Goal: Task Accomplishment & Management: Manage account settings

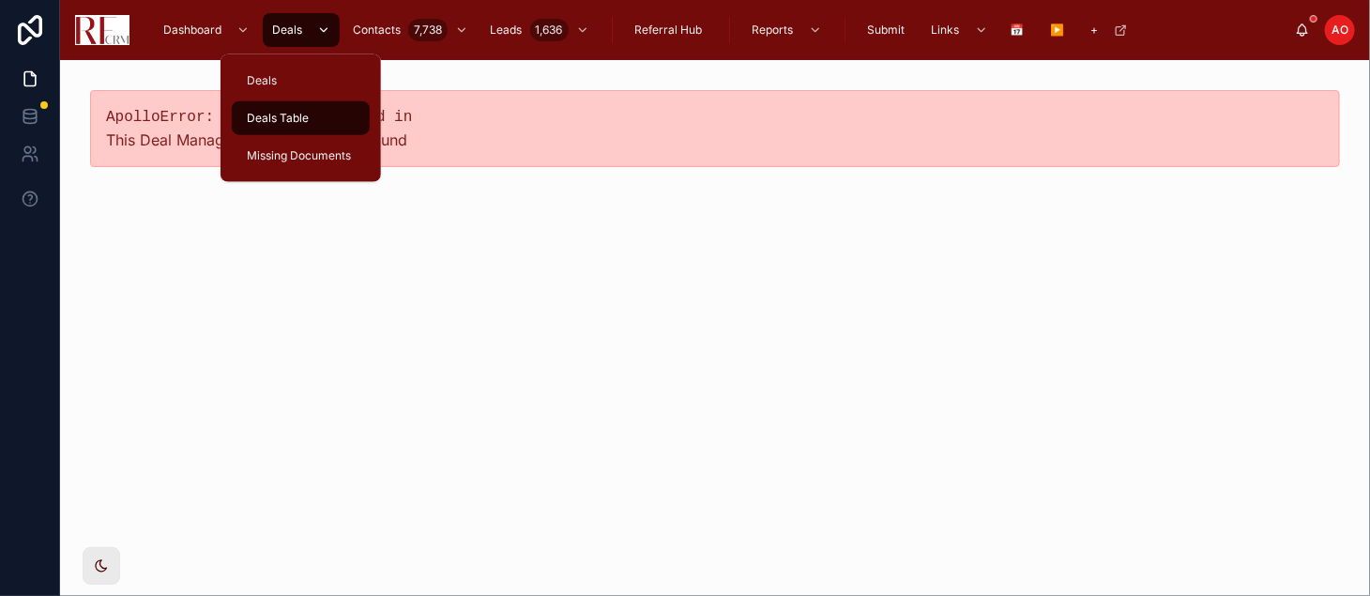
click at [313, 29] on div "scrollable content" at bounding box center [322, 30] width 24 height 30
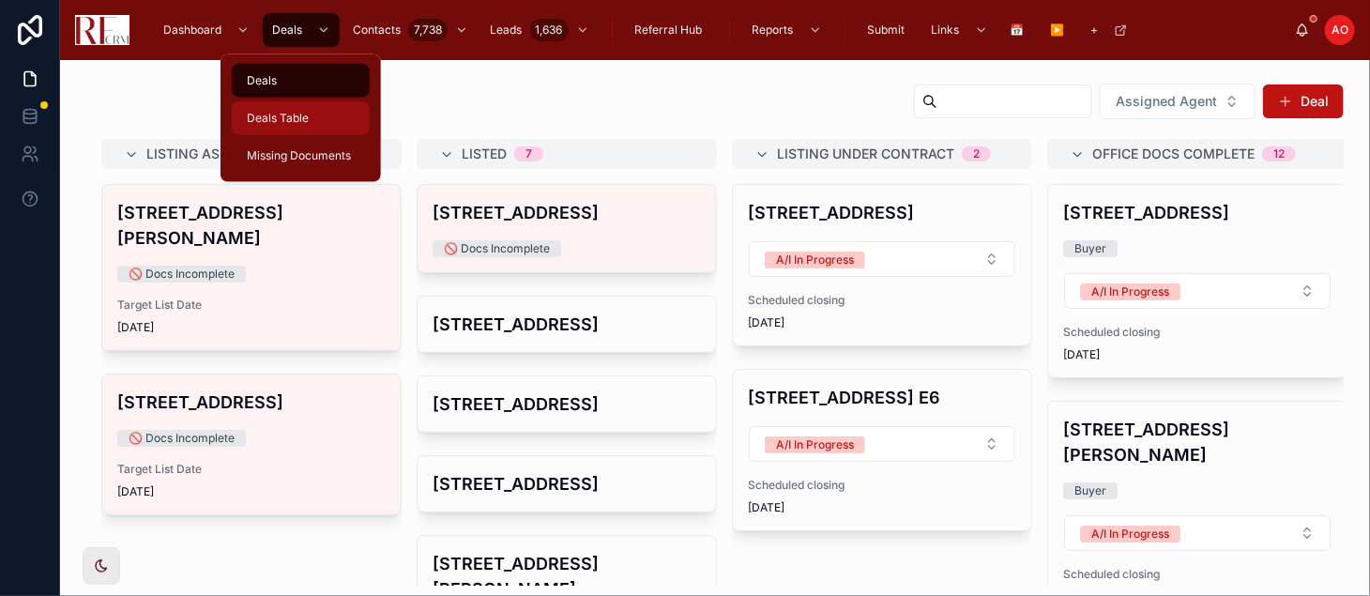
click at [295, 119] on span "Deals Table" at bounding box center [278, 118] width 62 height 15
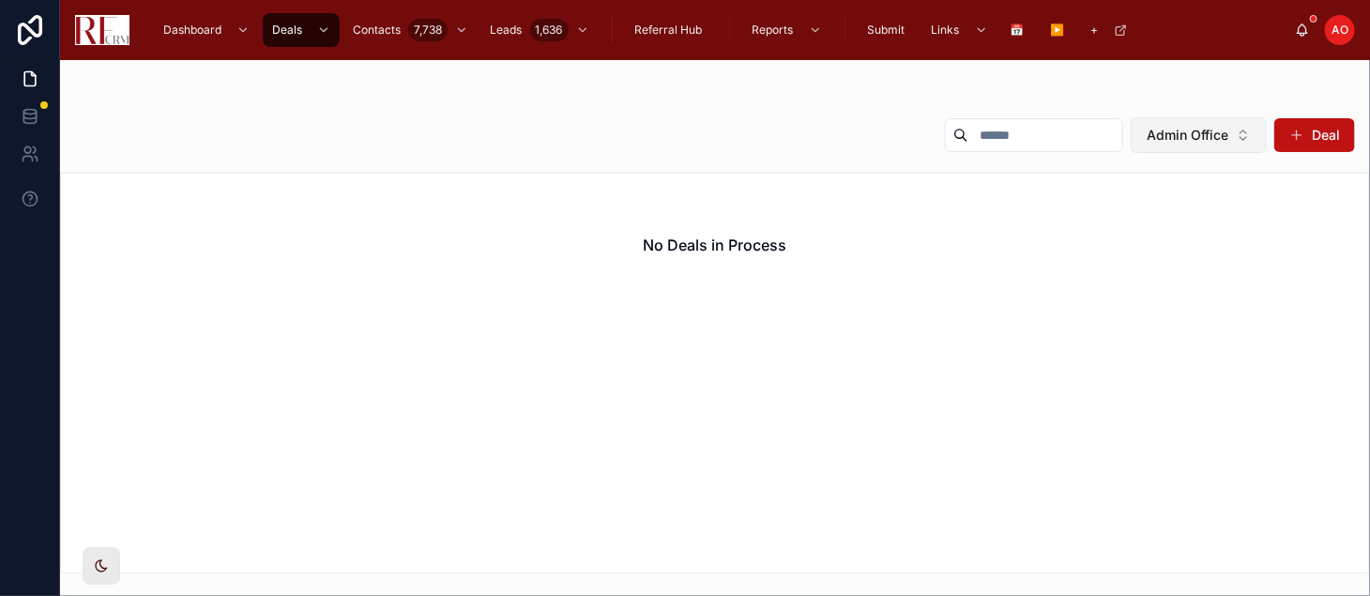
click at [1247, 132] on button "Admin Office" at bounding box center [1199, 135] width 136 height 36
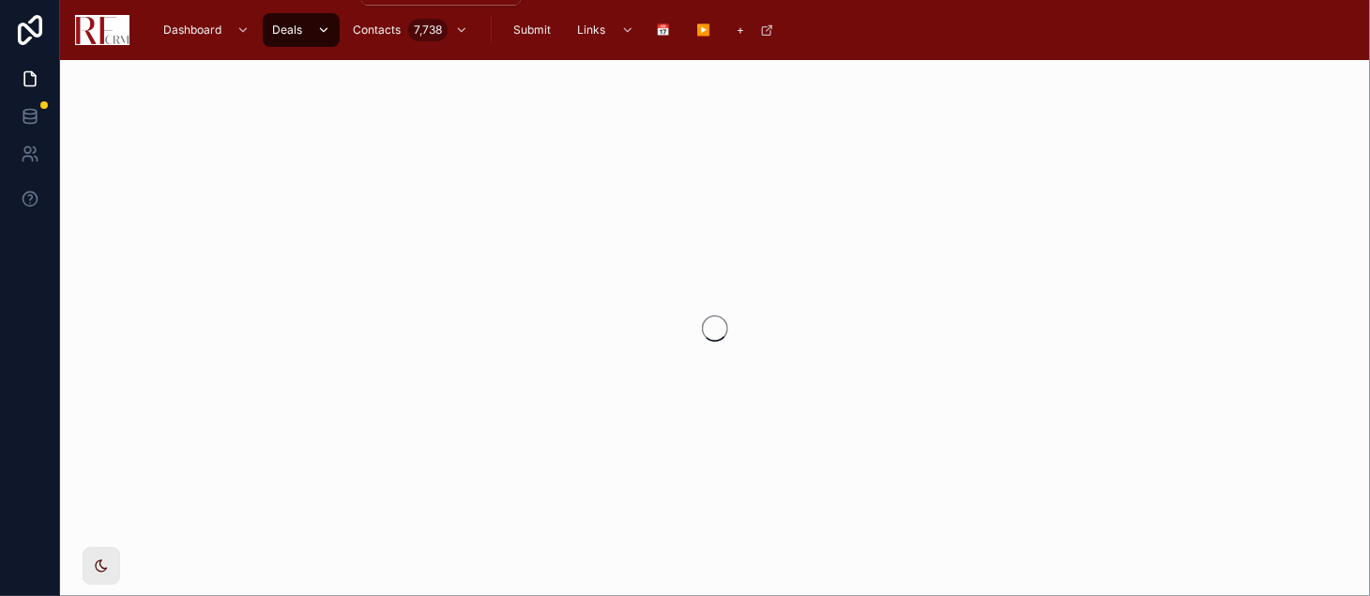
click at [321, 30] on icon "scrollable content" at bounding box center [323, 30] width 7 height 4
click at [223, 34] on div "Dashboard" at bounding box center [207, 30] width 94 height 30
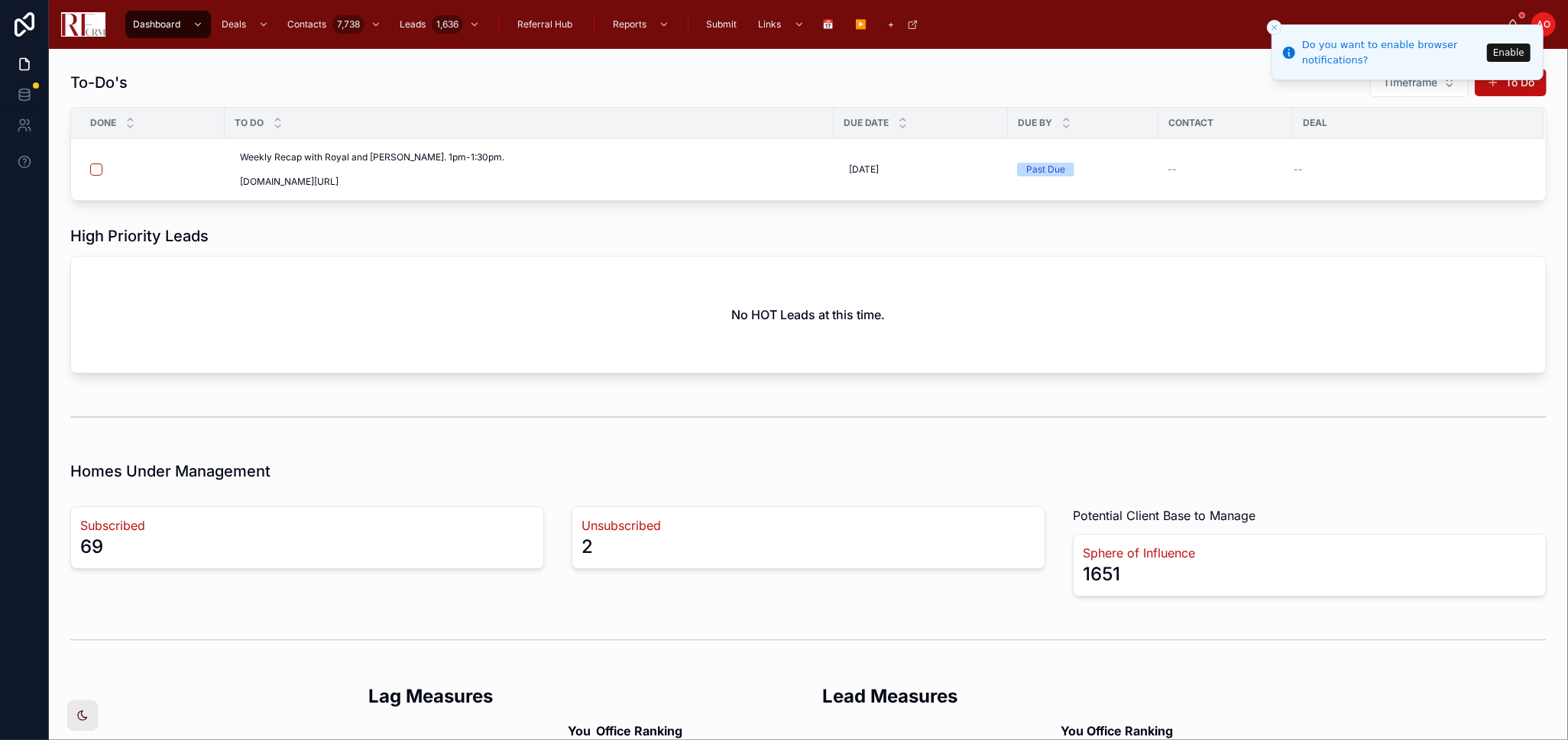
click at [1275, 28] on line "Close toast" at bounding box center [1275, 28] width 5 height 5
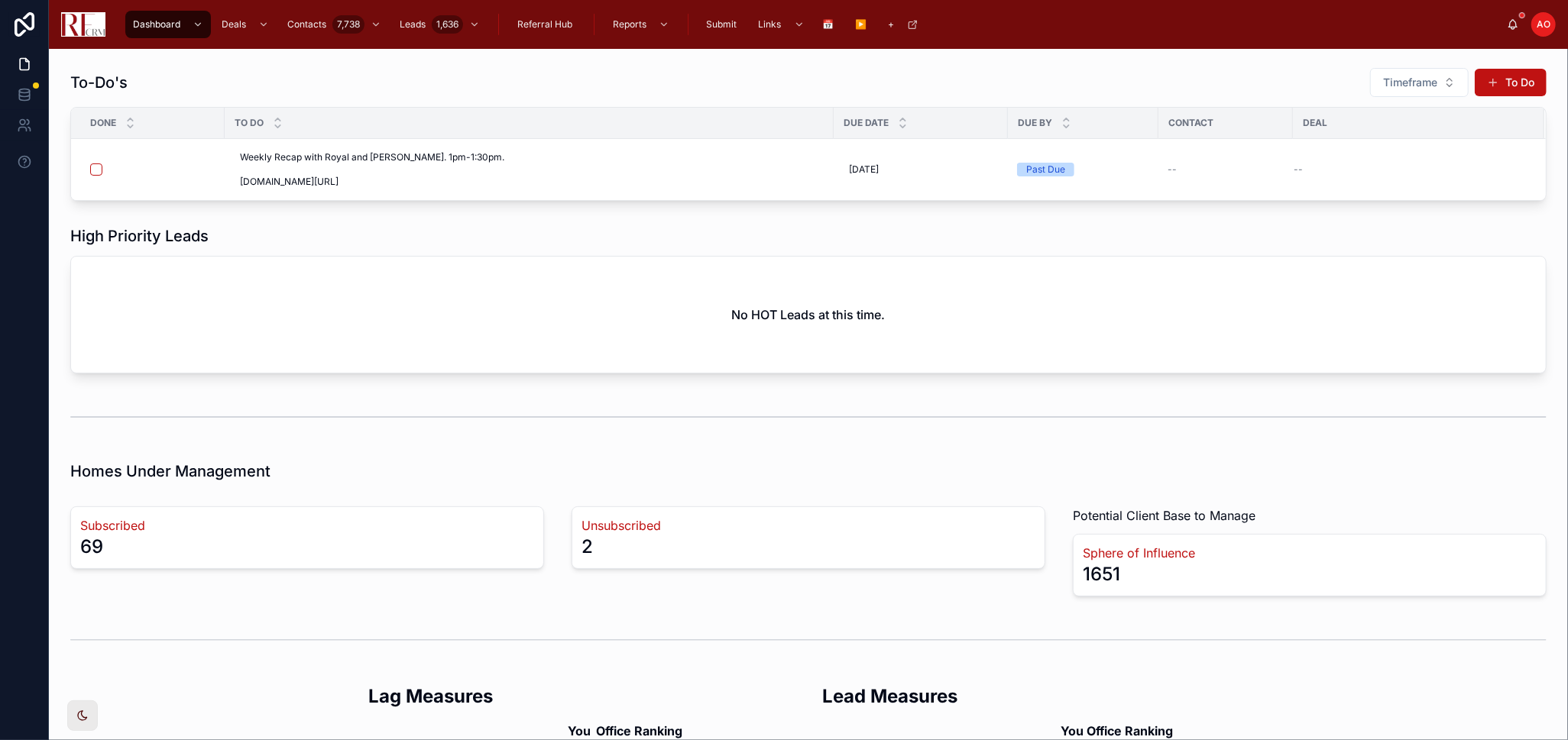
click at [1017, 689] on h2 "Lead Measures" at bounding box center [1036, 696] width 427 height 25
drag, startPoint x: 962, startPoint y: 738, endPoint x: 1033, endPoint y: 671, distance: 97.6
click at [1033, 671] on div "To-Do's Timeframe To Do Done To Do Due Date Due By Contact Deal Weekly Recap wi…" at bounding box center [808, 516] width 1519 height 935
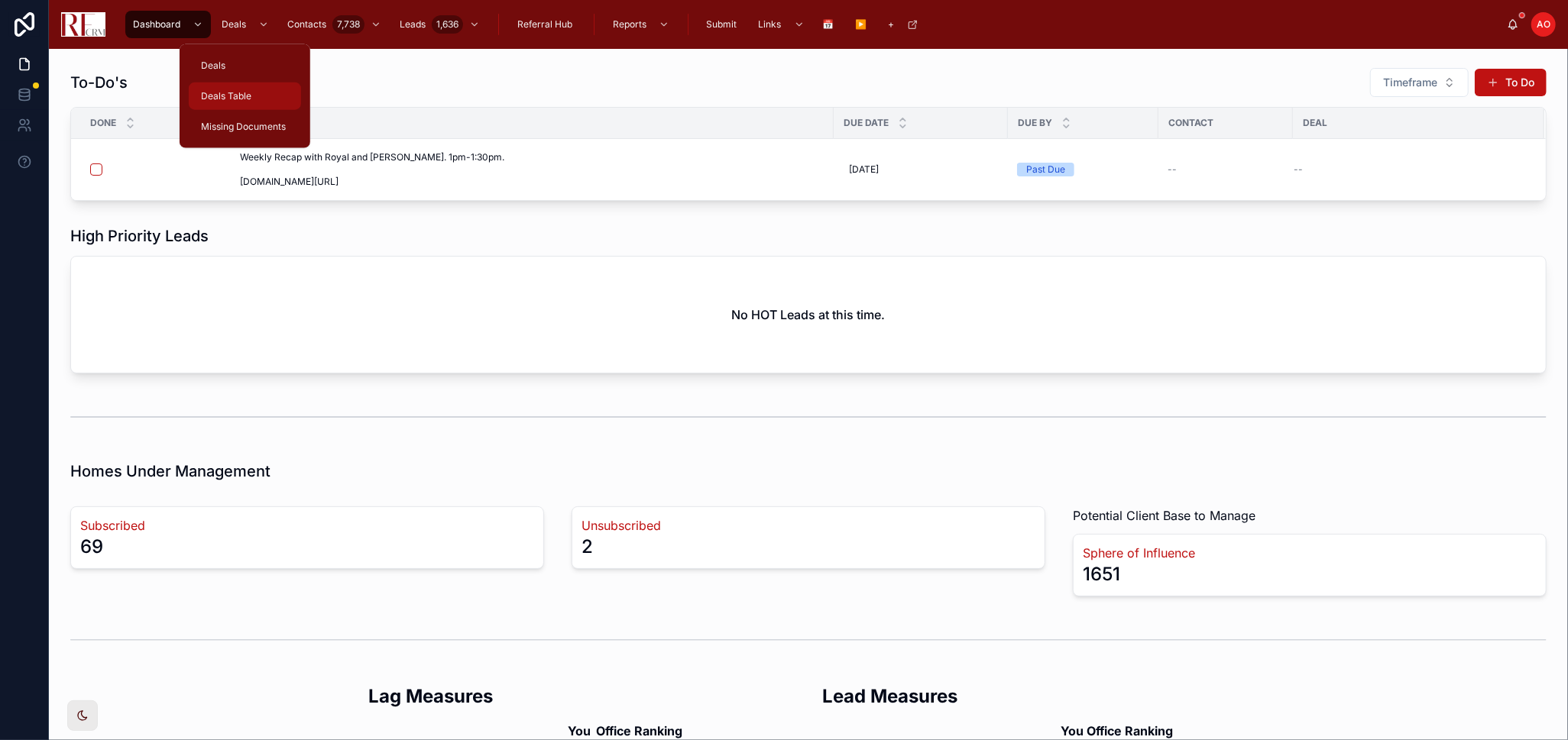
click at [247, 88] on div "Deals Table" at bounding box center [244, 96] width 94 height 24
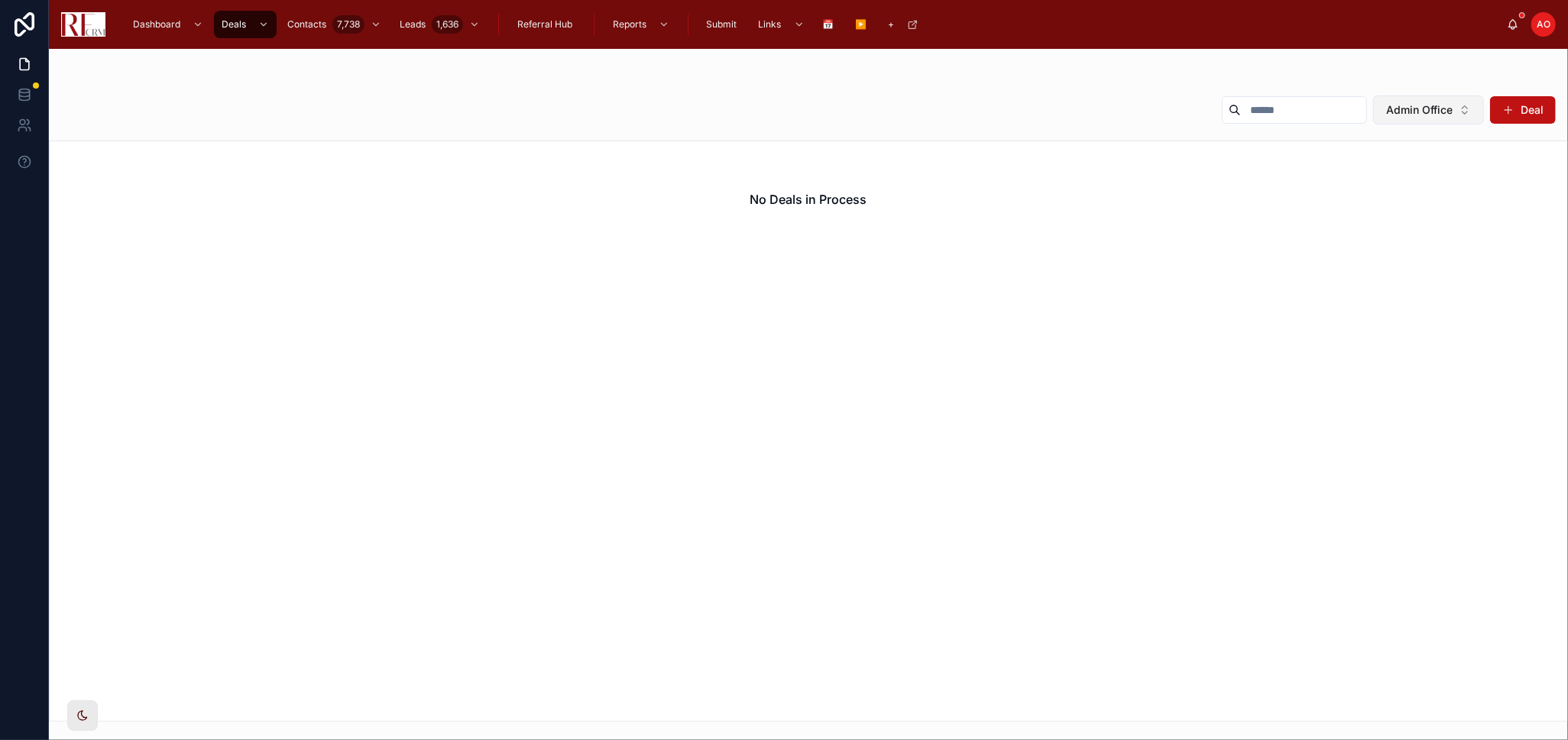
click at [1464, 107] on button "Admin Office" at bounding box center [1429, 110] width 111 height 29
click at [1434, 162] on div "None" at bounding box center [1428, 172] width 183 height 24
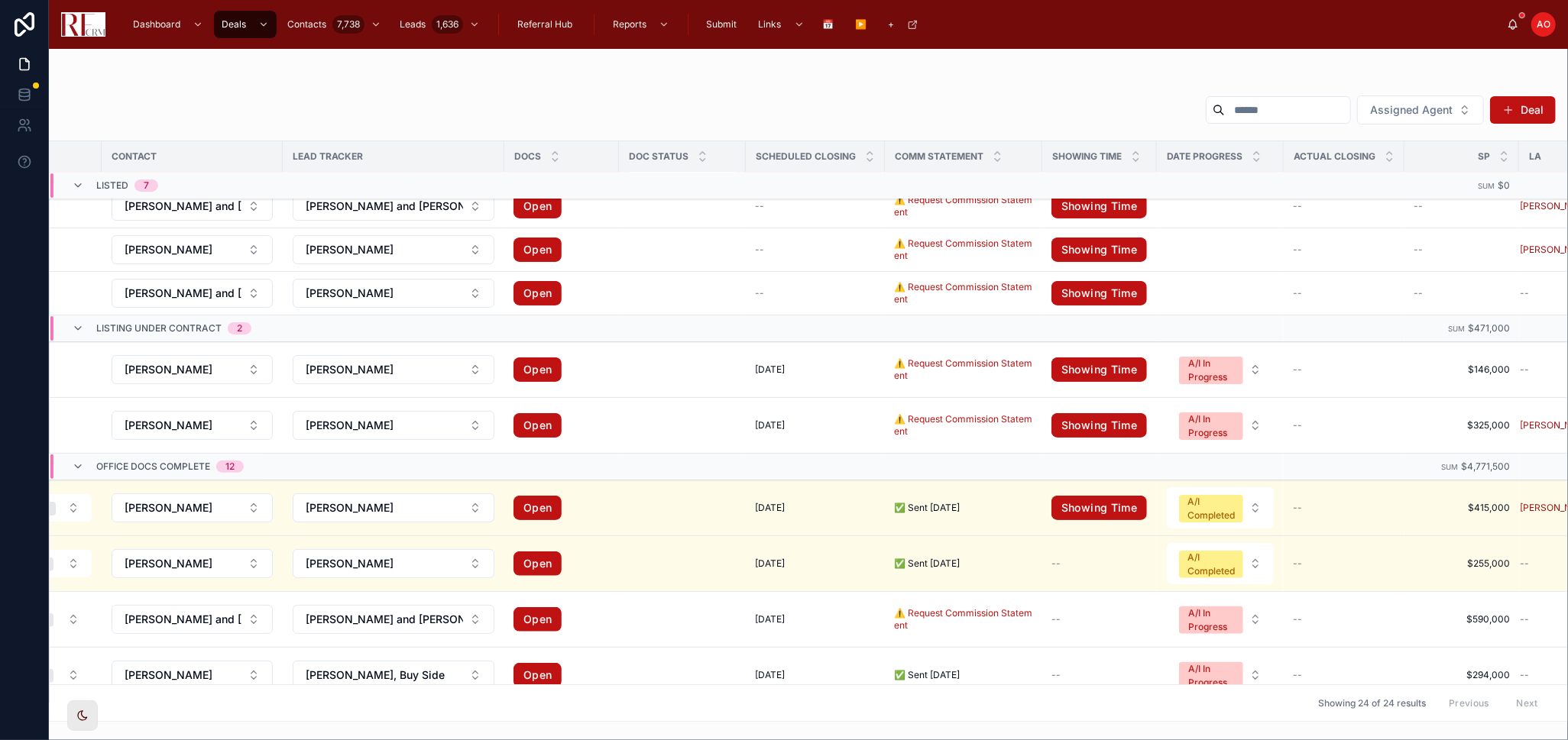
scroll to position [339, 347]
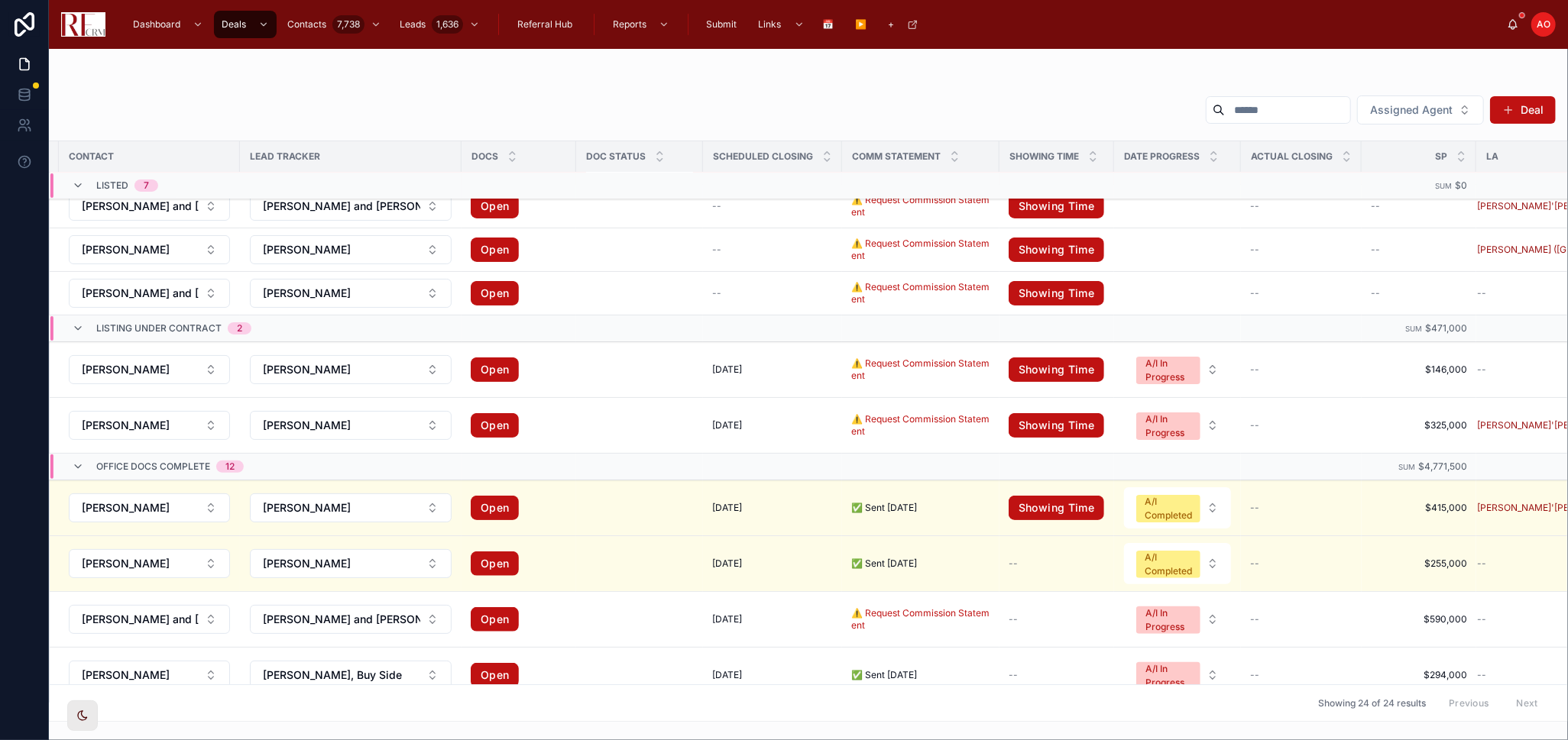
click at [1537, 704] on div "Showing 24 of 24 results Previous Next" at bounding box center [808, 703] width 1518 height 37
drag, startPoint x: 1537, startPoint y: 704, endPoint x: 1351, endPoint y: 716, distance: 186.4
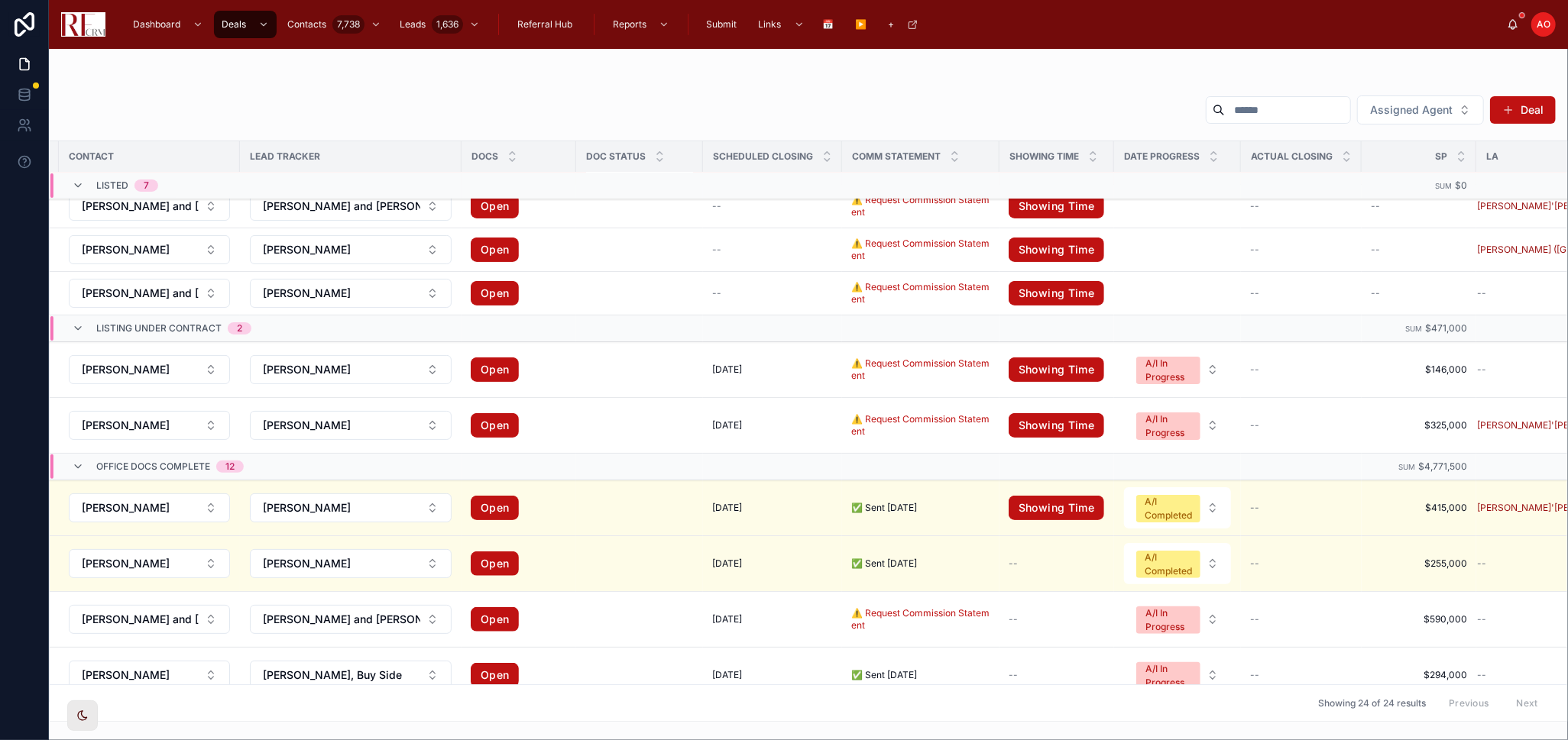
click at [1409, 711] on div "Stage Street Address Type Contact Lead Tracker Docs Doc Status Scheduled closin…" at bounding box center [808, 431] width 1518 height 580
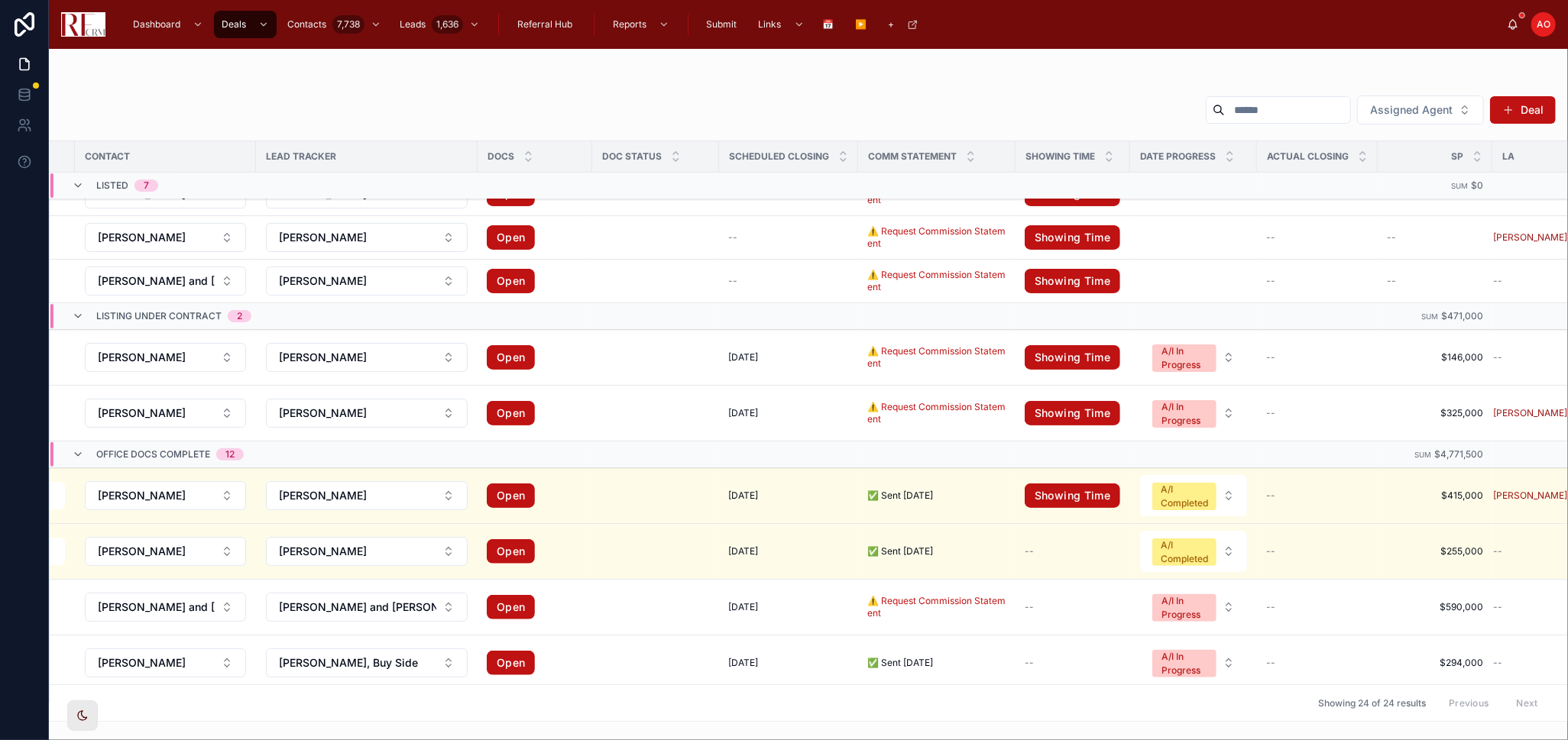
click at [1242, 724] on div "Assigned Agent Deal Stage Street Address Type Contact Lead Tracker Docs Doc Sta…" at bounding box center [808, 394] width 1519 height 691
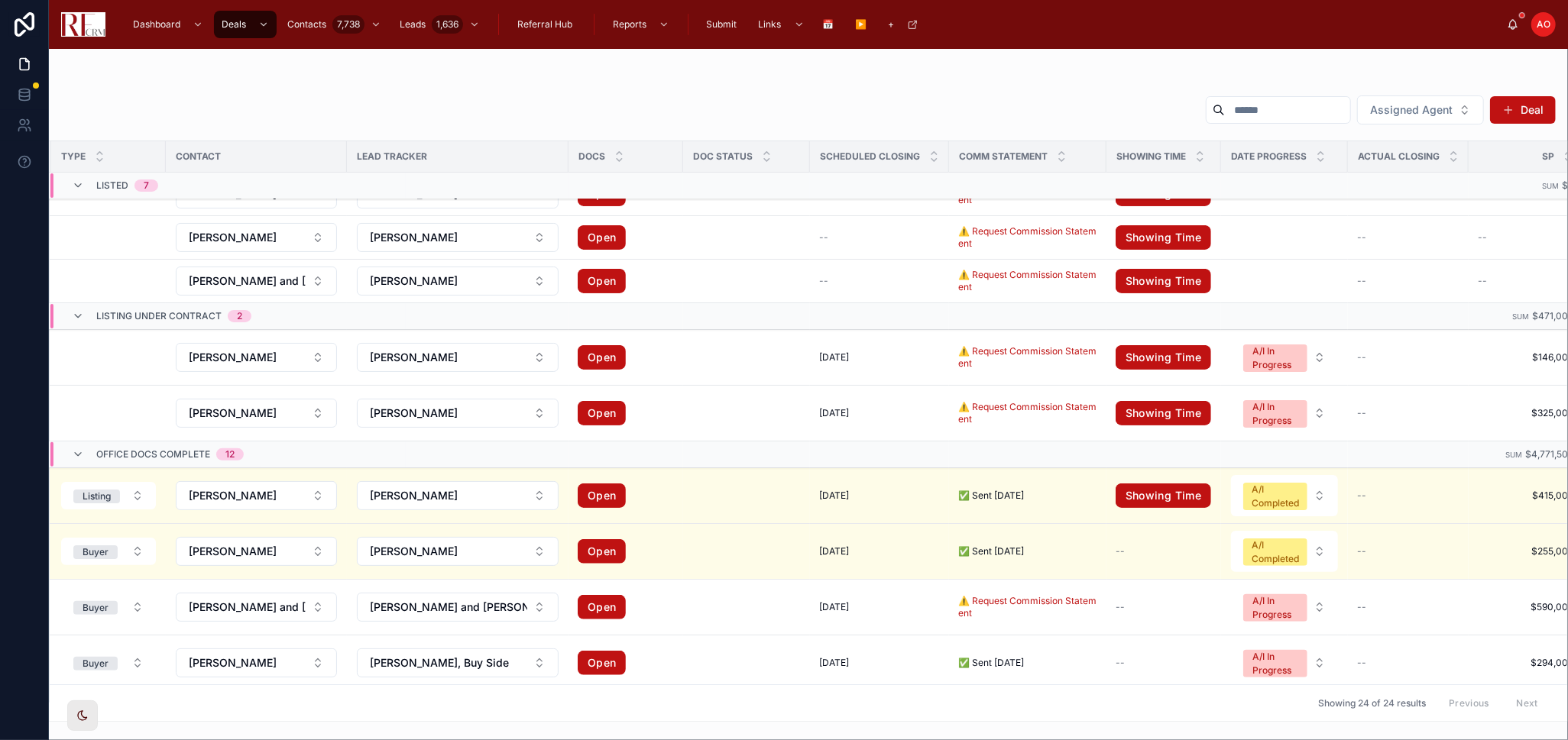
scroll to position [352, 0]
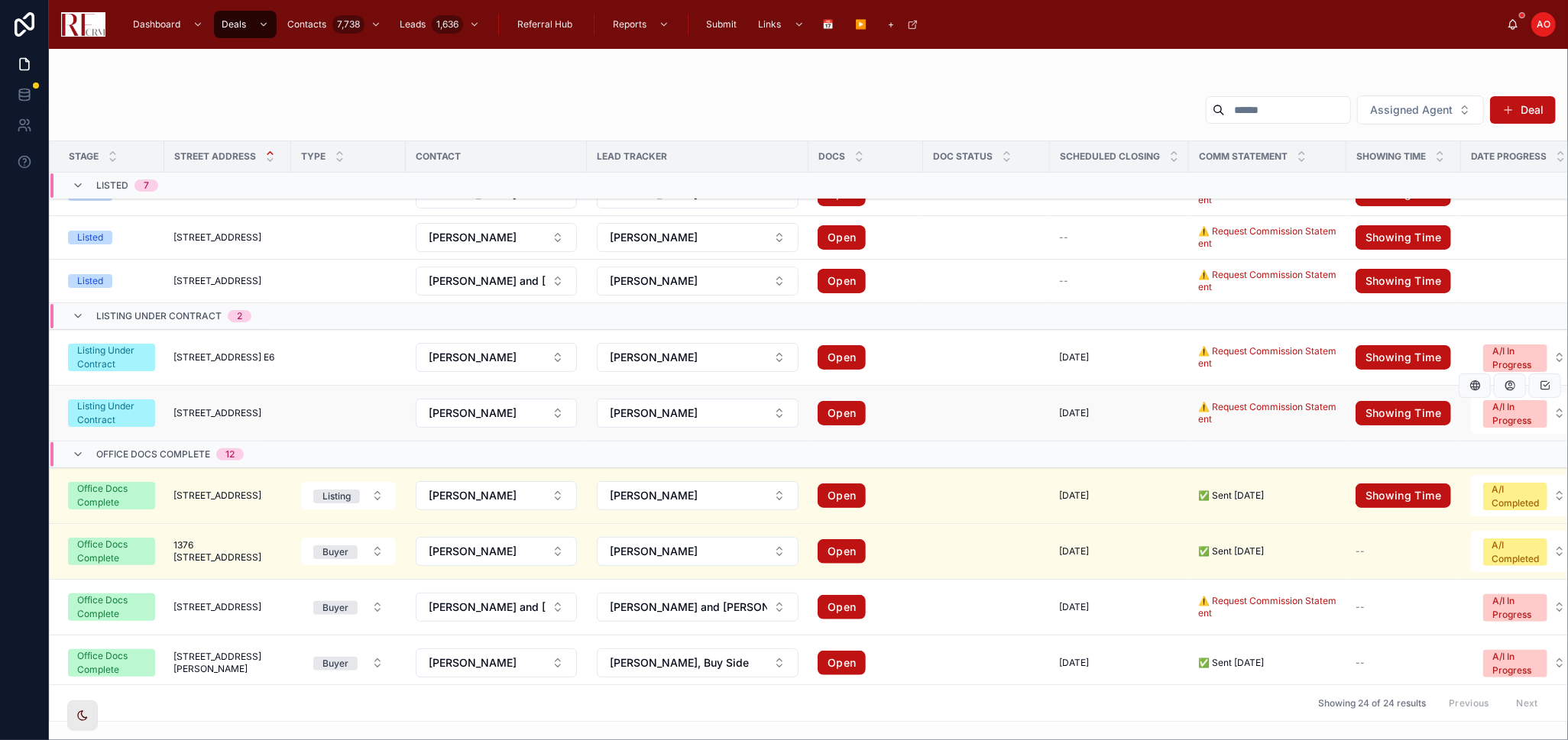
click at [200, 411] on span "7784 Huntington Circle South" at bounding box center [217, 413] width 88 height 12
click at [200, 411] on div "Stage Street Address Type Contact Lead Tracker Docs Doc Status Scheduled closin…" at bounding box center [808, 431] width 1519 height 581
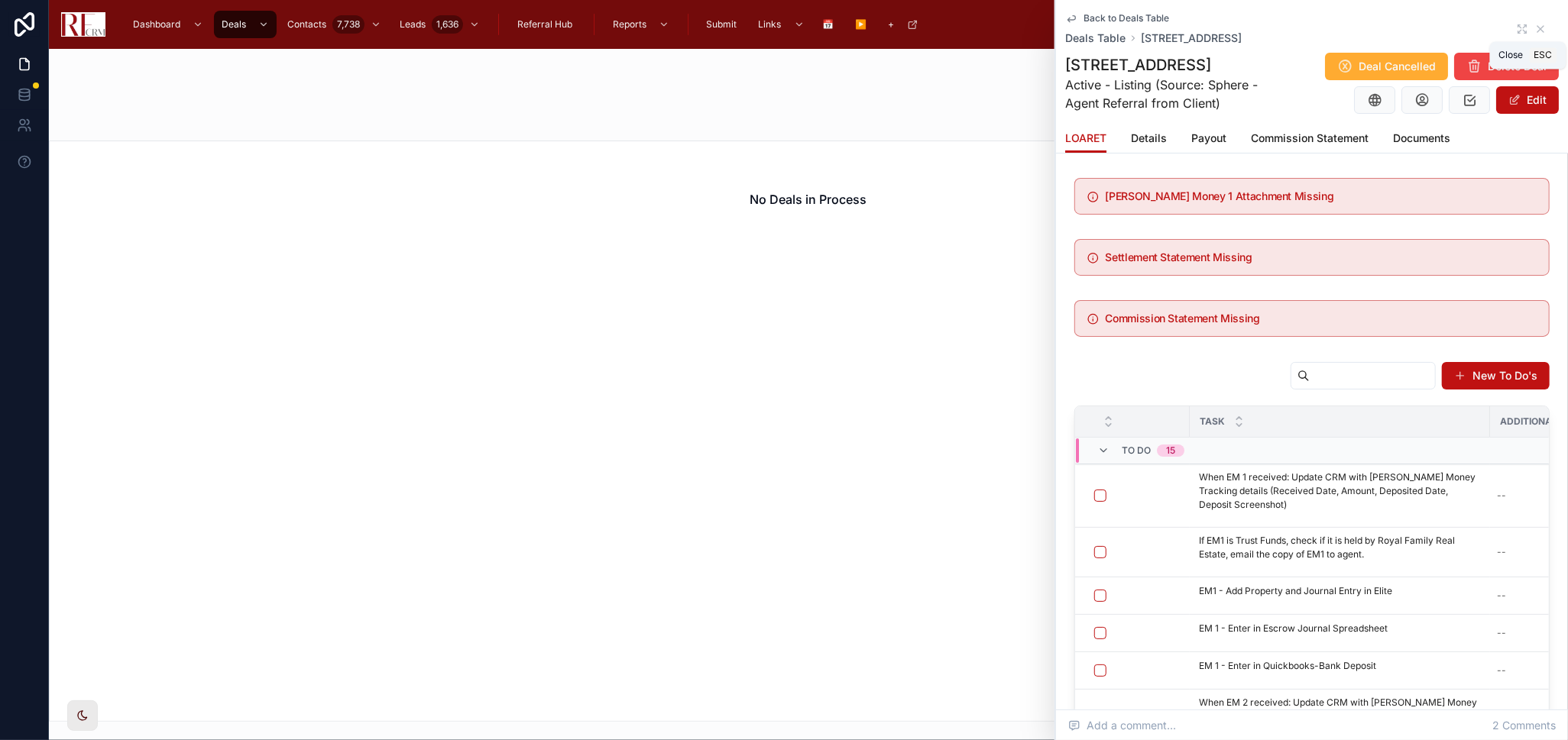
click at [1535, 28] on icon at bounding box center [1540, 28] width 12 height 12
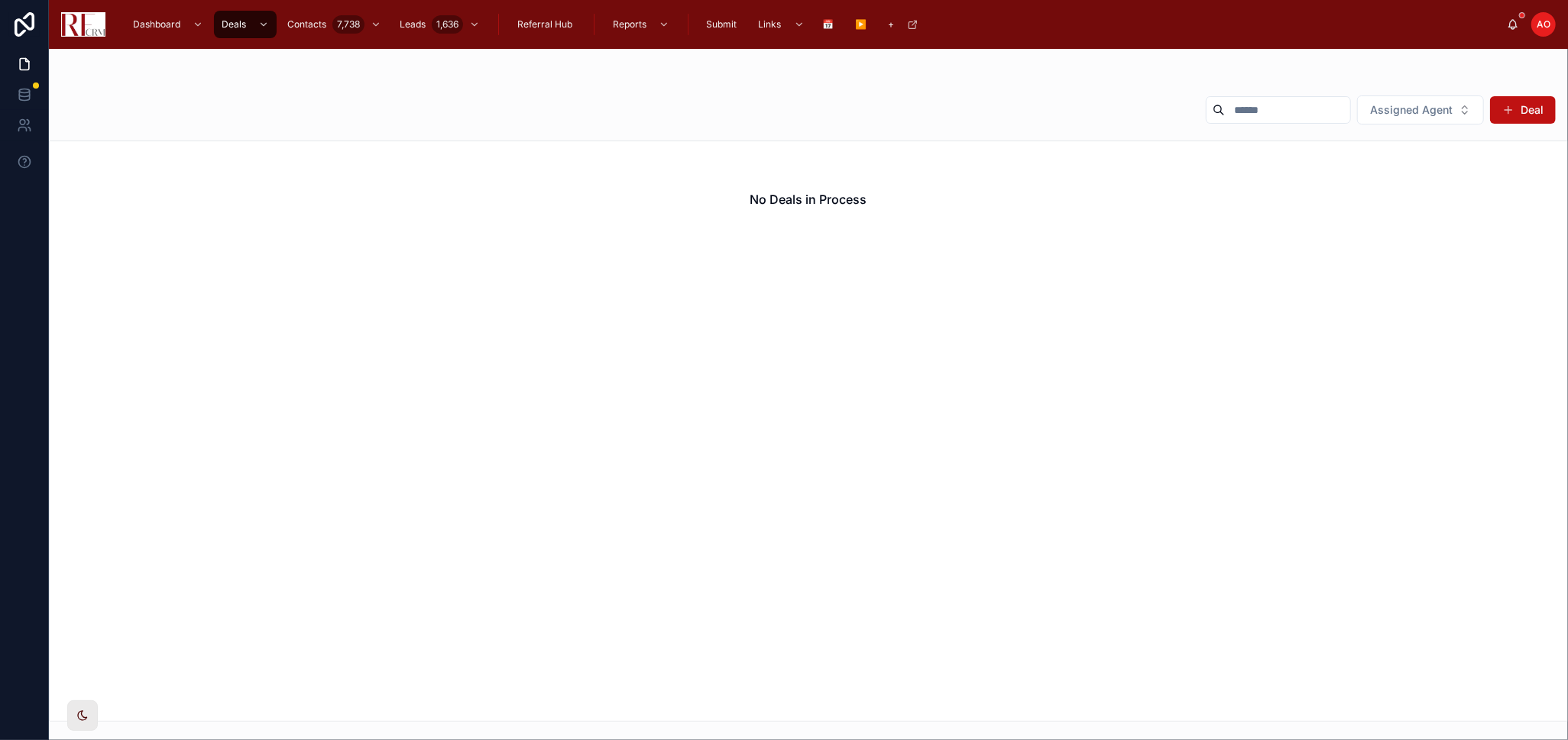
click at [770, 107] on div "Assigned Agent Deal" at bounding box center [808, 112] width 1495 height 37
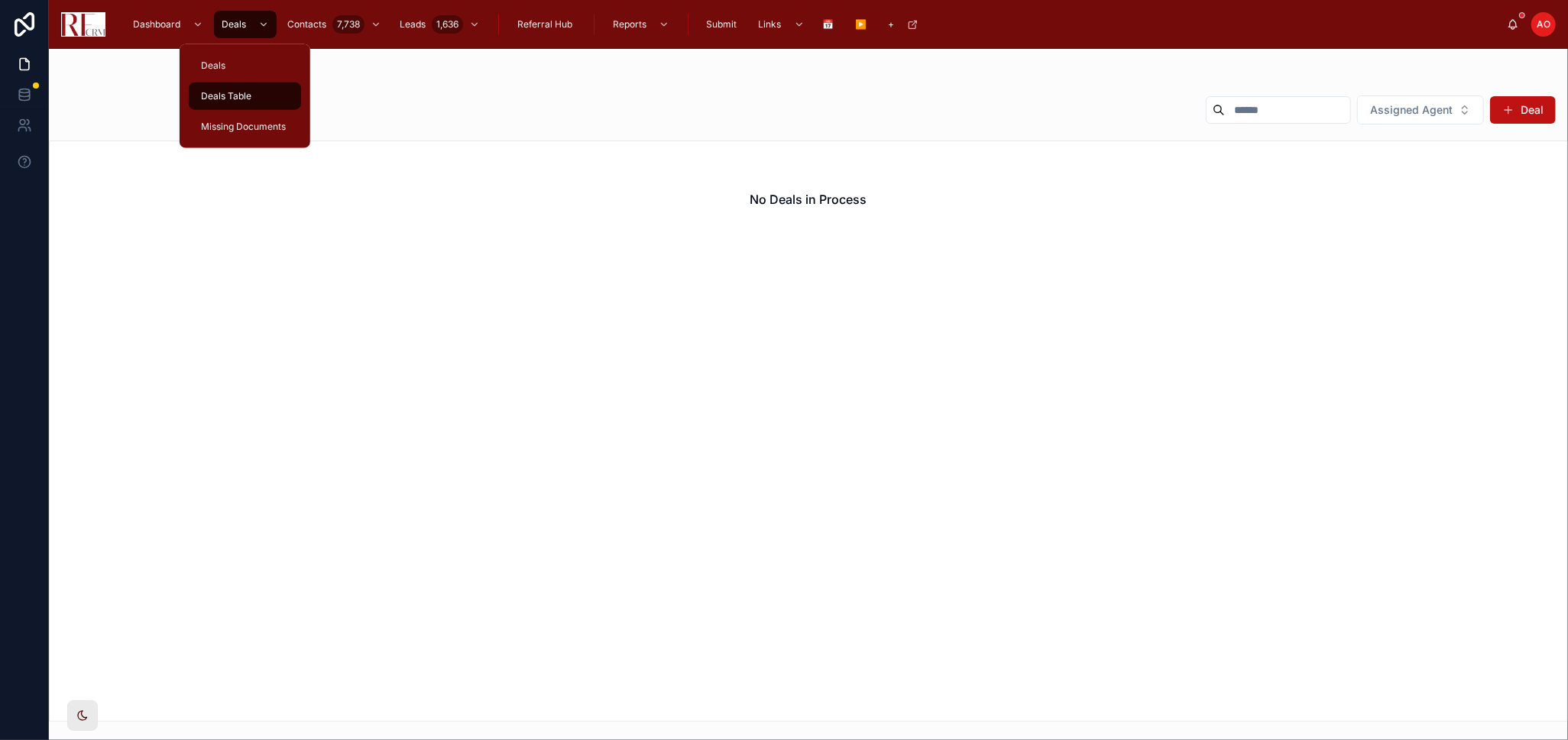
click at [228, 86] on div "Deals Table" at bounding box center [244, 96] width 94 height 24
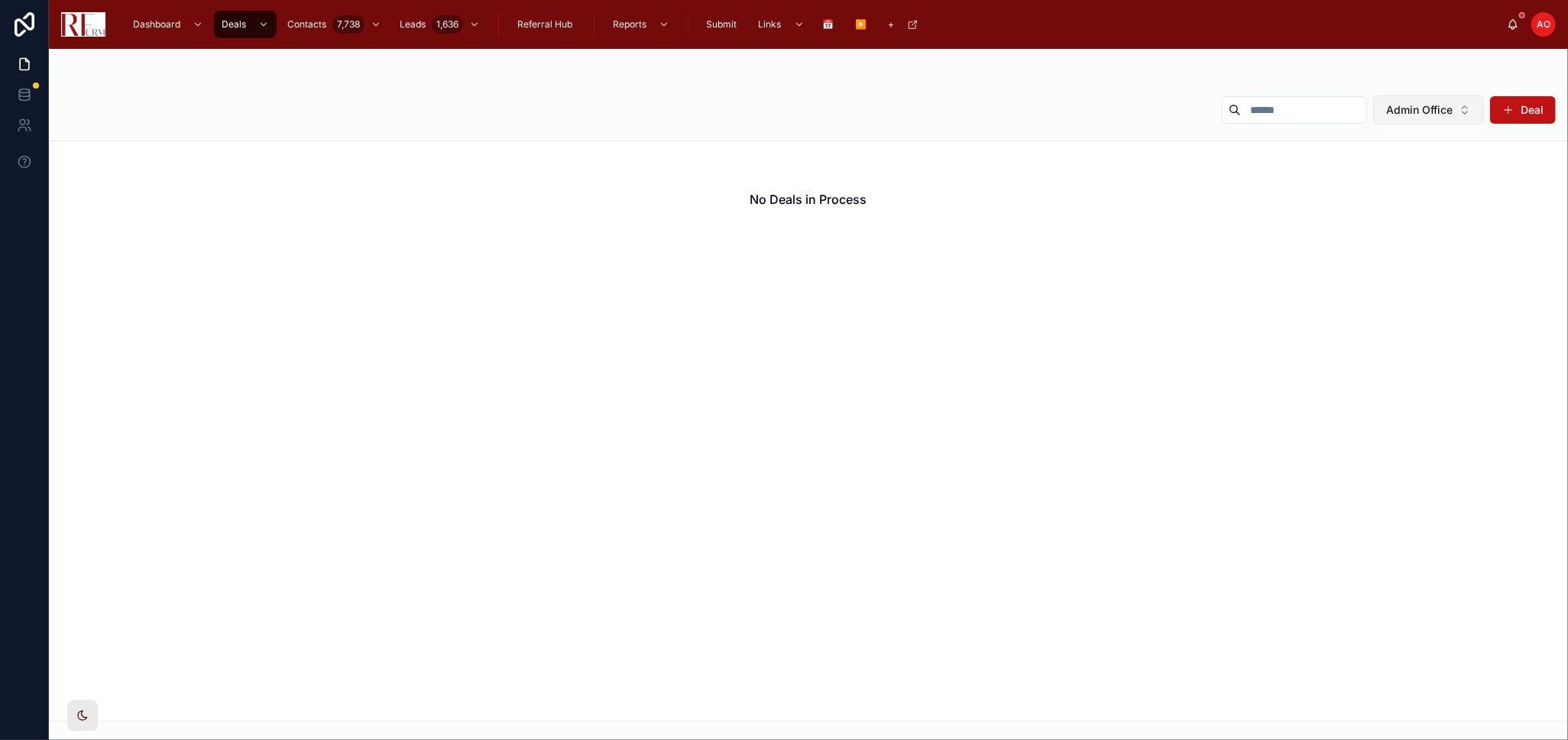
click at [1458, 114] on button "Admin Office" at bounding box center [1429, 110] width 111 height 29
click at [1457, 114] on button "Admin Office" at bounding box center [1429, 110] width 111 height 29
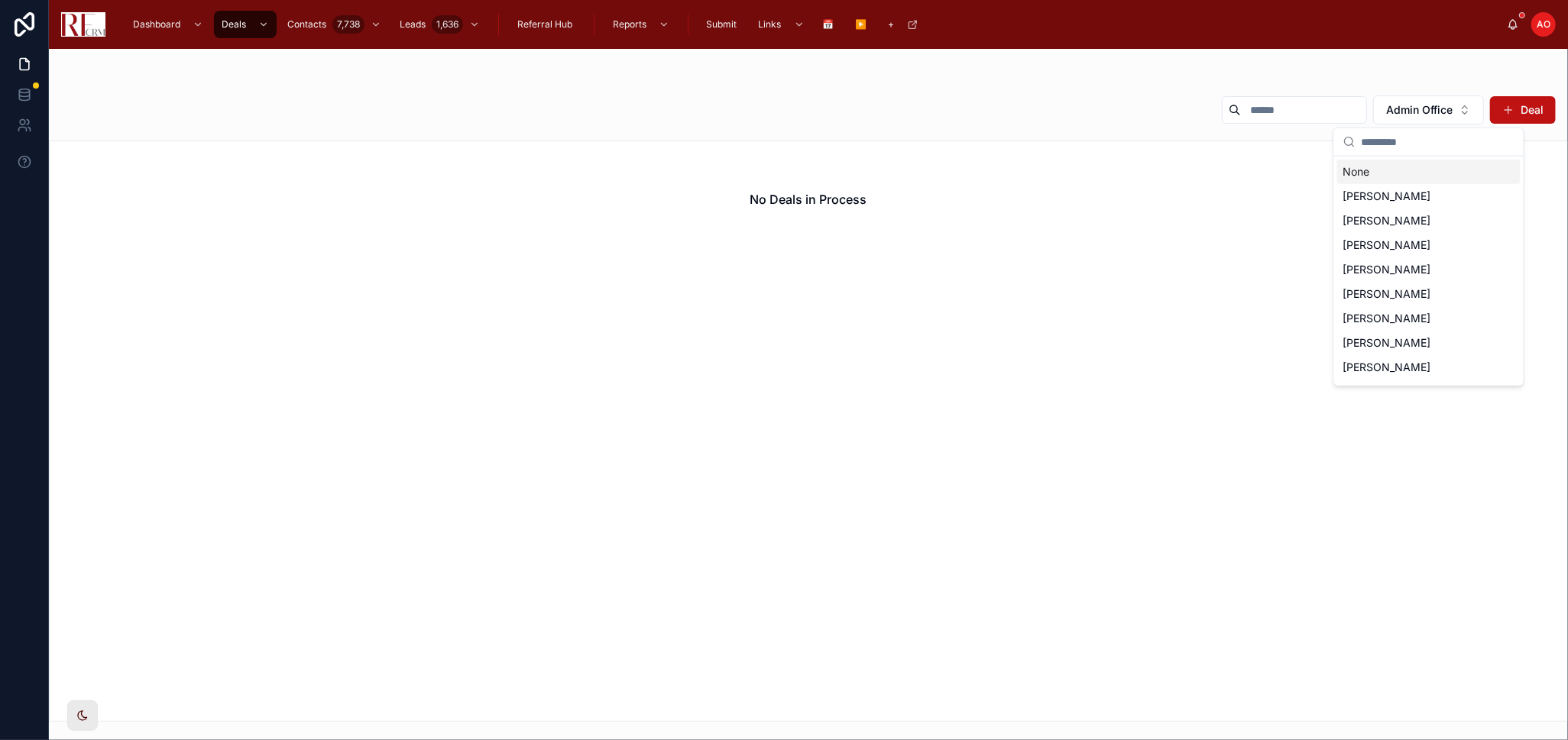
click at [1435, 169] on div "None" at bounding box center [1428, 172] width 183 height 24
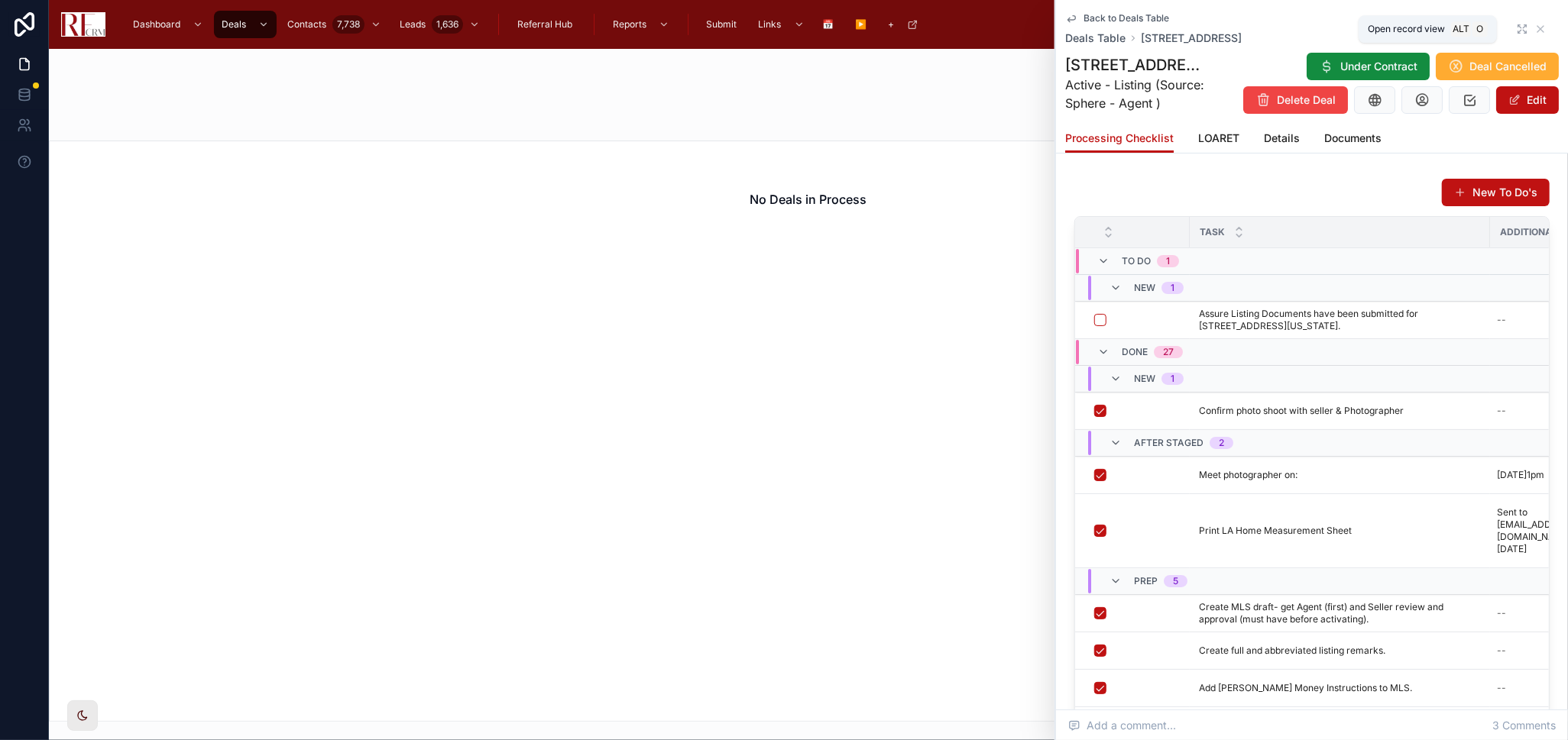
click at [1518, 30] on icon at bounding box center [1520, 32] width 3 height 3
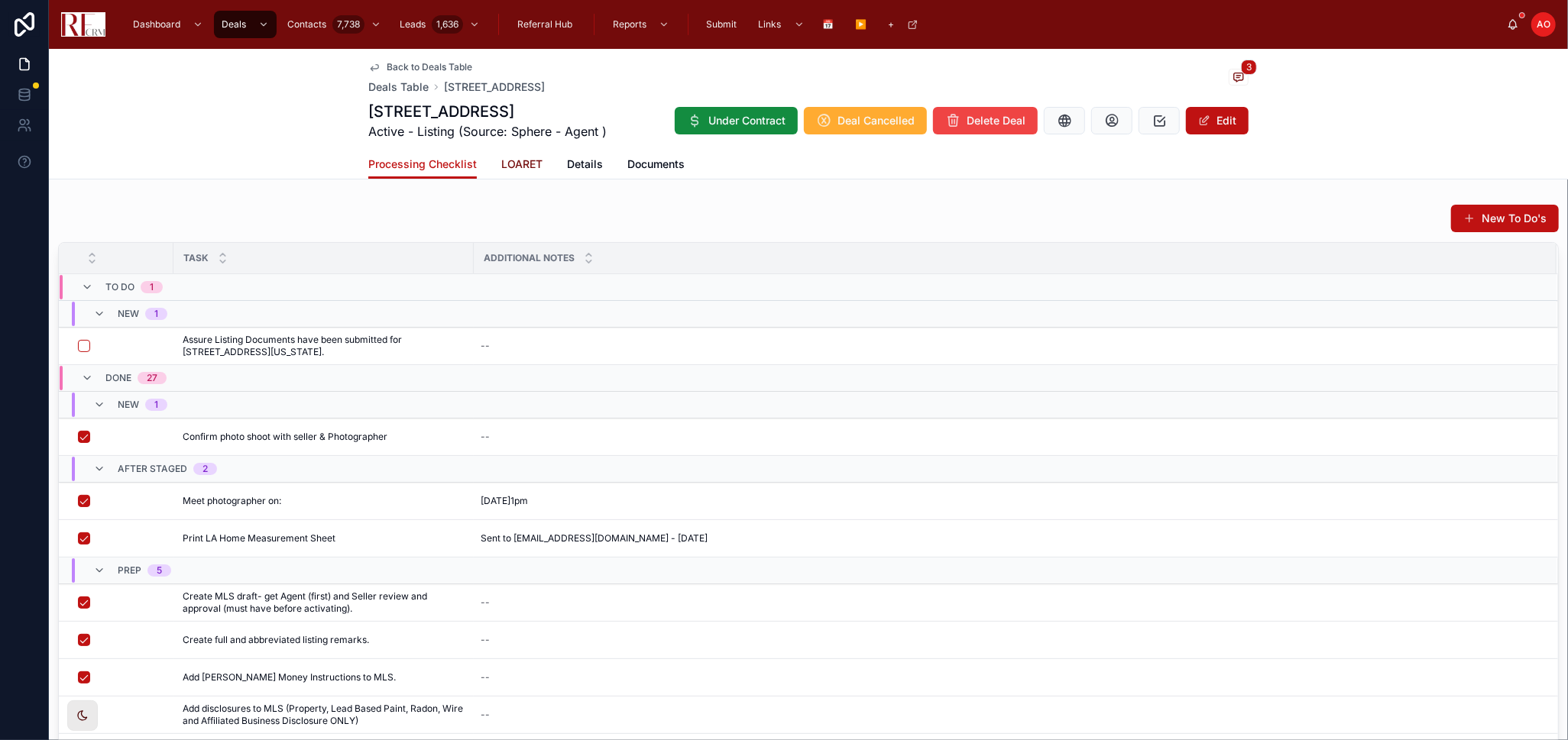
click at [529, 162] on span "LOARET" at bounding box center [522, 164] width 42 height 15
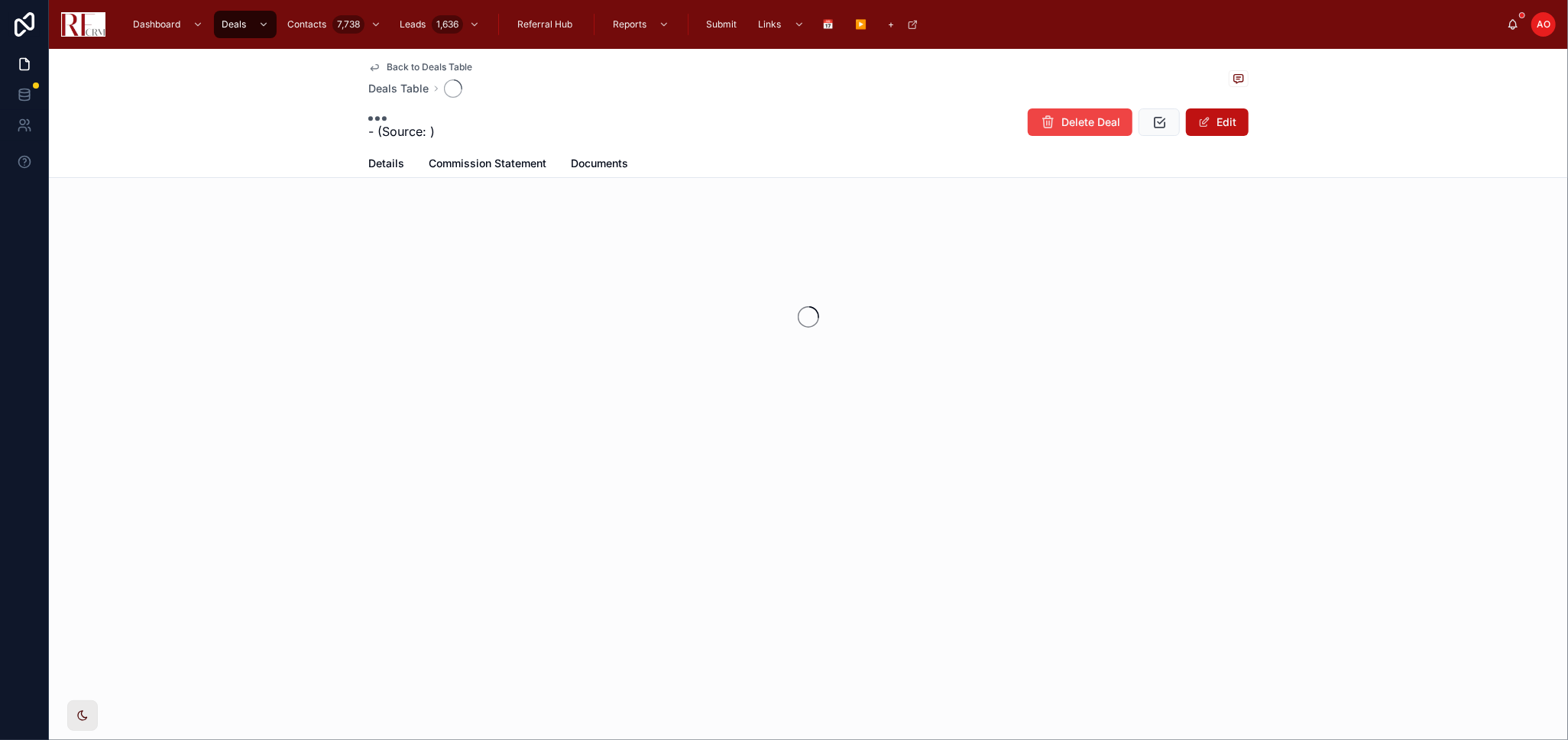
click at [529, 162] on span "Commission Statement" at bounding box center [488, 163] width 118 height 15
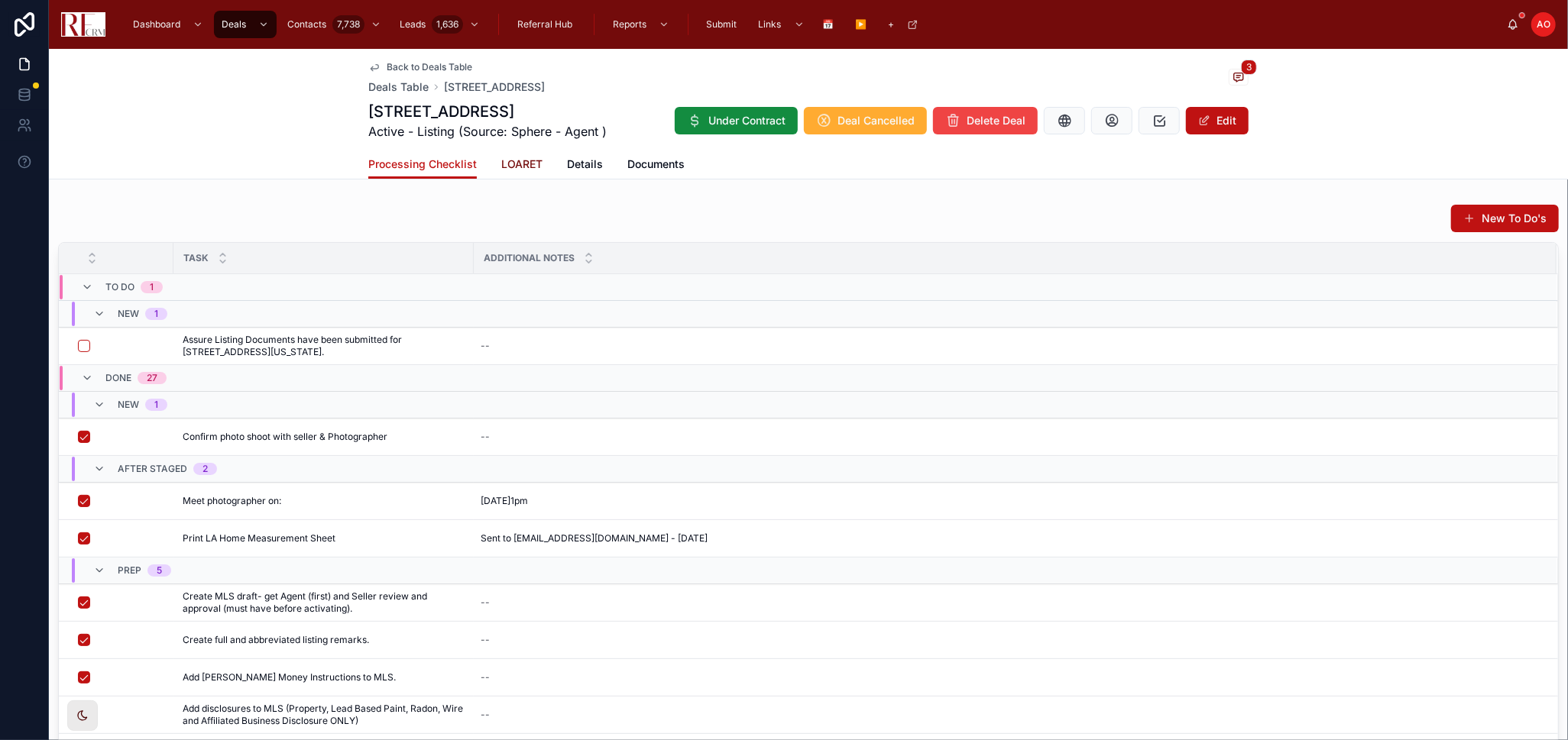
click at [505, 161] on span "LOARET" at bounding box center [522, 164] width 42 height 15
click at [504, 163] on span "LOARET" at bounding box center [522, 164] width 42 height 15
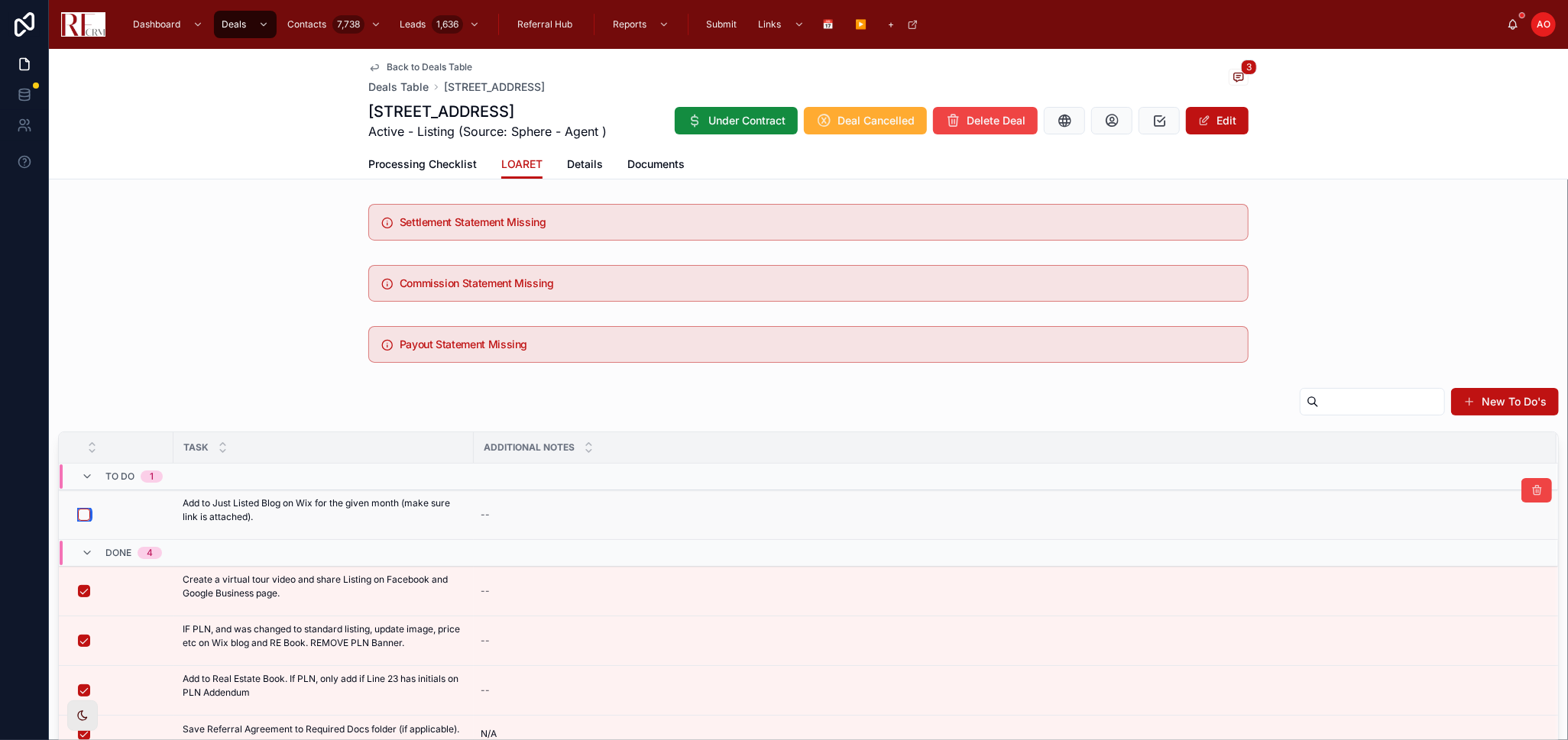
click at [85, 515] on button "button" at bounding box center [84, 514] width 12 height 12
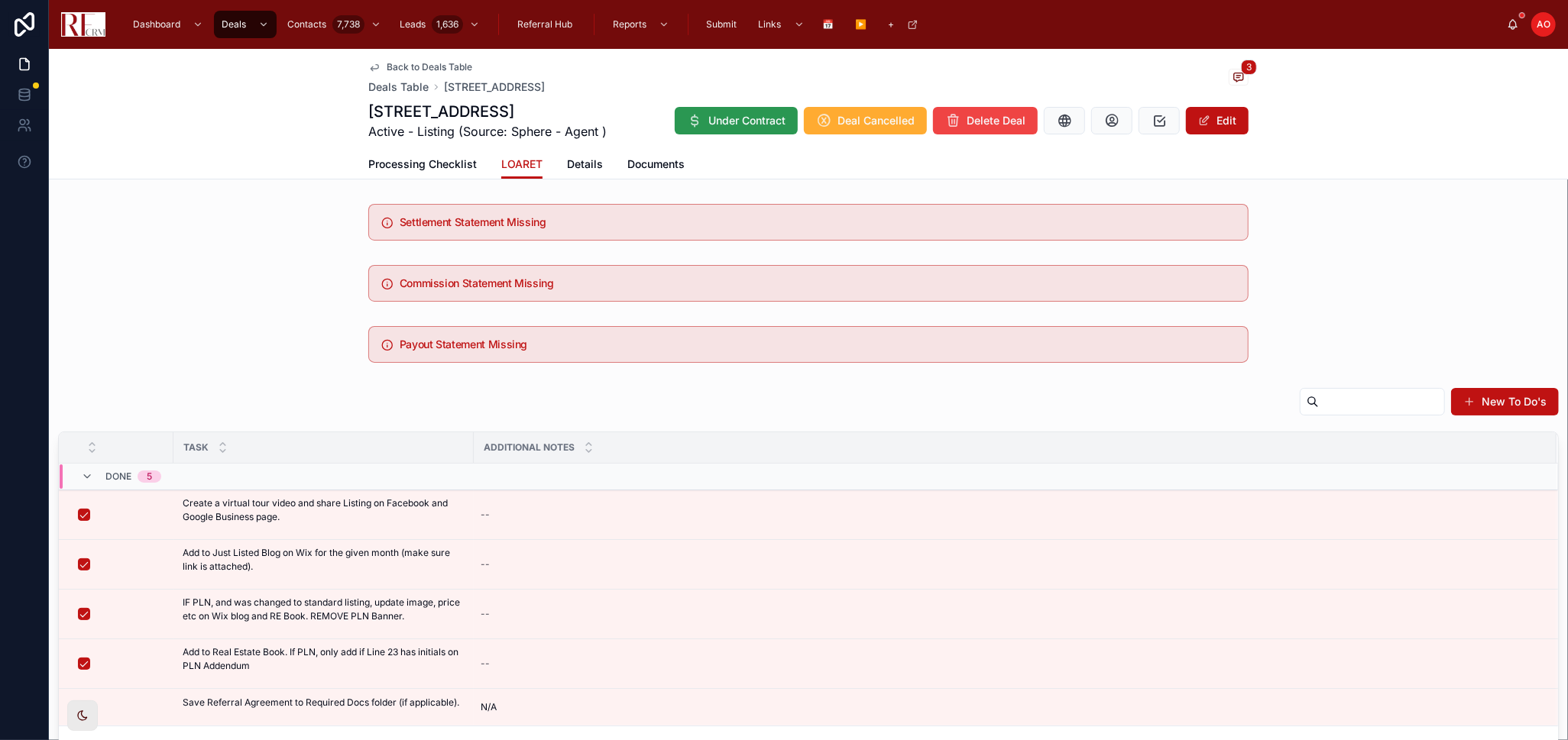
click at [688, 124] on icon at bounding box center [694, 120] width 15 height 15
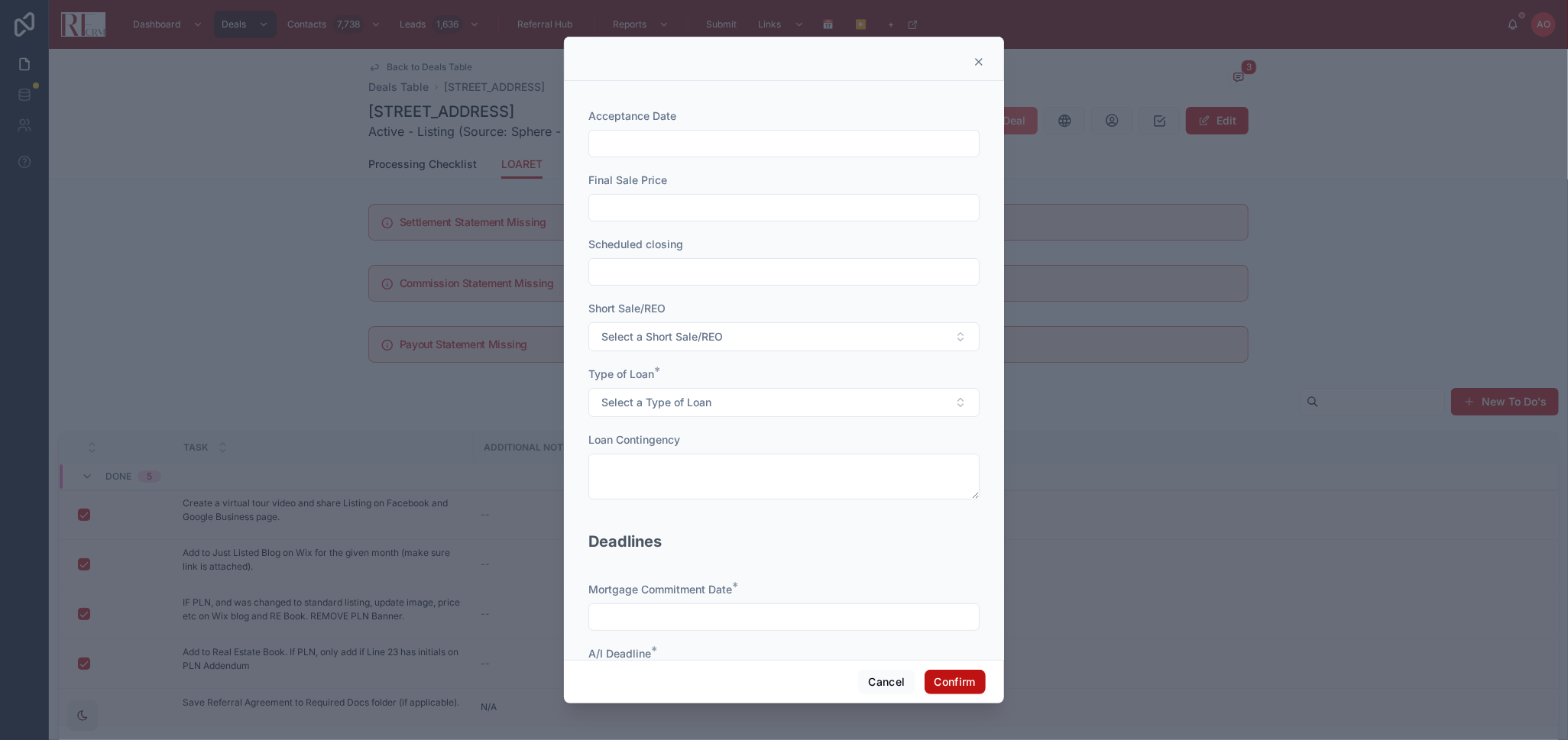
click at [718, 146] on input "text" at bounding box center [784, 143] width 390 height 21
click at [777, 397] on button "27" at bounding box center [777, 405] width 28 height 28
type input "*********"
click at [592, 205] on input "text" at bounding box center [784, 208] width 390 height 21
click at [710, 199] on input "text" at bounding box center [784, 208] width 390 height 21
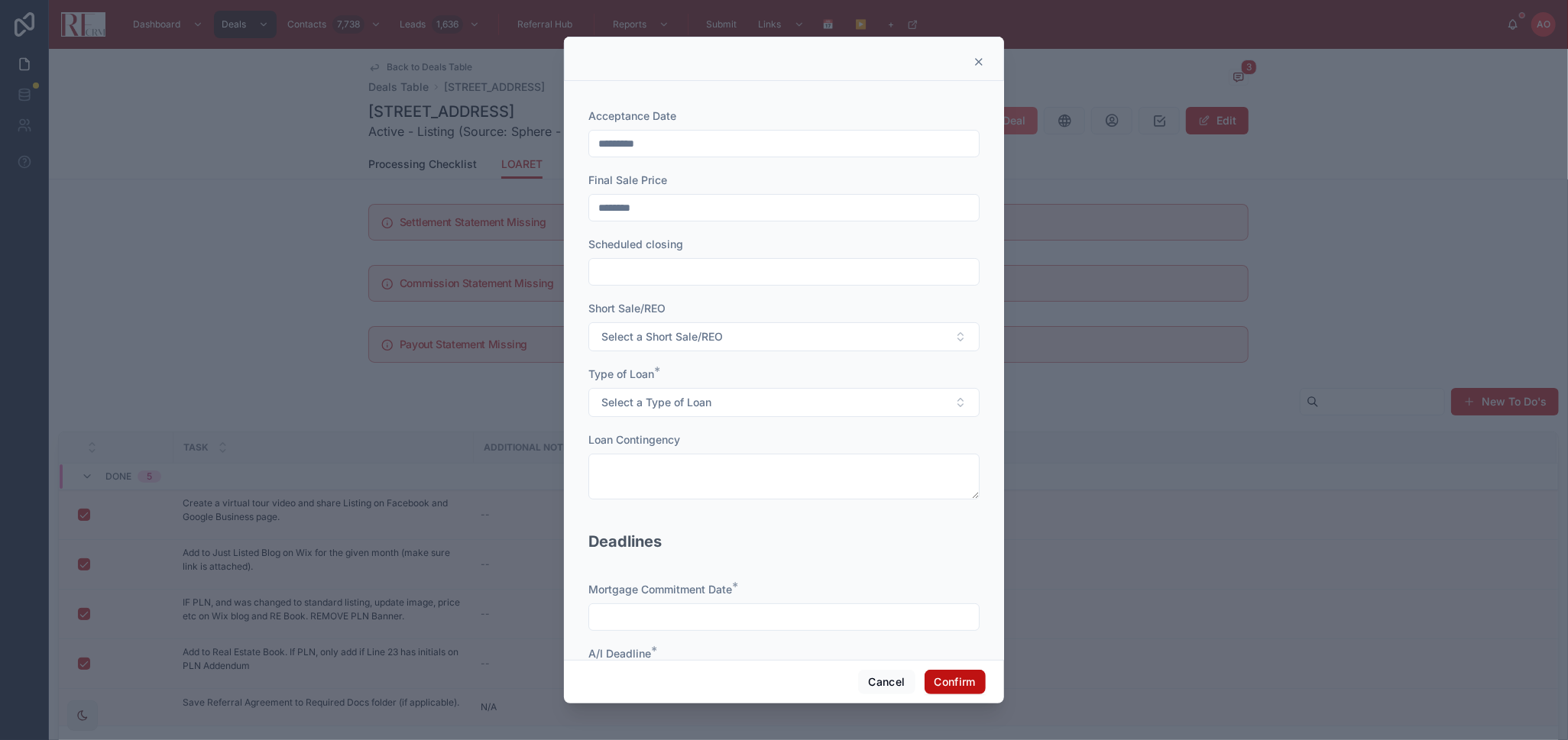
type input "********"
click at [734, 270] on input "text" at bounding box center [784, 272] width 390 height 21
click at [852, 312] on button at bounding box center [860, 310] width 28 height 28
click at [745, 537] on button "30" at bounding box center [750, 534] width 28 height 28
type input "*********"
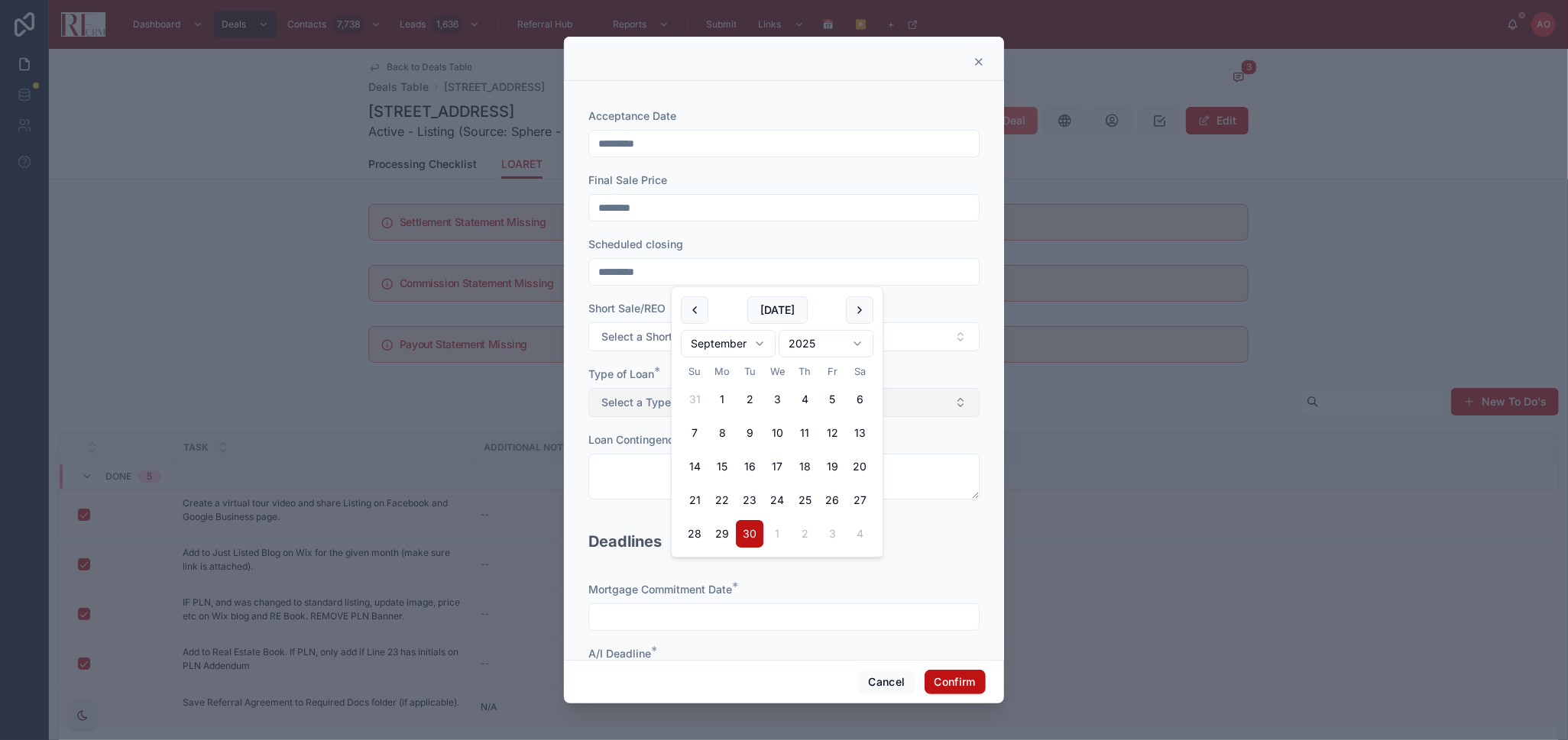
click at [634, 396] on span "Select a Type of Loan" at bounding box center [656, 402] width 110 height 15
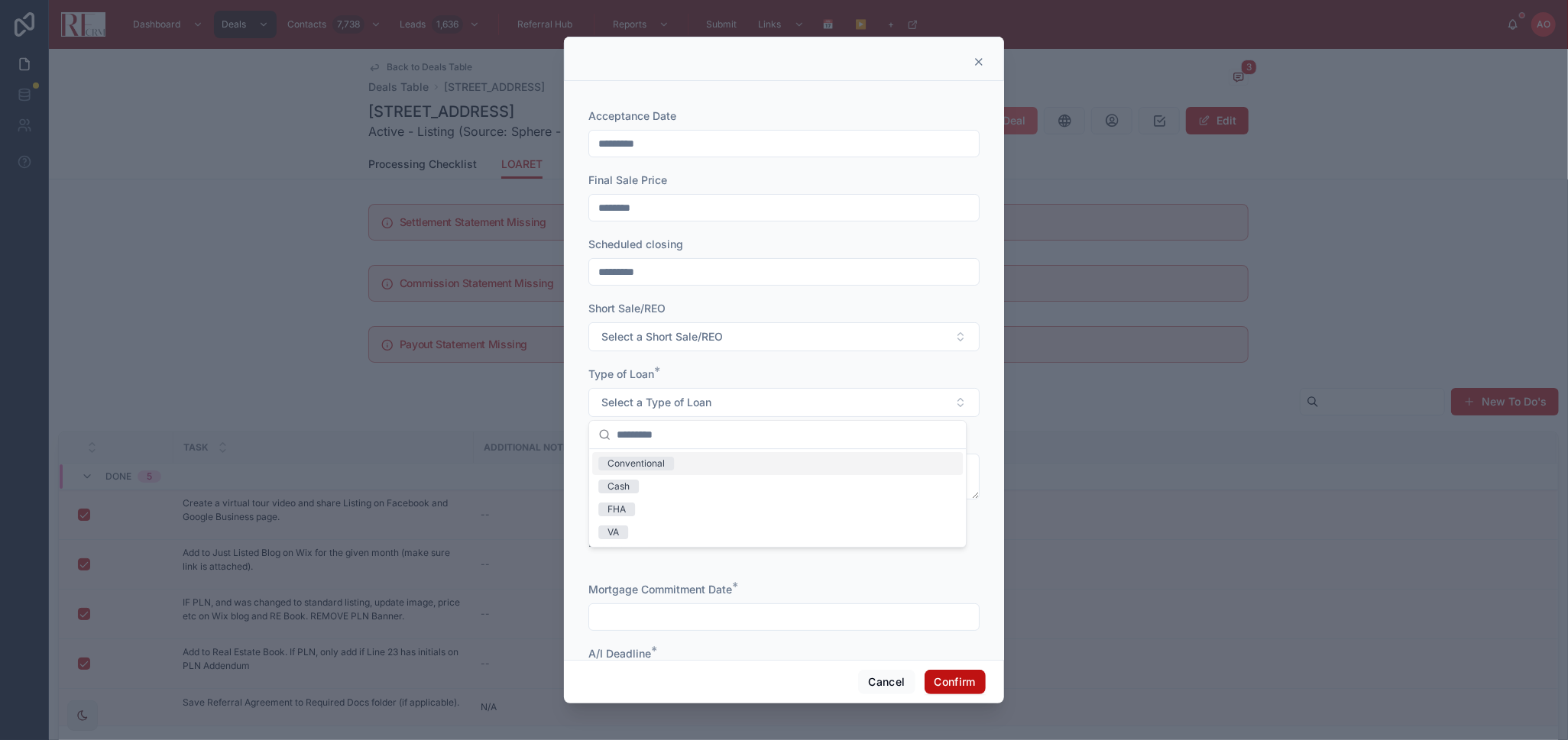
click at [651, 460] on div "Conventional" at bounding box center [636, 463] width 57 height 14
click at [667, 625] on input "text" at bounding box center [784, 617] width 390 height 21
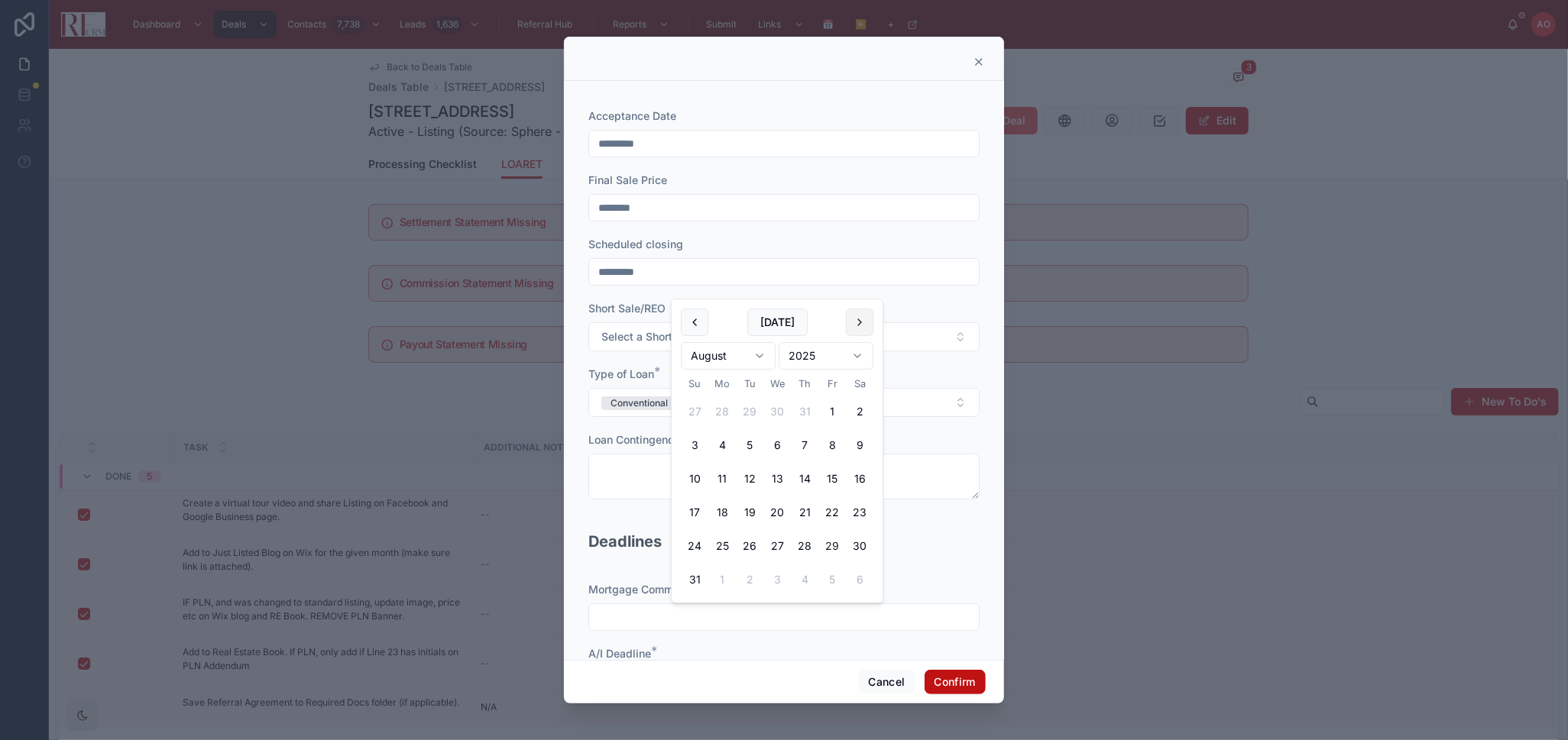
click at [861, 318] on button at bounding box center [860, 322] width 28 height 28
click at [748, 545] on button "23" at bounding box center [750, 546] width 28 height 28
type input "*********"
click at [913, 548] on div "Deadlines" at bounding box center [784, 548] width 392 height 37
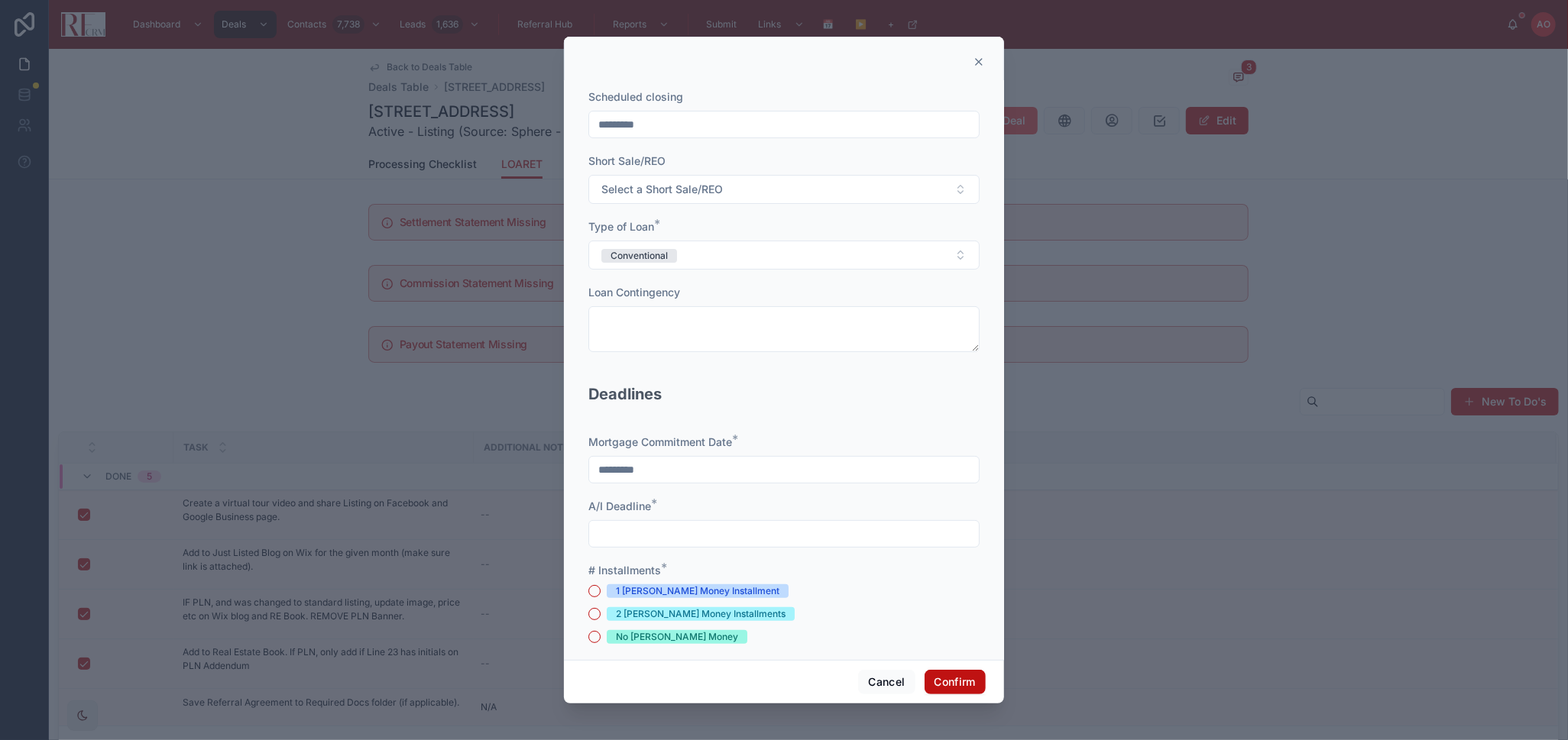
scroll to position [169, 0]
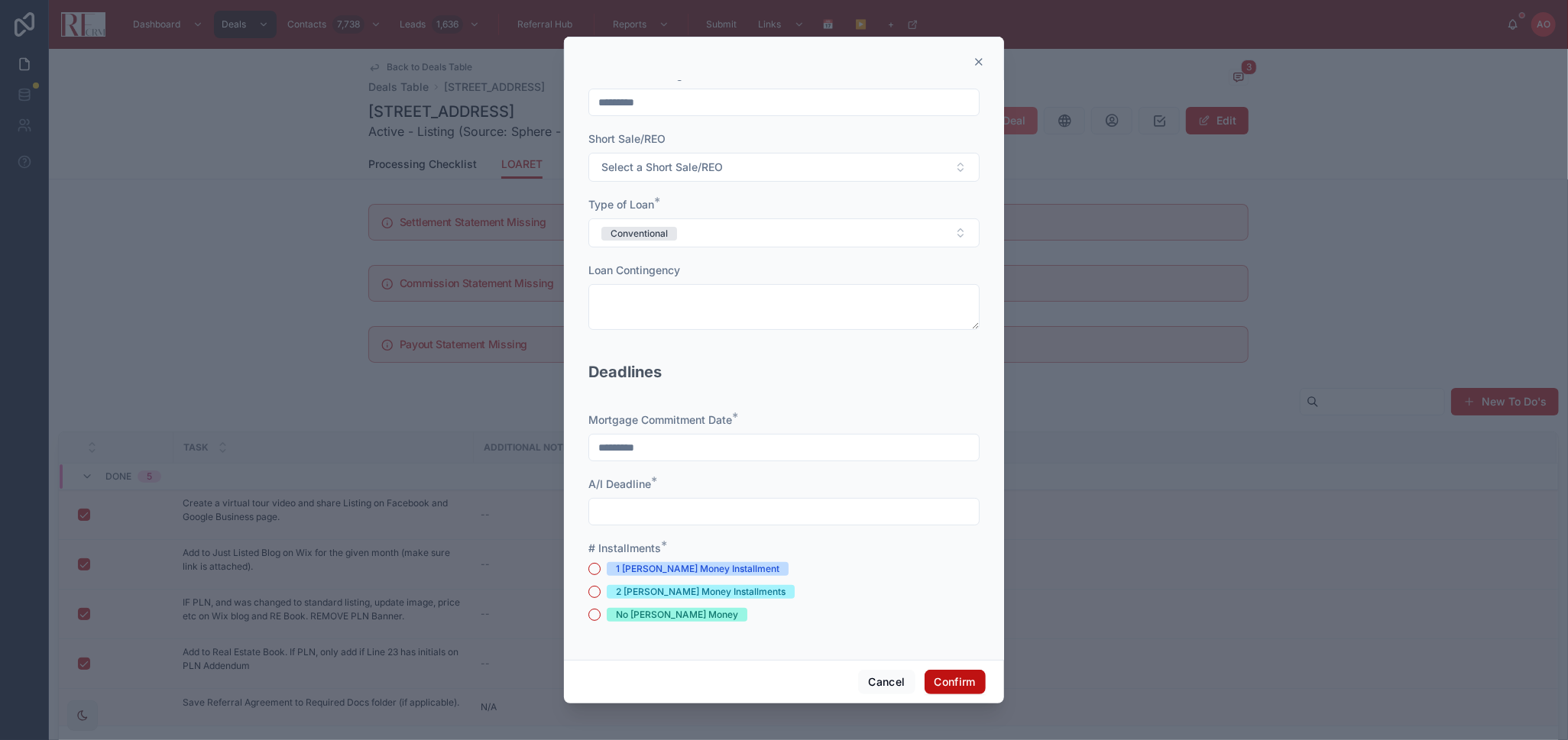
click at [782, 519] on input "text" at bounding box center [784, 512] width 390 height 21
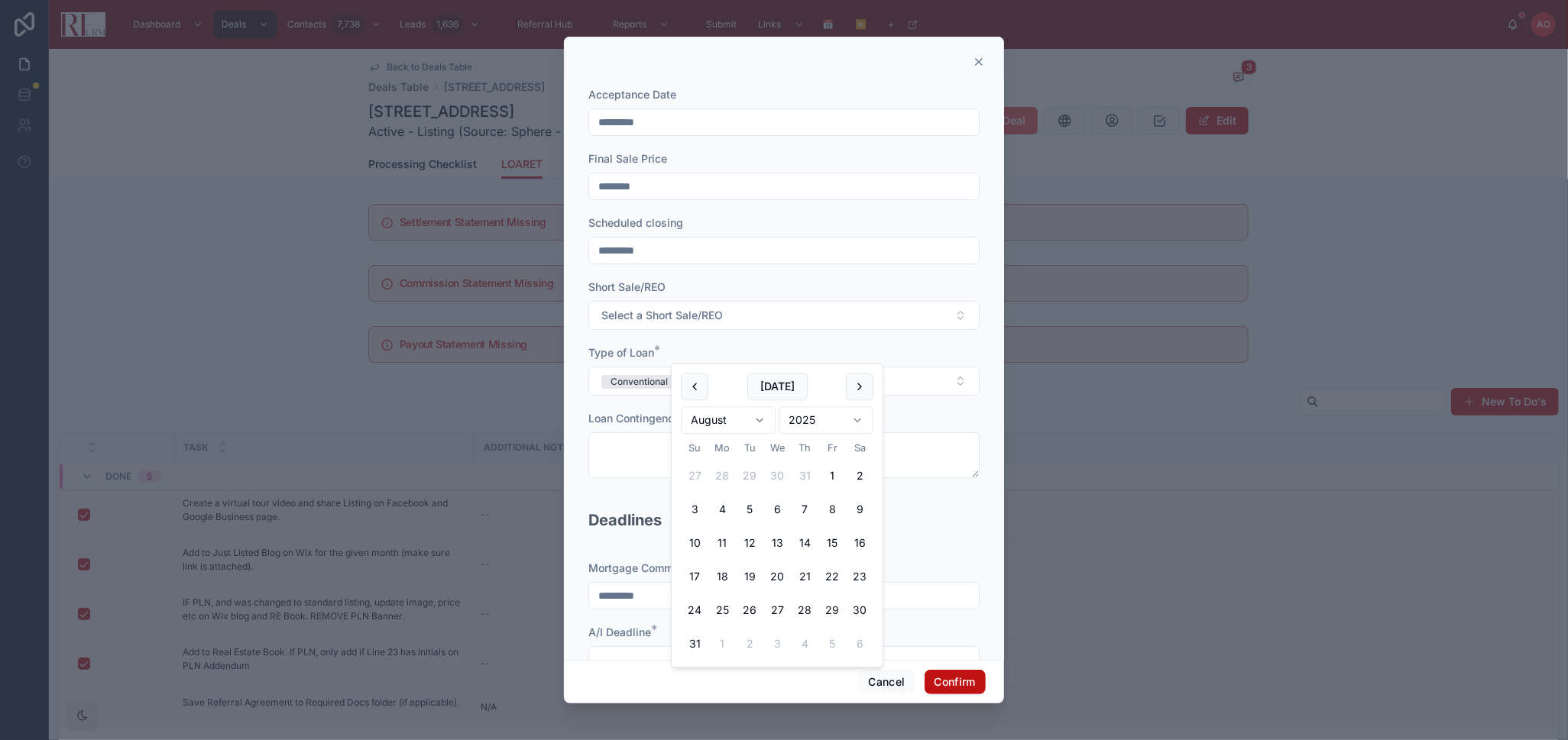
scroll to position [0, 0]
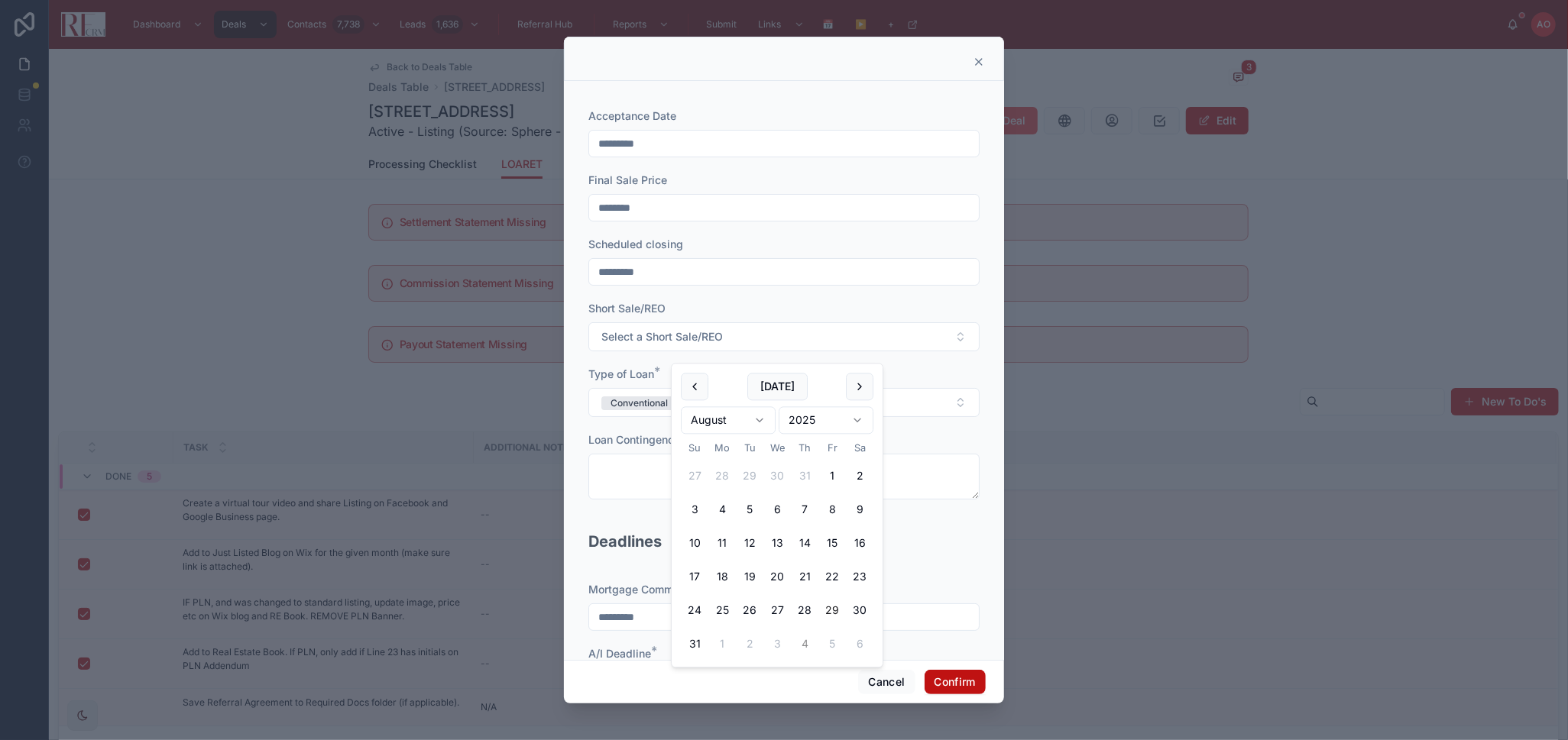
click at [805, 644] on button "4" at bounding box center [804, 645] width 28 height 28
type input "********"
click at [912, 533] on div "Deadlines" at bounding box center [784, 548] width 392 height 37
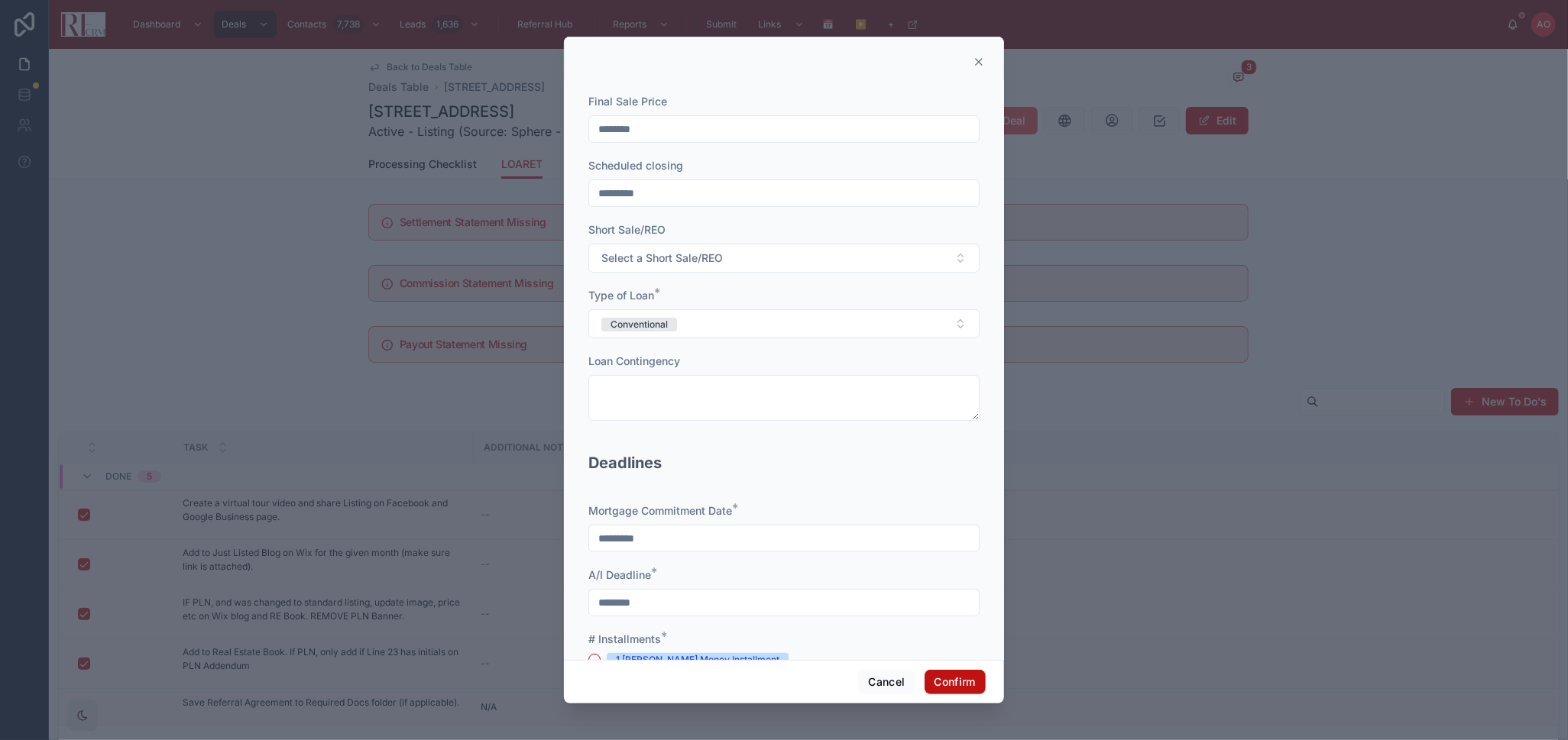
scroll to position [169, 0]
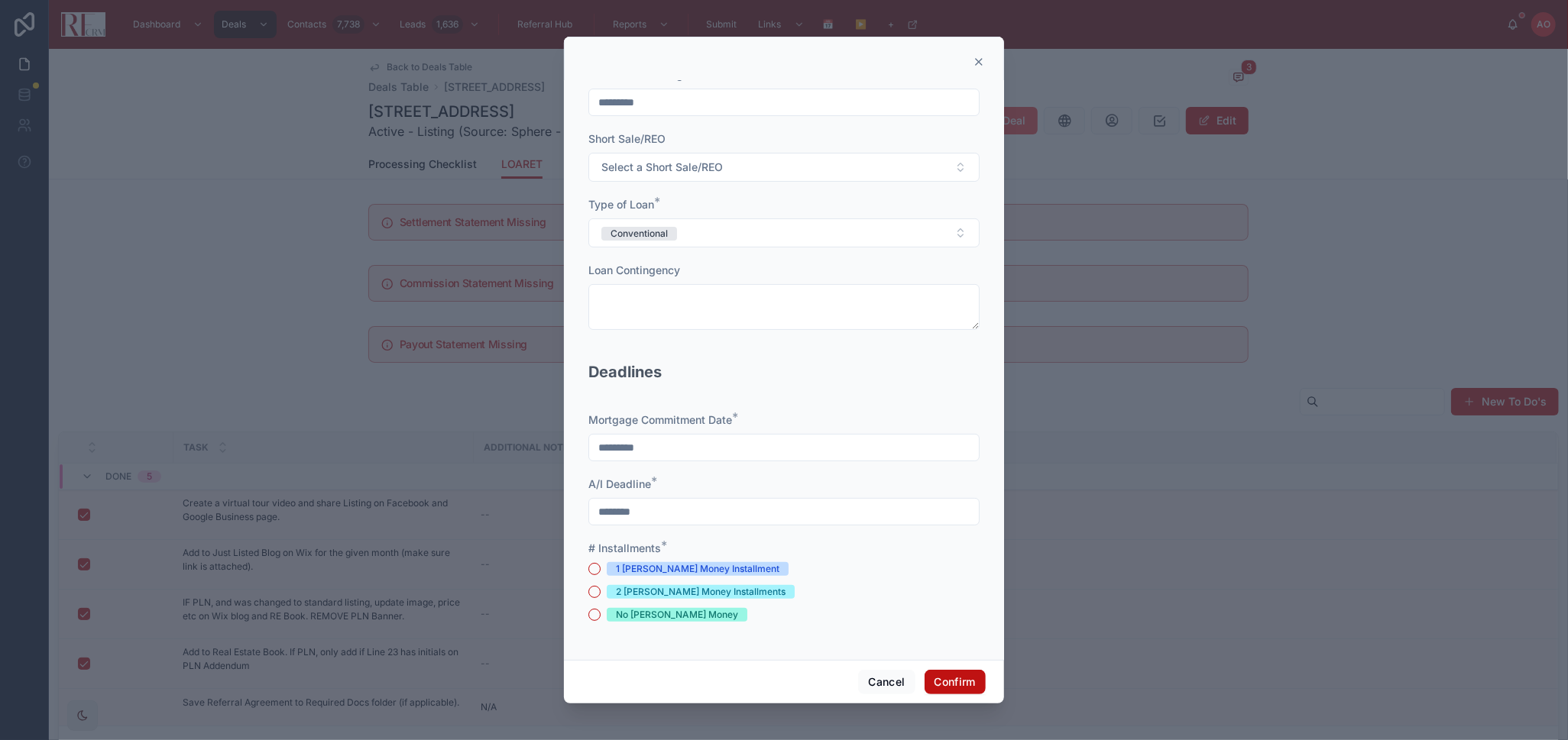
click at [618, 570] on div "1 Earnest Money Installment" at bounding box center [697, 569] width 164 height 14
click at [601, 570] on button "1 Earnest Money Installment" at bounding box center [594, 569] width 12 height 12
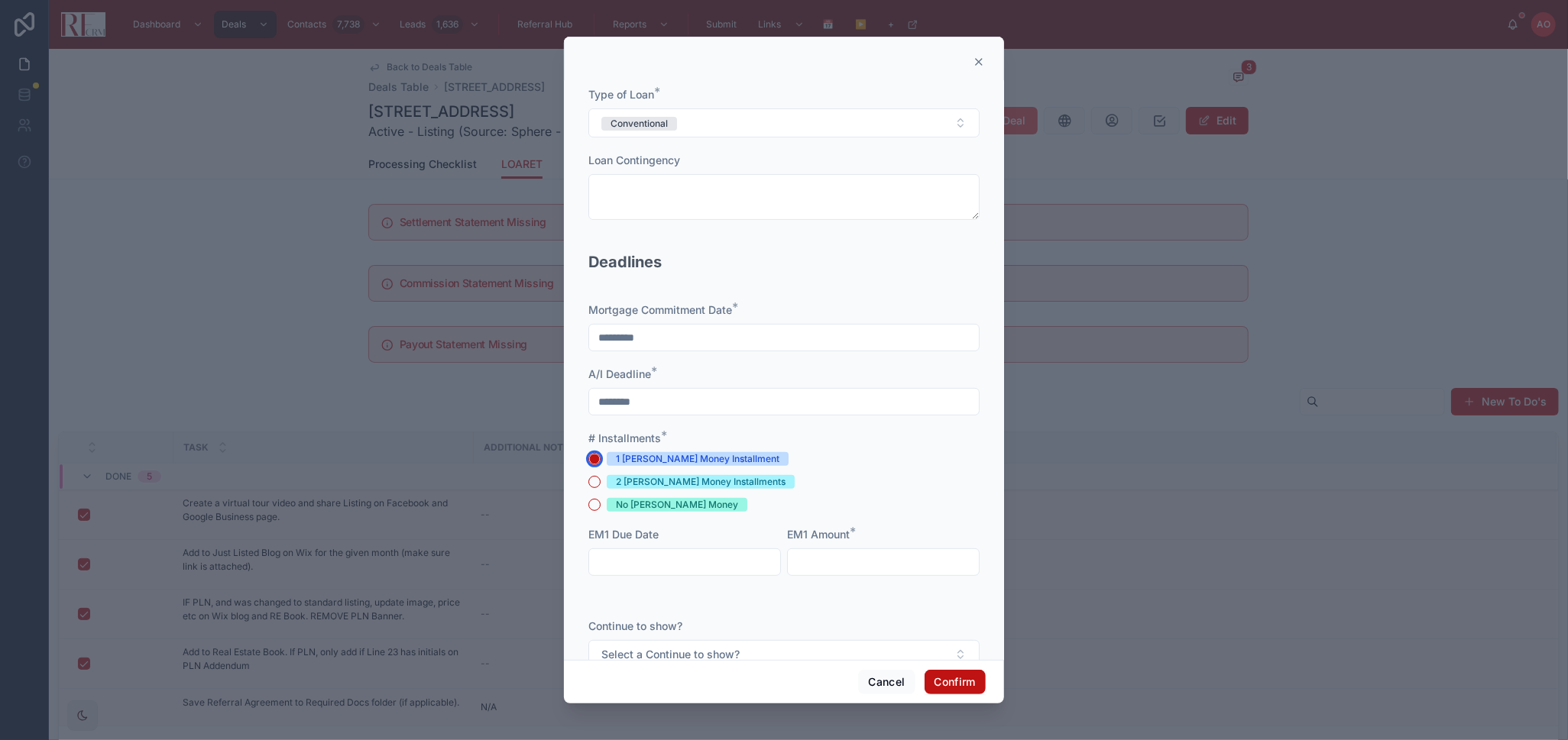
scroll to position [339, 0]
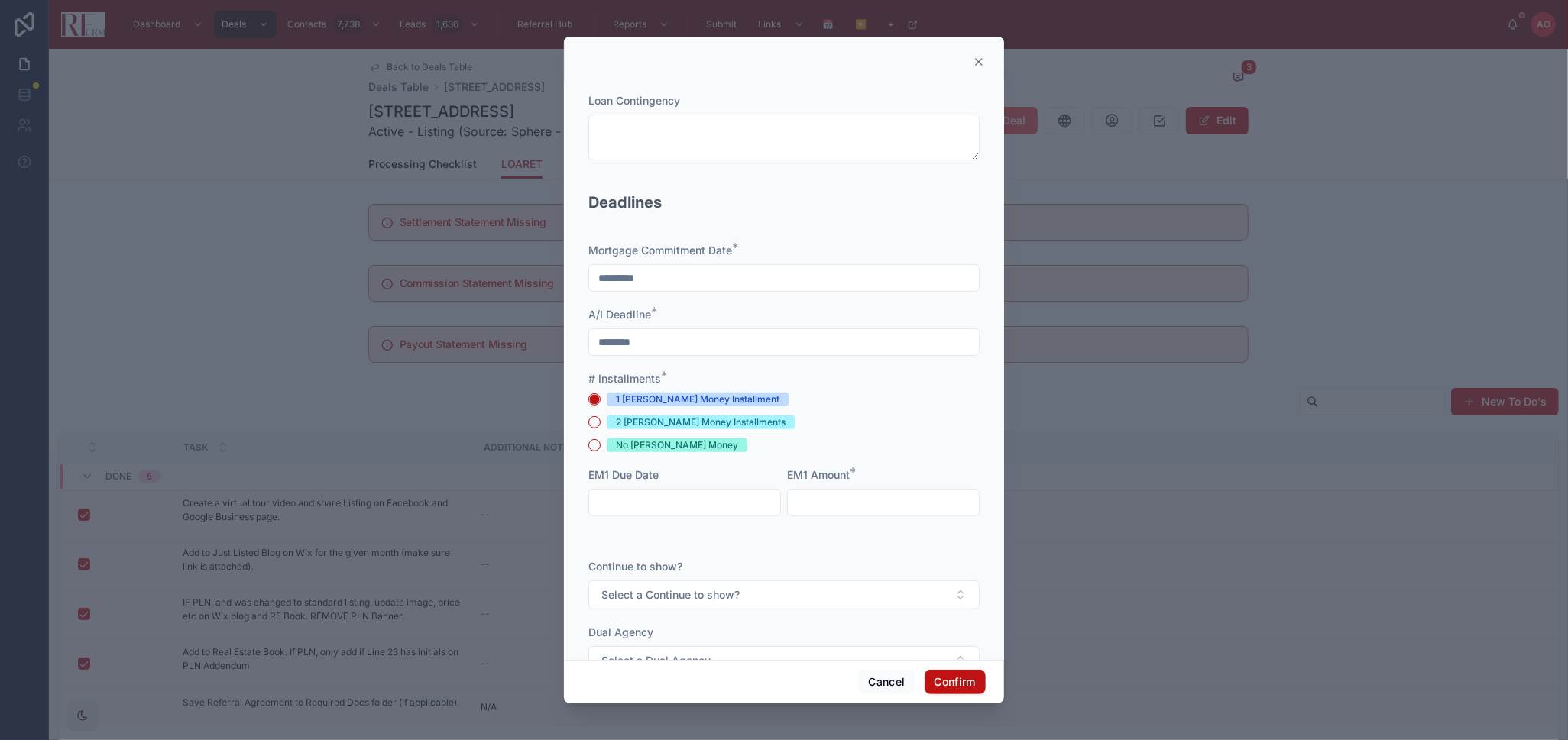
click at [720, 501] on input "text" at bounding box center [685, 502] width 191 height 21
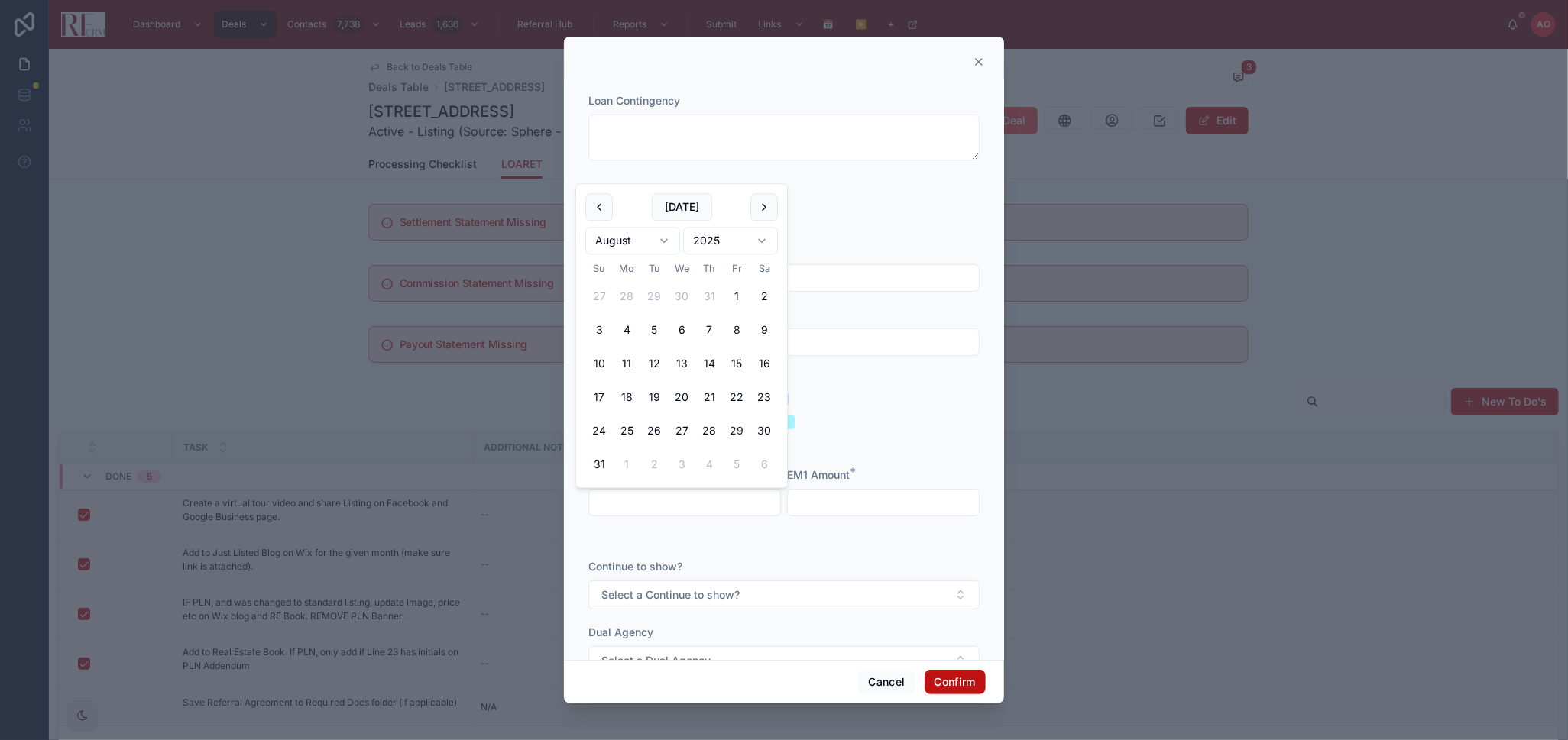
click at [737, 428] on button "29" at bounding box center [737, 431] width 28 height 28
type input "*********"
click at [834, 491] on div at bounding box center [883, 503] width 193 height 28
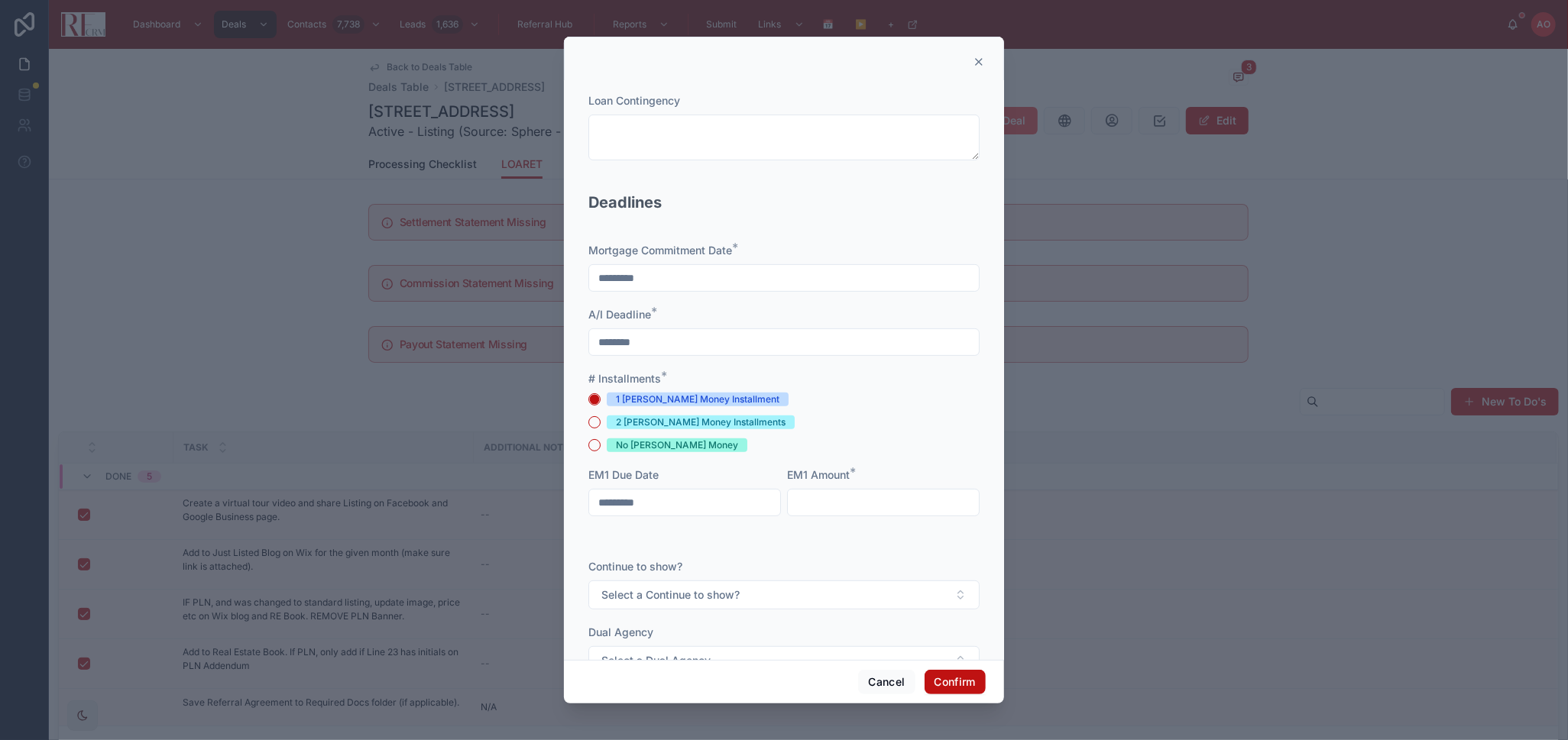
click at [838, 501] on input "text" at bounding box center [883, 502] width 191 height 21
type input "*********"
click at [880, 592] on button "Select a Continue to show?" at bounding box center [784, 595] width 392 height 29
click at [801, 671] on div "No" at bounding box center [777, 679] width 370 height 23
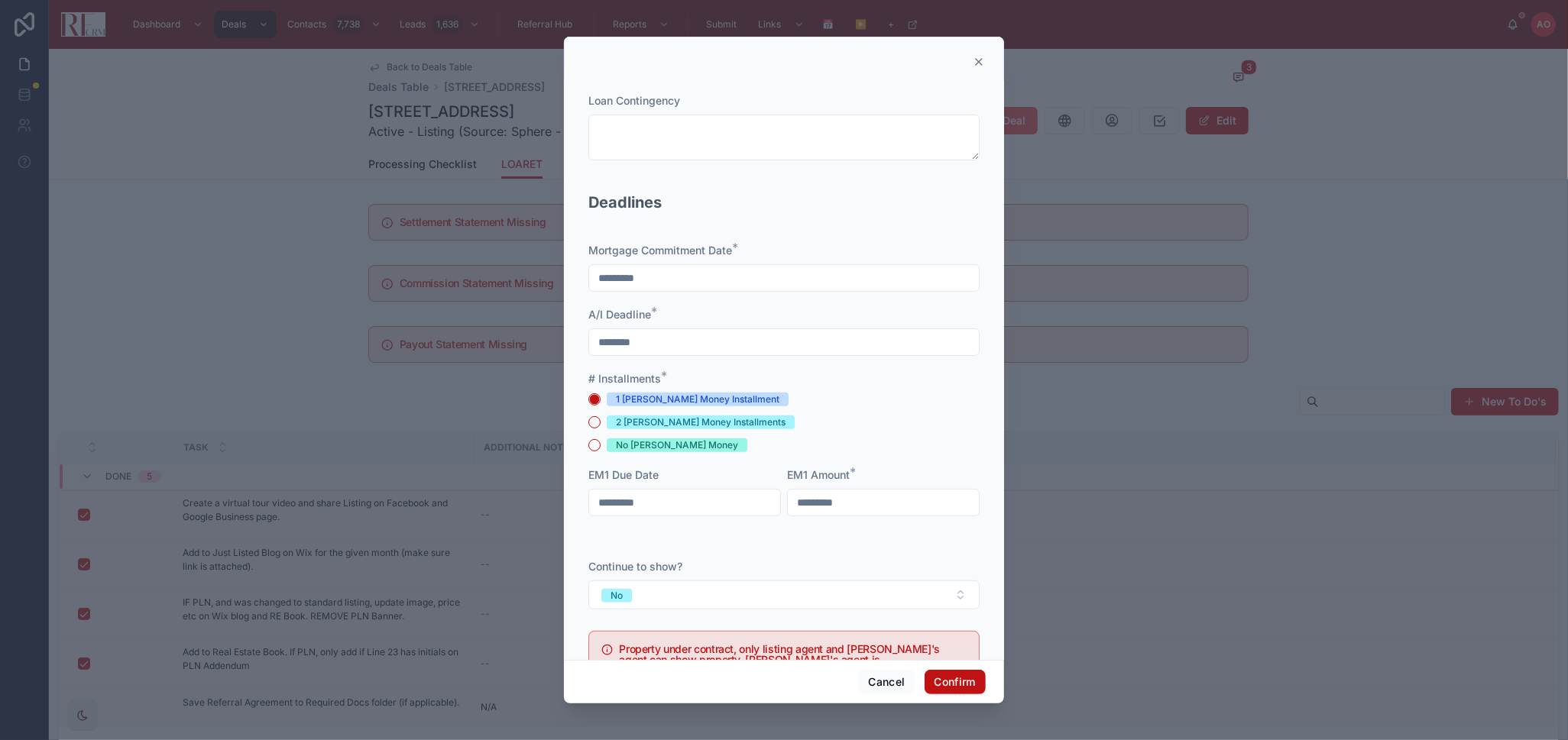
scroll to position [424, 0]
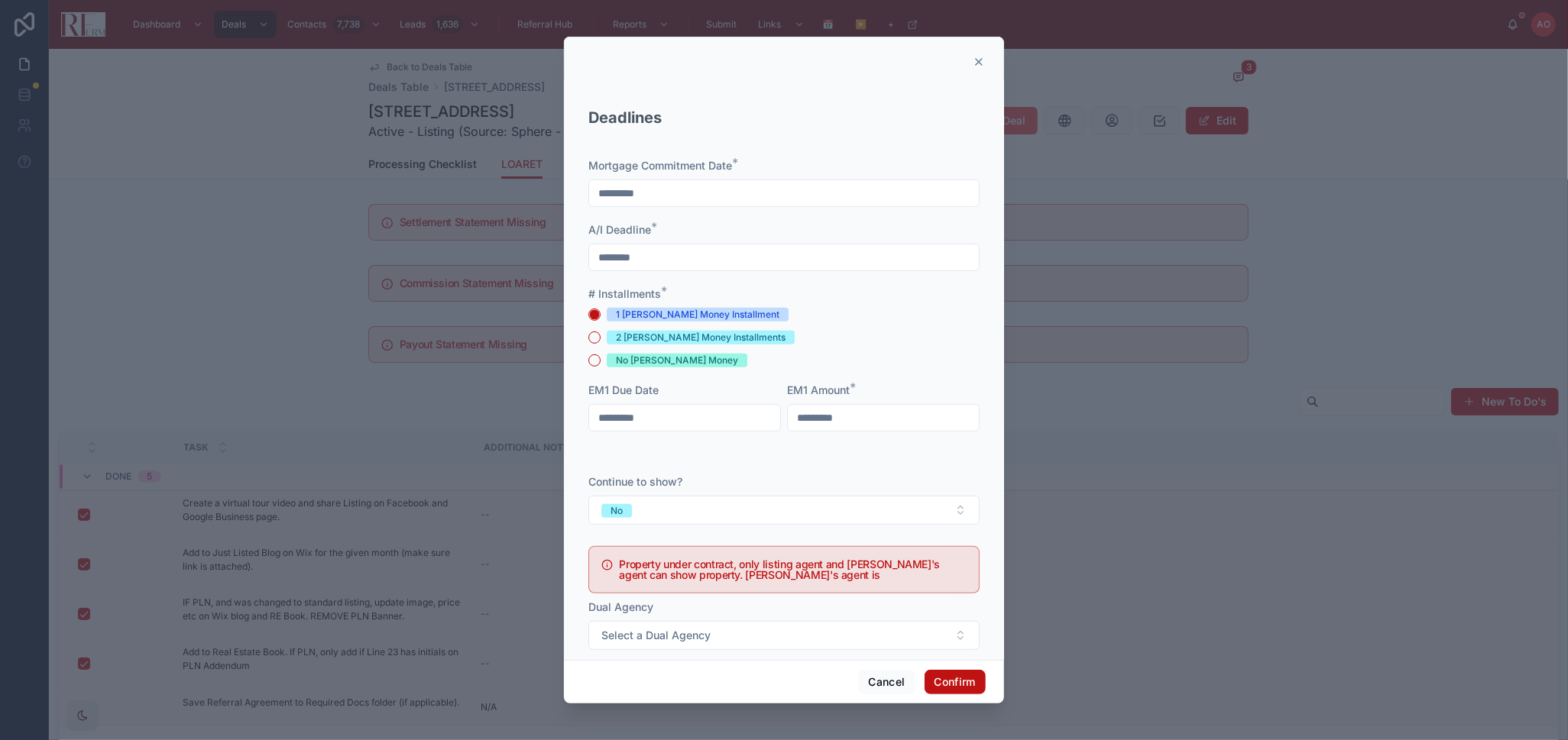
click at [801, 563] on h5 "Property under contract, only listing agent and buyer's agent can show property…" at bounding box center [792, 570] width 348 height 21
click at [775, 566] on h5 "Property under contract, only listing agent and buyer's agent can show property…" at bounding box center [792, 570] width 348 height 21
copy div "Property under contract, only listing agent and buyer's agent can show property…"
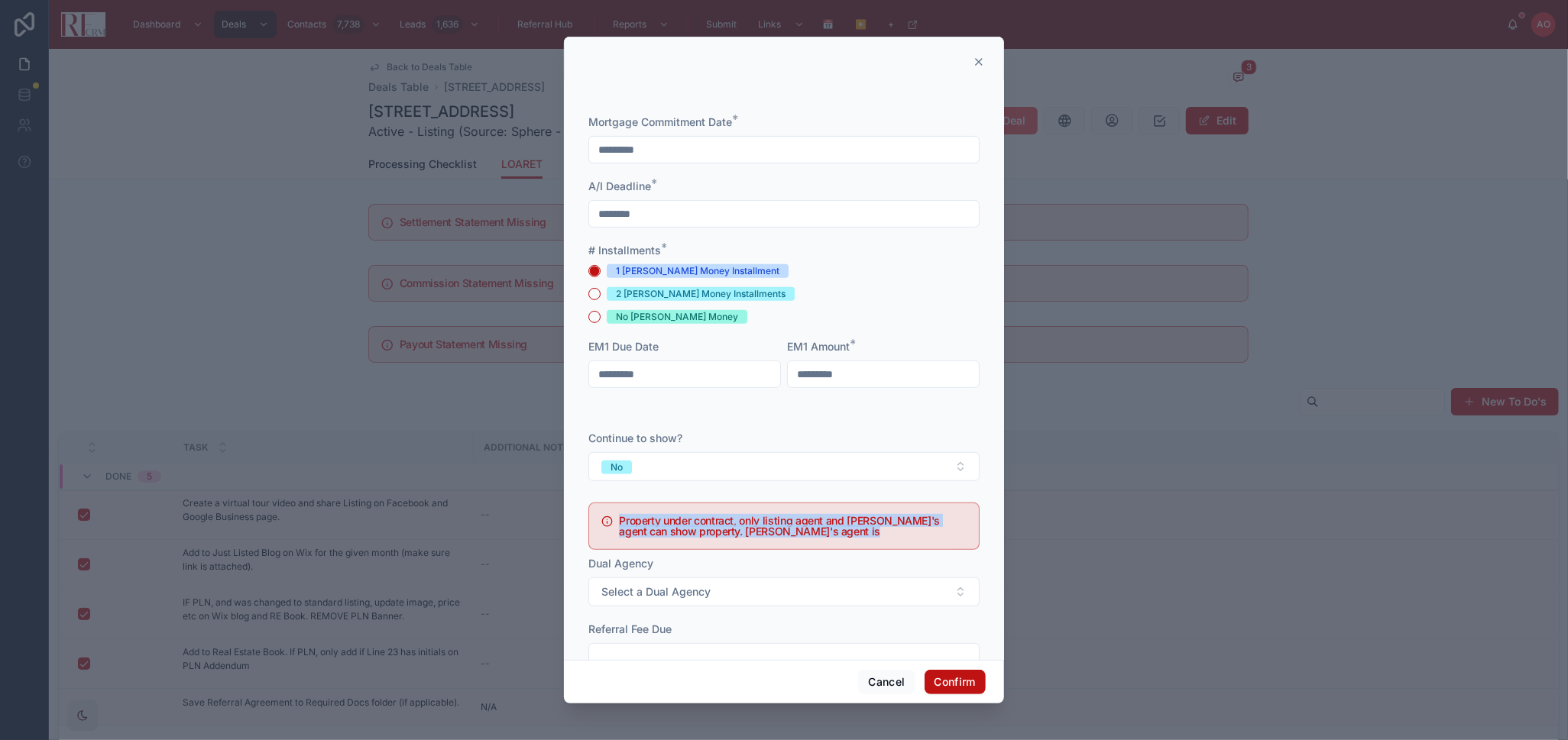
scroll to position [509, 0]
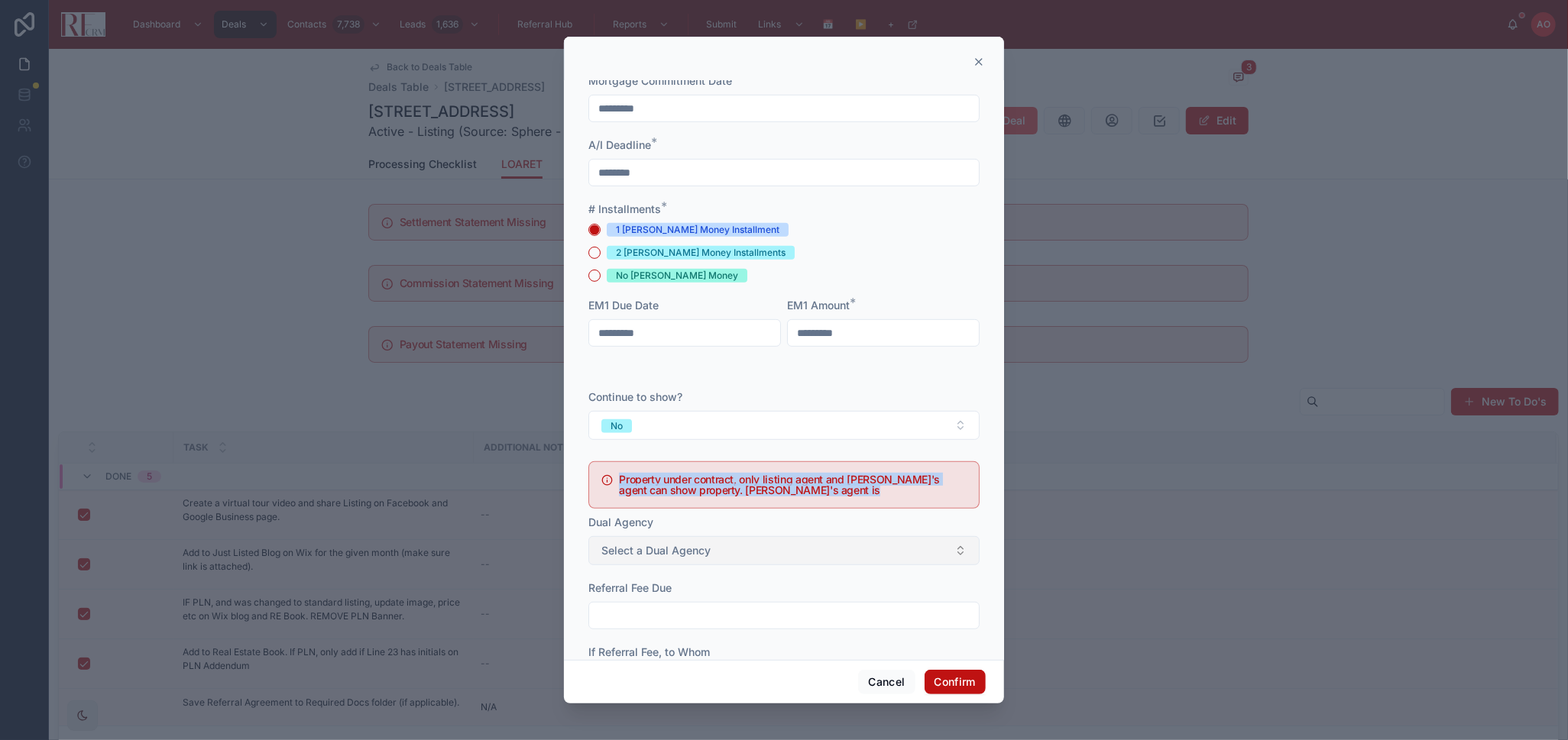
click at [723, 550] on button "Select a Dual Agency" at bounding box center [784, 551] width 392 height 29
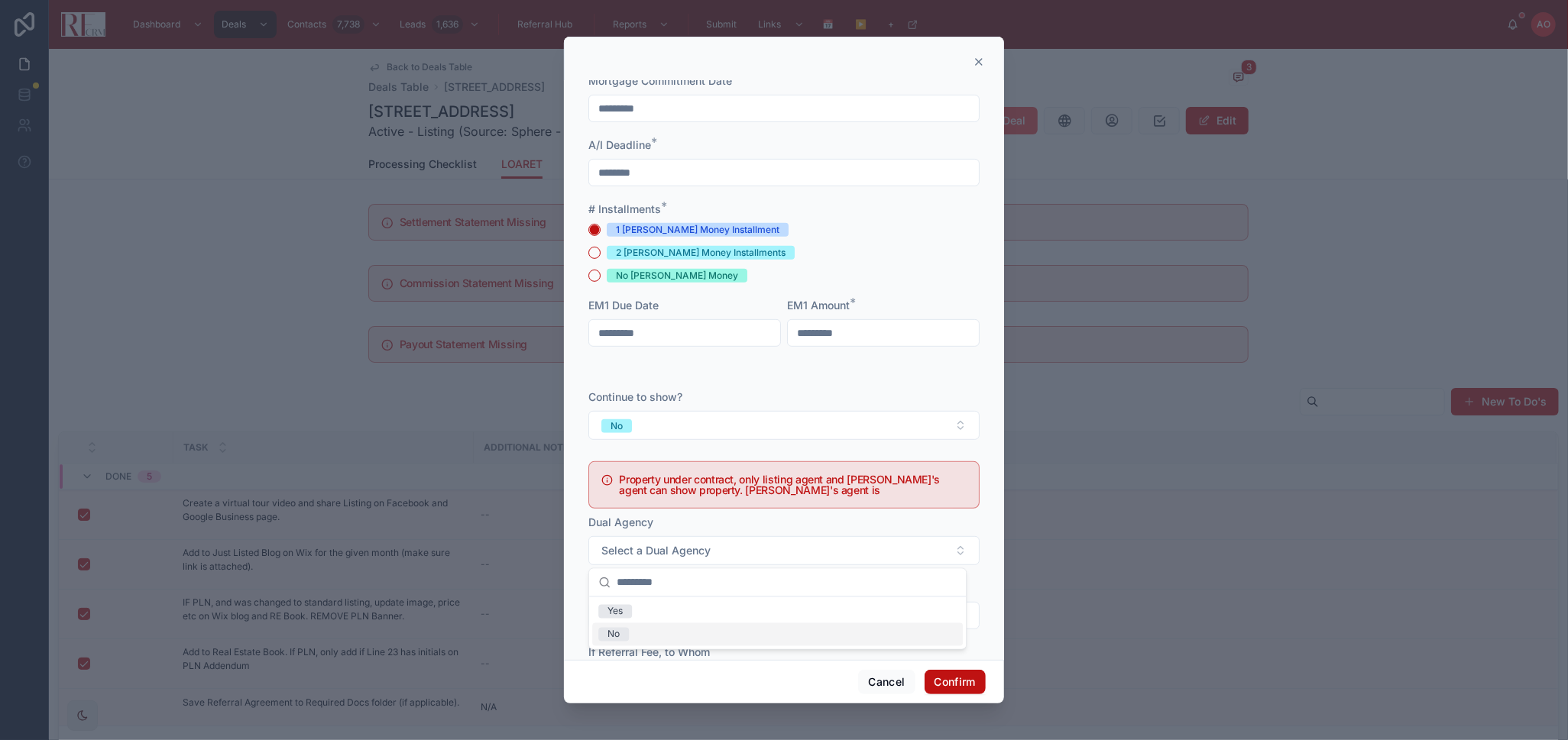
click at [699, 635] on div "No" at bounding box center [777, 635] width 370 height 23
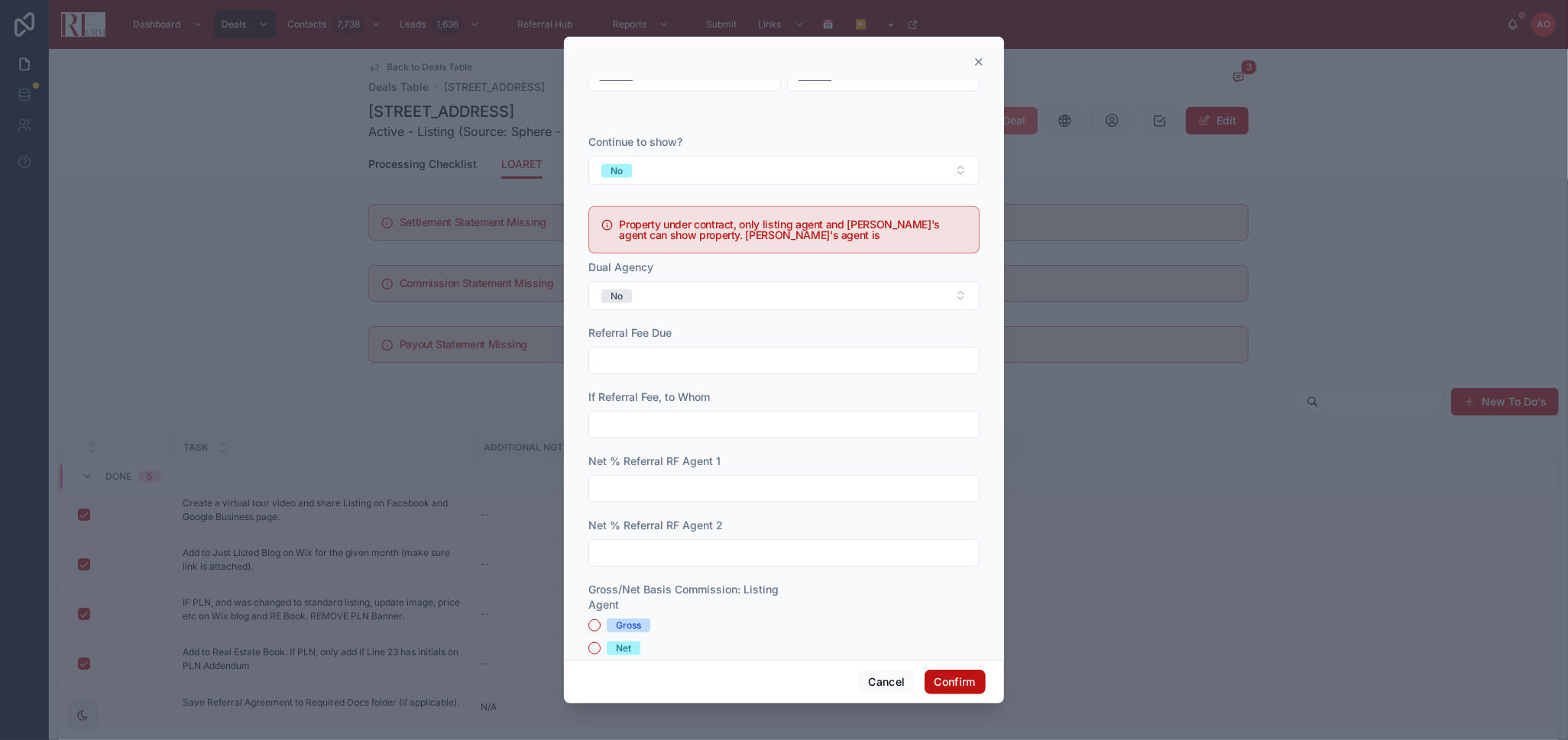
scroll to position [849, 0]
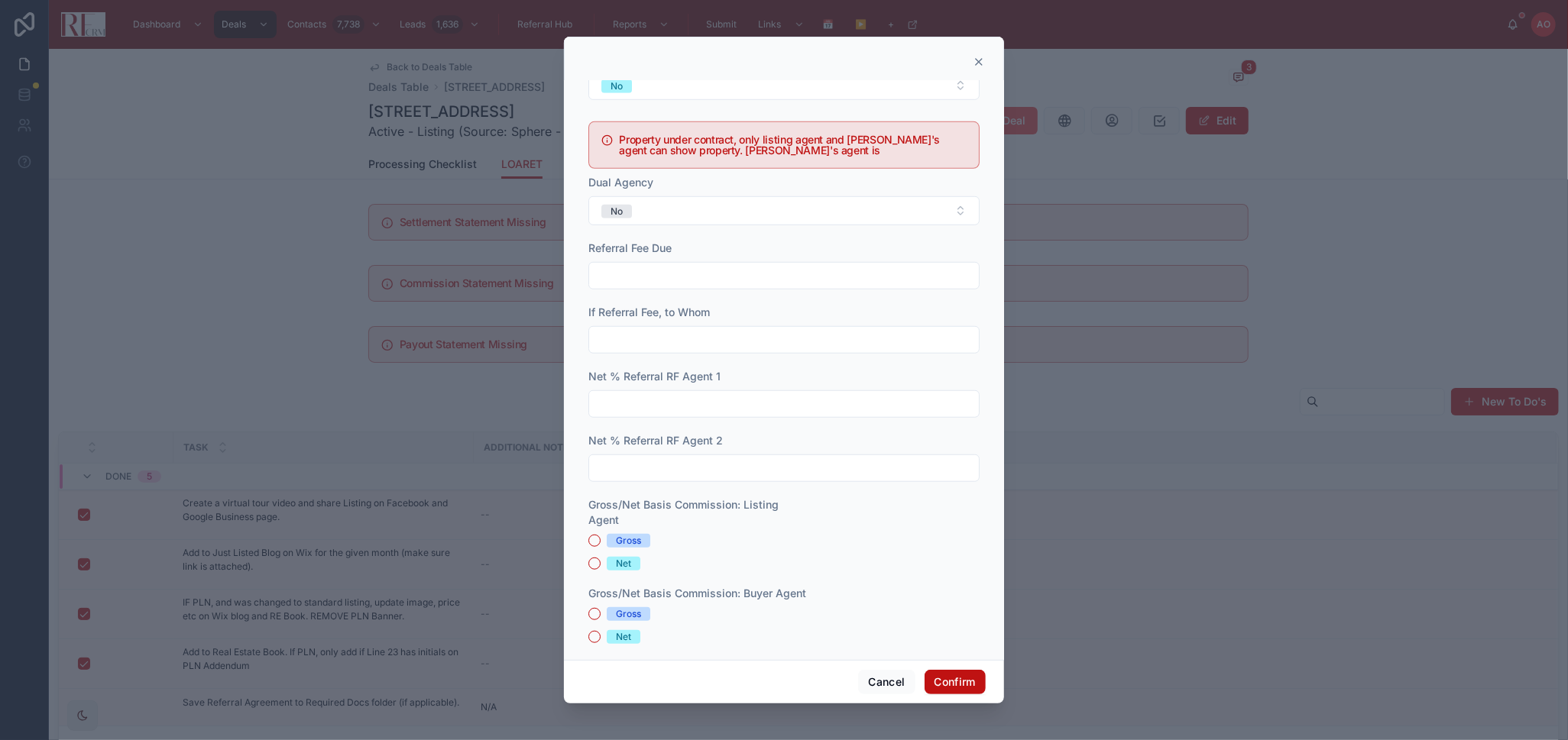
click at [624, 562] on div "Net" at bounding box center [623, 563] width 15 height 14
click at [601, 562] on button "Net" at bounding box center [594, 563] width 12 height 12
click at [624, 562] on div "Net" at bounding box center [623, 563] width 15 height 14
click at [601, 562] on button "Net" at bounding box center [594, 563] width 12 height 12
click at [624, 566] on div "Net" at bounding box center [623, 563] width 15 height 14
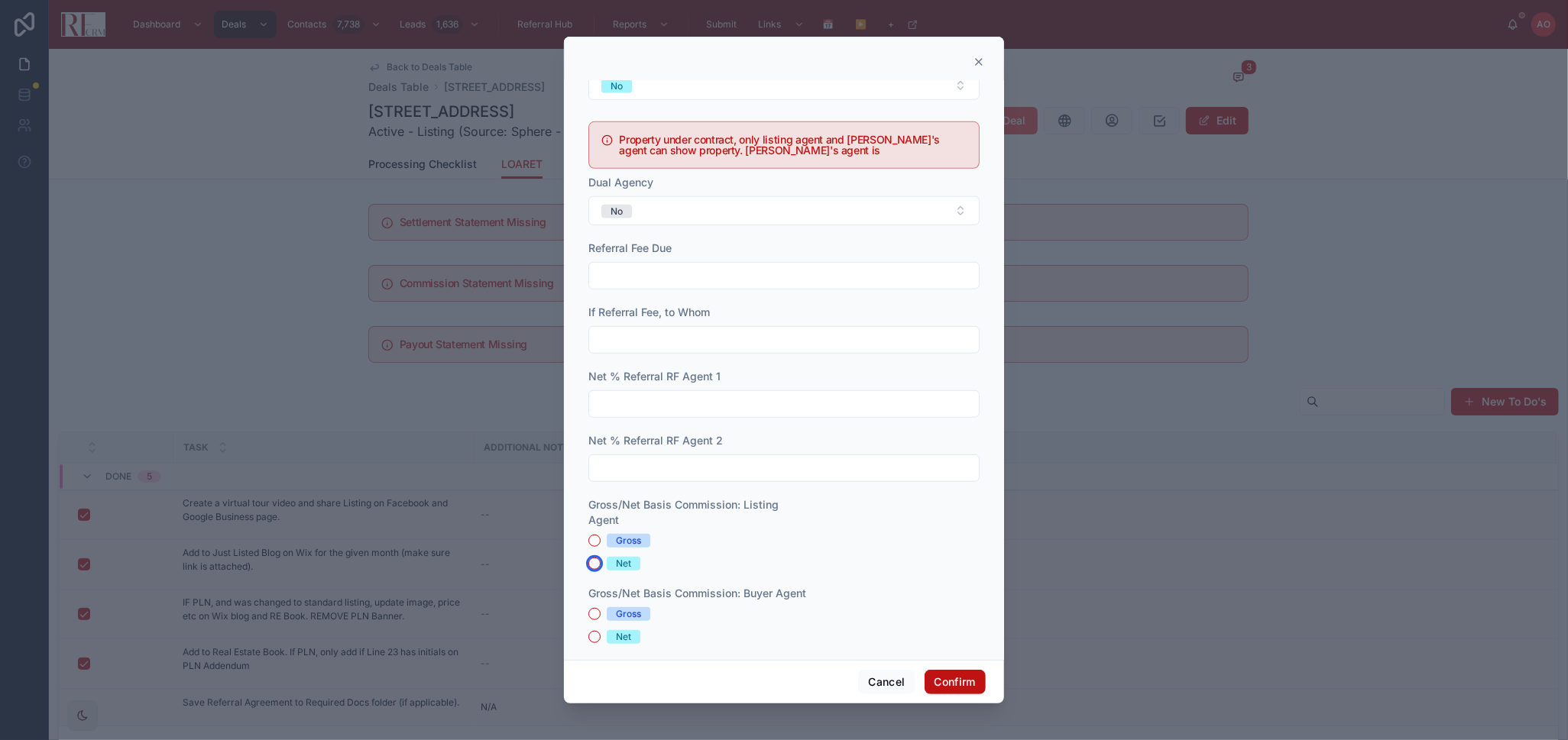
click at [601, 566] on button "Net" at bounding box center [594, 563] width 12 height 12
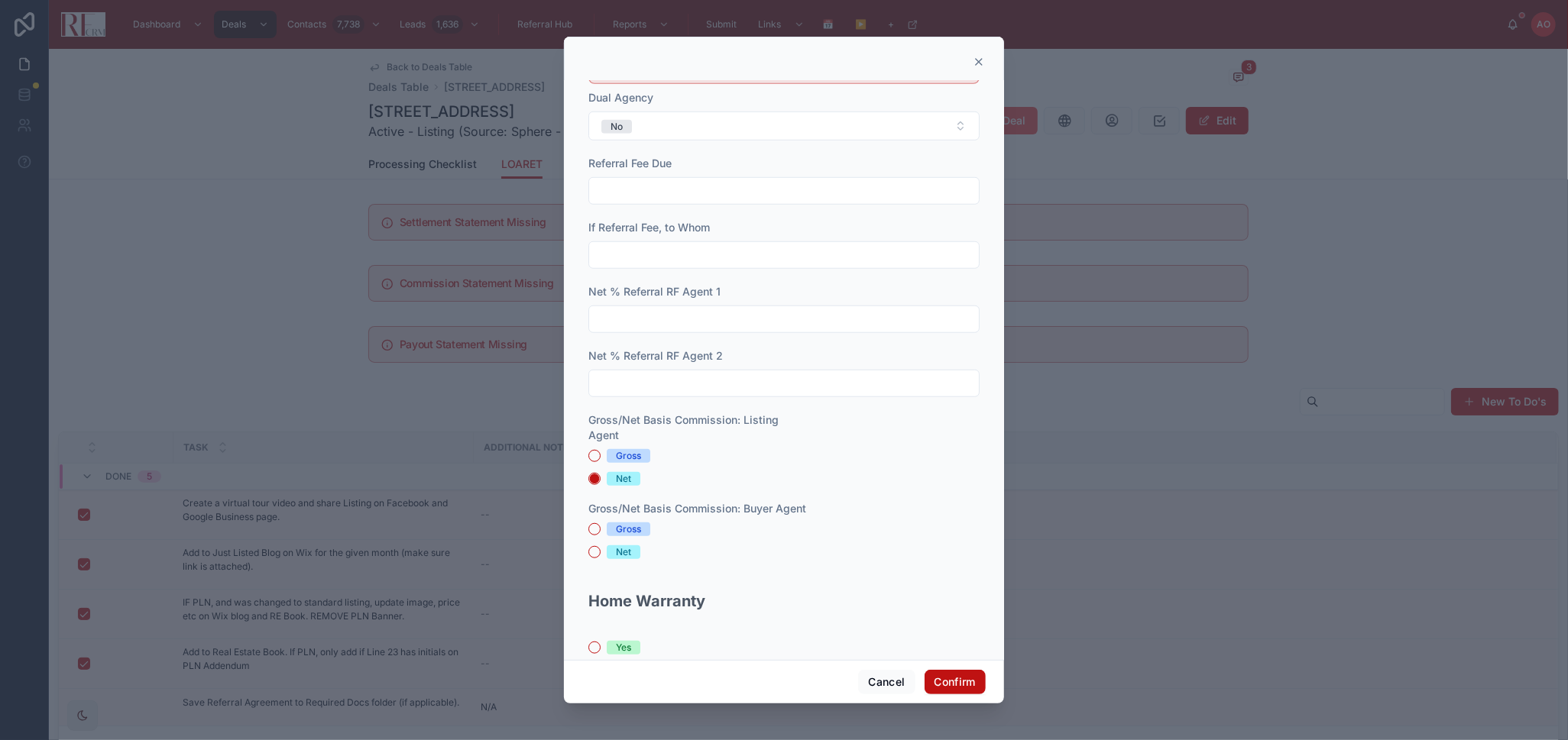
scroll to position [985, 0]
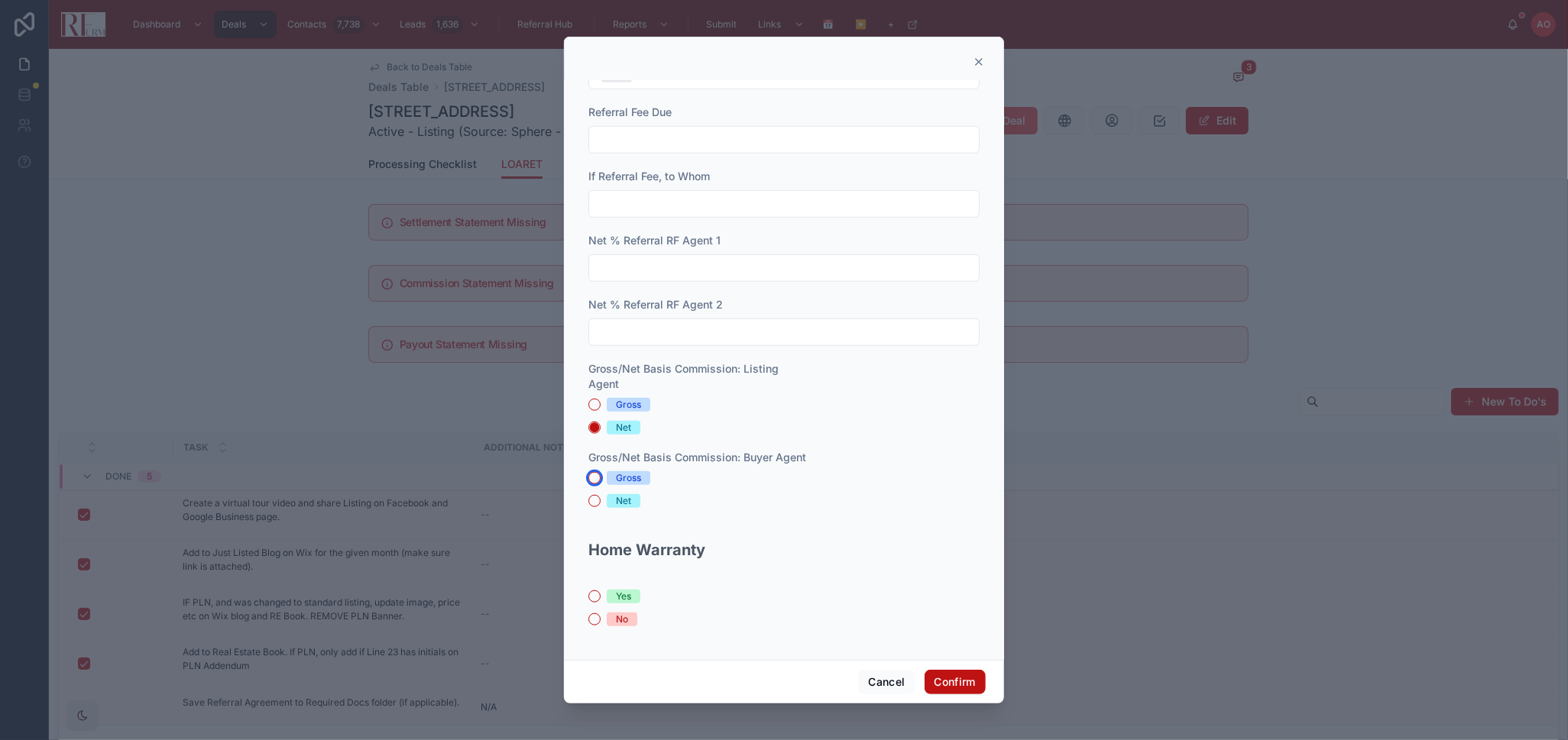
click at [591, 478] on button "Gross" at bounding box center [594, 478] width 12 height 12
click at [610, 616] on span "No" at bounding box center [622, 620] width 31 height 14
click at [601, 616] on button "No" at bounding box center [594, 620] width 12 height 12
click at [963, 685] on button "Confirm" at bounding box center [955, 682] width 61 height 24
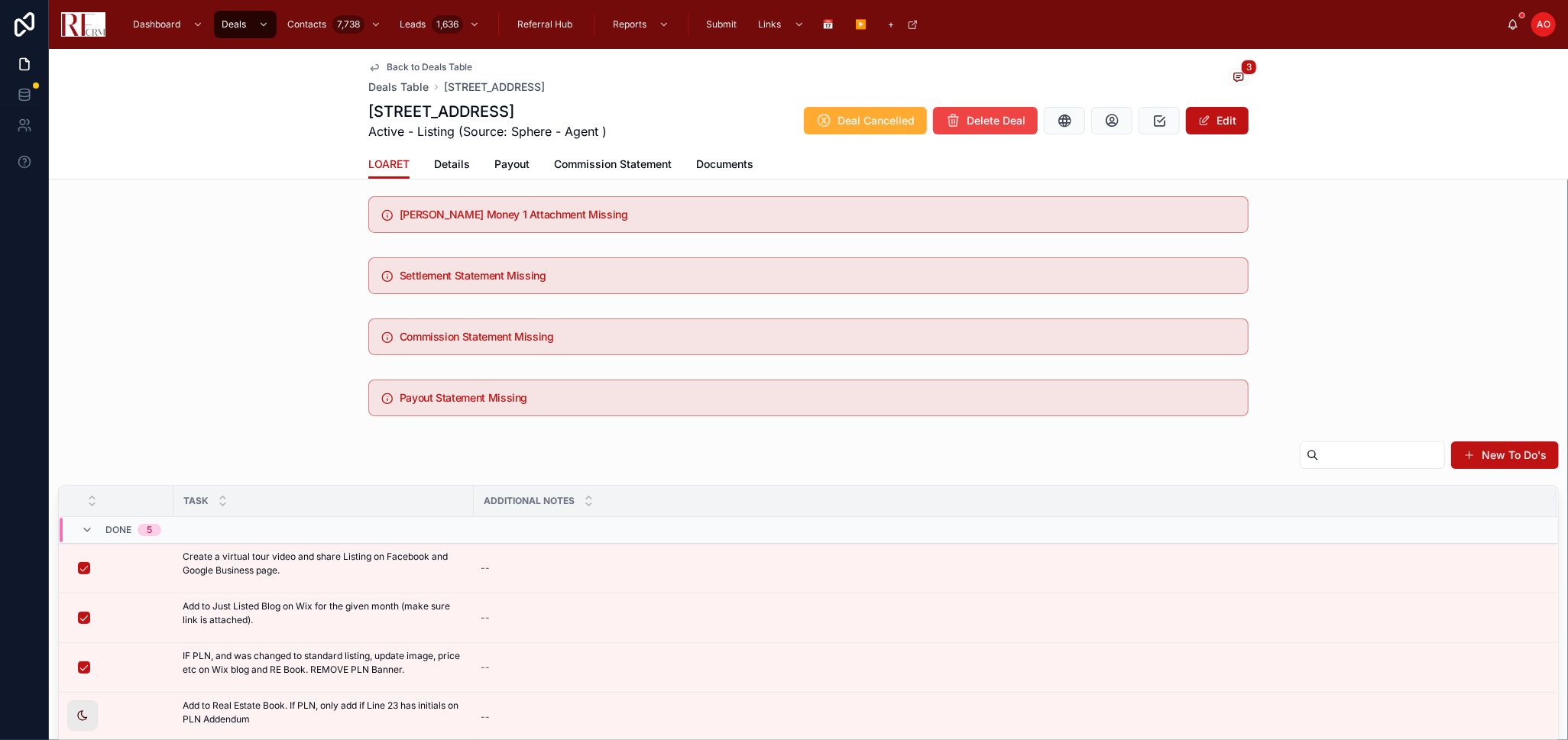
scroll to position [0, 0]
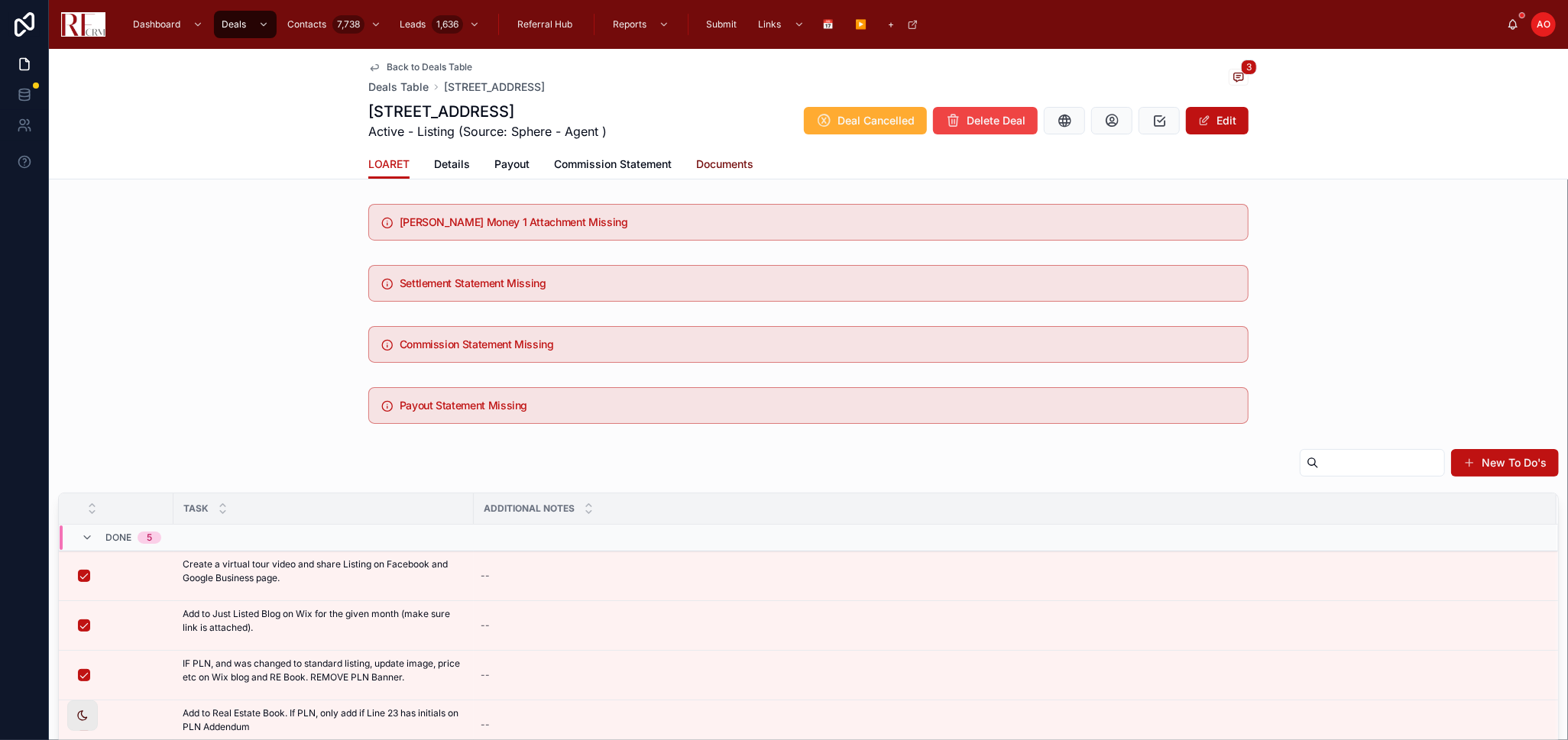
click at [727, 161] on span "Documents" at bounding box center [725, 164] width 57 height 15
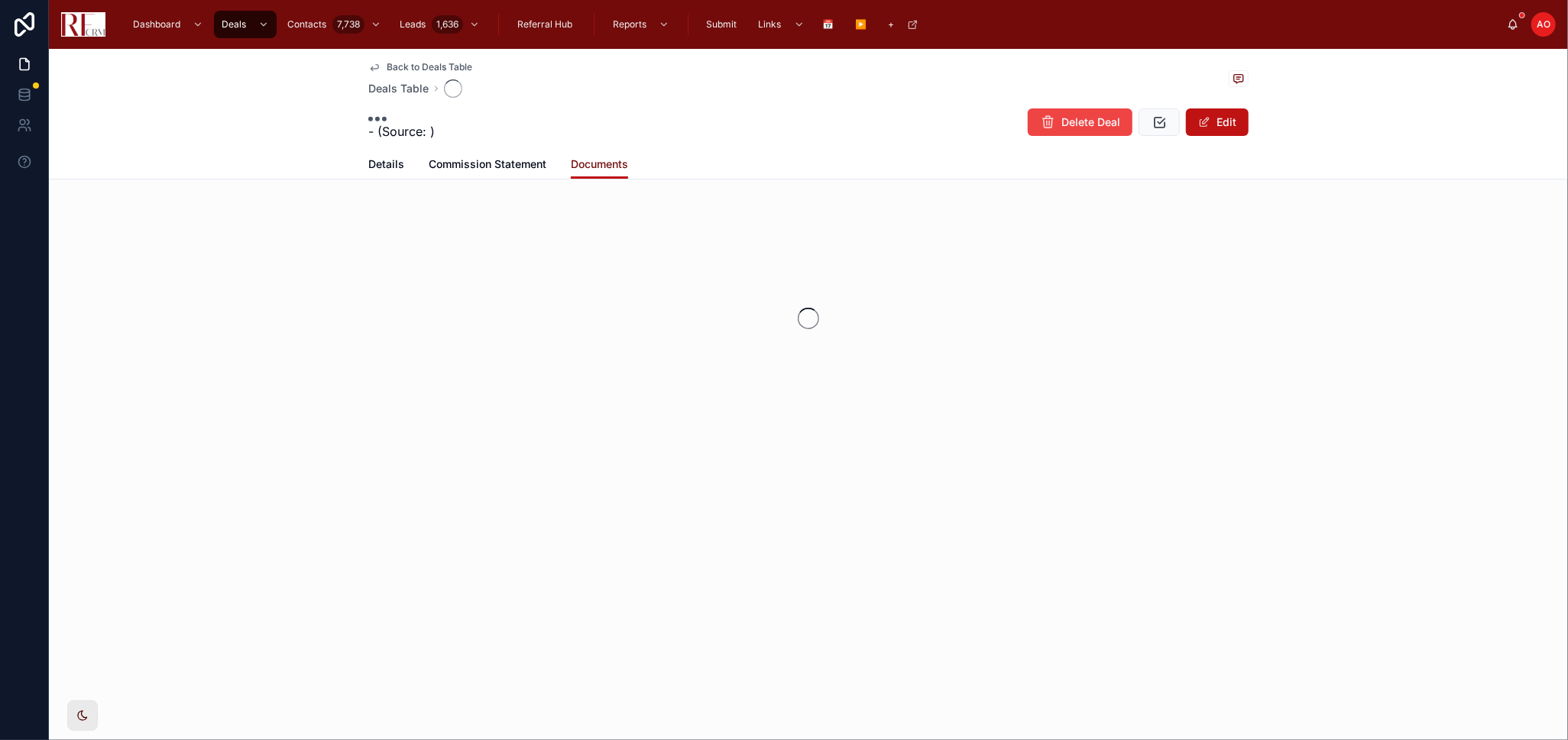
click at [727, 161] on div "Details Commission Statement Documents" at bounding box center [808, 164] width 880 height 29
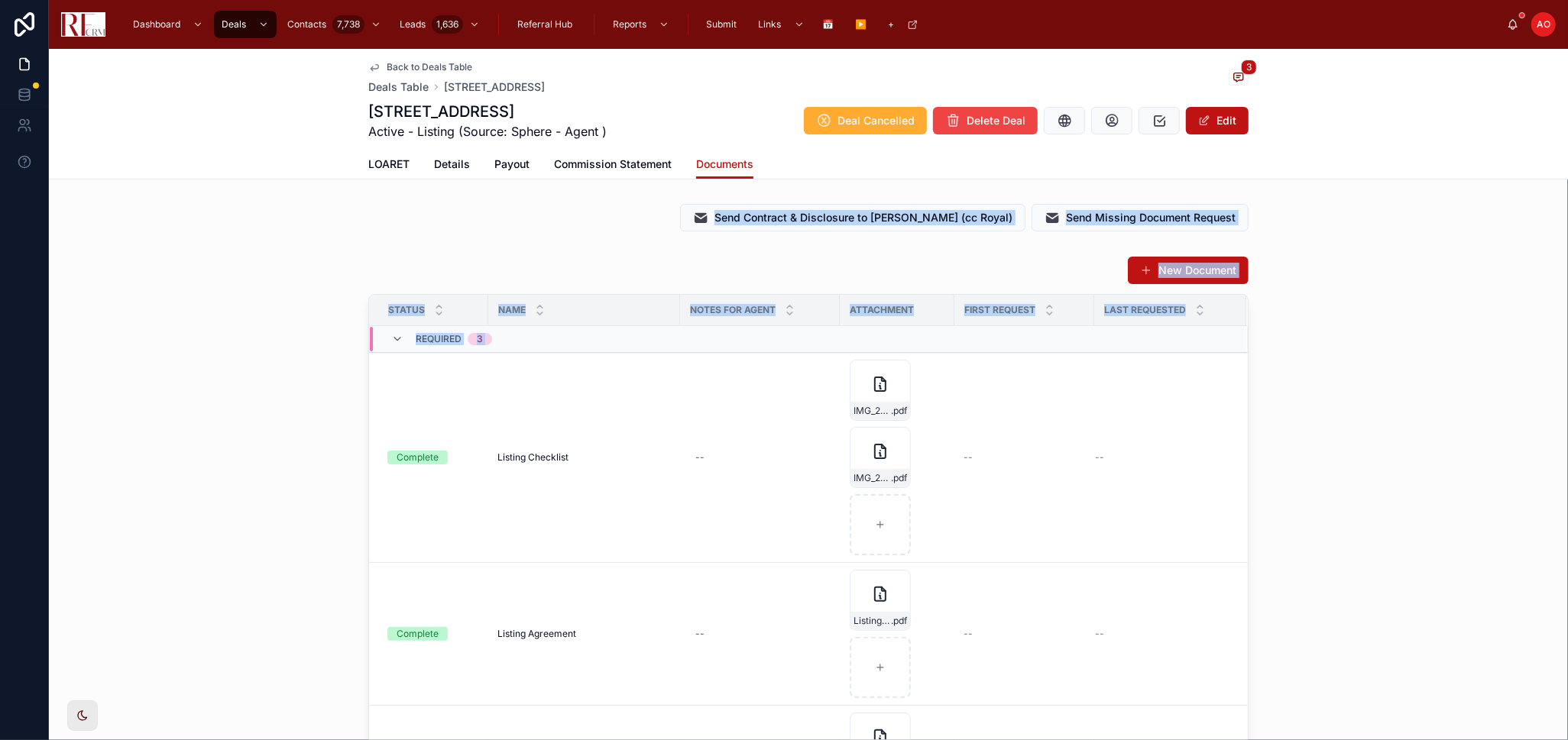
click at [619, 227] on div "Send Contract & Disclosure to Isaac (cc Royal) Send Missing Document Request" at bounding box center [808, 218] width 880 height 28
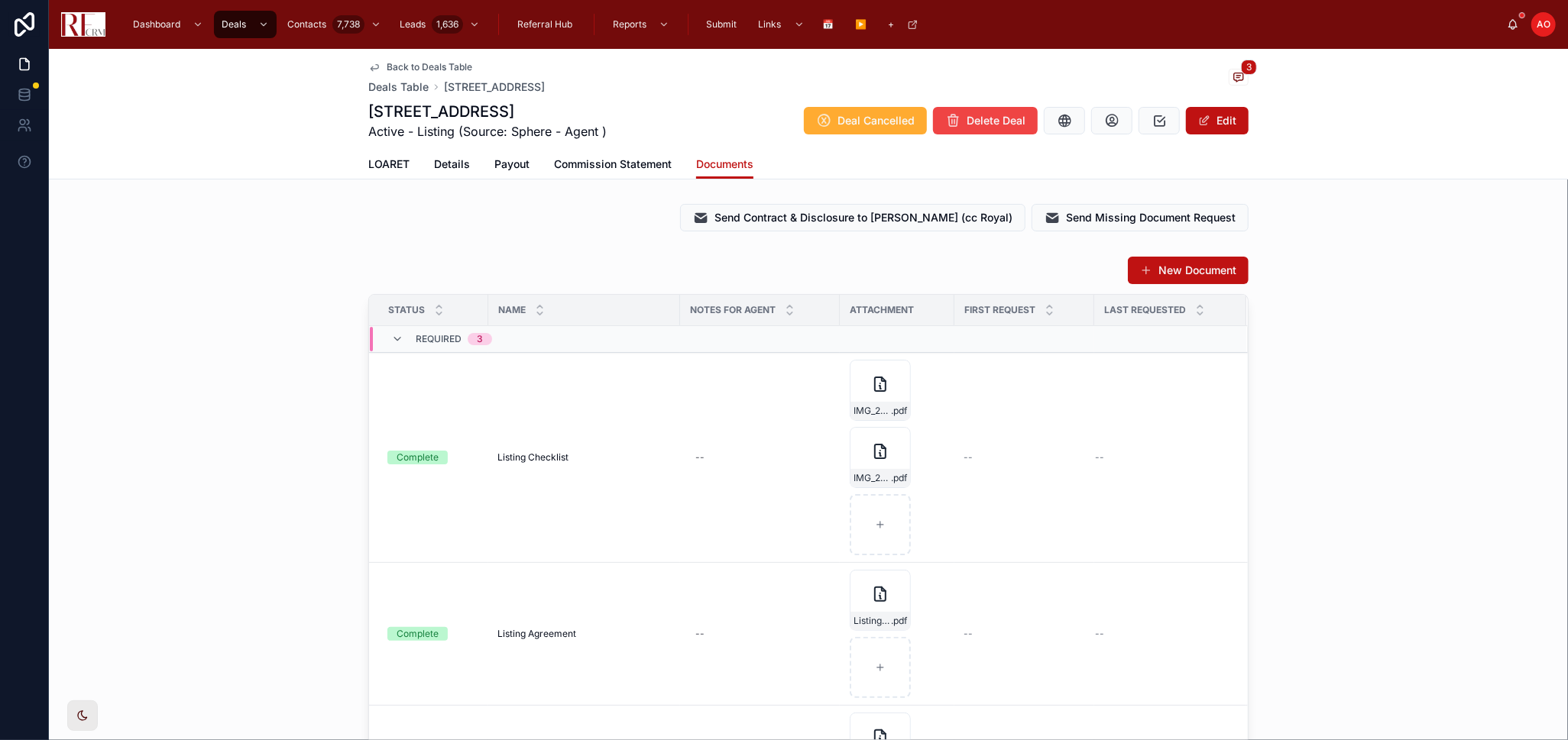
click at [619, 227] on div "Send Contract & Disclosure to Isaac (cc Royal) Send Missing Document Request" at bounding box center [808, 218] width 880 height 28
click at [400, 164] on span "LOARET" at bounding box center [388, 164] width 42 height 15
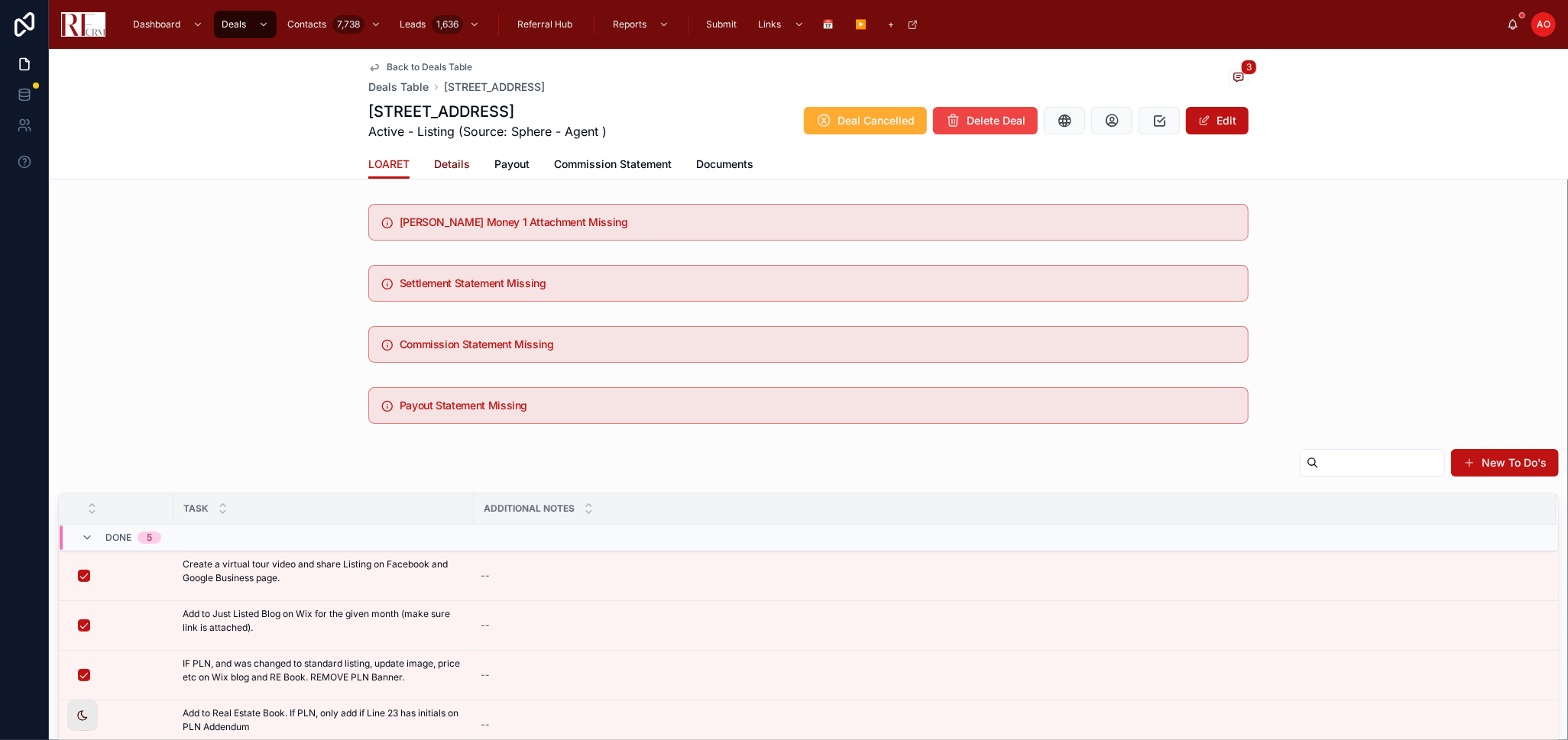
click at [444, 164] on span "Details" at bounding box center [452, 164] width 36 height 15
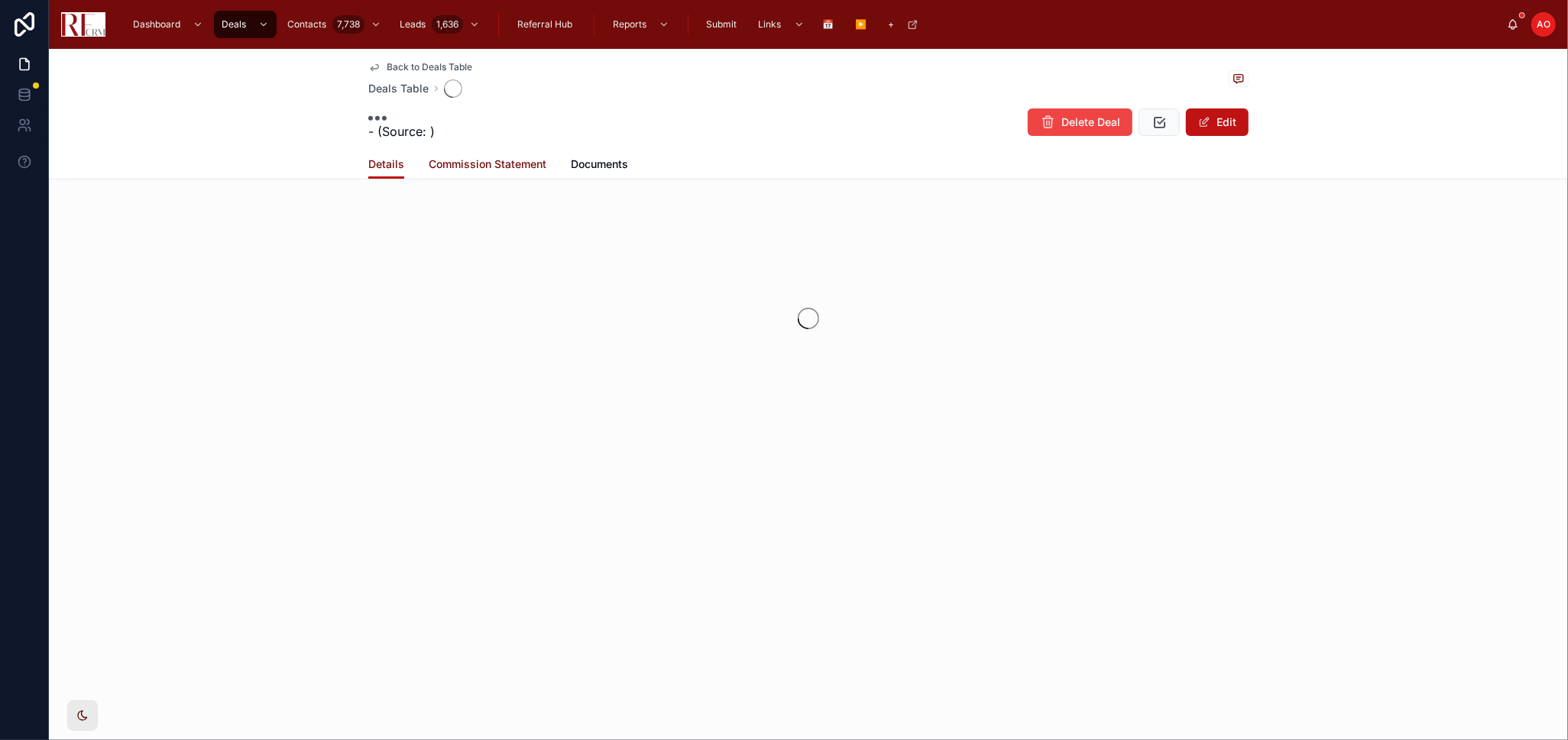
click at [444, 164] on span "Commission Statement" at bounding box center [488, 164] width 118 height 15
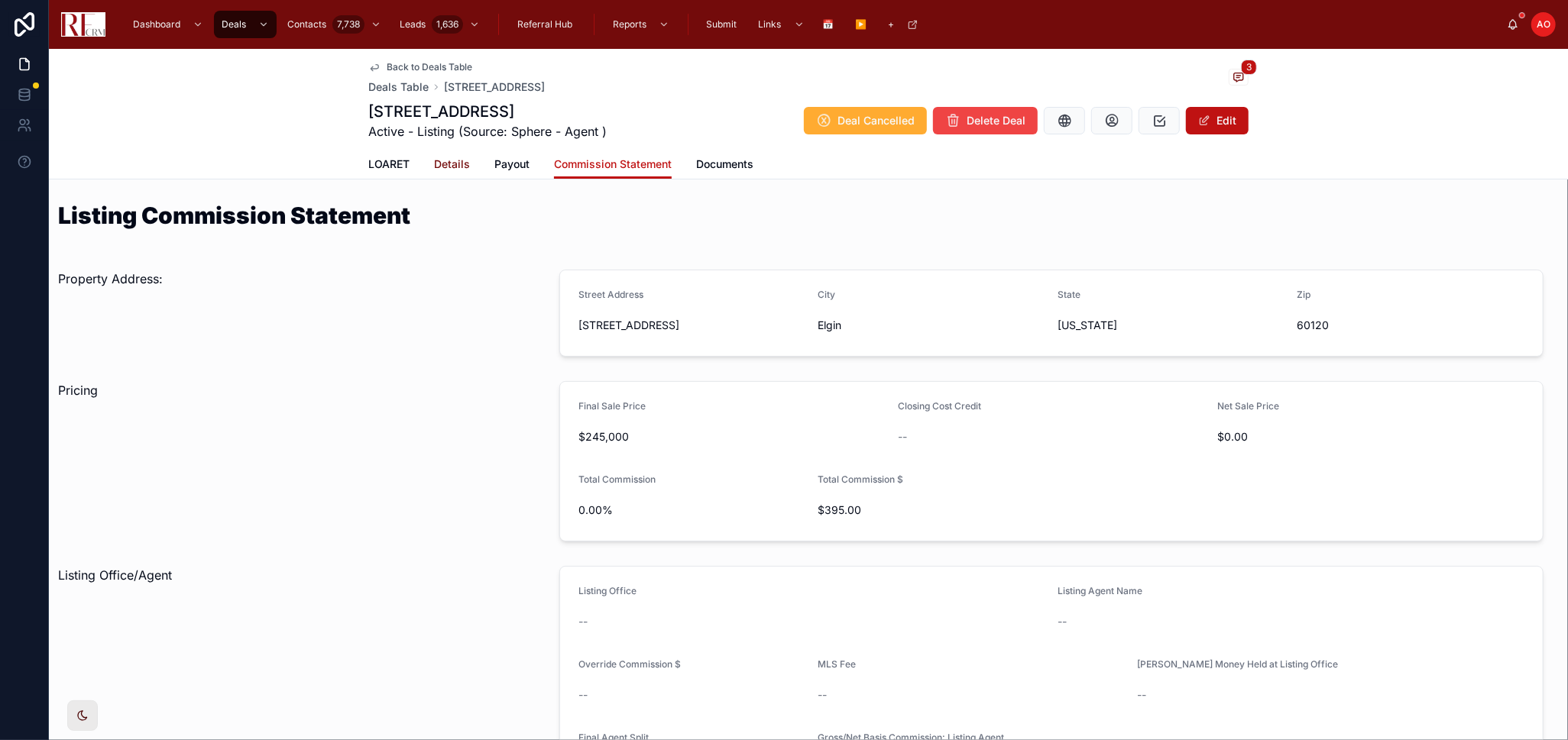
click at [443, 167] on span "Details" at bounding box center [452, 164] width 36 height 15
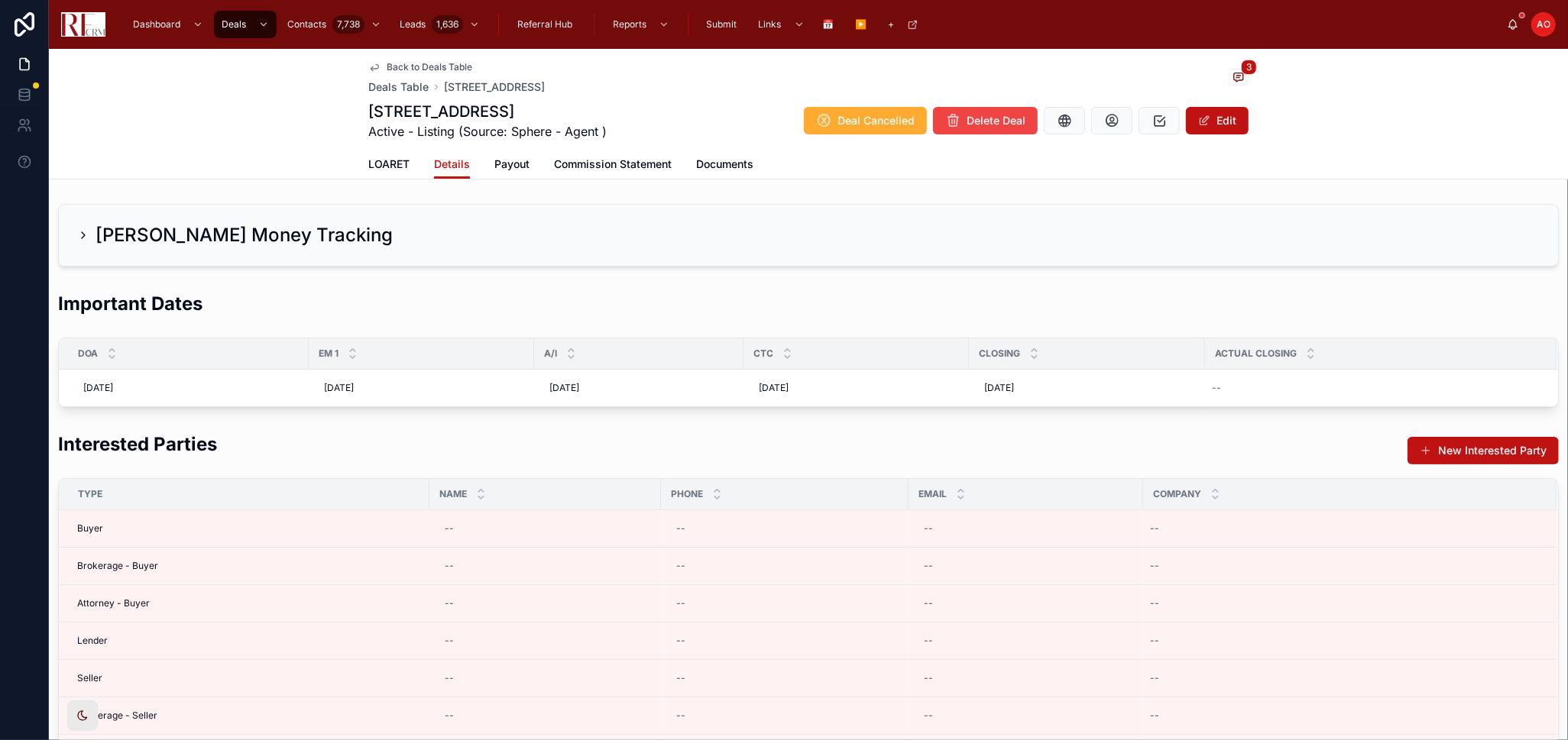
click at [89, 230] on icon at bounding box center [83, 235] width 12 height 12
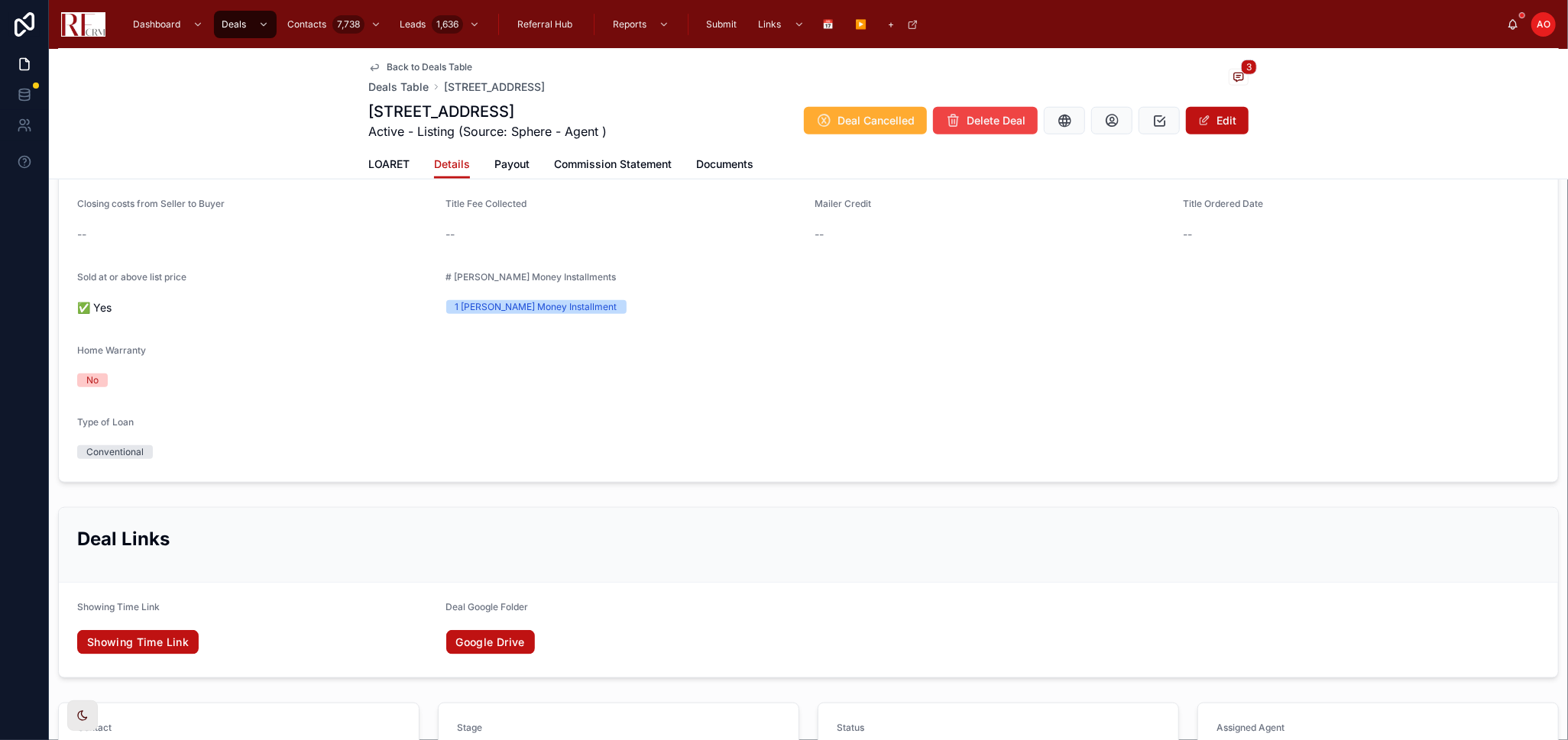
scroll to position [819, 0]
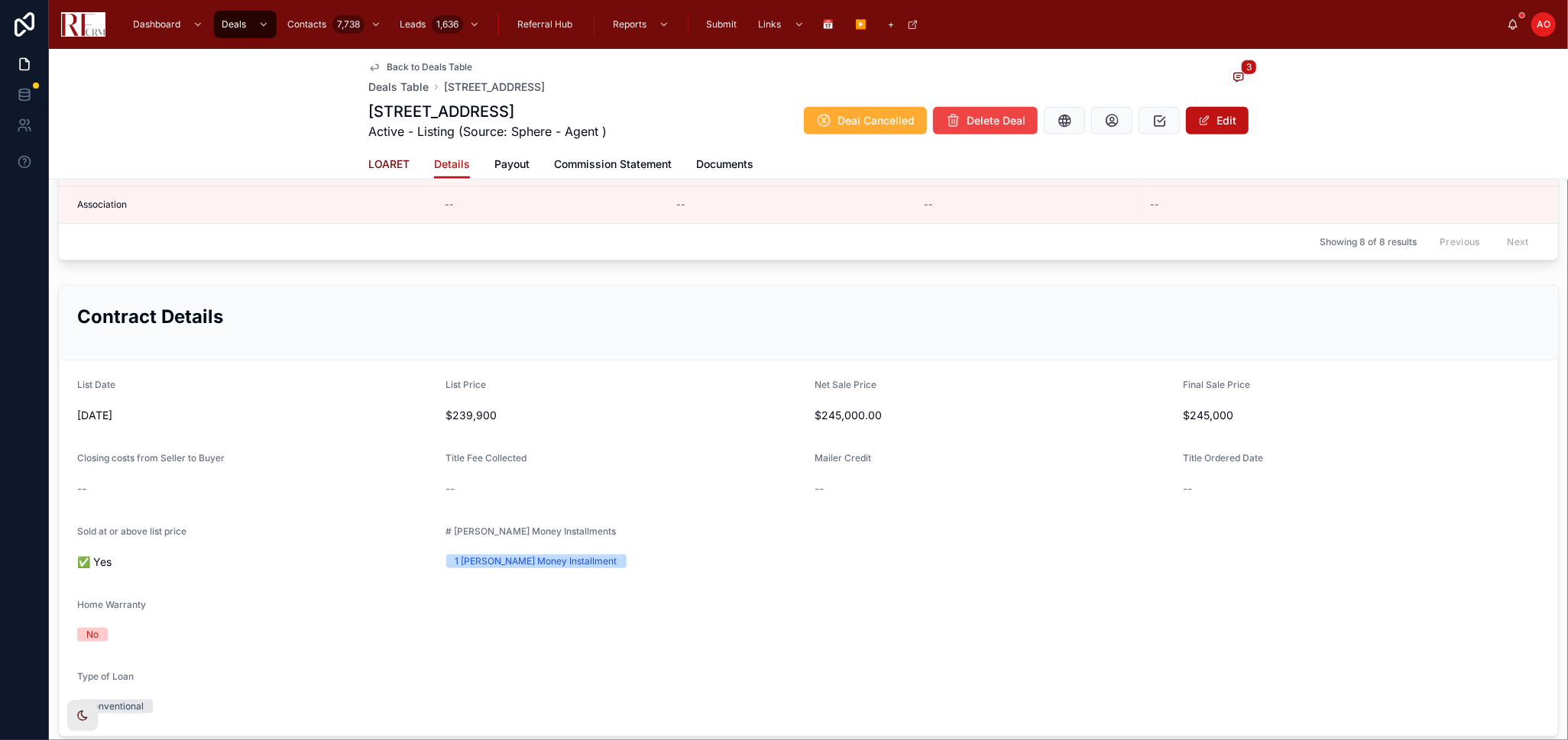
click at [392, 164] on span "LOARET" at bounding box center [388, 164] width 42 height 15
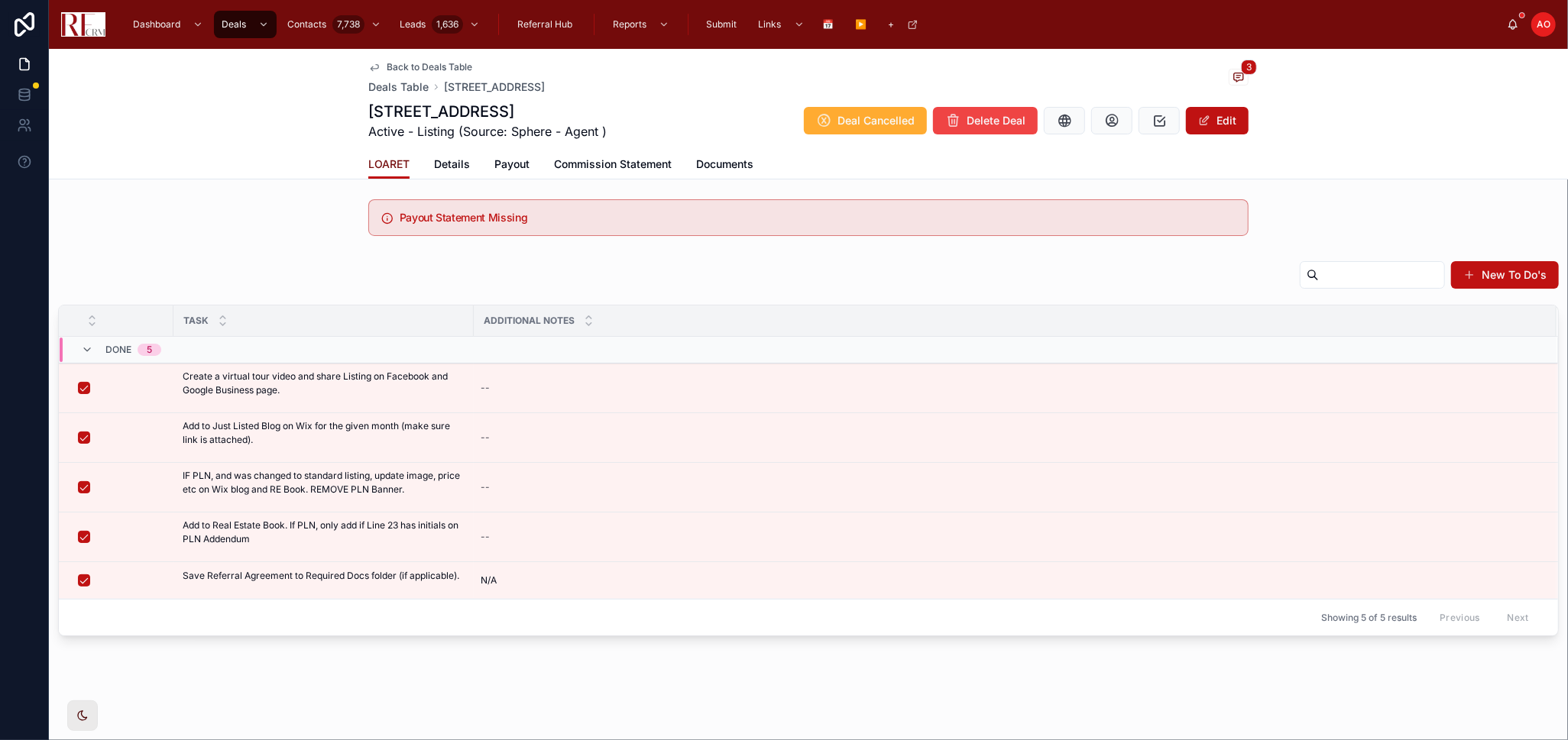
scroll to position [186, 0]
click at [719, 167] on span "Documents" at bounding box center [725, 164] width 57 height 15
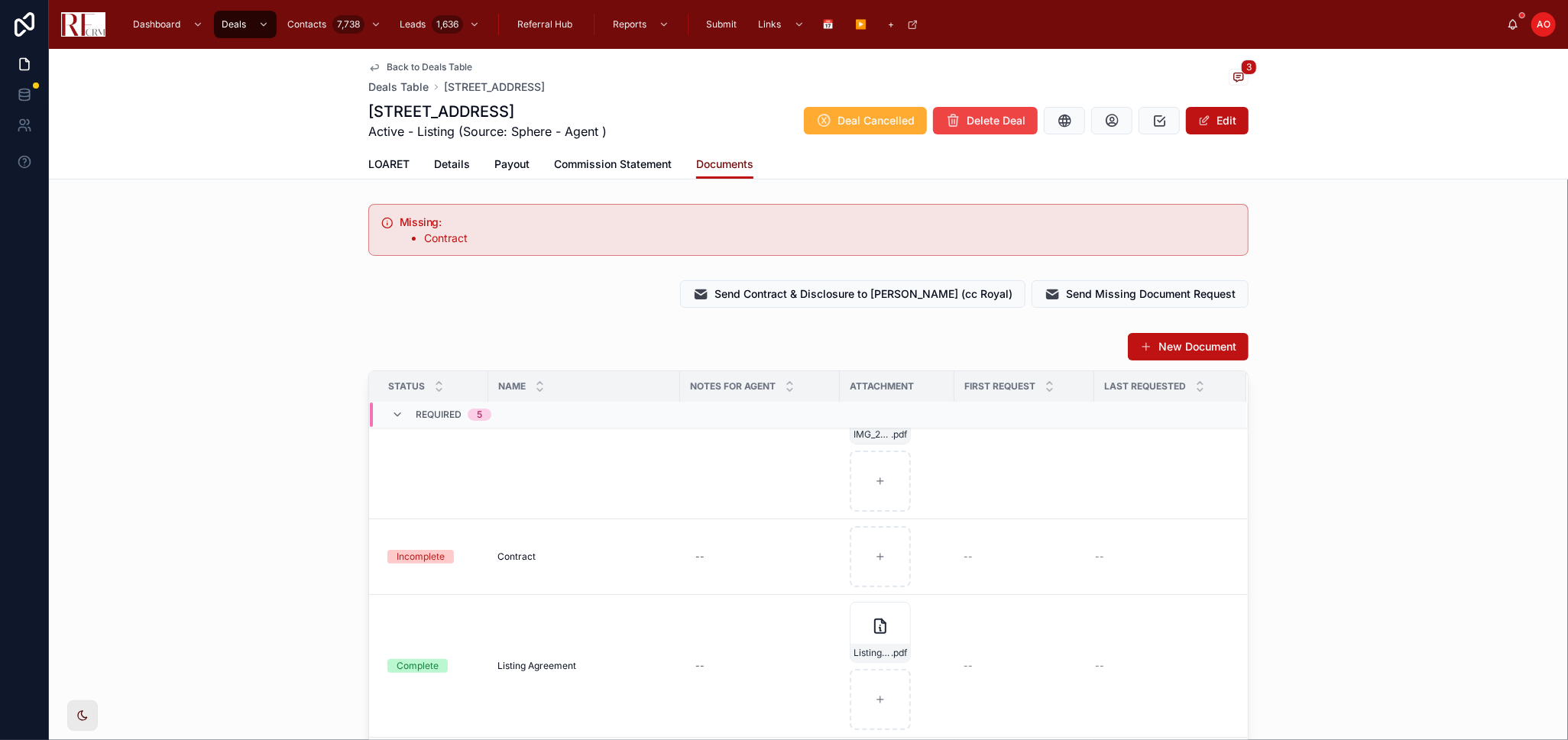
scroll to position [85, 0]
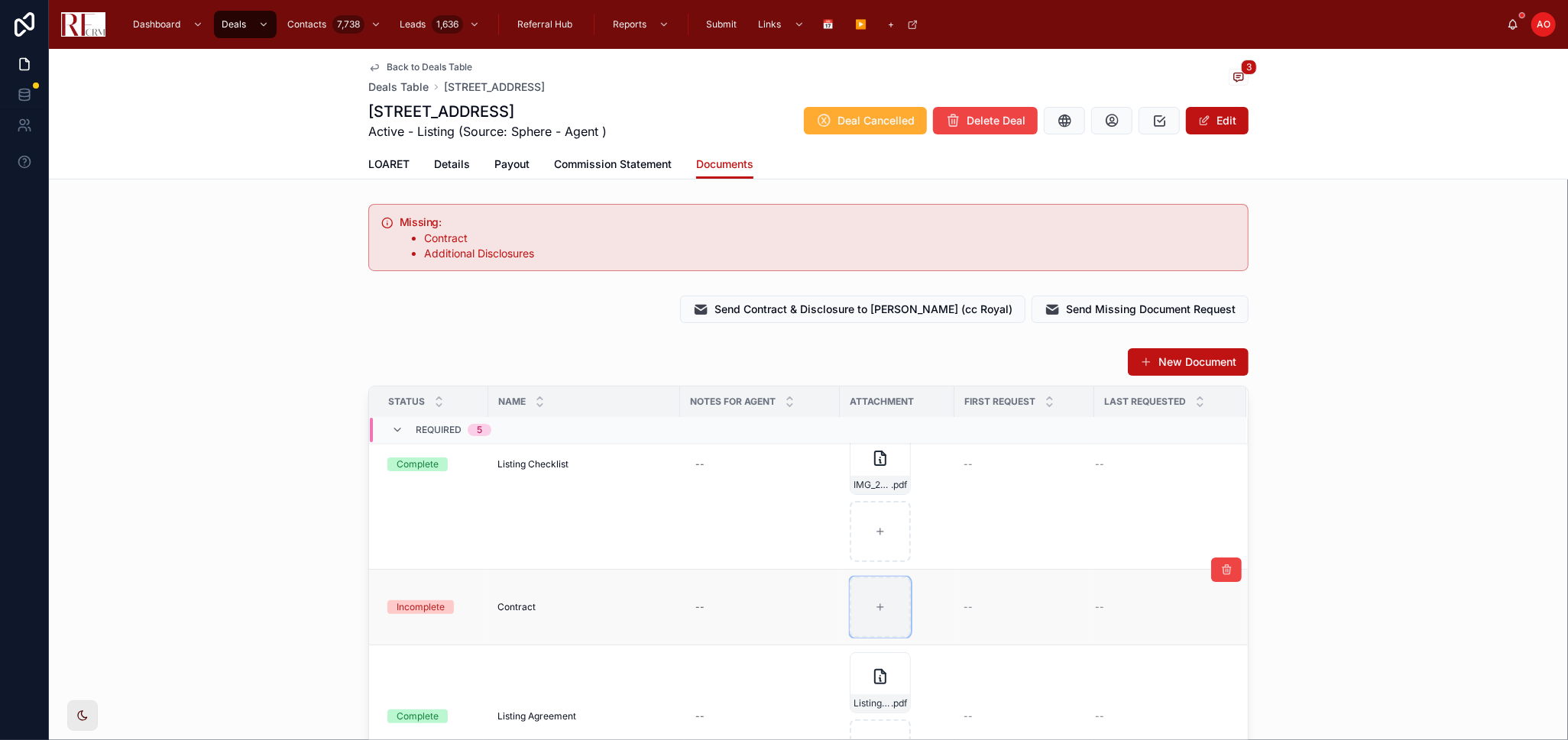
click at [902, 589] on div at bounding box center [880, 607] width 61 height 61
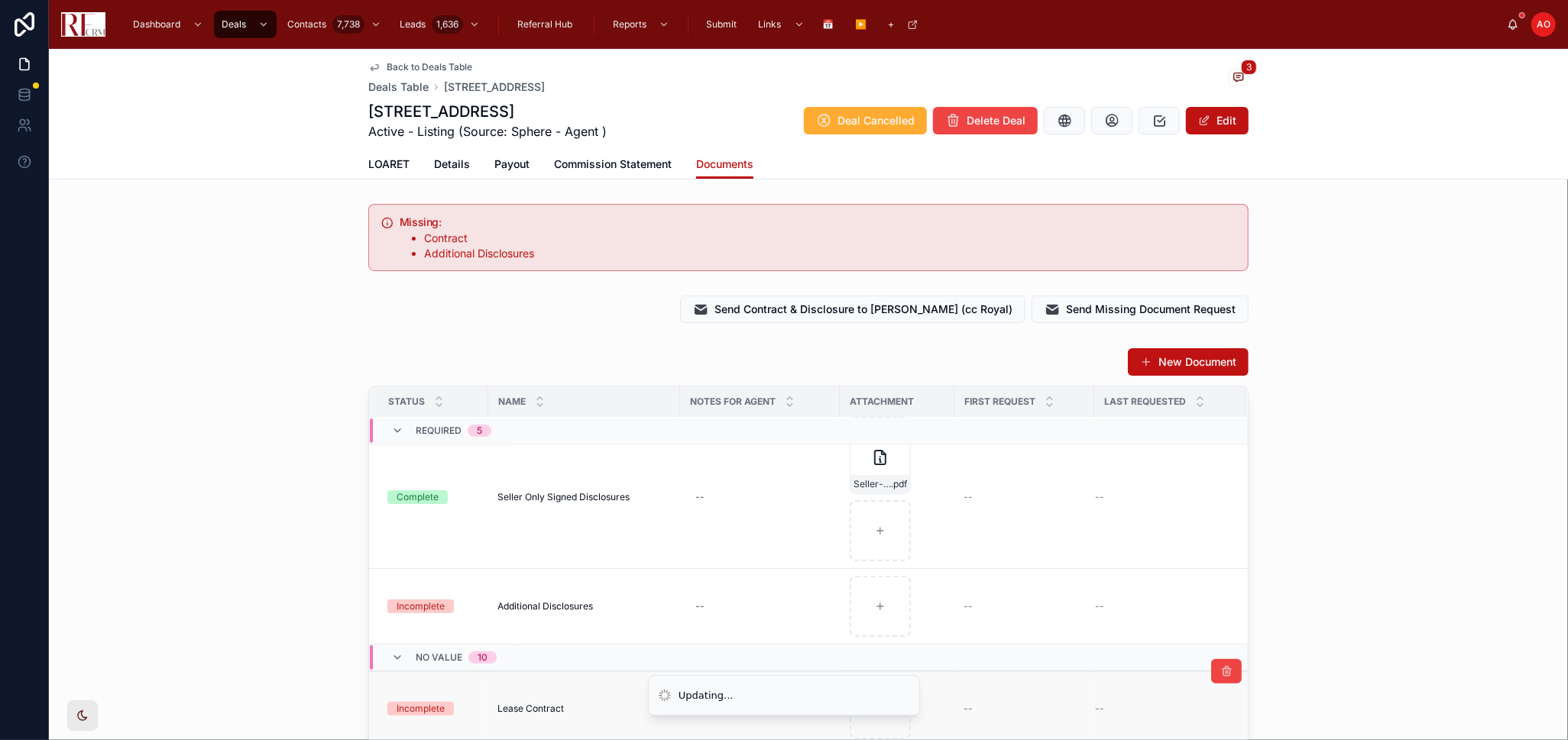
scroll to position [593, 0]
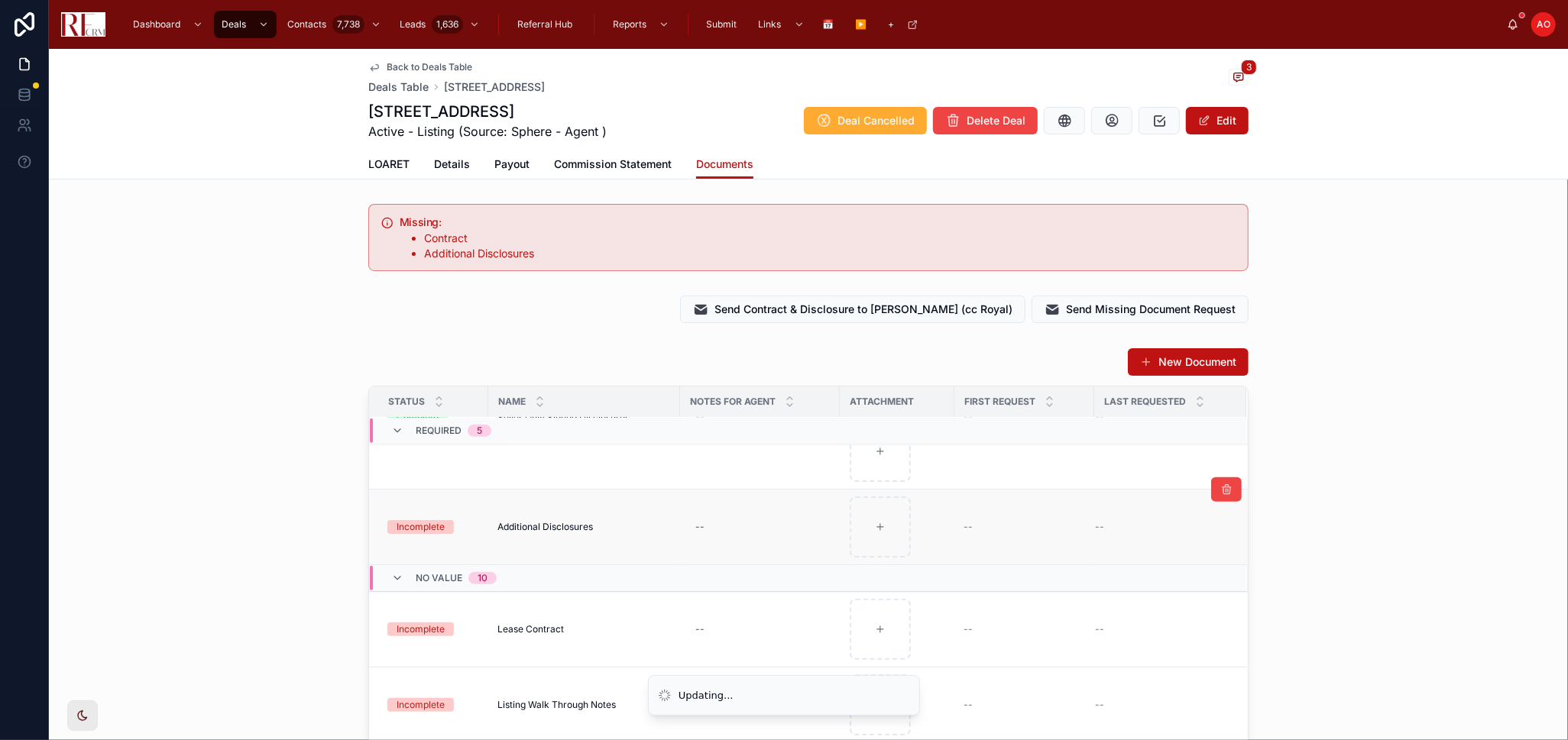
click at [550, 527] on span "Additional Disclosures" at bounding box center [545, 527] width 95 height 12
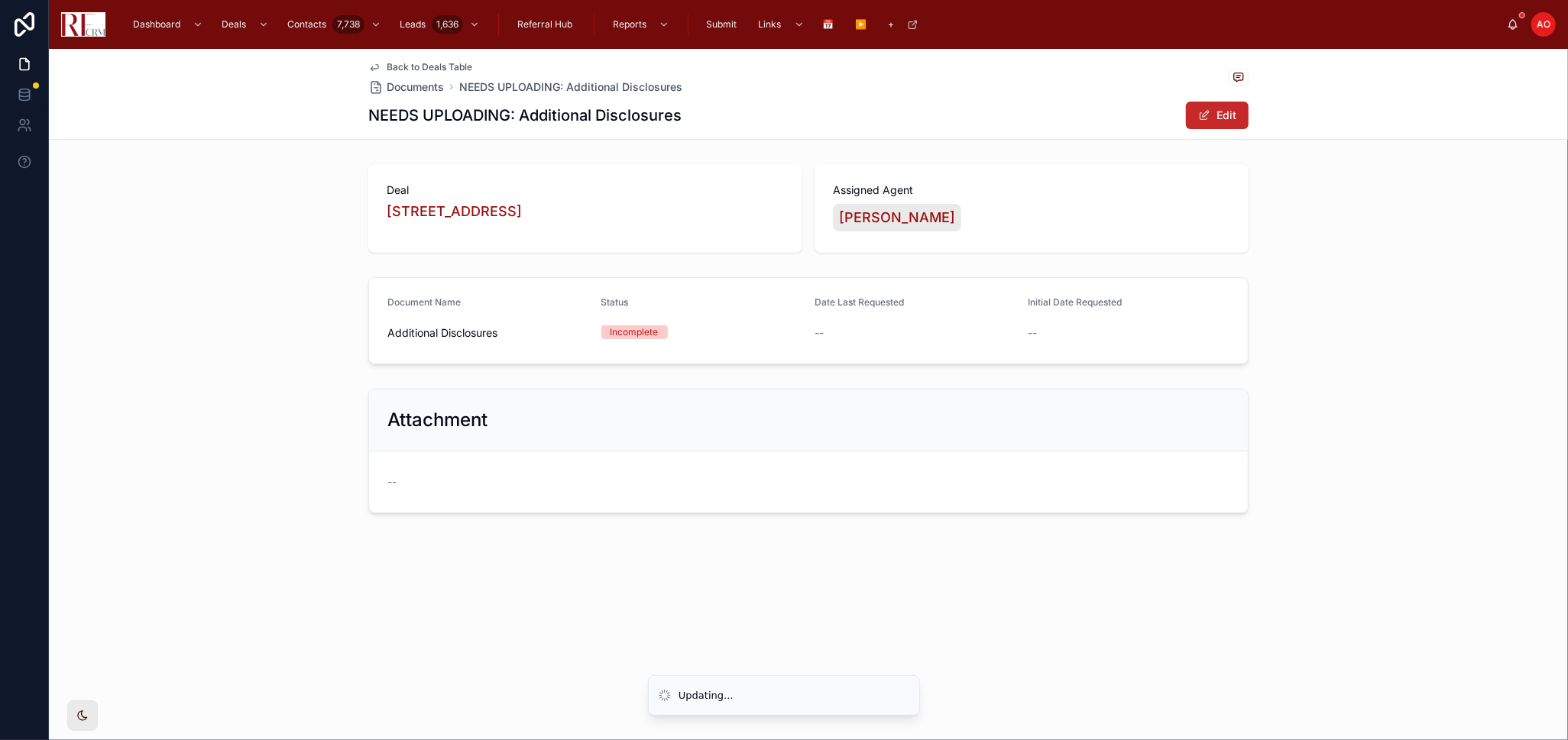
click at [1238, 116] on button "Edit" at bounding box center [1217, 116] width 63 height 28
click at [409, 339] on input "**********" at bounding box center [488, 335] width 200 height 21
click at [404, 339] on input "**********" at bounding box center [488, 335] width 200 height 21
click at [411, 337] on input "**********" at bounding box center [488, 335] width 200 height 21
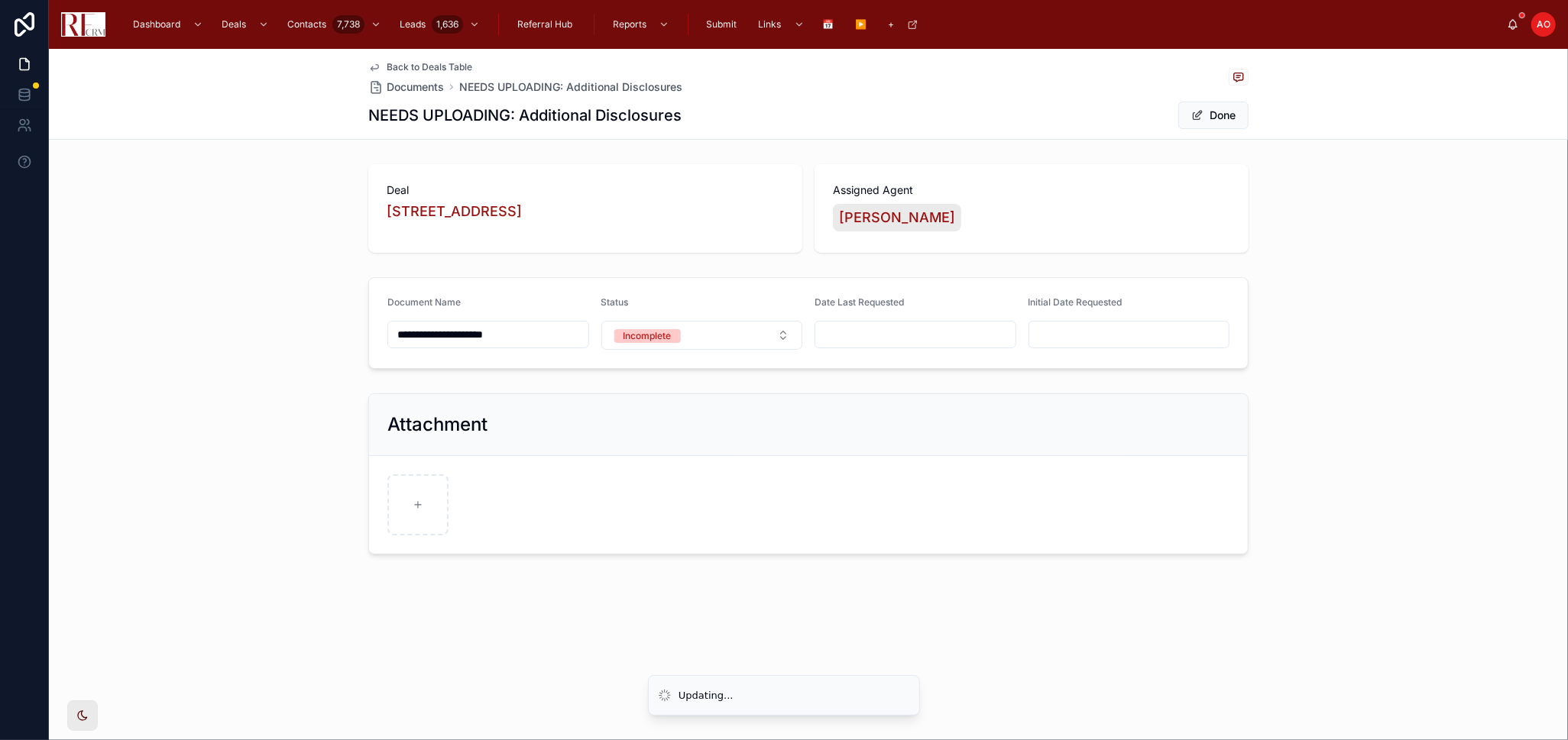
click at [411, 337] on input "**********" at bounding box center [488, 335] width 200 height 21
type input "**********"
click at [445, 526] on div at bounding box center [418, 505] width 61 height 61
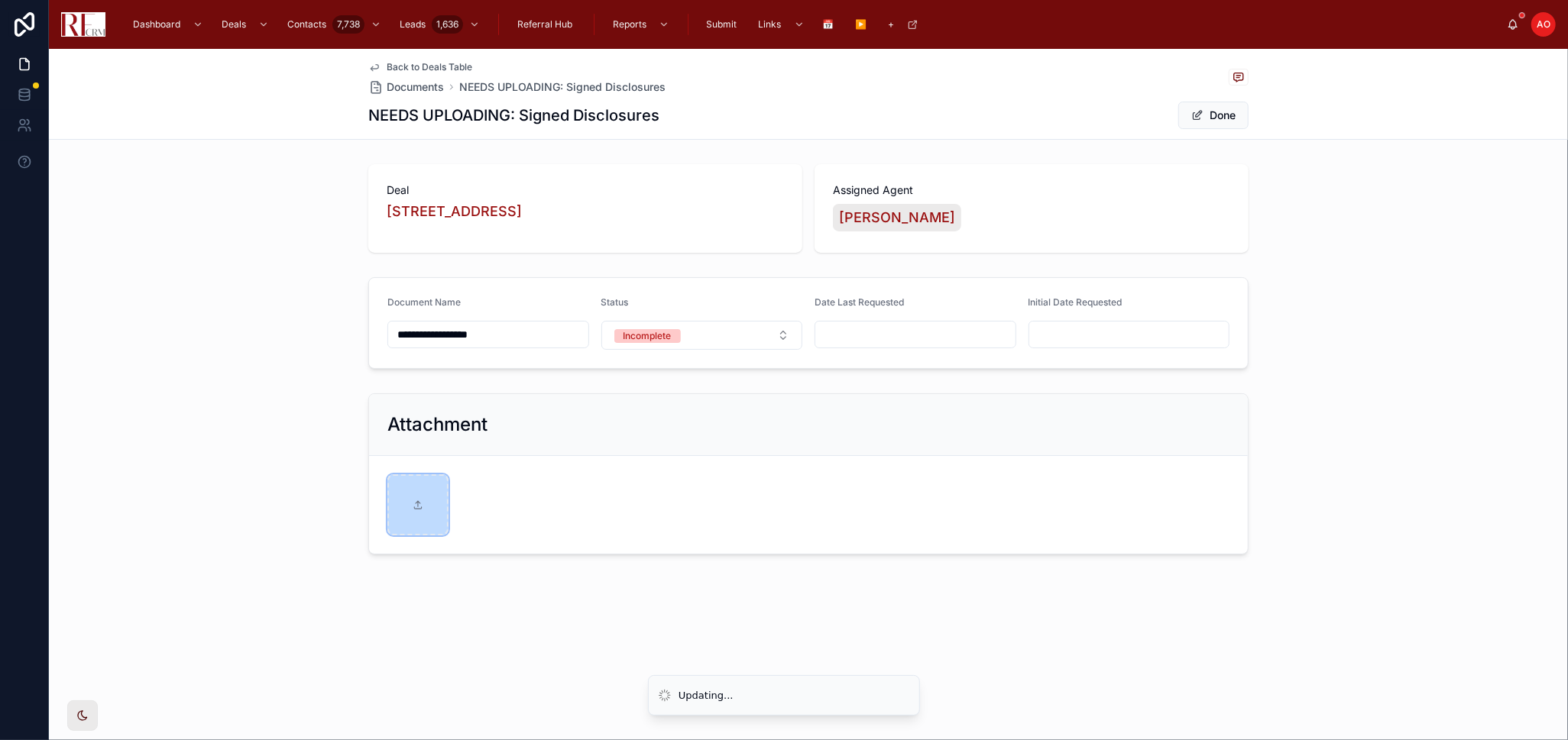
click at [436, 496] on div at bounding box center [418, 505] width 61 height 61
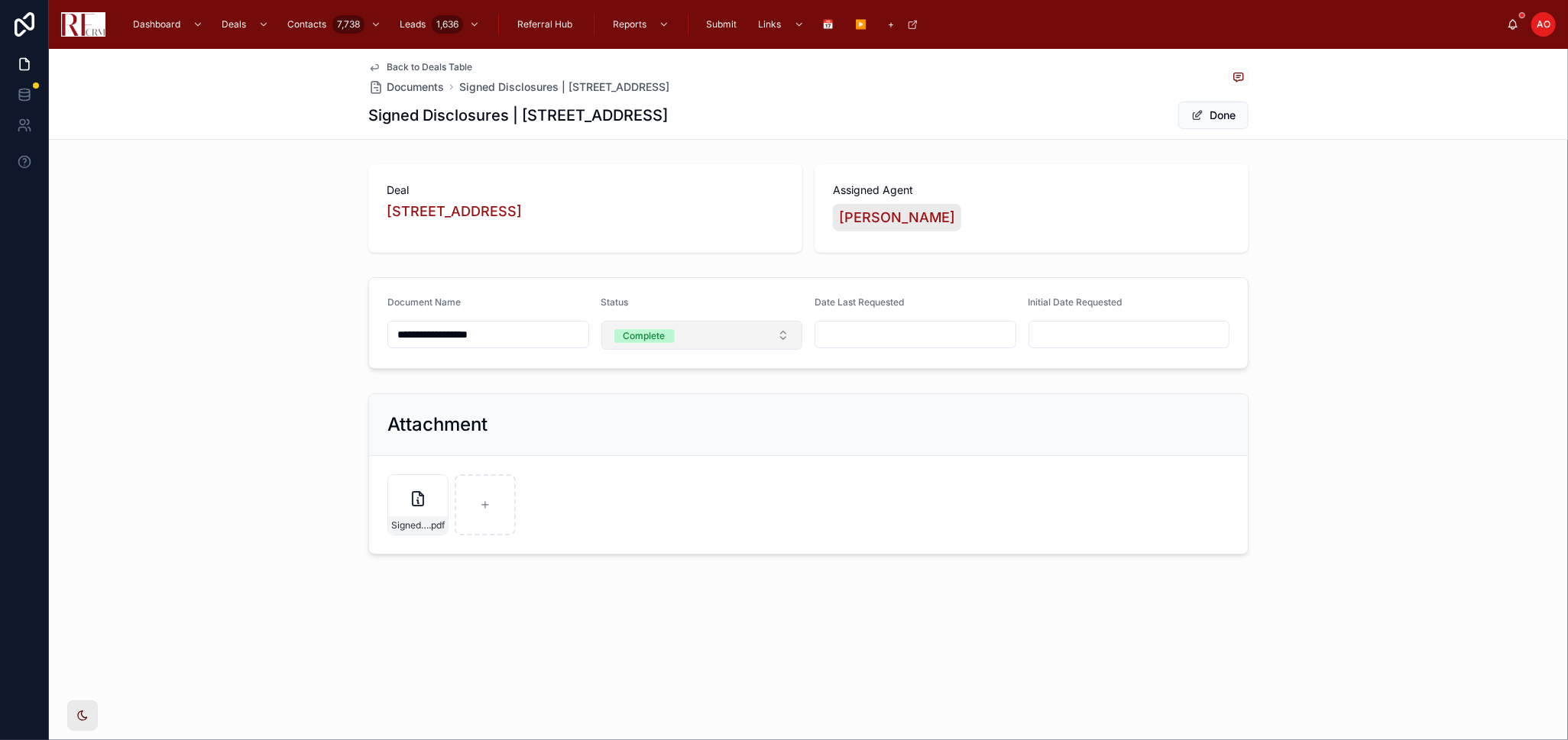
click at [744, 331] on button "Complete" at bounding box center [703, 335] width 202 height 29
click at [720, 414] on div "Incomplete" at bounding box center [700, 420] width 193 height 23
click at [1175, 116] on div "Done" at bounding box center [1191, 116] width 115 height 29
click at [1185, 112] on button "Done" at bounding box center [1213, 116] width 70 height 28
click at [416, 67] on span "Back to Deals Table" at bounding box center [429, 67] width 85 height 12
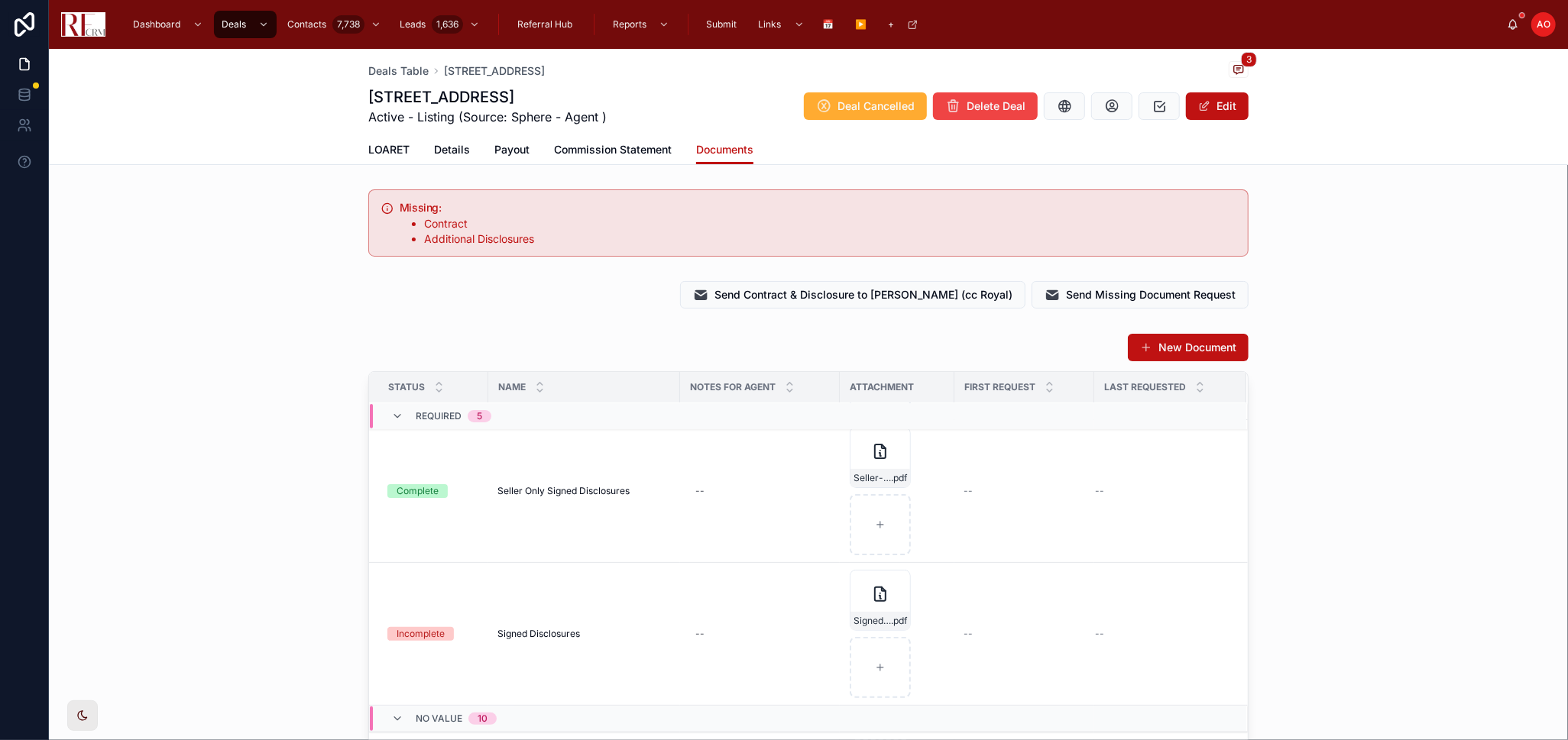
scroll to position [593, 0]
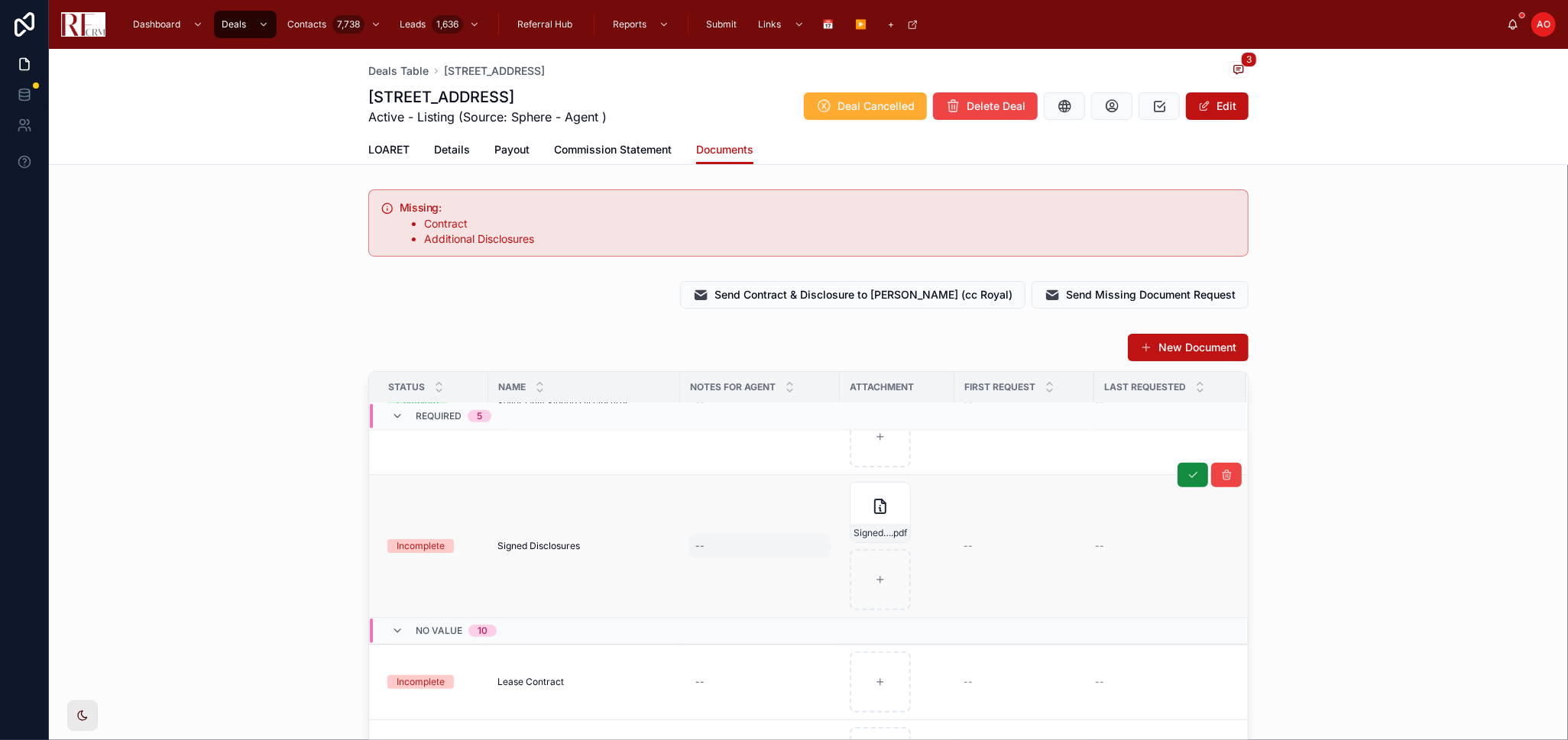
click at [716, 545] on div "--" at bounding box center [760, 546] width 142 height 24
type textarea "*"
type textarea "**********"
click at [879, 564] on icon "submit" at bounding box center [876, 566] width 12 height 12
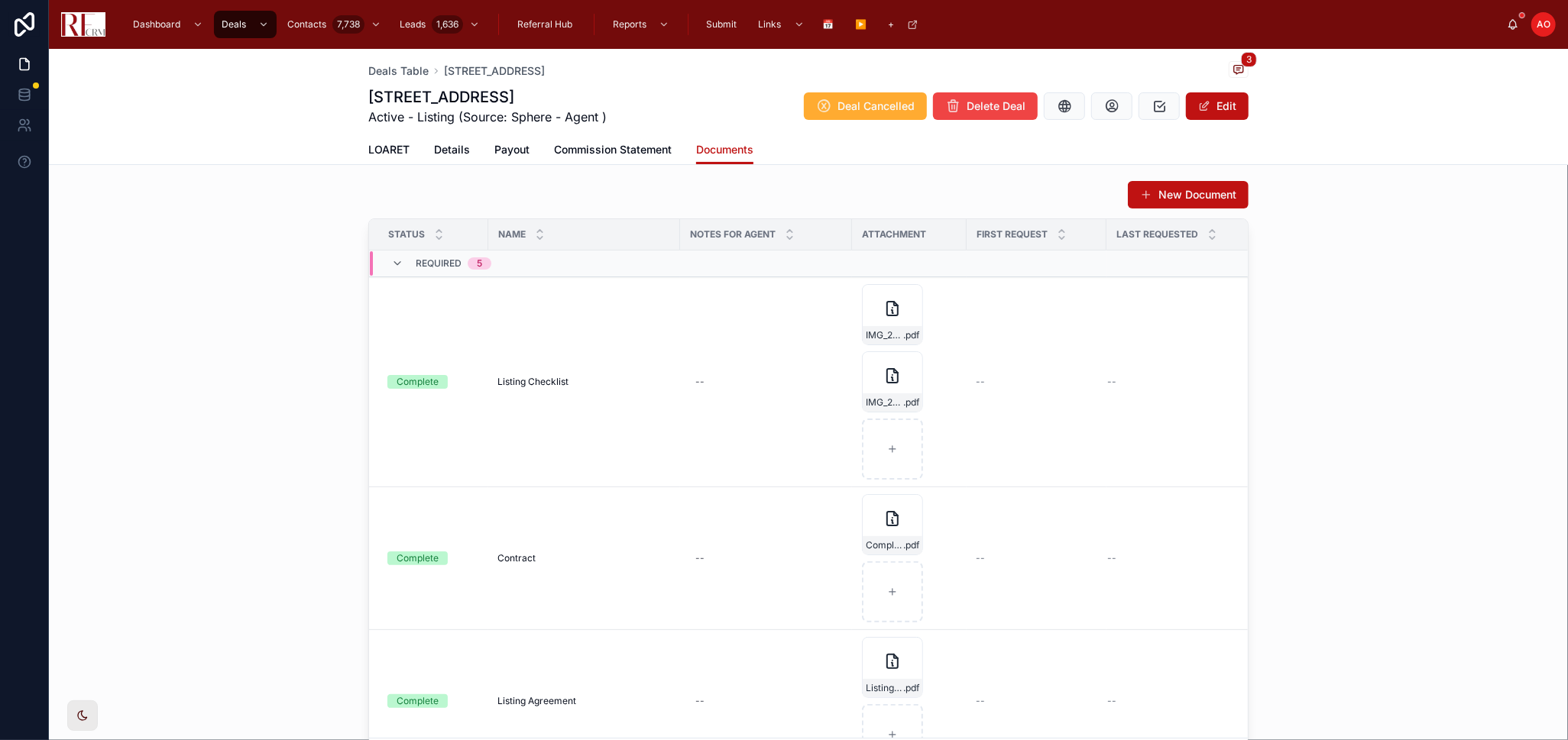
scroll to position [0, 0]
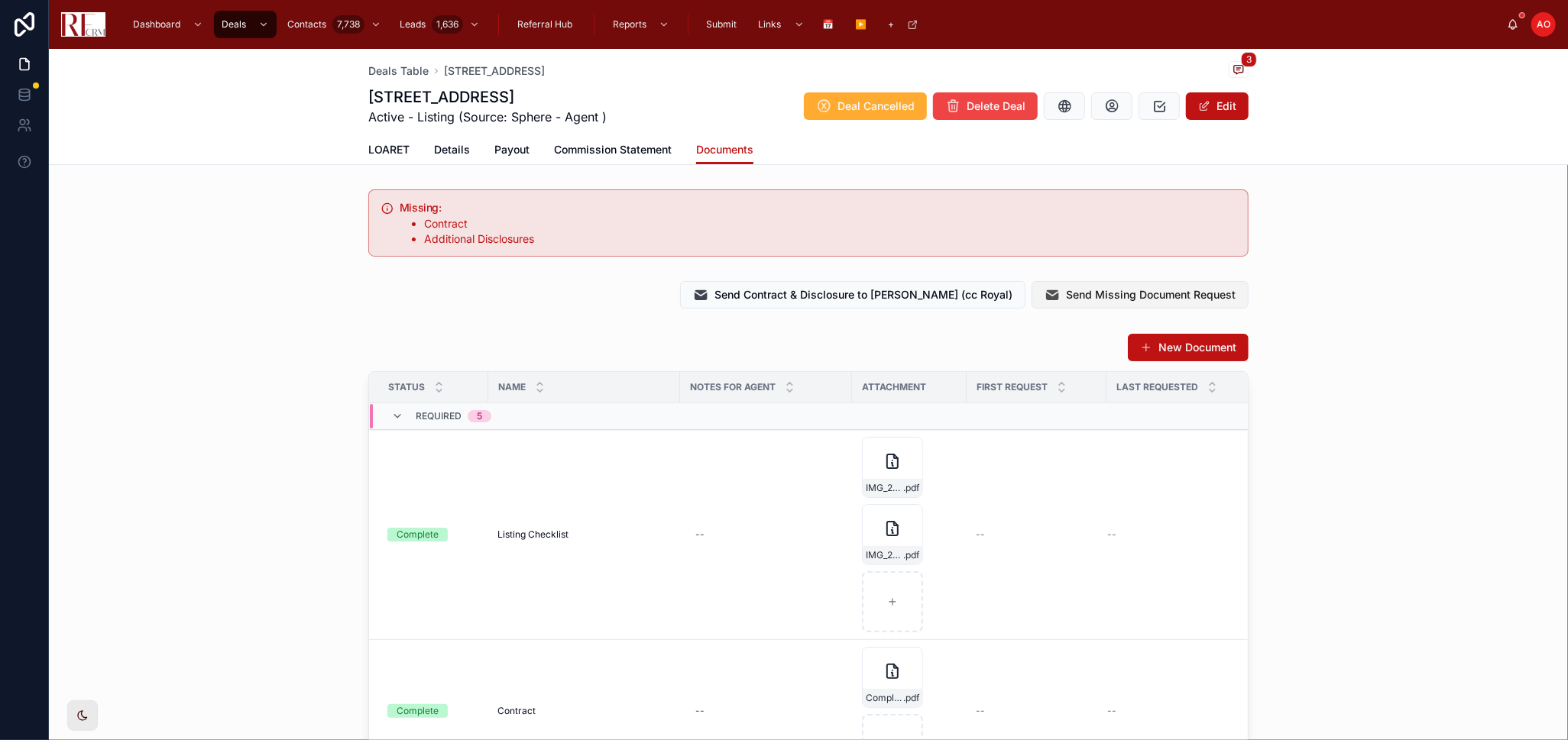
click at [1144, 291] on span "Send Missing Document Request" at bounding box center [1150, 295] width 169 height 15
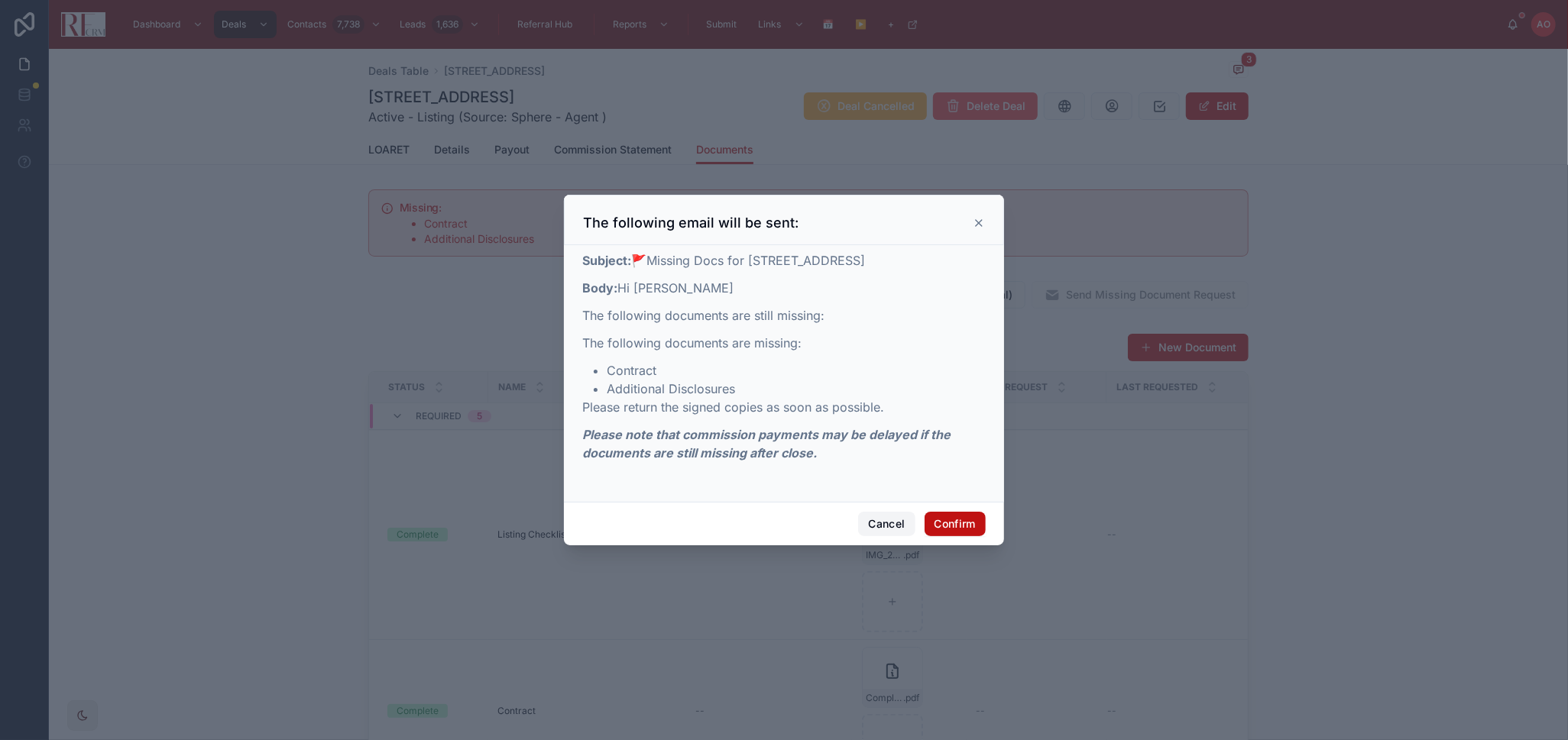
click at [876, 532] on button "Cancel" at bounding box center [886, 524] width 56 height 24
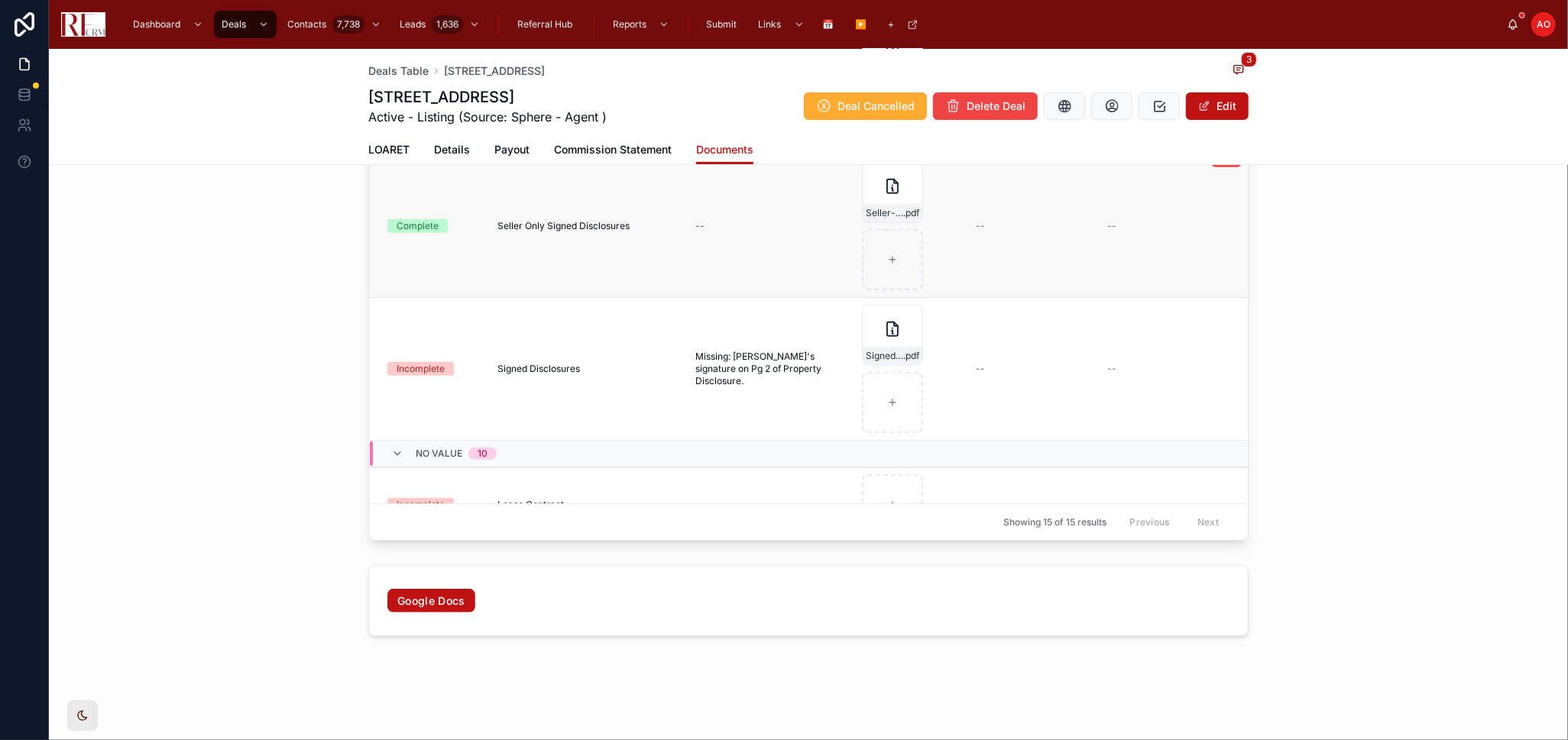
scroll to position [424, 0]
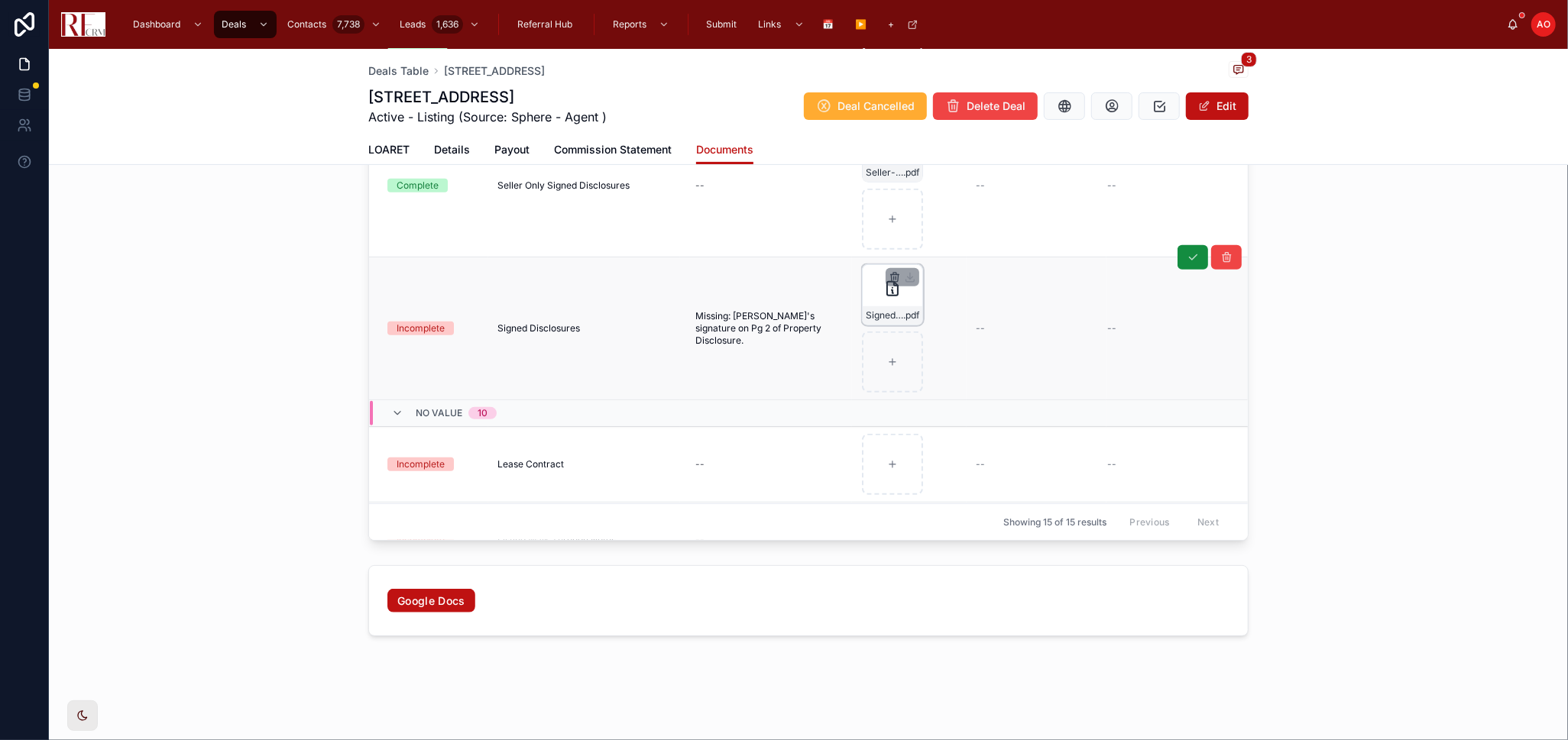
click at [891, 275] on icon "button" at bounding box center [895, 275] width 8 height 0
click at [915, 251] on icon "button" at bounding box center [920, 248] width 12 height 12
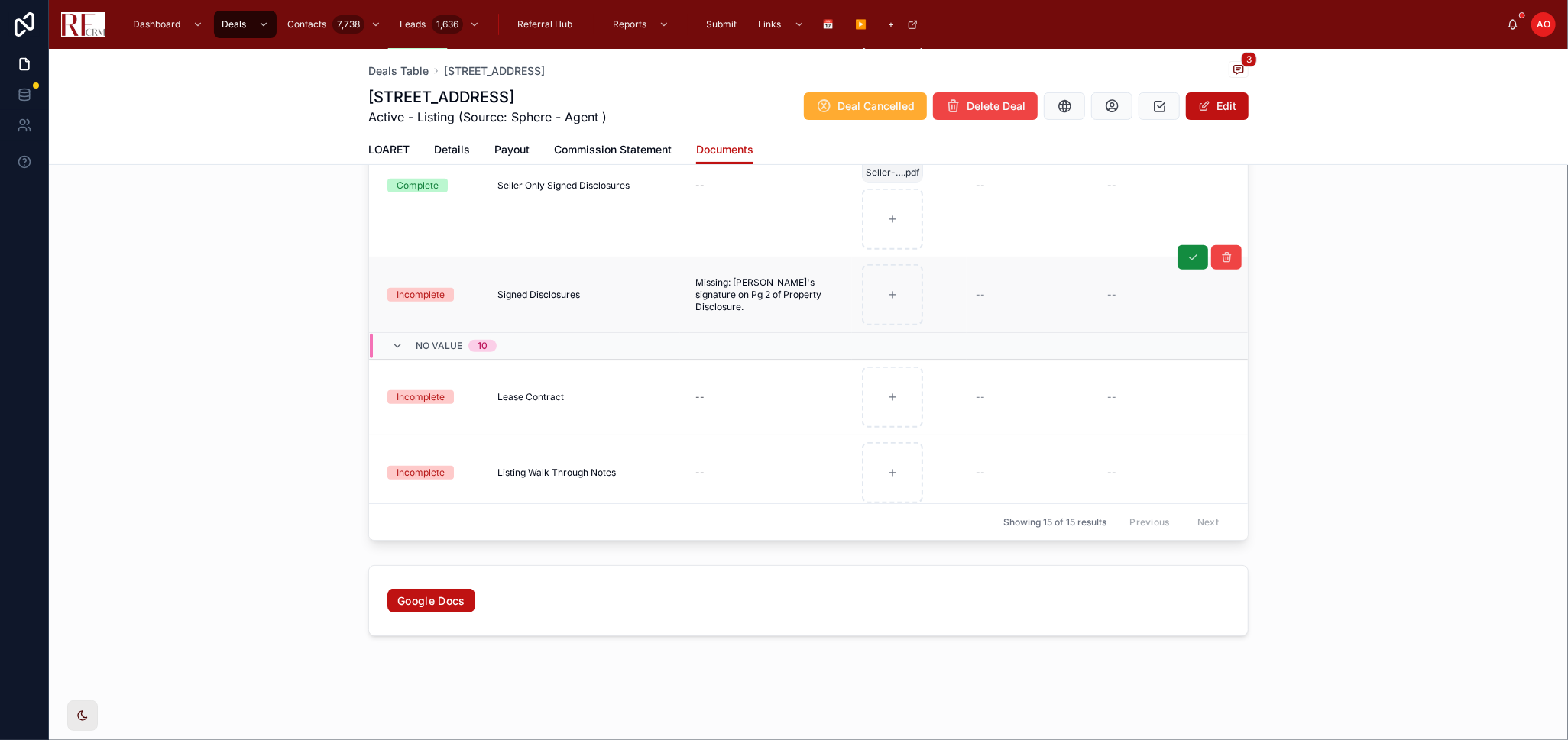
click at [1323, 327] on div "New Document Status Name Notes for Agent Attachment First Request Last Requeste…" at bounding box center [808, 243] width 1519 height 607
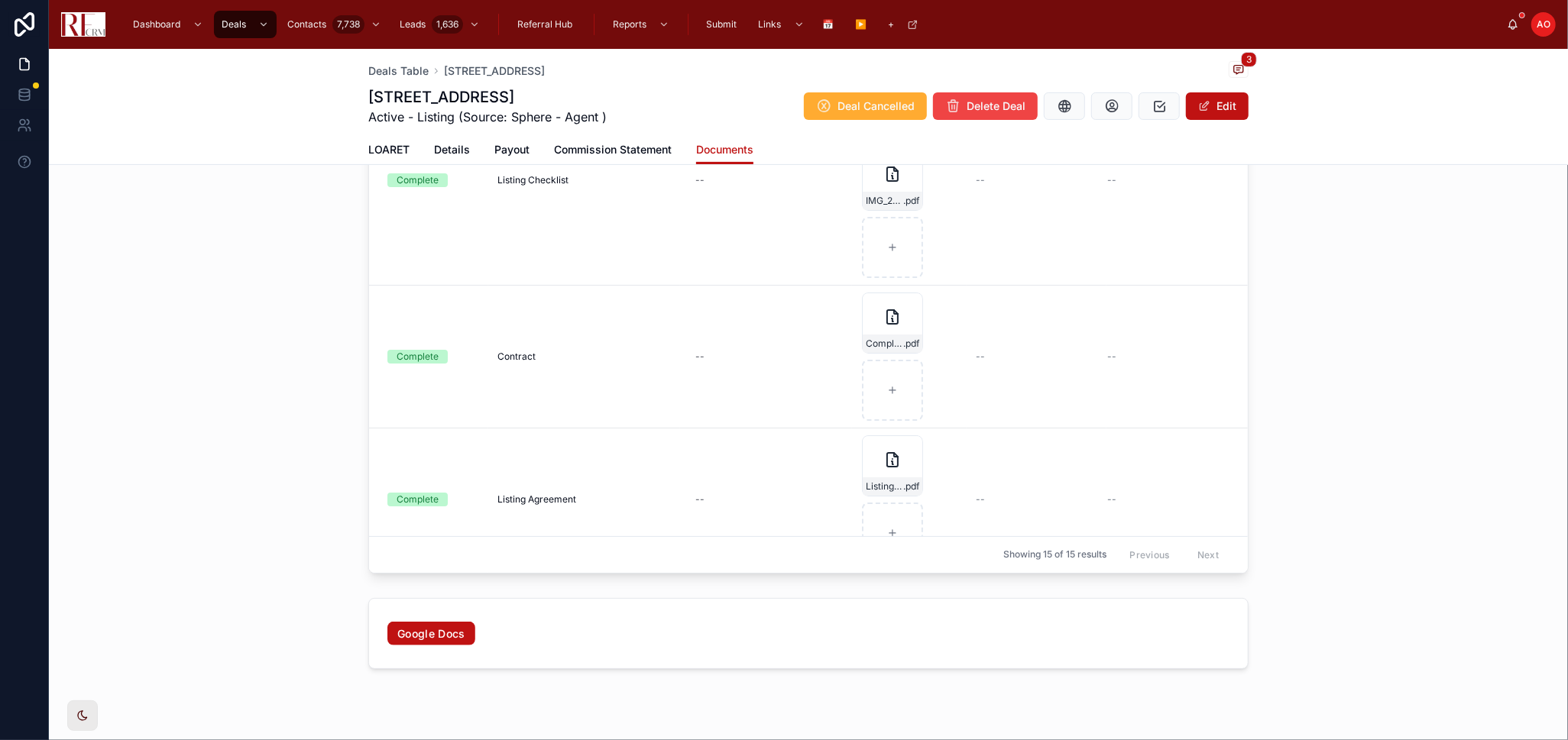
scroll to position [85, 0]
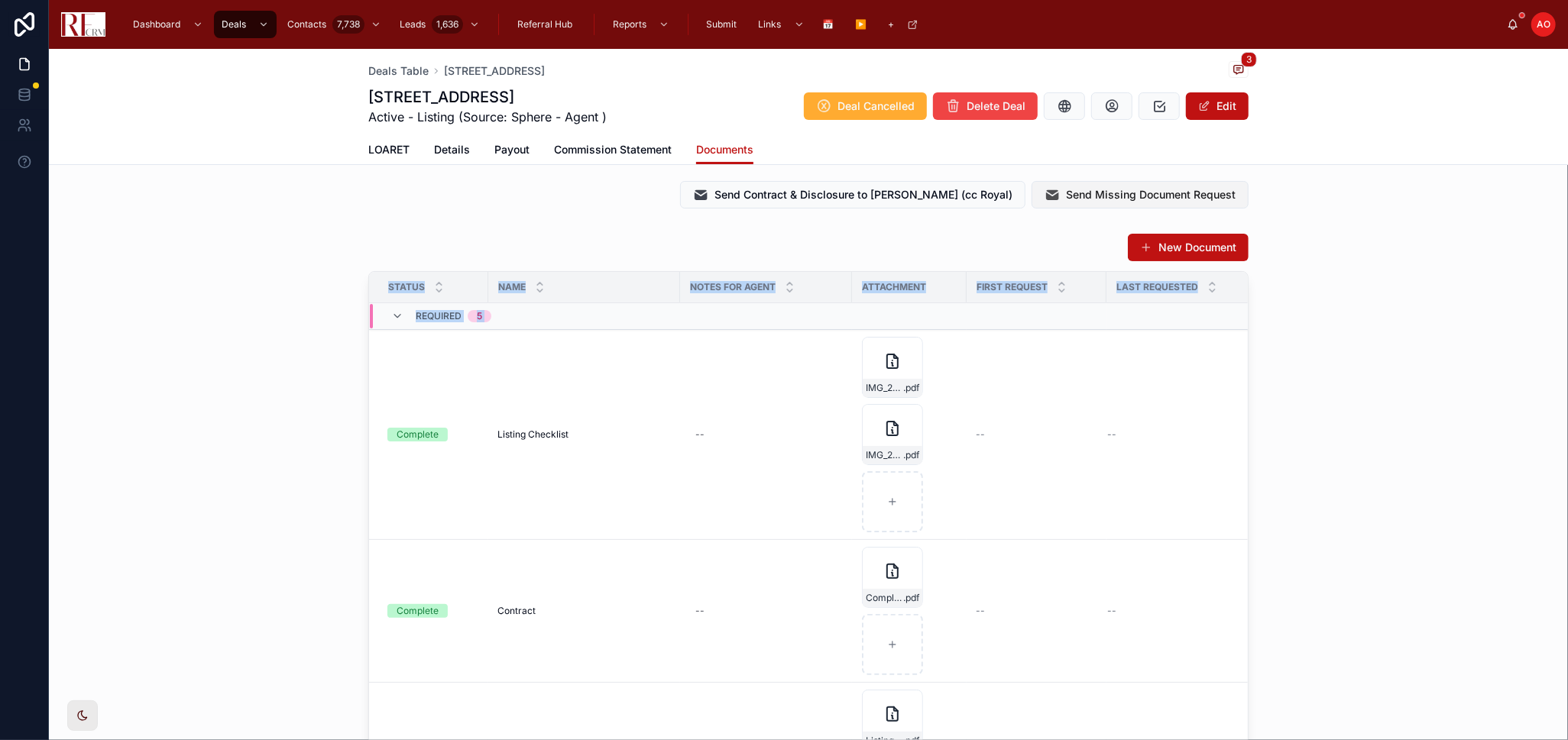
click at [1124, 191] on span "Send Missing Document Request" at bounding box center [1150, 195] width 169 height 15
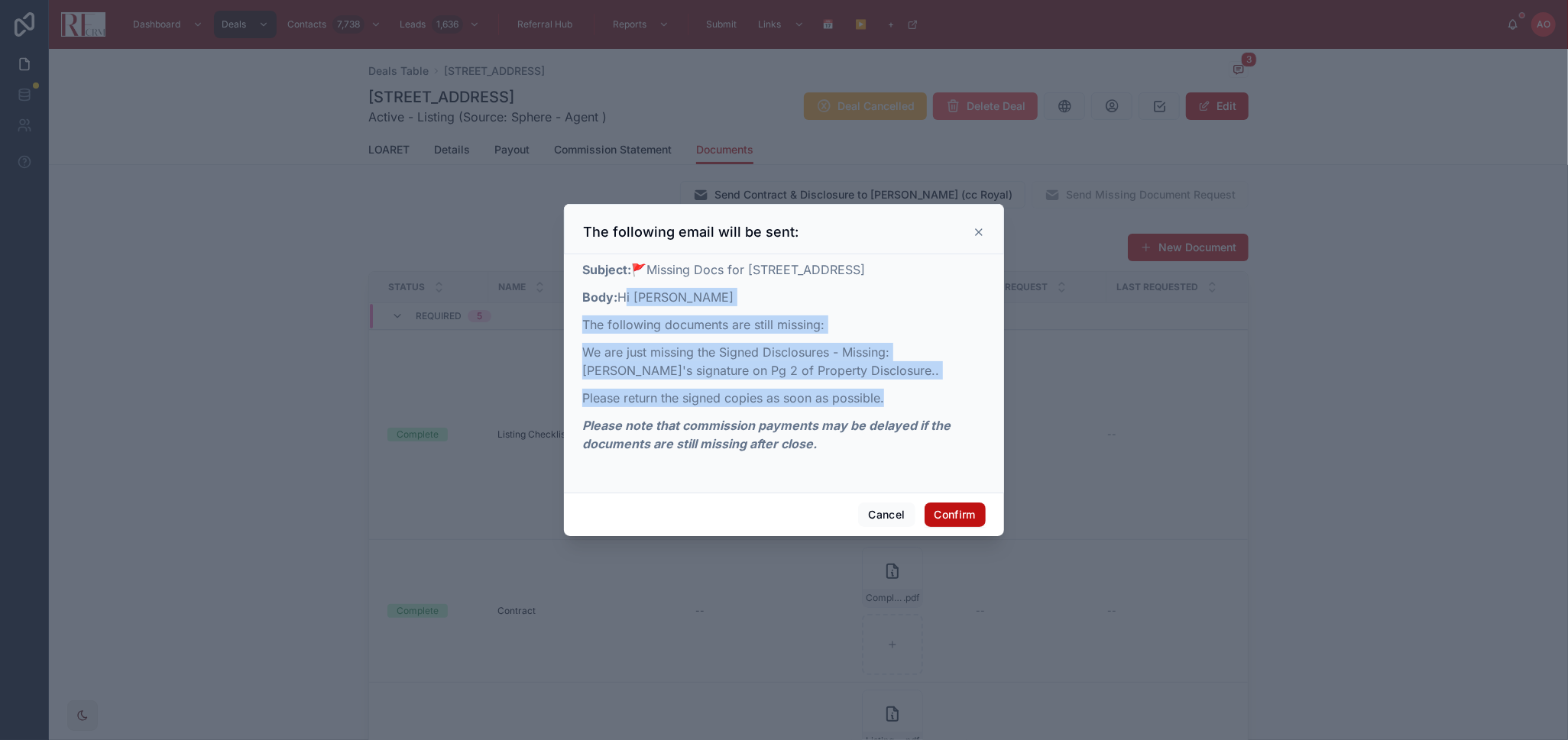
drag, startPoint x: 619, startPoint y: 296, endPoint x: 913, endPoint y: 403, distance: 312.9
click at [913, 403] on div "Subject: 🚩Missing Docs for 1104 Yorkshire Court, Elgin Body: Hi Jason The follo…" at bounding box center [784, 357] width 404 height 193
click at [912, 401] on p "Please return the signed copies as soon as possible." at bounding box center [784, 398] width 404 height 19
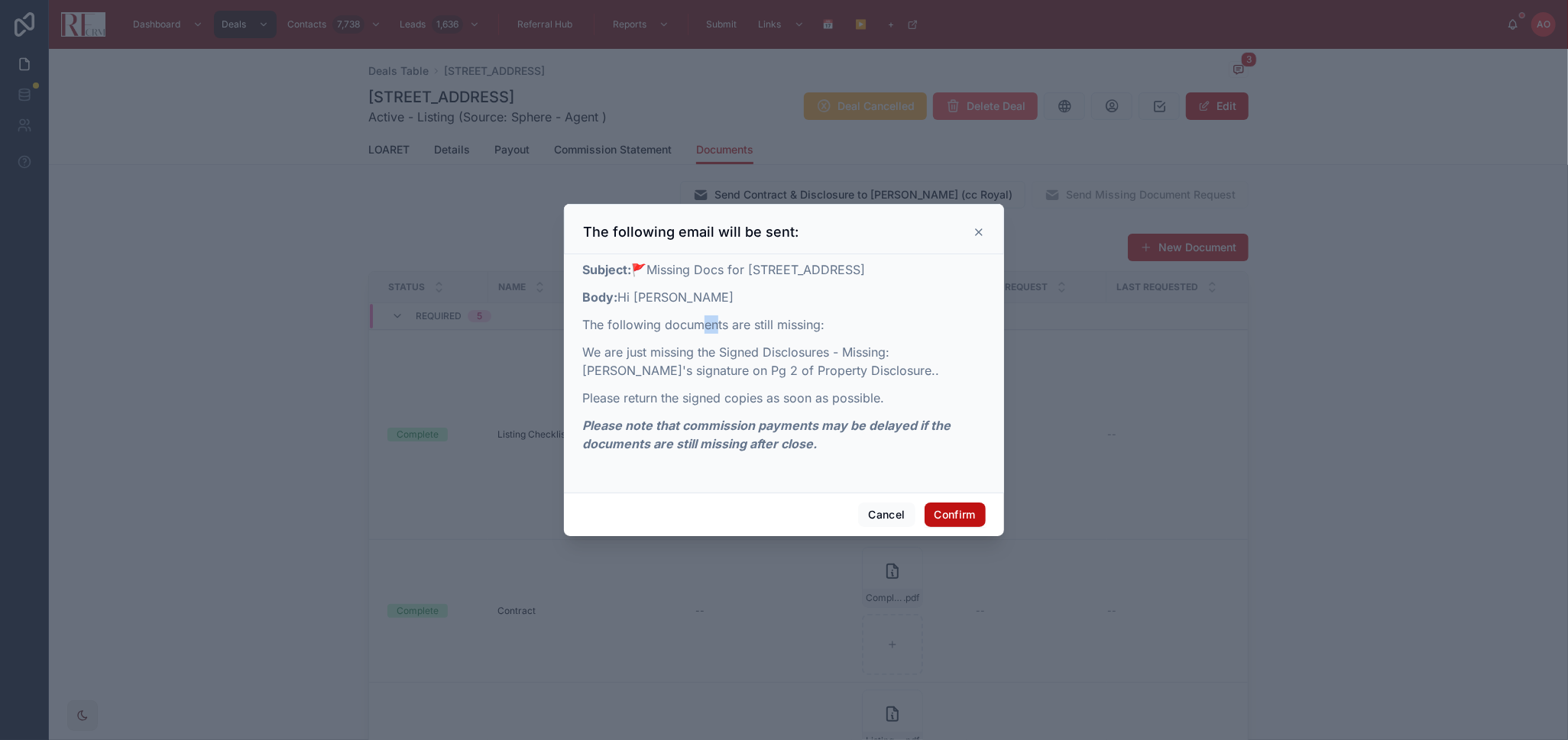
click at [719, 331] on p "The following documents are still missing:" at bounding box center [784, 325] width 404 height 19
drag, startPoint x: 719, startPoint y: 331, endPoint x: 693, endPoint y: 326, distance: 26.5
click at [718, 330] on p "The following documents are still missing:" at bounding box center [784, 325] width 404 height 19
click at [631, 312] on div "Subject: 🚩Missing Docs for 1104 Yorkshire Court, Elgin Body: Hi Jason The follo…" at bounding box center [784, 357] width 404 height 193
click at [638, 265] on p "Subject: 🚩Missing Docs for 1104 Yorkshire Court, Elgin" at bounding box center [784, 269] width 404 height 19
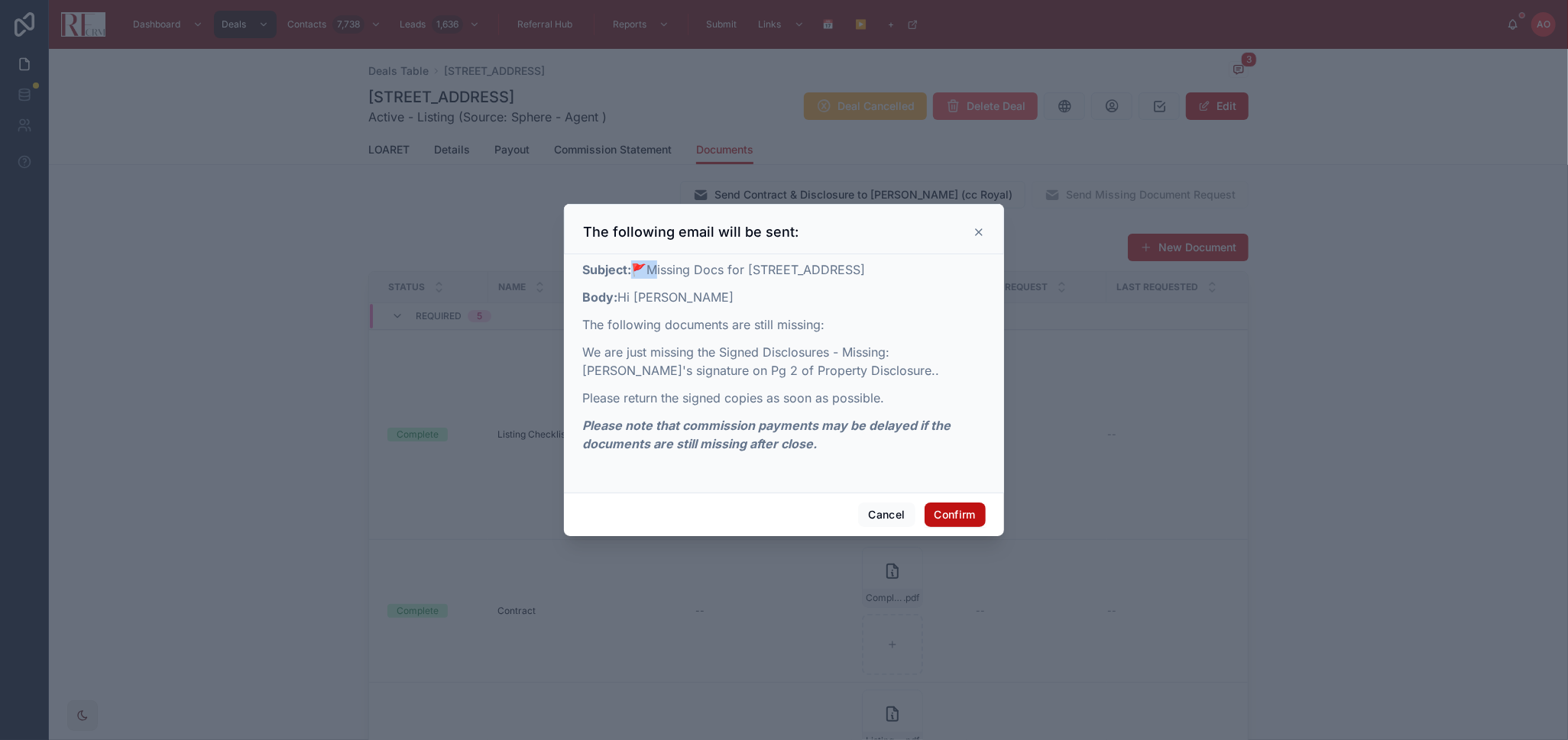
drag, startPoint x: 638, startPoint y: 265, endPoint x: 740, endPoint y: 265, distance: 102.0
click at [646, 265] on p "Subject: 🚩Missing Docs for 1104 Yorkshire Court, Elgin" at bounding box center [784, 269] width 404 height 19
drag, startPoint x: 740, startPoint y: 265, endPoint x: 908, endPoint y: 270, distance: 168.1
click at [908, 270] on p "Subject: 🚩Missing Docs for 1104 Yorkshire Court, Elgin" at bounding box center [784, 269] width 404 height 19
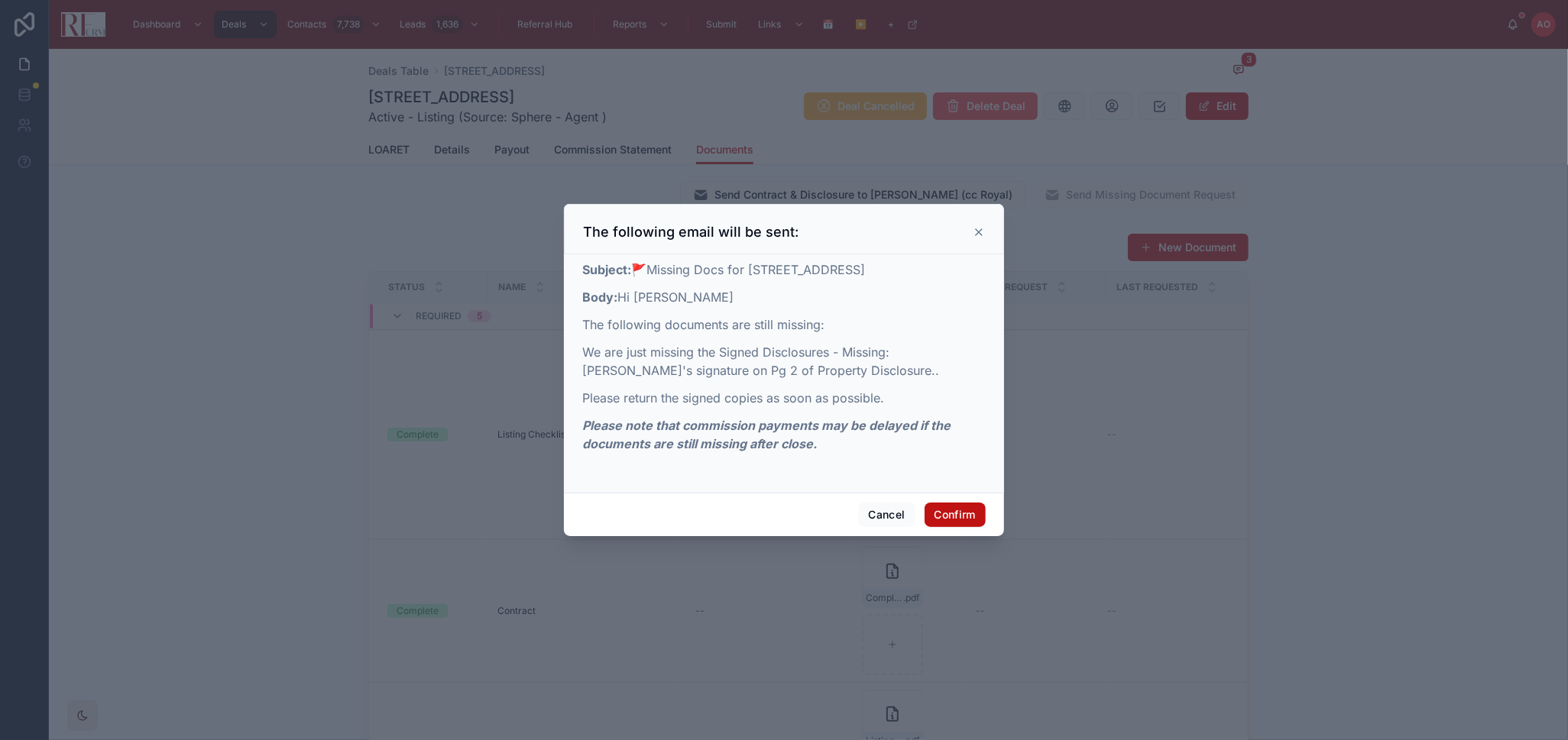
click at [793, 270] on p "Subject: 🚩Missing Docs for 1104 Yorkshire Court, Elgin" at bounding box center [784, 269] width 404 height 19
click at [791, 269] on p "Subject: 🚩Missing Docs for 1104 Yorkshire Court, Elgin" at bounding box center [784, 269] width 404 height 19
click at [673, 278] on p "Subject: 🚩Missing Docs for 1104 Yorkshire Court, Elgin" at bounding box center [784, 269] width 404 height 19
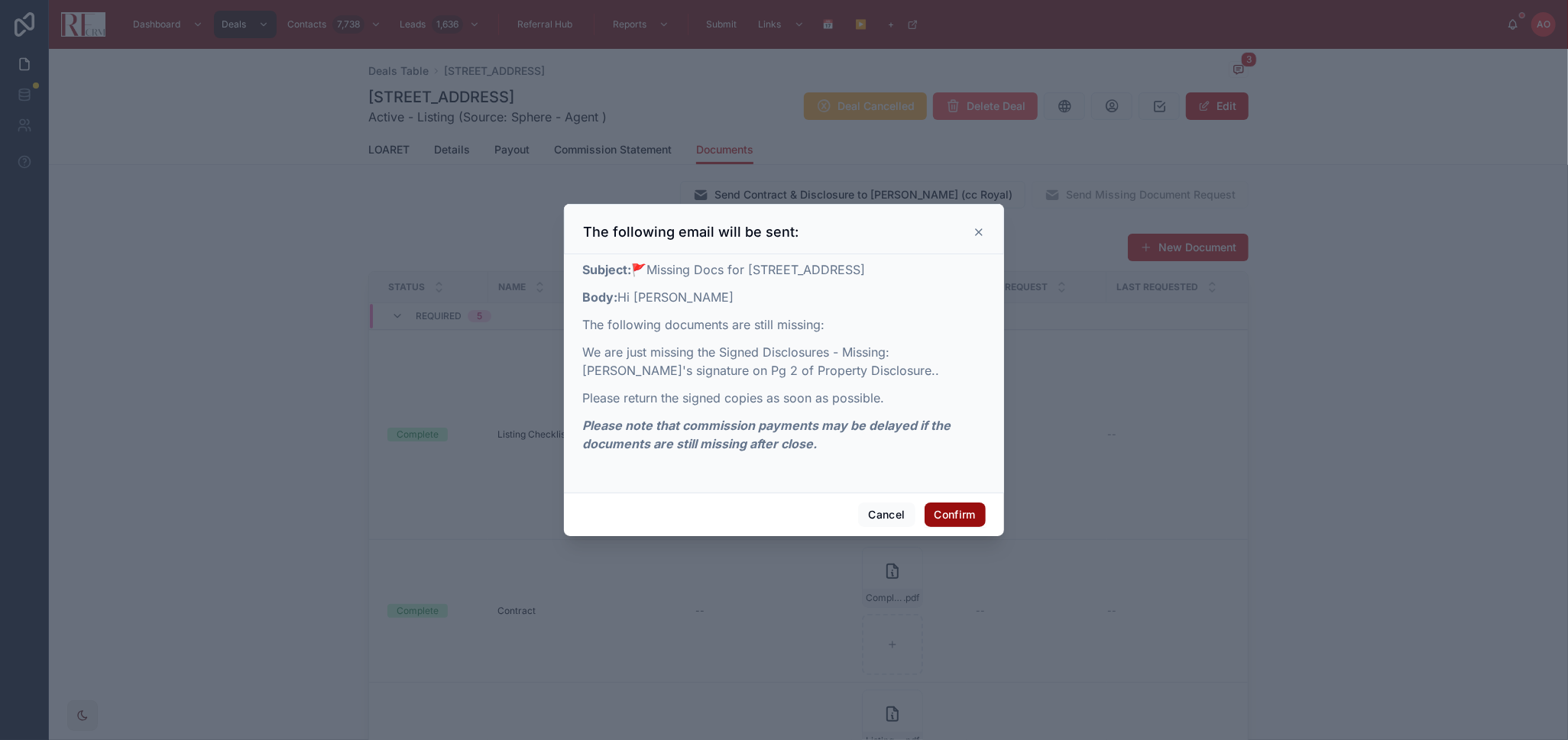
click at [951, 525] on button "Confirm" at bounding box center [955, 515] width 61 height 24
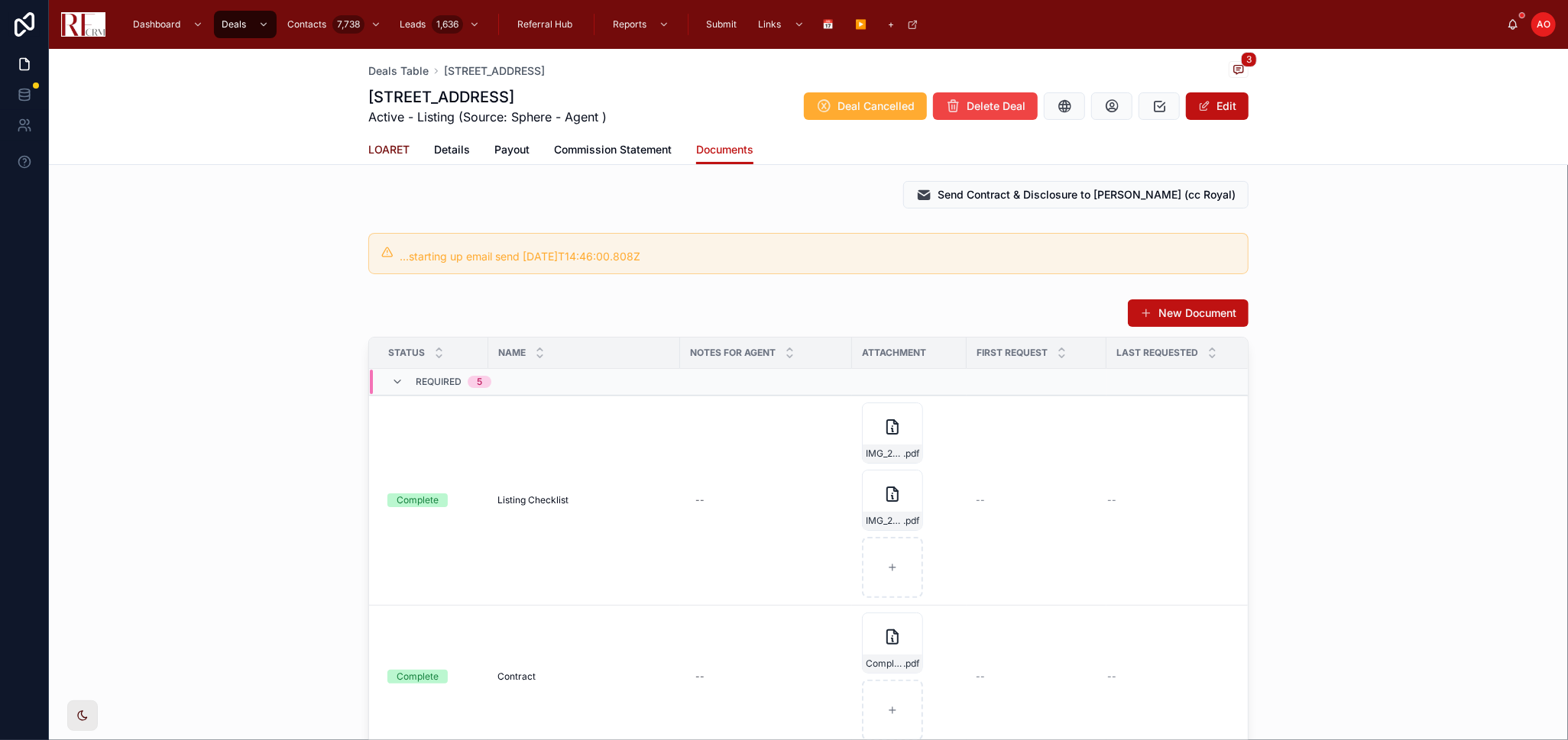
click at [370, 152] on span "LOARET" at bounding box center [388, 150] width 42 height 15
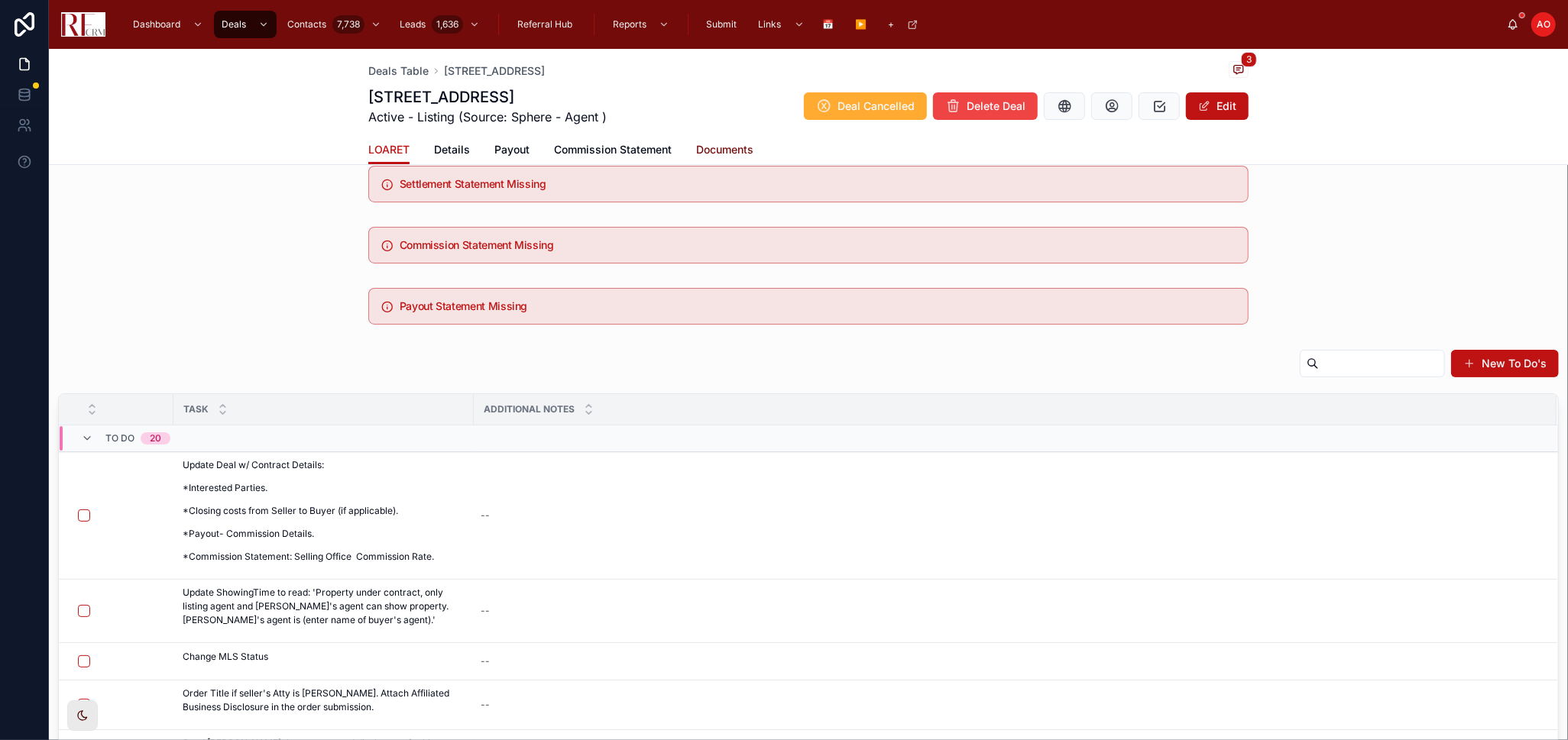
click at [713, 147] on span "Documents" at bounding box center [725, 150] width 57 height 15
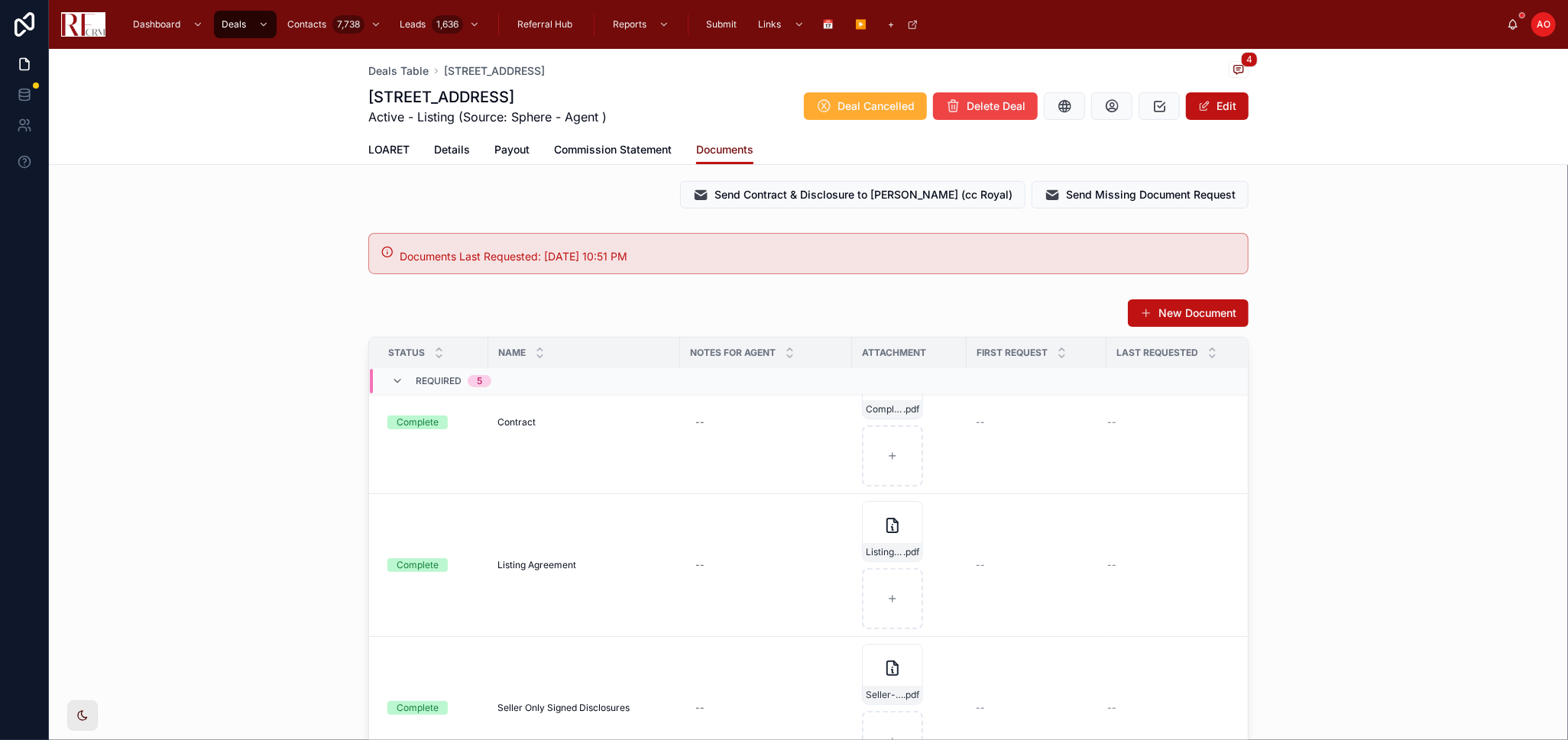
scroll to position [509, 0]
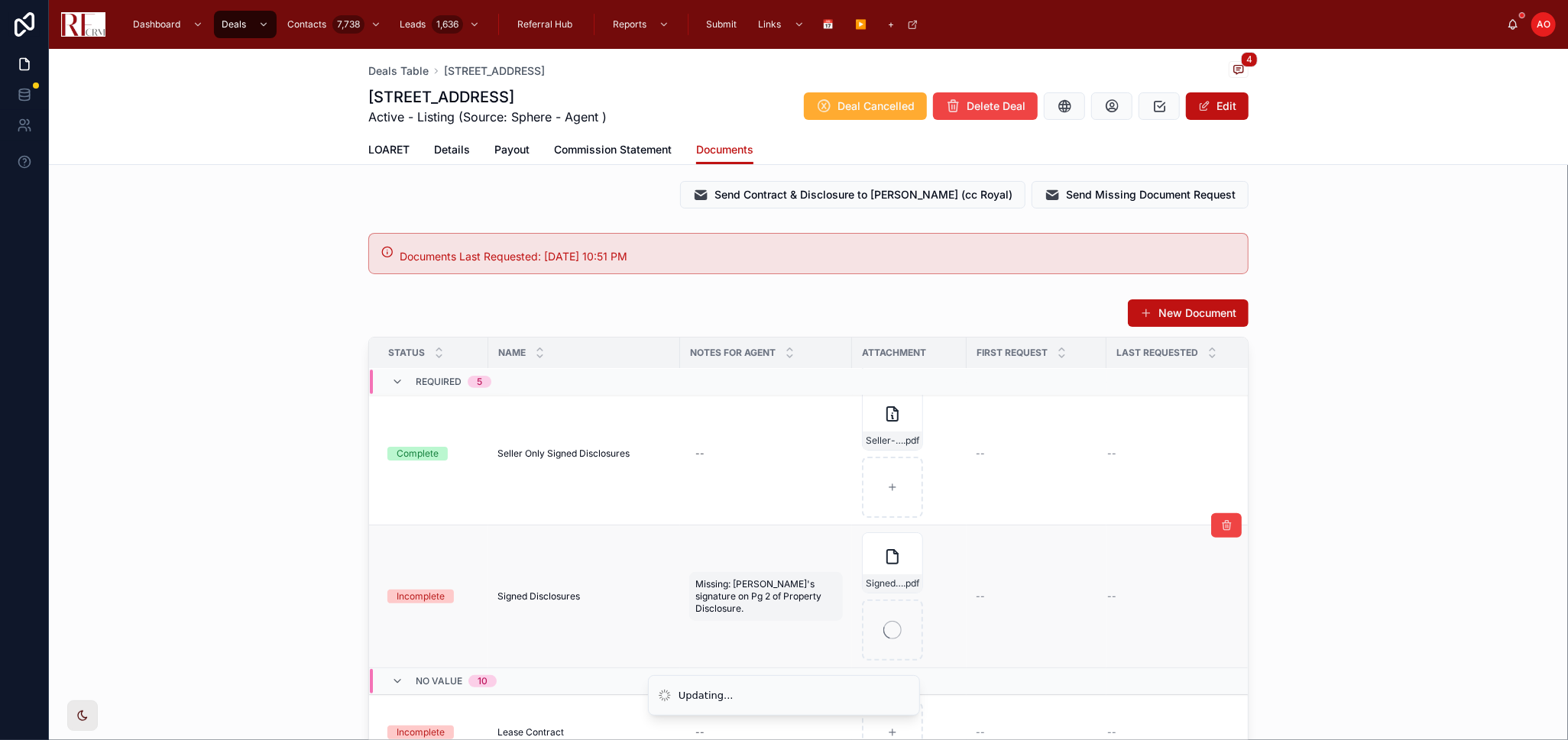
click at [712, 598] on span "Missing: Buyer's signature on Pg 2 of Property Disclosure." at bounding box center [766, 596] width 142 height 37
click at [710, 593] on div "**********" at bounding box center [787, 628] width 220 height 87
click at [710, 590] on div "**********" at bounding box center [787, 628] width 220 height 87
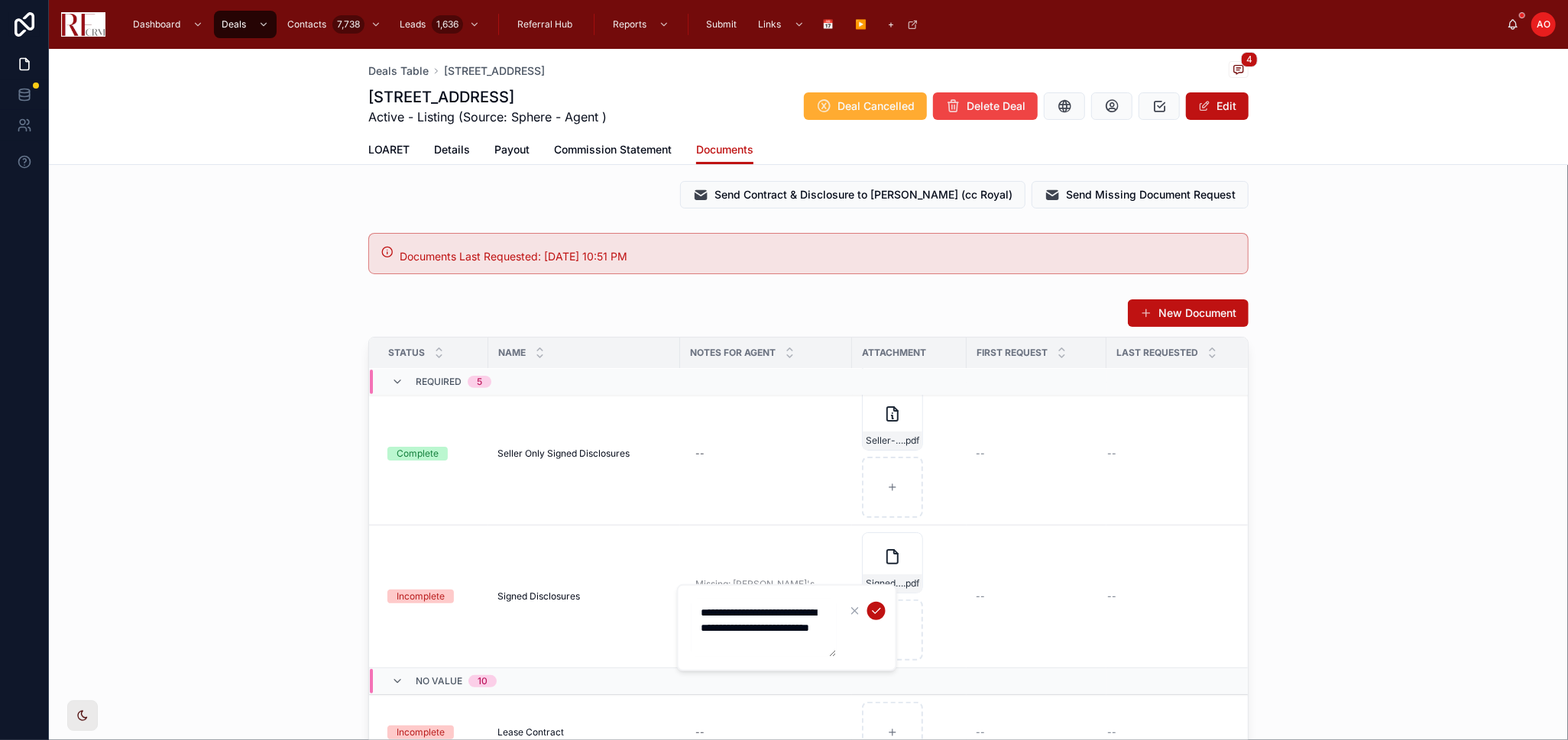
click at [741, 628] on textarea "**********" at bounding box center [764, 628] width 145 height 58
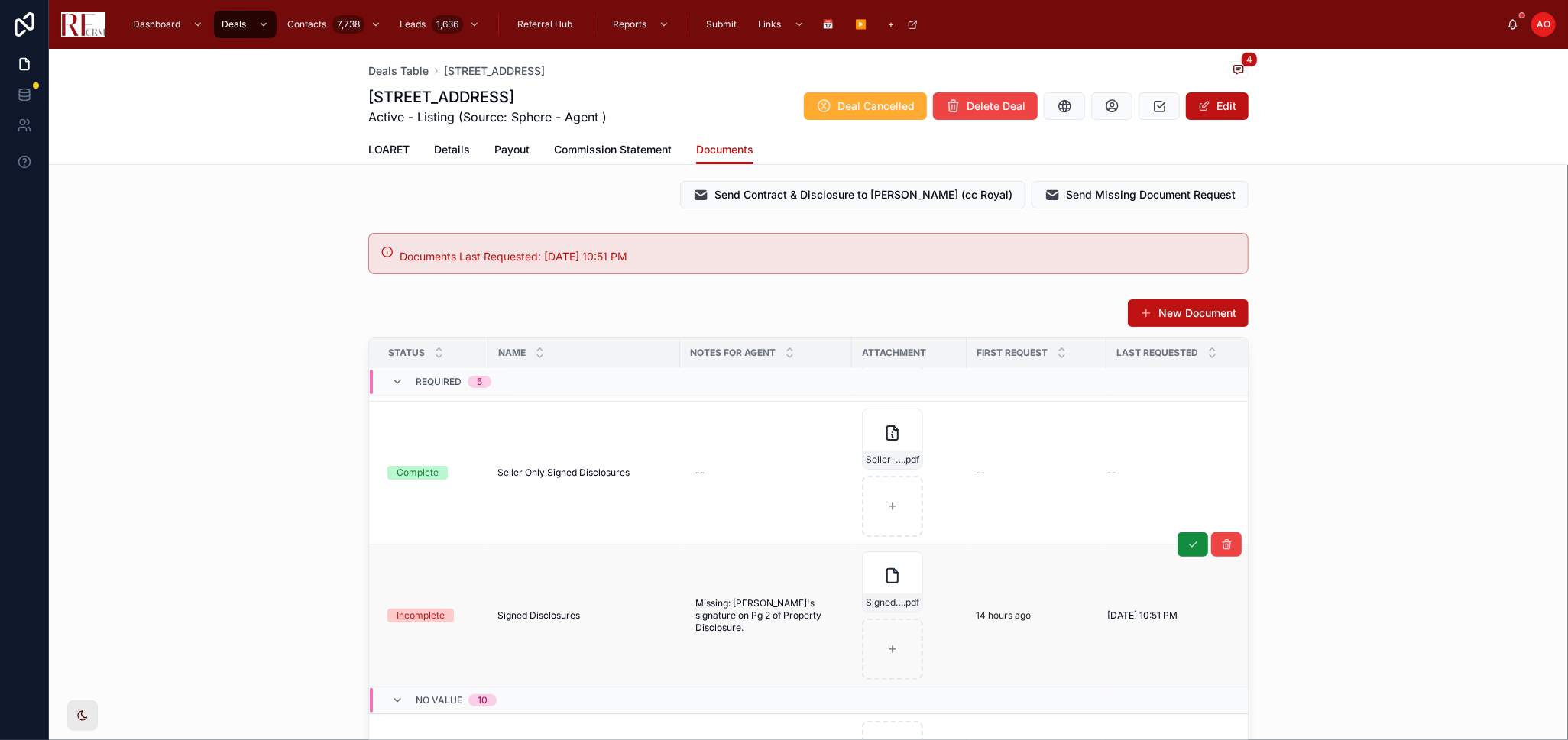
scroll to position [593, 0]
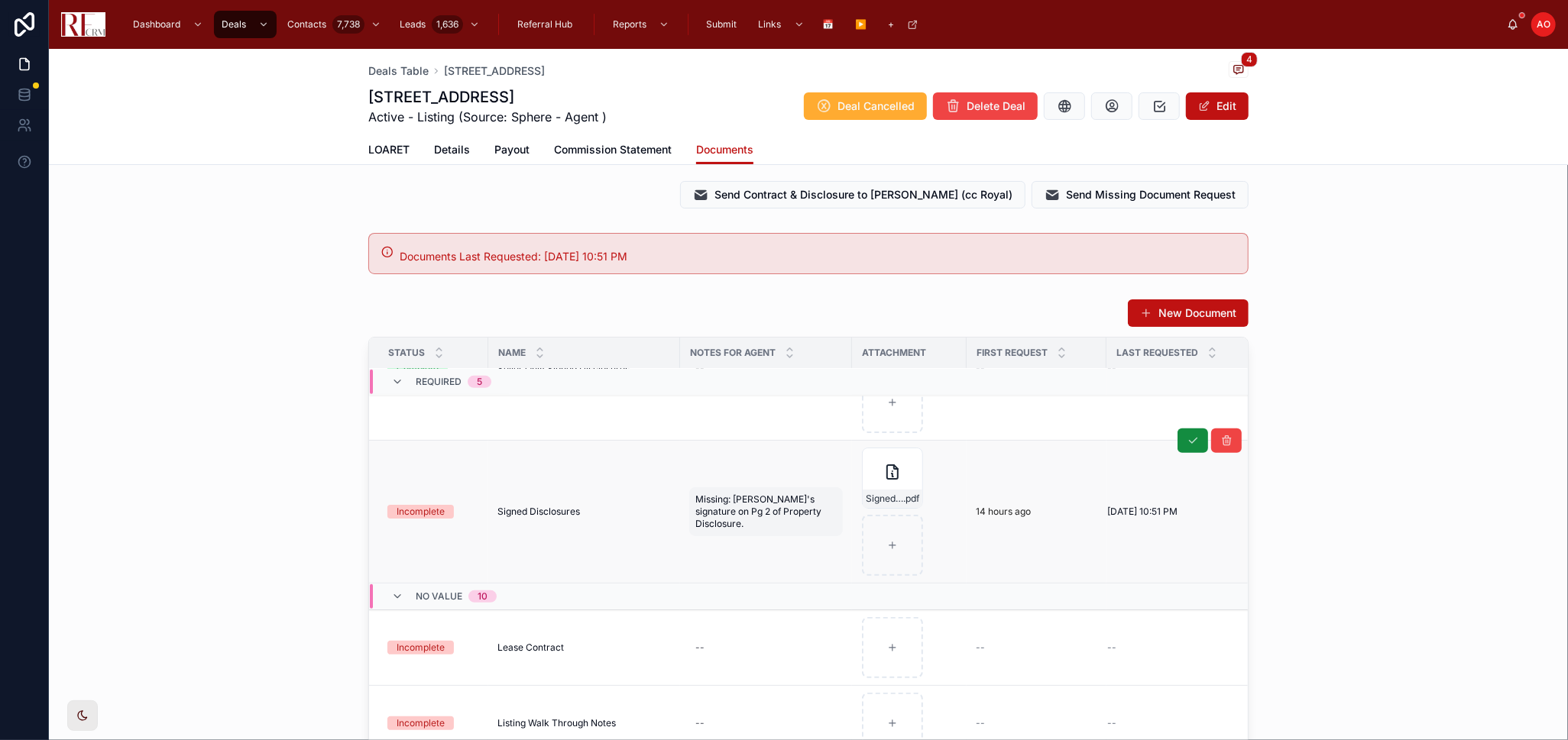
click at [743, 514] on span "Missing: Buyer's signature on Pg 2 of Property Disclosure." at bounding box center [766, 511] width 142 height 37
click at [743, 514] on textarea "**********" at bounding box center [764, 543] width 145 height 58
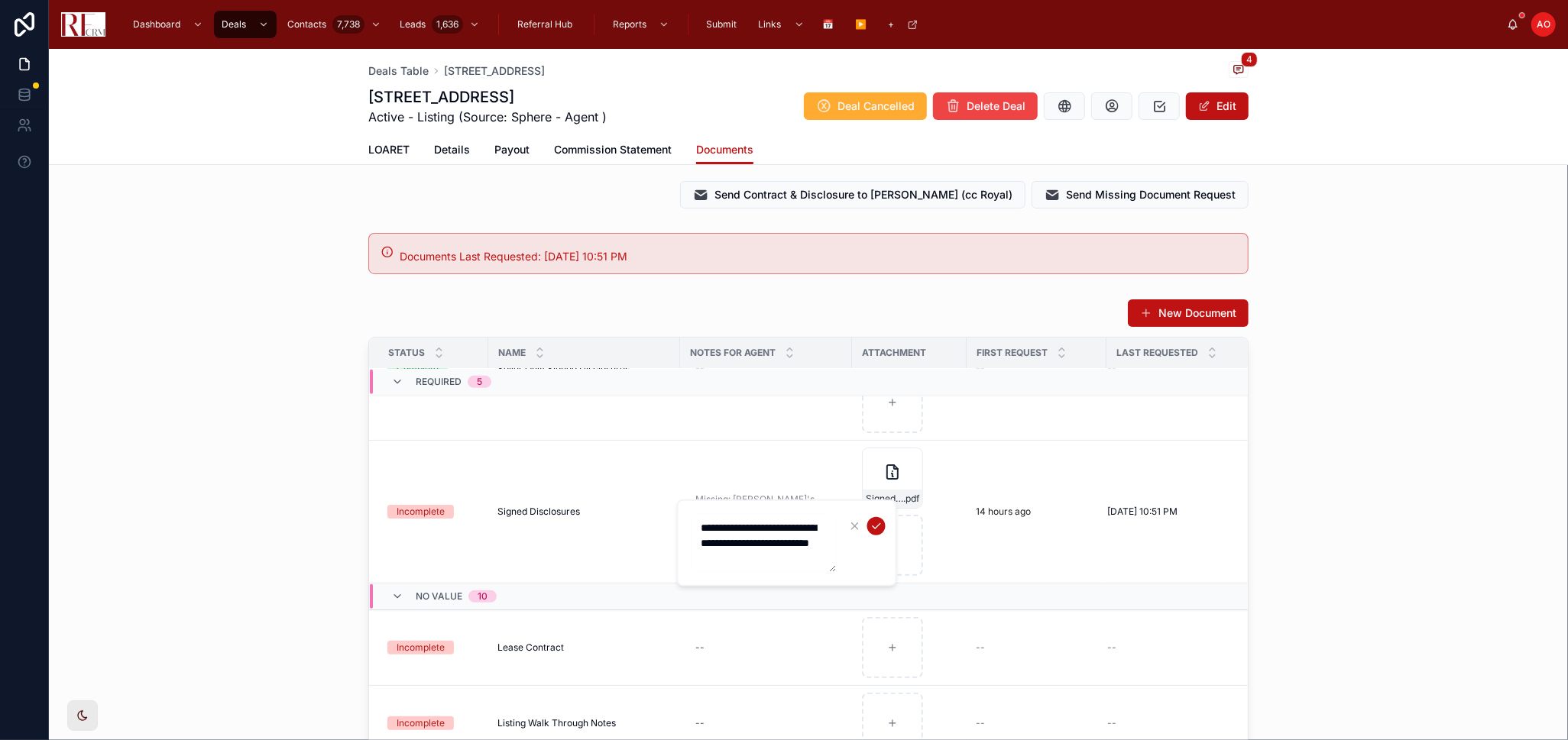
click at [742, 545] on textarea "**********" at bounding box center [764, 543] width 145 height 58
drag, startPoint x: 742, startPoint y: 545, endPoint x: 747, endPoint y: 556, distance: 12.1
click at [744, 550] on textarea "**********" at bounding box center [764, 543] width 145 height 58
click at [747, 556] on textarea "**********" at bounding box center [764, 543] width 145 height 58
click at [749, 559] on textarea "**********" at bounding box center [764, 543] width 145 height 58
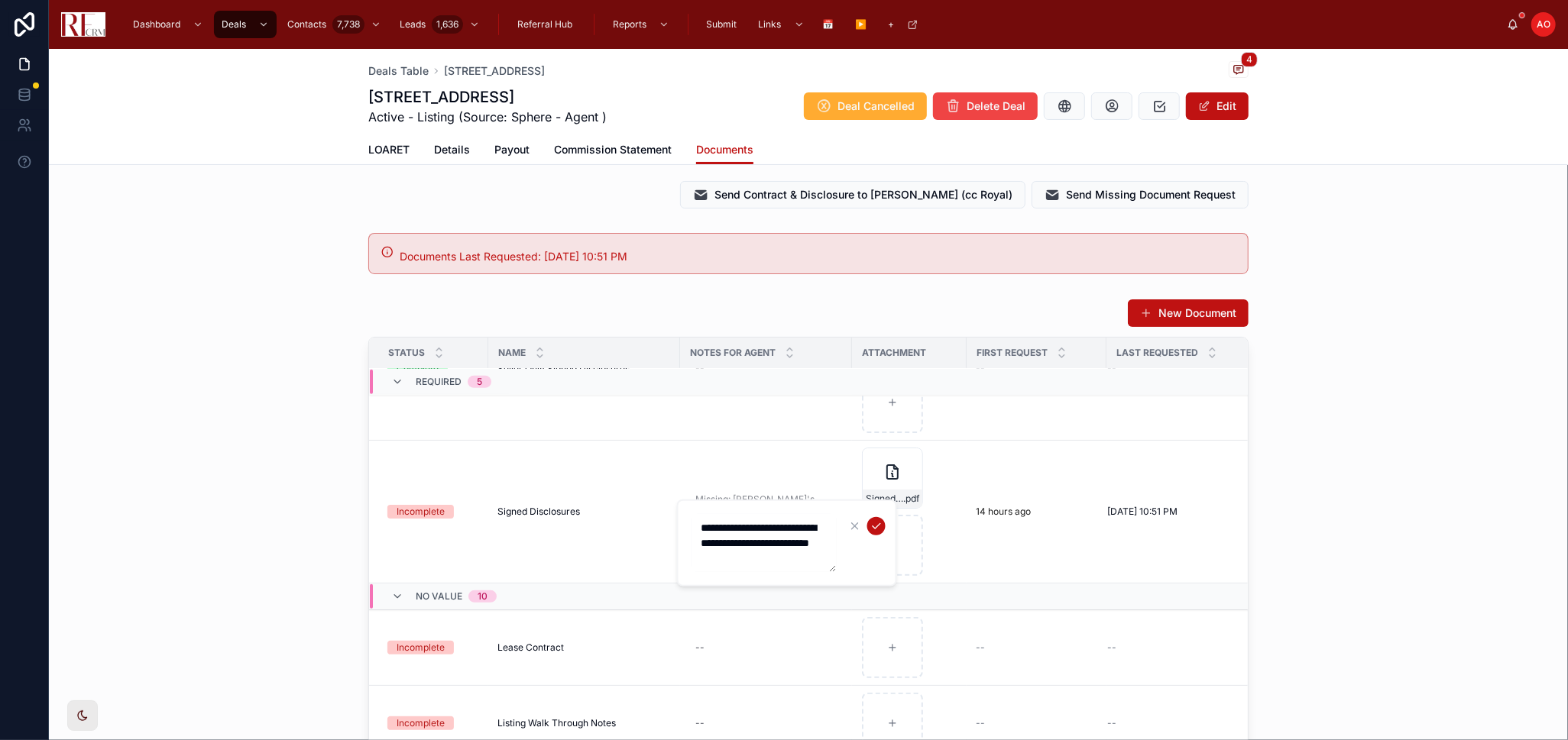
click at [754, 561] on textarea "**********" at bounding box center [764, 543] width 145 height 58
click at [759, 546] on textarea "**********" at bounding box center [764, 543] width 145 height 58
click at [758, 545] on textarea "**********" at bounding box center [764, 543] width 145 height 58
click at [760, 548] on textarea "**********" at bounding box center [764, 543] width 145 height 58
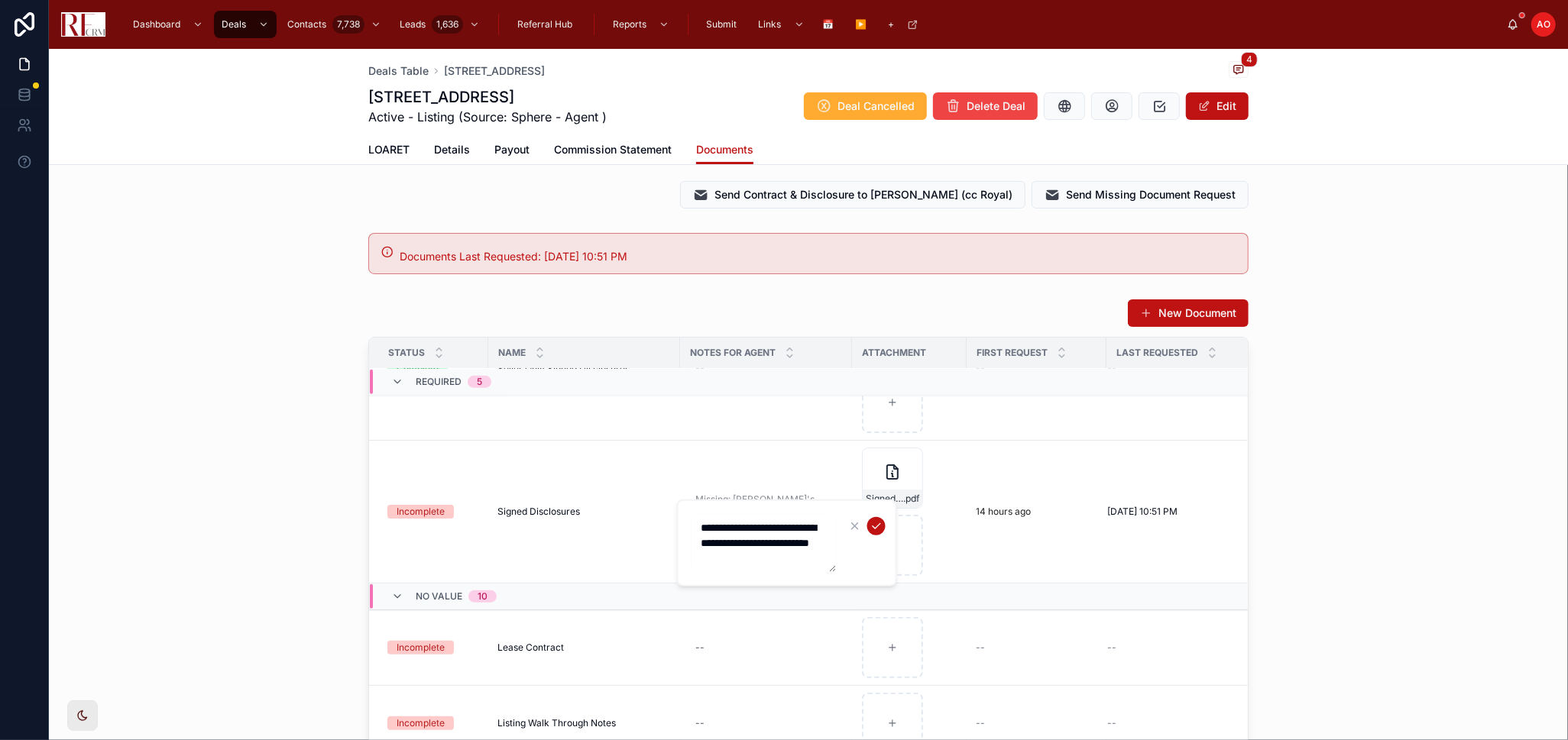
click at [760, 548] on textarea "**********" at bounding box center [764, 543] width 145 height 58
click at [753, 522] on textarea "**********" at bounding box center [764, 543] width 145 height 58
click at [754, 522] on textarea "**********" at bounding box center [764, 543] width 145 height 58
click at [870, 529] on icon "submit" at bounding box center [876, 526] width 12 height 12
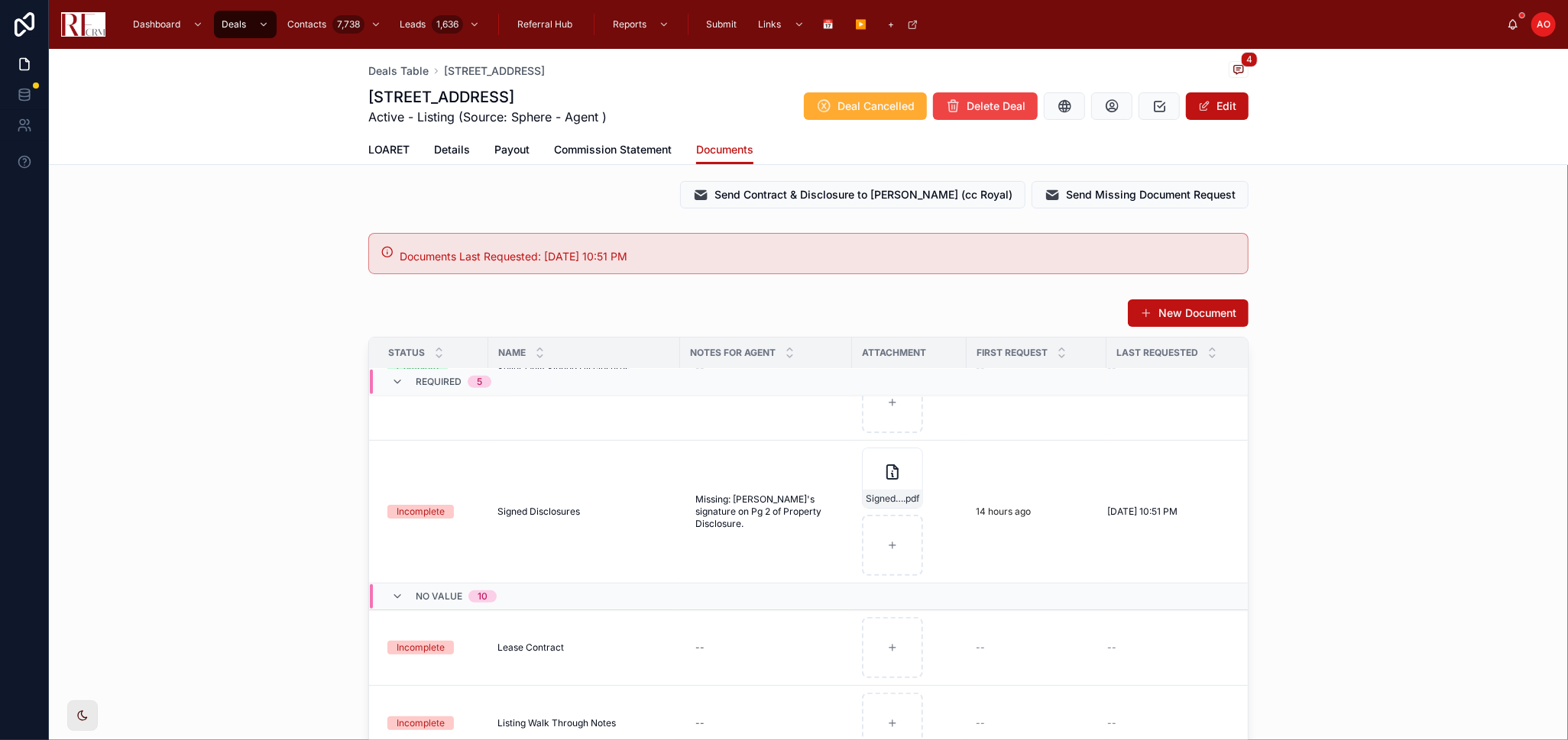
click at [1356, 505] on div "New Document Status Name Notes for Agent Attachment First Request Last Requeste…" at bounding box center [808, 596] width 1519 height 607
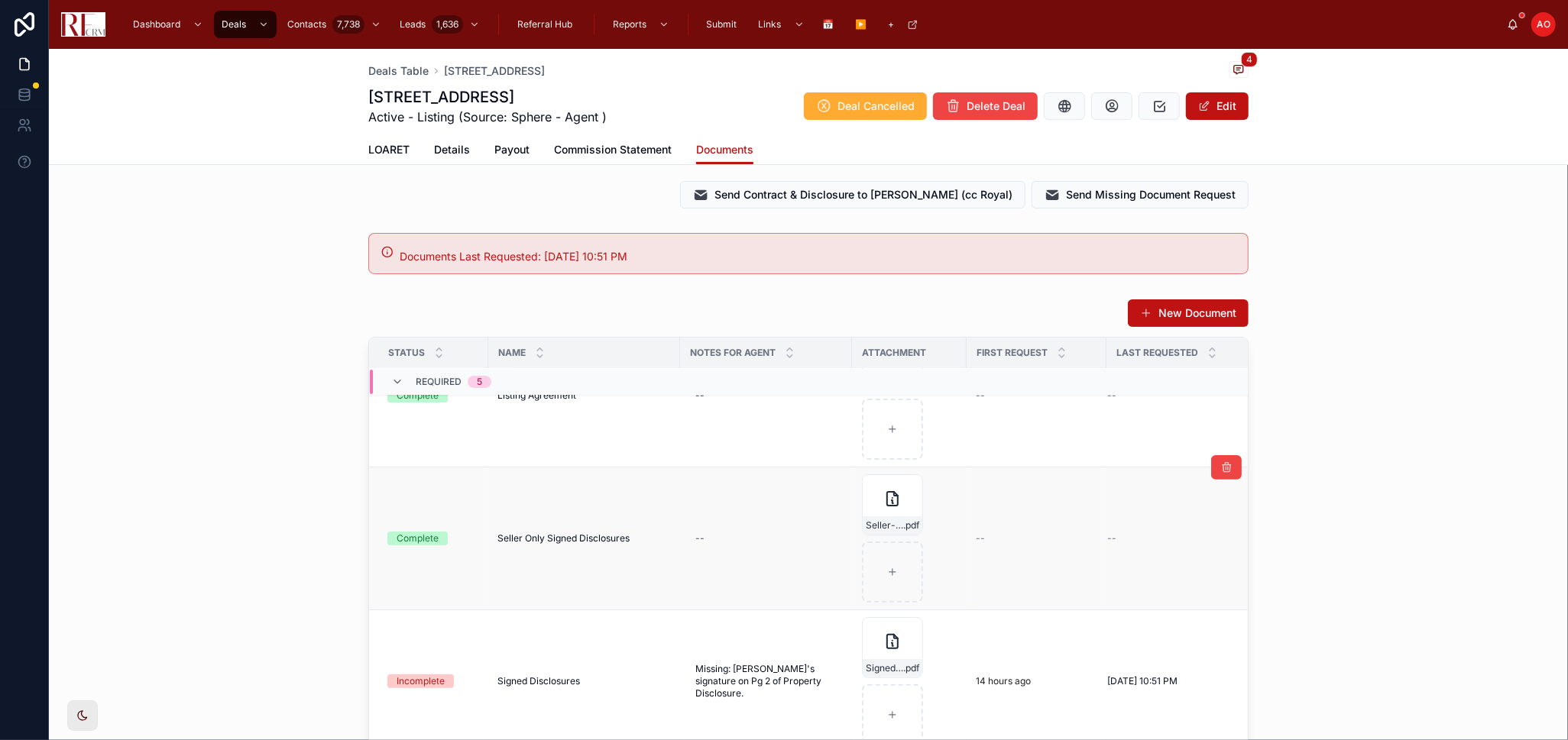
scroll to position [509, 0]
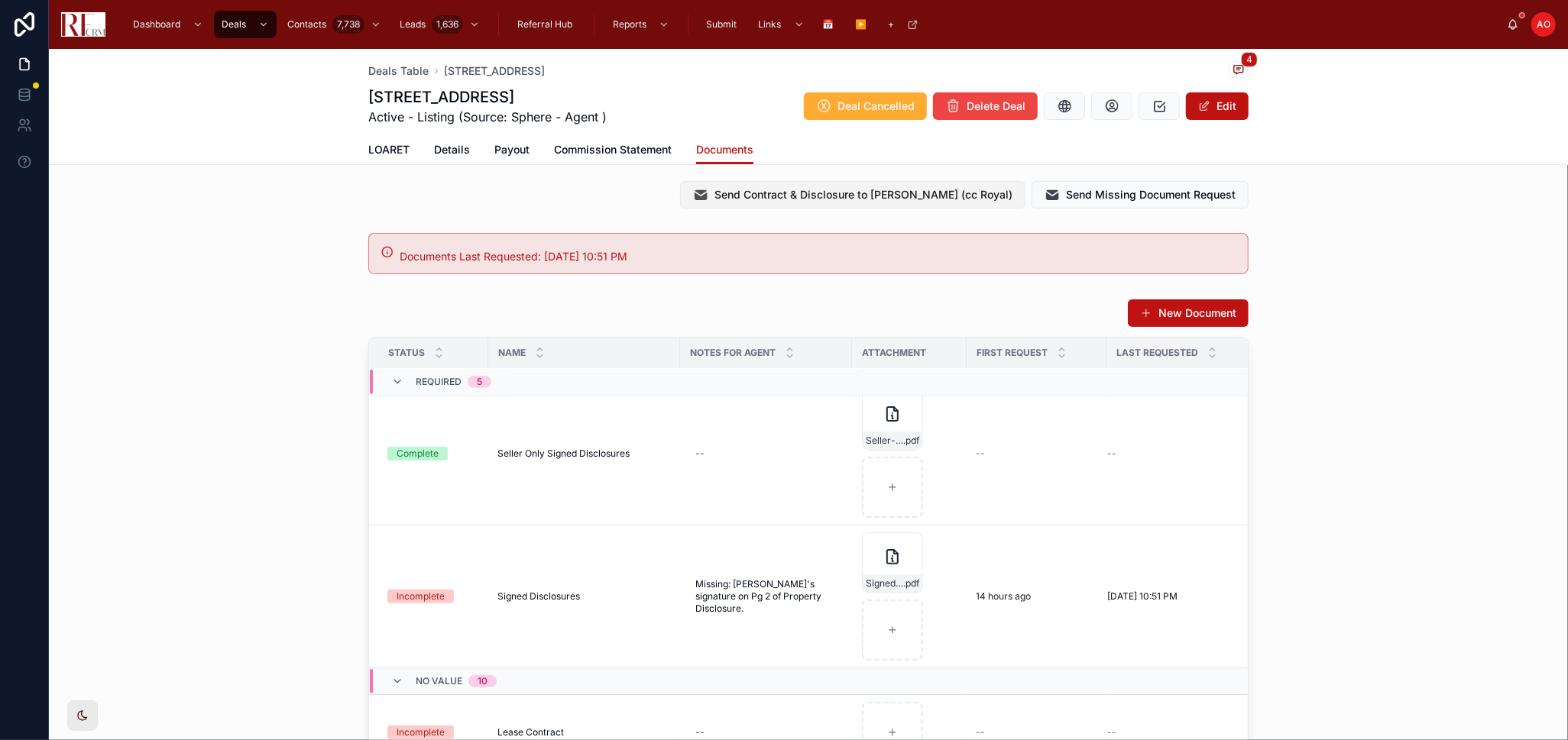
click at [888, 196] on span "Send Contract & Disclosure to Isaac (cc Royal)" at bounding box center [864, 195] width 298 height 15
click at [376, 152] on span "LOARET" at bounding box center [388, 150] width 42 height 15
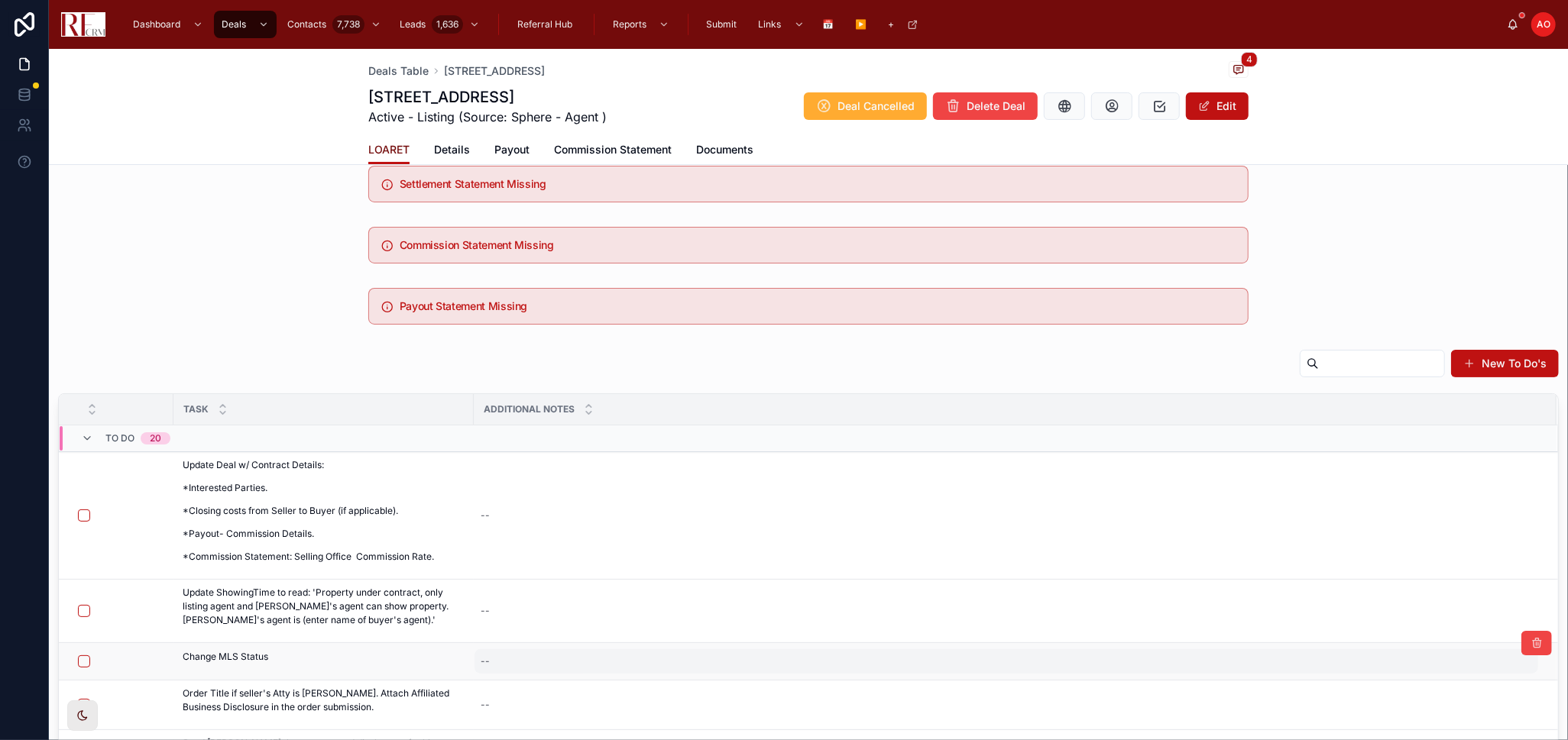
scroll to position [85, 0]
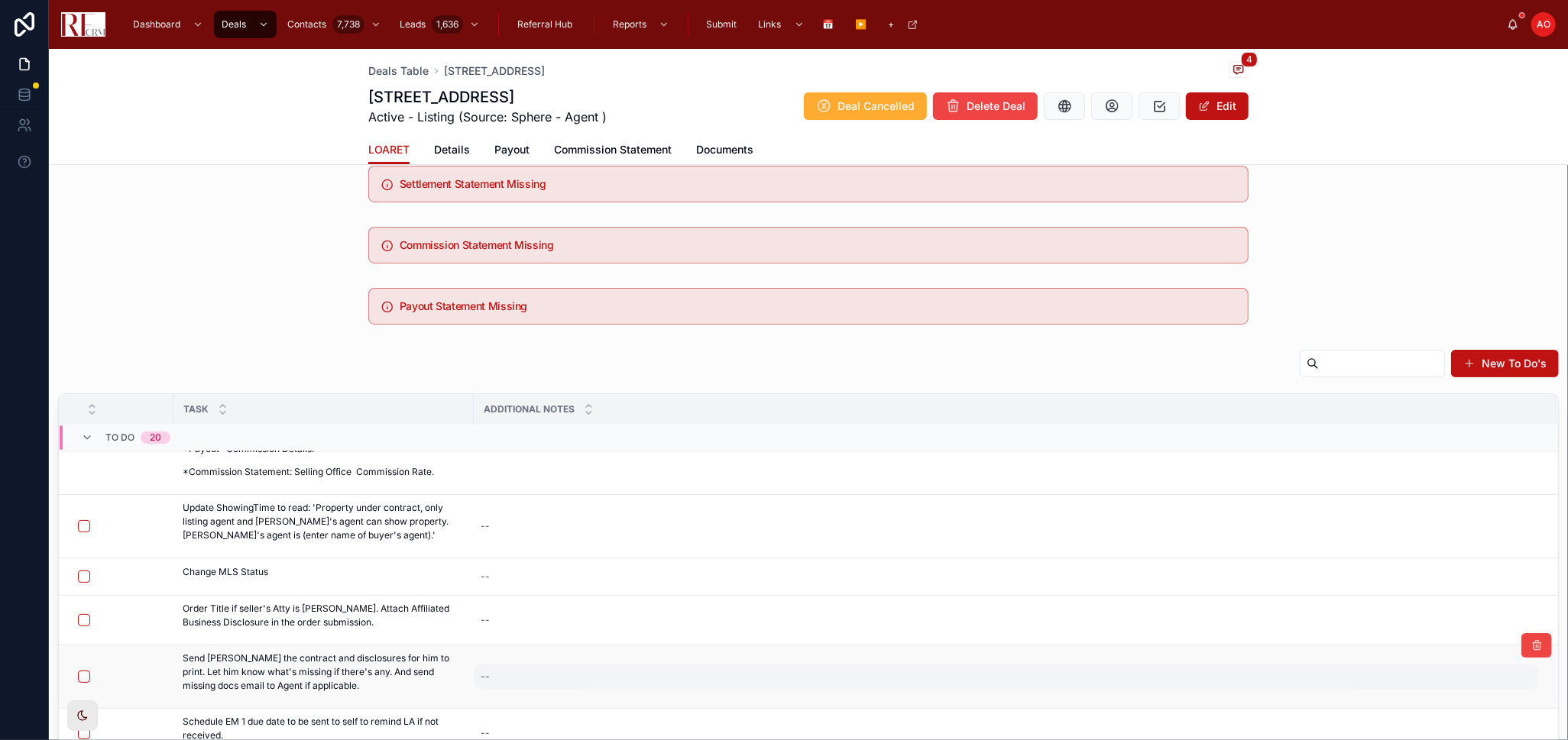
click at [547, 676] on div "--" at bounding box center [1006, 677] width 1063 height 24
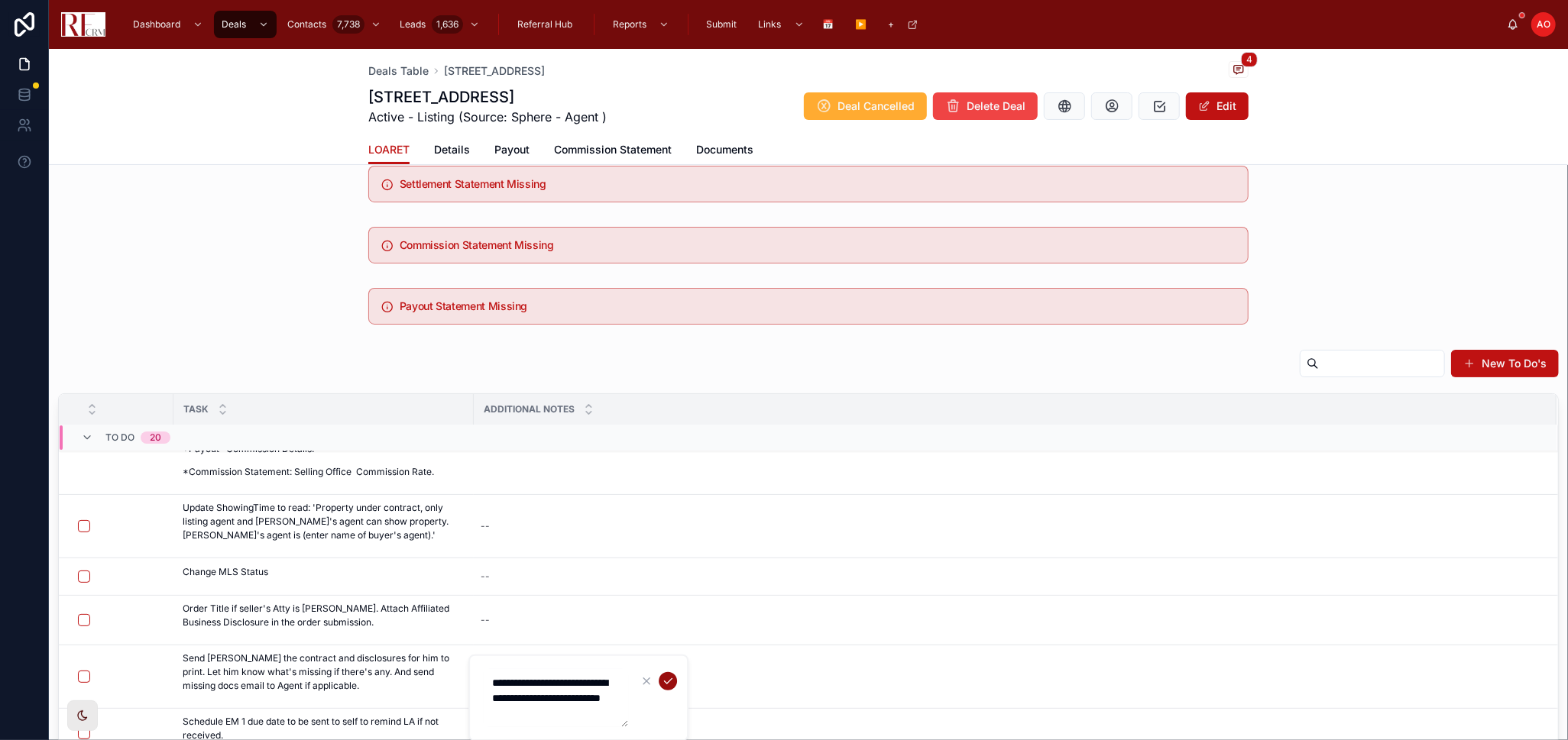
type textarea "**********"
click at [662, 681] on icon "submit" at bounding box center [668, 681] width 12 height 12
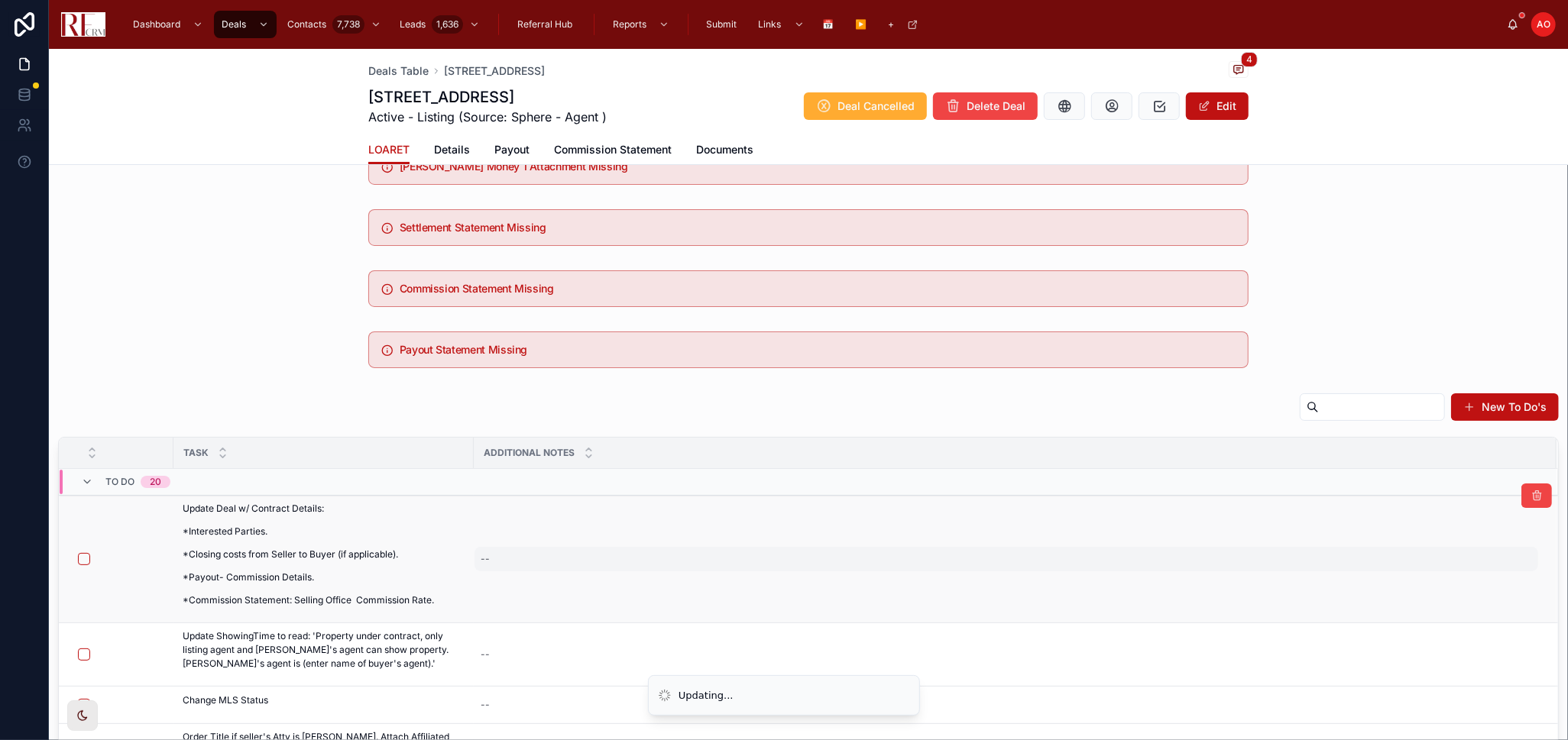
scroll to position [0, 0]
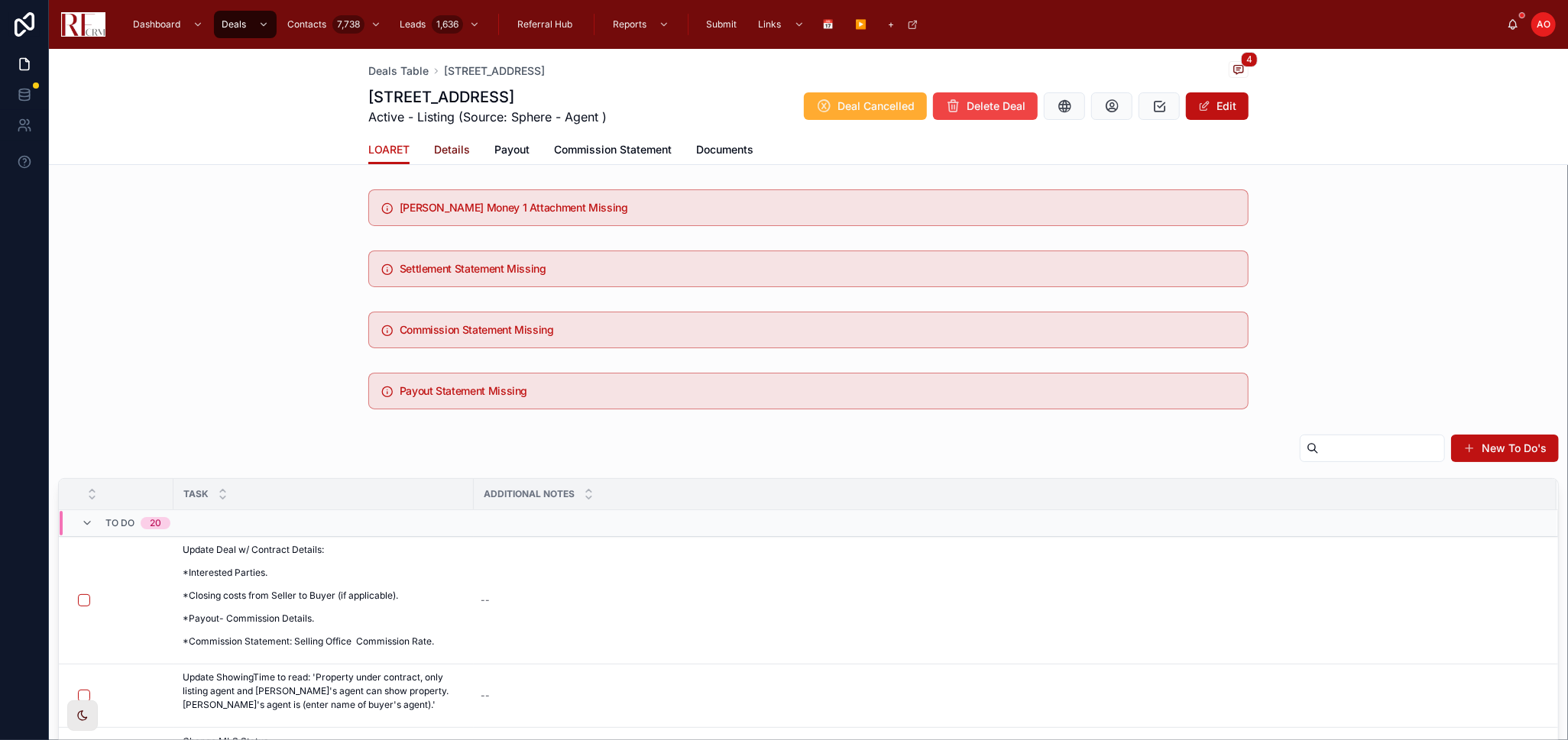
click at [452, 149] on span "Details" at bounding box center [452, 150] width 36 height 15
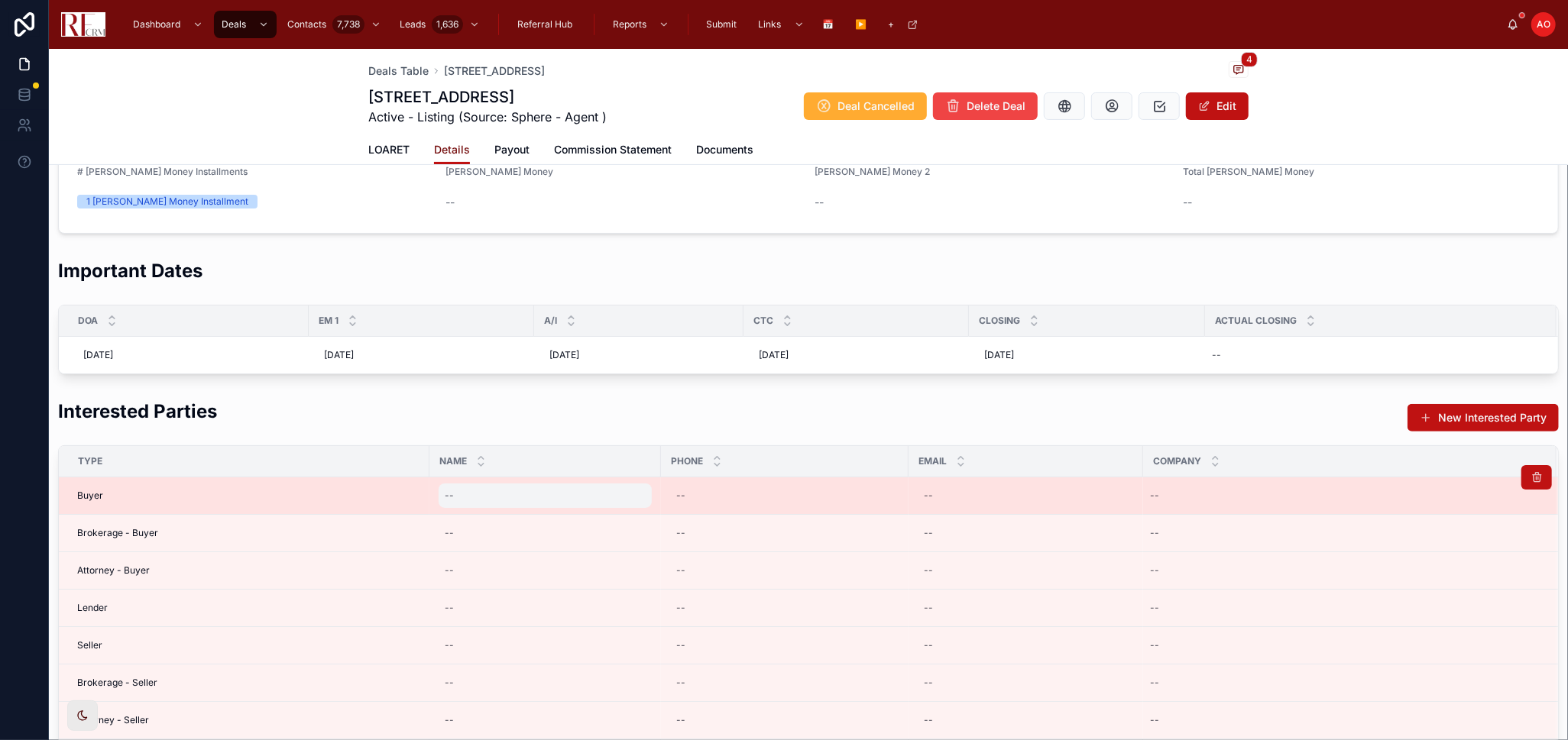
scroll to position [255, 0]
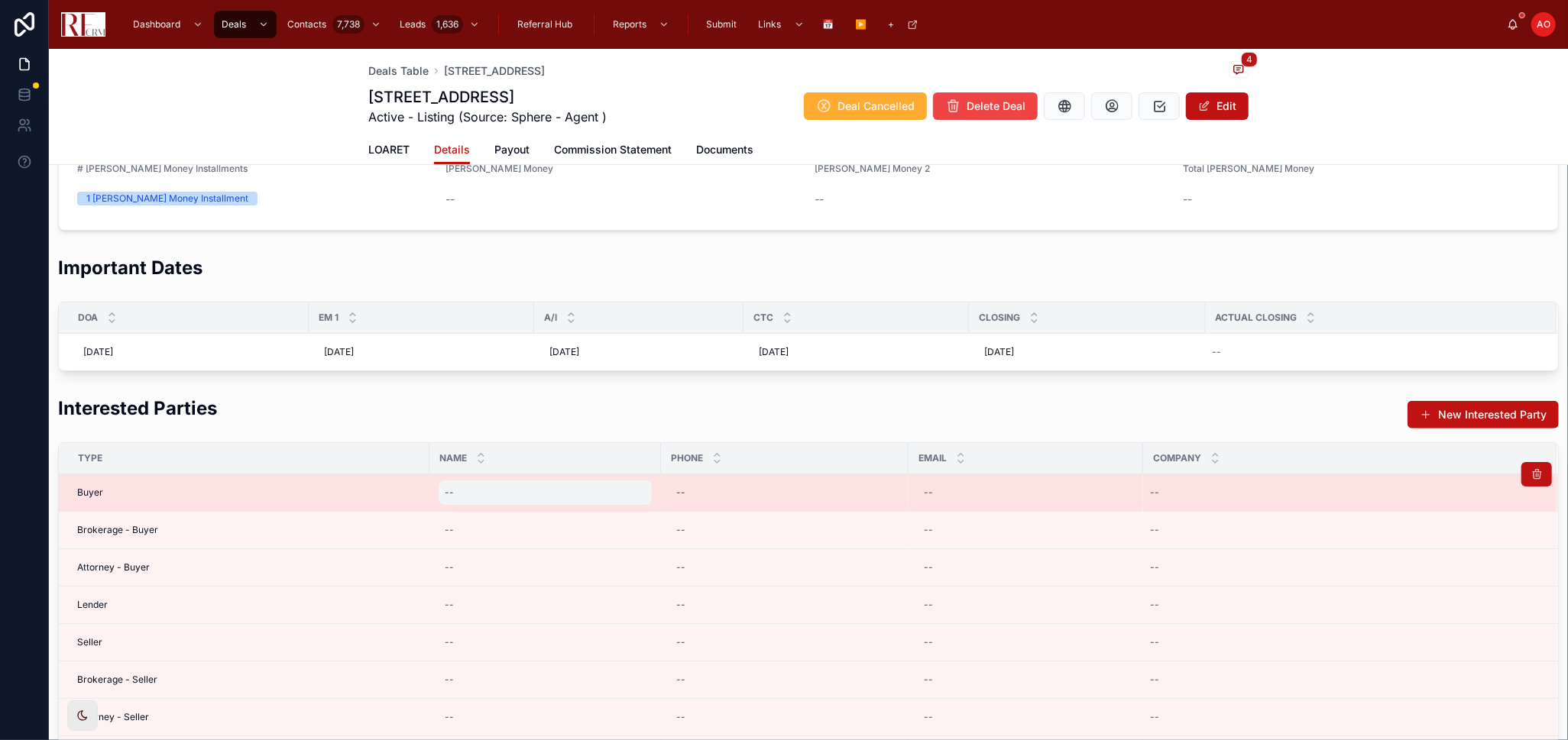
click at [466, 495] on div "--" at bounding box center [545, 493] width 213 height 24
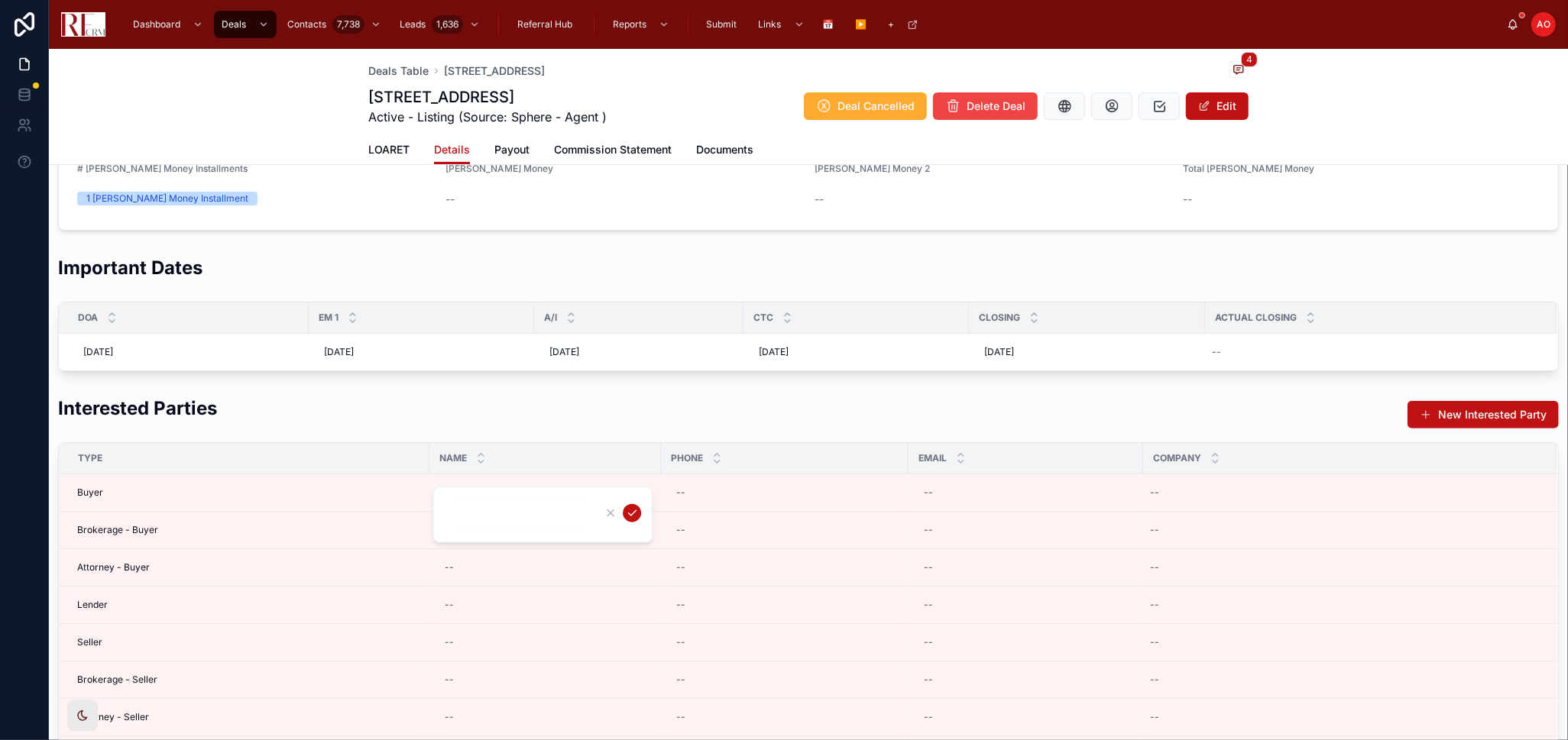
click at [510, 514] on input "text" at bounding box center [519, 514] width 145 height 21
type input "**********"
click at [627, 507] on icon "submit" at bounding box center [632, 513] width 12 height 12
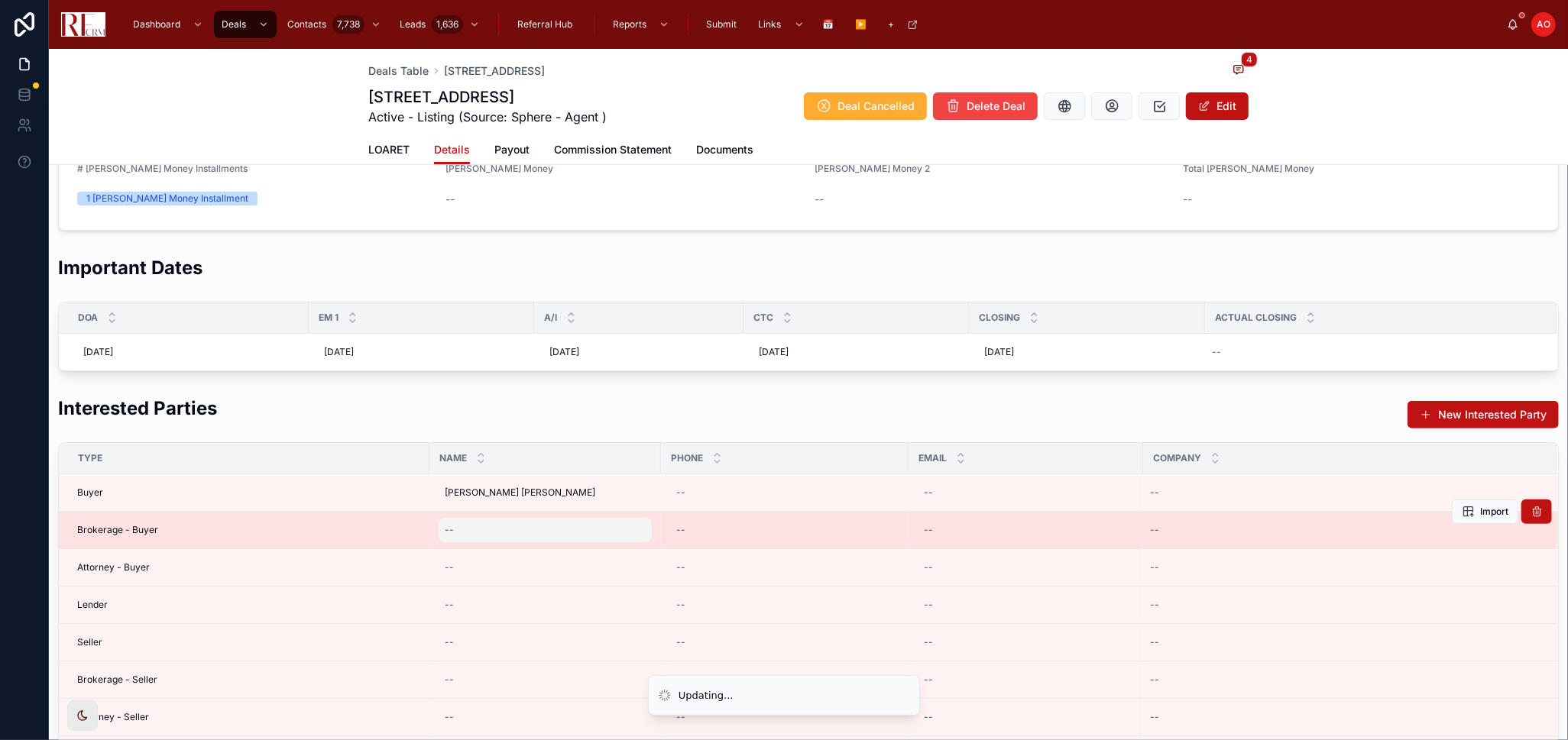
click at [466, 533] on div "--" at bounding box center [545, 530] width 213 height 24
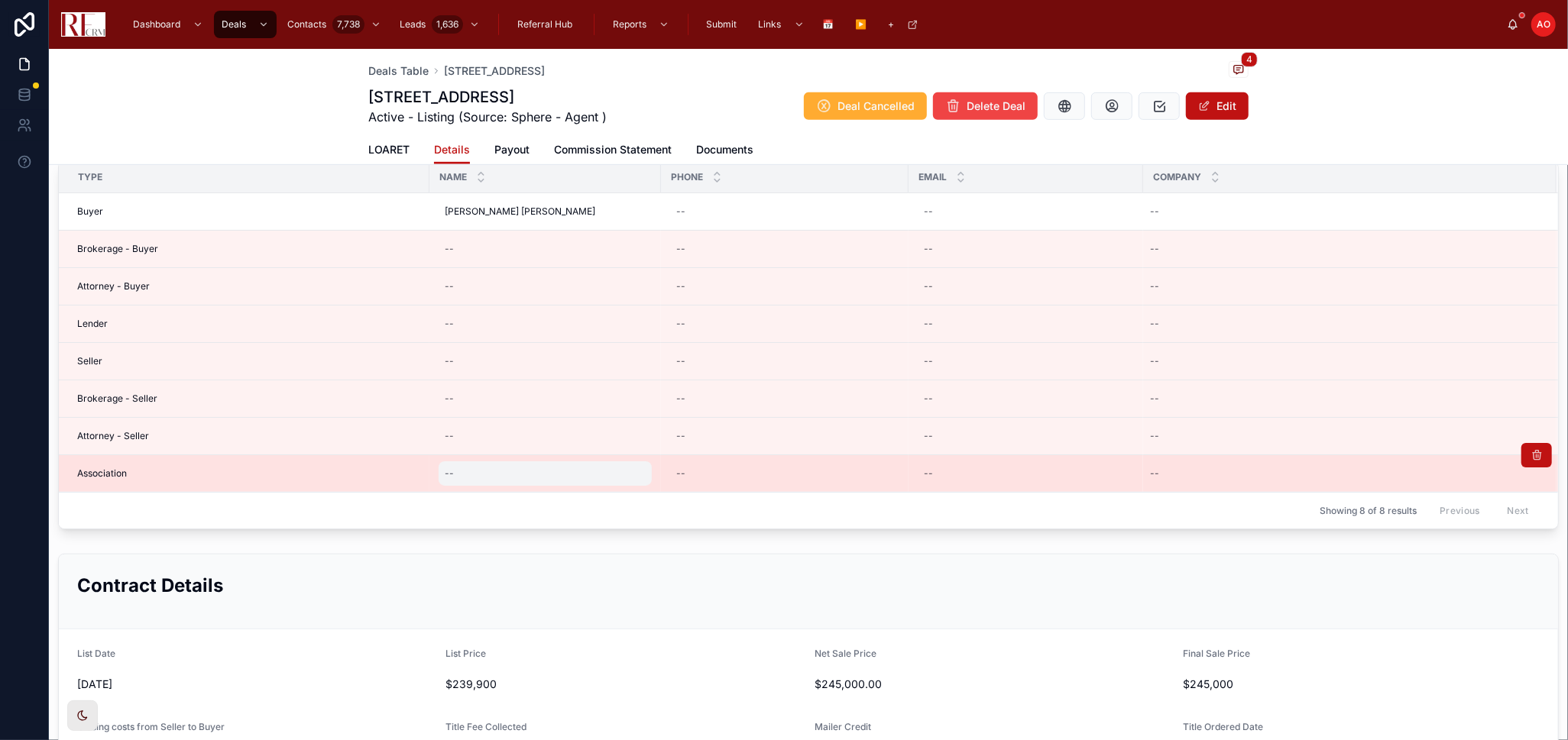
scroll to position [509, 0]
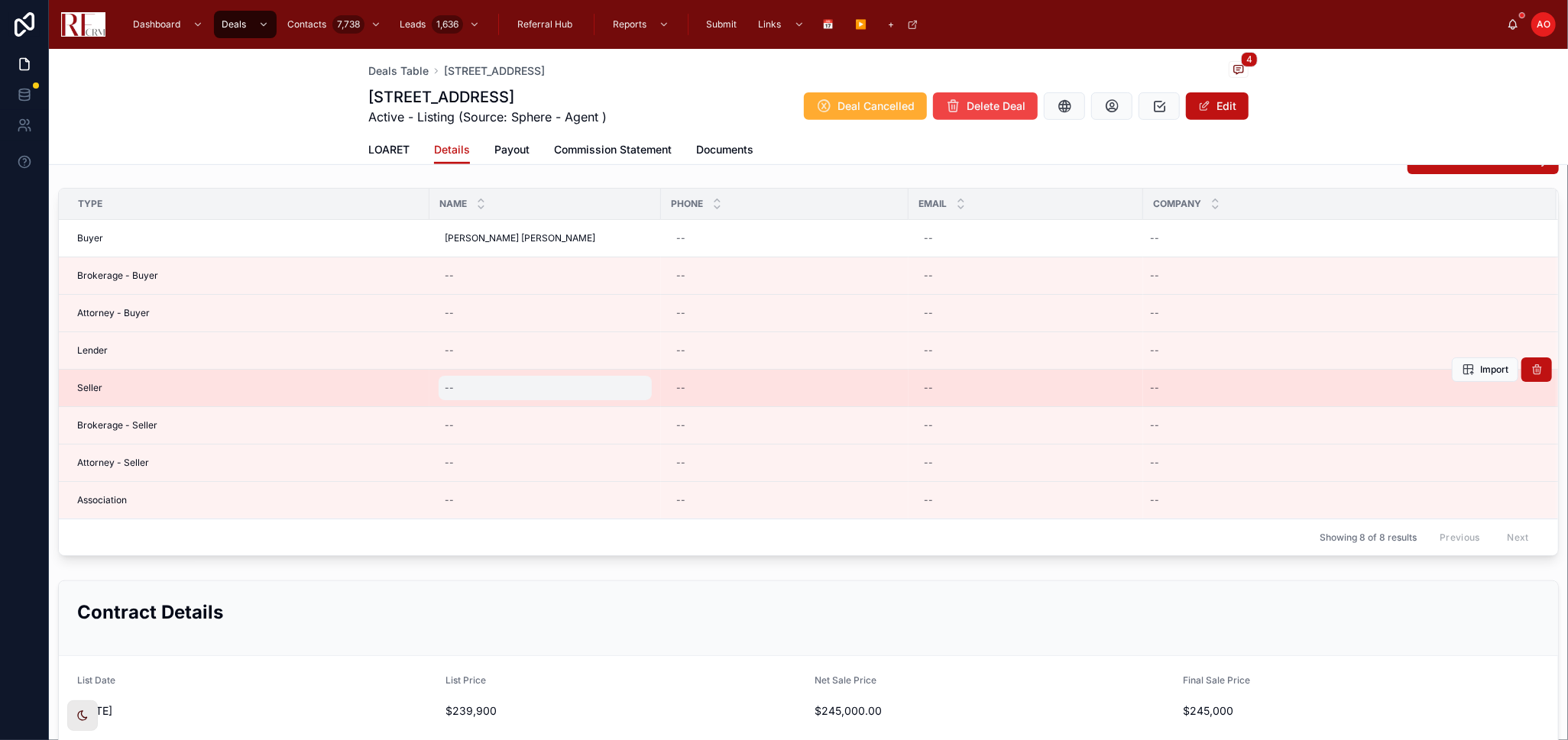
click at [470, 388] on div "--" at bounding box center [545, 388] width 213 height 24
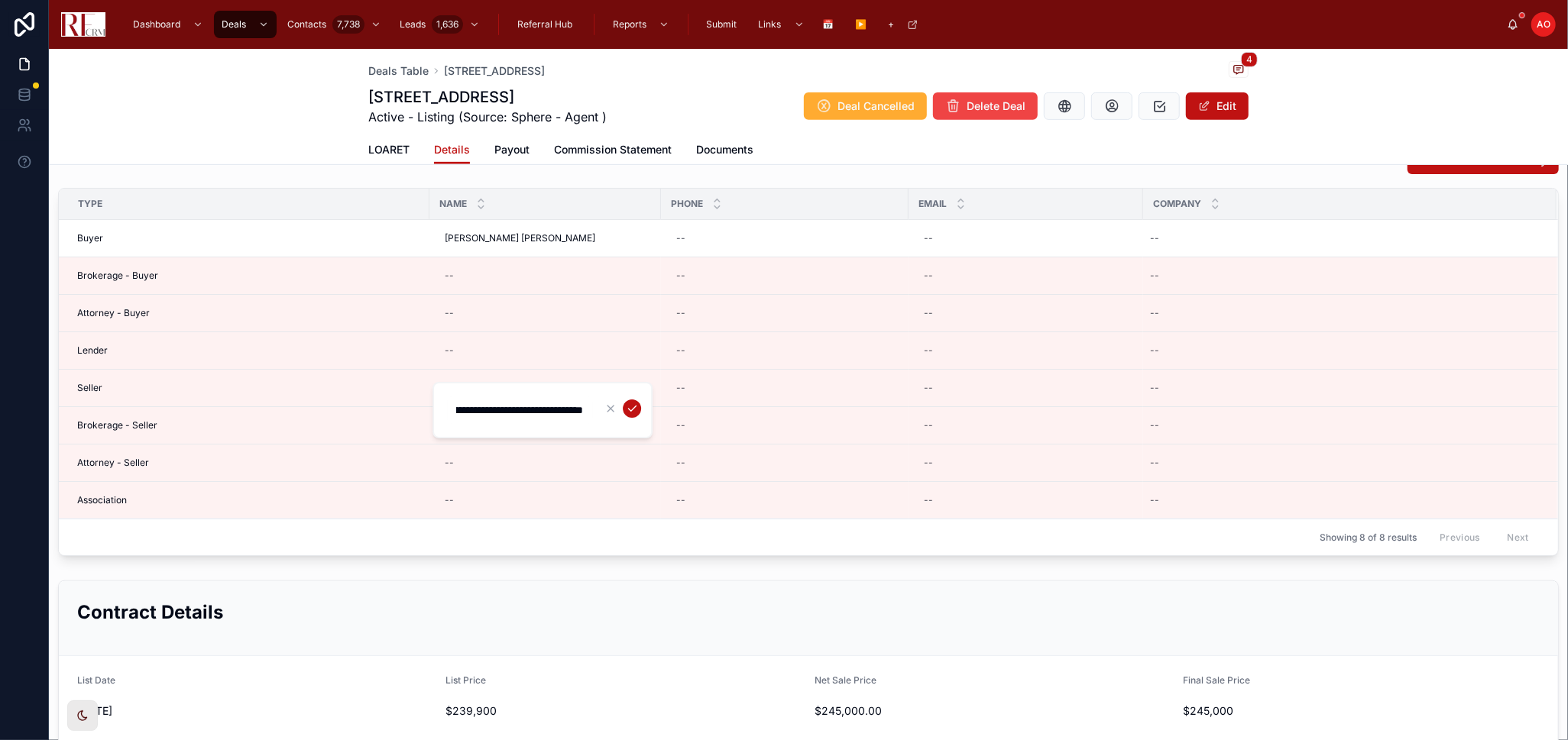
scroll to position [0, 195]
type input "**********"
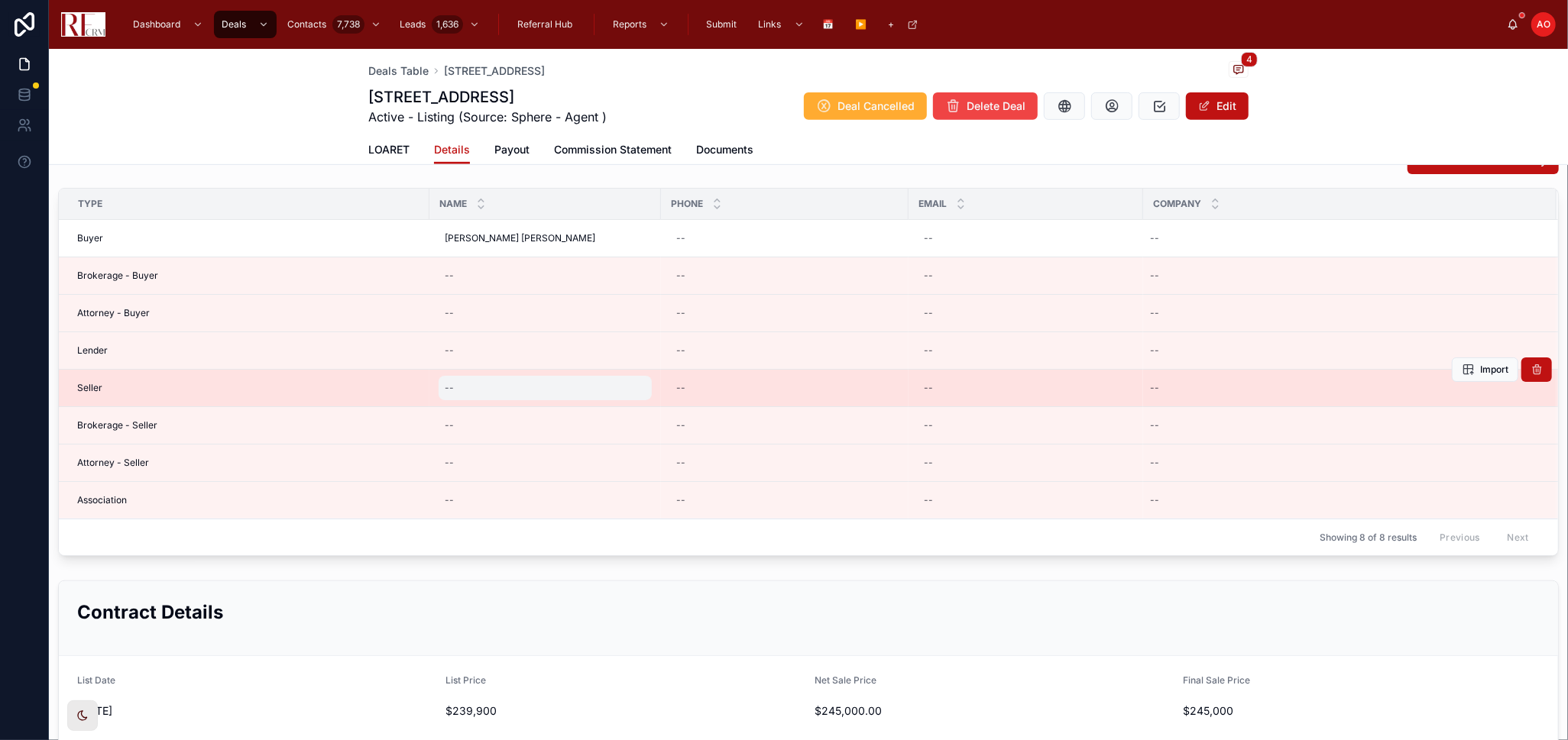
click at [478, 394] on div "--" at bounding box center [545, 388] width 213 height 24
type input "**********"
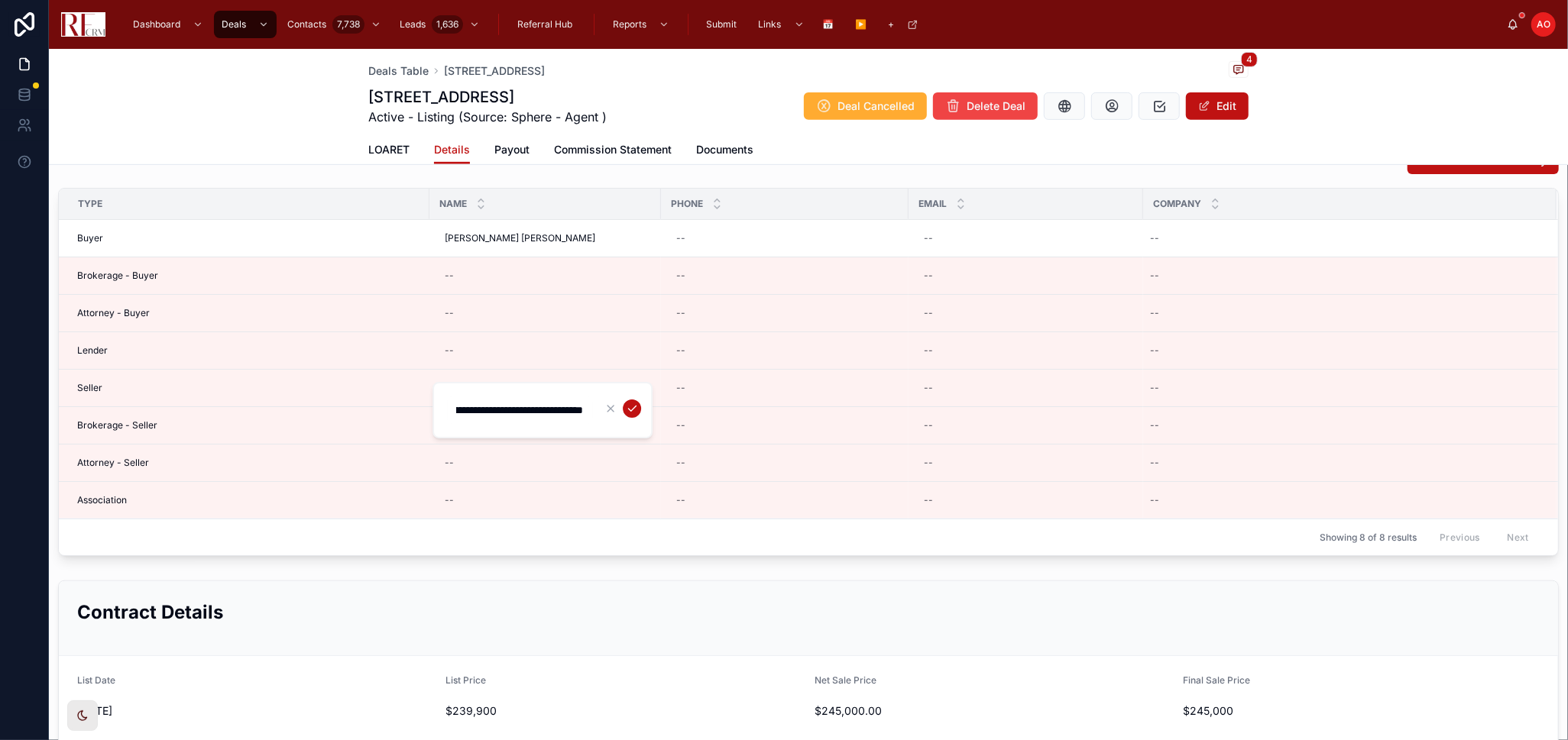
click at [637, 400] on button "submit" at bounding box center [632, 409] width 19 height 19
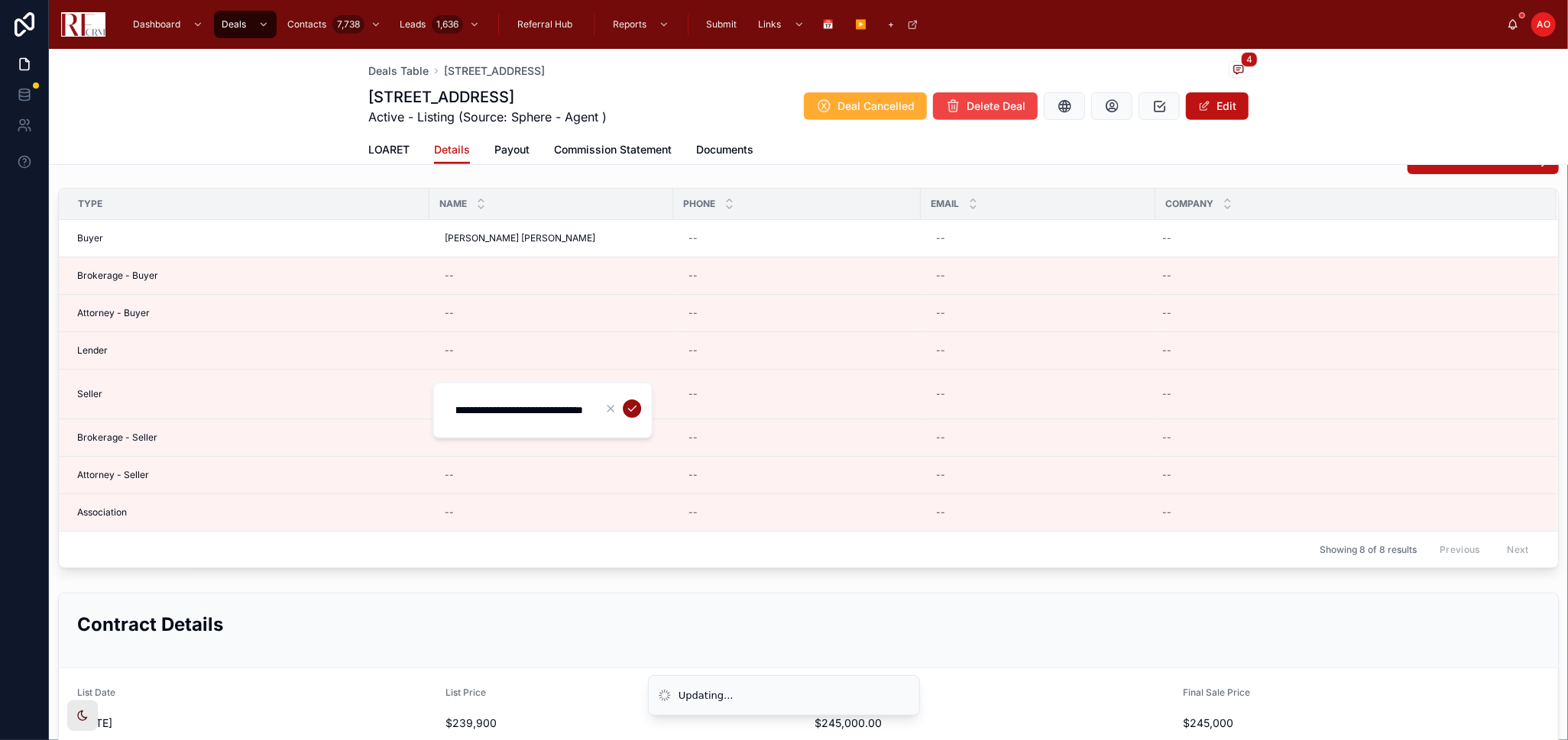
click at [635, 401] on button "submit" at bounding box center [632, 409] width 19 height 19
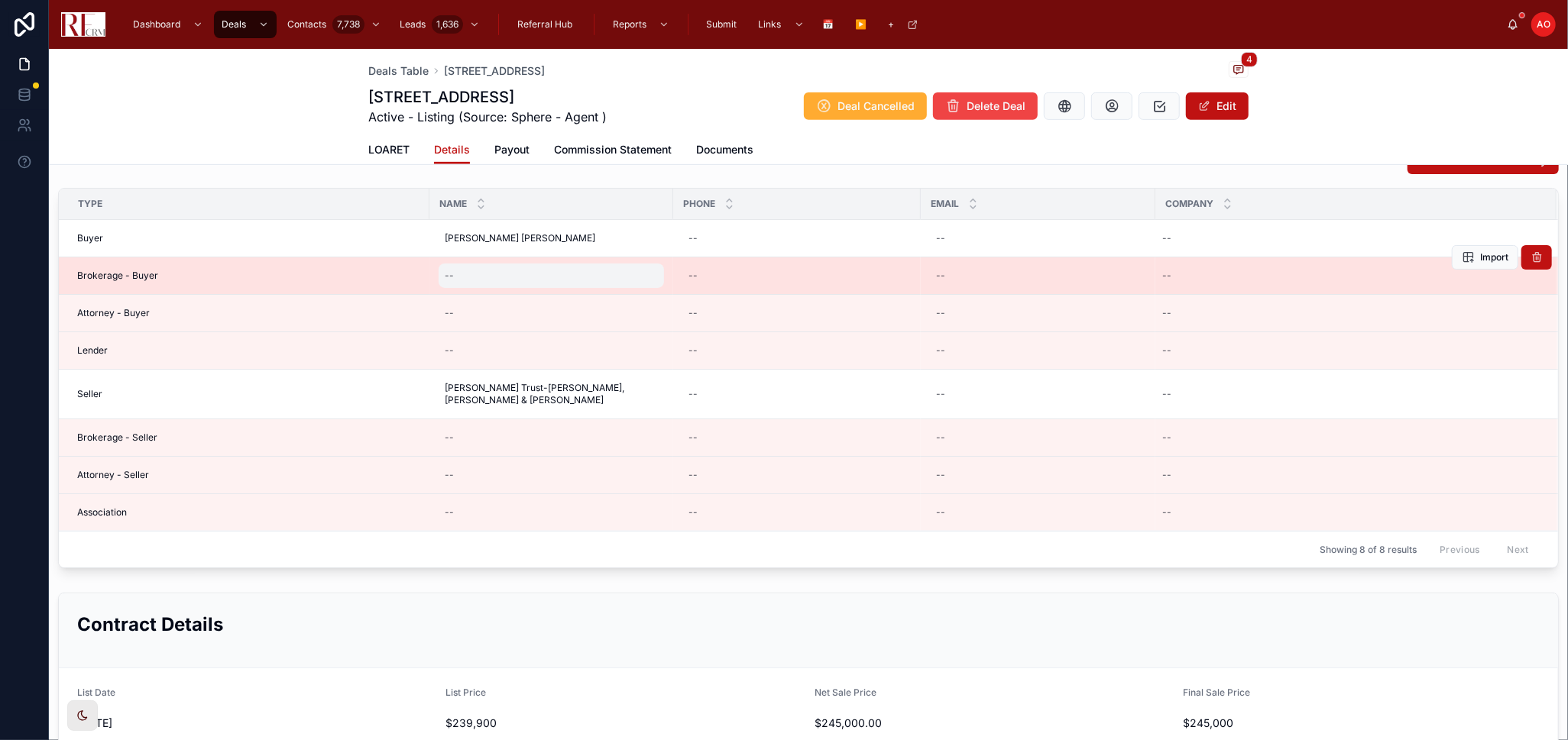
click at [523, 281] on div "--" at bounding box center [551, 276] width 226 height 24
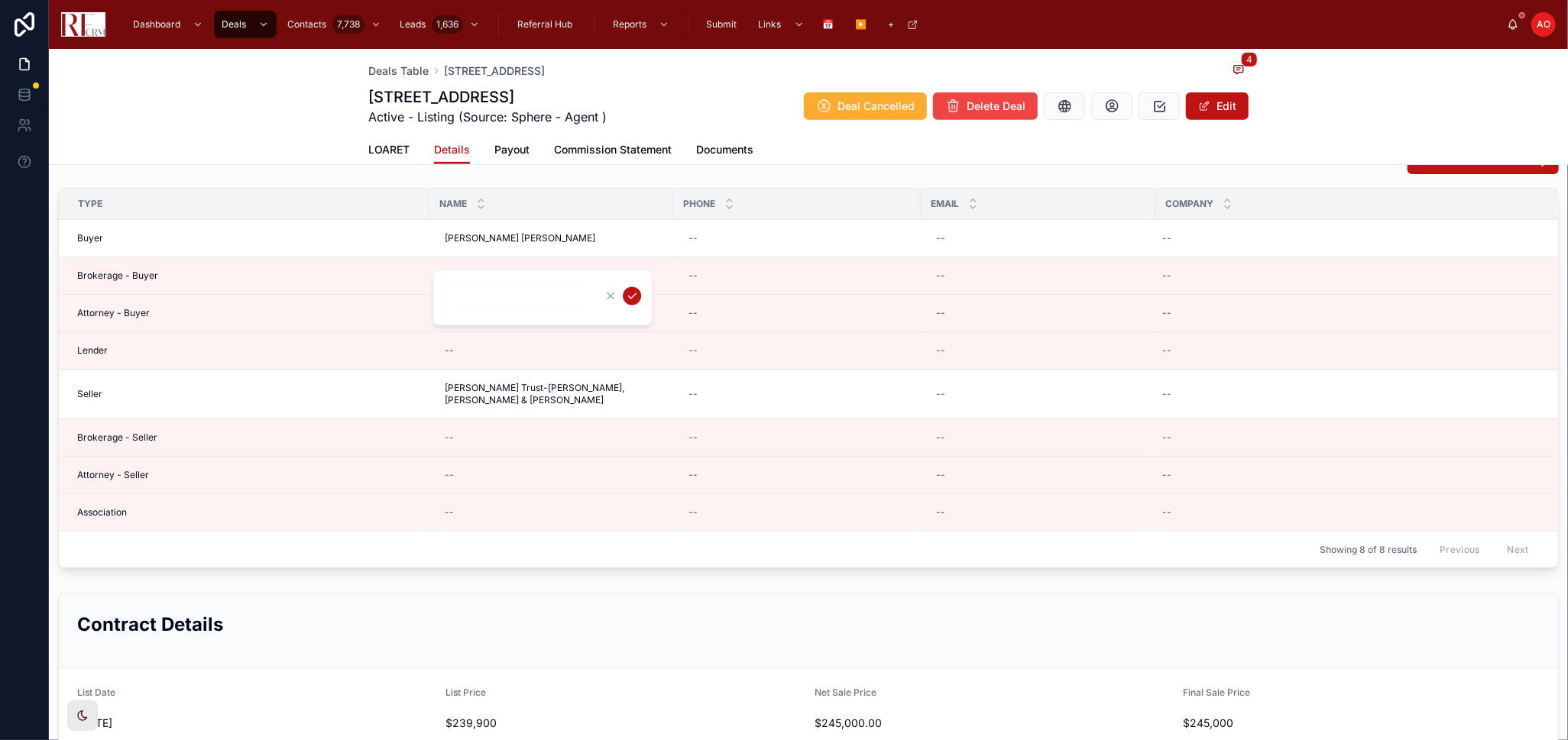
click at [491, 302] on input "text" at bounding box center [519, 298] width 145 height 21
type input "**********"
click at [637, 292] on button "submit" at bounding box center [632, 296] width 19 height 19
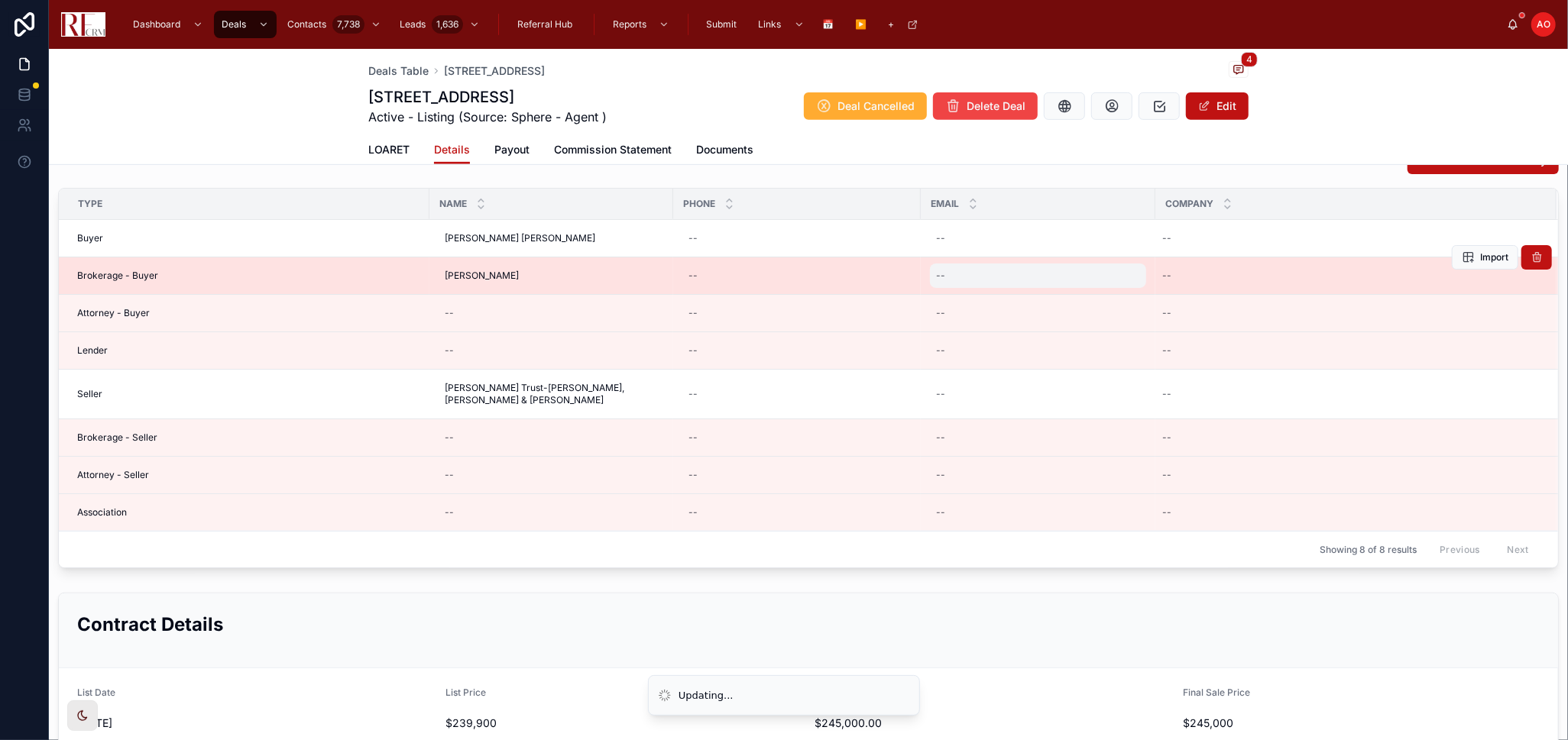
click at [994, 269] on div "--" at bounding box center [1038, 276] width 217 height 24
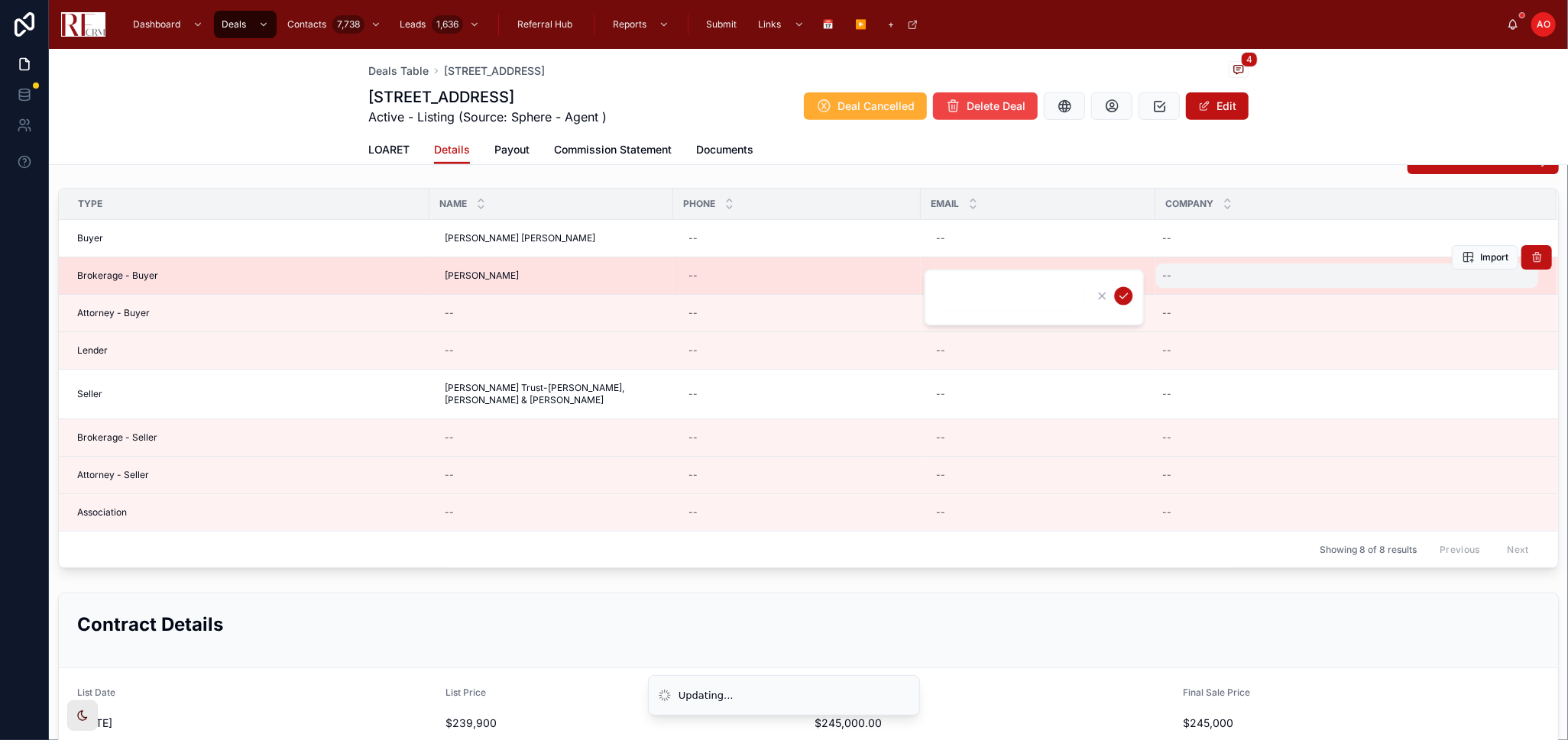
click at [1205, 276] on div "--" at bounding box center [1347, 276] width 382 height 24
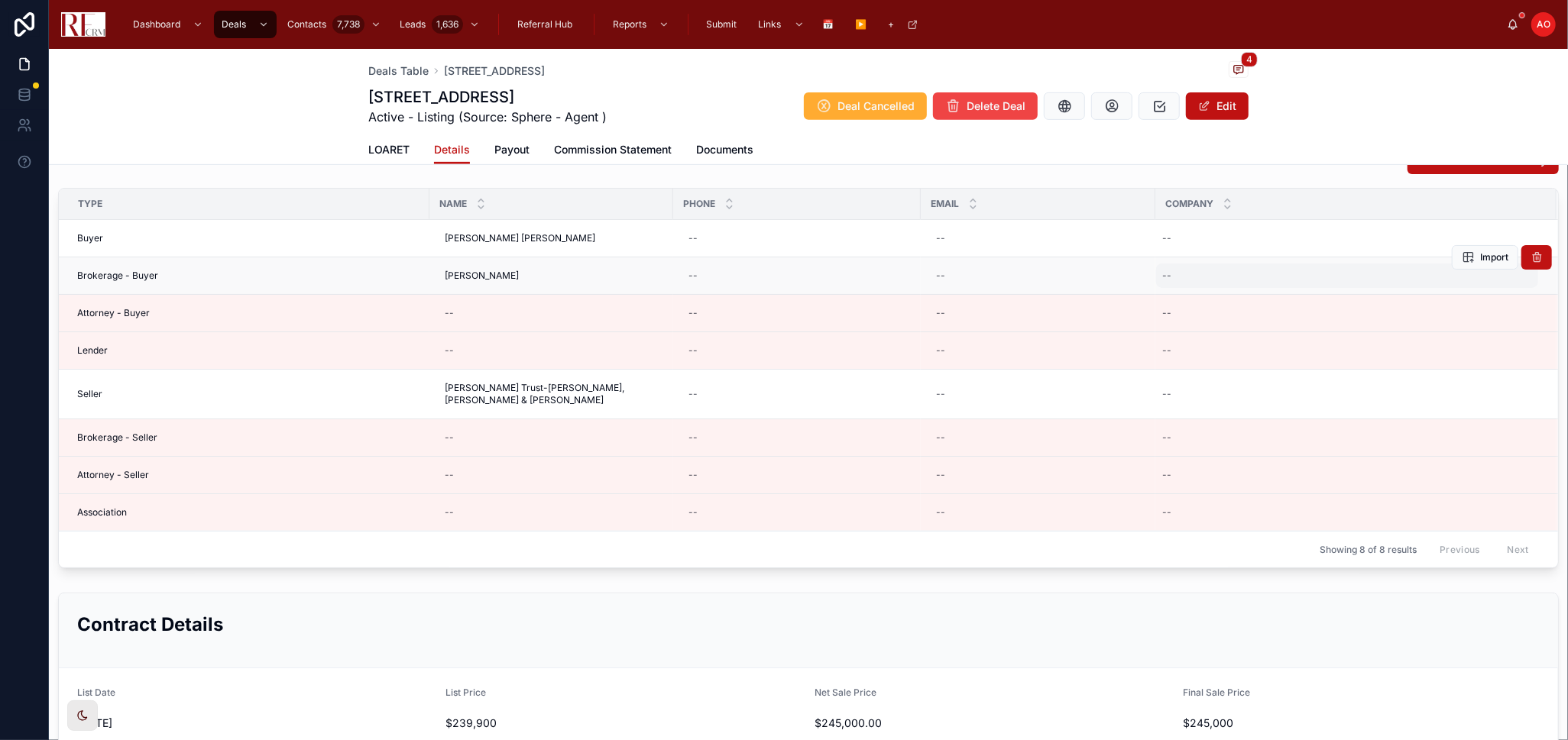
click at [1207, 279] on div "--" at bounding box center [1347, 276] width 382 height 24
type input "**********"
click at [1350, 296] on icon "submit" at bounding box center [1349, 296] width 12 height 12
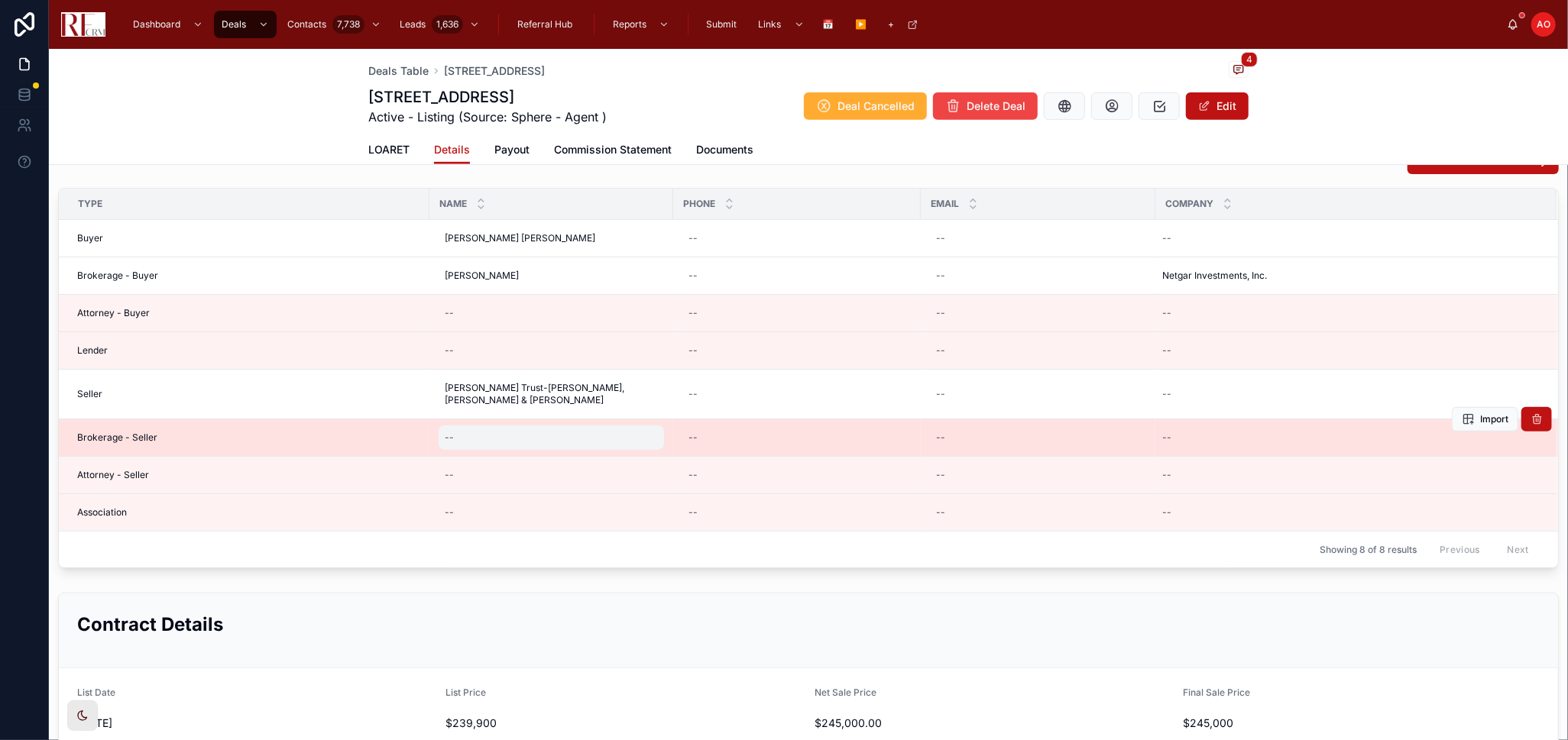
click at [517, 432] on div "--" at bounding box center [551, 438] width 226 height 24
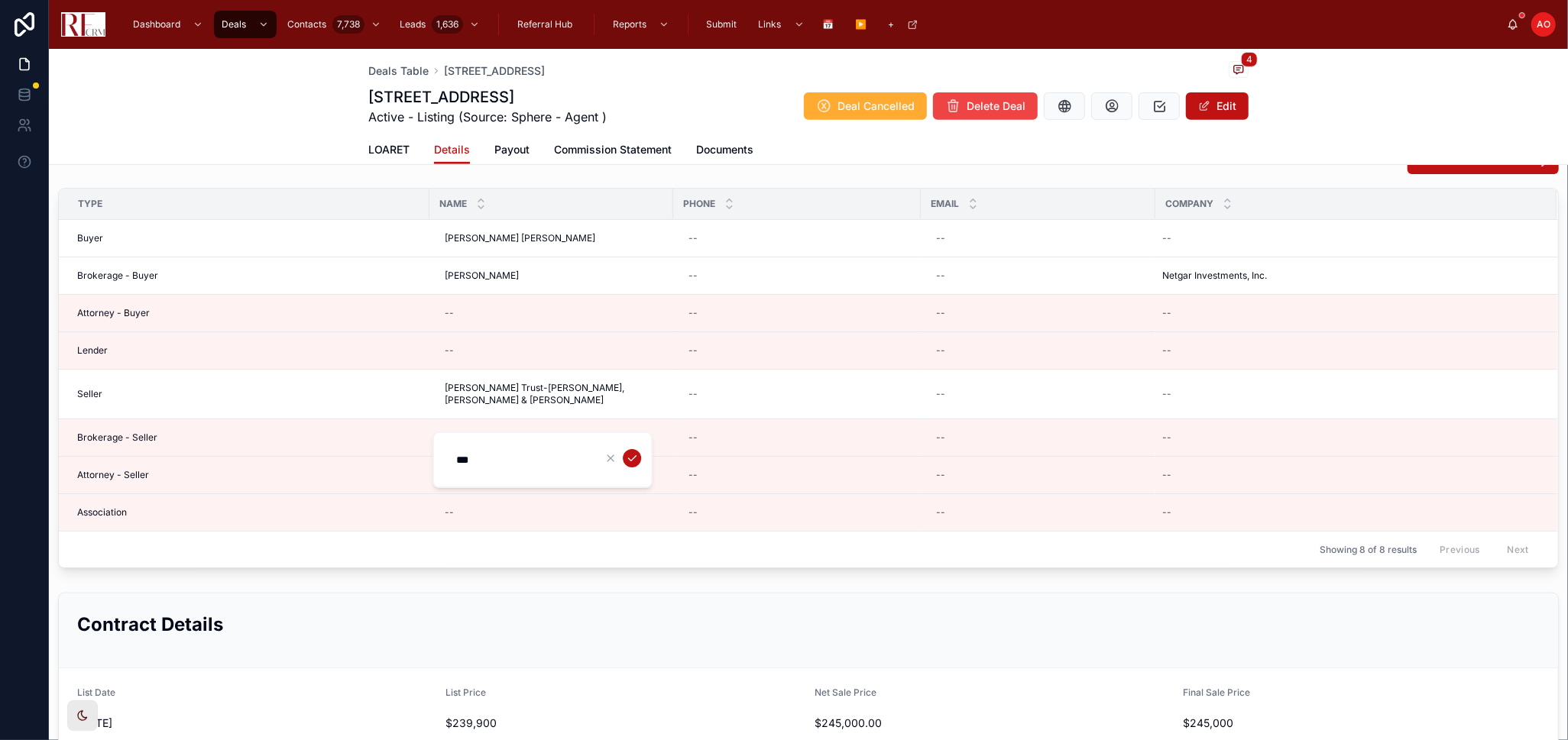
type input "**********"
click at [630, 461] on icon "submit" at bounding box center [632, 458] width 12 height 12
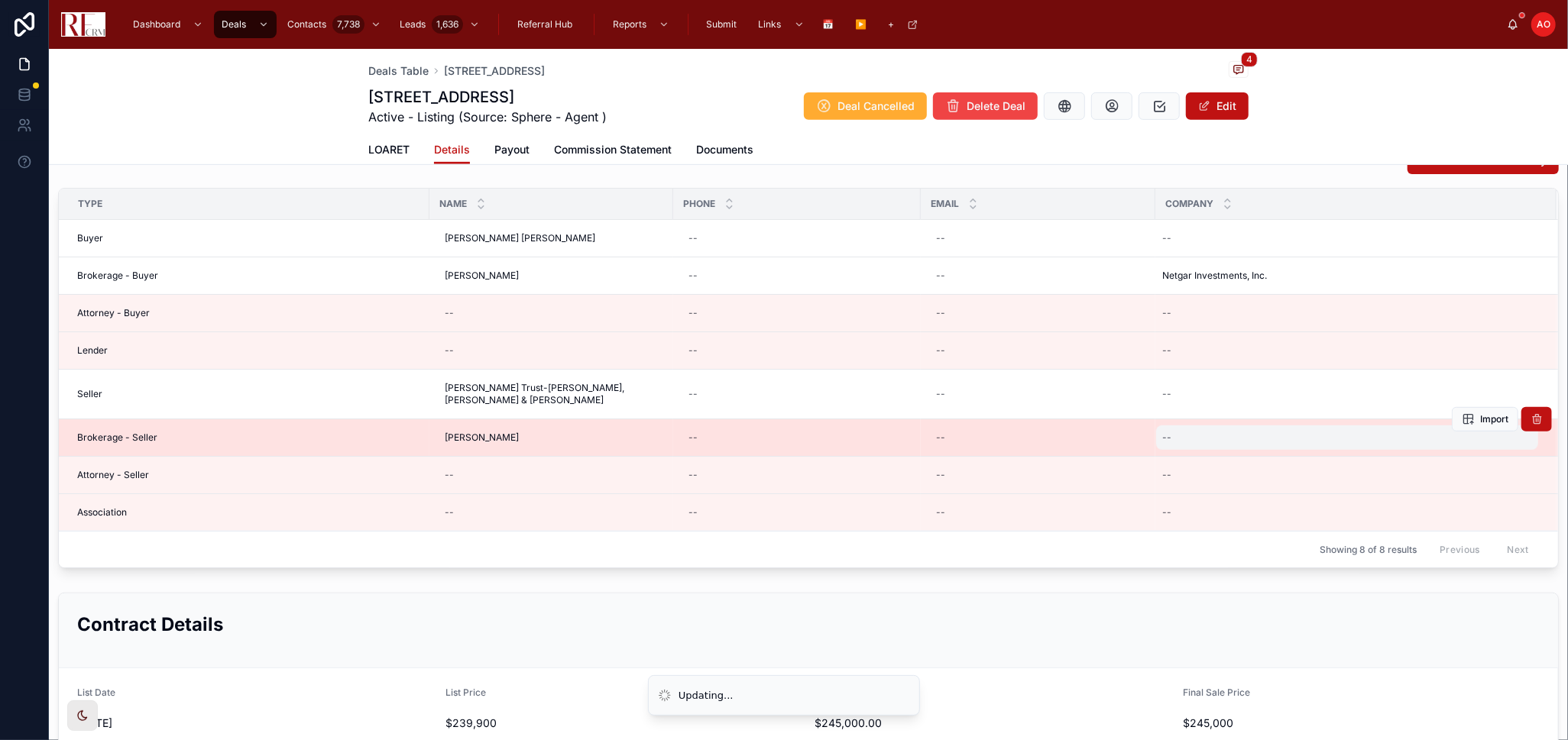
click at [1233, 435] on div "--" at bounding box center [1347, 438] width 382 height 24
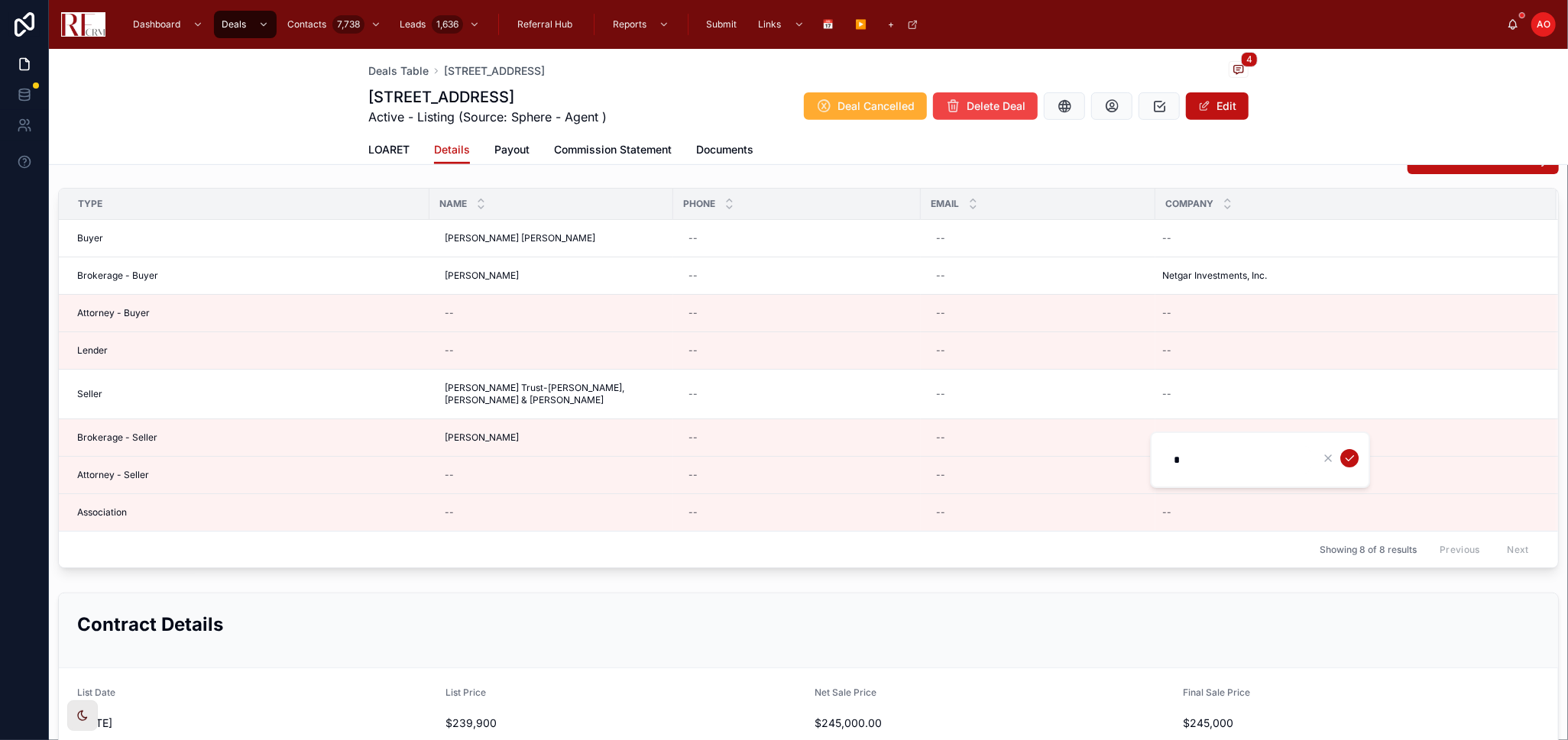
type input "**********"
click at [1341, 461] on button "submit" at bounding box center [1349, 458] width 19 height 19
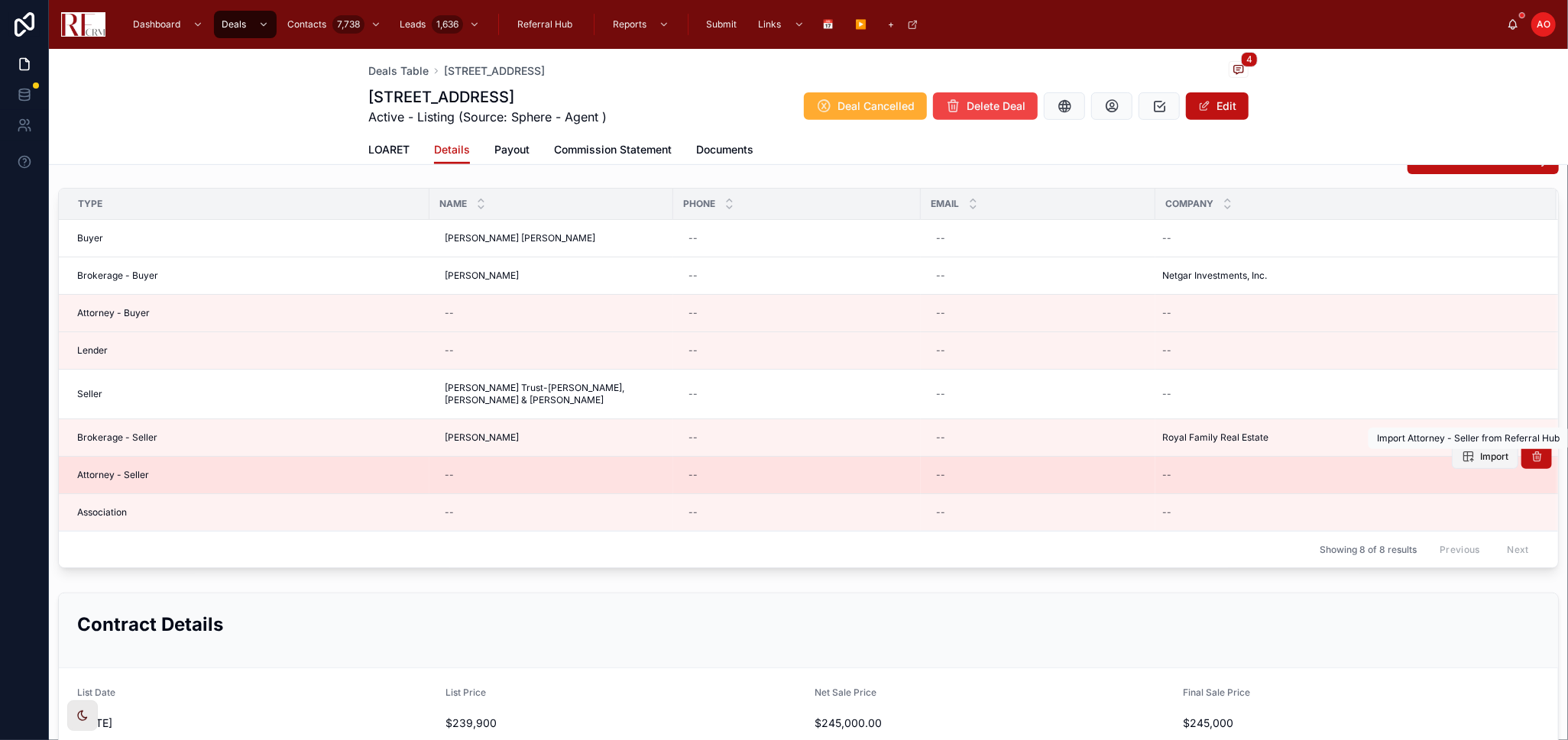
click at [1461, 457] on button "Import" at bounding box center [1485, 457] width 67 height 24
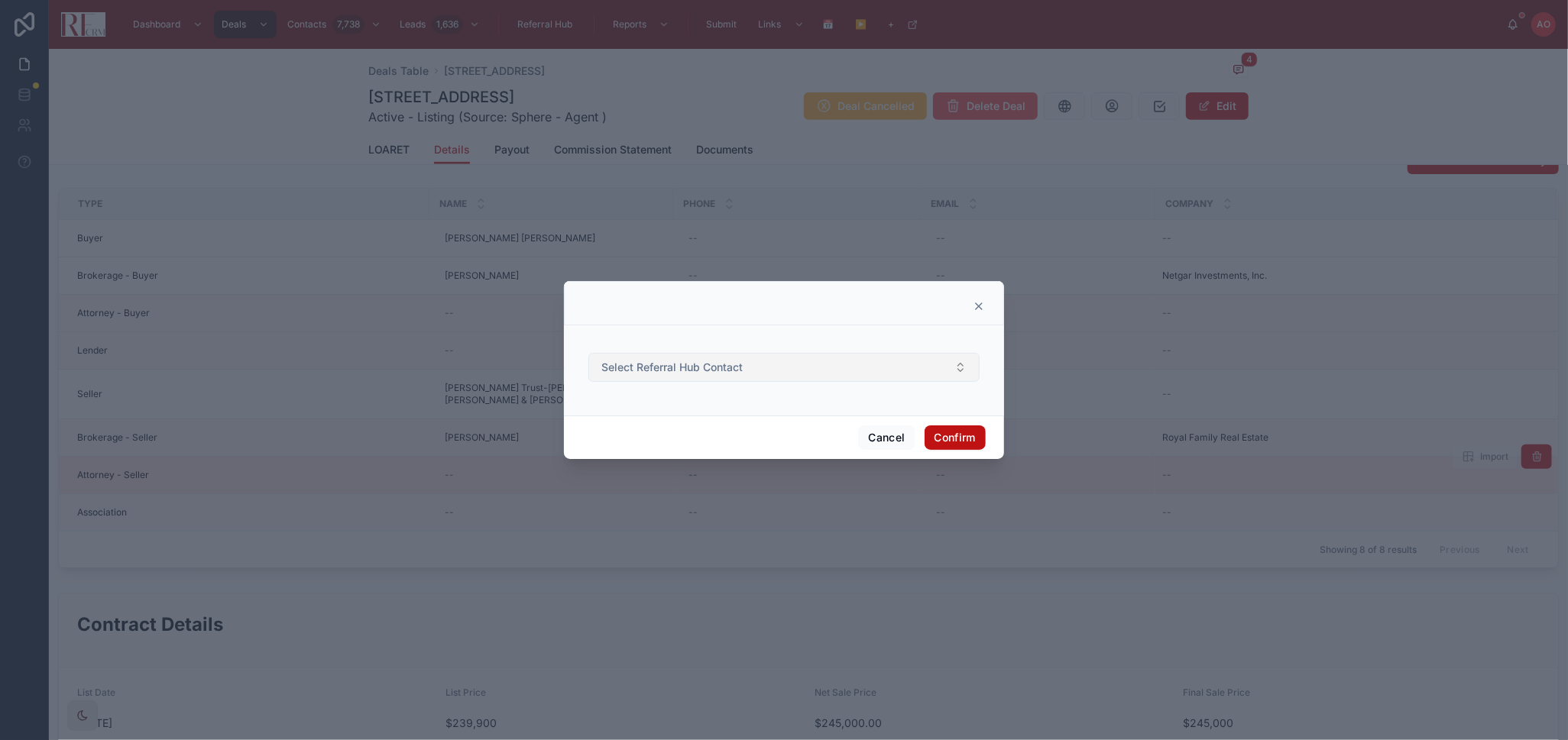
click at [671, 369] on span "Select Referral Hub Contact" at bounding box center [672, 367] width 142 height 15
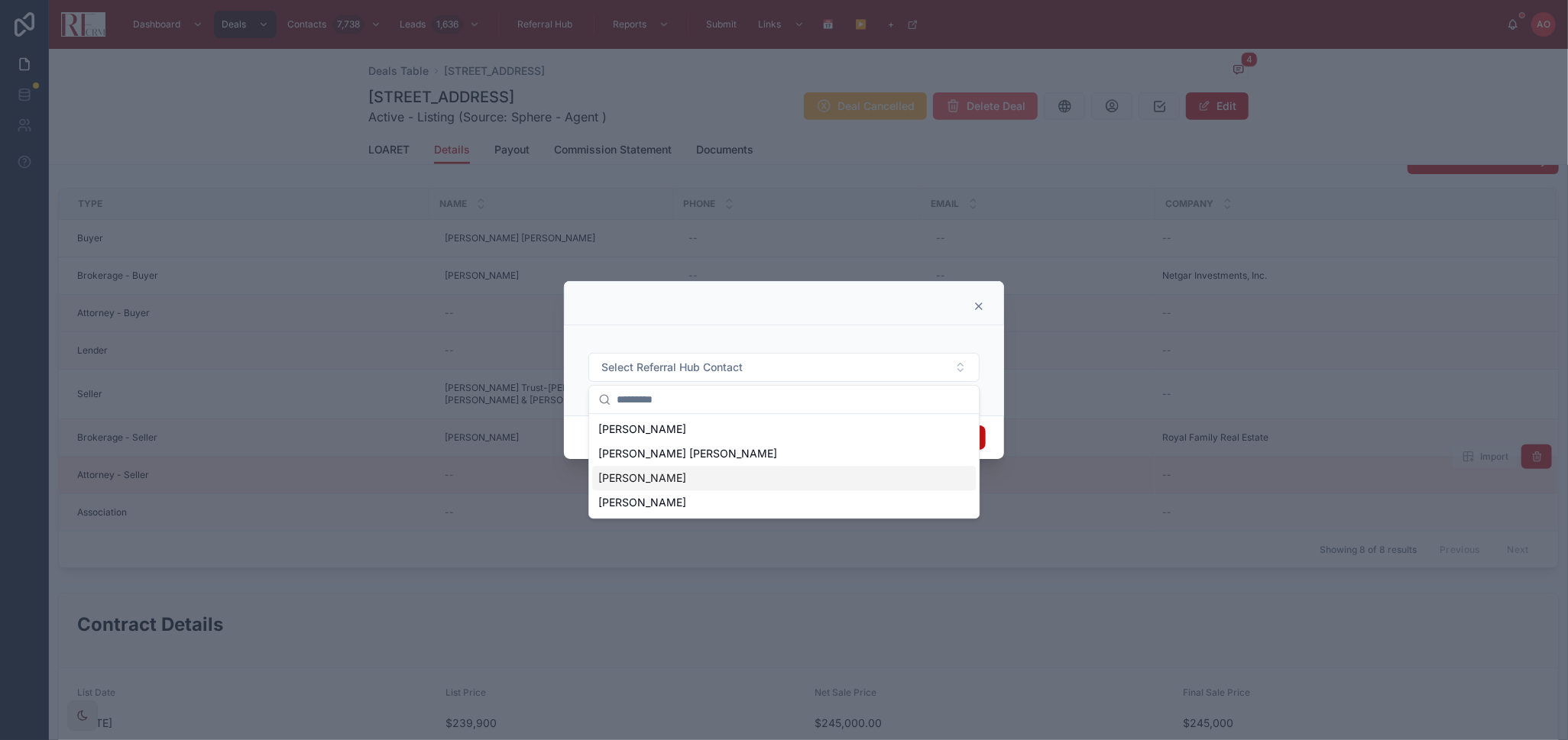
click at [672, 479] on span "Mitch Mancione" at bounding box center [642, 478] width 88 height 15
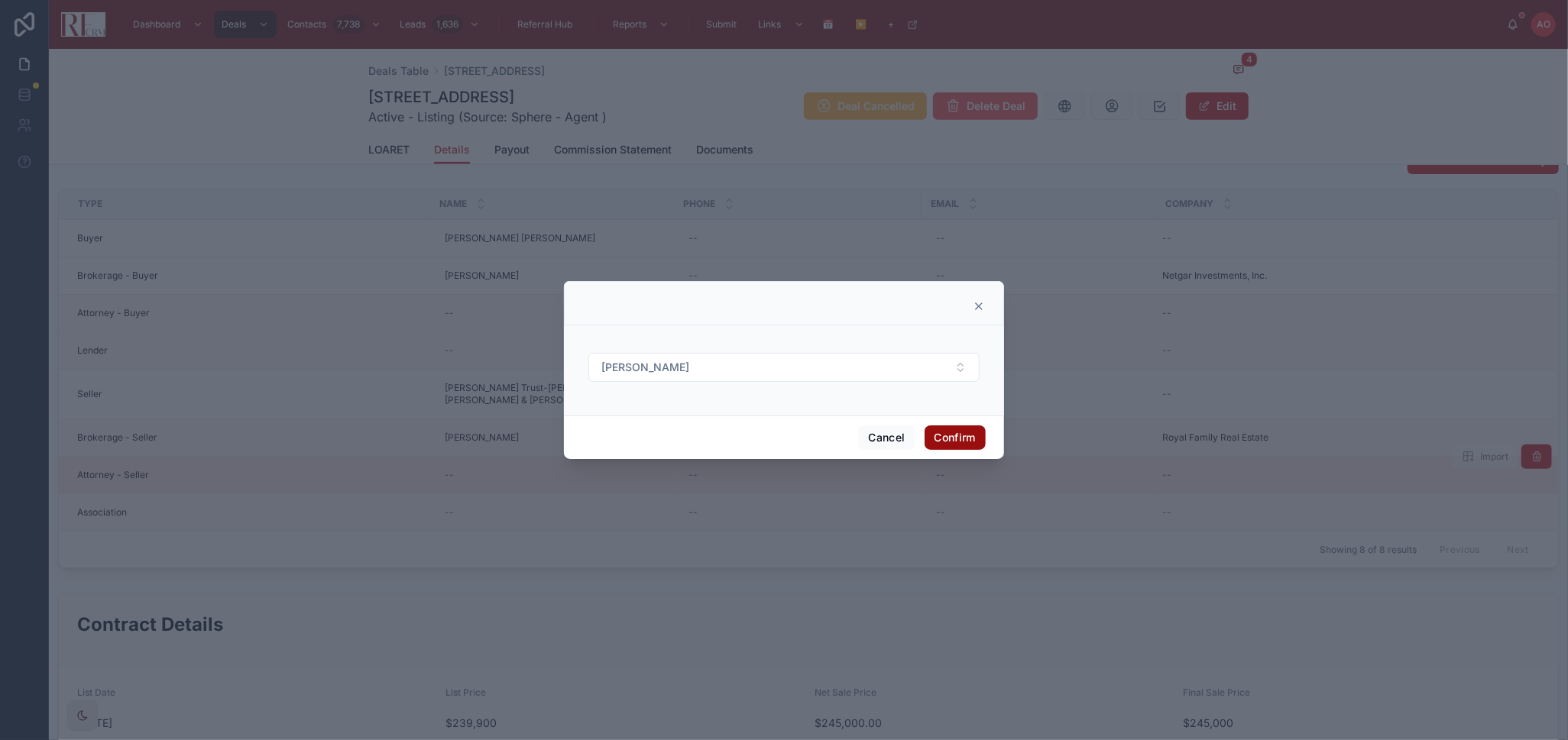
click at [975, 431] on button "Confirm" at bounding box center [955, 438] width 61 height 24
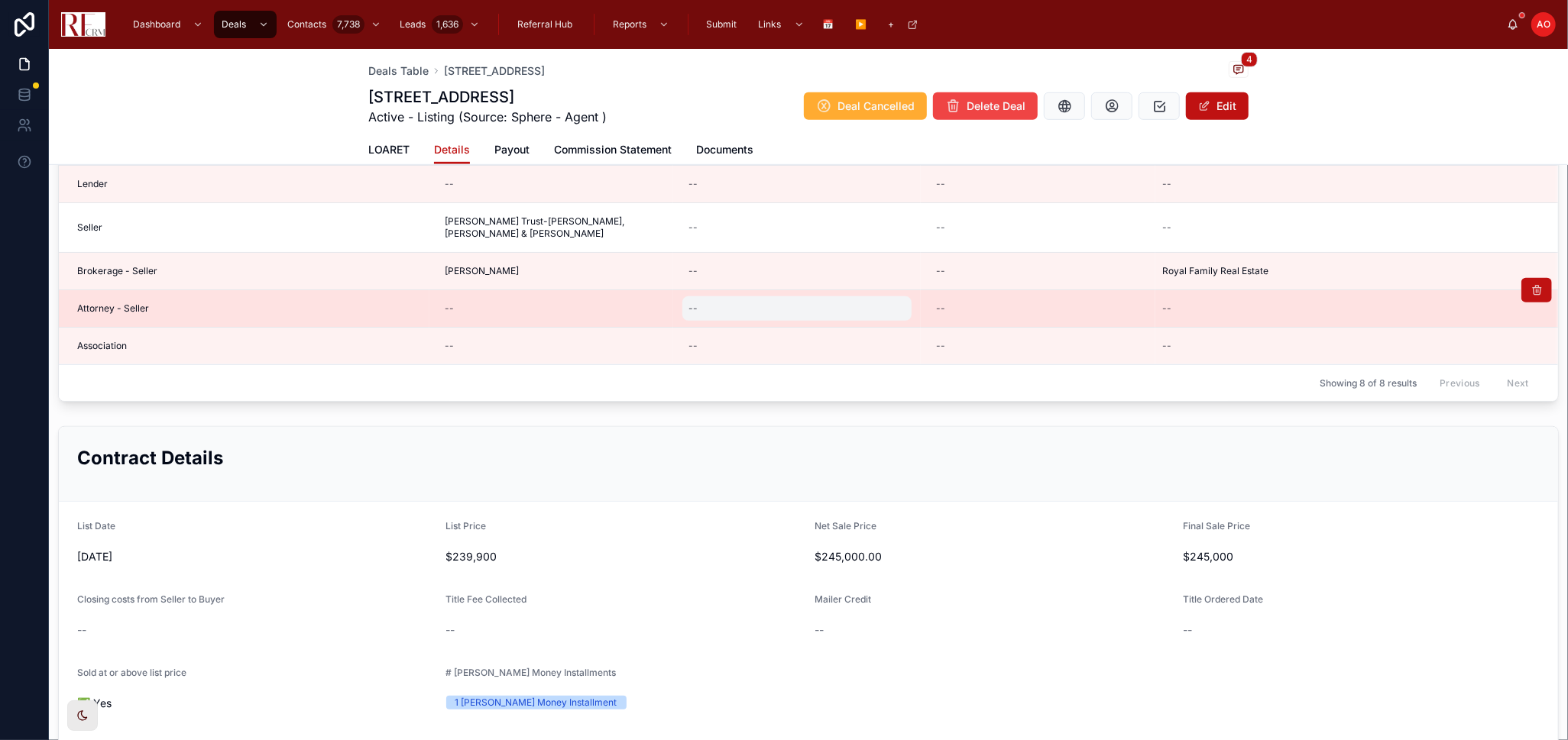
scroll to position [678, 0]
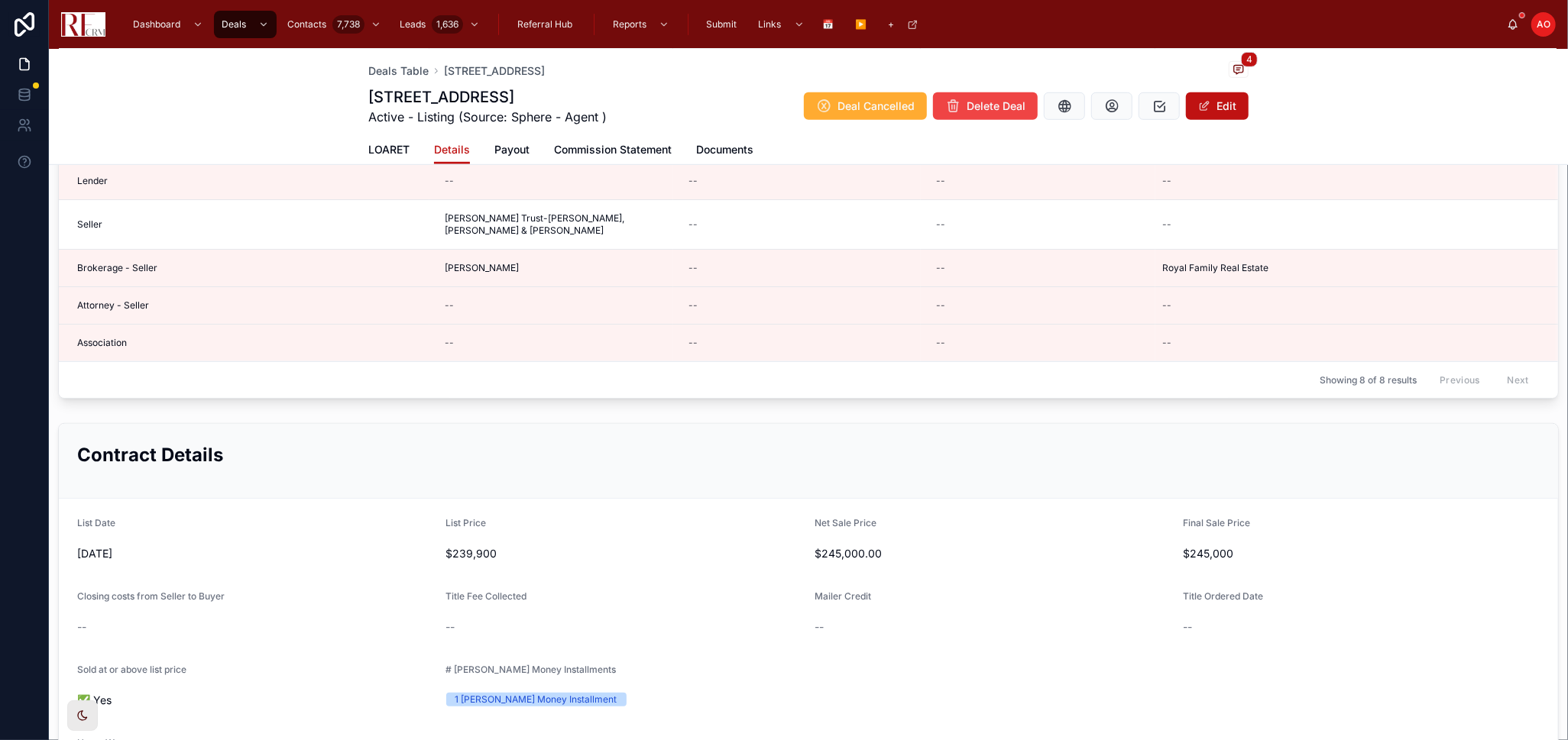
click at [1243, 116] on div "Deals Table 1104 Yorkshire Court, Elgin 4 1104 Yorkshire Court, Elgin Active - …" at bounding box center [808, 107] width 1519 height 116
drag, startPoint x: 1222, startPoint y: 112, endPoint x: 1123, endPoint y: 157, distance: 108.7
click at [1221, 113] on button "Edit" at bounding box center [1217, 107] width 63 height 28
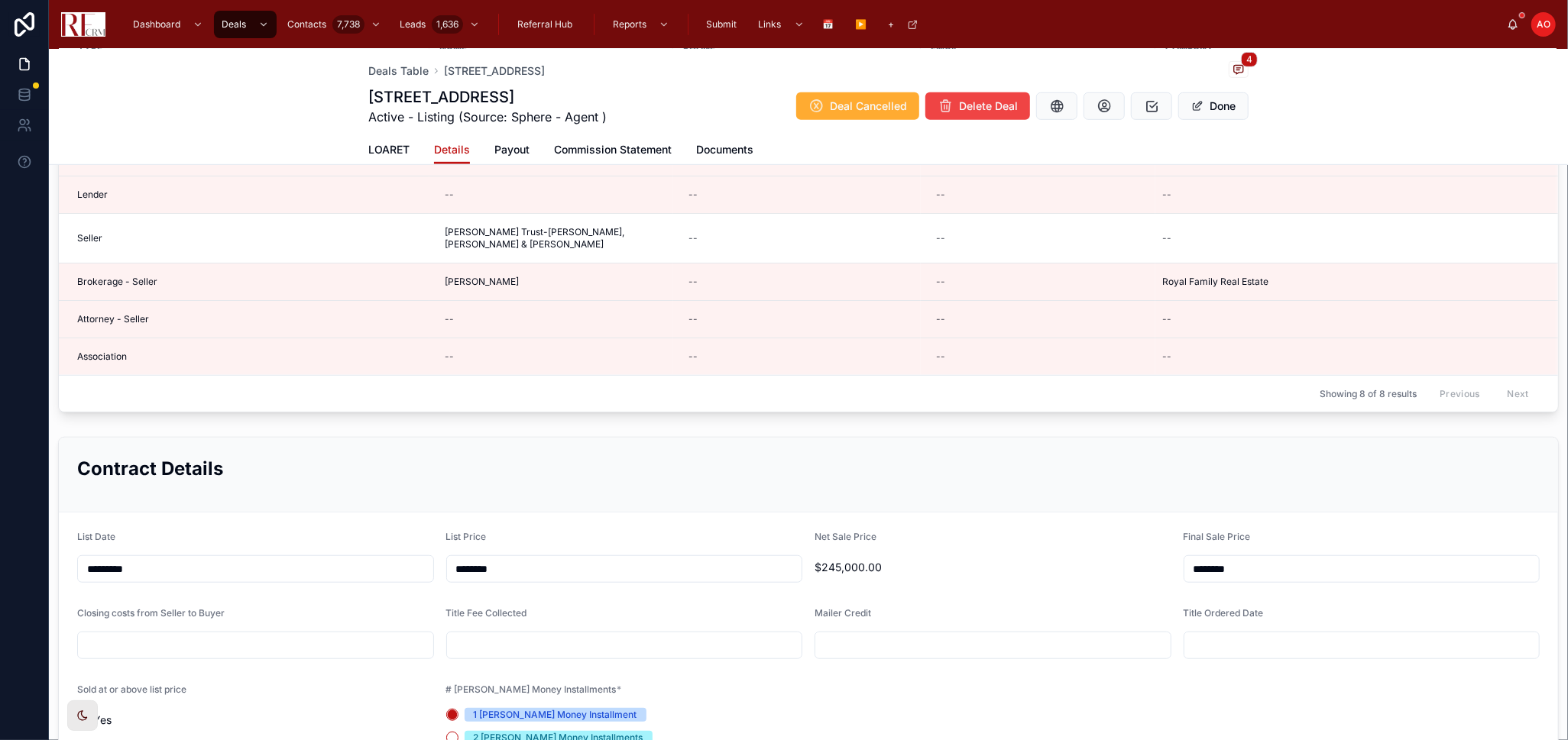
scroll to position [693, 0]
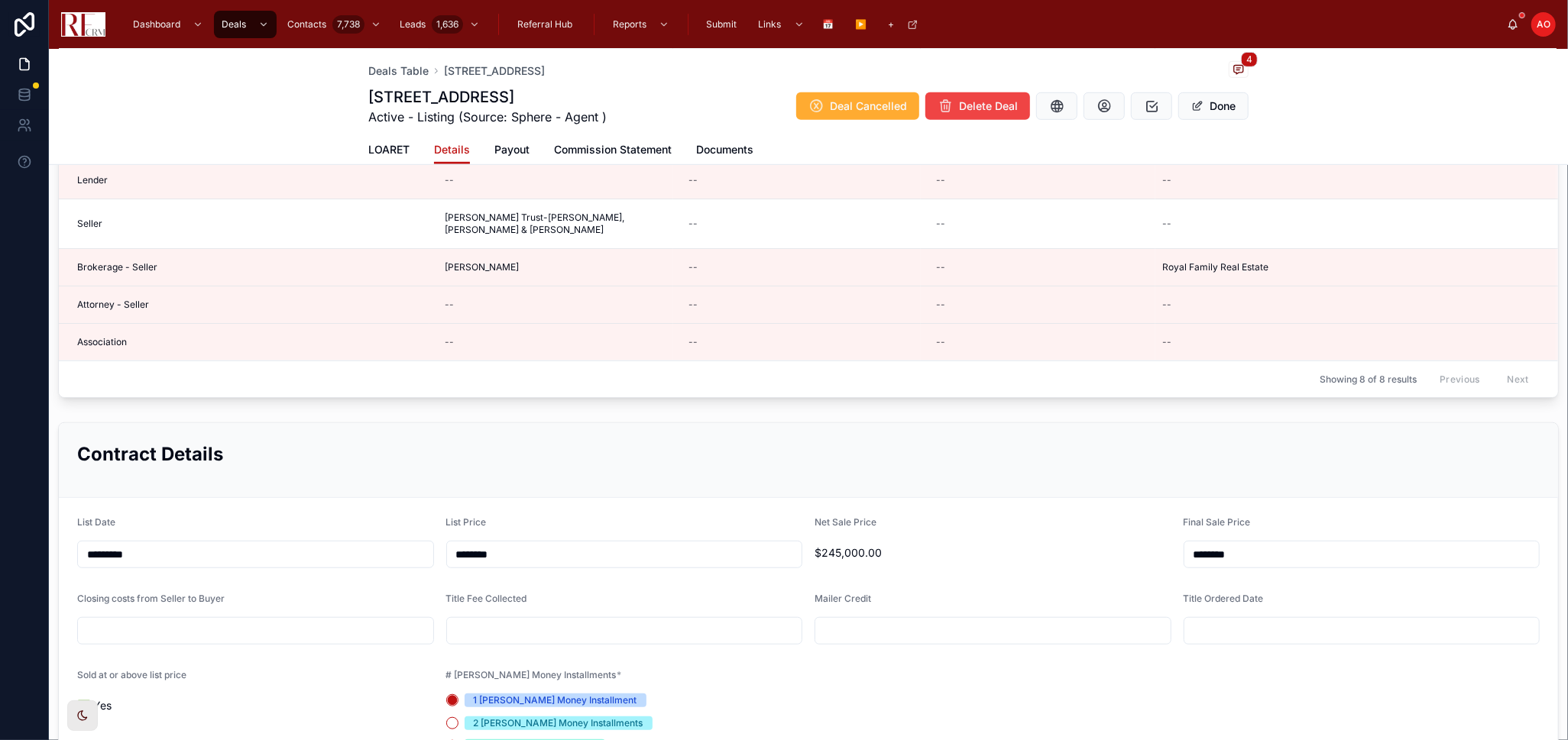
click at [247, 641] on input "text" at bounding box center [256, 631] width 355 height 21
type input "*********"
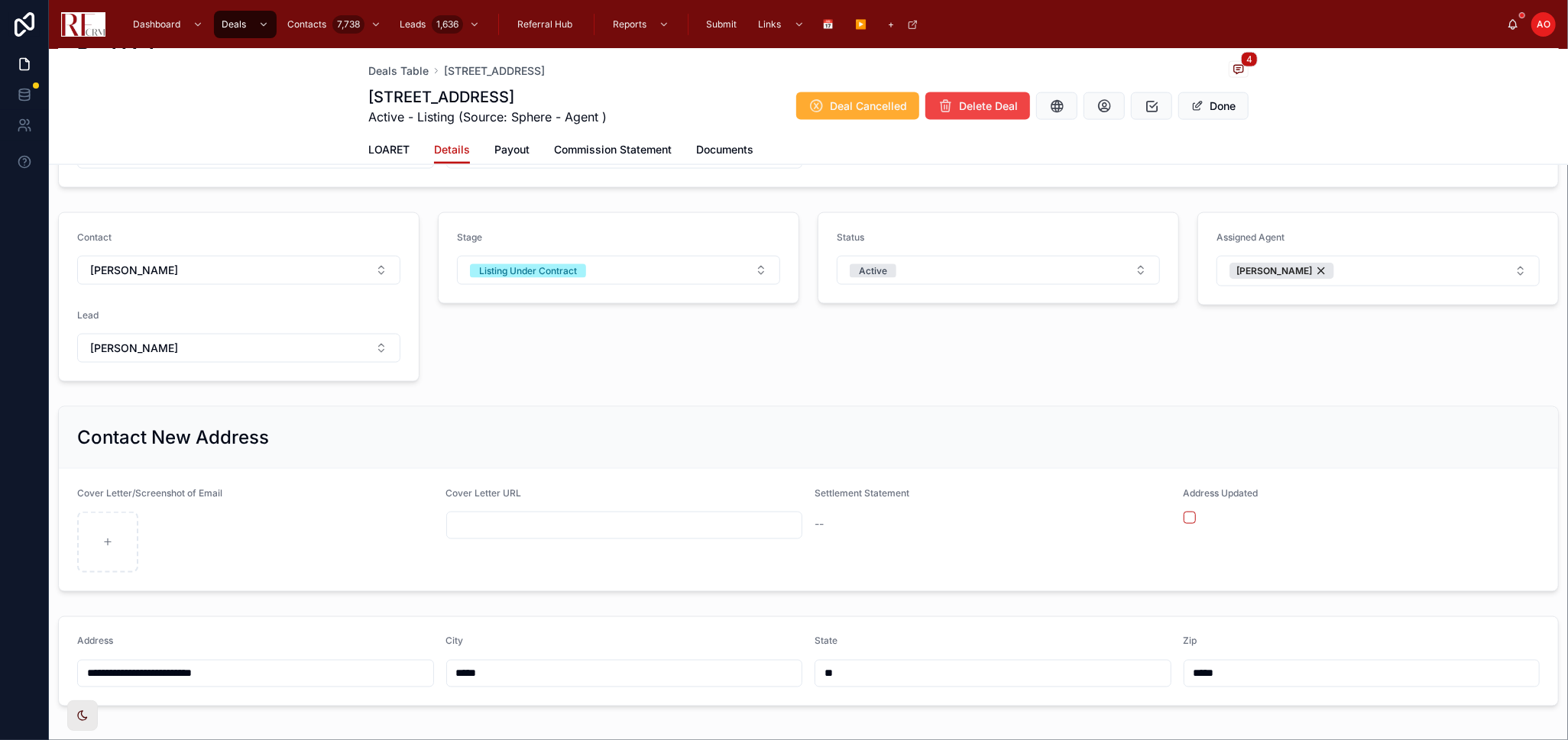
scroll to position [1759, 0]
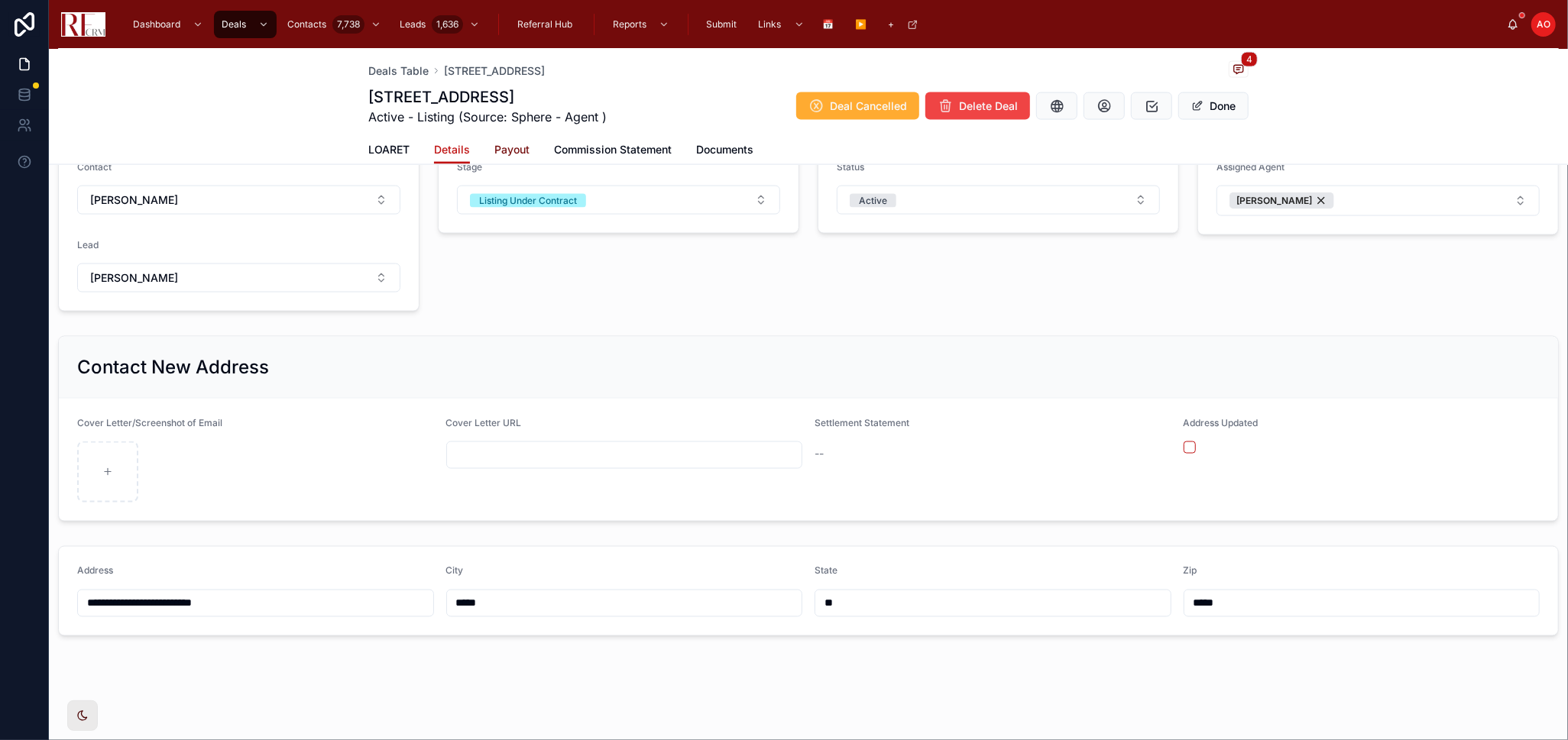
click at [505, 151] on span "Payout" at bounding box center [511, 150] width 35 height 15
click at [554, 151] on span "Commission Statement" at bounding box center [612, 150] width 118 height 15
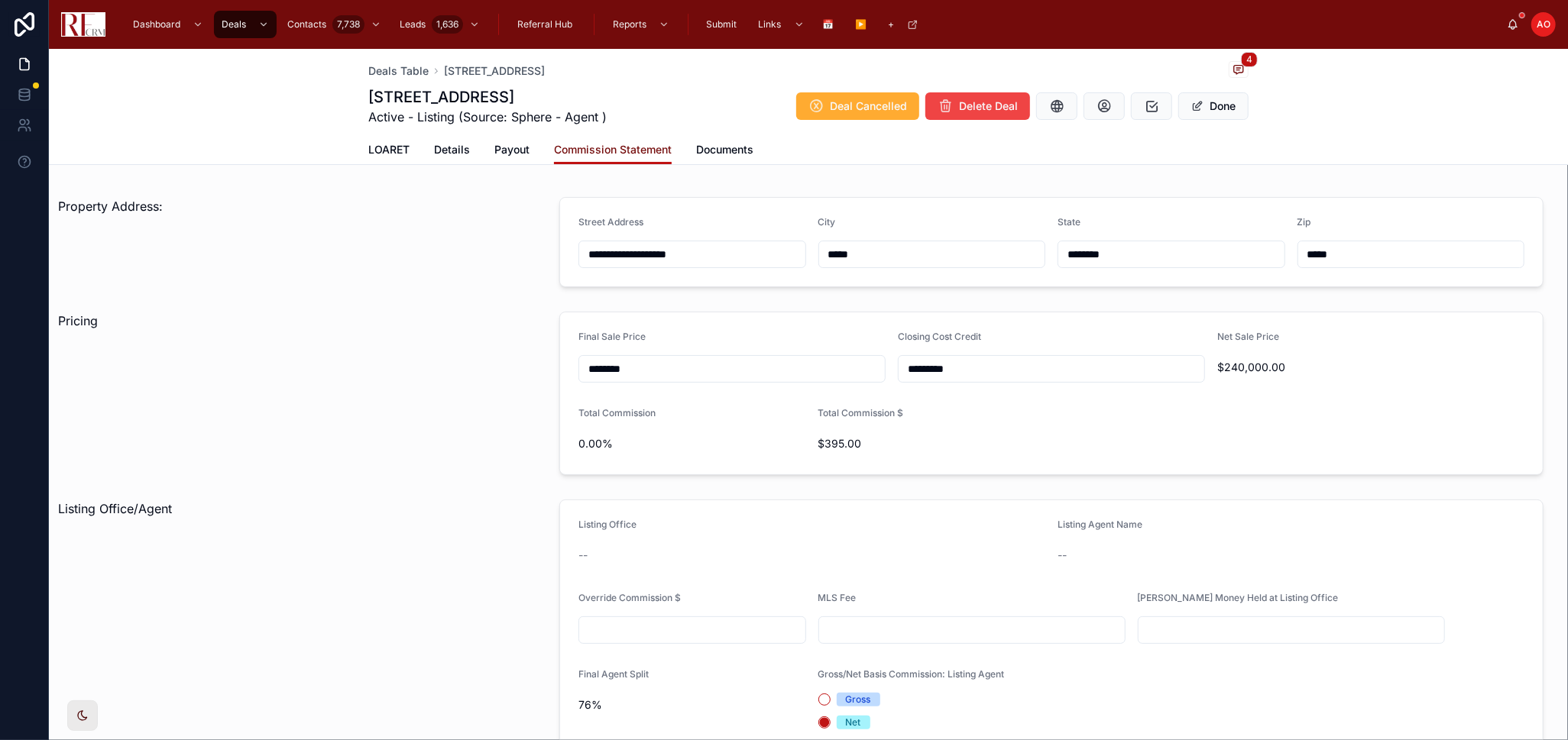
scroll to position [169, 0]
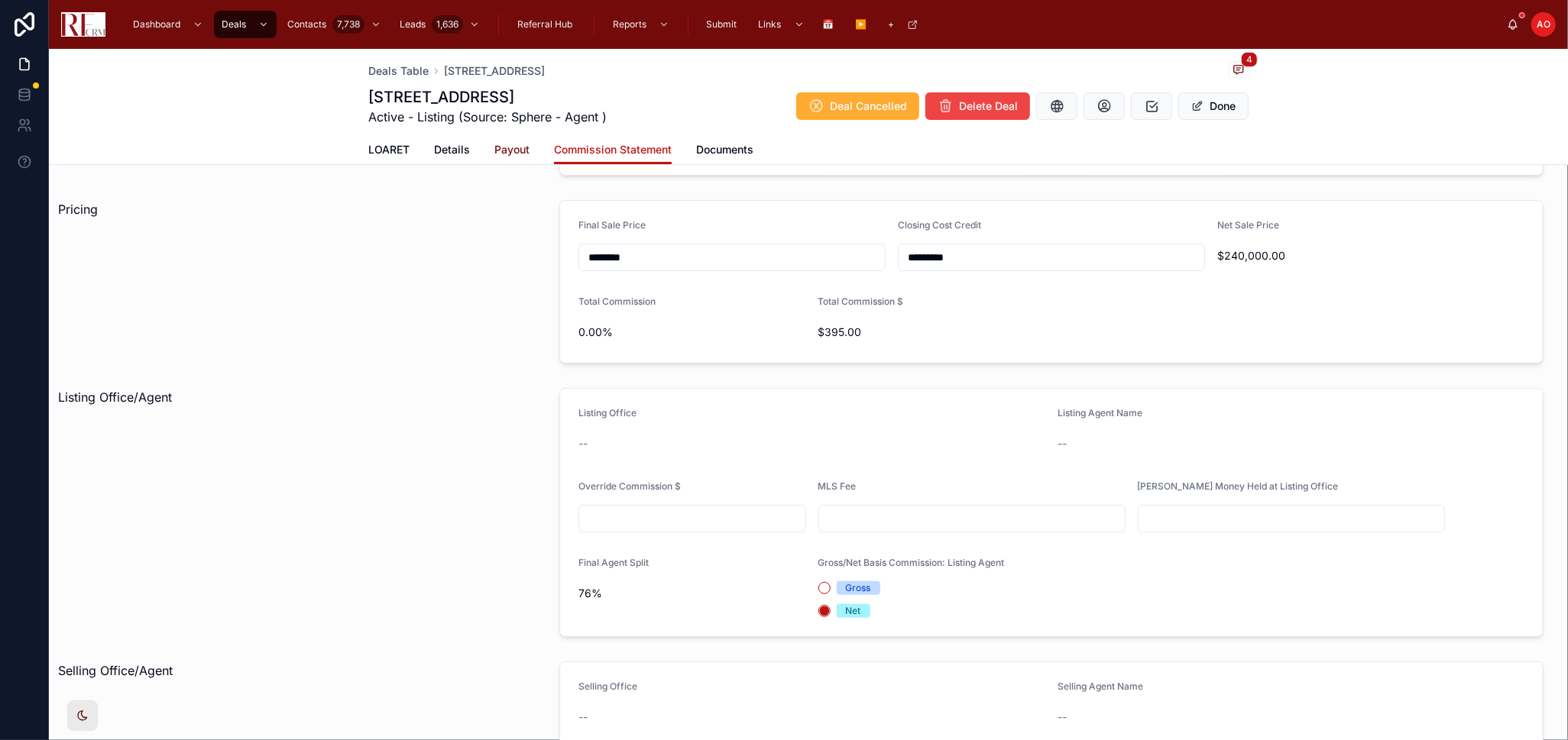
click at [515, 147] on span "Payout" at bounding box center [511, 150] width 35 height 15
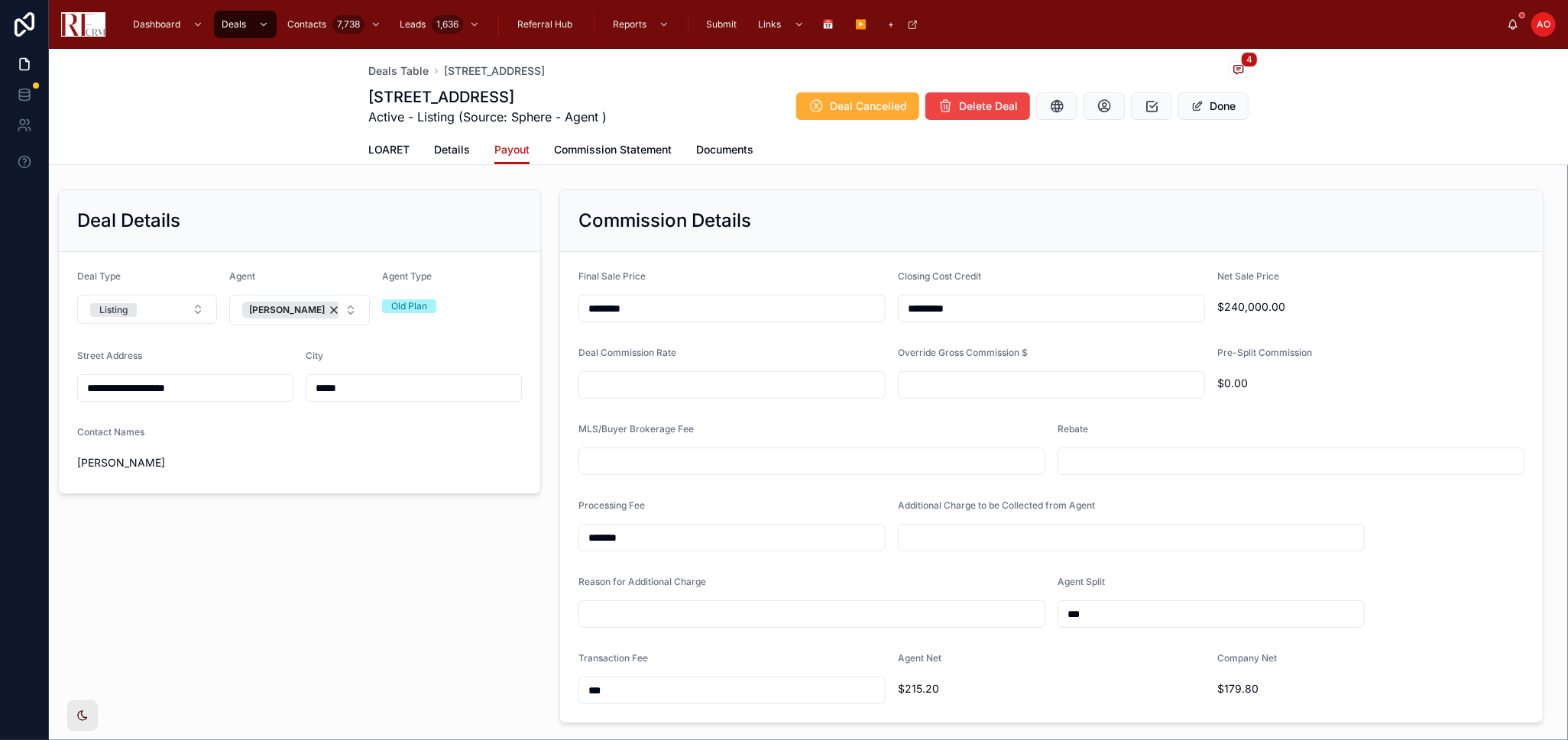
click at [795, 388] on input "text" at bounding box center [731, 385] width 305 height 21
click at [683, 383] on input "text" at bounding box center [731, 385] width 305 height 21
type input "*****"
click at [729, 460] on input "text" at bounding box center [812, 462] width 466 height 21
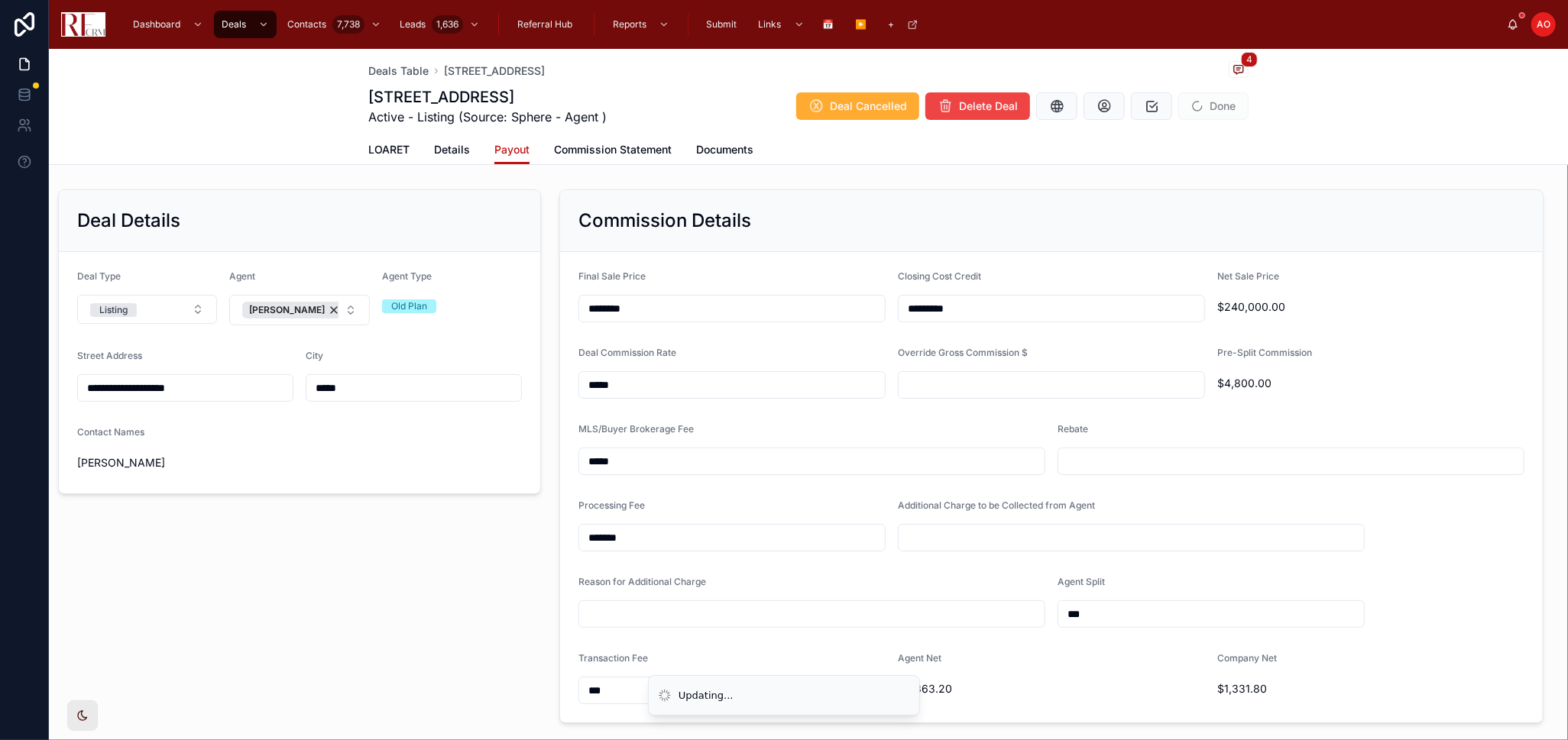
type input "*****"
click at [1102, 466] on input "text" at bounding box center [1291, 462] width 466 height 21
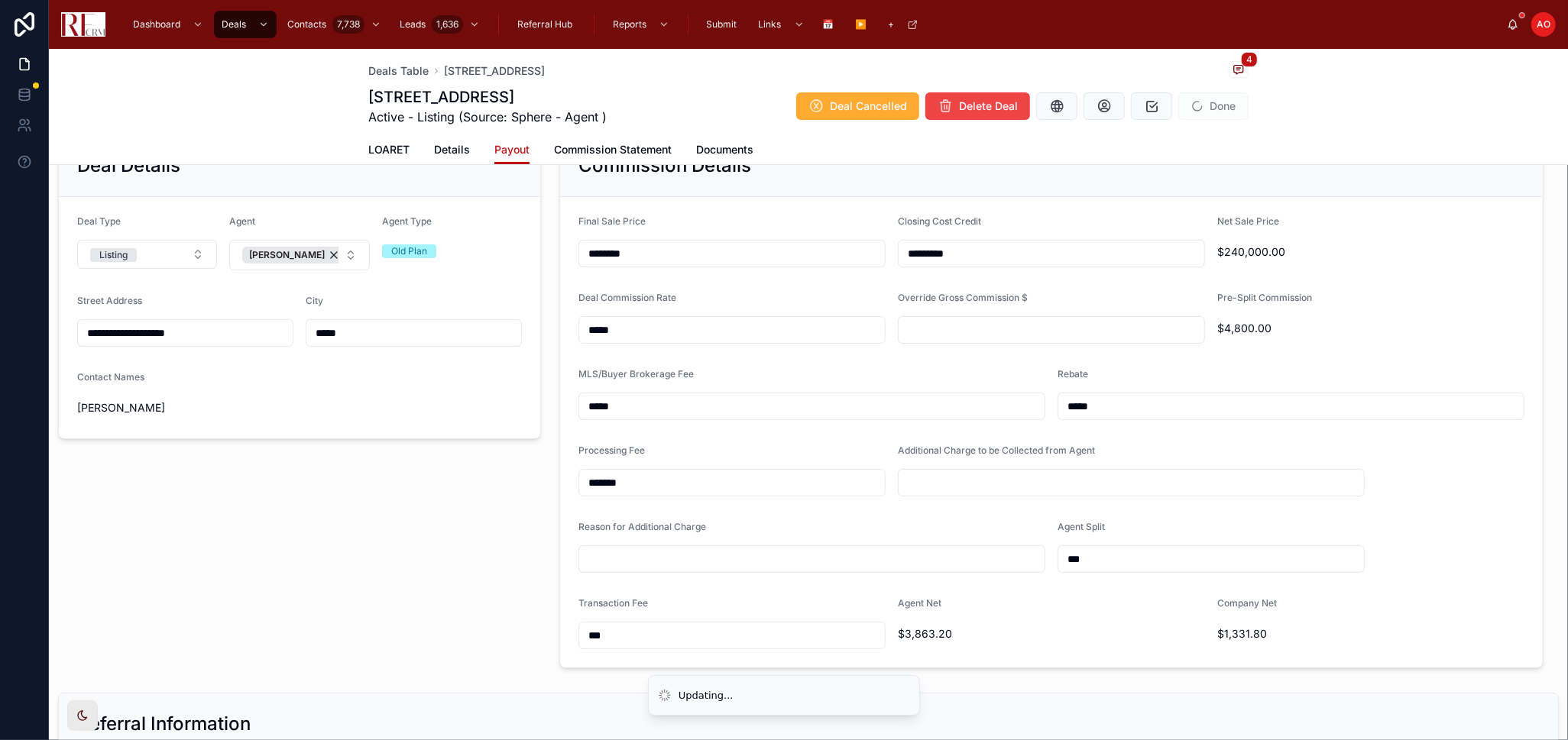
scroll to position [85, 0]
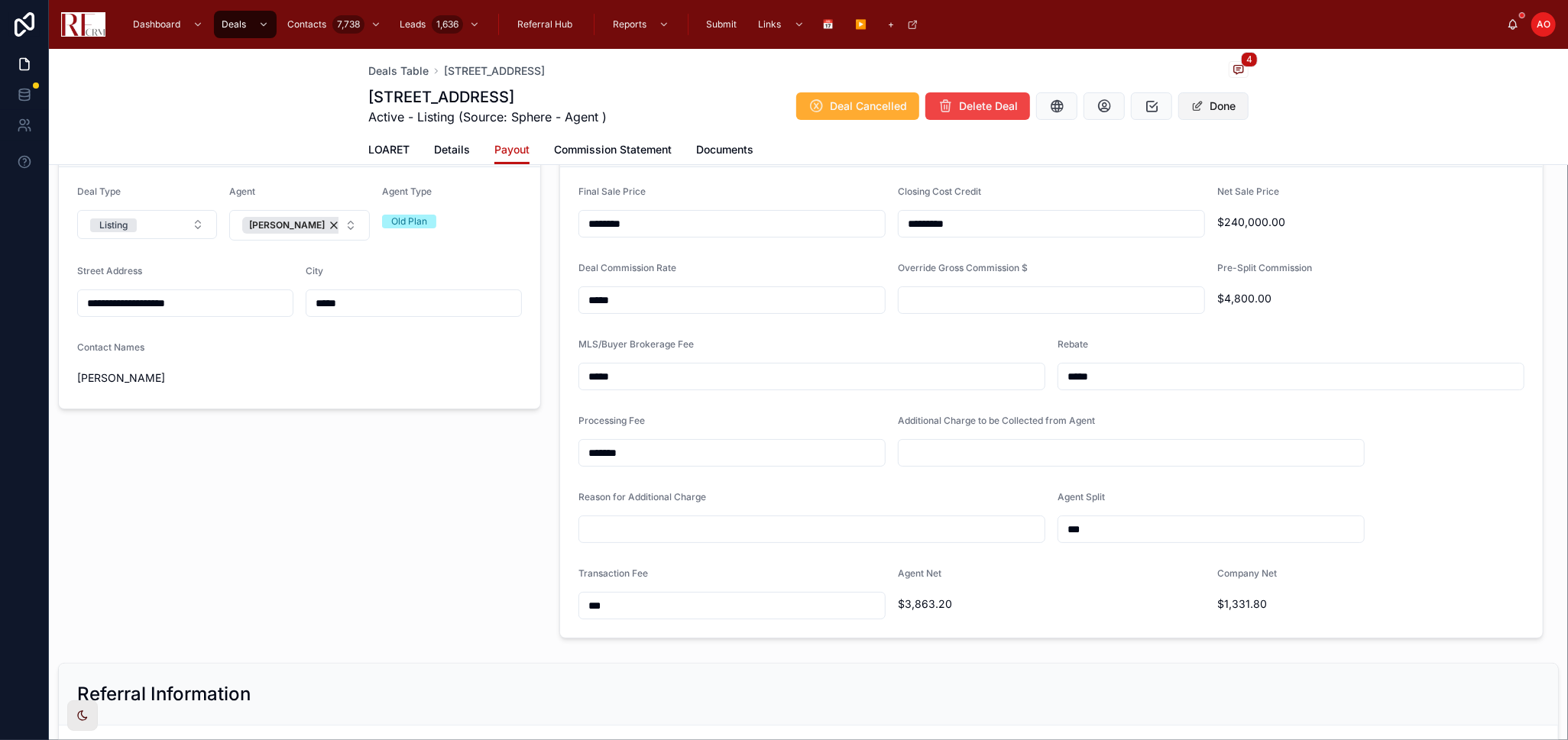
type input "*****"
click at [1210, 102] on button "Done" at bounding box center [1213, 107] width 70 height 28
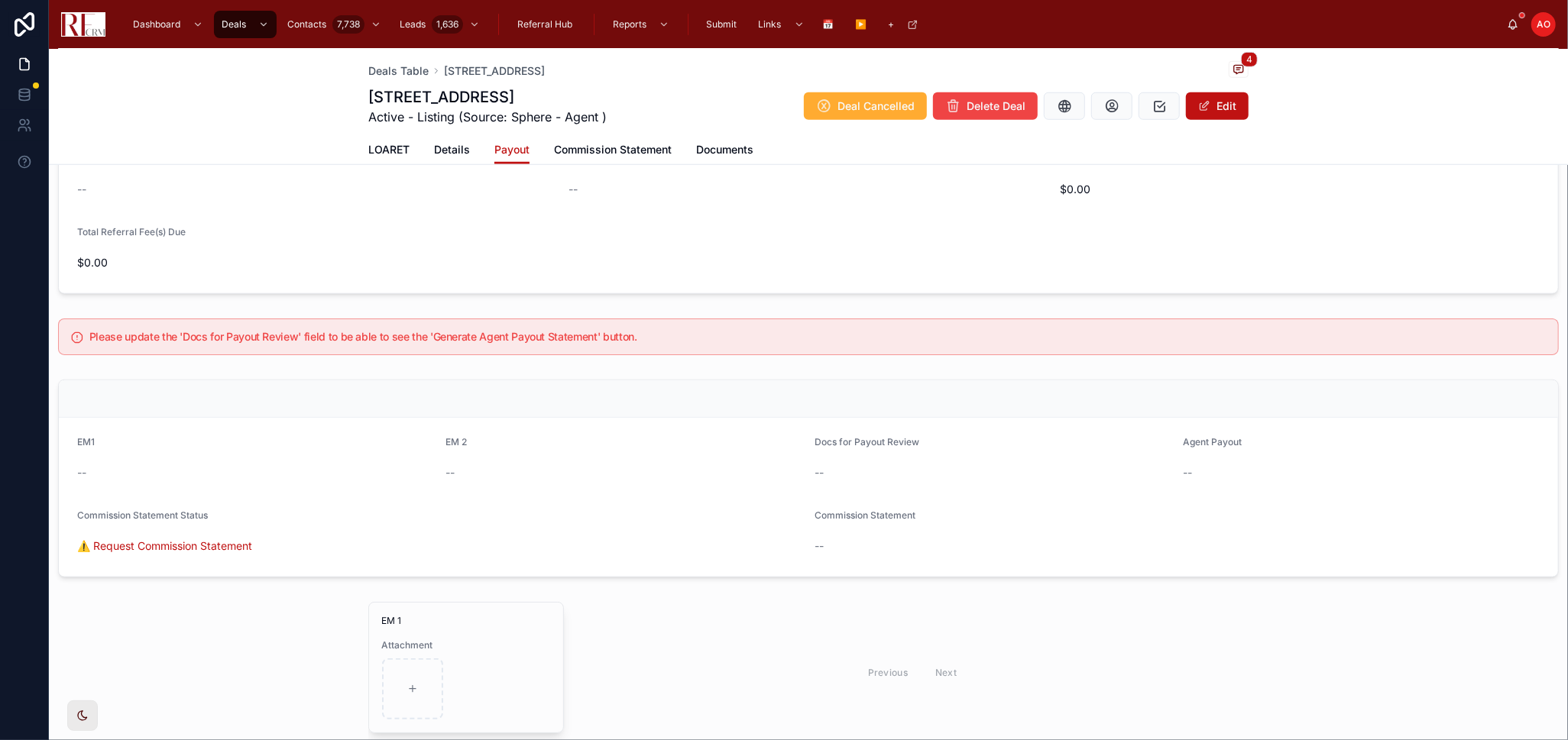
scroll to position [888, 0]
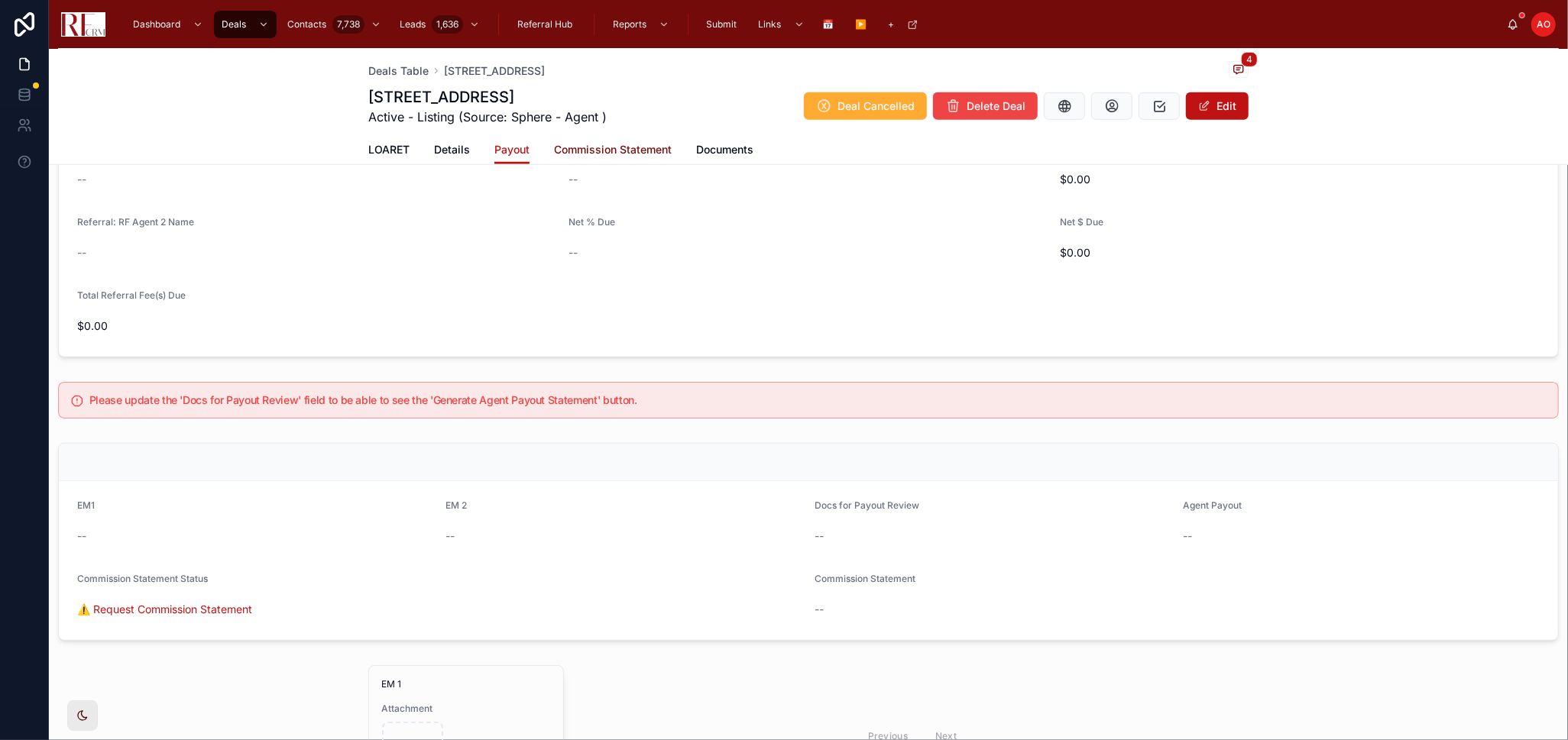
click at [588, 157] on span "Commission Statement" at bounding box center [612, 150] width 118 height 15
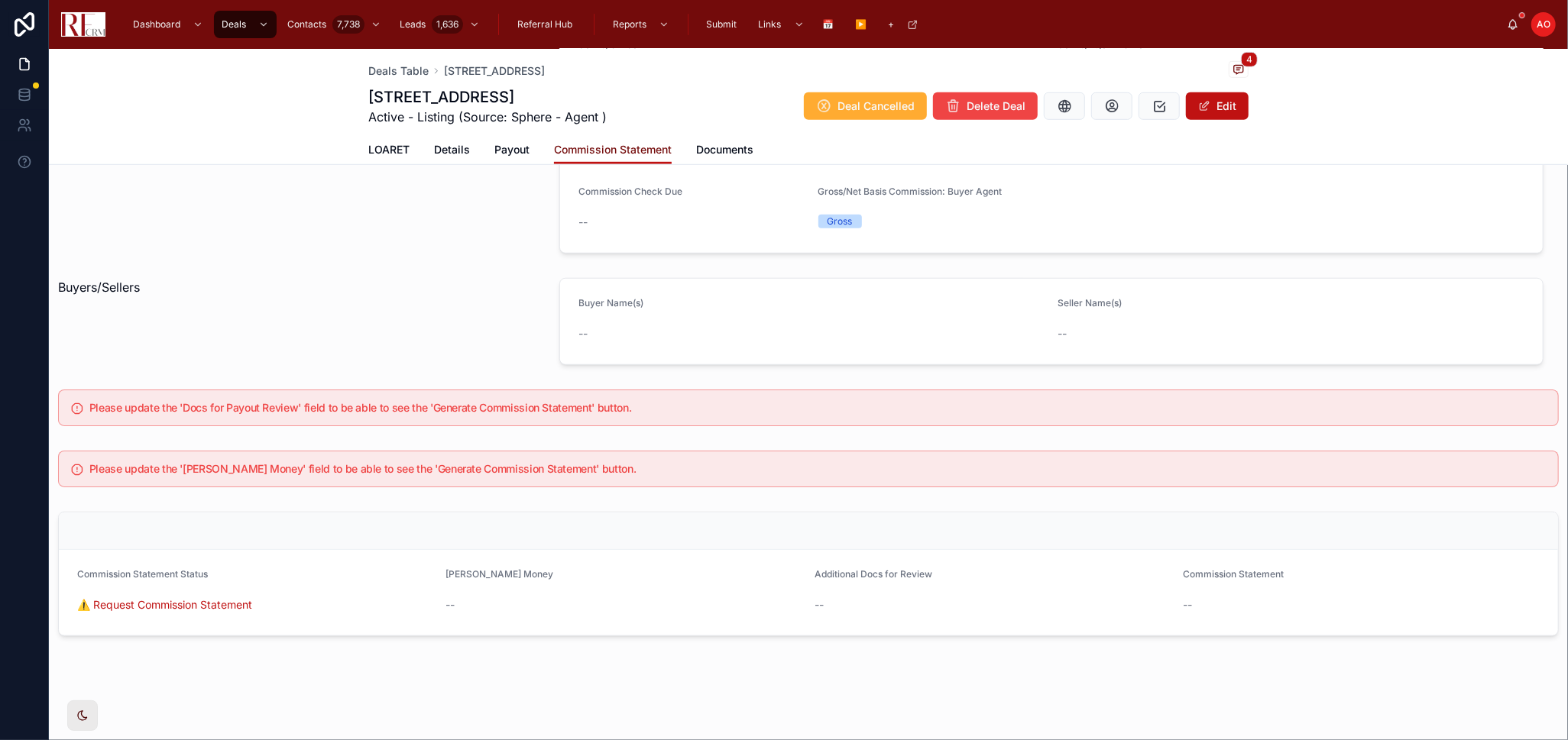
scroll to position [450, 0]
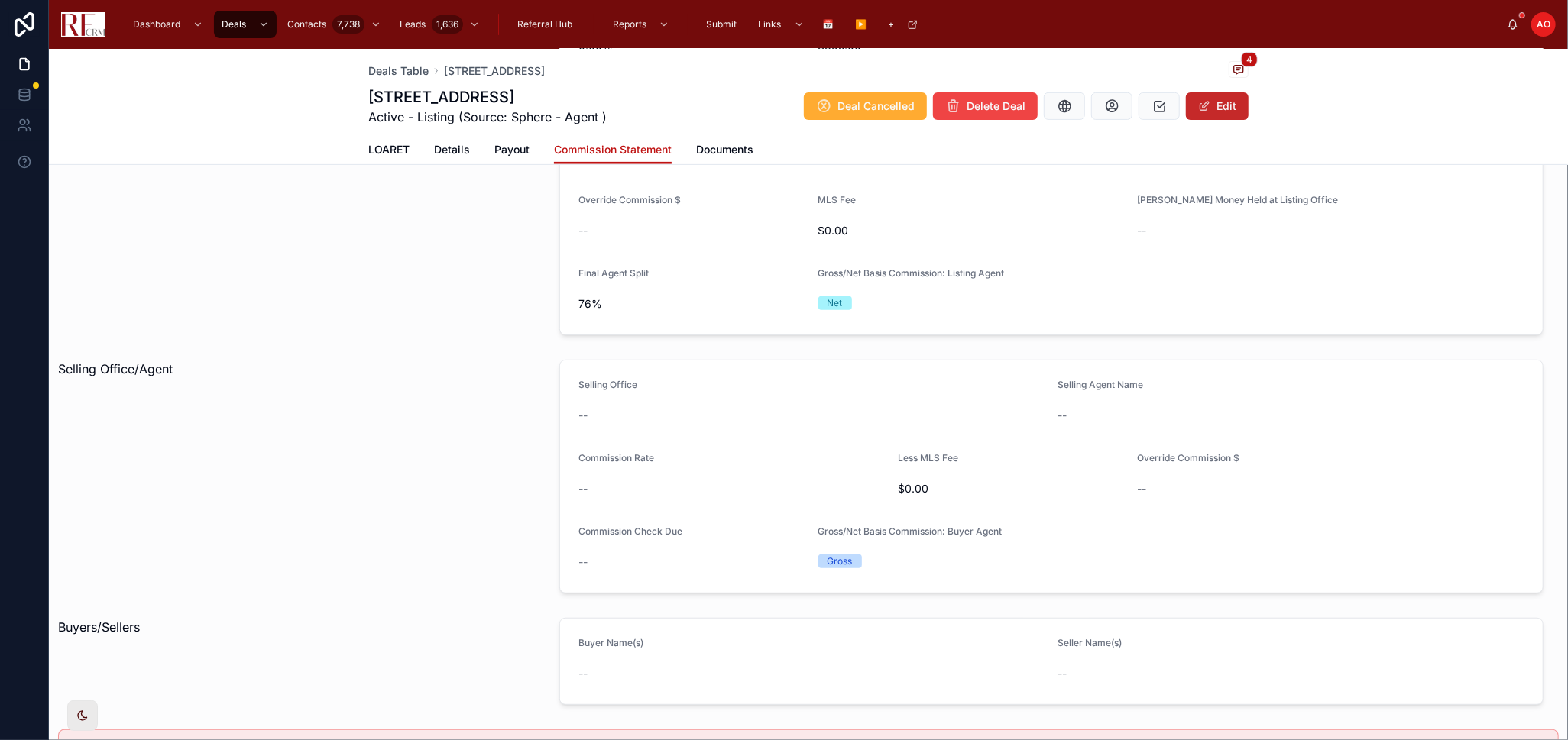
click at [1211, 103] on button "Edit" at bounding box center [1217, 107] width 63 height 28
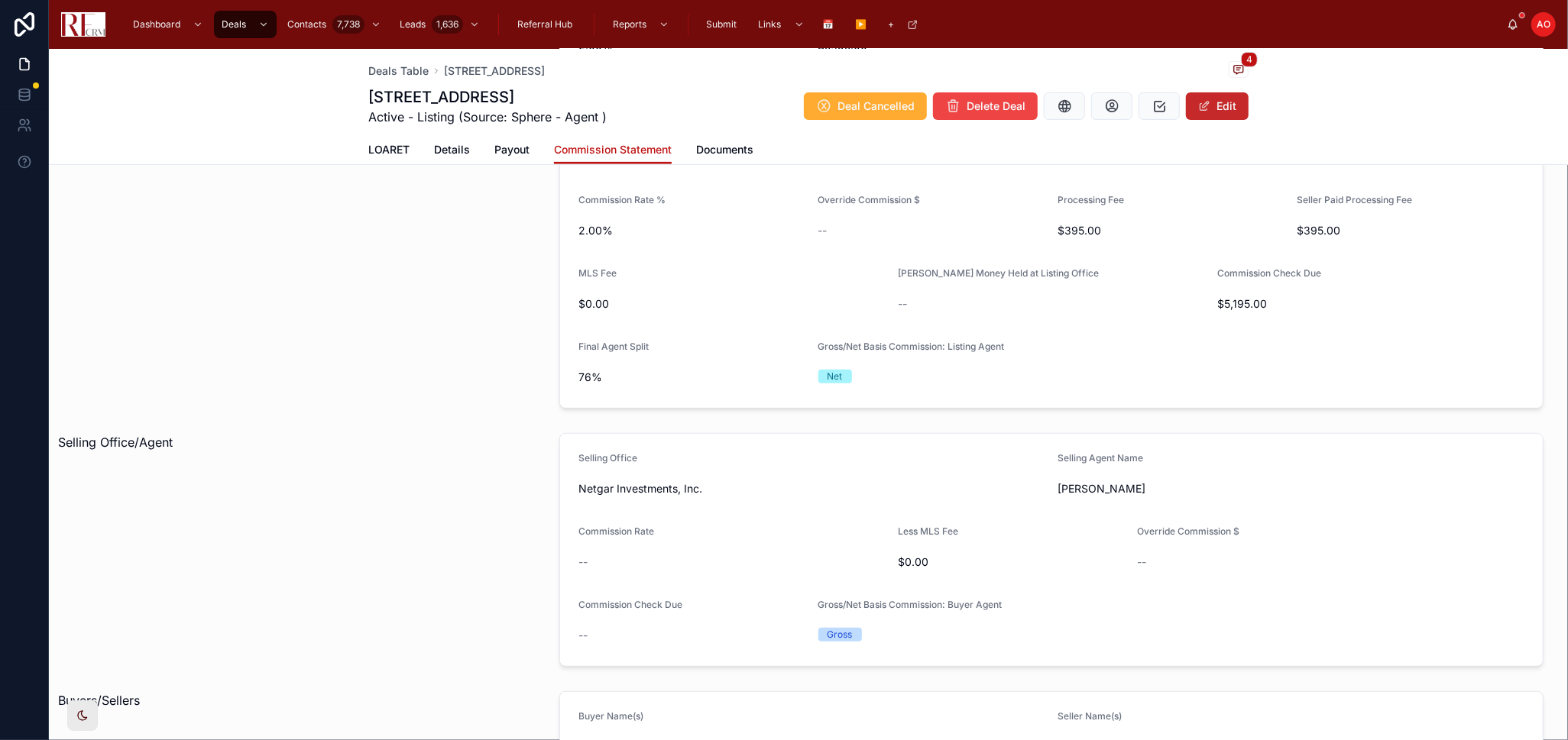
click at [1204, 97] on button "Edit" at bounding box center [1217, 107] width 63 height 28
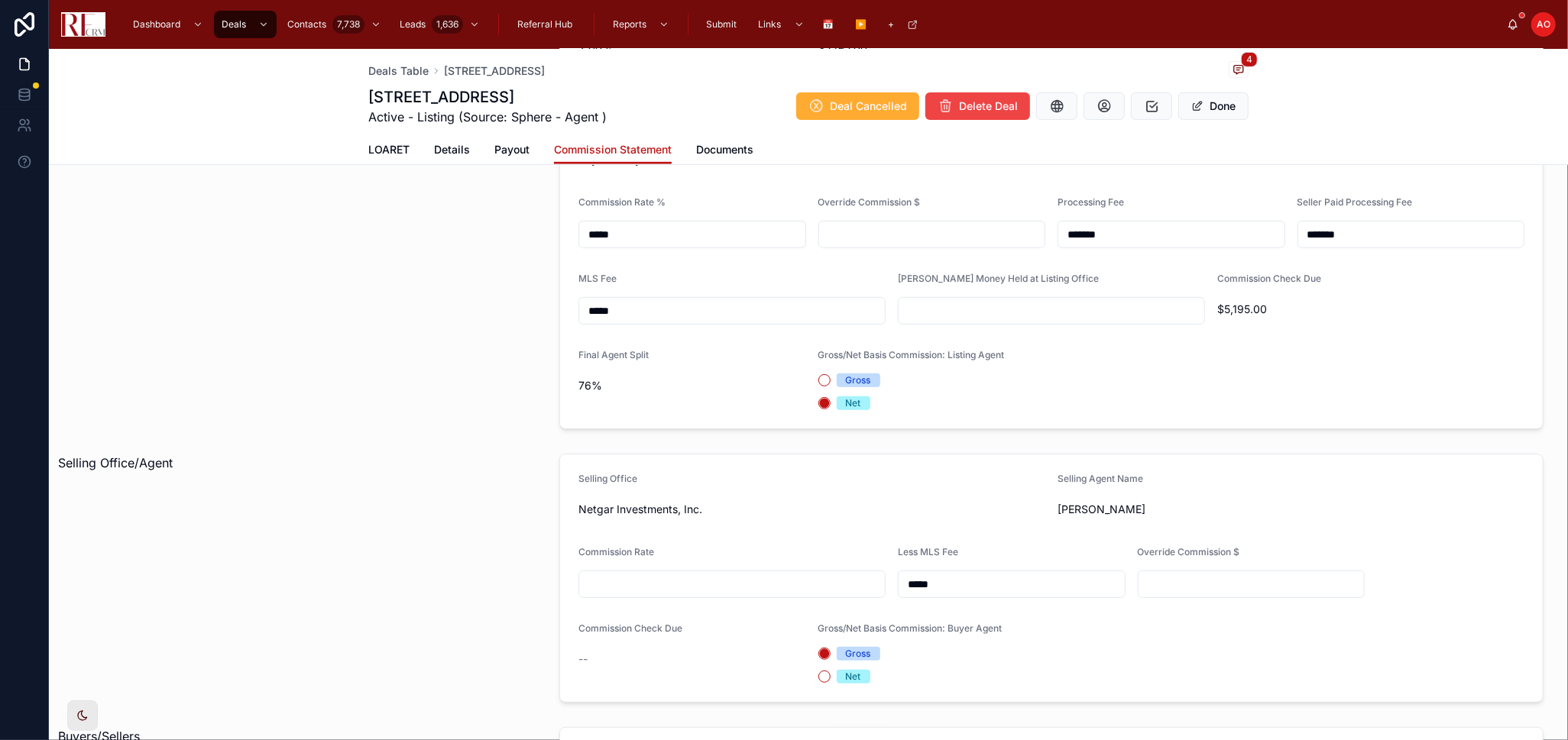
scroll to position [509, 0]
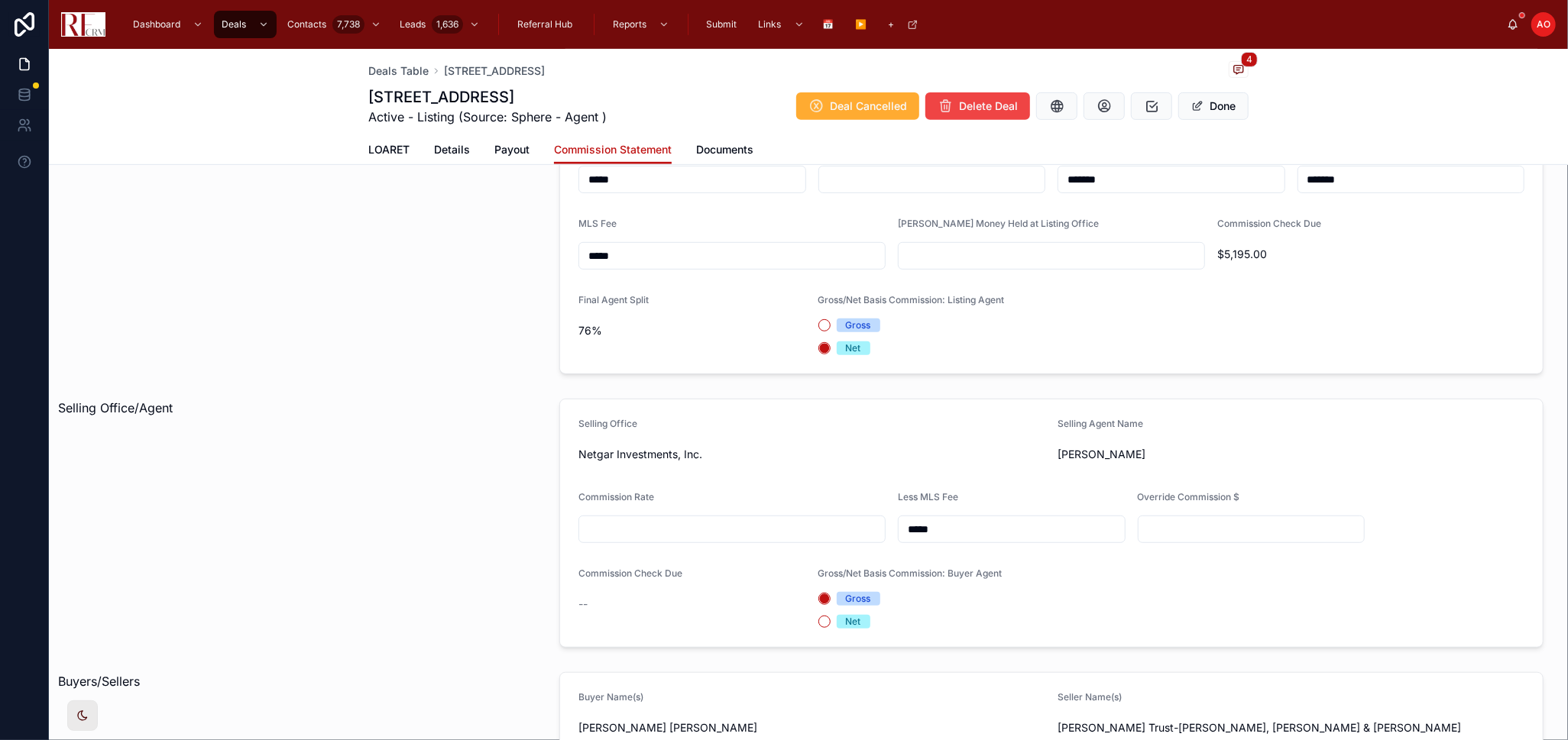
click at [755, 522] on input "text" at bounding box center [731, 529] width 305 height 21
type input "*****"
click at [1224, 112] on button "Done" at bounding box center [1213, 107] width 70 height 28
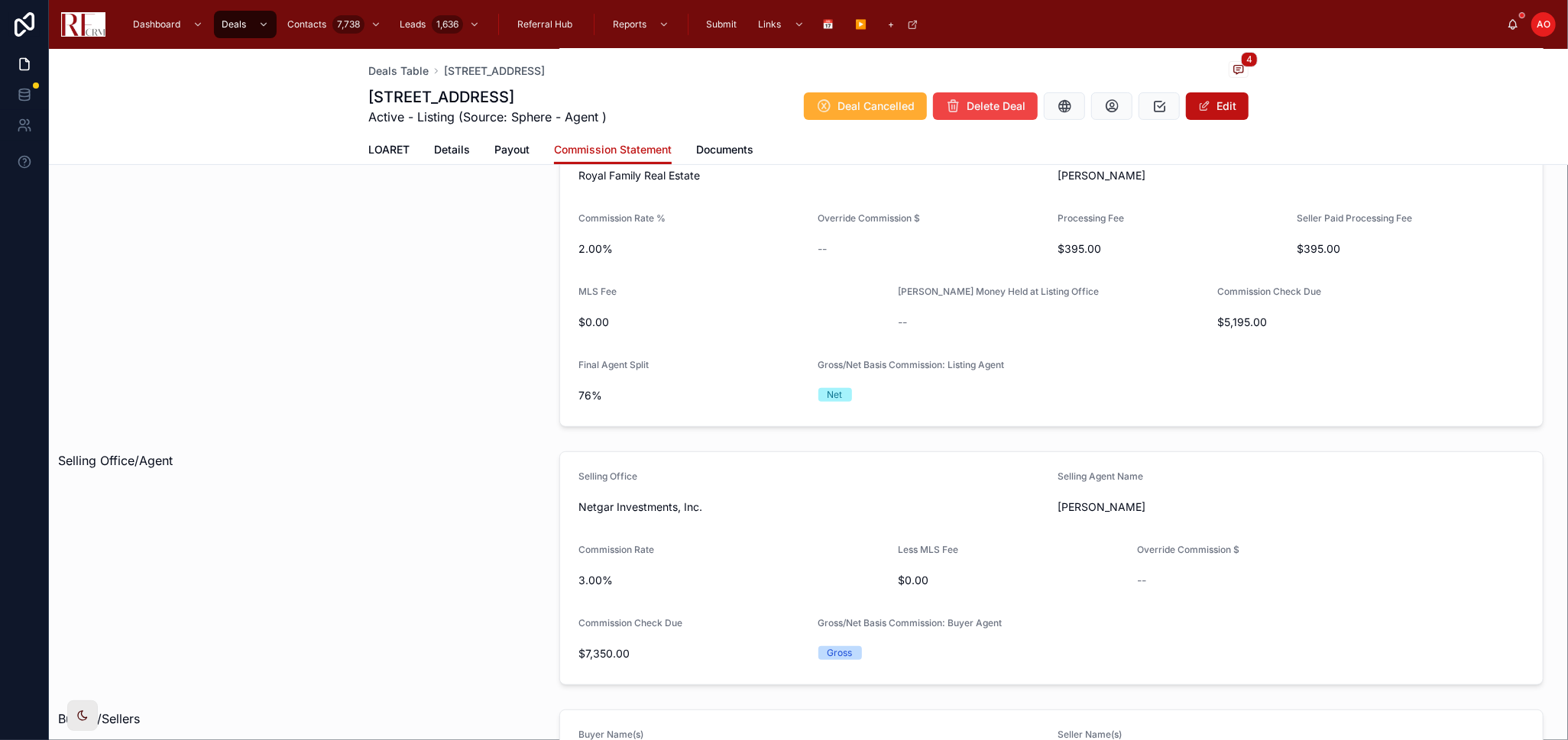
scroll to position [424, 0]
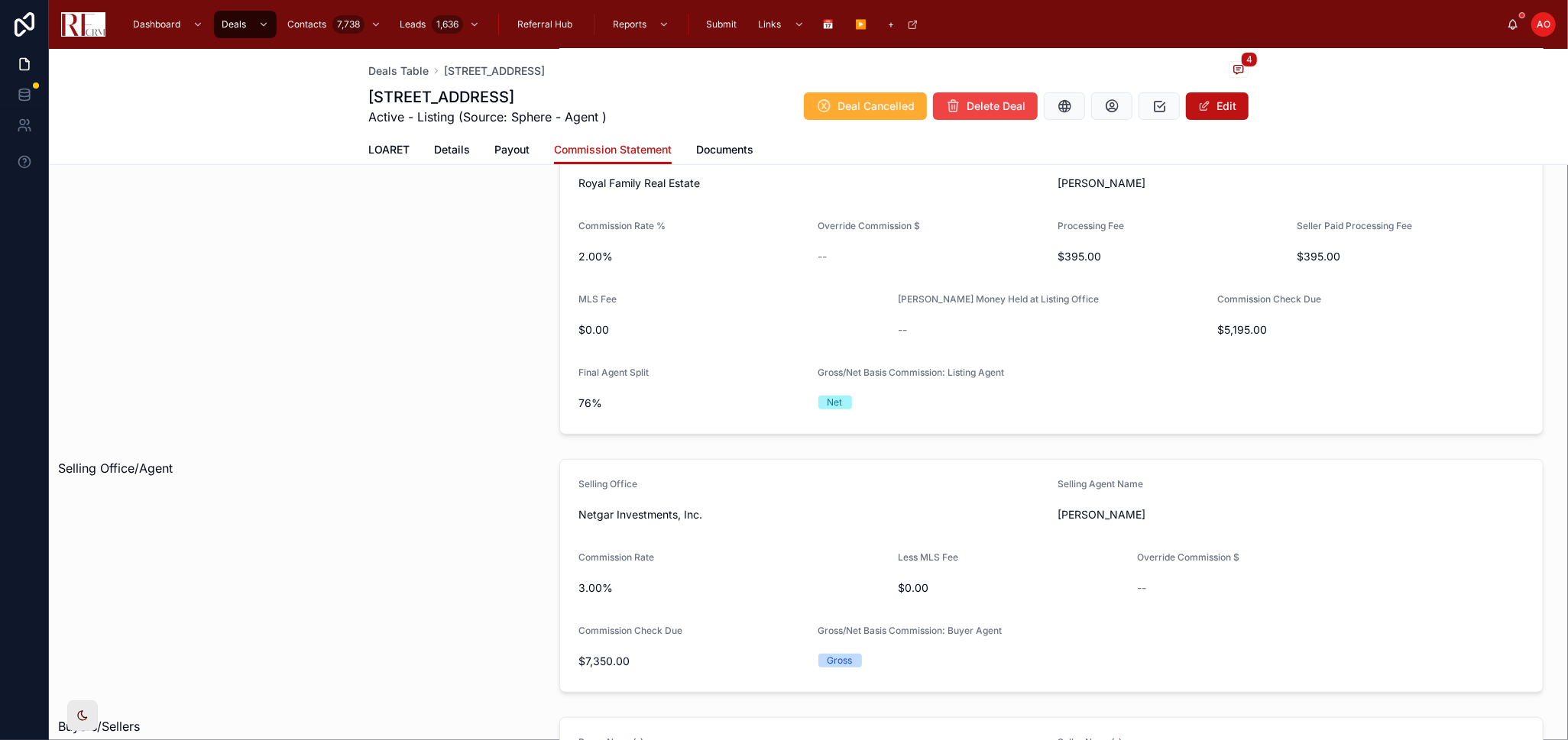
click at [391, 439] on div "Listing Office/Agent" at bounding box center [300, 281] width 501 height 319
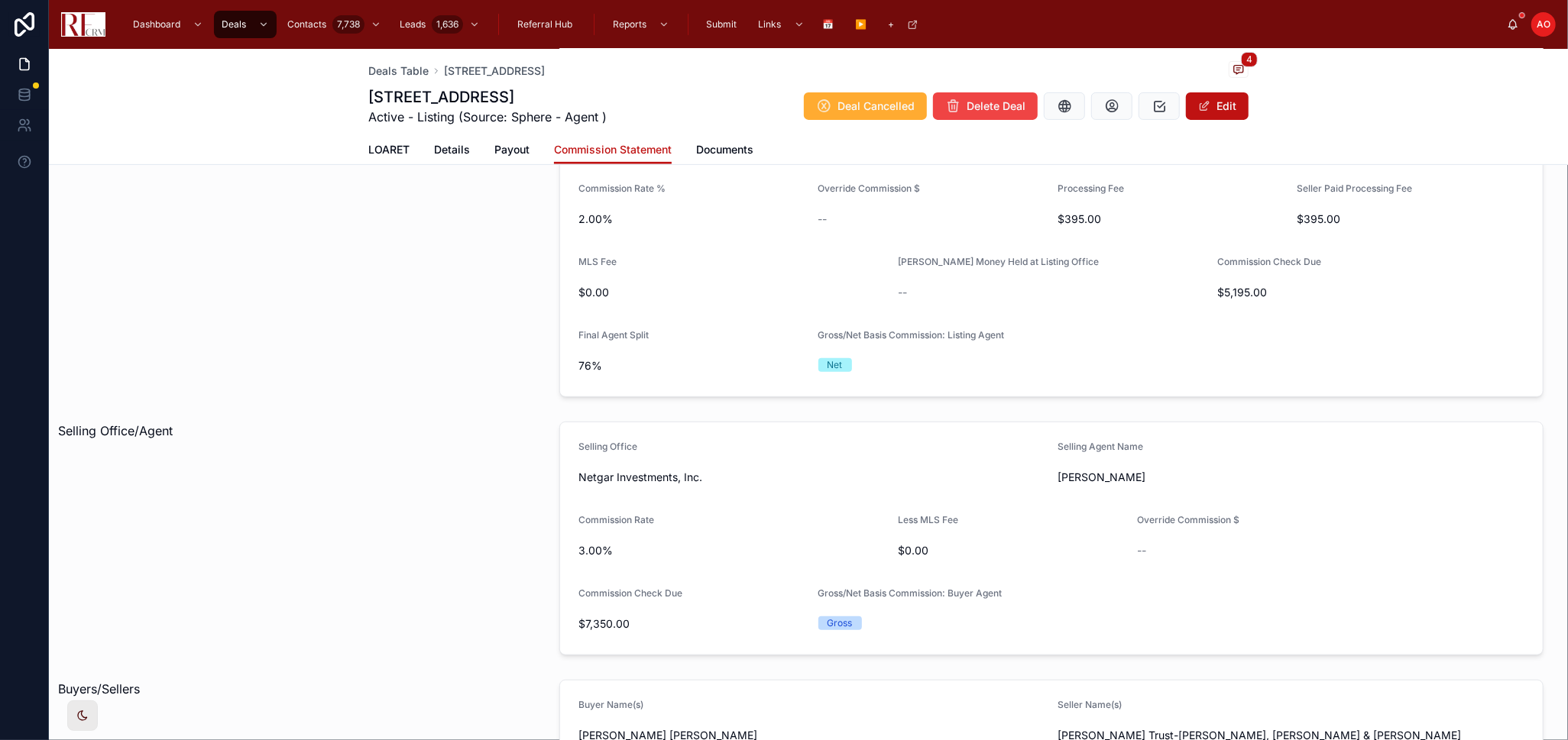
scroll to position [339, 0]
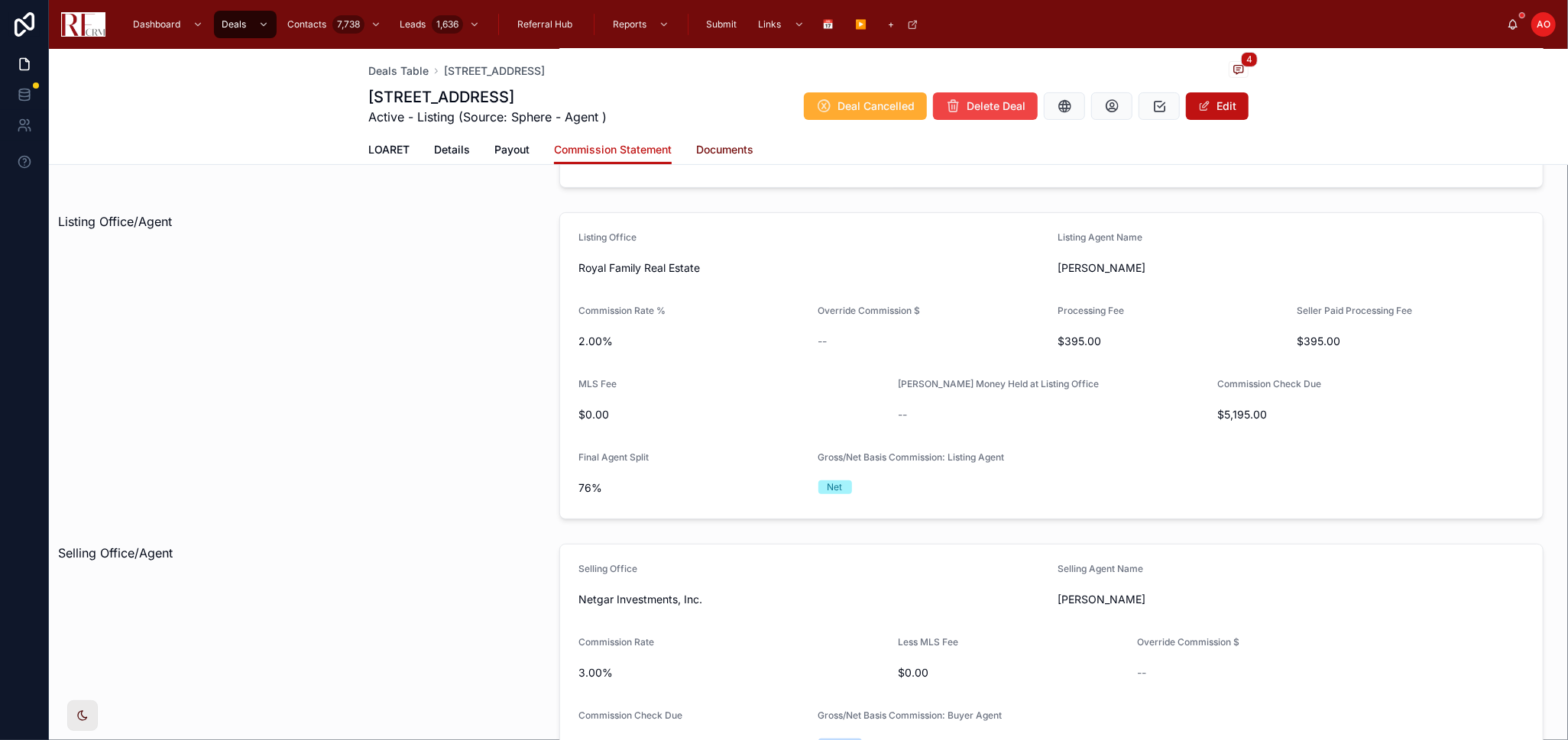
click at [705, 150] on span "Documents" at bounding box center [725, 150] width 57 height 15
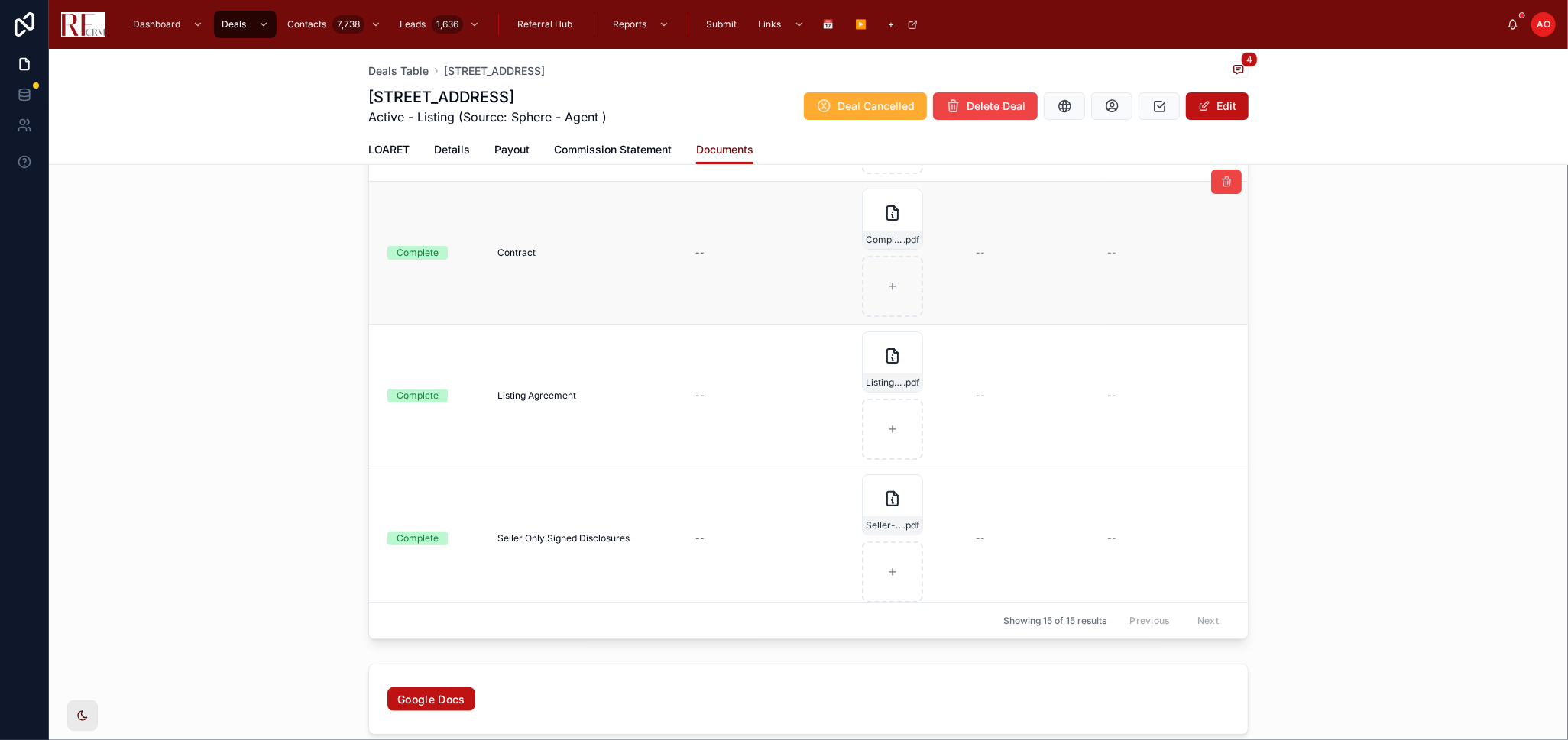
scroll to position [509, 0]
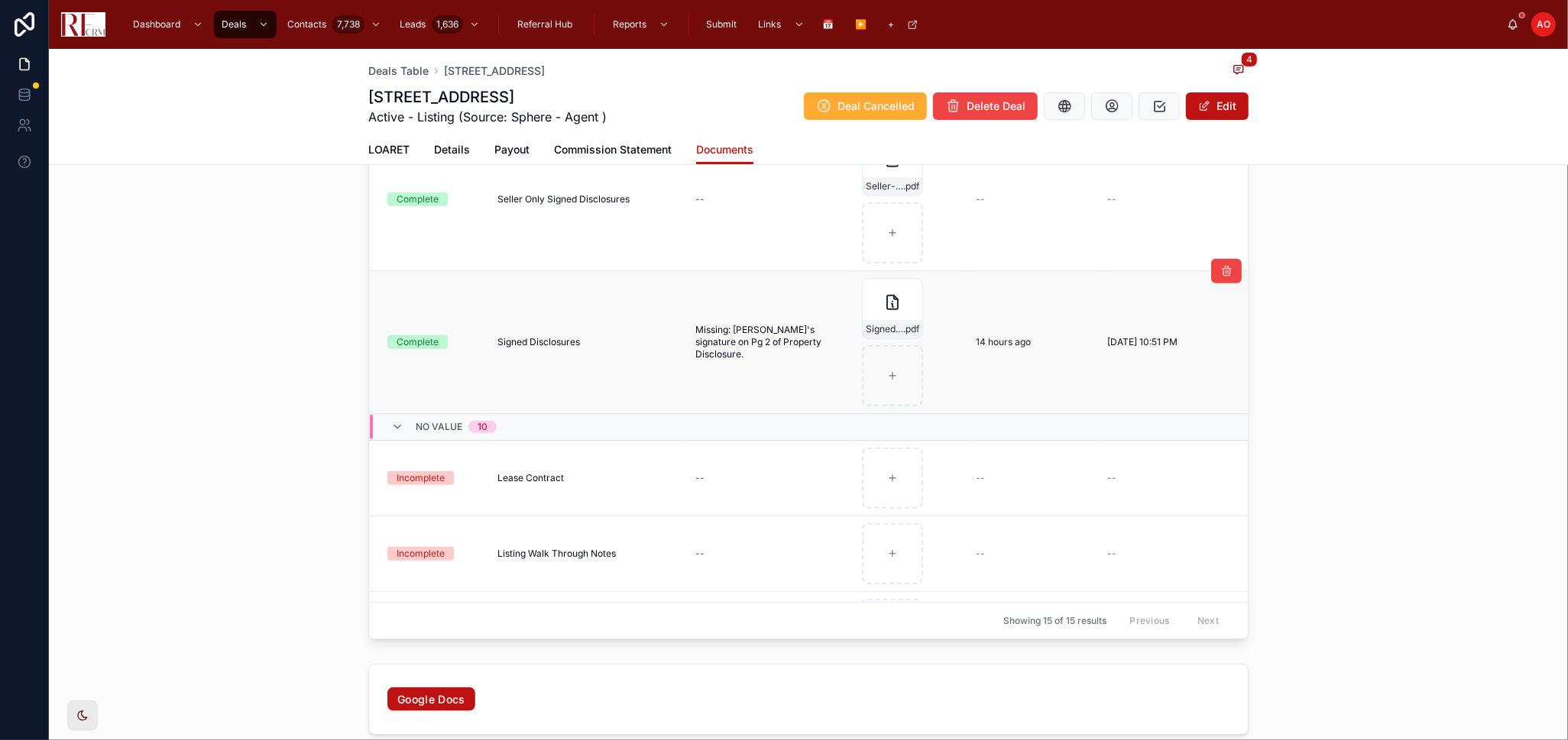
click at [575, 338] on div "Signed Disclosures Signed Disclosures" at bounding box center [584, 342] width 173 height 12
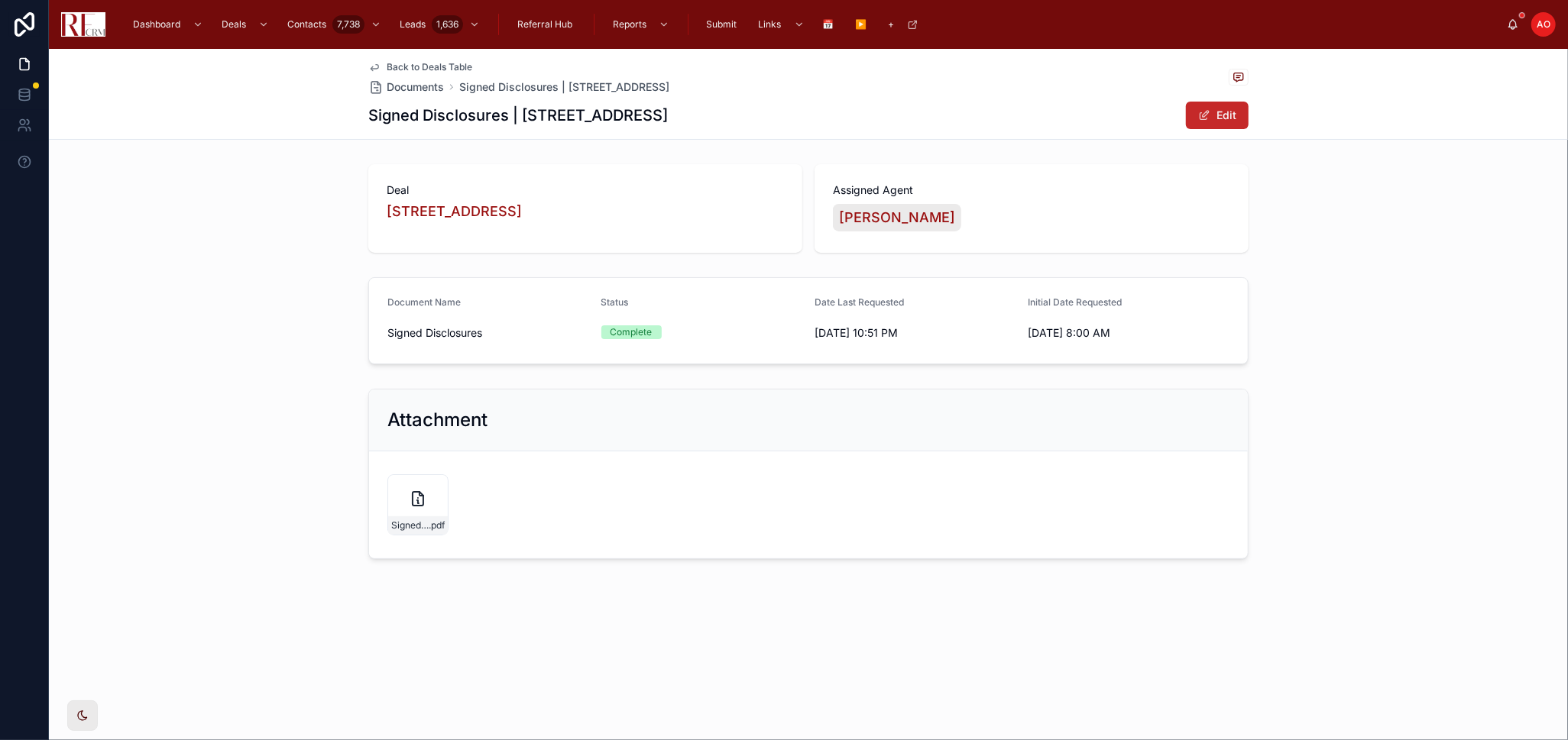
click at [1229, 116] on button "Edit" at bounding box center [1217, 116] width 63 height 28
click at [785, 336] on button "Complete" at bounding box center [703, 335] width 202 height 29
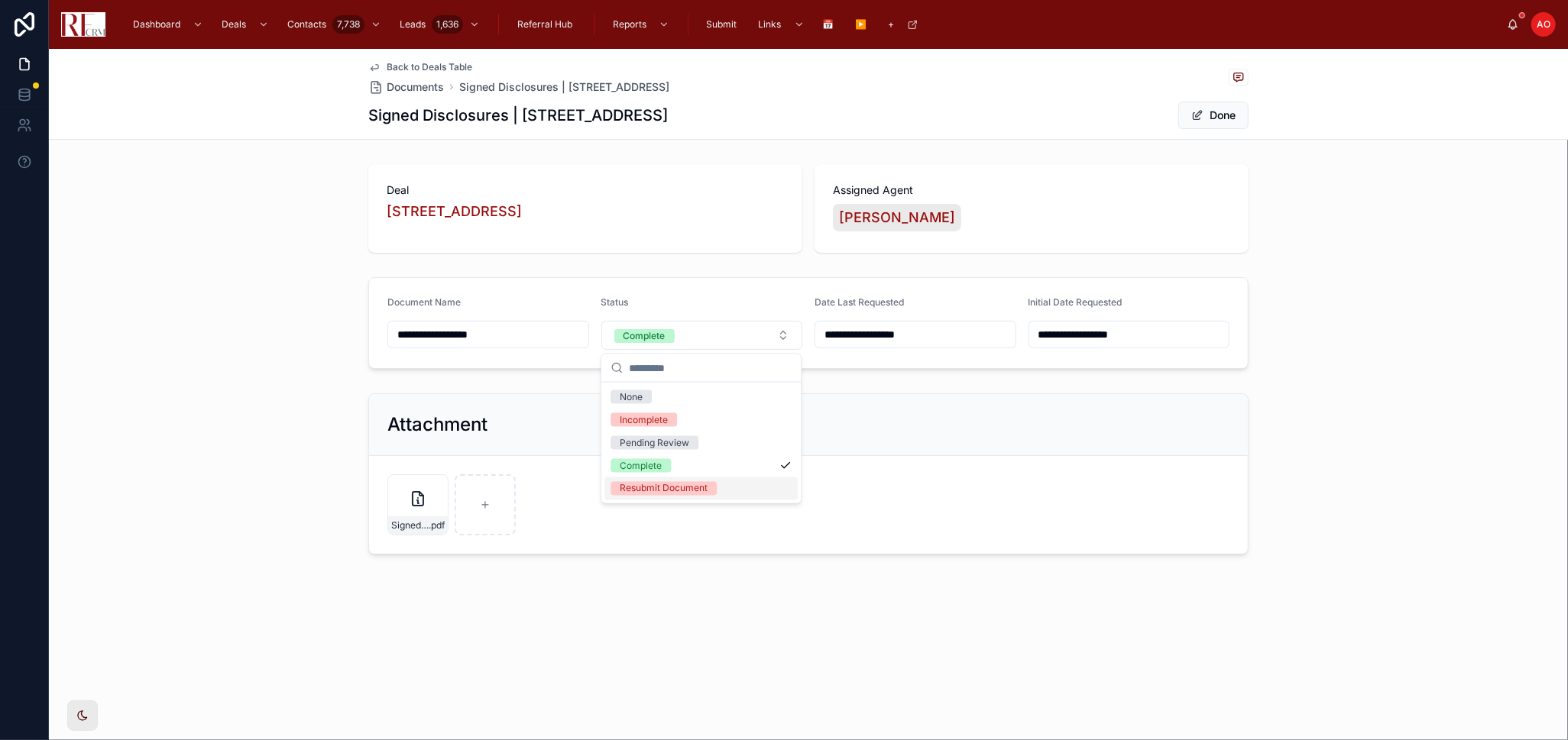
click at [734, 488] on div "Resubmit Document" at bounding box center [700, 489] width 193 height 23
click at [1229, 108] on button "Done" at bounding box center [1213, 116] width 70 height 28
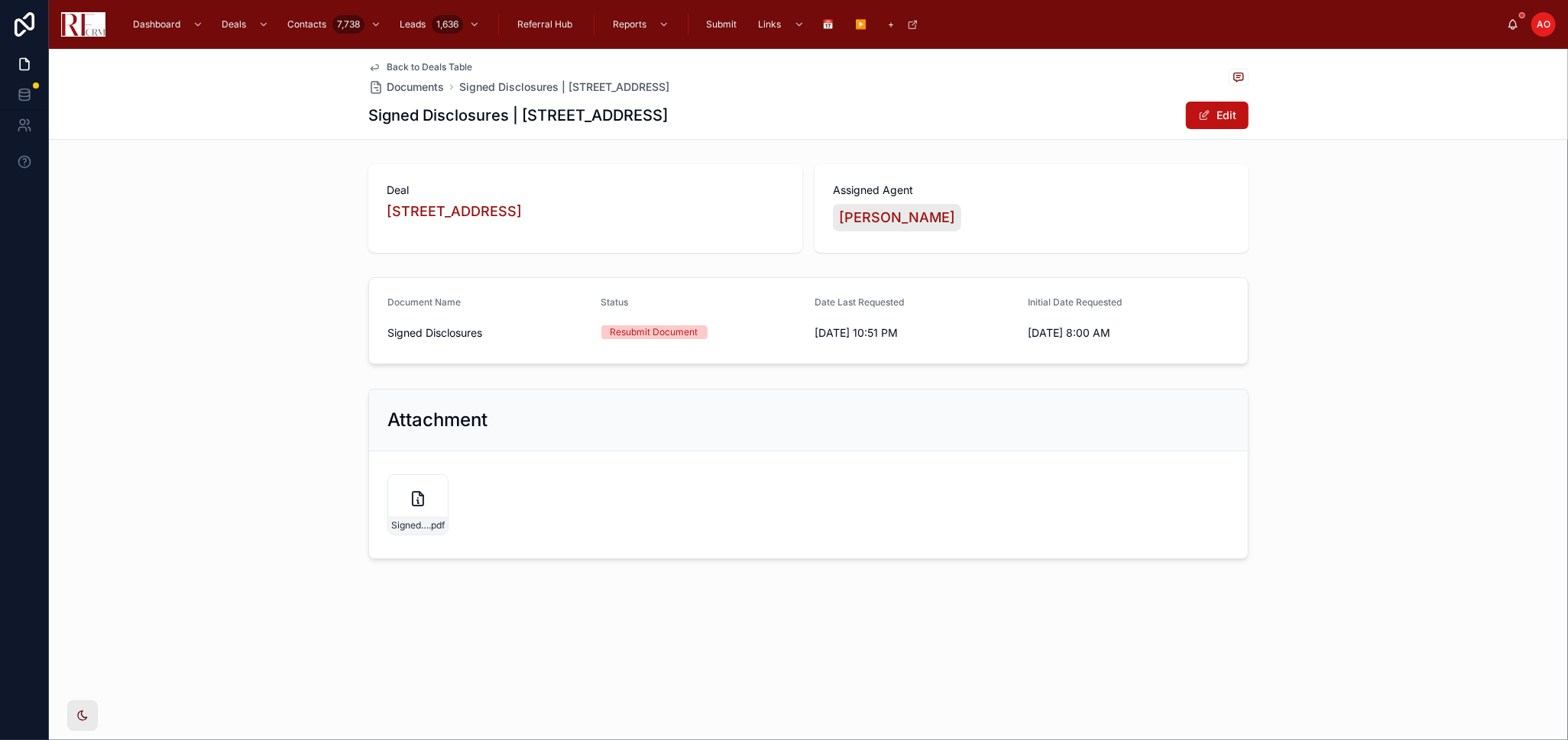
click at [405, 68] on span "Back to Deals Table" at bounding box center [429, 67] width 85 height 12
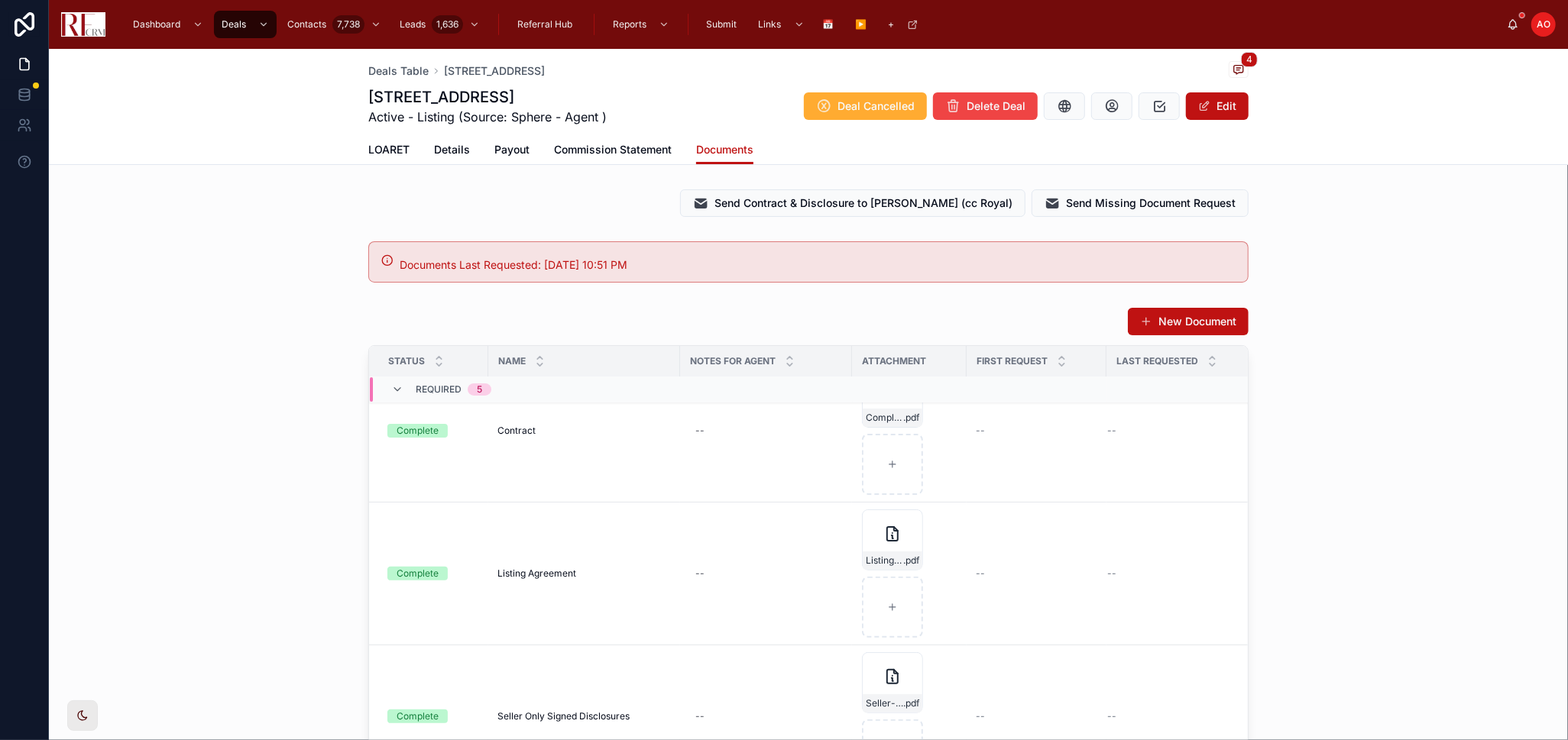
scroll to position [509, 0]
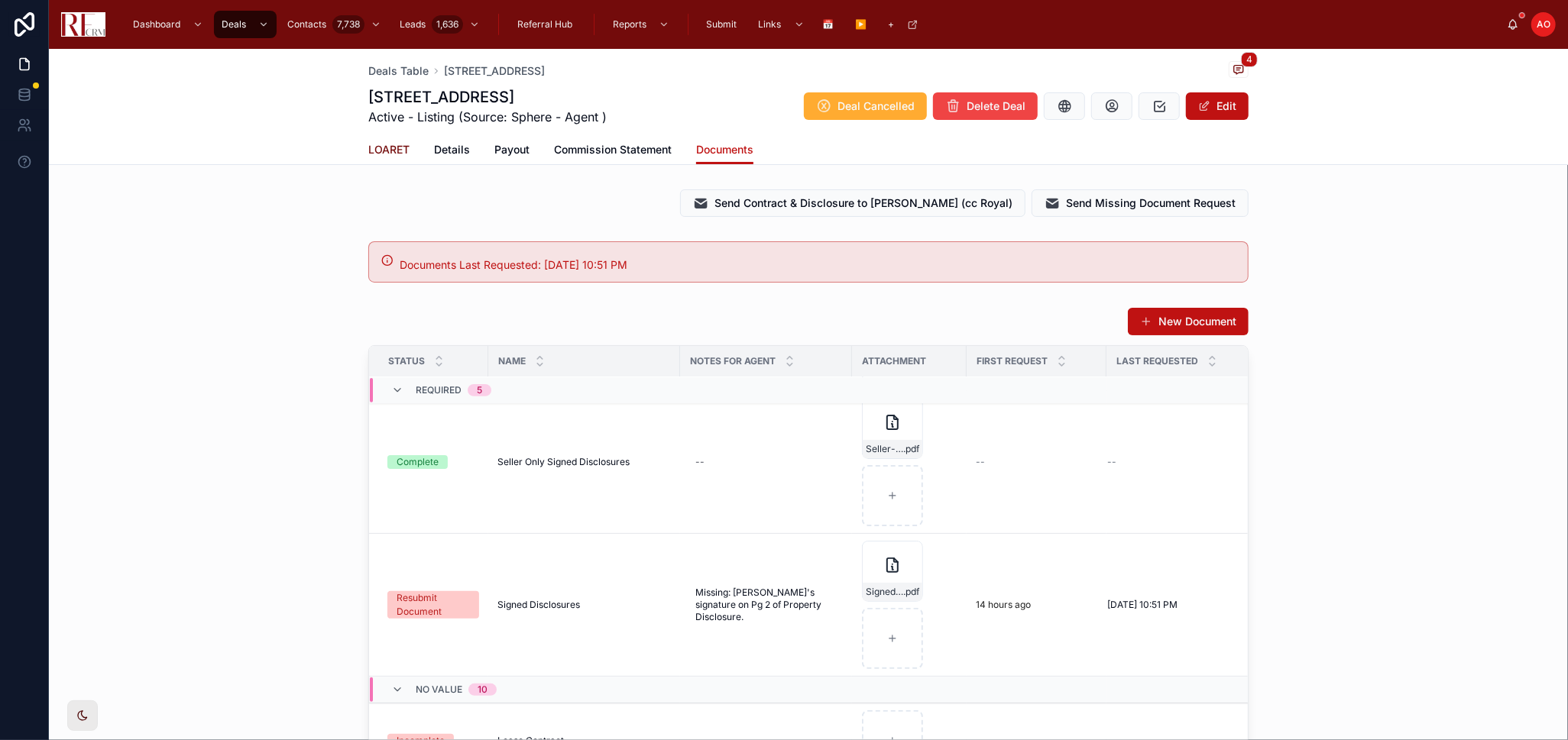
click at [374, 142] on link "LOARET" at bounding box center [388, 151] width 42 height 31
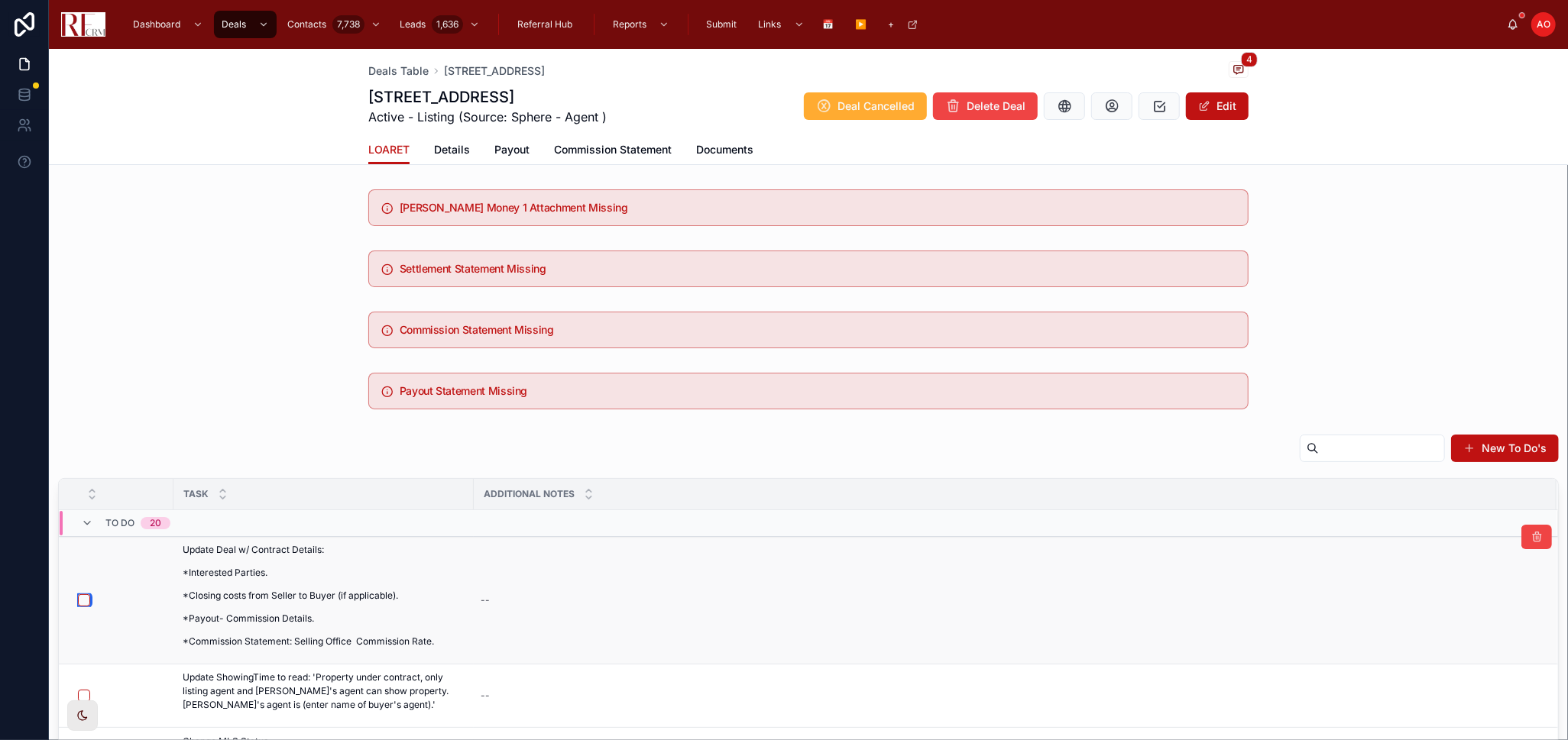
click at [82, 602] on button "button" at bounding box center [84, 600] width 12 height 12
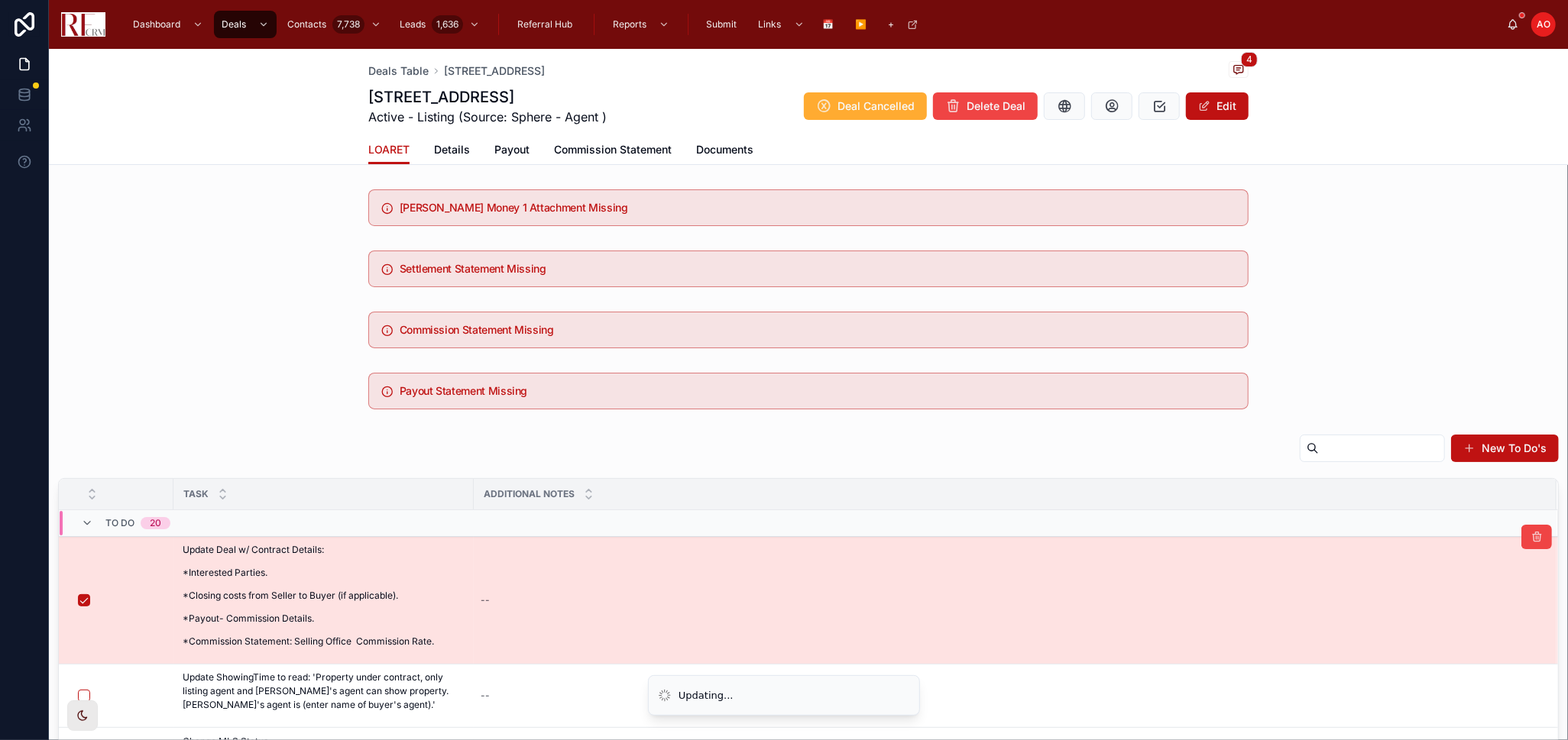
scroll to position [85, 0]
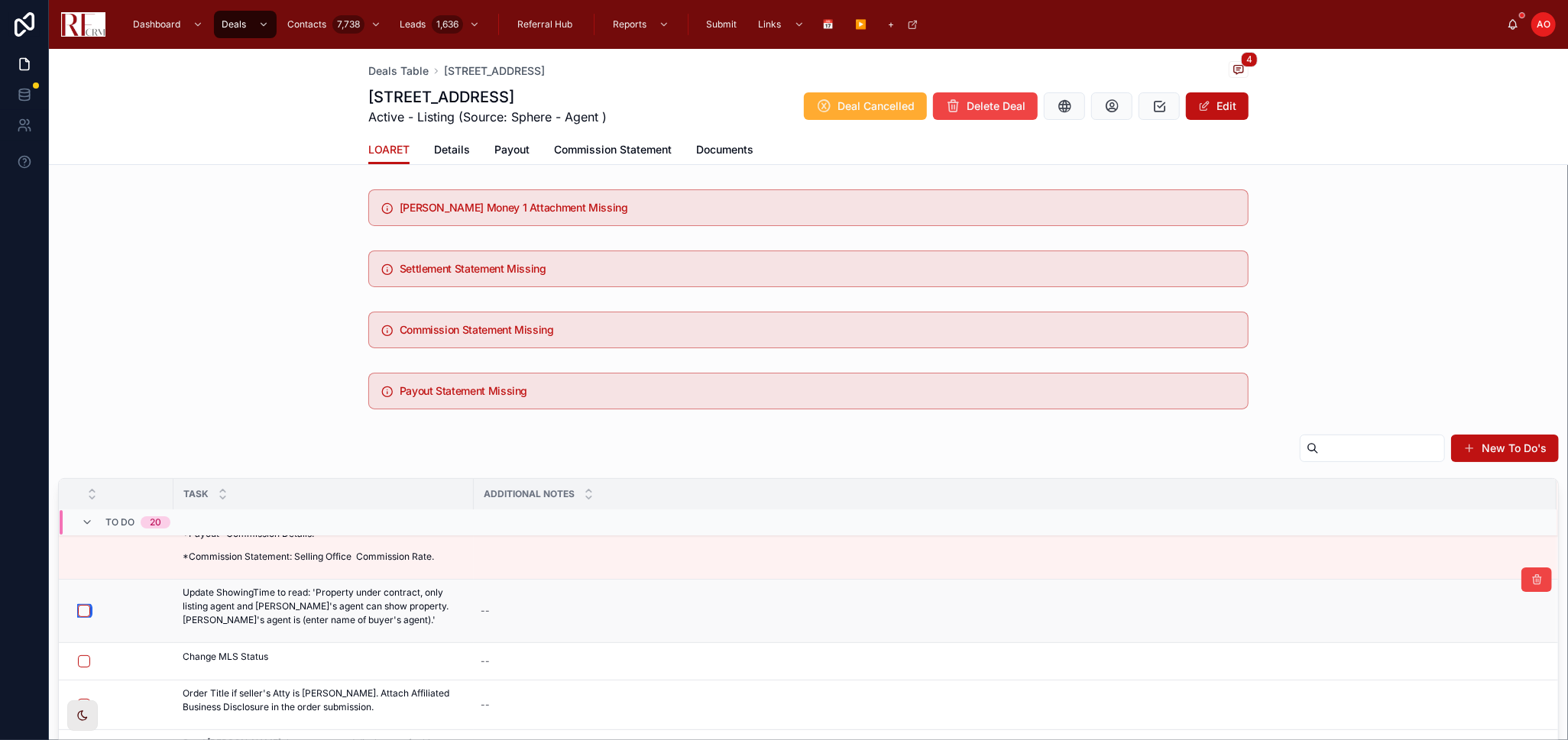
click at [81, 611] on button "button" at bounding box center [84, 611] width 12 height 12
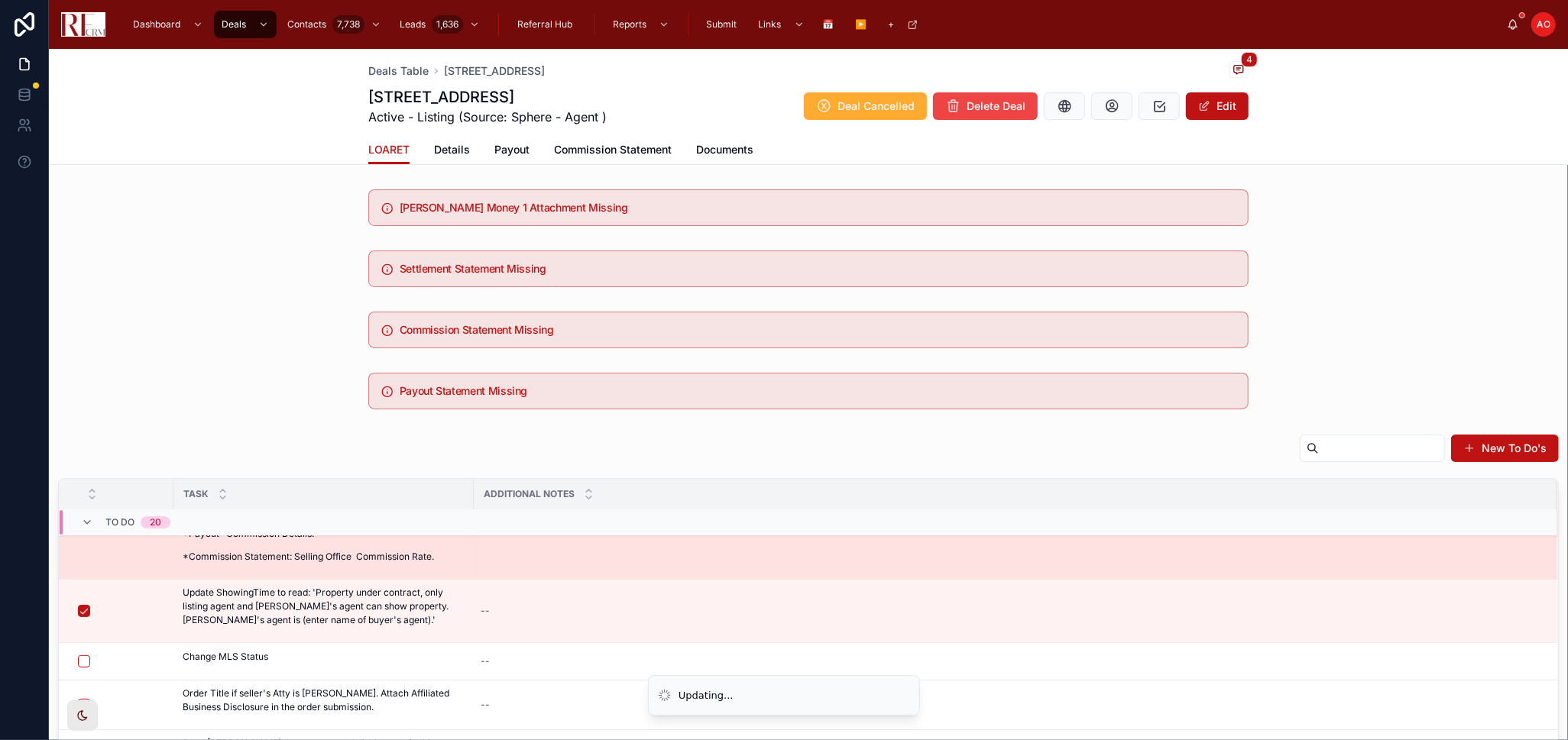
scroll to position [0, 0]
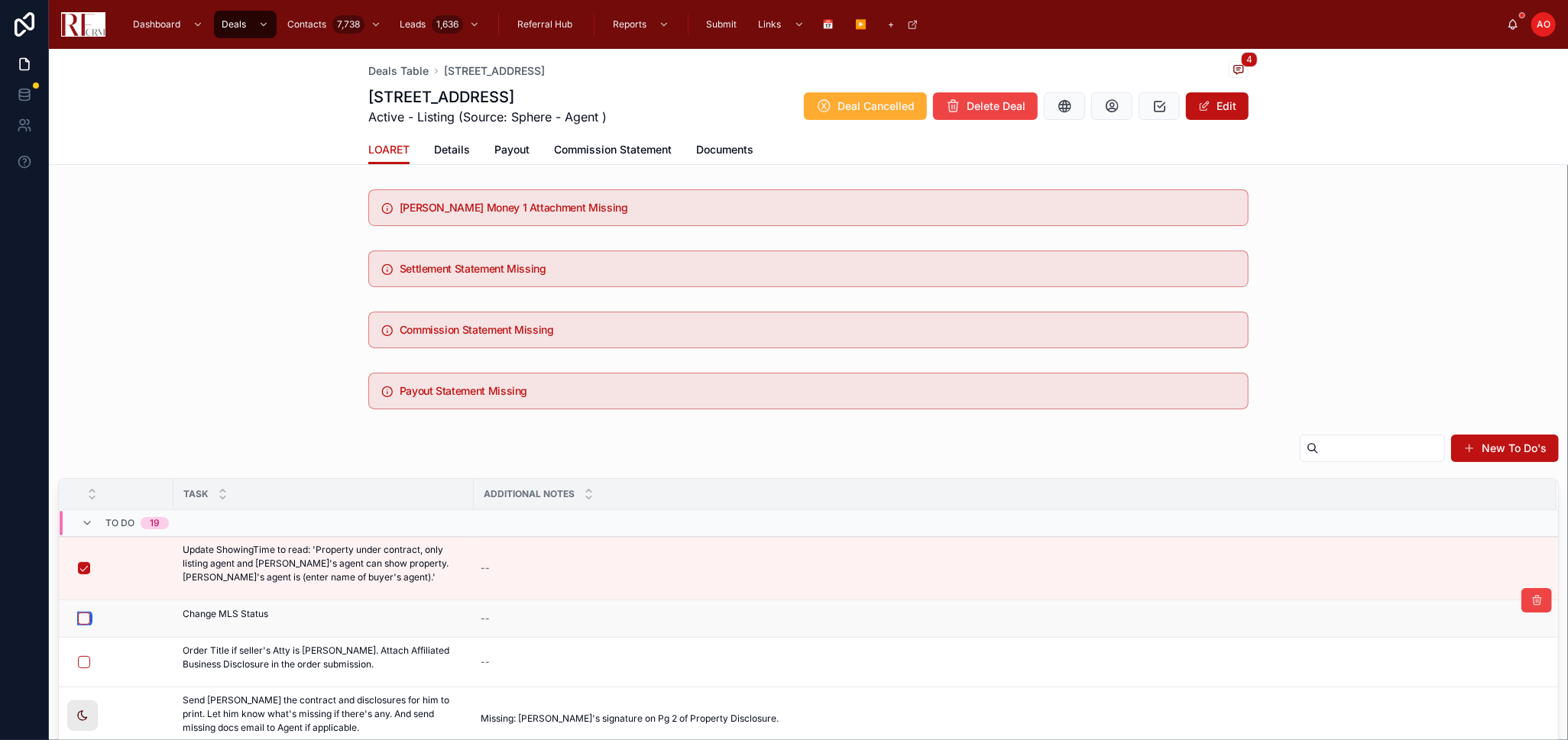
click at [82, 621] on button "button" at bounding box center [84, 619] width 12 height 12
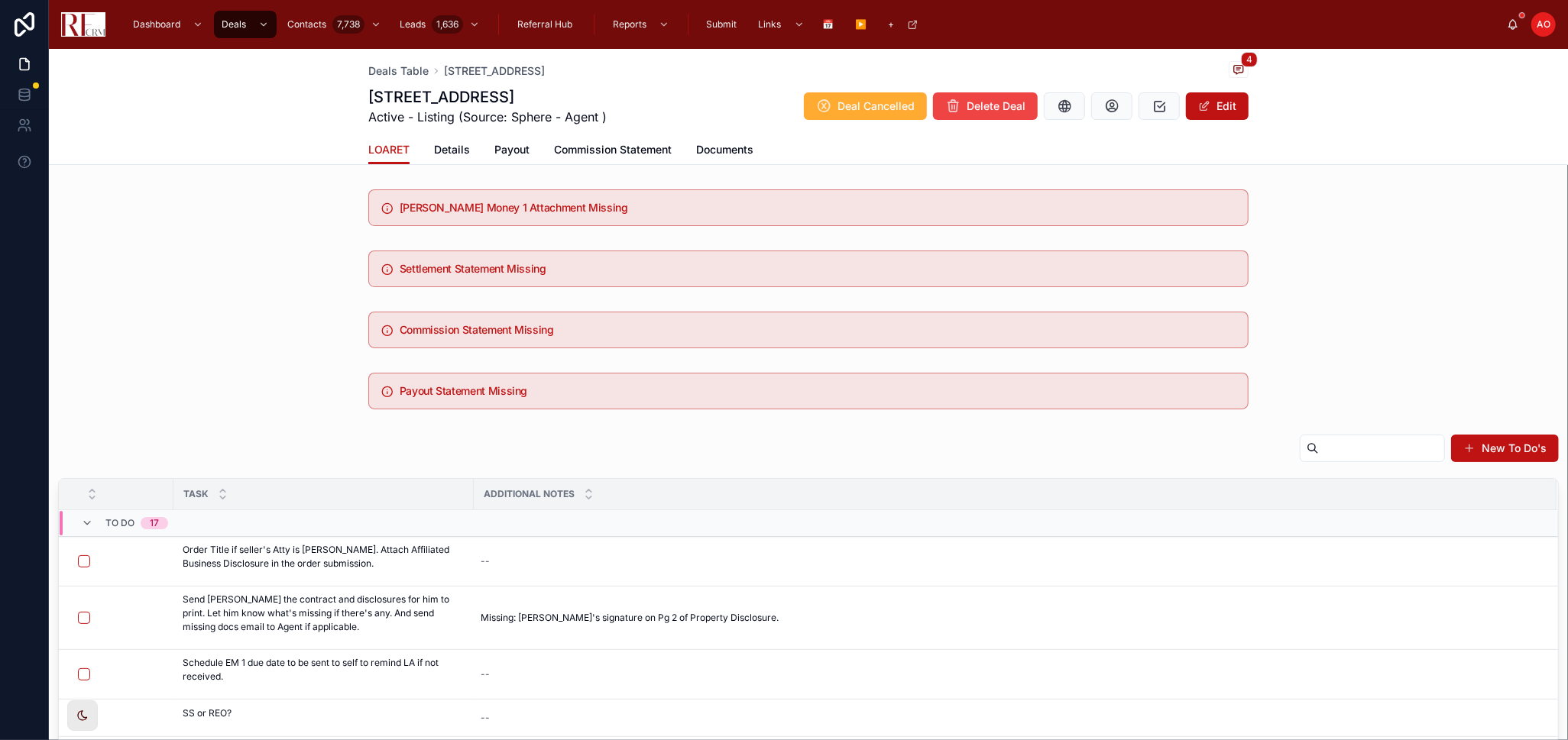
scroll to position [85, 0]
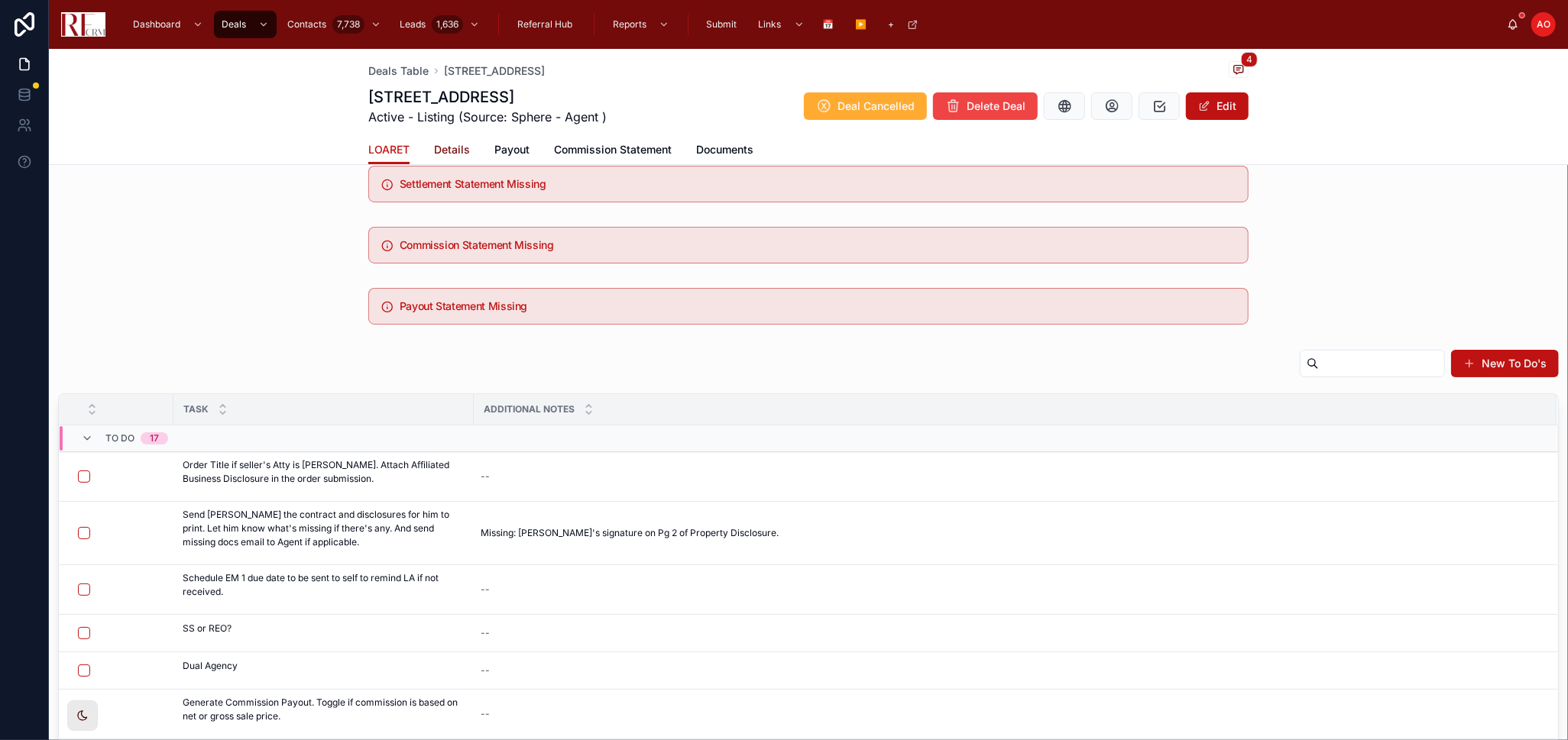
click at [444, 155] on span "Details" at bounding box center [452, 150] width 36 height 15
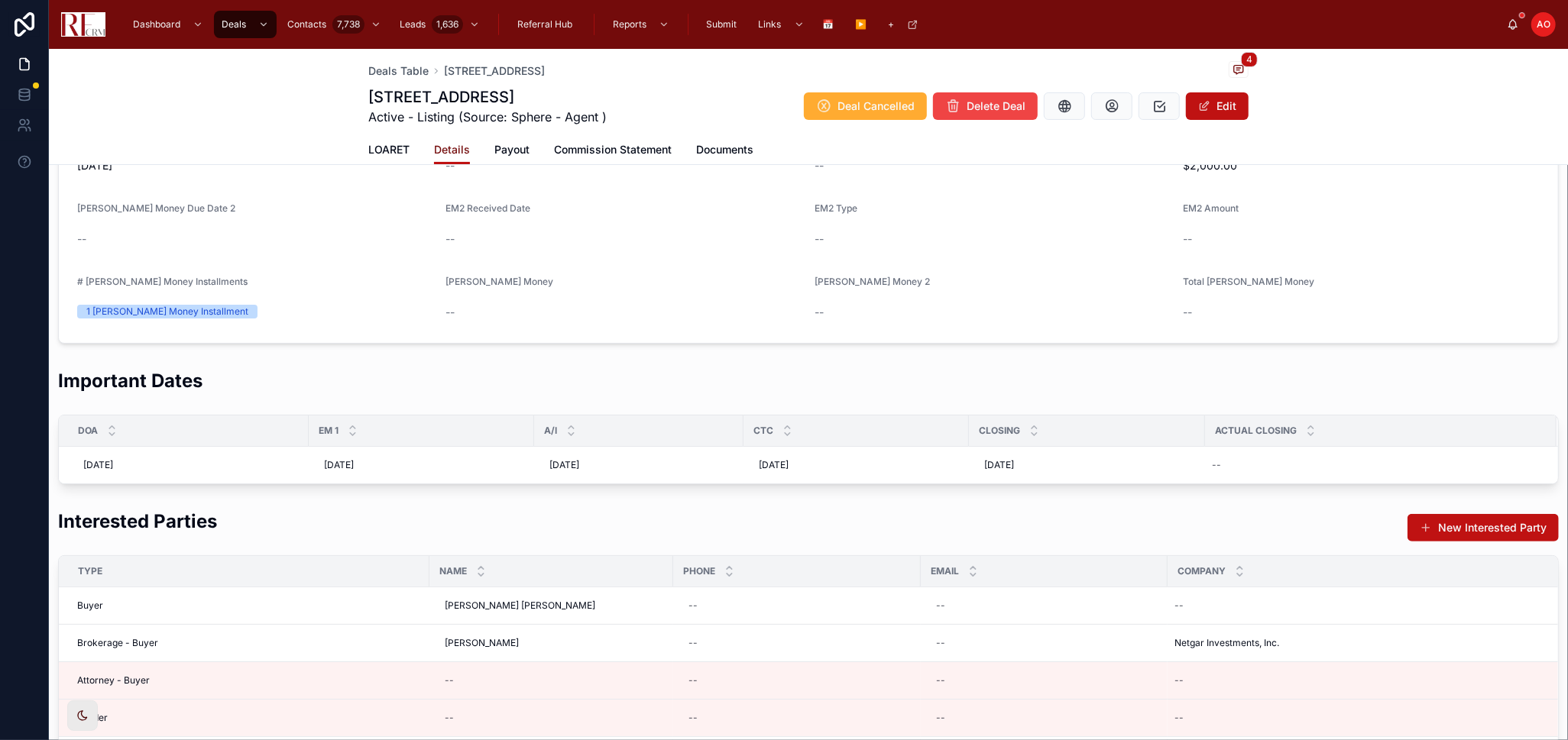
scroll to position [339, 0]
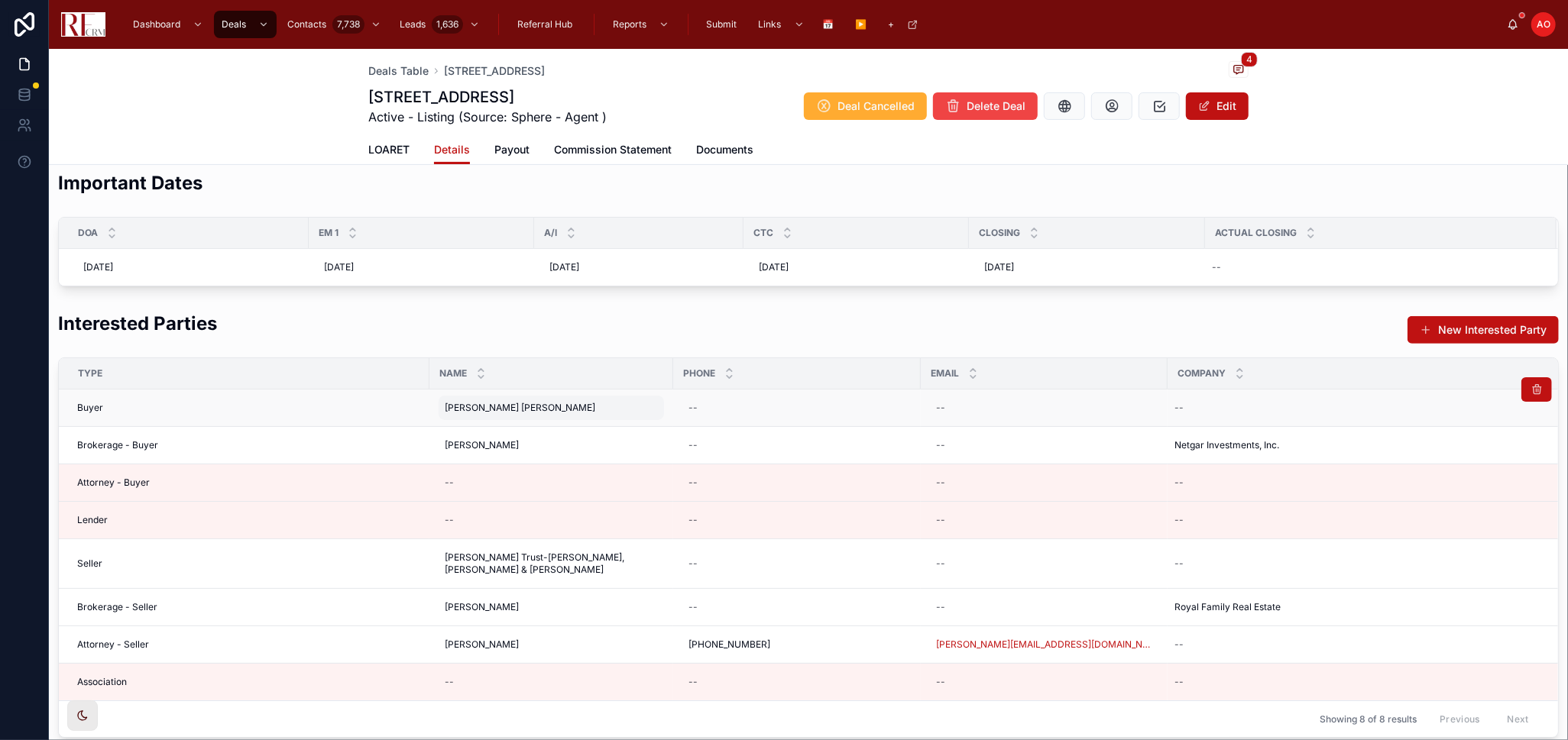
click at [471, 409] on span "David Diaz Cardenas" at bounding box center [519, 408] width 151 height 12
click at [471, 409] on div "**********" at bounding box center [542, 430] width 220 height 56
click at [503, 427] on input "**********" at bounding box center [519, 430] width 145 height 21
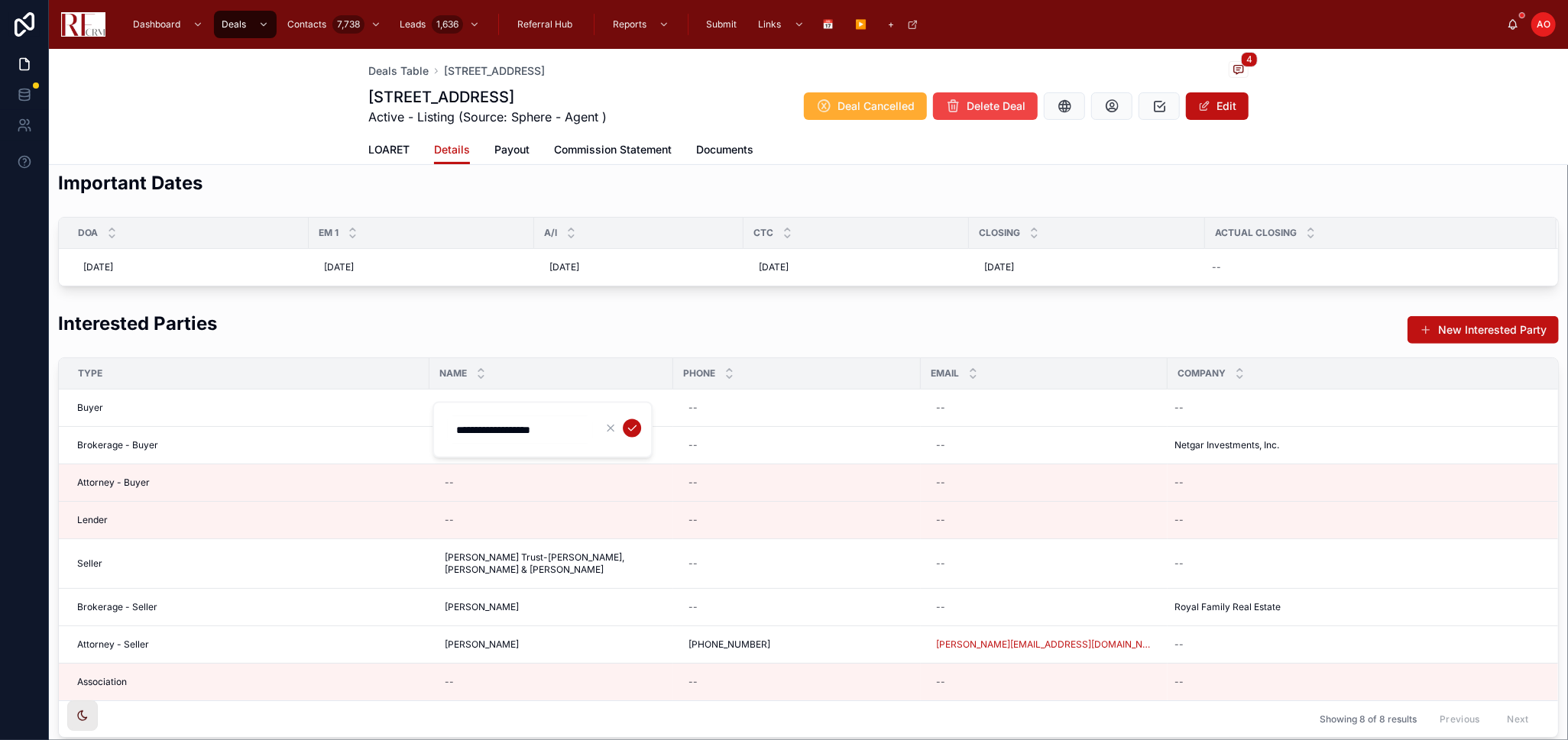
click at [504, 427] on input "**********" at bounding box center [519, 430] width 145 height 21
click at [630, 313] on div "Interested Parties New Interested Party" at bounding box center [808, 330] width 1500 height 37
click at [458, 441] on span "Eddie Quintana-Garcia" at bounding box center [481, 445] width 74 height 12
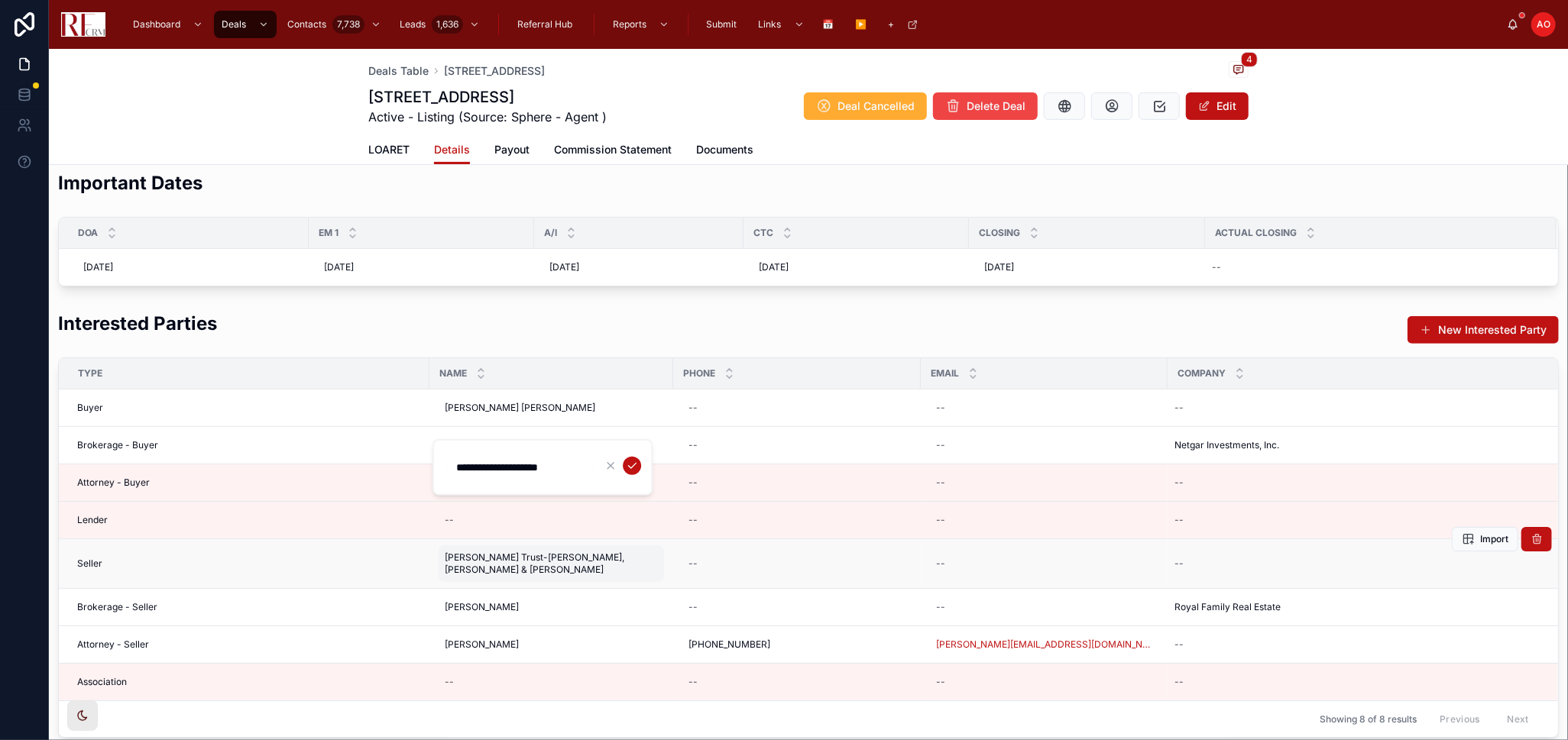
click at [485, 558] on span "Ruth Pickering Trust-John Pickering, Lenny Pickering & Misty Eliopoulos" at bounding box center [551, 564] width 213 height 24
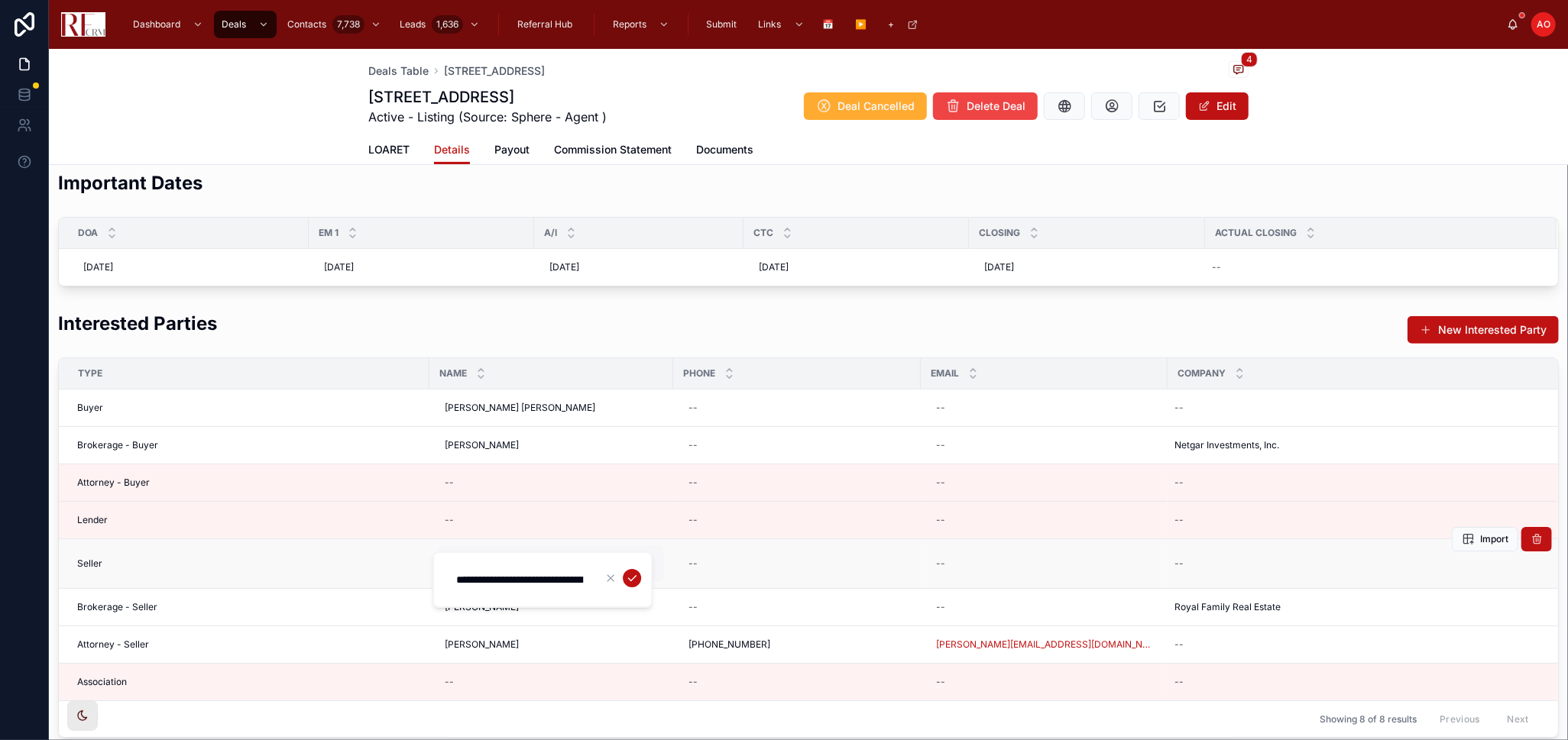
click at [485, 558] on div "**********" at bounding box center [542, 580] width 220 height 56
click at [499, 574] on input "**********" at bounding box center [519, 580] width 145 height 21
click at [500, 574] on input "**********" at bounding box center [519, 580] width 145 height 21
click at [634, 577] on icon "submit" at bounding box center [632, 578] width 12 height 12
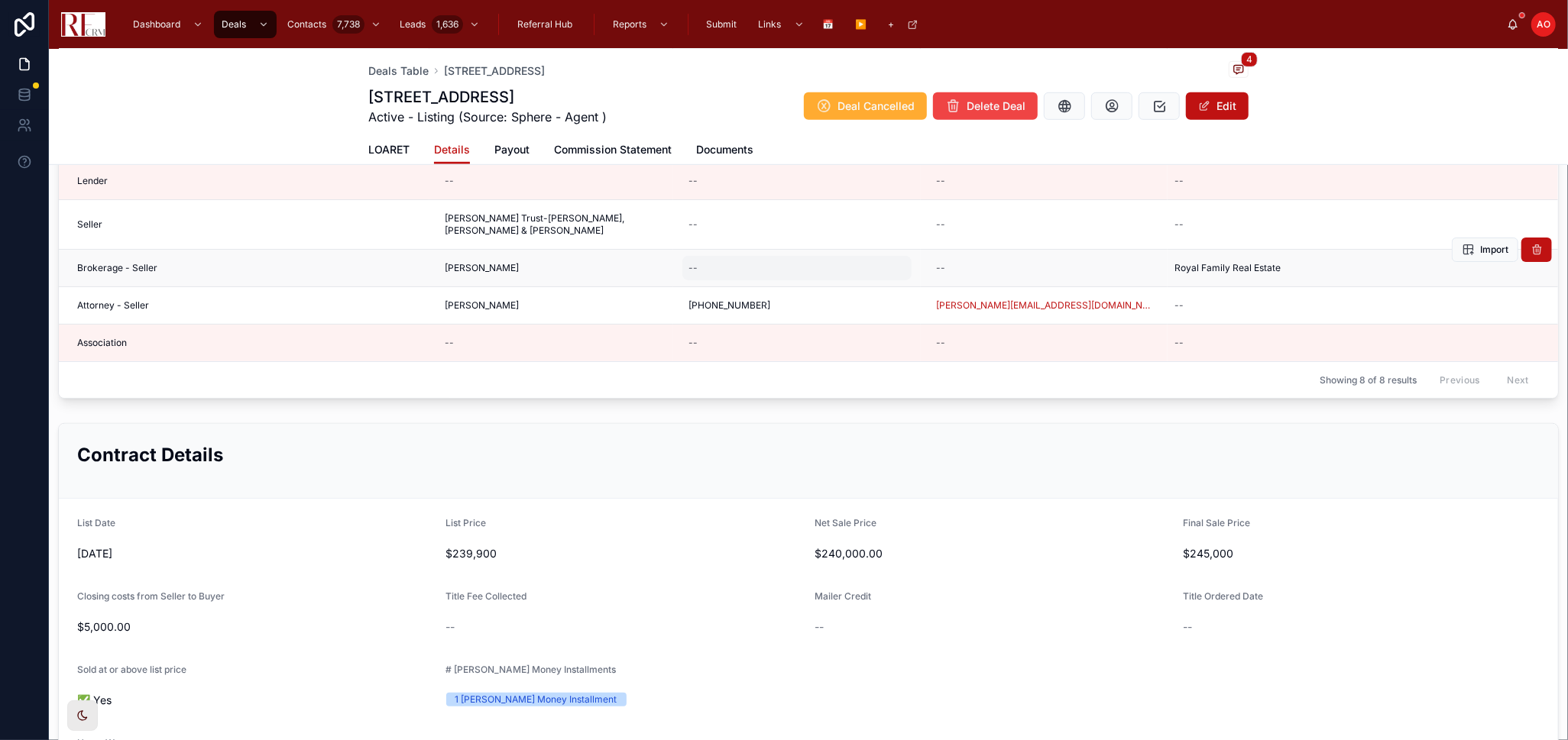
scroll to position [849, 0]
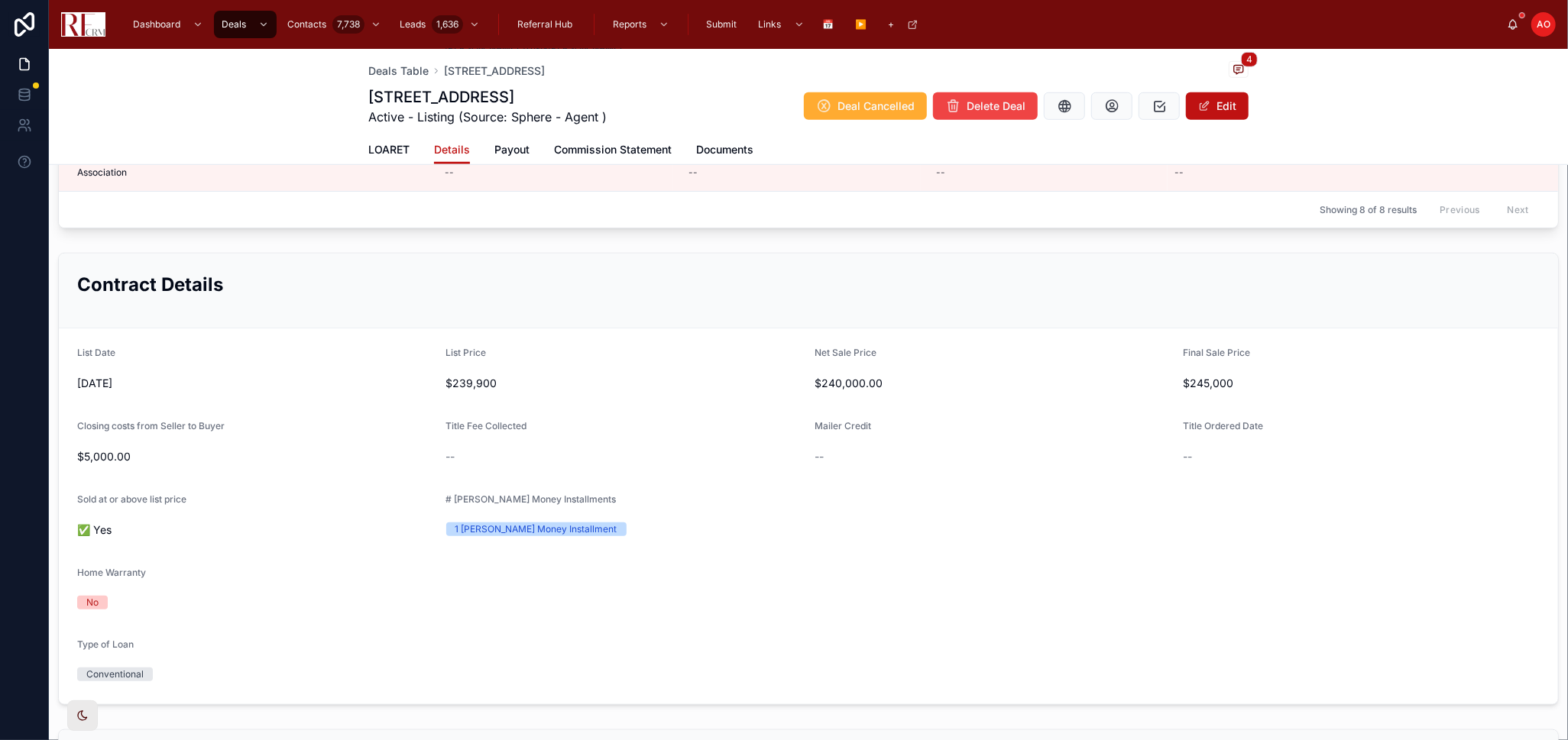
click at [1212, 109] on button "Edit" at bounding box center [1217, 107] width 63 height 28
click at [1214, 106] on button "Edit" at bounding box center [1217, 107] width 63 height 28
click at [1204, 103] on button "Edit" at bounding box center [1217, 107] width 63 height 28
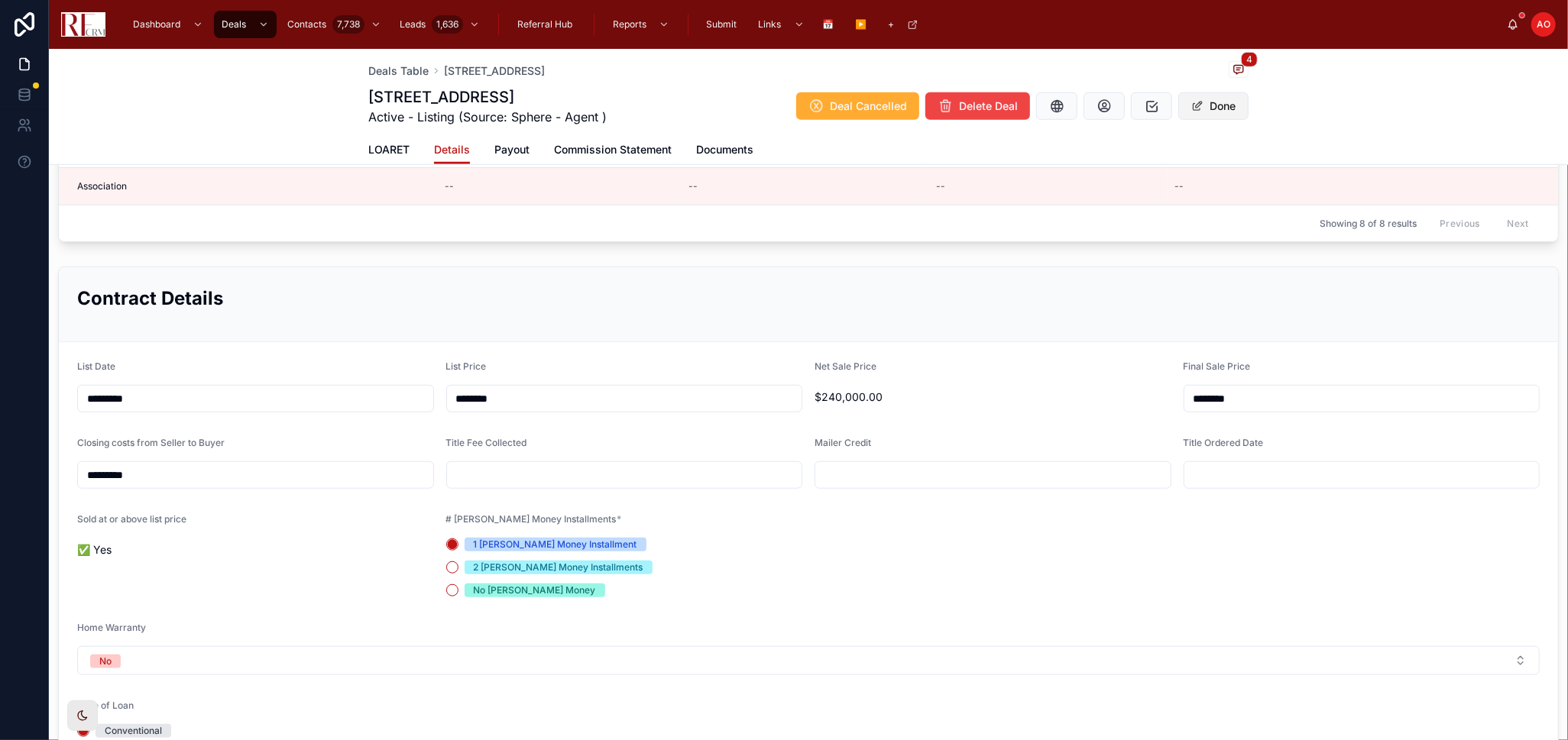
scroll to position [863, 0]
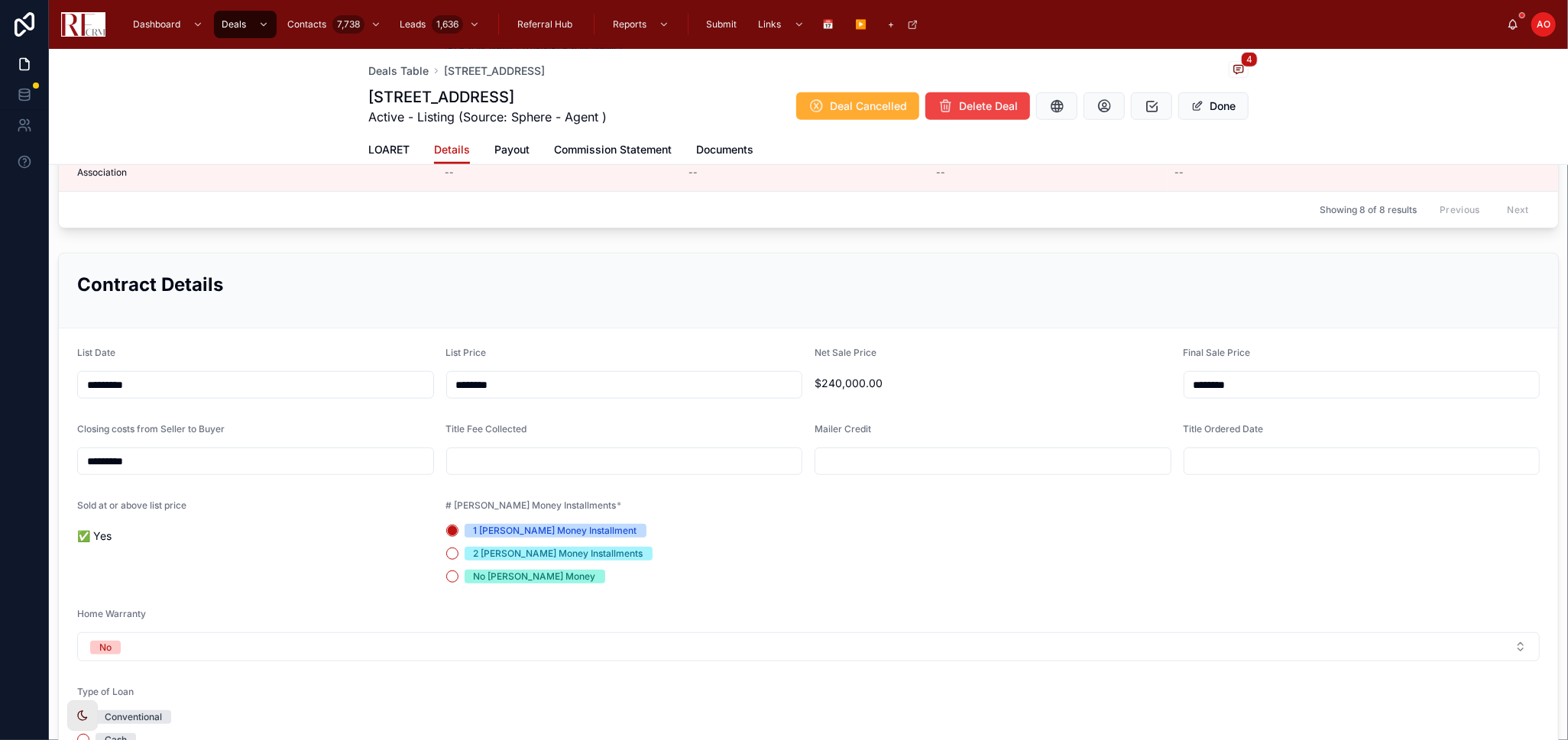
click at [1229, 472] on input "text" at bounding box center [1362, 462] width 355 height 21
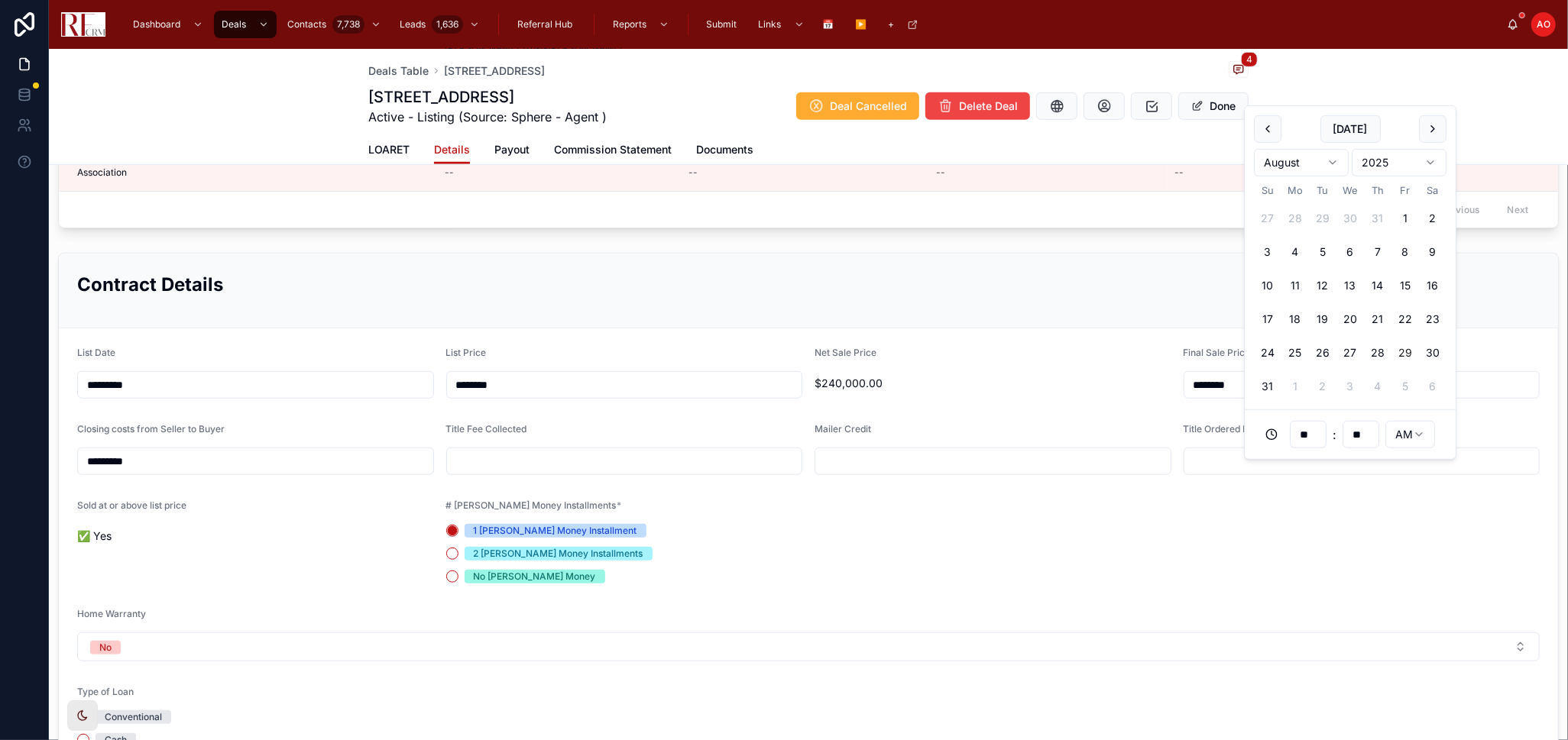
click at [1410, 355] on button "29" at bounding box center [1405, 353] width 28 height 28
click at [1311, 436] on input "**" at bounding box center [1307, 435] width 35 height 21
click at [1303, 610] on div "10" at bounding box center [1307, 613] width 68 height 24
type input "**********"
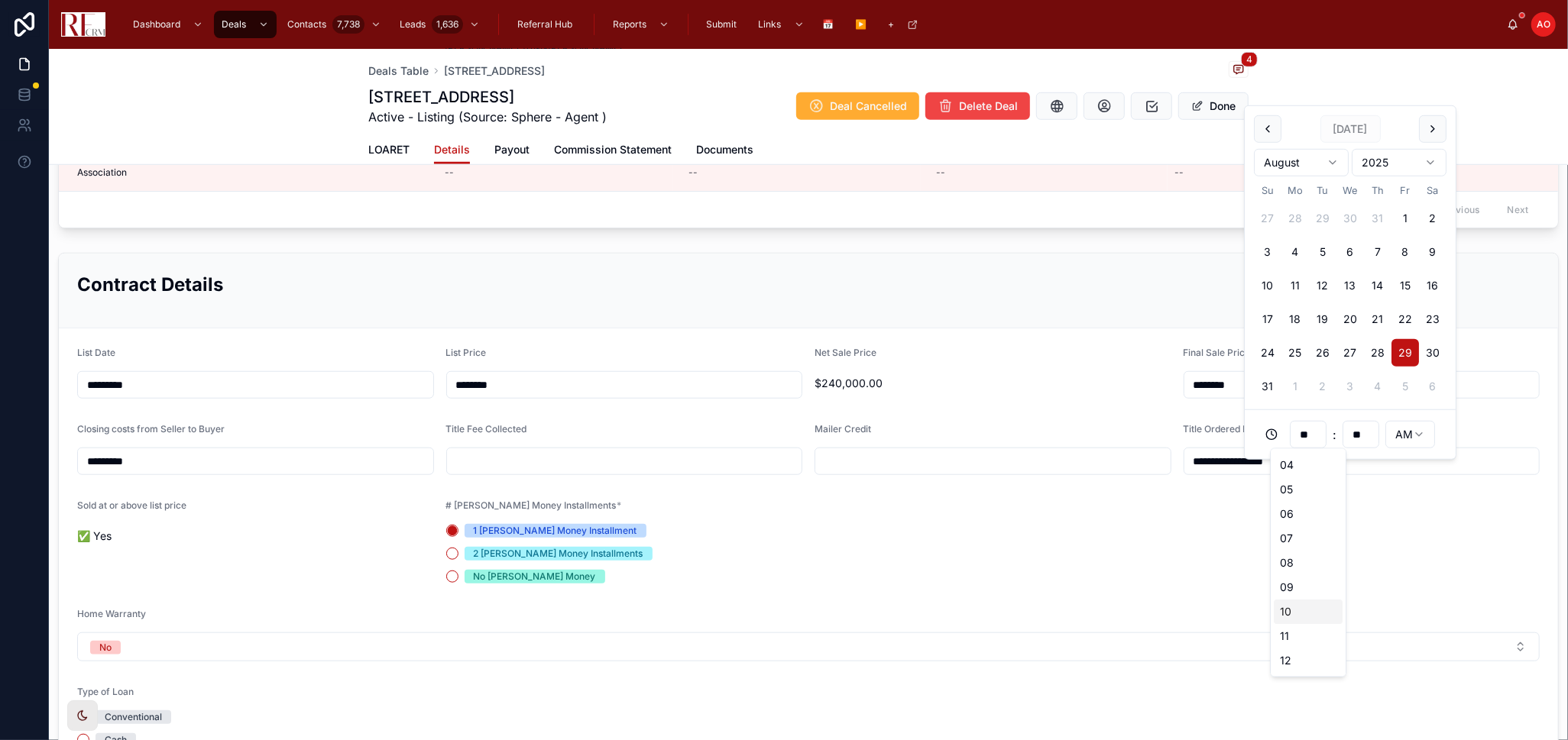
type input "**"
click at [1357, 435] on input "**" at bounding box center [1360, 435] width 35 height 21
click at [1350, 487] on div "05" at bounding box center [1360, 489] width 68 height 24
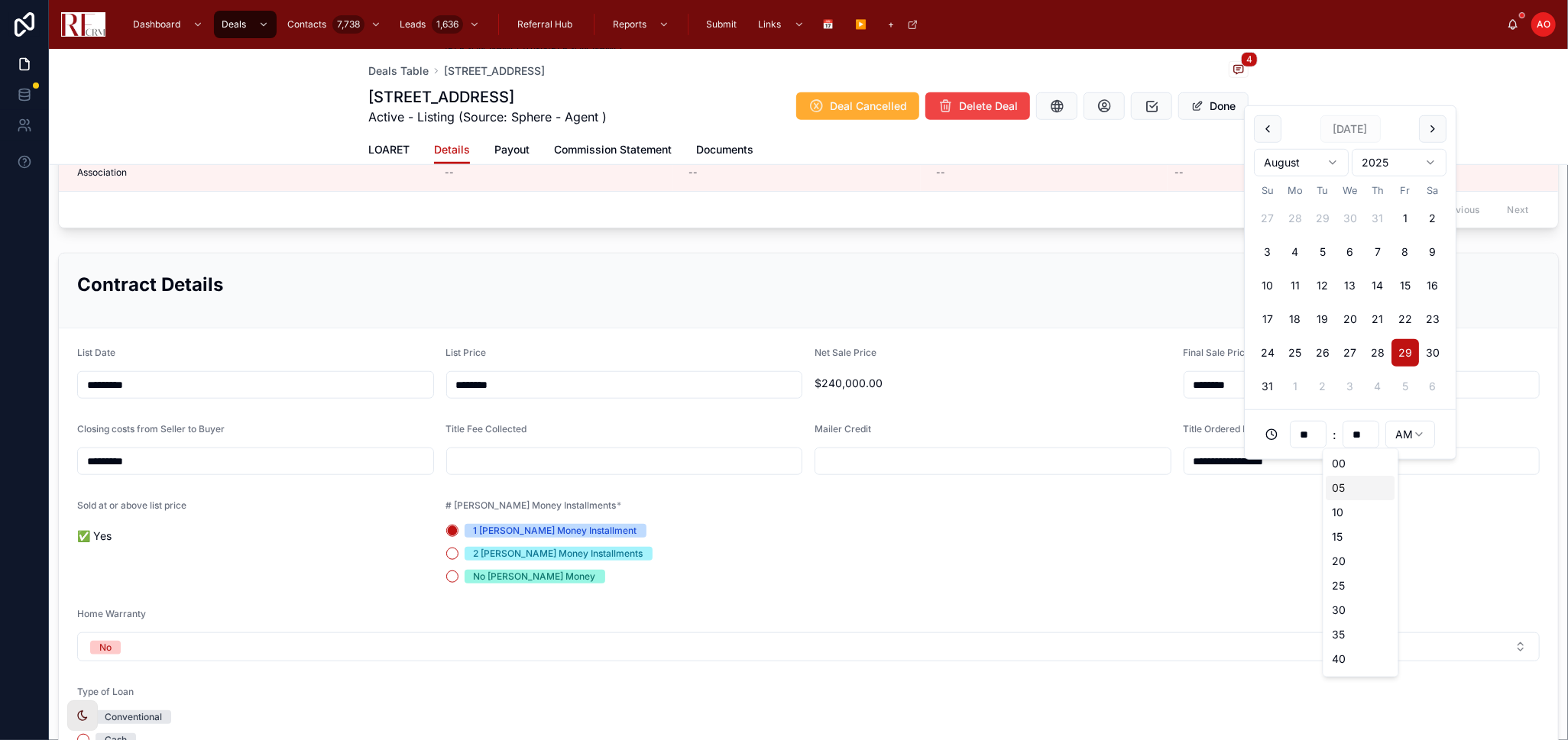
type input "**********"
type input "**"
click at [1309, 546] on form "**********" at bounding box center [808, 570] width 1499 height 483
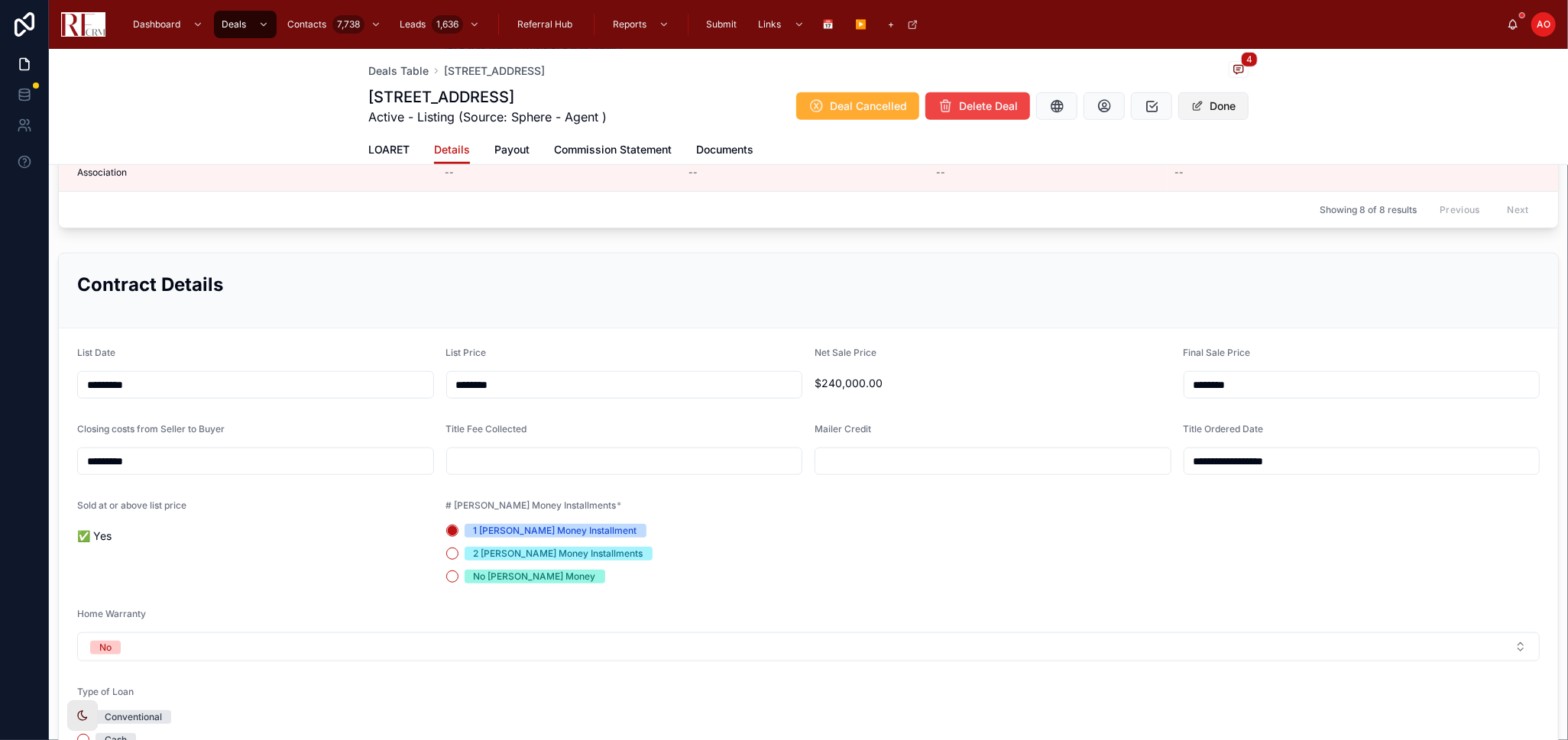
click at [1191, 108] on span at bounding box center [1197, 106] width 12 height 12
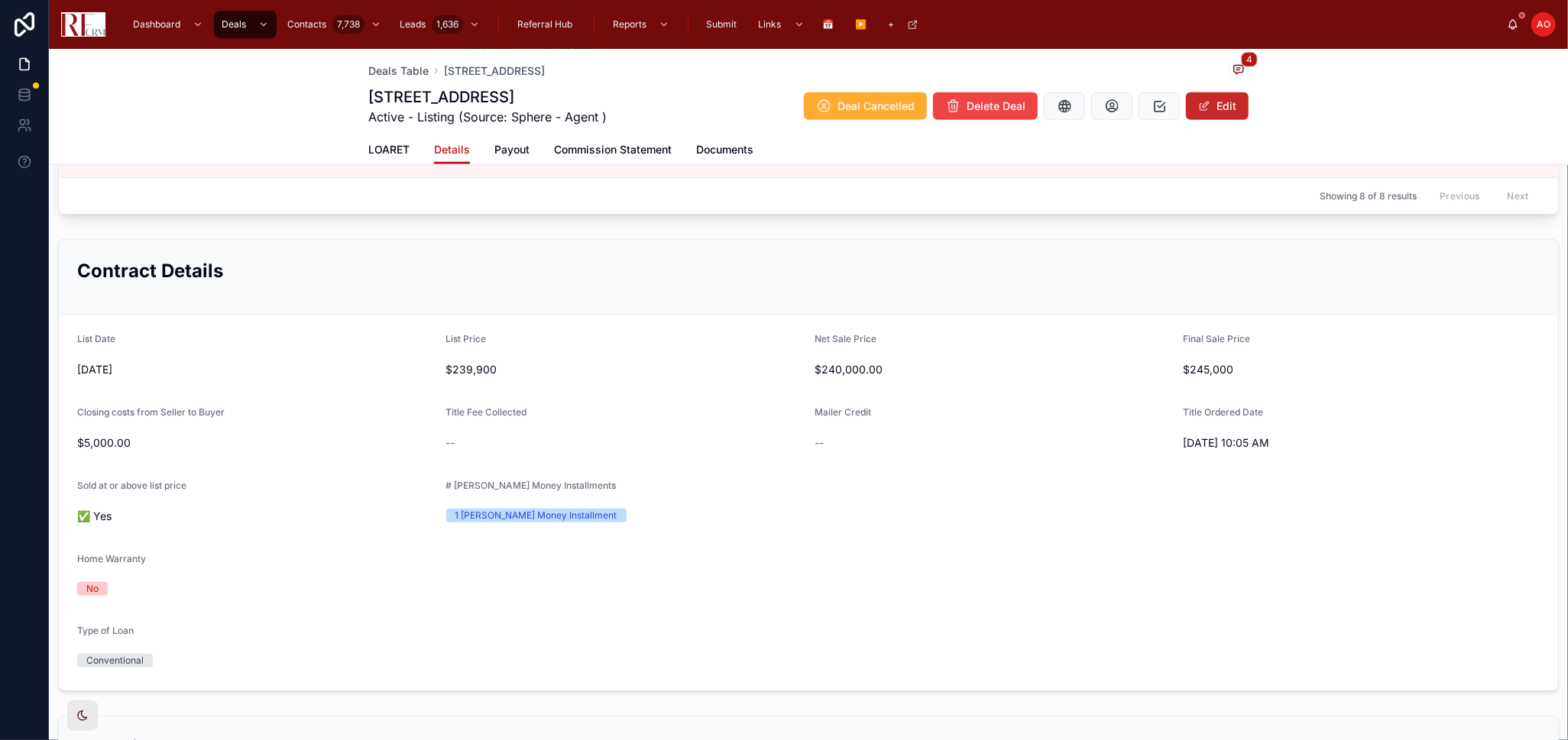
scroll to position [849, 0]
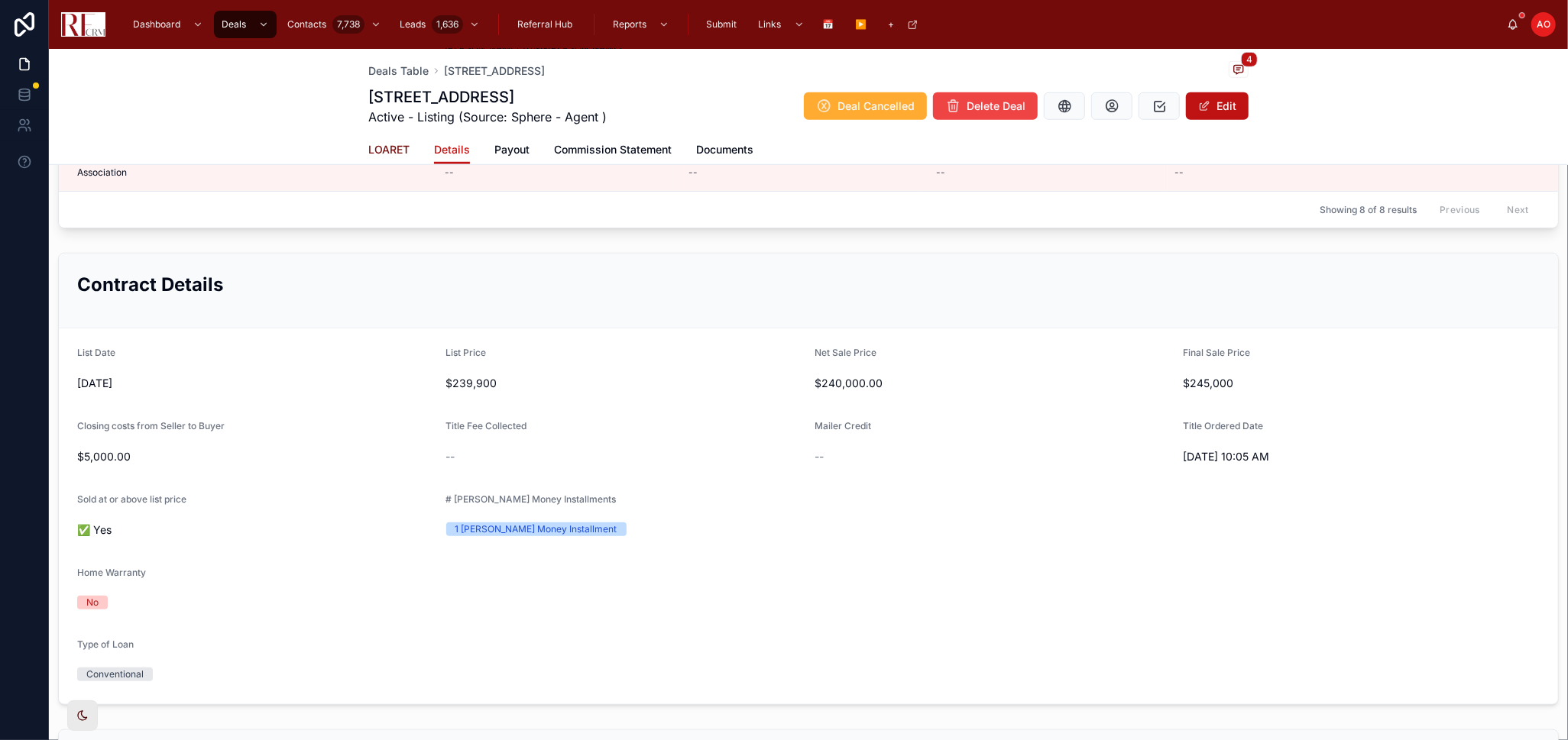
click at [368, 150] on span "LOARET" at bounding box center [388, 150] width 42 height 15
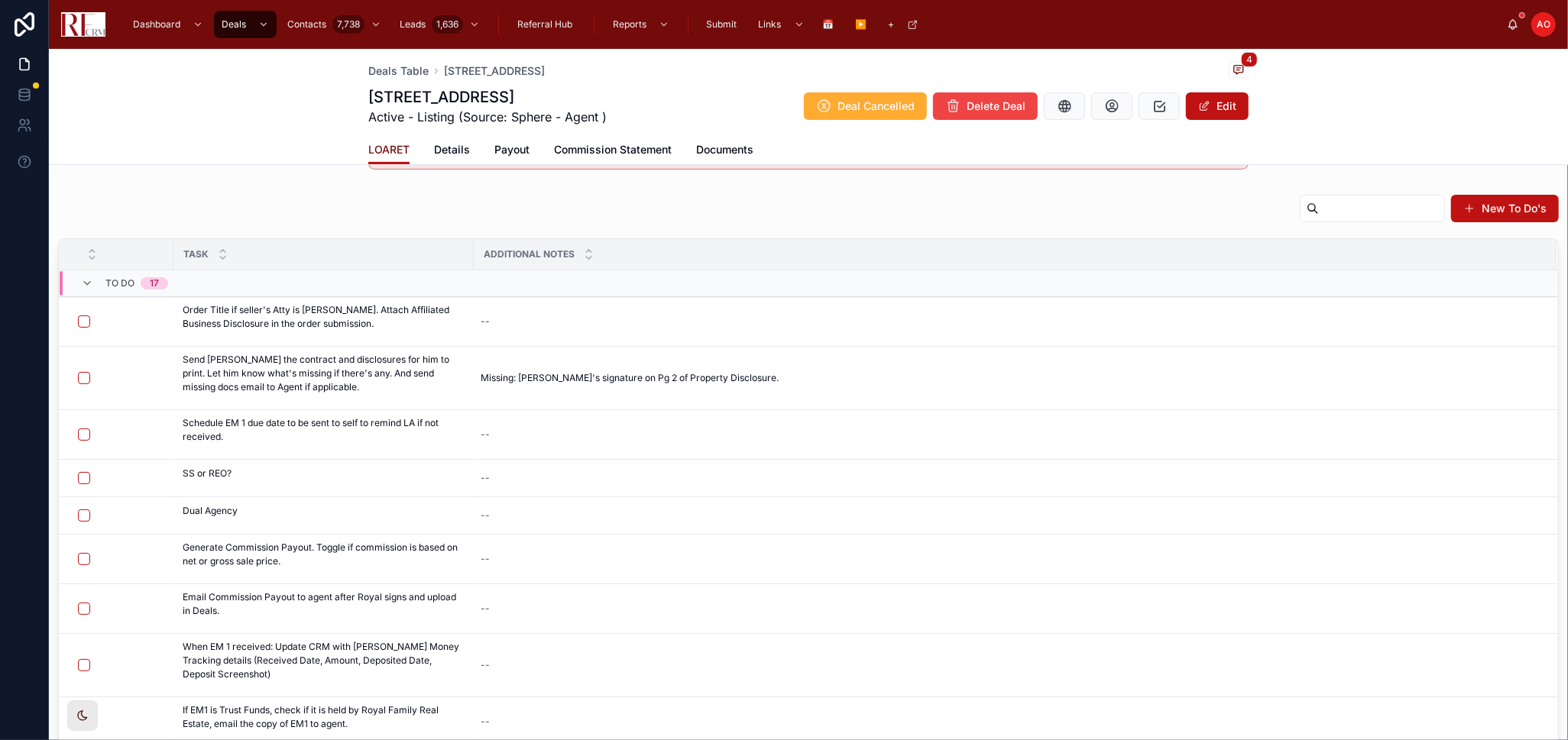
scroll to position [230, 0]
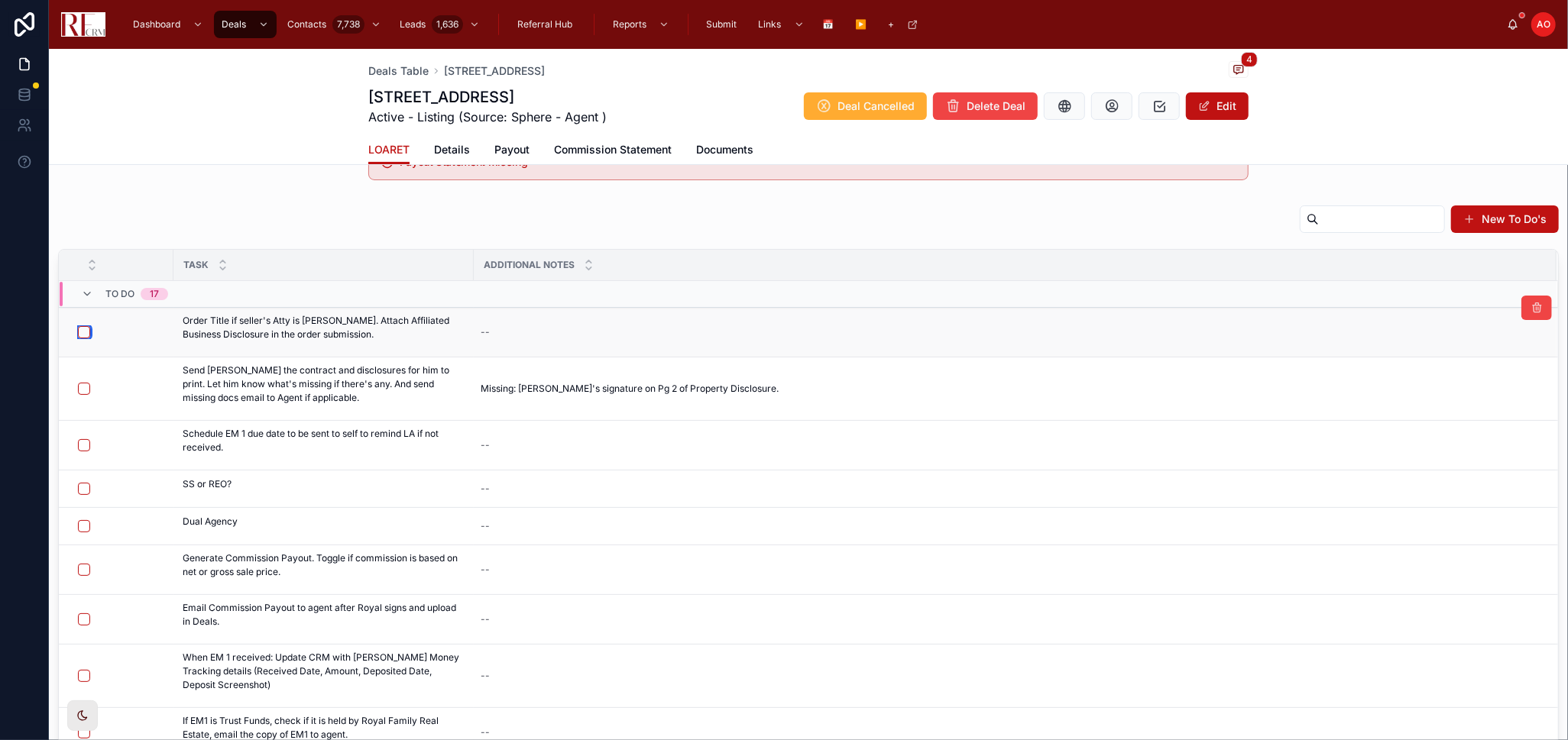
click at [84, 329] on button "button" at bounding box center [84, 332] width 12 height 12
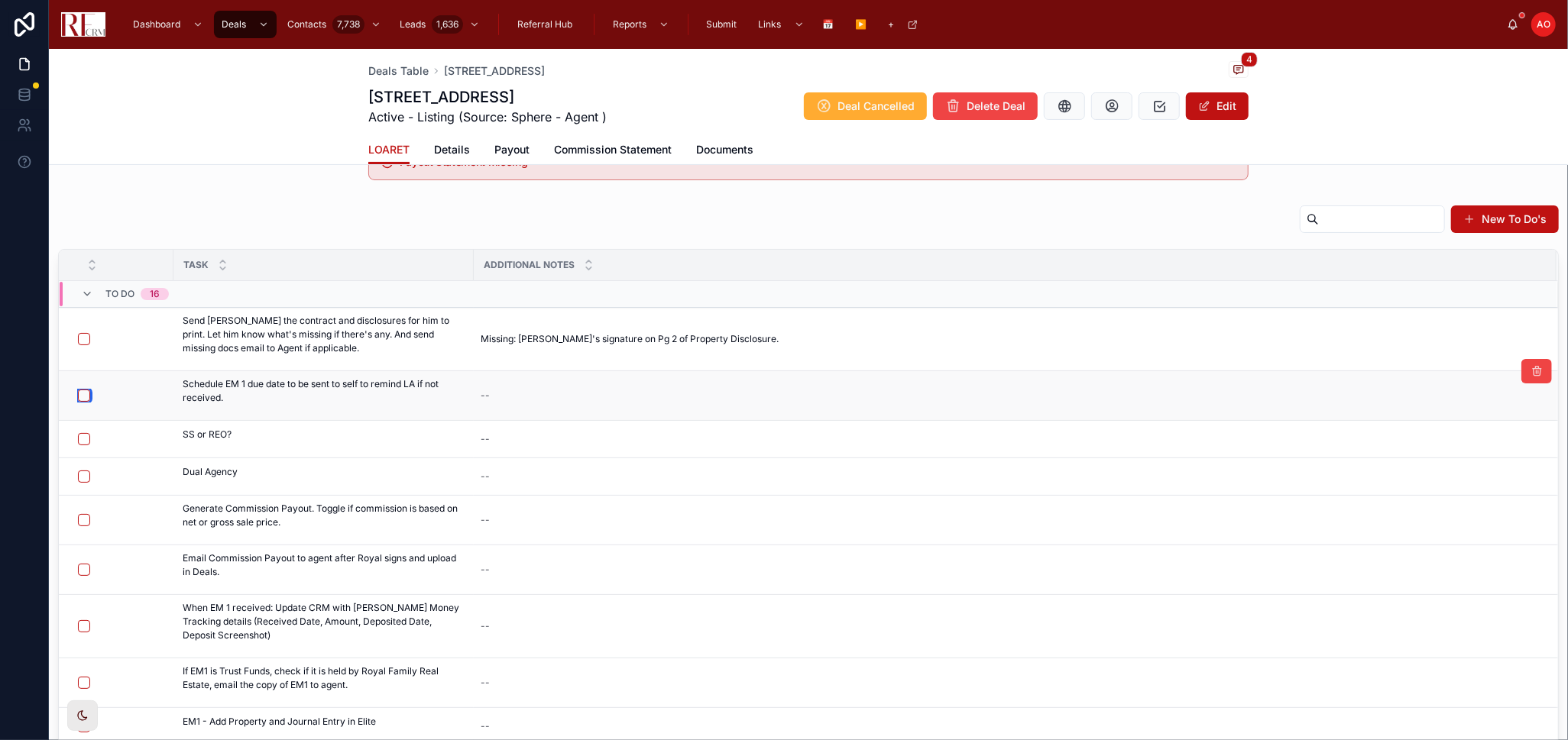
click at [81, 399] on button "button" at bounding box center [84, 396] width 12 height 12
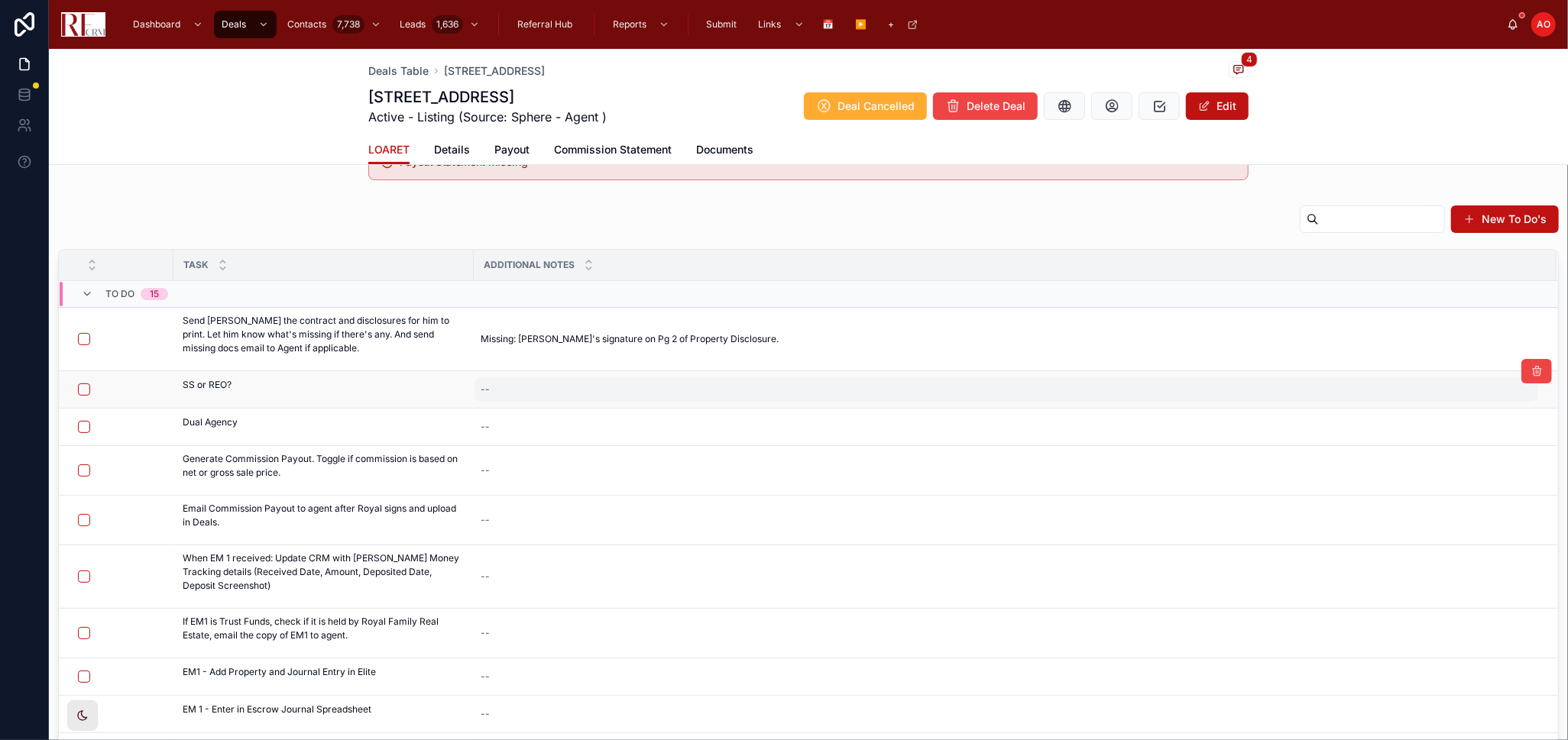
click at [529, 392] on div "--" at bounding box center [1006, 390] width 1063 height 24
type textarea "**"
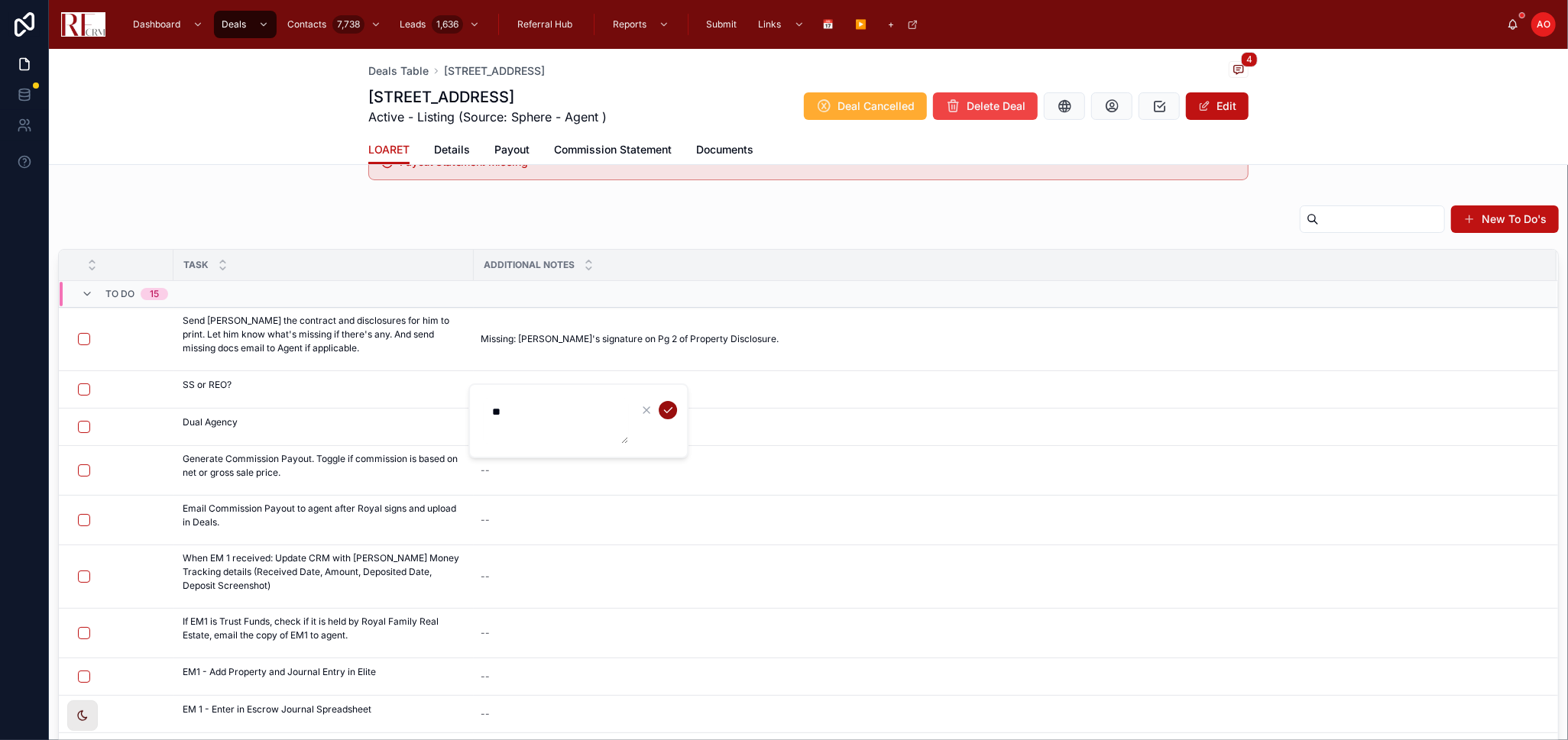
click at [671, 408] on icon "submit" at bounding box center [668, 409] width 12 height 12
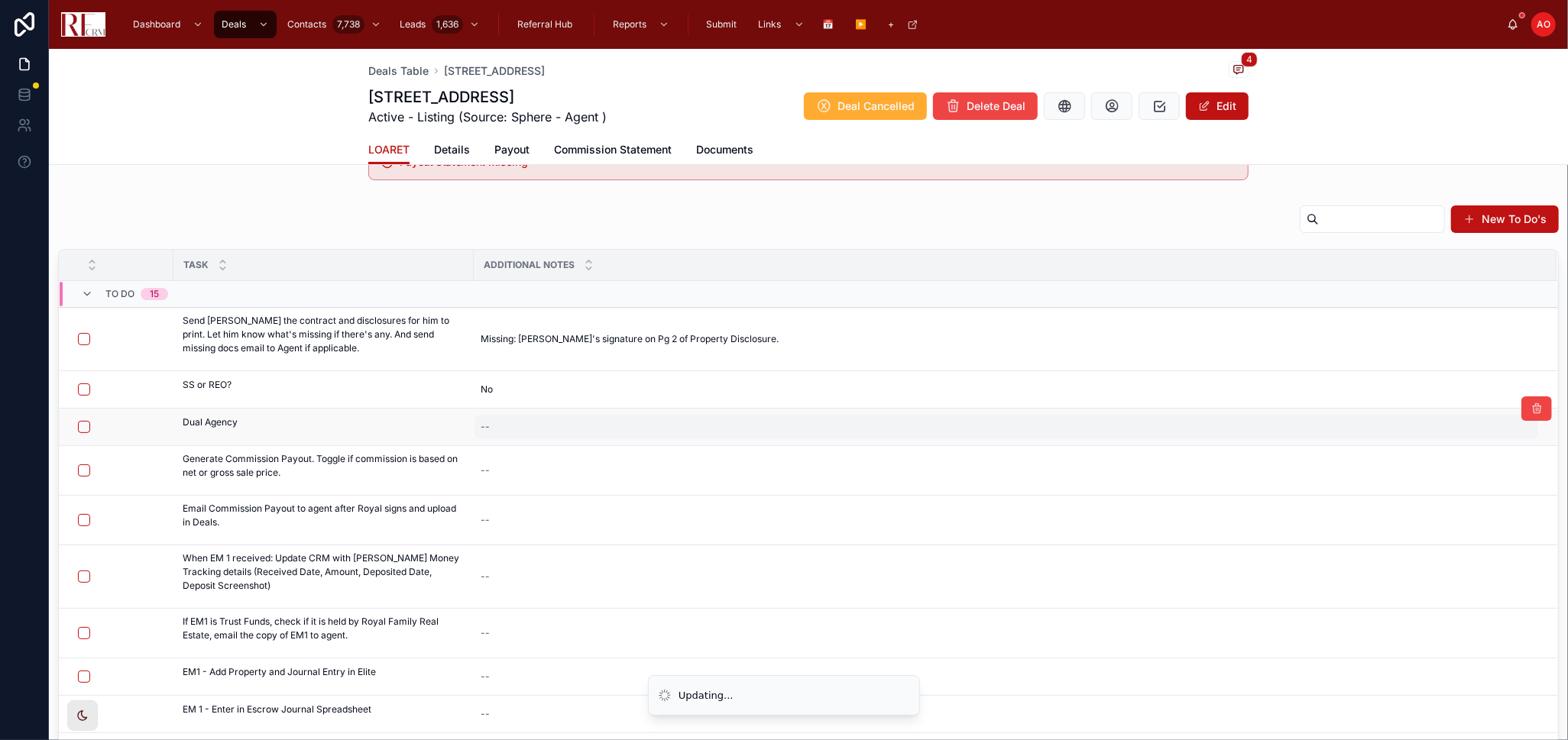
click at [543, 428] on div "--" at bounding box center [1006, 427] width 1063 height 24
click at [543, 428] on div at bounding box center [578, 458] width 220 height 75
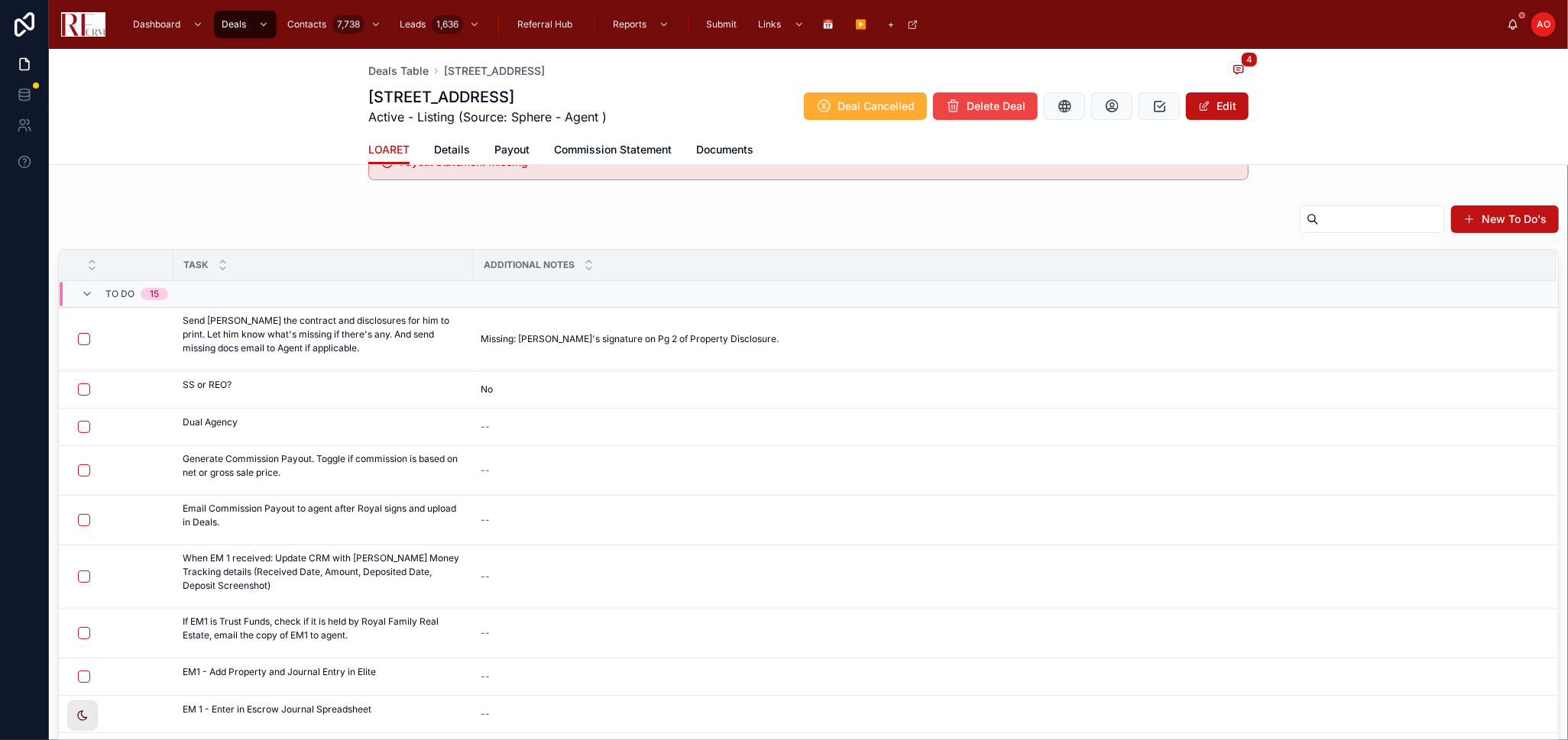
click at [543, 428] on div "--" at bounding box center [1006, 427] width 1063 height 24
click at [537, 453] on textarea at bounding box center [555, 458] width 145 height 46
type textarea "**"
click at [662, 441] on icon "submit" at bounding box center [668, 447] width 12 height 12
click at [81, 390] on button "button" at bounding box center [84, 389] width 12 height 12
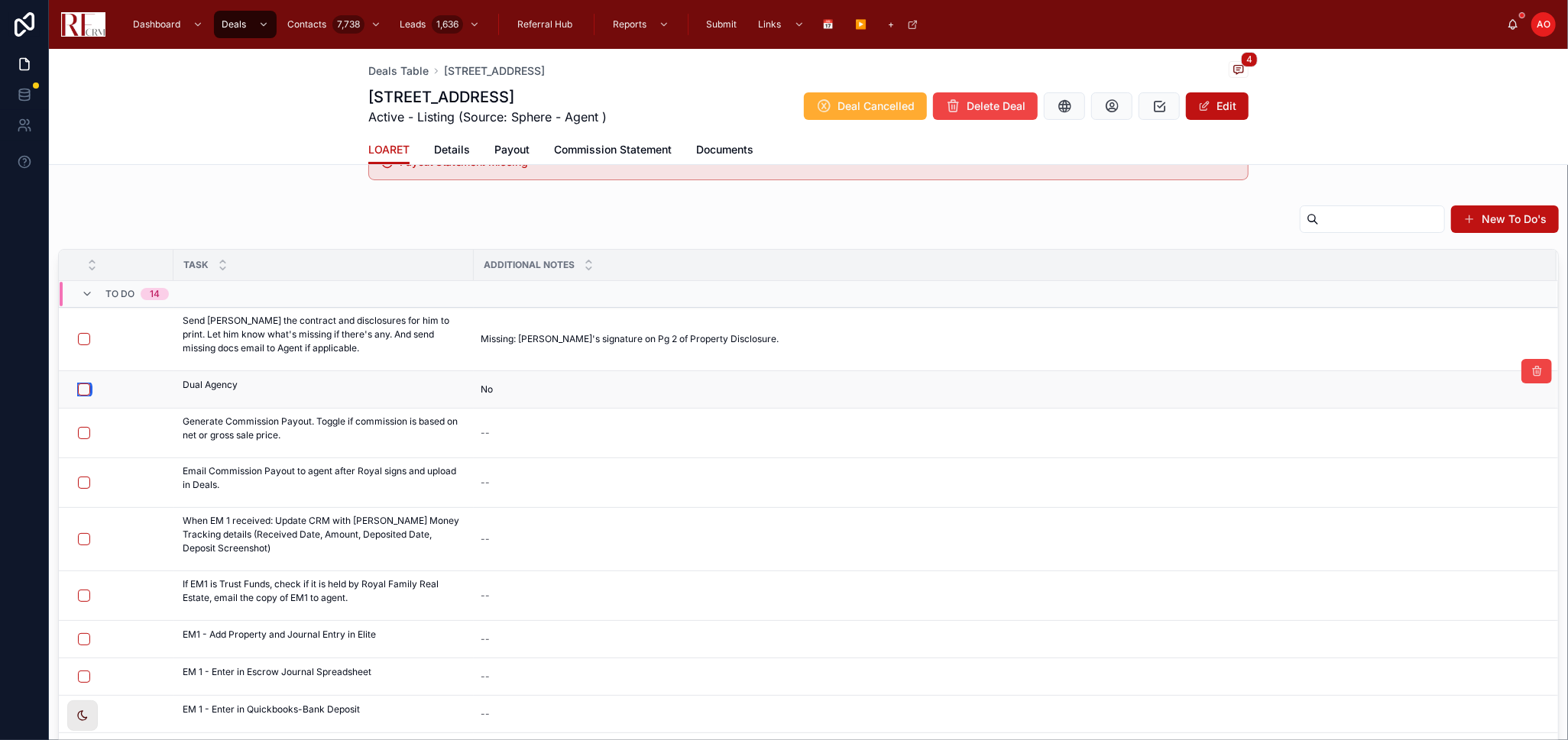
click at [84, 393] on button "button" at bounding box center [84, 389] width 12 height 12
click at [85, 393] on button "button" at bounding box center [84, 389] width 12 height 12
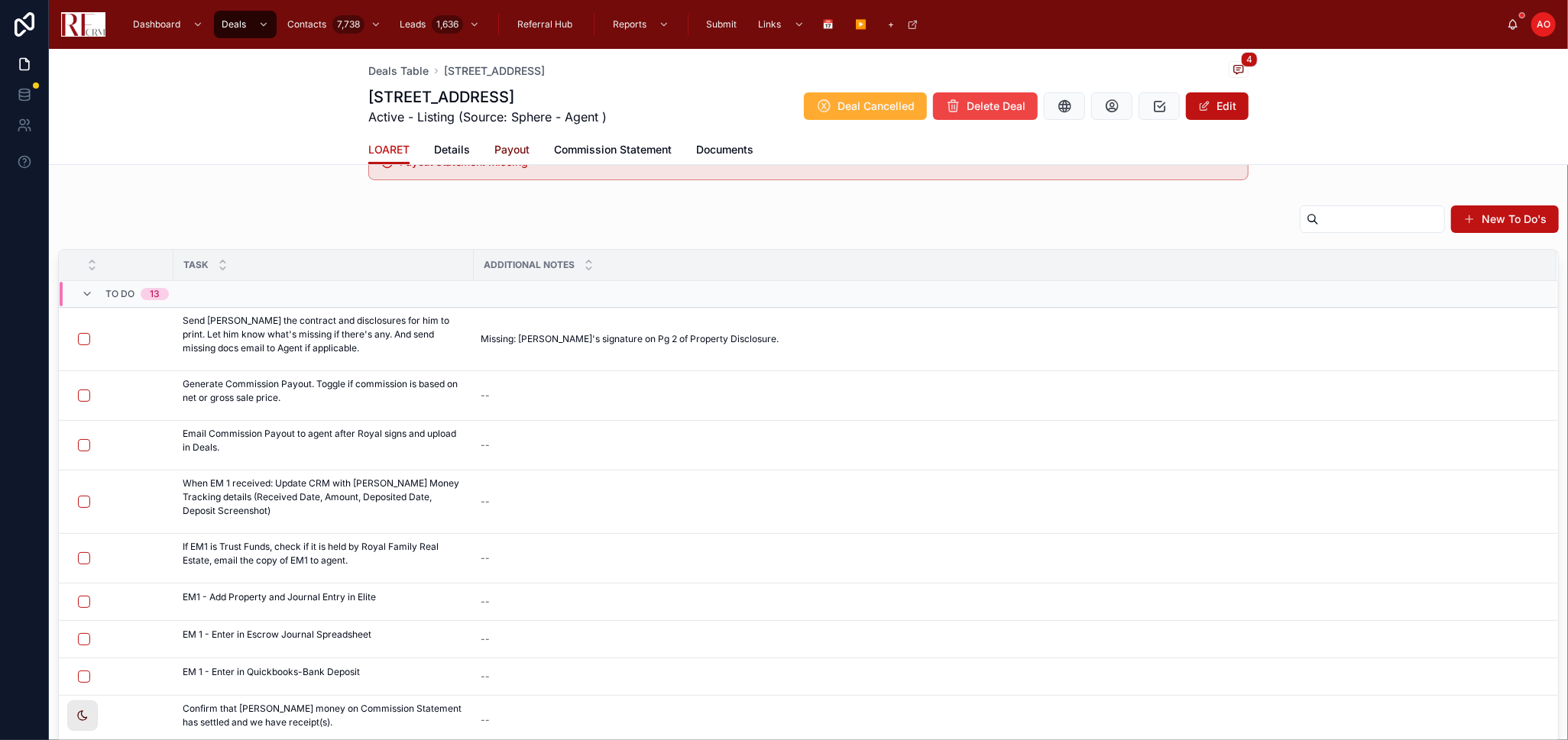
click at [496, 154] on span "Payout" at bounding box center [511, 150] width 35 height 15
click at [494, 154] on span "Payout" at bounding box center [511, 150] width 35 height 15
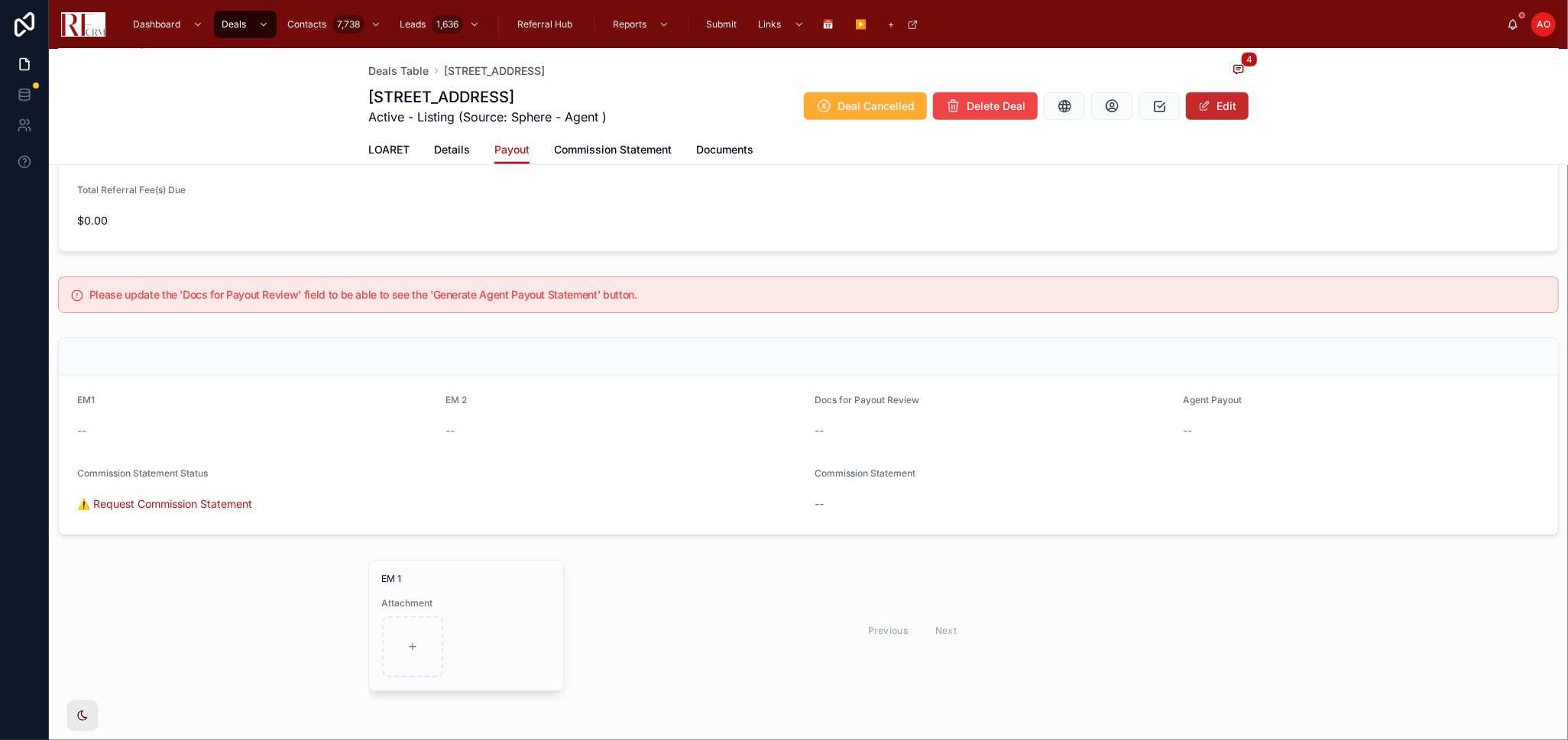
click at [1216, 112] on button "Edit" at bounding box center [1217, 107] width 63 height 28
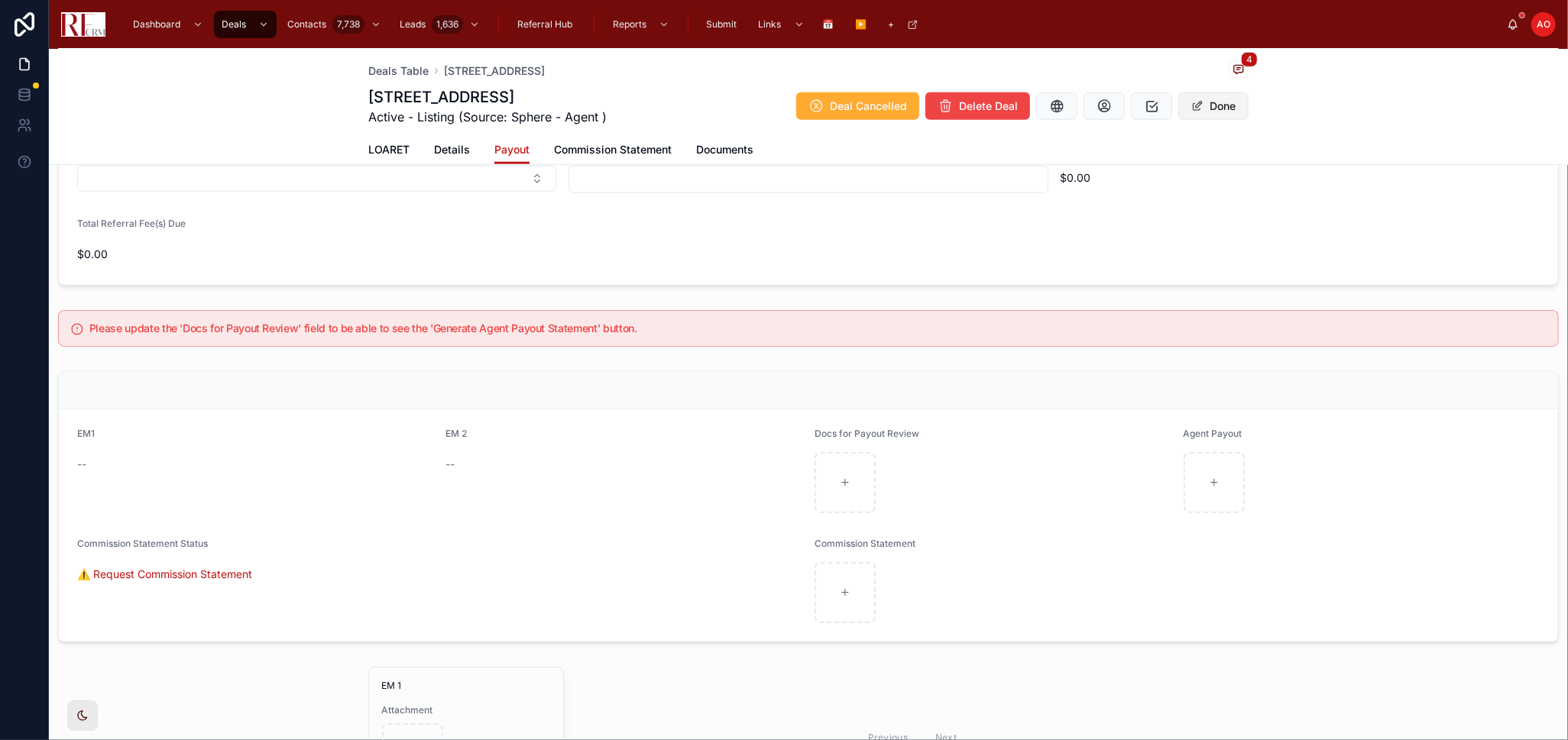
scroll to position [1021, 0]
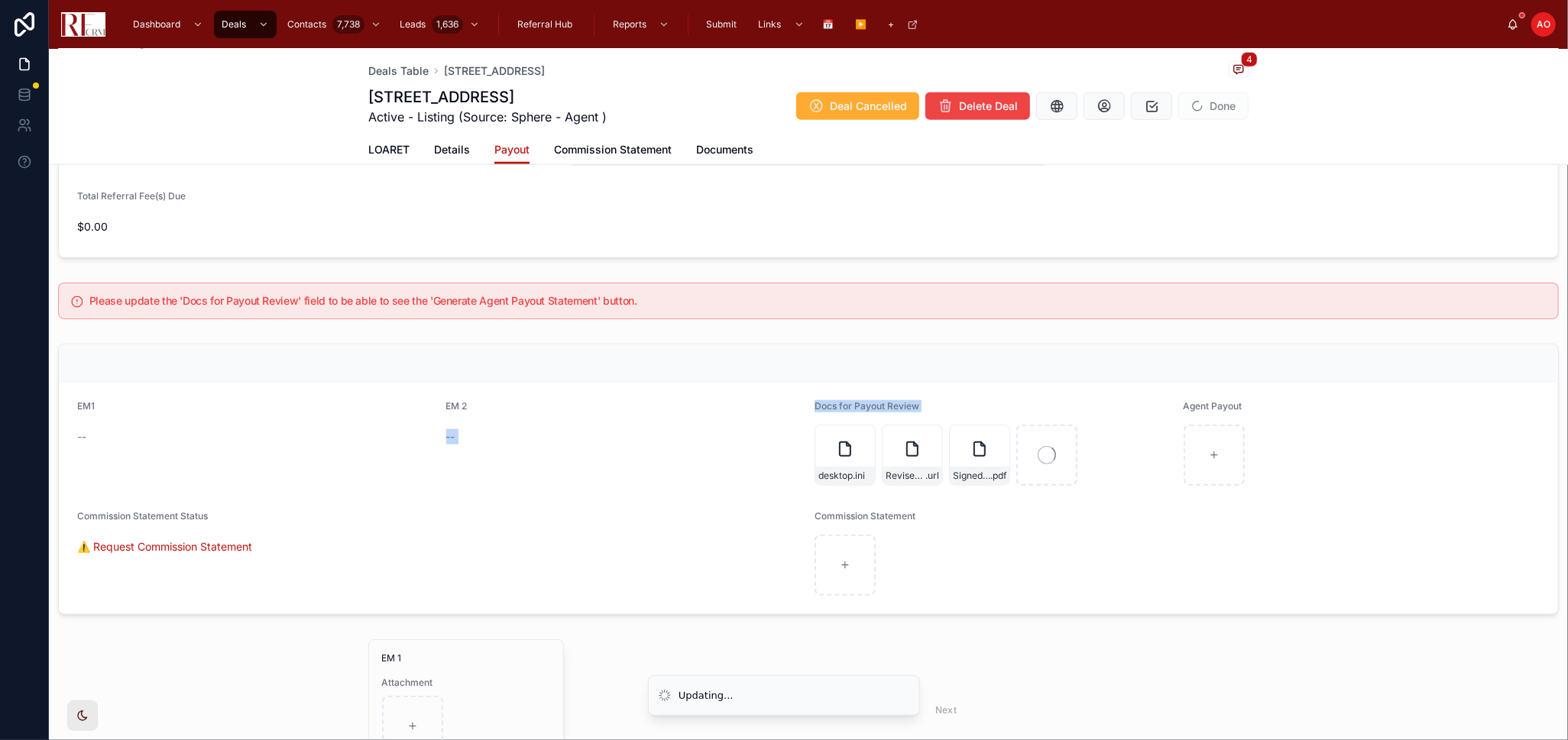
drag, startPoint x: 762, startPoint y: 473, endPoint x: 804, endPoint y: 447, distance: 49.4
click at [805, 449] on form "EM1 -- EM 2 -- Docs for Payout Review desktop .ini Revised payout form, New pro…" at bounding box center [808, 497] width 1499 height 232
click at [804, 448] on form "EM1 -- EM 2 -- Docs for Payout Review desktop .ini Revised payout form, New pro…" at bounding box center [808, 497] width 1499 height 232
click at [1172, 574] on div at bounding box center [1176, 565] width 725 height 61
click at [975, 436] on icon "button" at bounding box center [981, 437] width 12 height 12
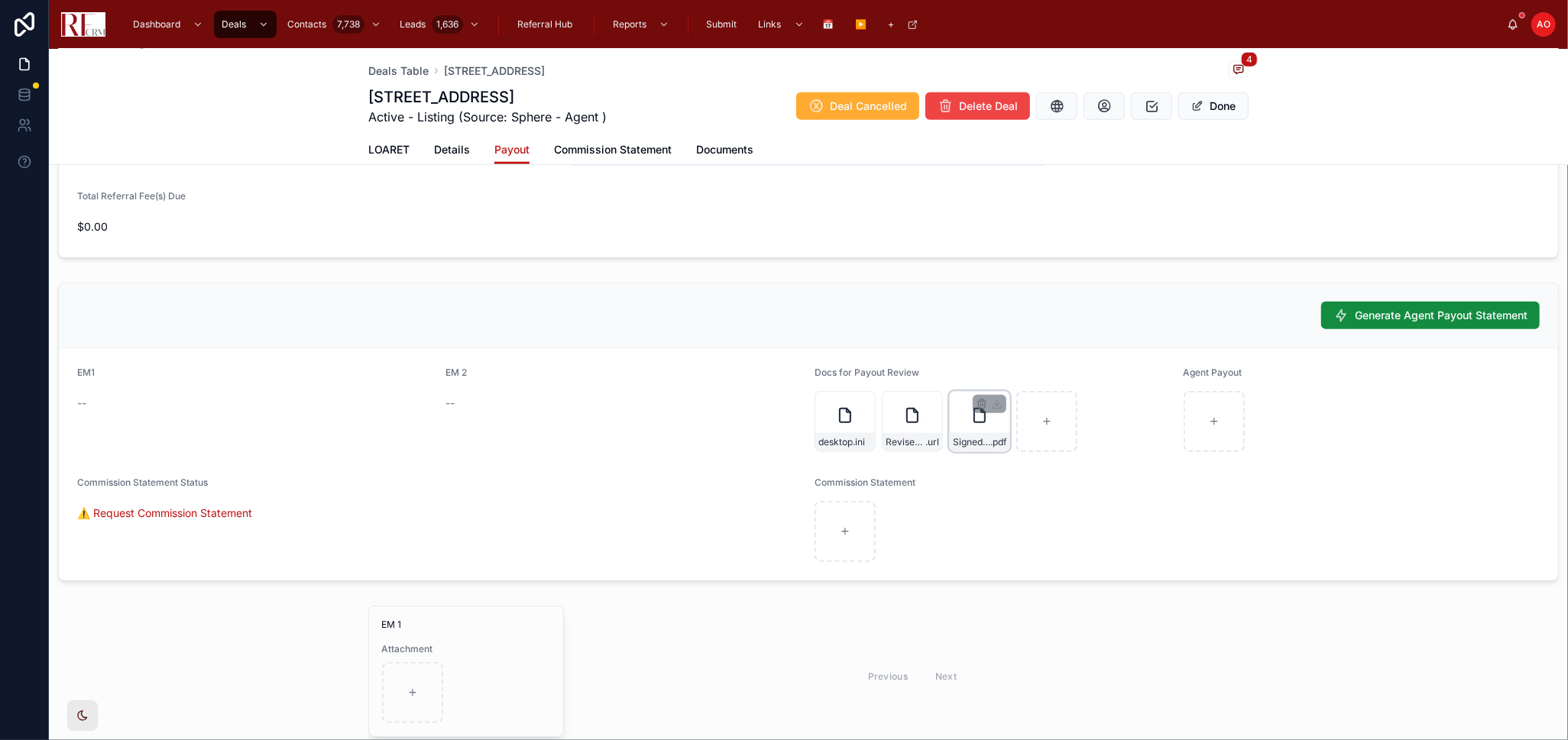
click at [975, 435] on div "Signed Commission Payout-565 Quincy .pdf" at bounding box center [979, 442] width 59 height 19
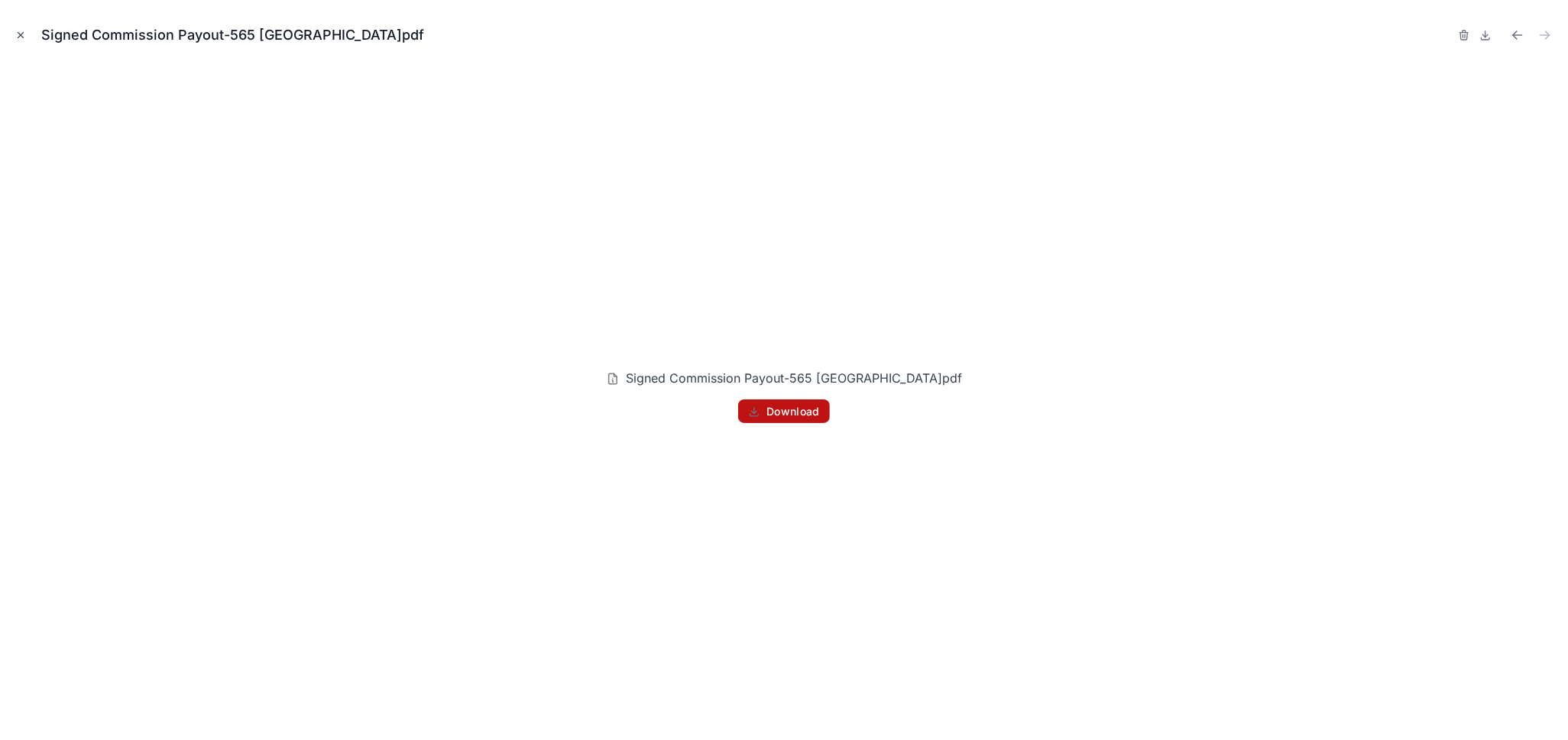
click at [16, 34] on icon "Close modal" at bounding box center [20, 35] width 11 height 11
click at [16, 34] on icon at bounding box center [24, 24] width 20 height 24
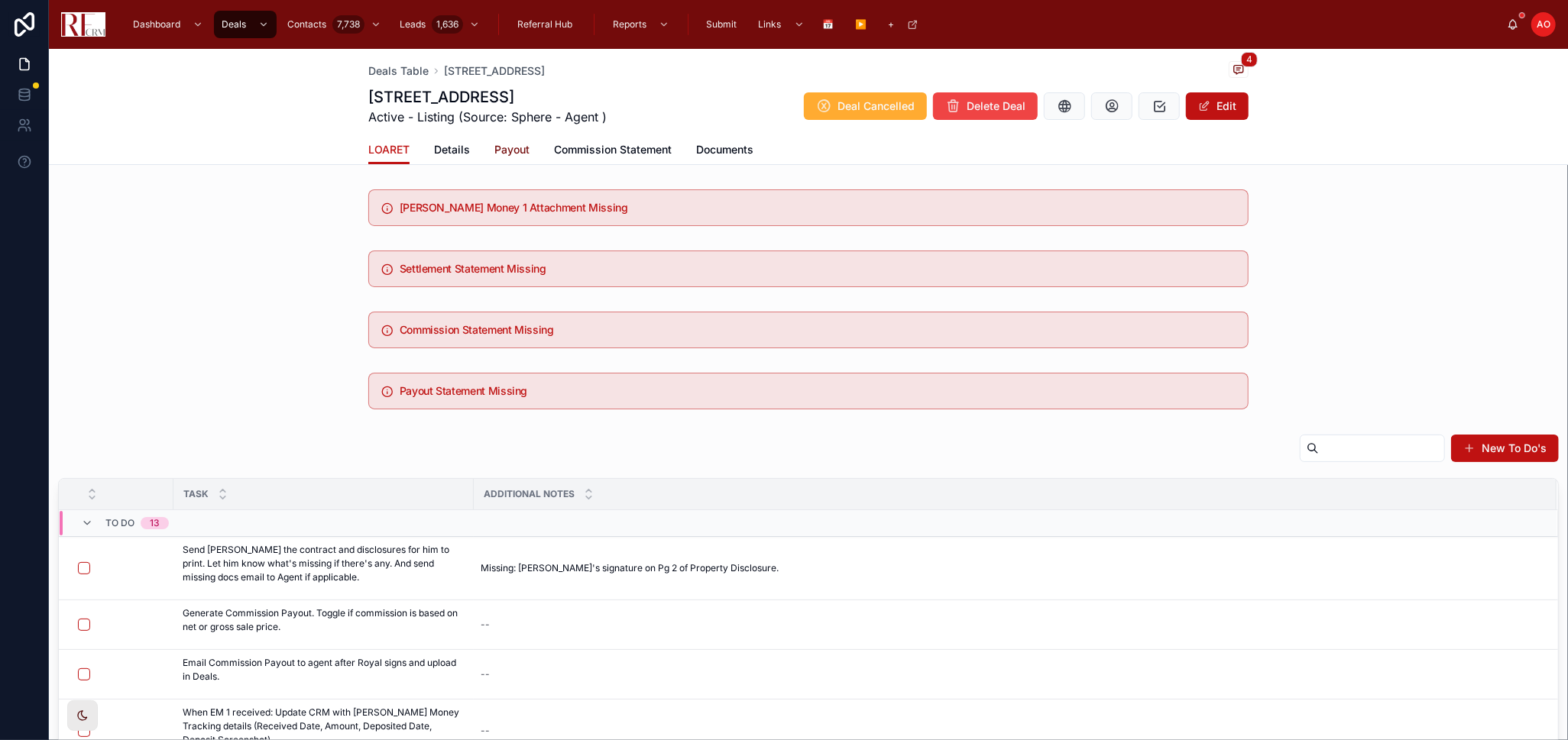
click at [512, 151] on span "Payout" at bounding box center [511, 150] width 35 height 15
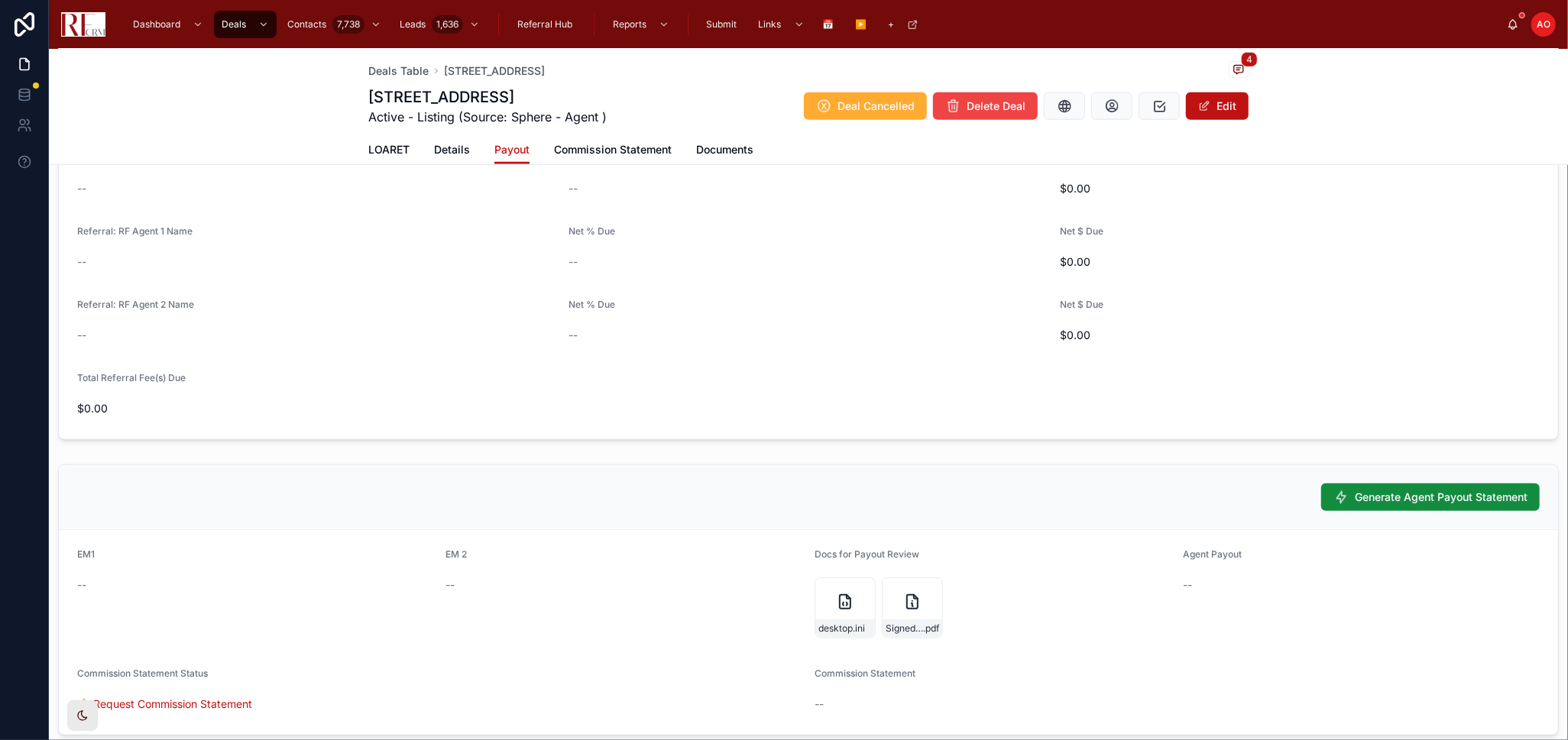
scroll to position [1018, 0]
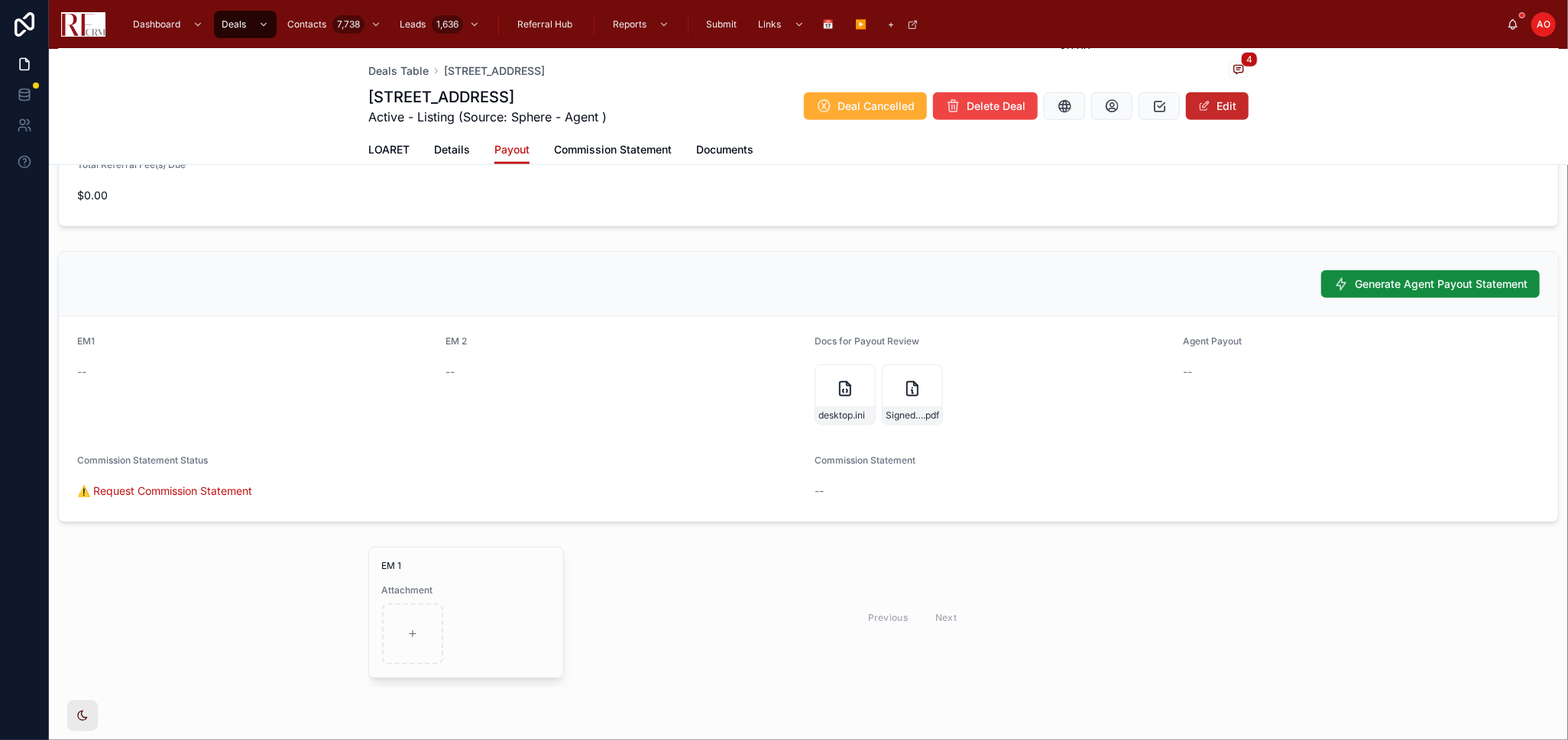
click at [1220, 103] on button "Edit" at bounding box center [1217, 107] width 63 height 28
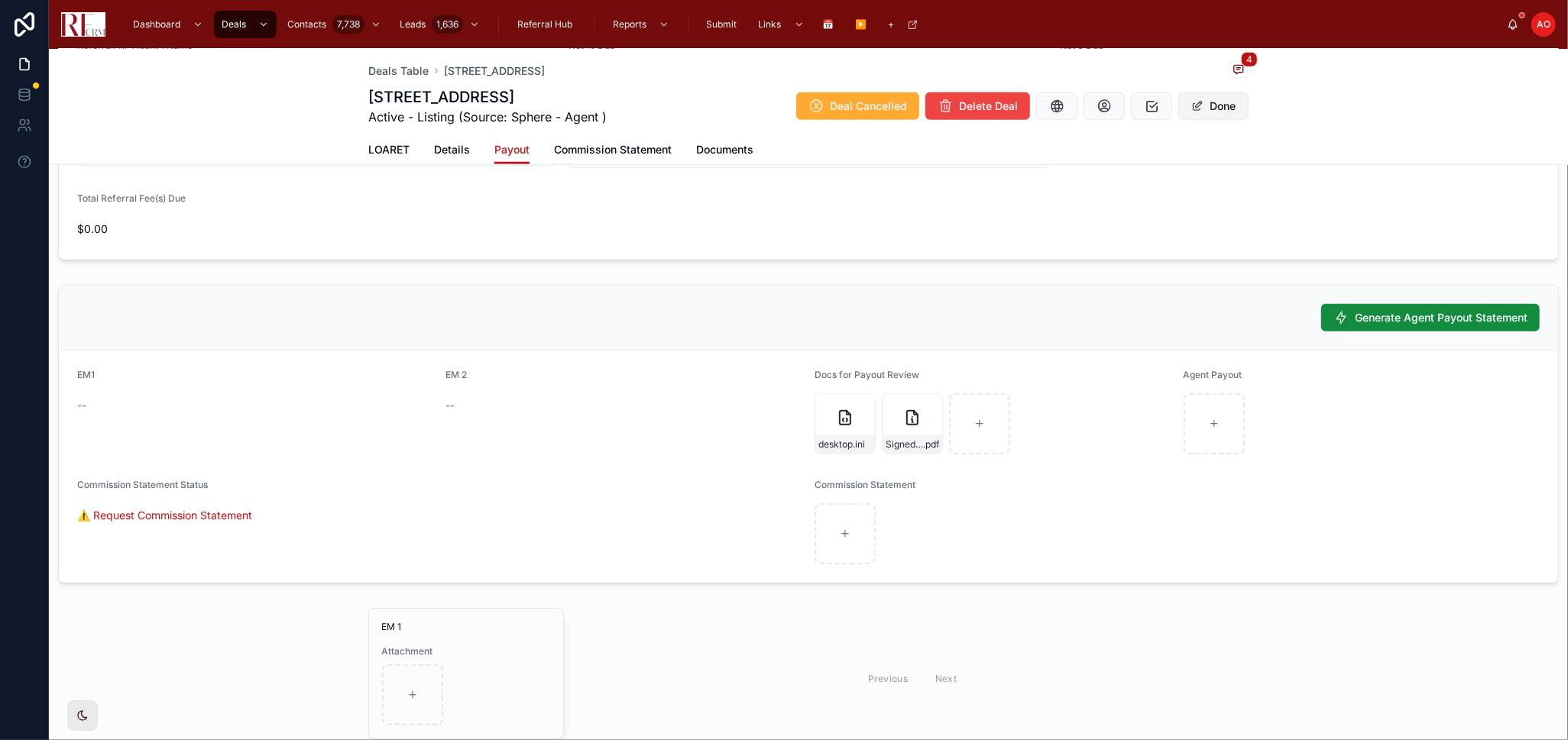
scroll to position [1046, 0]
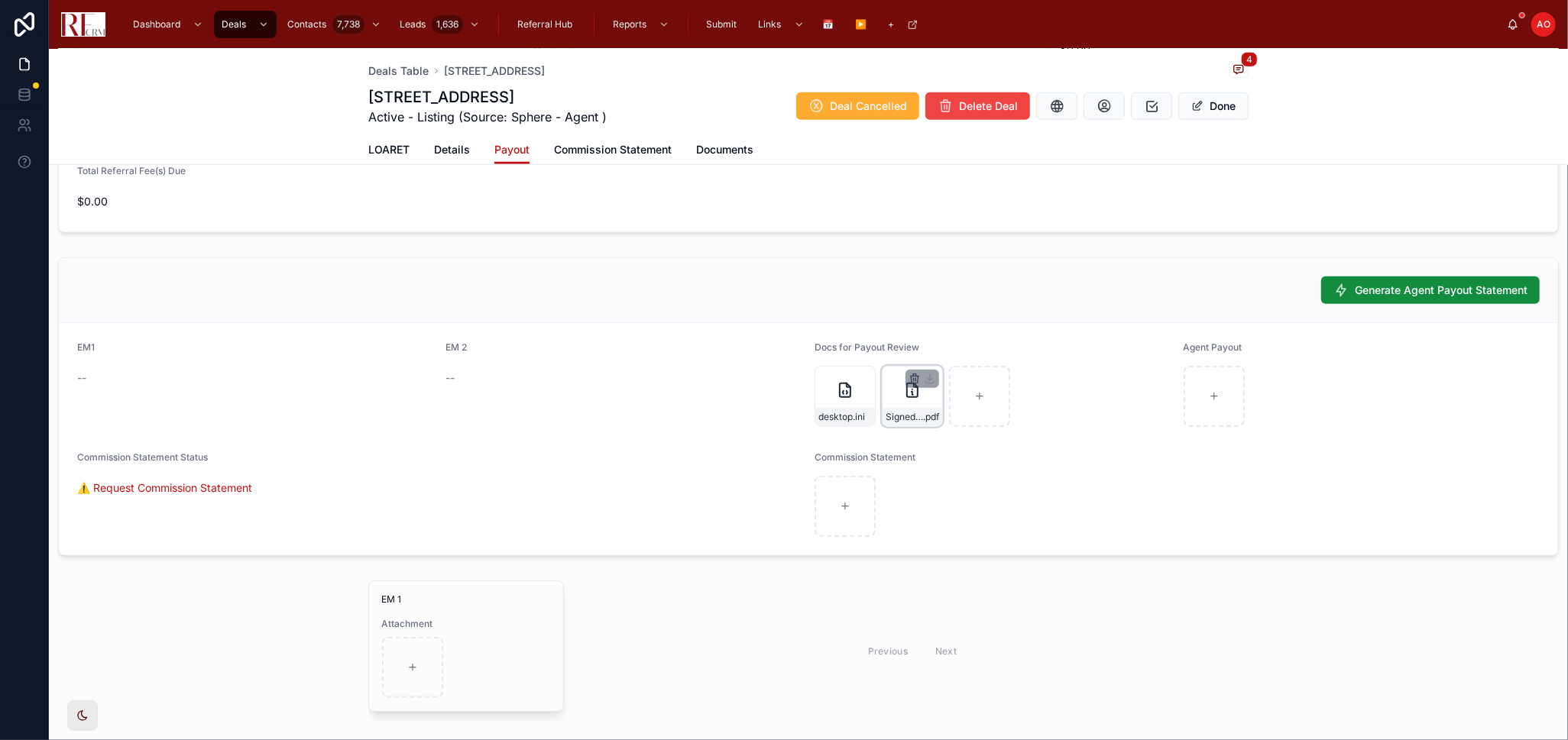
click at [909, 377] on icon "button" at bounding box center [914, 379] width 12 height 12
click at [942, 348] on icon "button" at bounding box center [939, 351] width 12 height 12
click at [848, 381] on icon "button" at bounding box center [848, 380] width 0 height 3
click at [874, 354] on icon "button" at bounding box center [873, 351] width 12 height 12
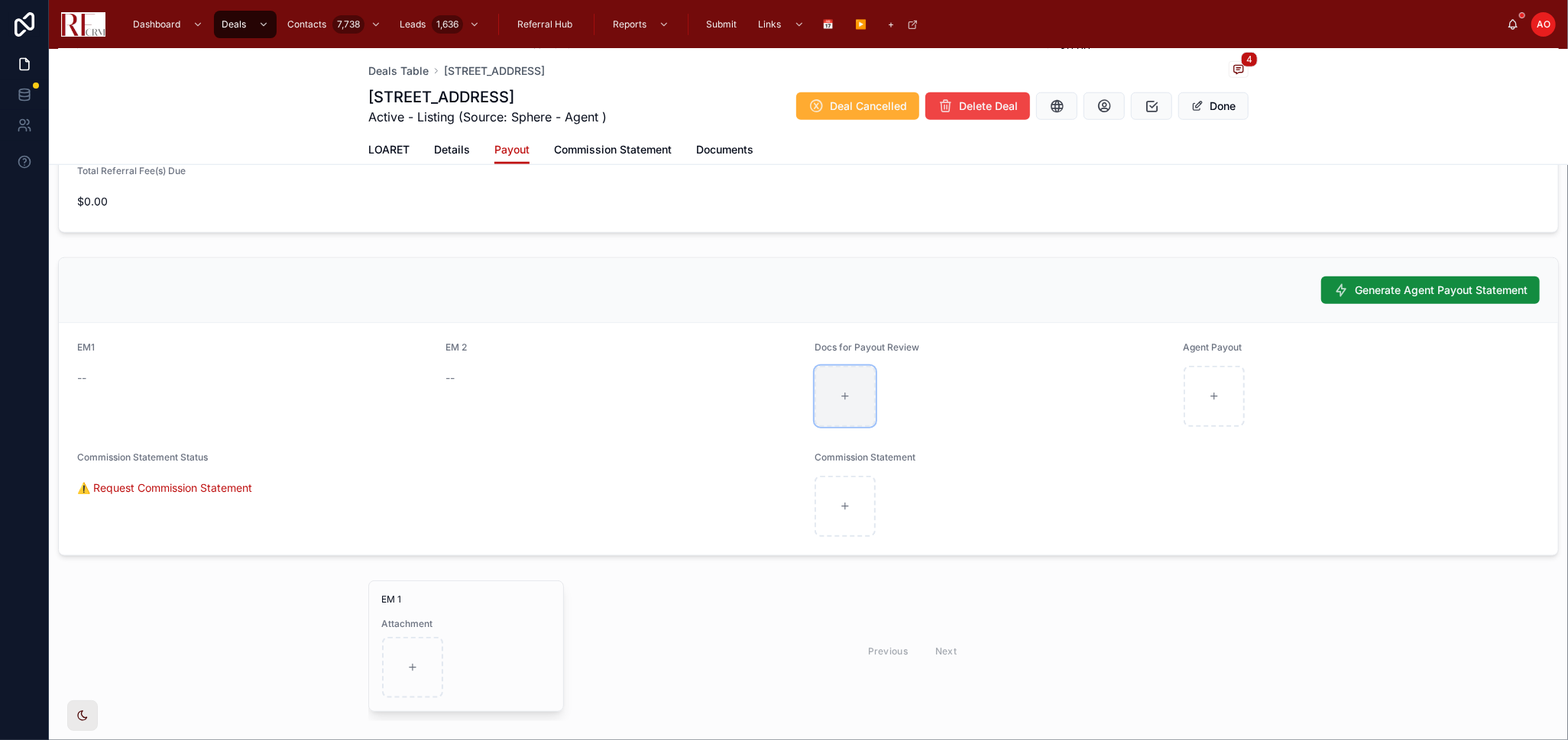
click at [839, 393] on icon at bounding box center [844, 396] width 11 height 11
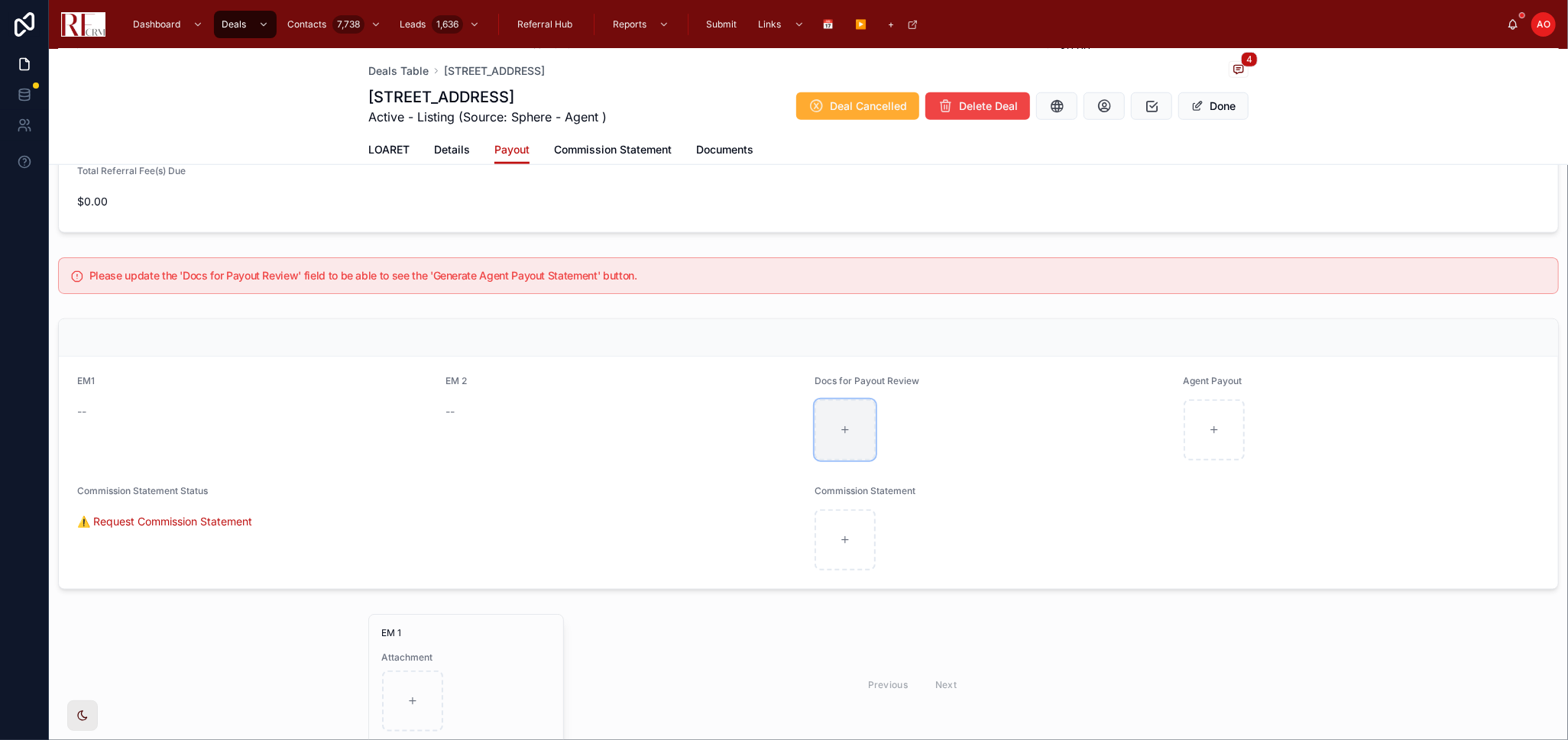
type input "**********"
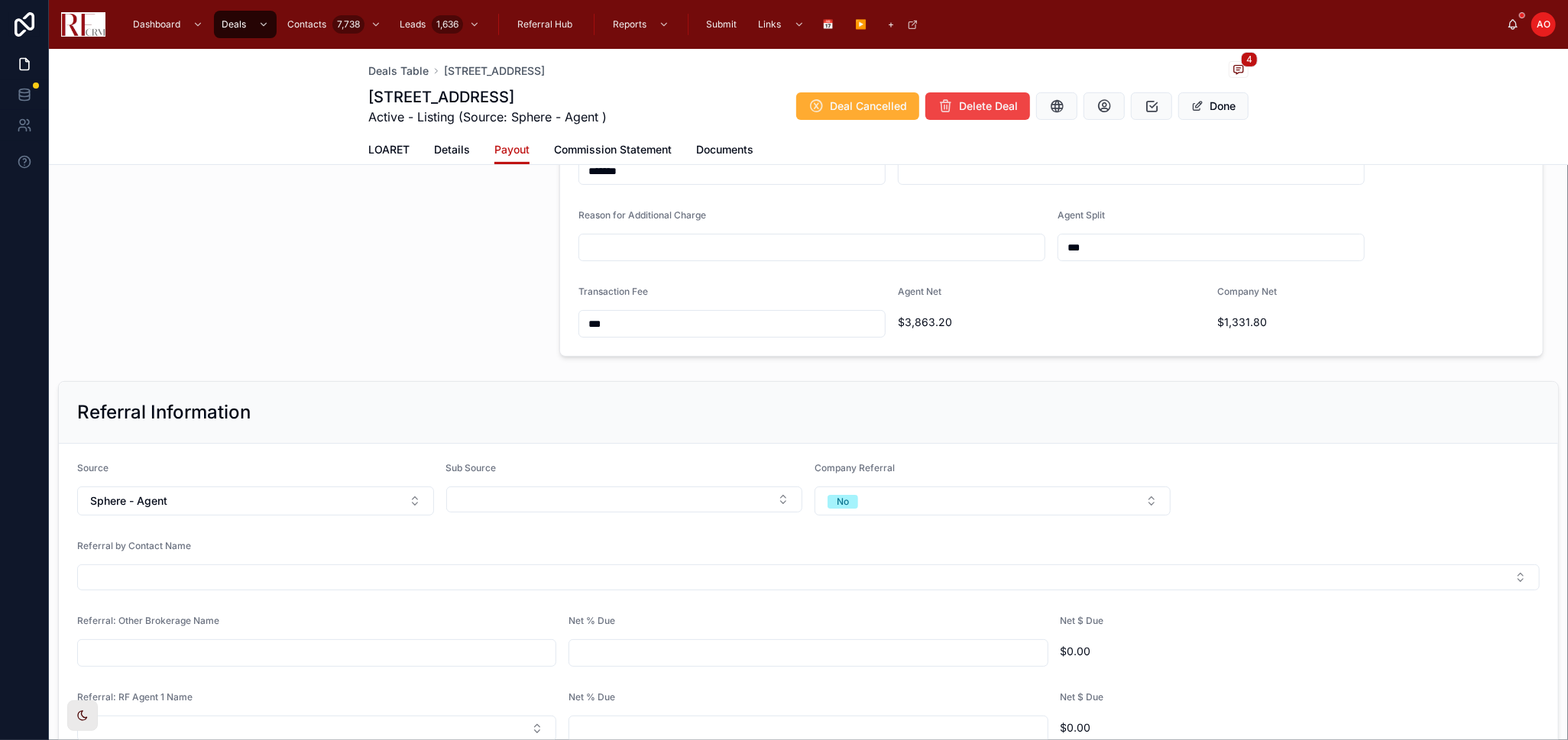
scroll to position [28, 0]
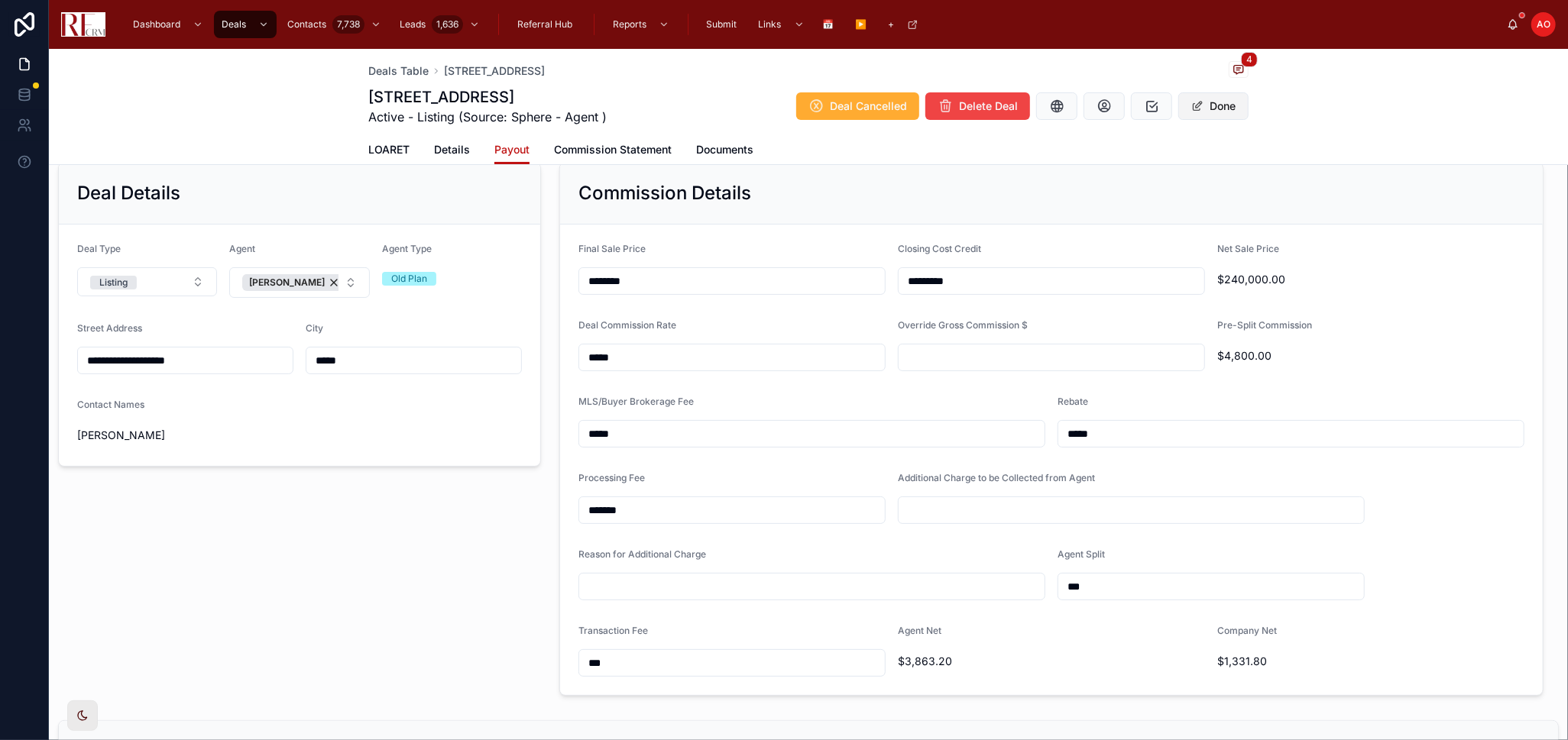
click at [1216, 102] on button "Done" at bounding box center [1213, 107] width 70 height 28
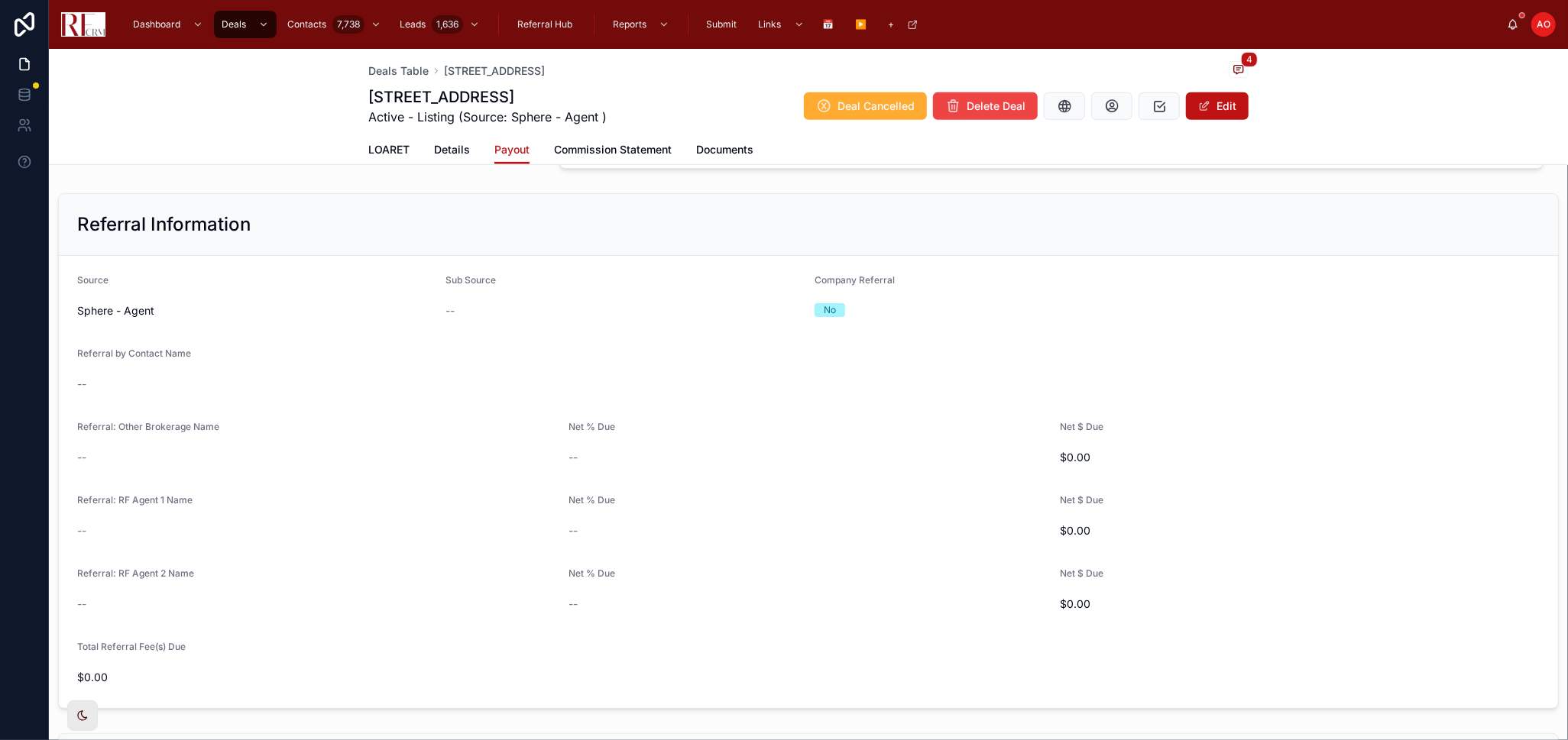
scroll to position [961, 0]
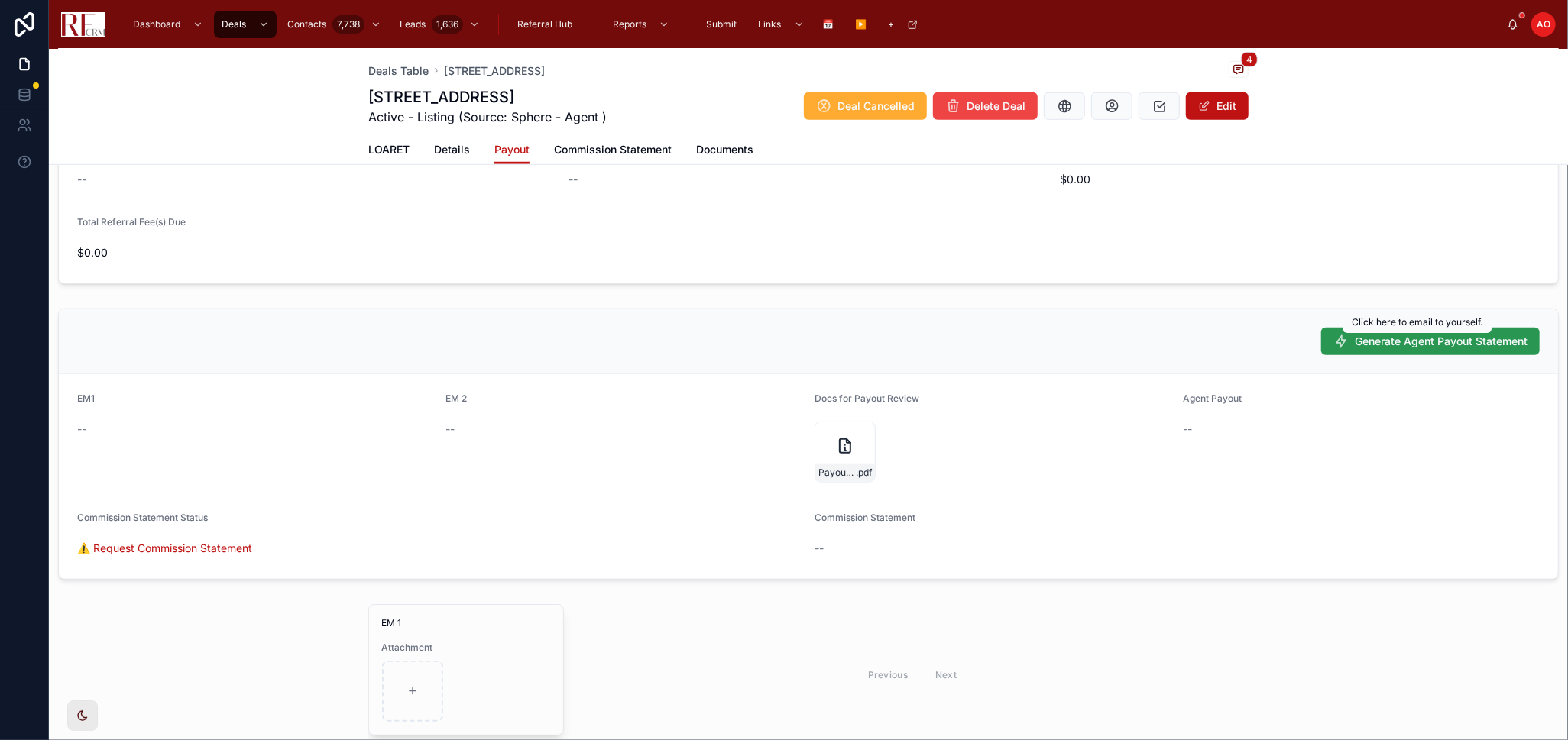
click at [1399, 339] on span "Generate Agent Payout Statement" at bounding box center [1441, 341] width 173 height 15
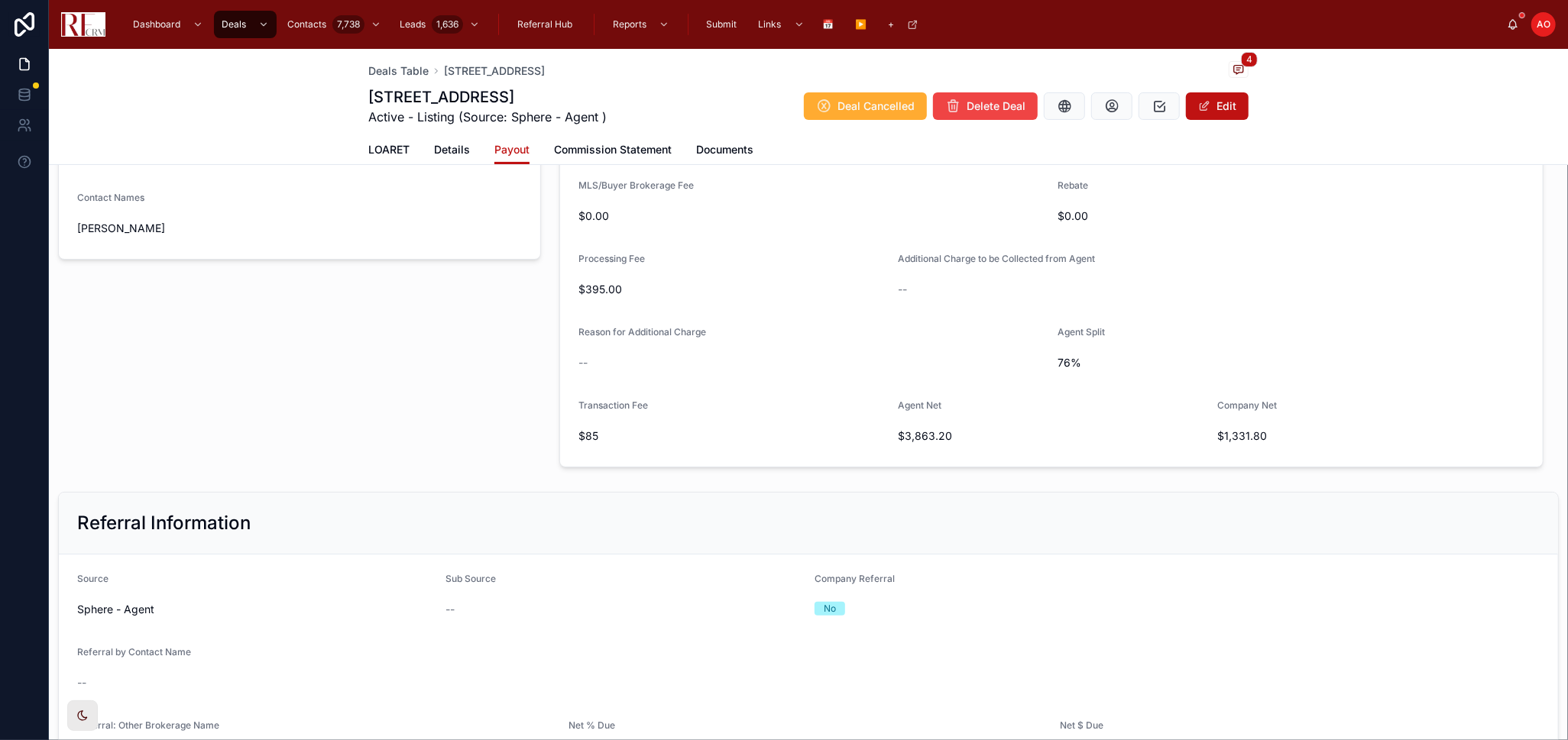
scroll to position [197, 0]
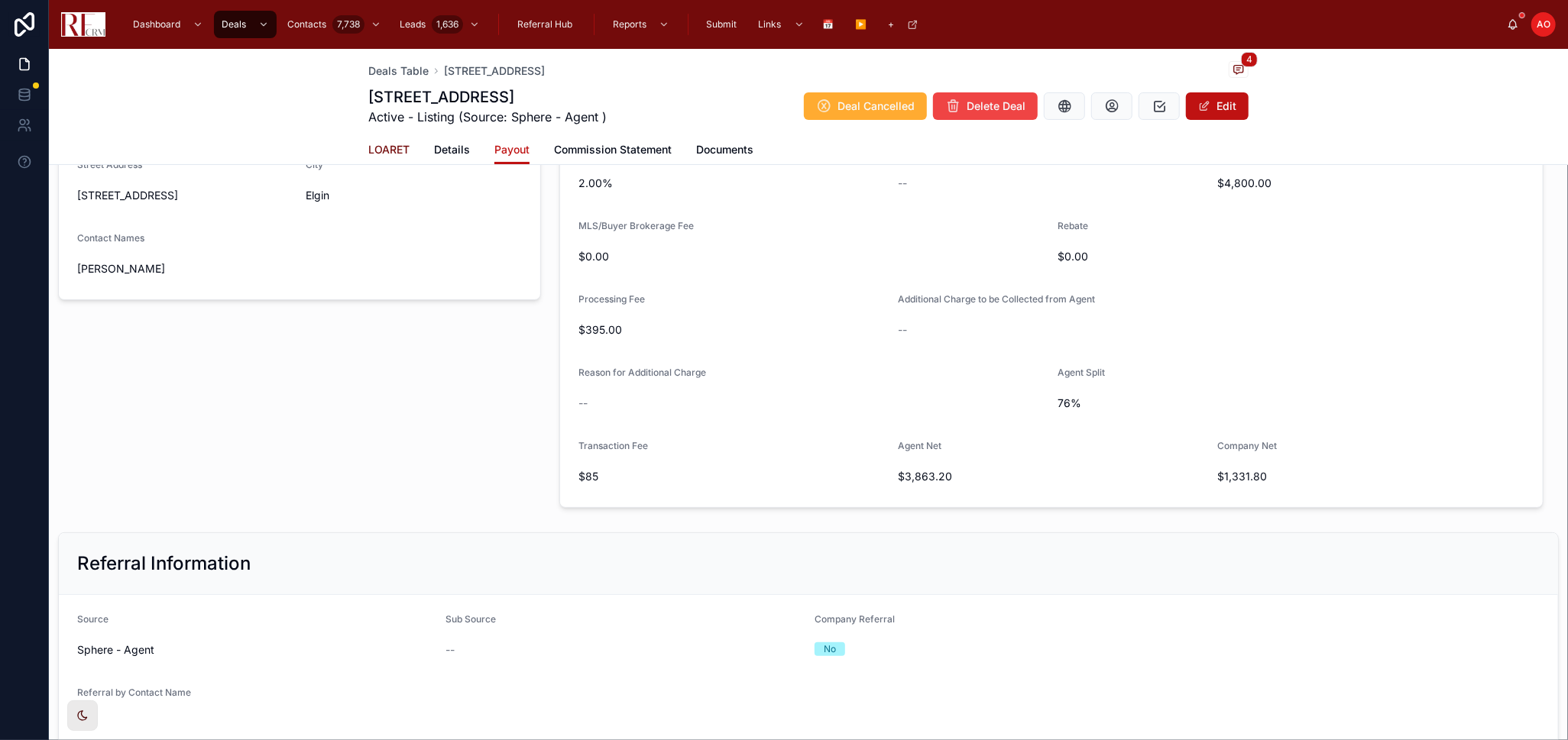
click at [392, 144] on span "LOARET" at bounding box center [388, 150] width 42 height 15
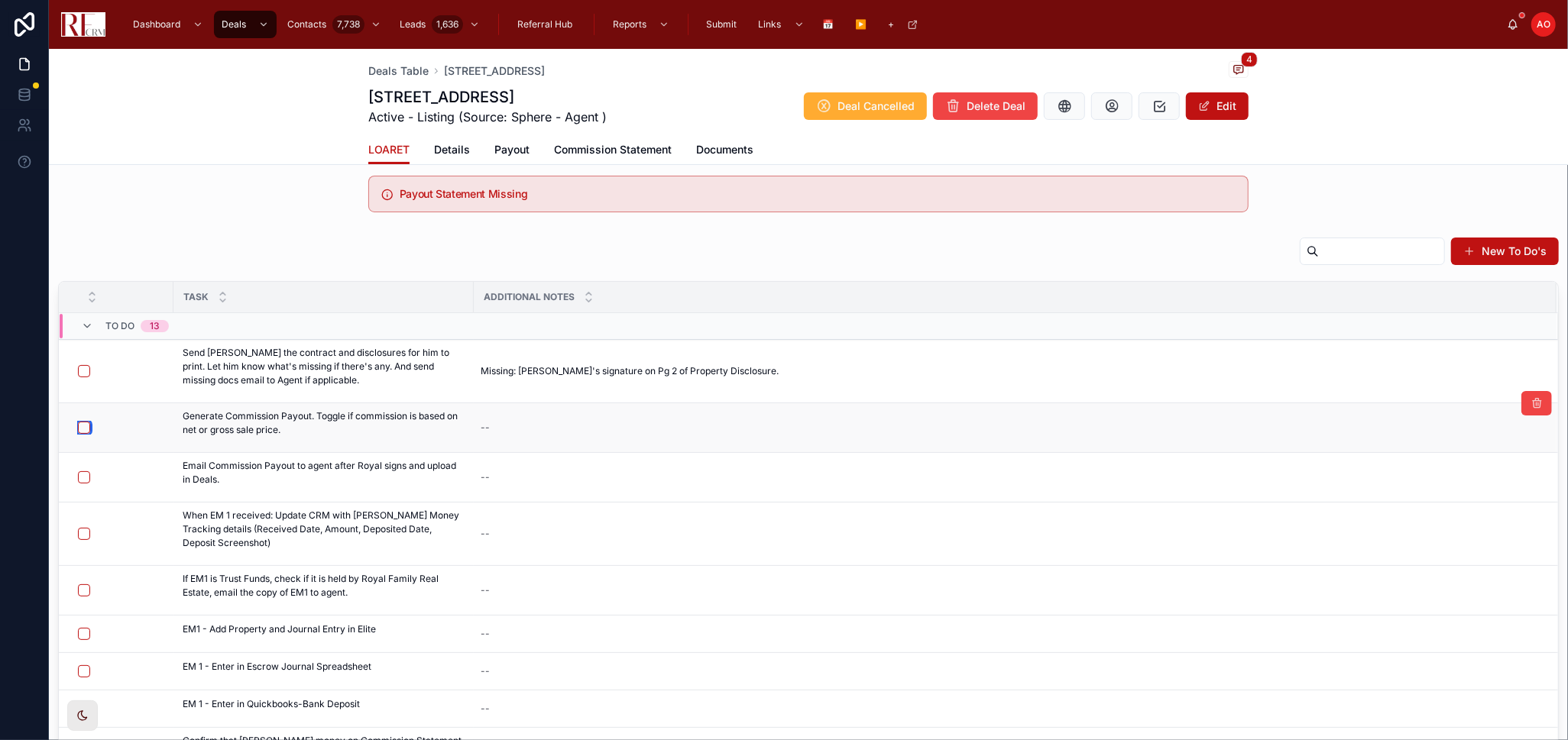
click at [81, 423] on button "button" at bounding box center [84, 427] width 12 height 12
click at [243, 240] on div "New To Do's" at bounding box center [808, 254] width 1500 height 35
click at [454, 151] on span "Details" at bounding box center [452, 150] width 36 height 15
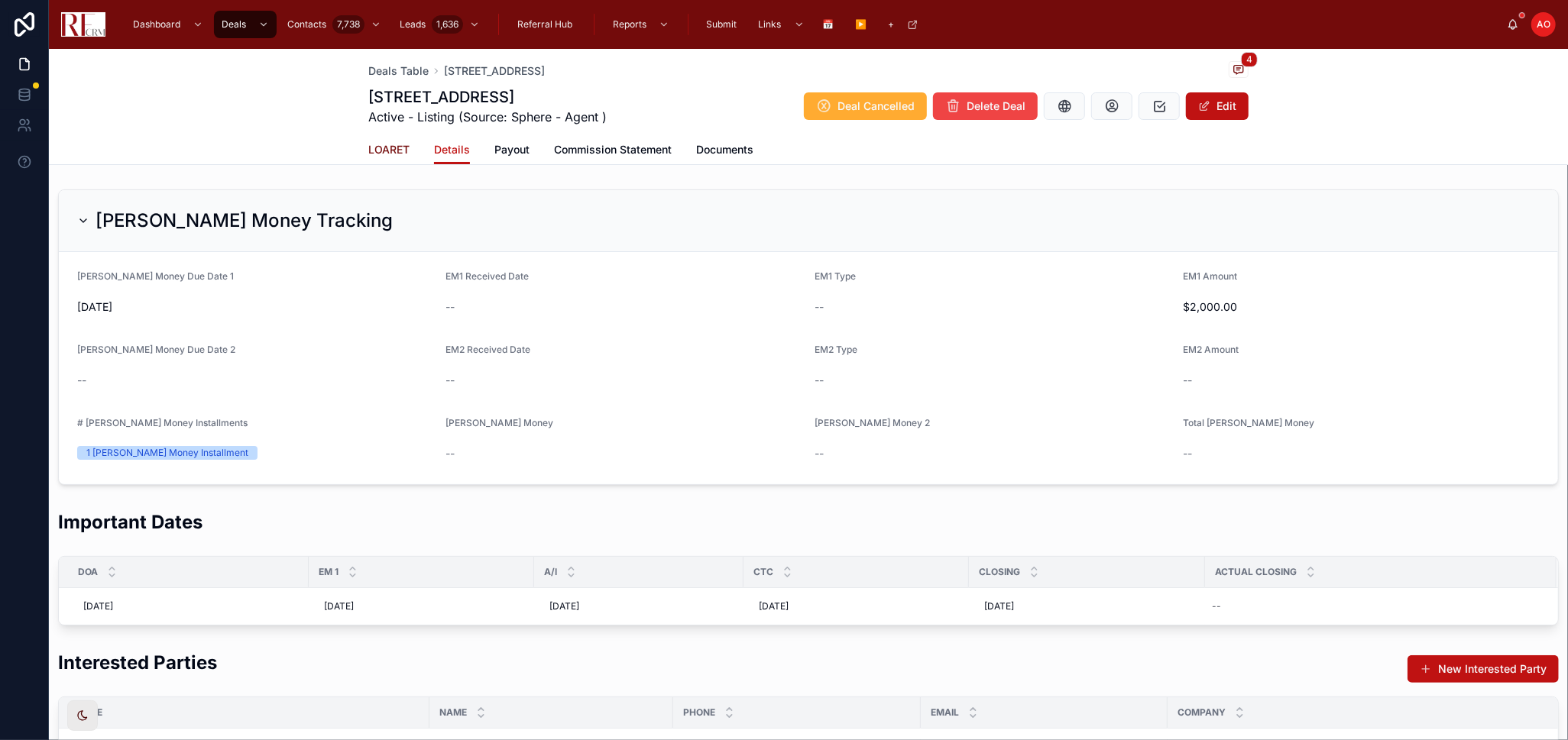
click at [384, 140] on link "LOARET" at bounding box center [388, 151] width 42 height 31
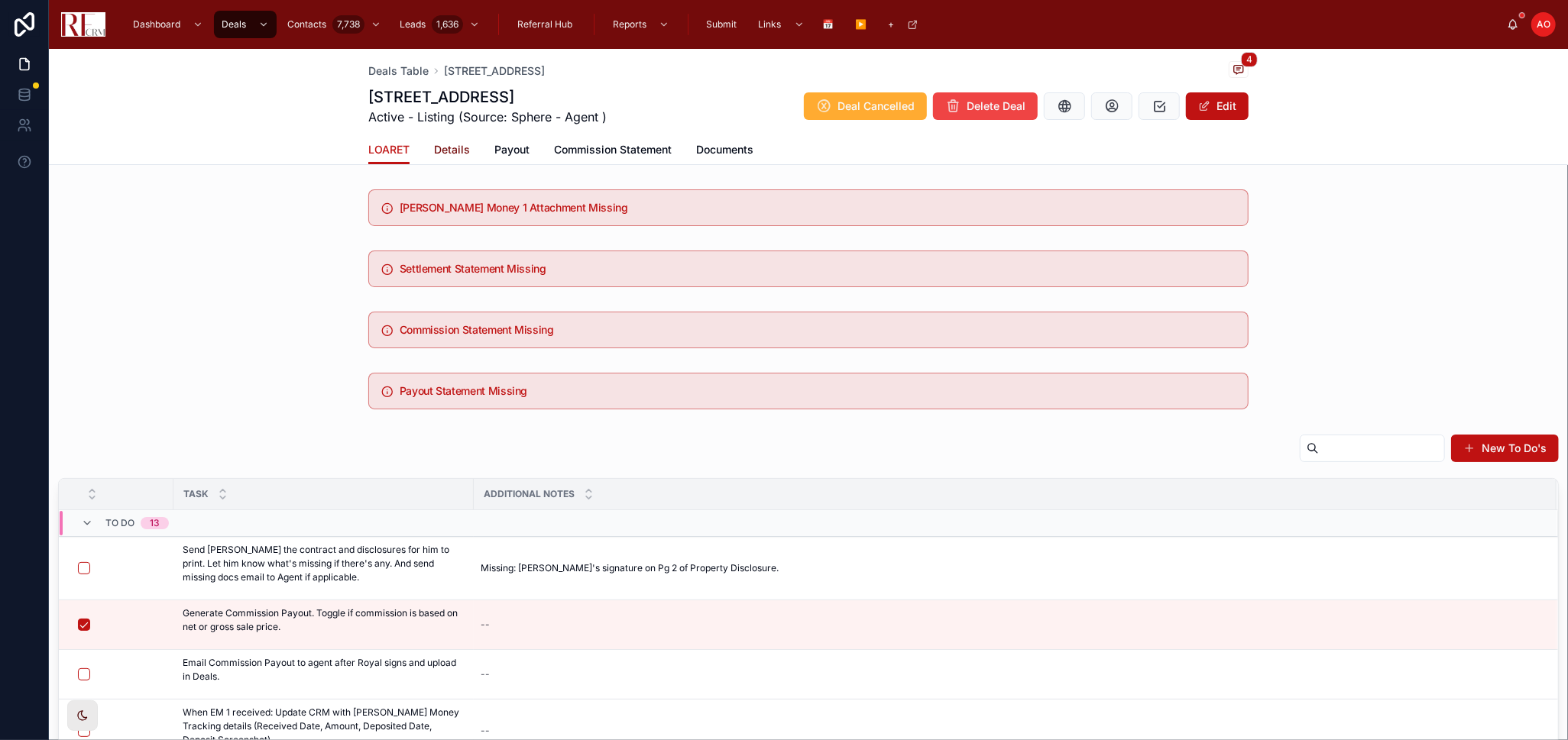
click at [442, 148] on span "Details" at bounding box center [452, 150] width 36 height 15
click at [443, 148] on span "Details" at bounding box center [452, 150] width 36 height 15
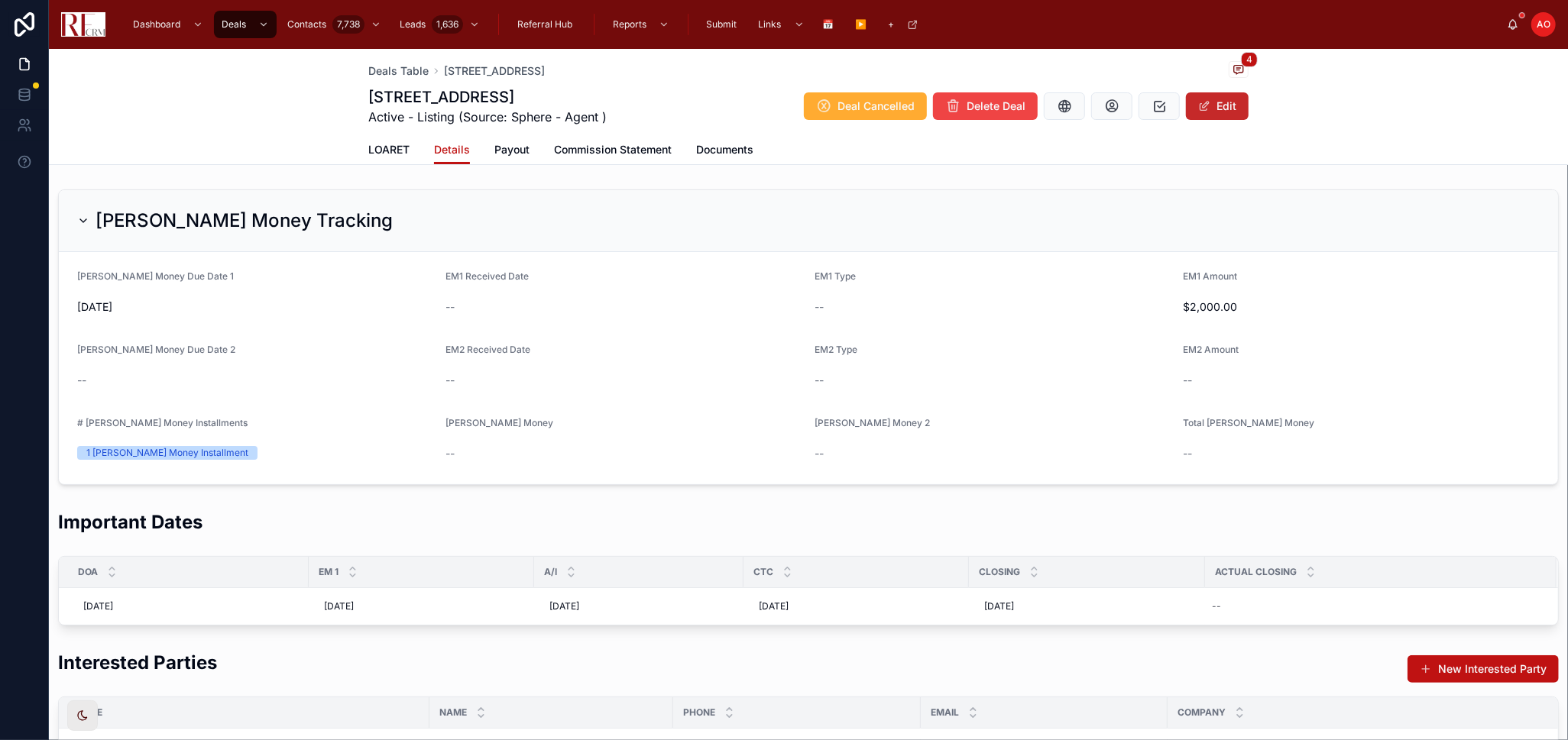
click at [1236, 100] on button "Edit" at bounding box center [1217, 107] width 63 height 28
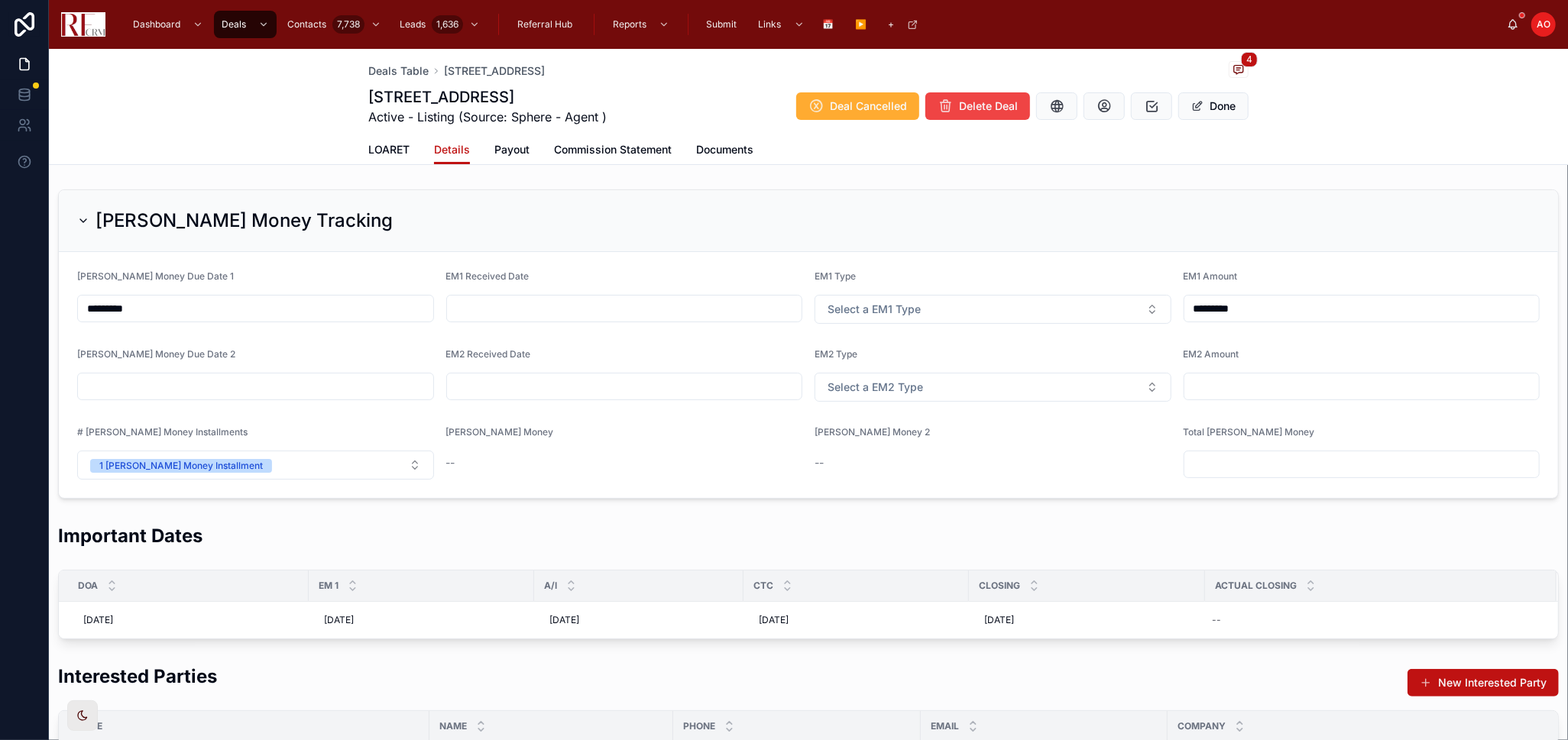
click at [593, 317] on input "text" at bounding box center [624, 309] width 355 height 21
click at [647, 575] on button "28" at bounding box center [646, 570] width 28 height 28
type input "*********"
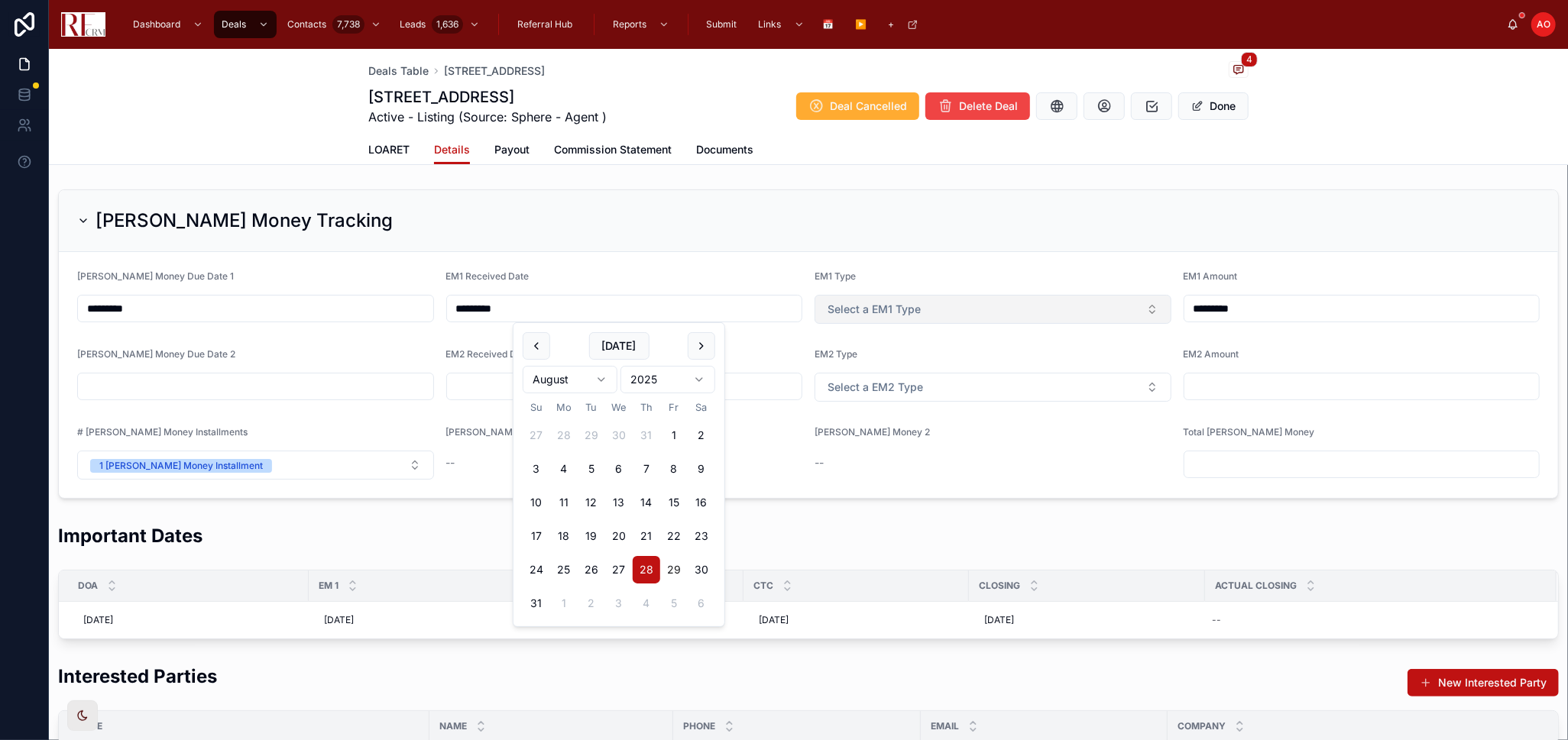
click at [948, 300] on button "Select a EM1 Type" at bounding box center [992, 309] width 357 height 29
click at [948, 312] on button "Select a EM1 Type" at bounding box center [992, 309] width 357 height 29
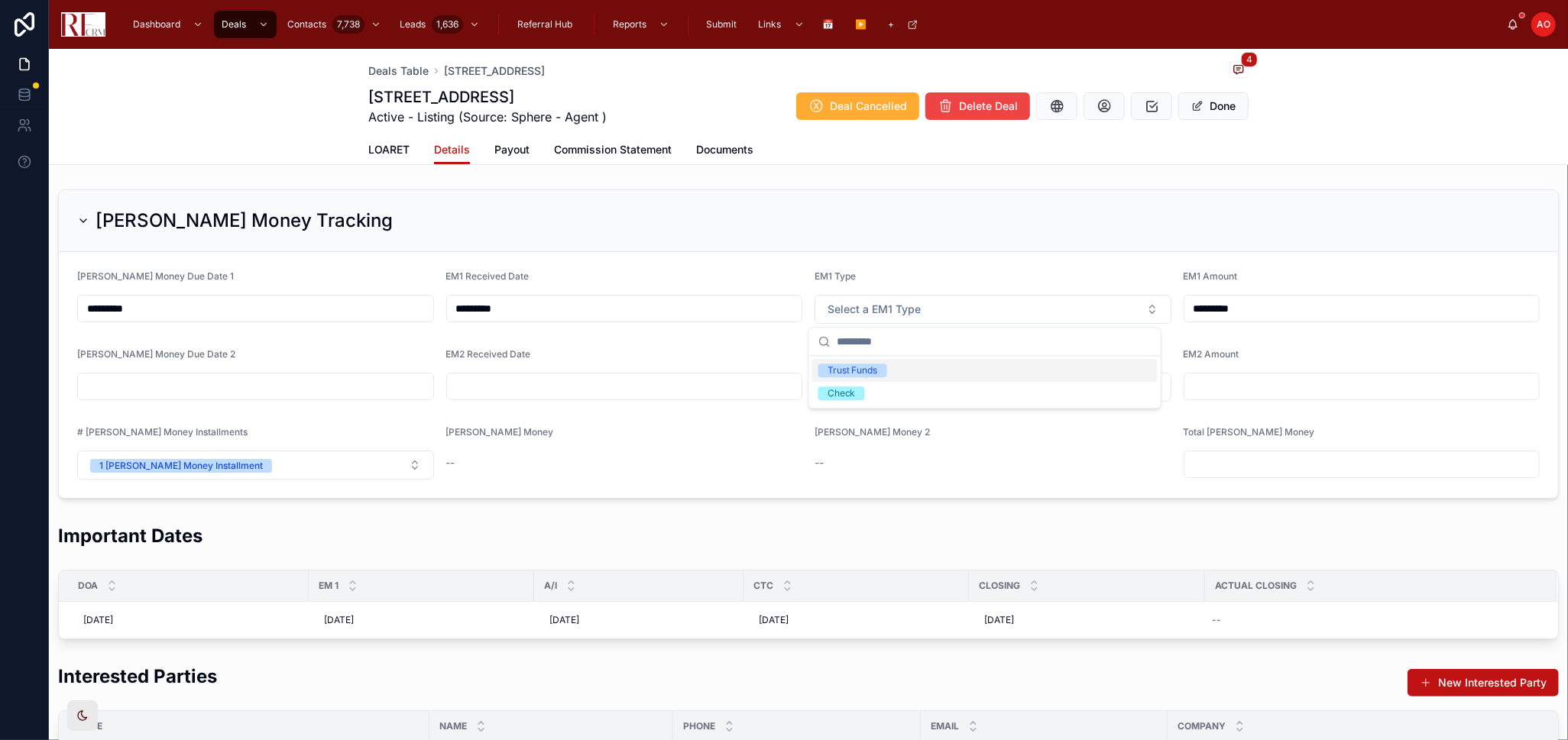
click at [930, 366] on div "Trust Funds" at bounding box center [985, 370] width 345 height 23
click at [1246, 309] on input "*********" at bounding box center [1362, 309] width 355 height 21
click at [1307, 458] on input "text" at bounding box center [1362, 464] width 355 height 21
type input "*********"
click at [577, 146] on span "Commission Statement" at bounding box center [612, 150] width 118 height 15
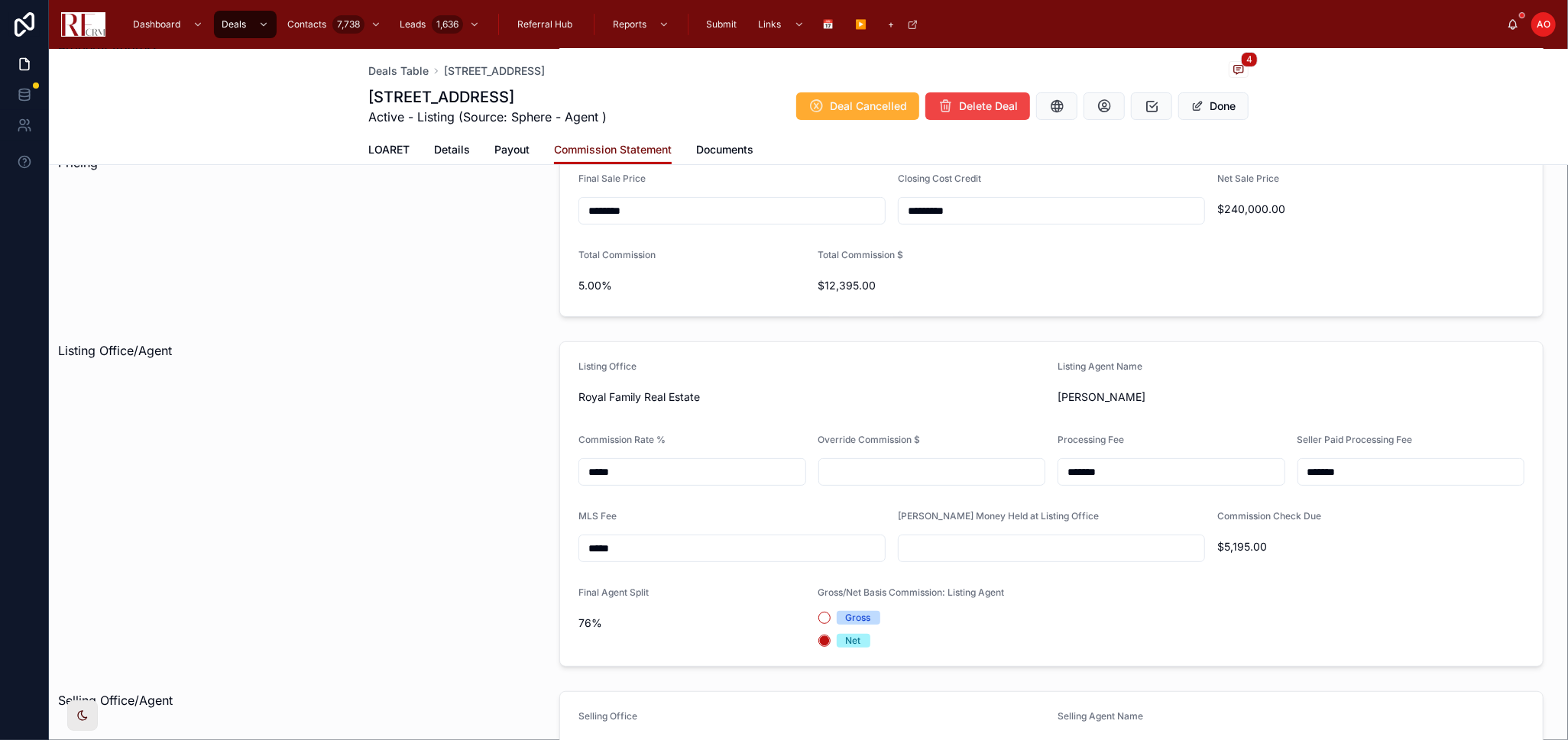
scroll to position [424, 0]
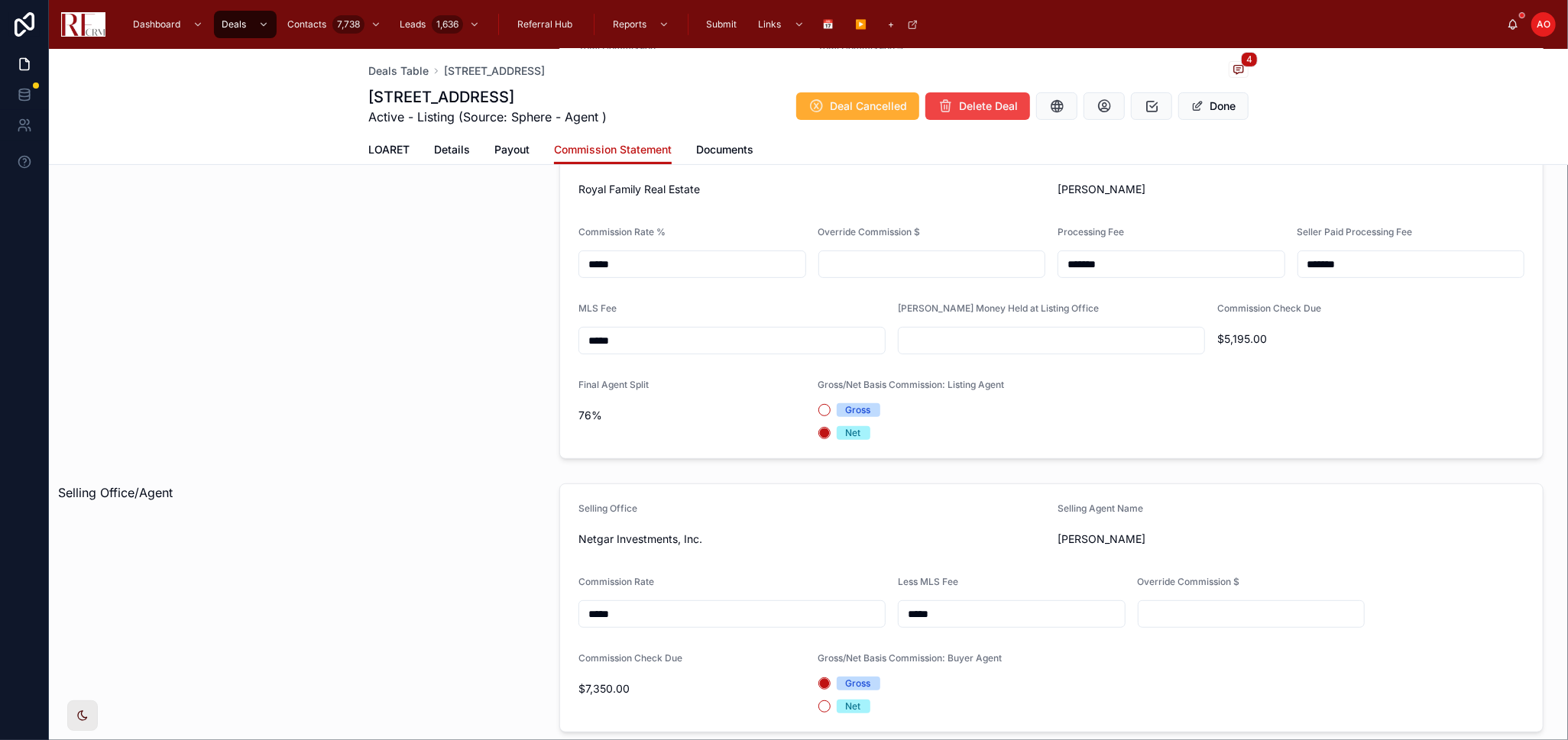
click at [1032, 333] on input "text" at bounding box center [1051, 340] width 305 height 21
type input "*********"
click at [721, 145] on span "Documents" at bounding box center [725, 150] width 57 height 15
click at [721, 145] on div "LOARET Details Payout Commission Statement Documents" at bounding box center [808, 150] width 880 height 29
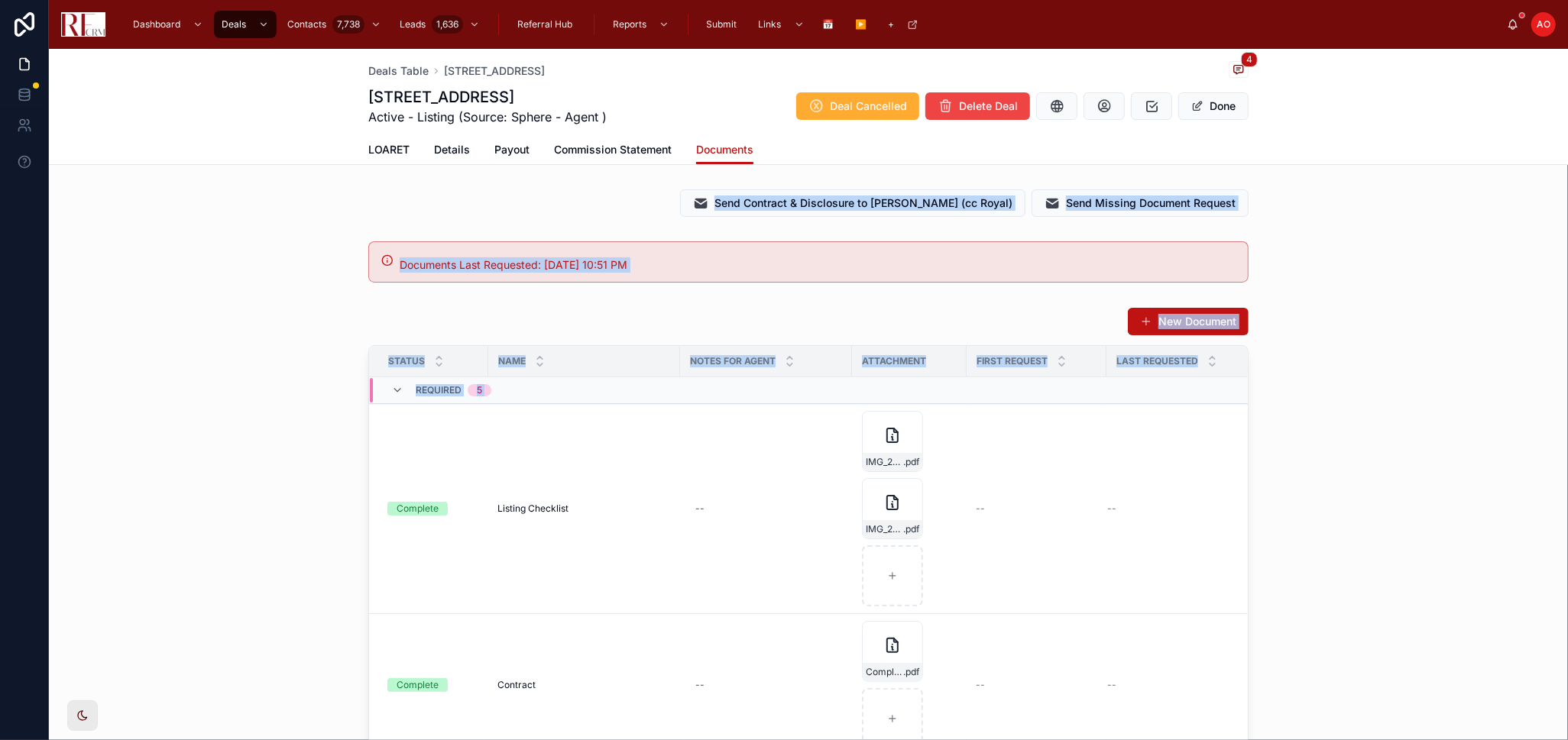
click at [1452, 414] on div "New Document Status Name Notes for Agent Attachment First Request Last Requeste…" at bounding box center [808, 605] width 1519 height 607
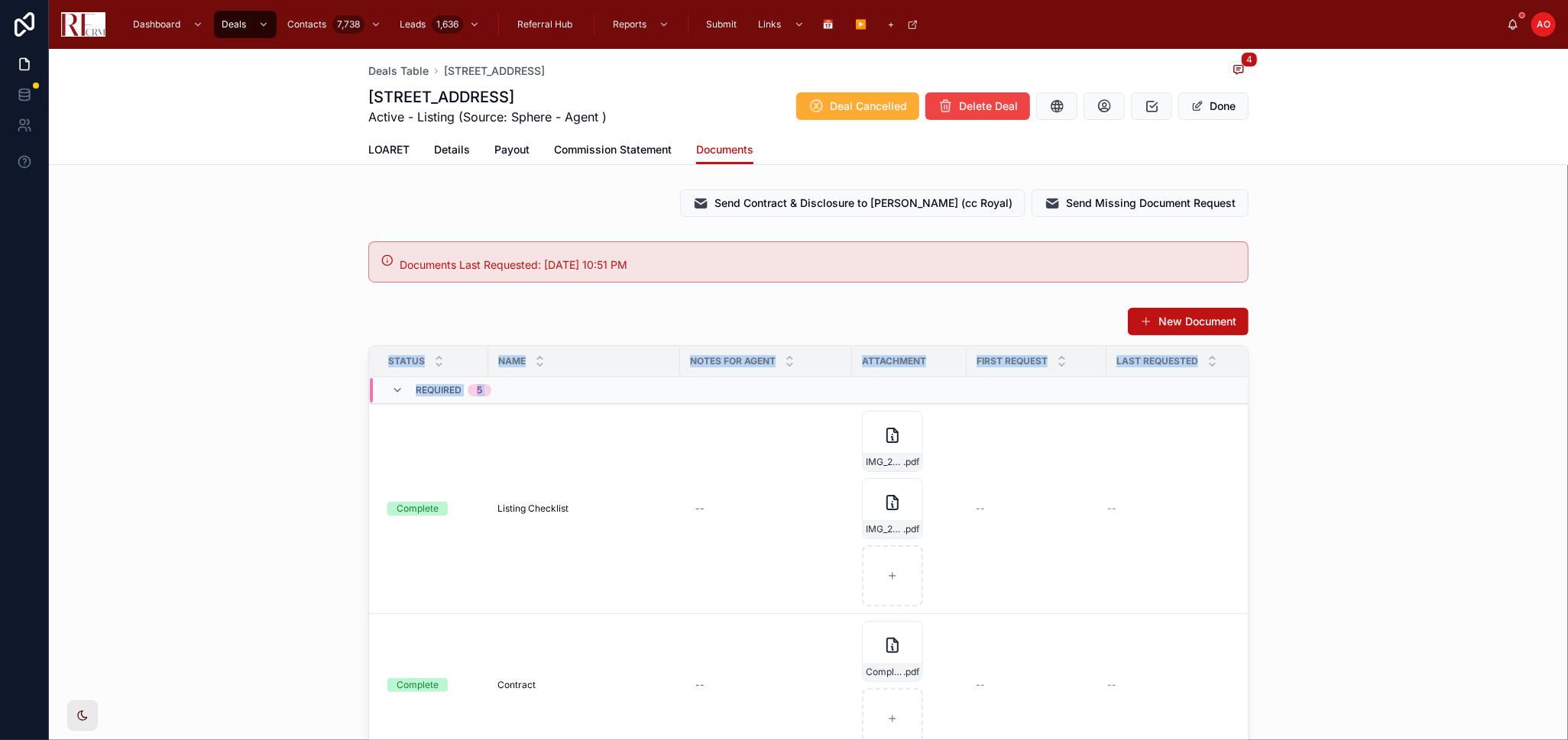
click at [1452, 414] on div "New Document Status Name Notes for Agent Attachment First Request Last Requeste…" at bounding box center [808, 605] width 1519 height 607
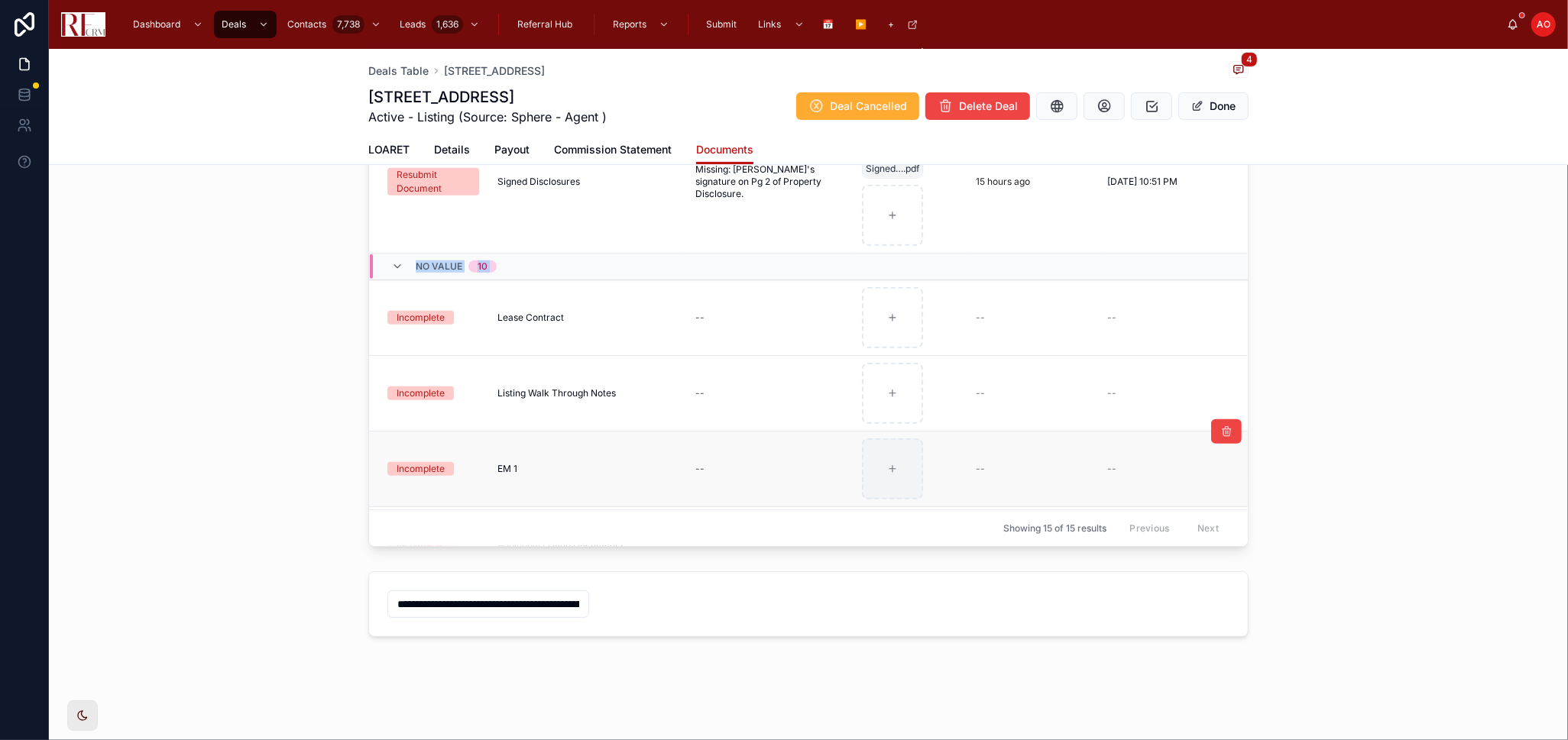
scroll to position [593, 0]
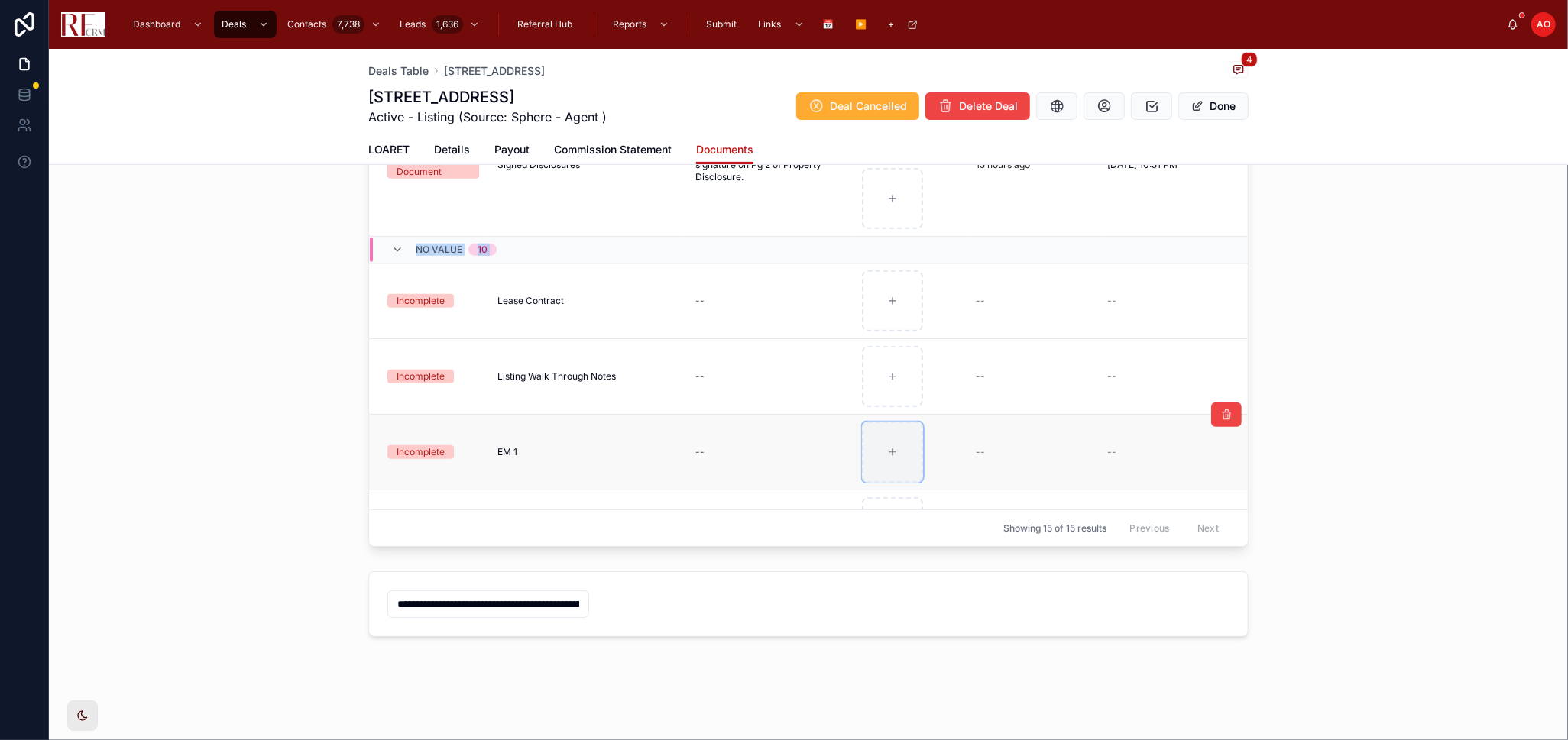
click at [891, 447] on div at bounding box center [892, 452] width 61 height 61
type input "**********"
click at [1177, 422] on button at bounding box center [1193, 415] width 31 height 24
click at [377, 148] on span "LOARET" at bounding box center [388, 150] width 42 height 15
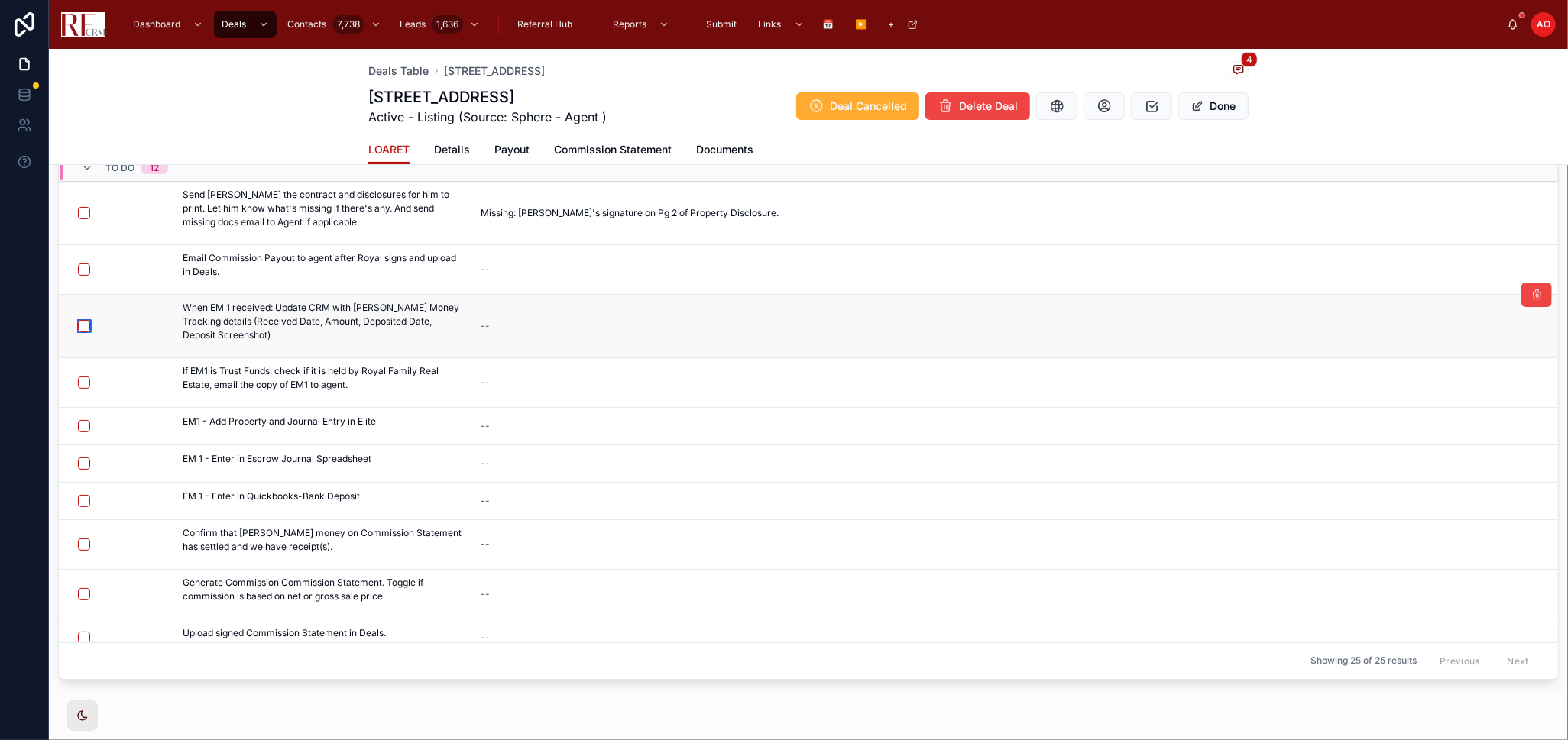
click at [84, 322] on button "button" at bounding box center [84, 326] width 12 height 12
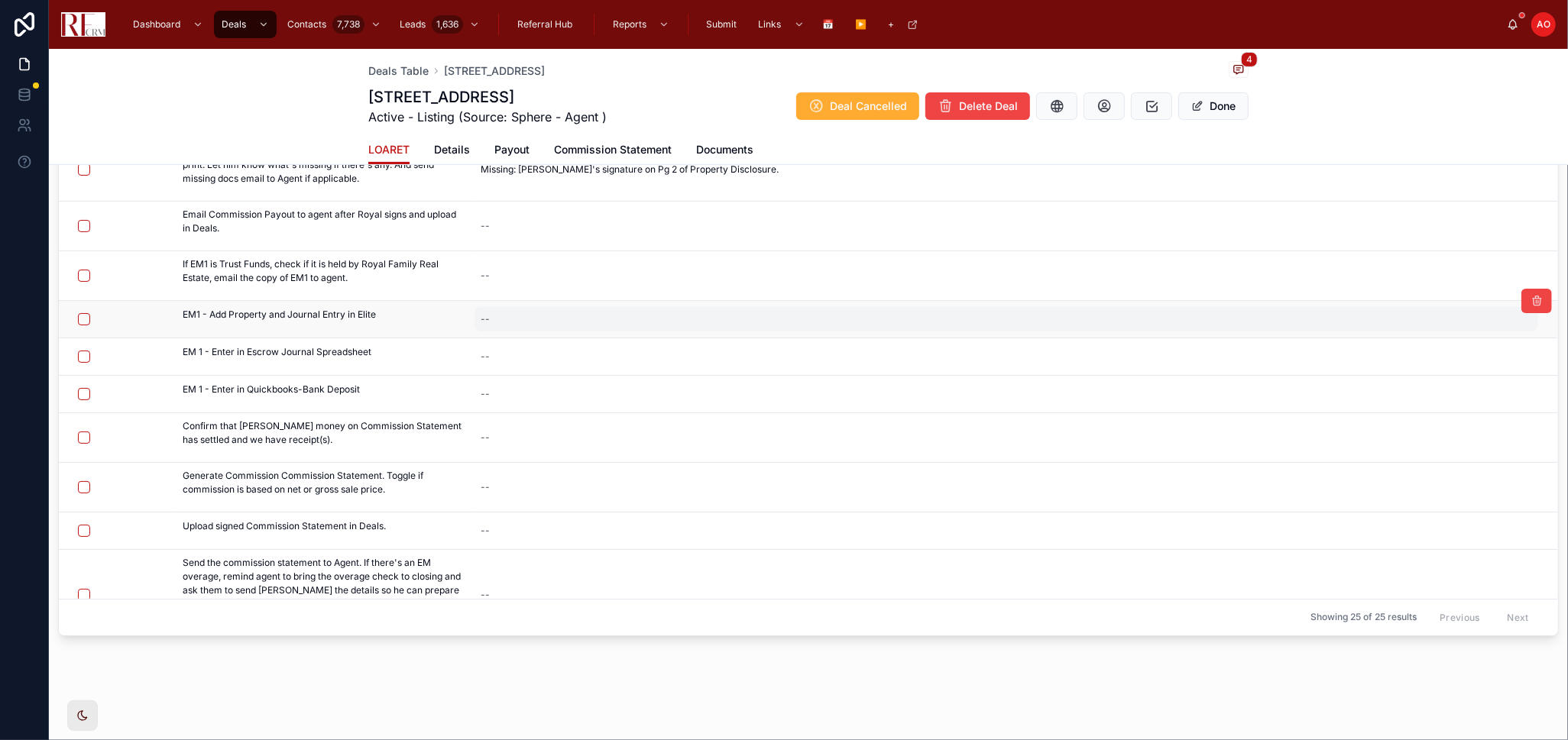
scroll to position [294, 0]
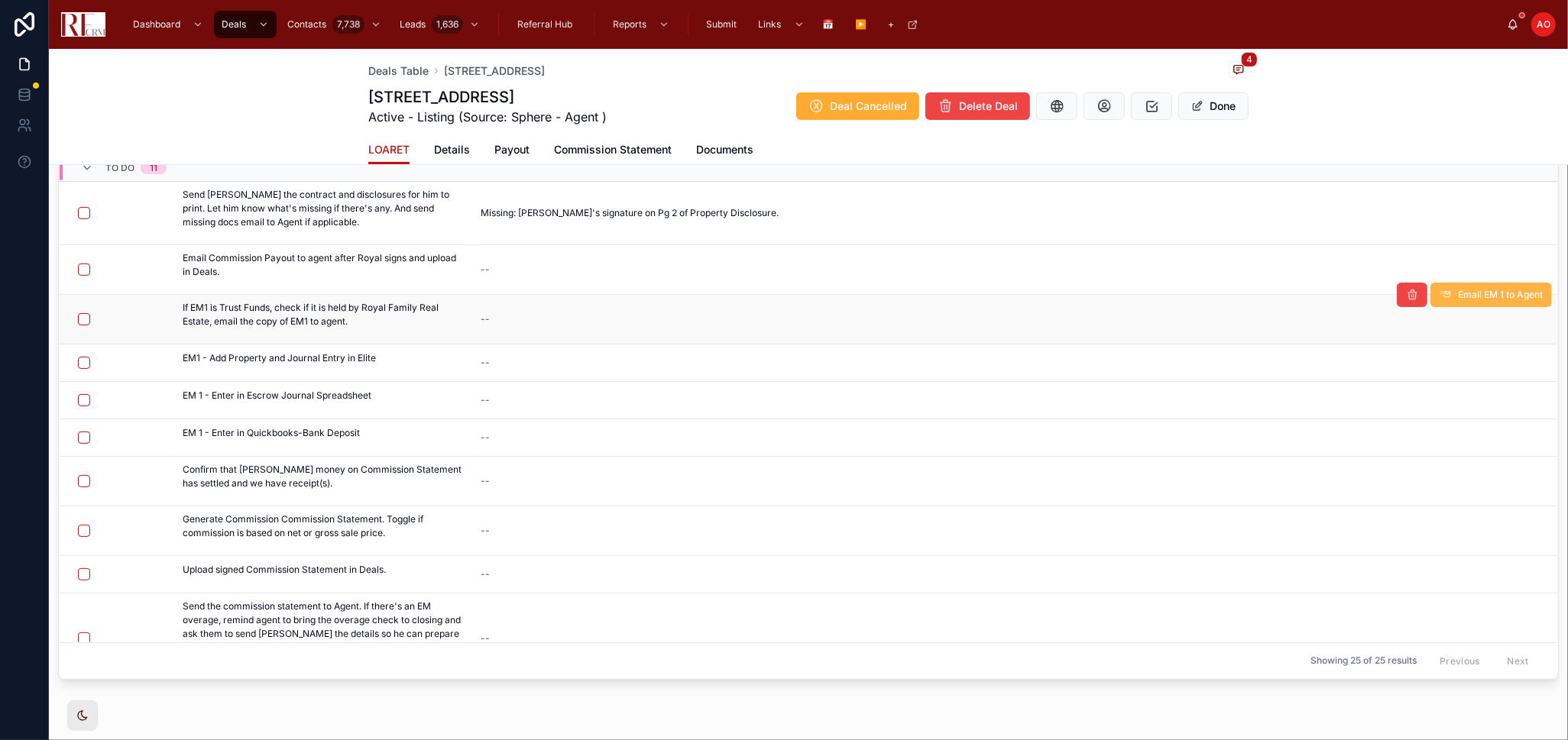
click at [1494, 300] on span "Email EM 1 to Agent" at bounding box center [1500, 295] width 85 height 12
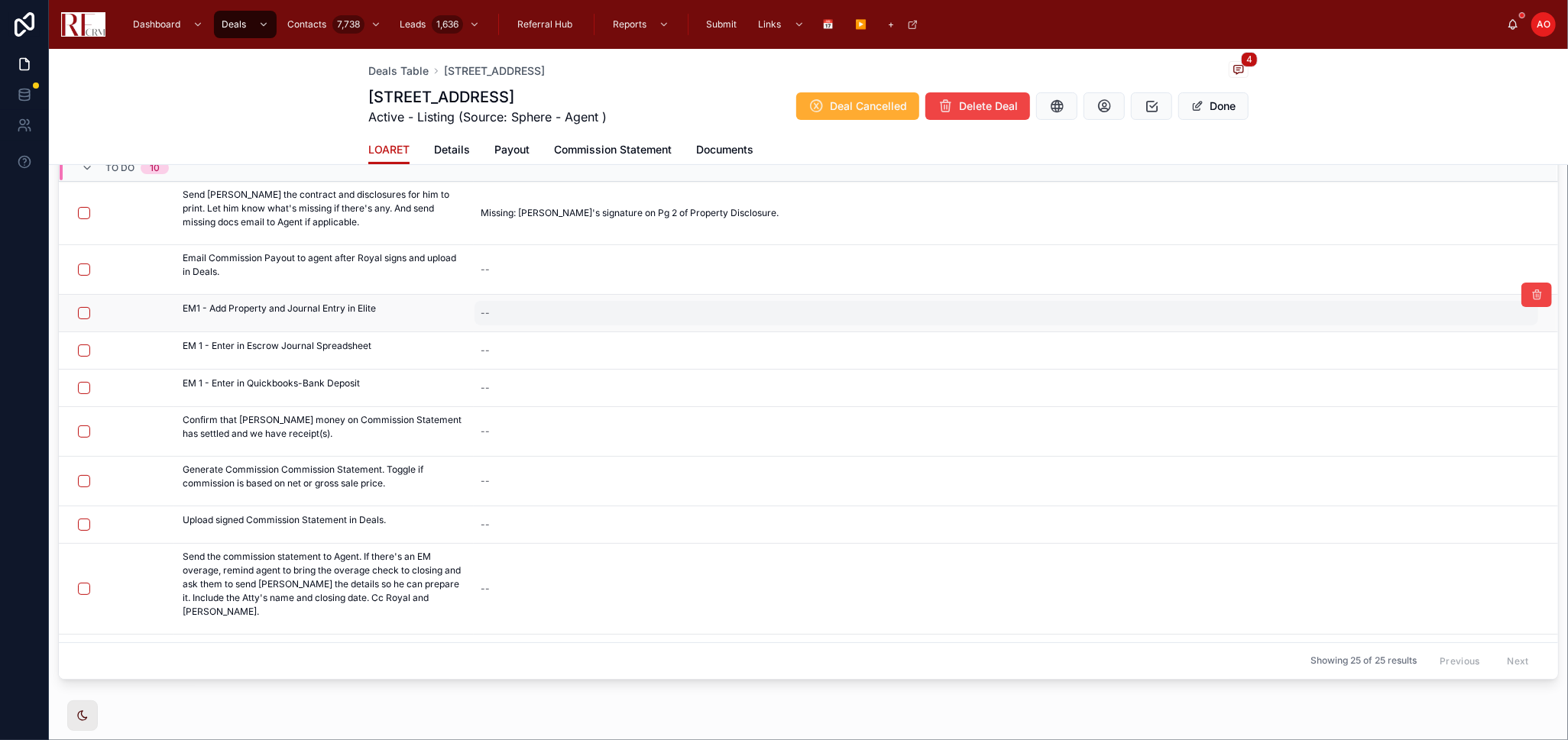
click at [547, 313] on div "--" at bounding box center [1006, 313] width 1063 height 24
type textarea "*"
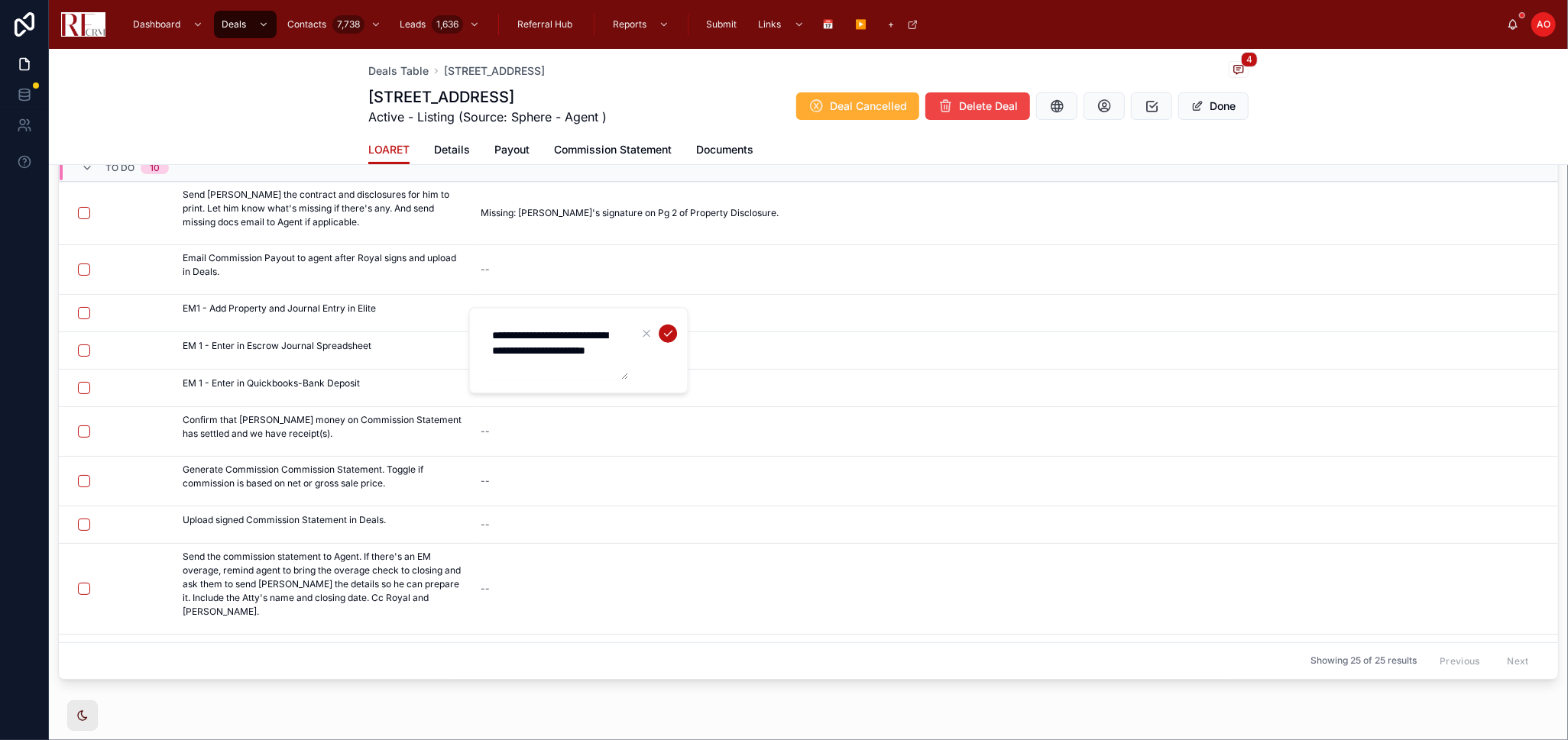
click at [611, 335] on textarea "**********" at bounding box center [555, 350] width 145 height 58
type textarea "**********"
click at [665, 329] on icon "submit" at bounding box center [668, 334] width 12 height 12
click at [81, 353] on button "button" at bounding box center [84, 350] width 12 height 12
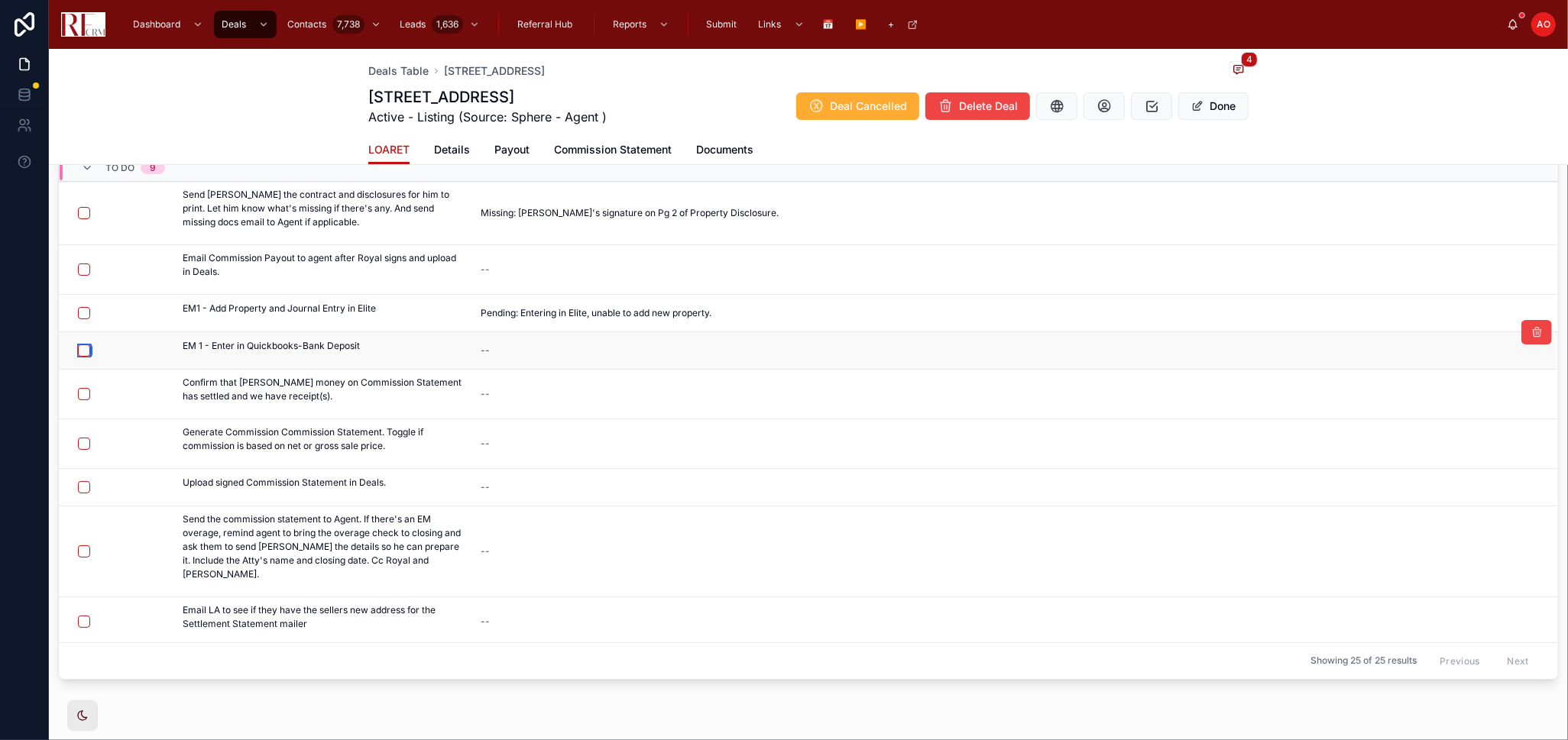
click at [81, 347] on button "button" at bounding box center [84, 350] width 12 height 12
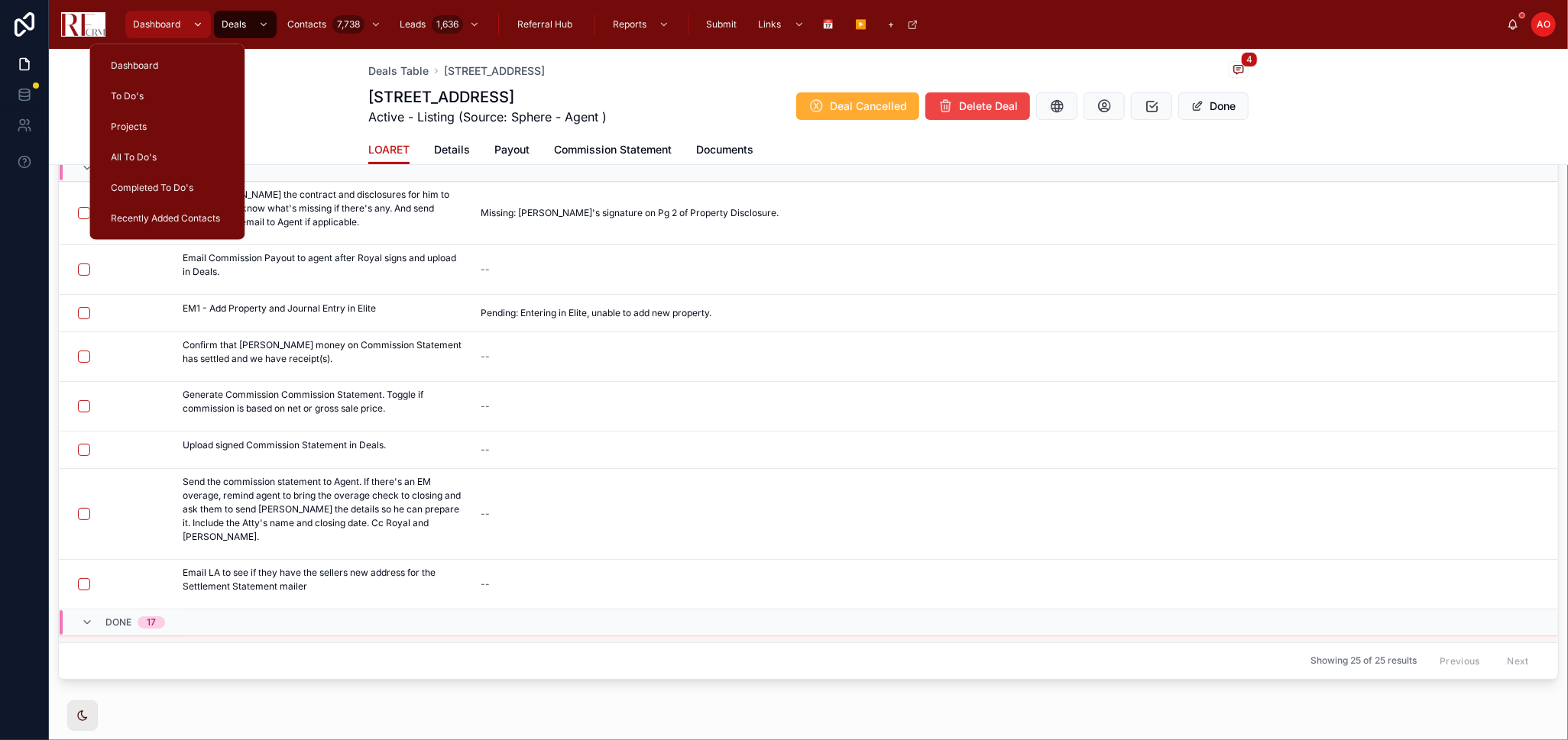
click at [160, 24] on span "Dashboard" at bounding box center [156, 24] width 47 height 12
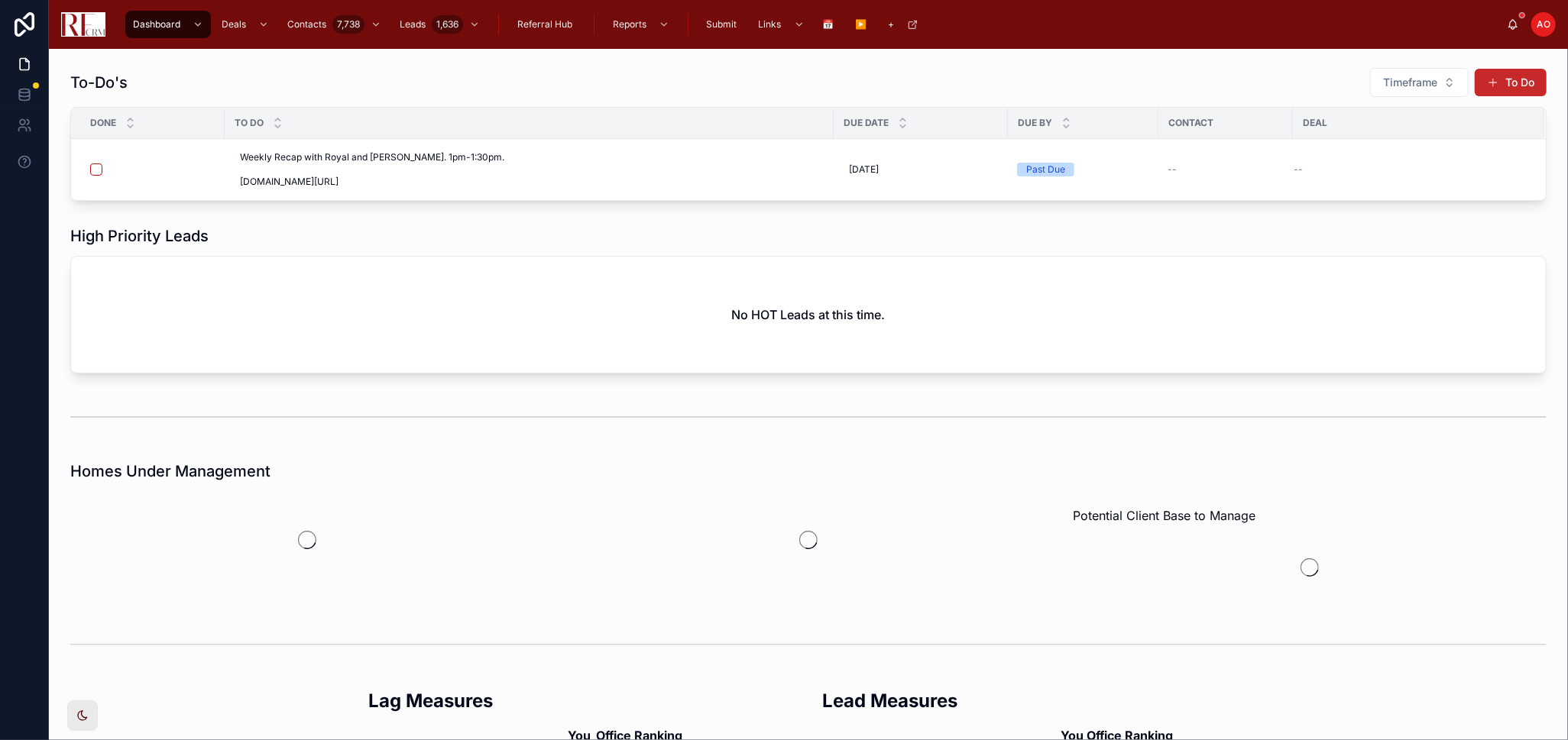
click at [1507, 79] on button "To Do" at bounding box center [1510, 82] width 72 height 28
click at [1507, 79] on div "To-Do's Timeframe To Do Done To Do Due Date Due By Contact Deal Weekly Recap wi…" at bounding box center [808, 394] width 1519 height 691
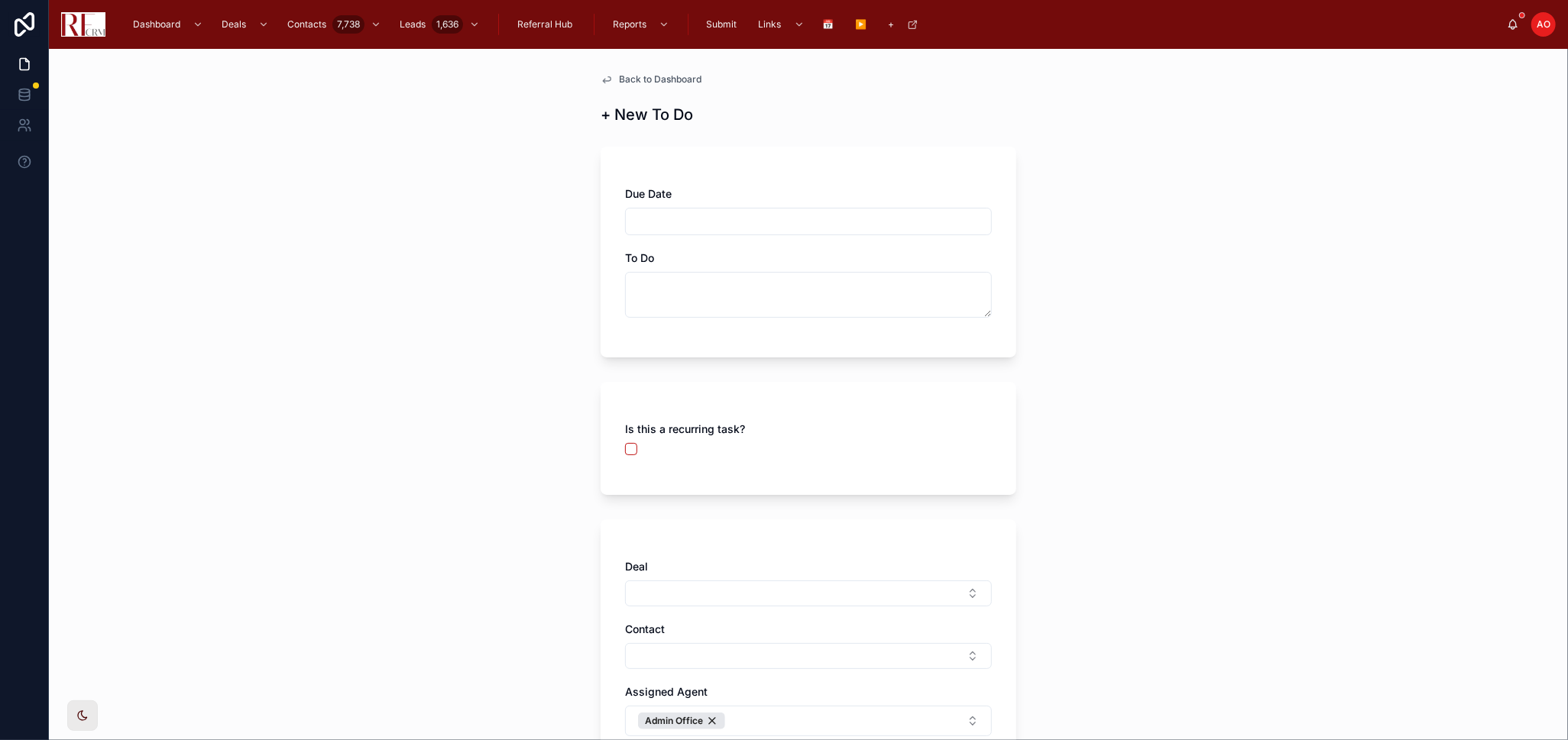
click at [821, 217] on input "text" at bounding box center [808, 221] width 366 height 21
click at [774, 512] on button "2" at bounding box center [774, 517] width 28 height 28
type input "********"
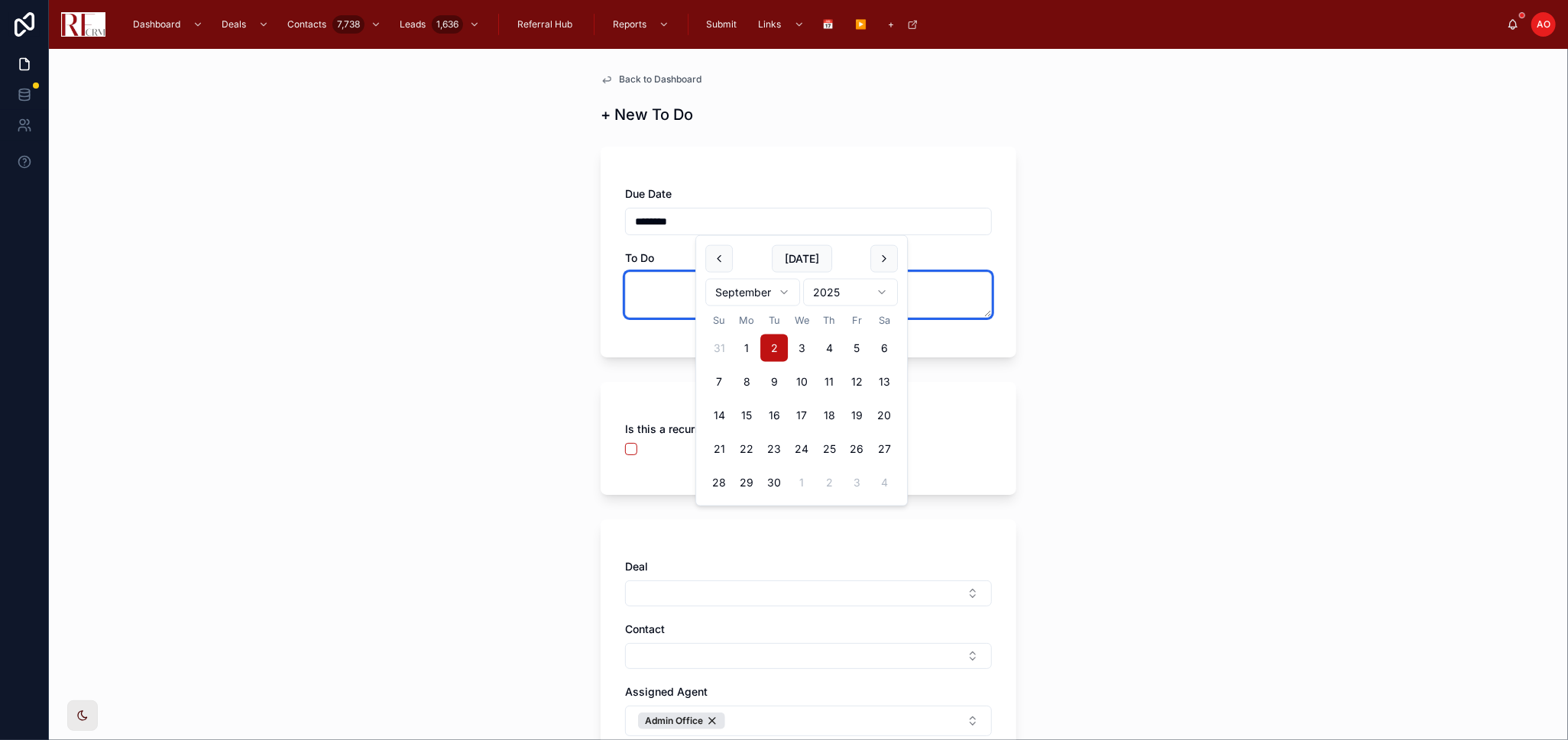
click at [655, 304] on textarea at bounding box center [808, 295] width 366 height 46
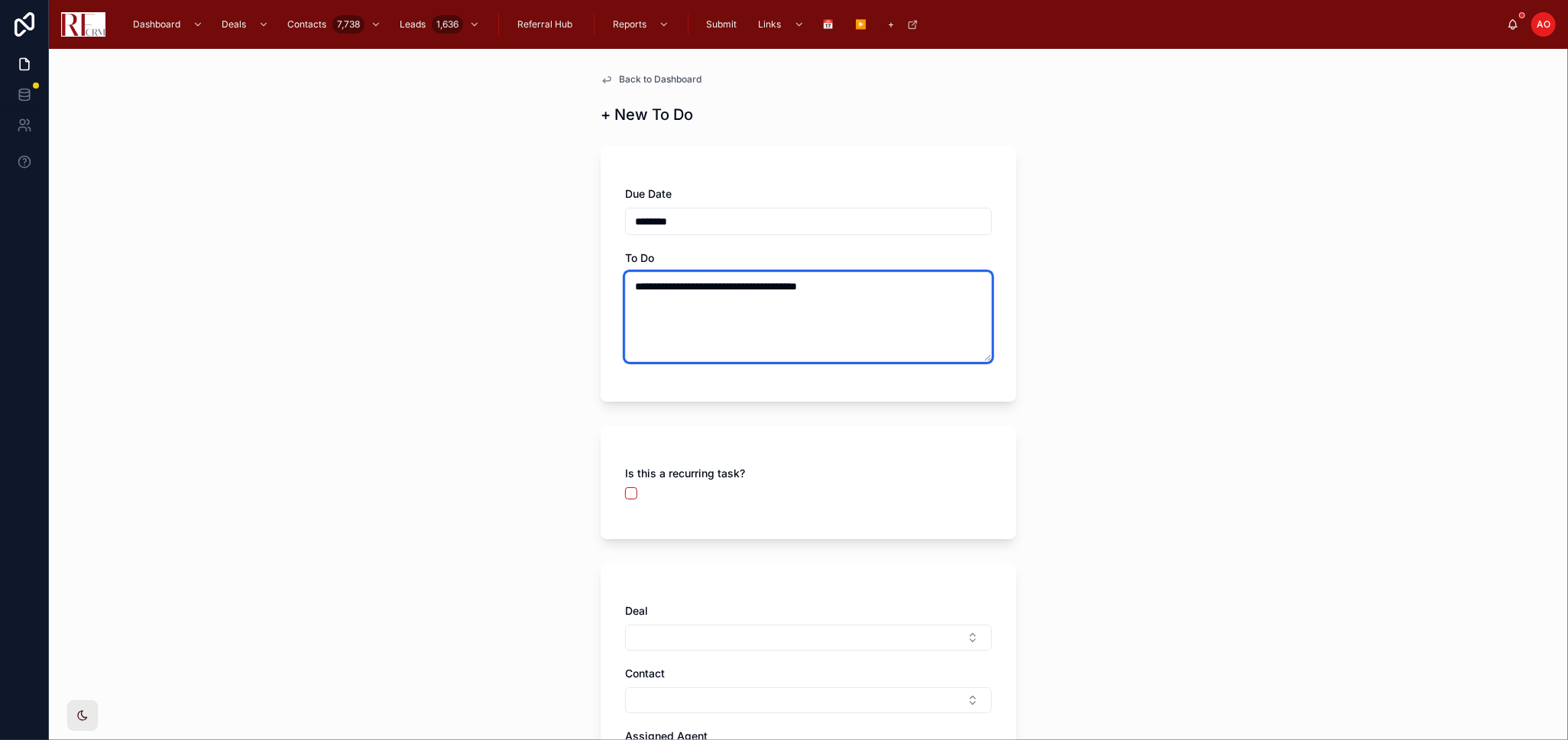
paste textarea "**********"
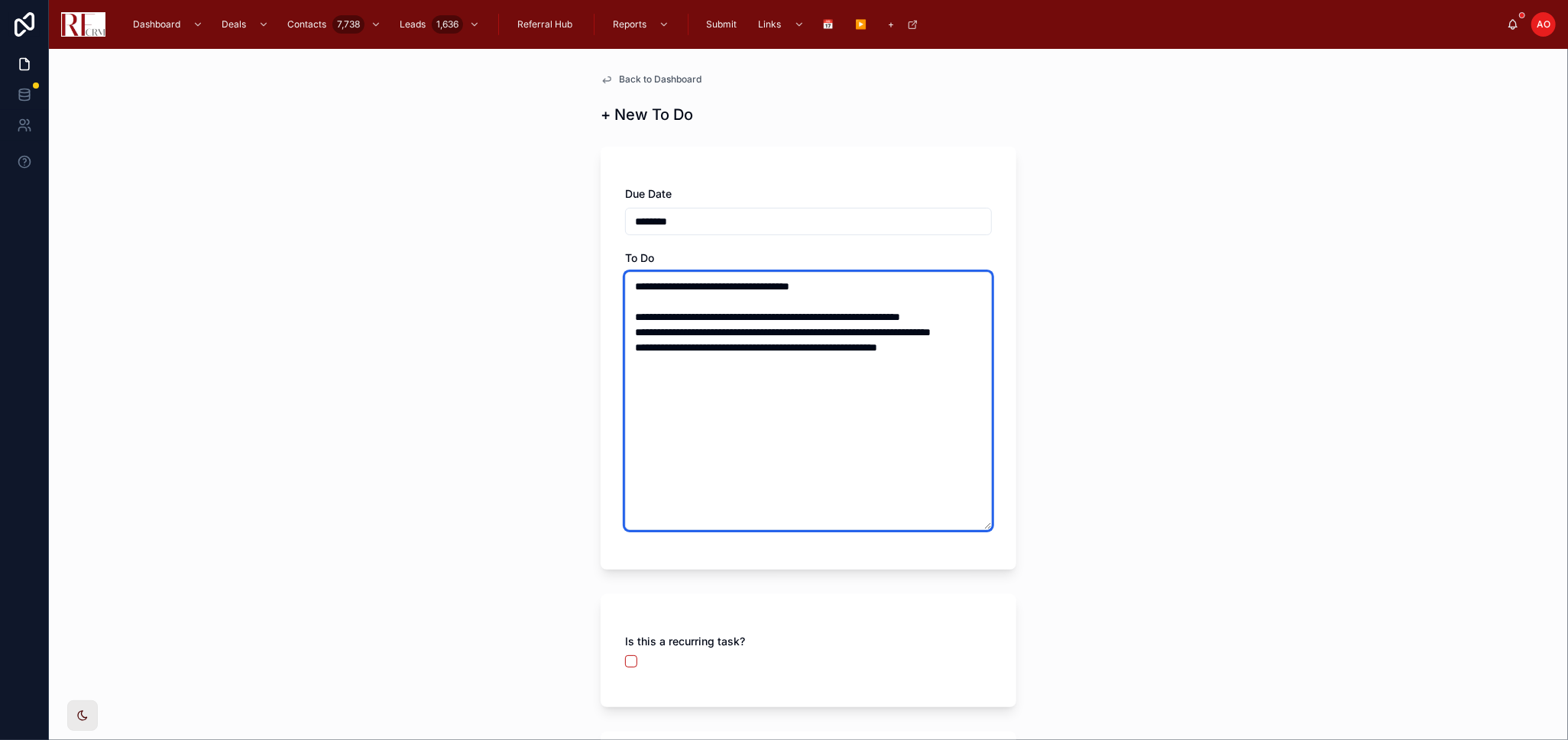
click at [631, 288] on textarea "**********" at bounding box center [808, 401] width 366 height 258
click at [711, 466] on textarea "**********" at bounding box center [808, 401] width 366 height 258
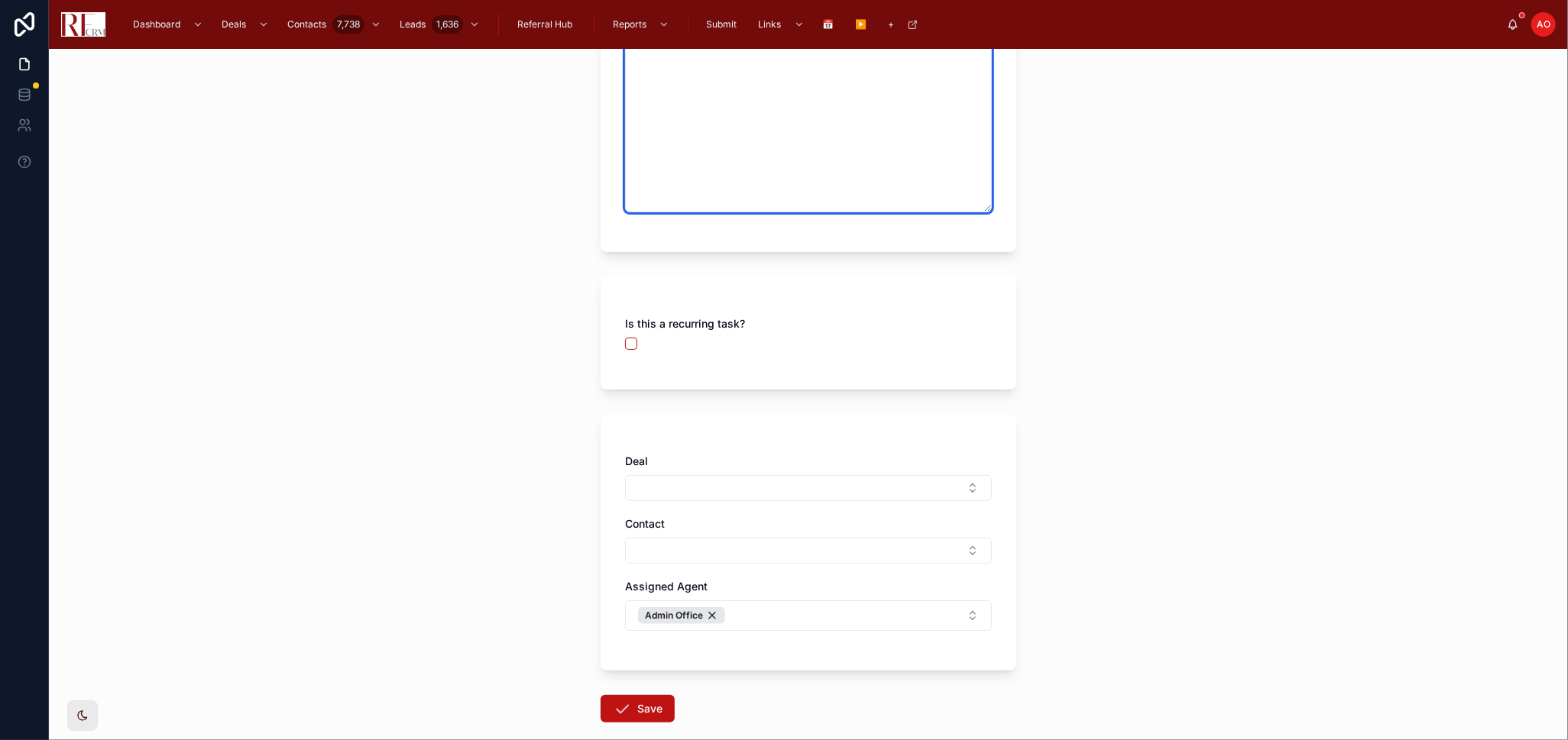
scroll to position [398, 0]
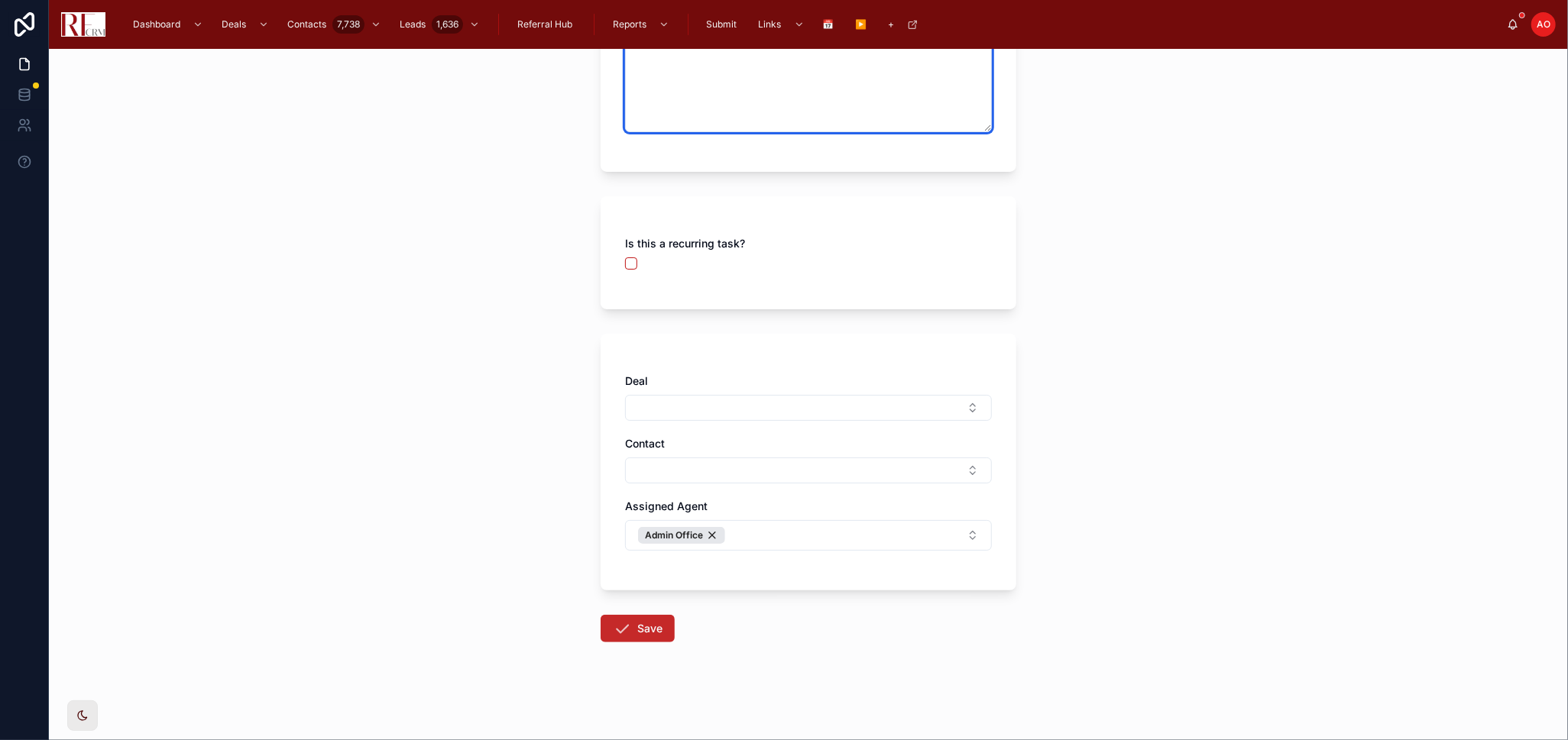
type textarea "**********"
click at [631, 623] on button "Save" at bounding box center [637, 629] width 74 height 28
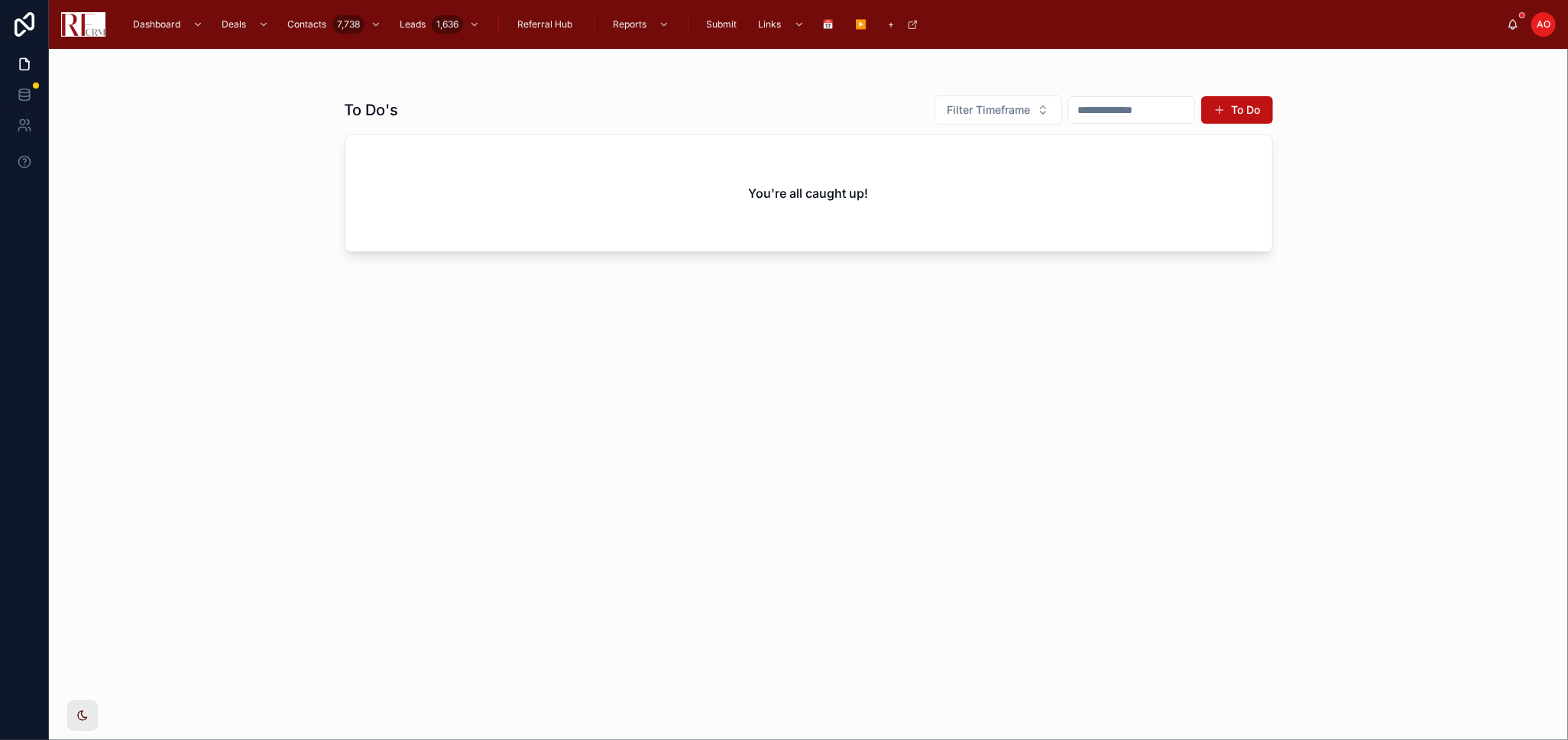
click at [1225, 326] on div "To Do's Filter Timeframe To Do You're all caught up!" at bounding box center [808, 404] width 928 height 637
drag, startPoint x: 615, startPoint y: 376, endPoint x: 741, endPoint y: 131, distance: 275.5
click at [615, 374] on div "To Do's Filter Timeframe To Do You're all caught up!" at bounding box center [808, 404] width 928 height 637
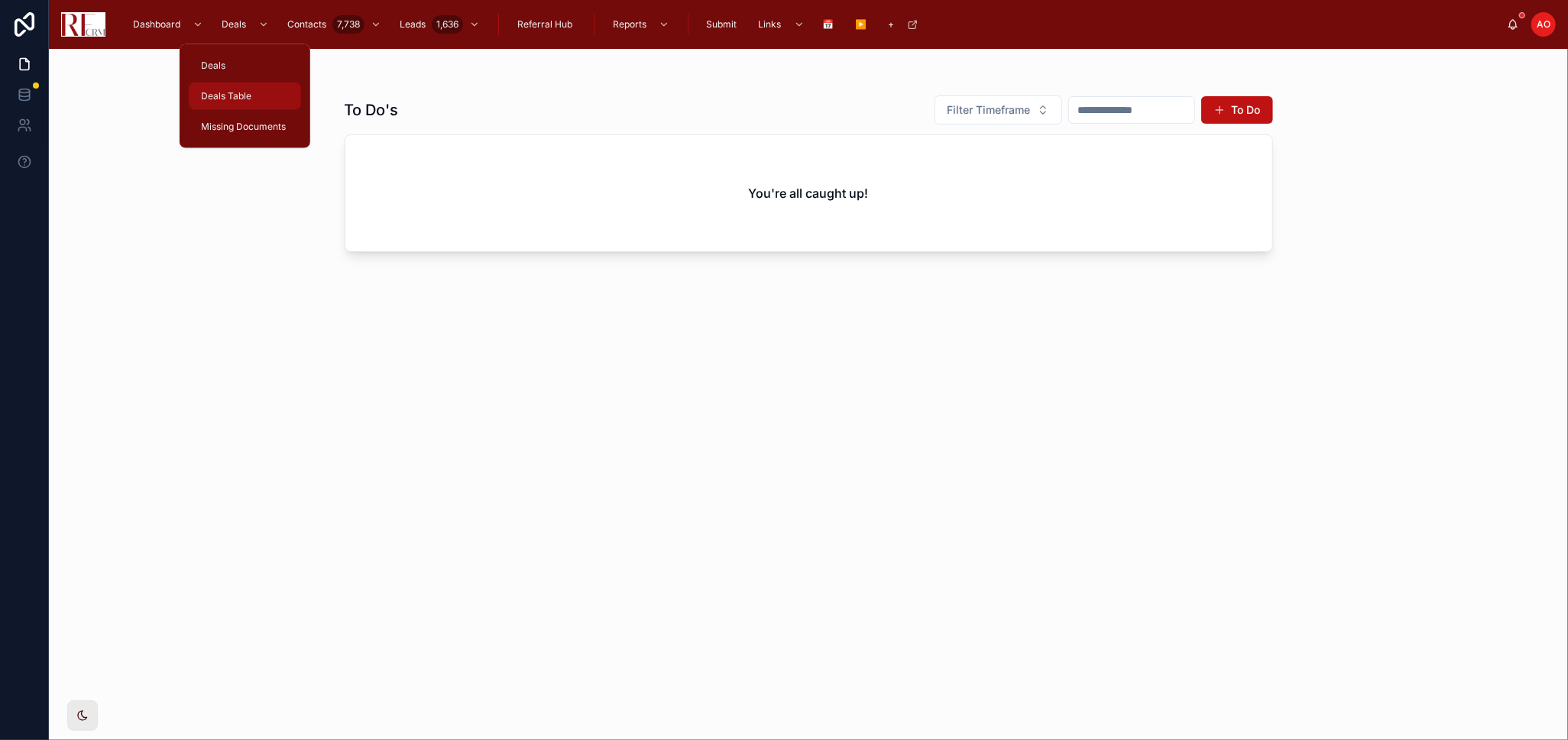
click at [247, 88] on div "Deals Table" at bounding box center [244, 96] width 94 height 24
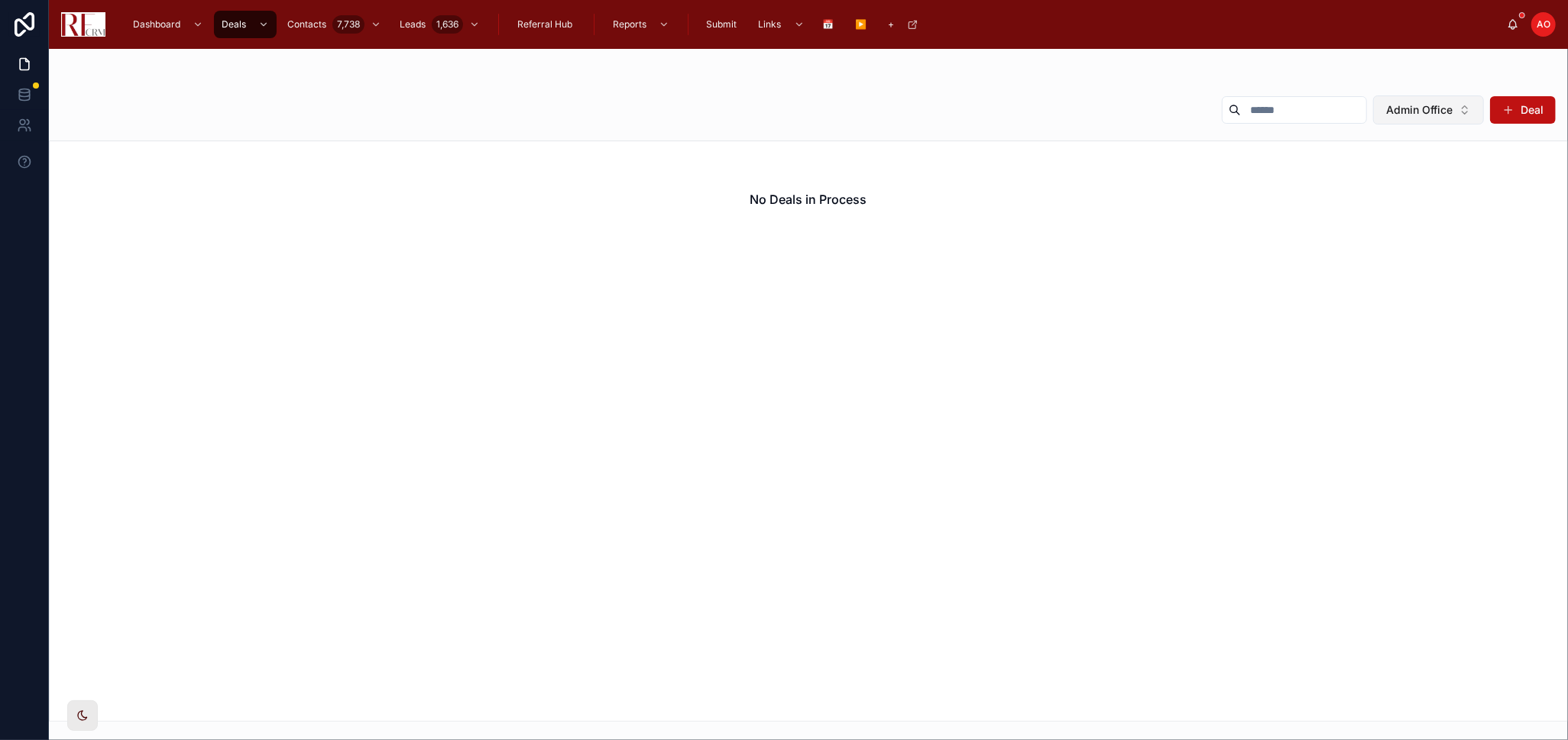
click at [1401, 118] on button "Admin Office" at bounding box center [1429, 110] width 111 height 29
click at [1391, 178] on div "None" at bounding box center [1428, 172] width 183 height 24
click at [1246, 106] on input "text" at bounding box center [1287, 110] width 125 height 21
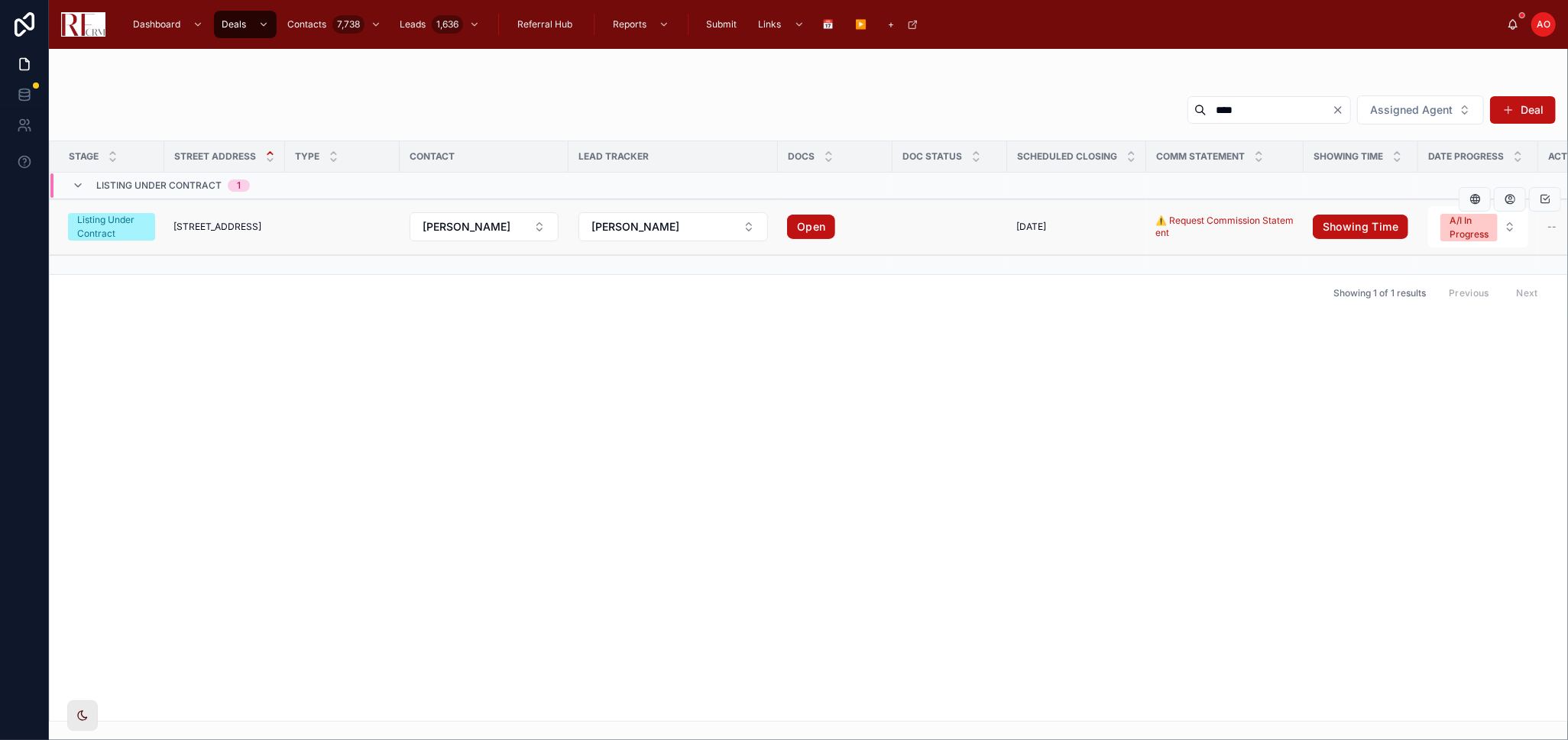
type input "****"
click at [200, 233] on span "7784 Huntington Circle South" at bounding box center [217, 226] width 88 height 12
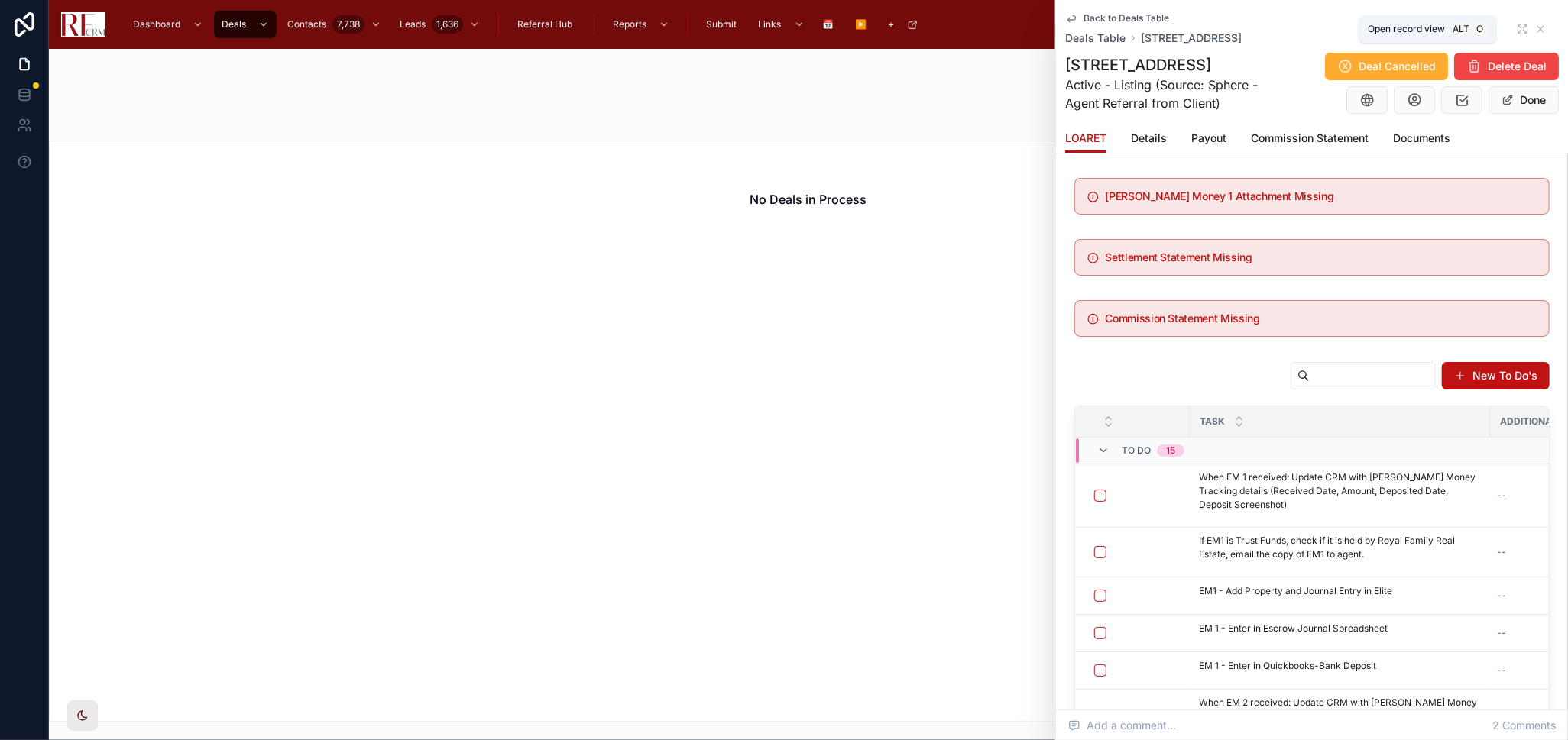
click at [1500, 23] on div "Back to Deals Table Deals Table 7784 Huntington Circle South, Hanover Park" at bounding box center [1312, 28] width 493 height 33
click at [1516, 26] on icon at bounding box center [1522, 28] width 12 height 12
click at [1509, 26] on icon at bounding box center [1513, 24] width 12 height 12
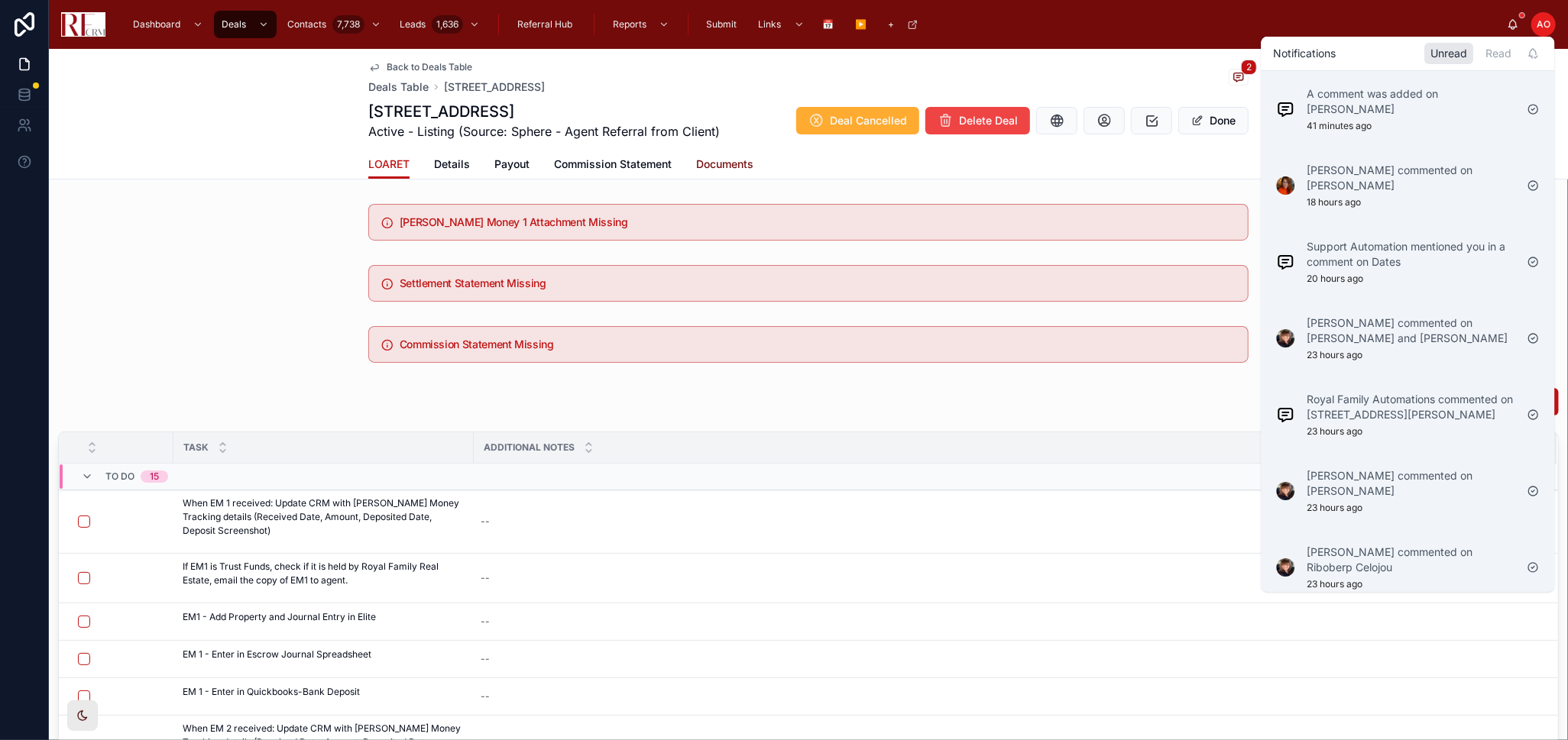
click at [715, 161] on span "Documents" at bounding box center [725, 164] width 57 height 15
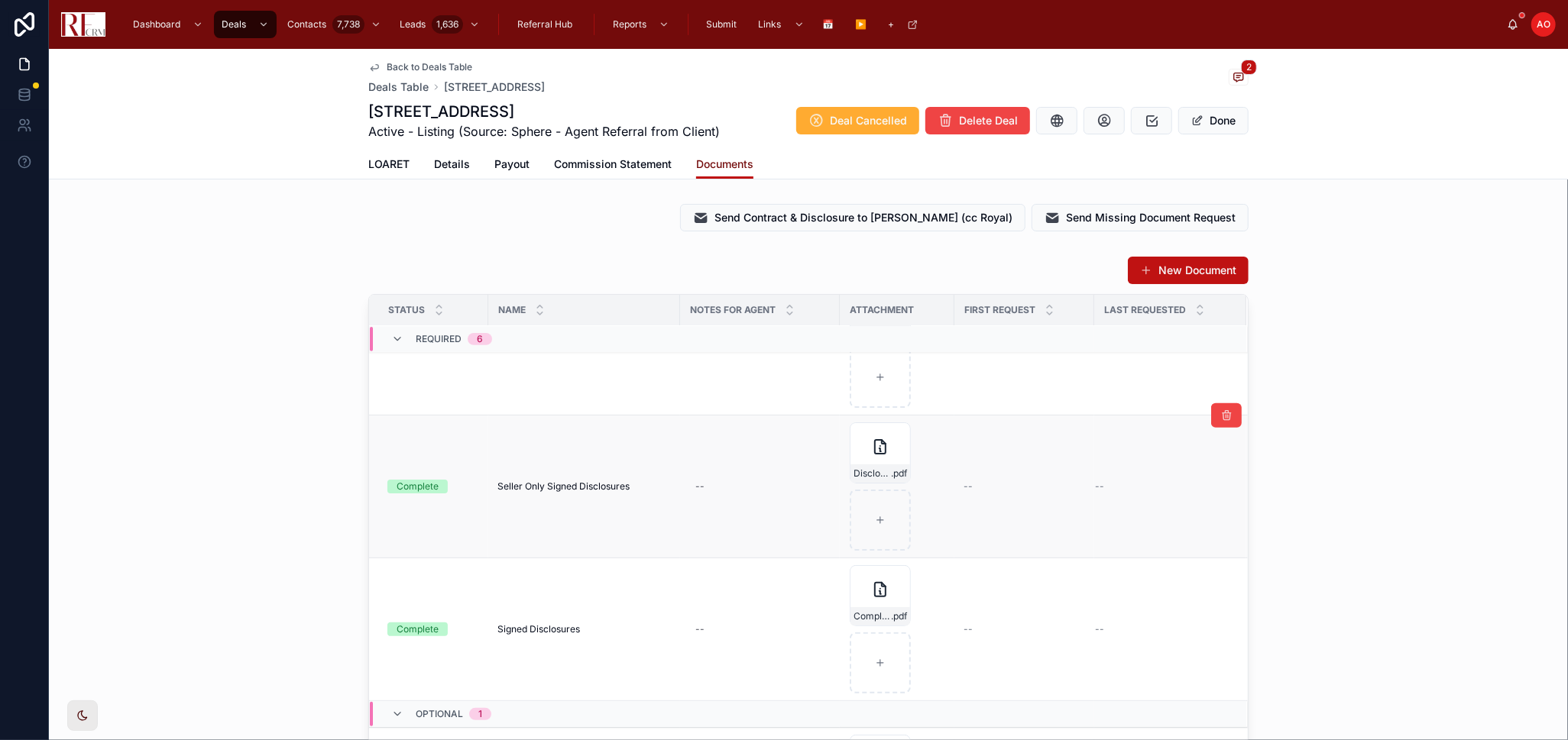
scroll to position [1103, 0]
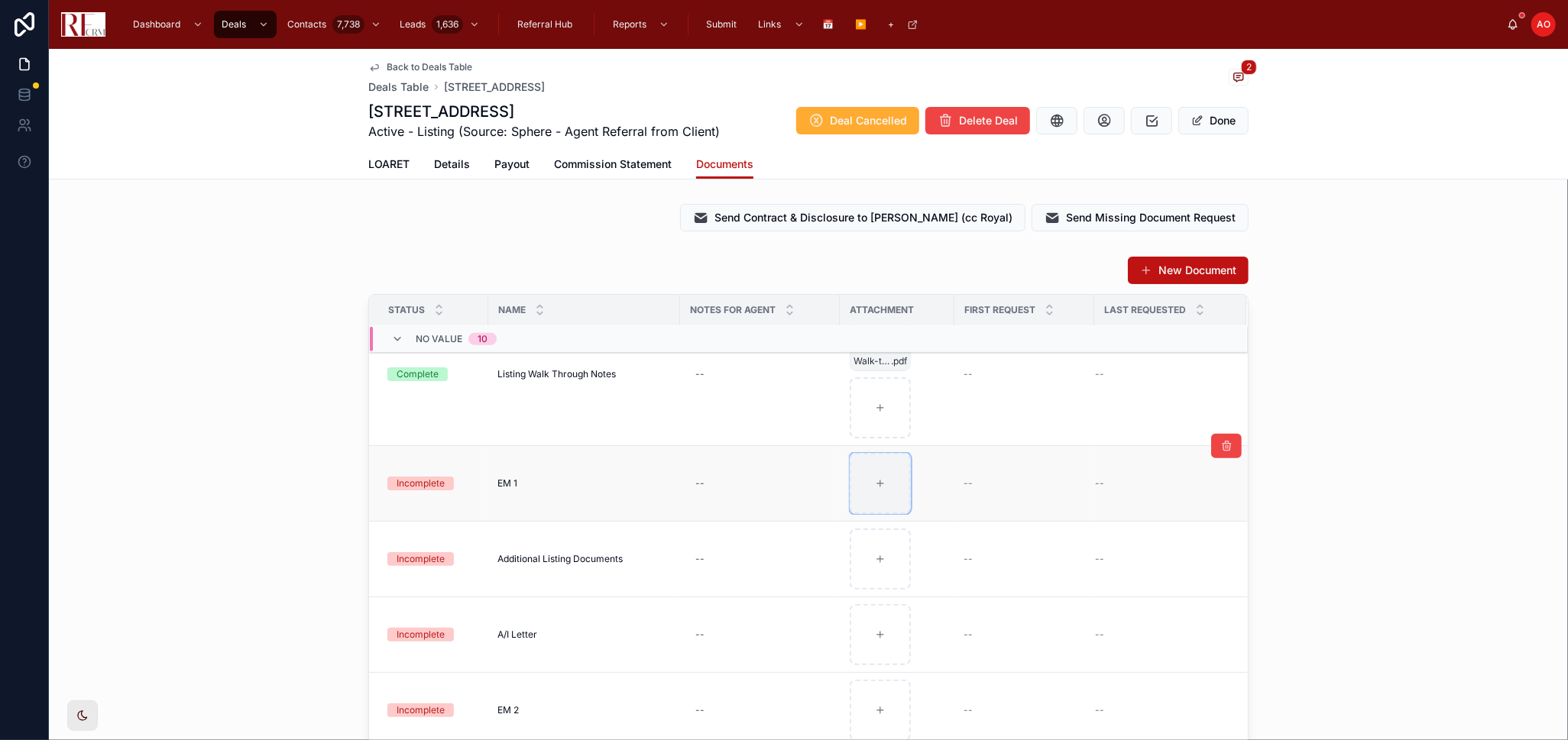
click at [890, 474] on div at bounding box center [880, 484] width 61 height 61
type input "**********"
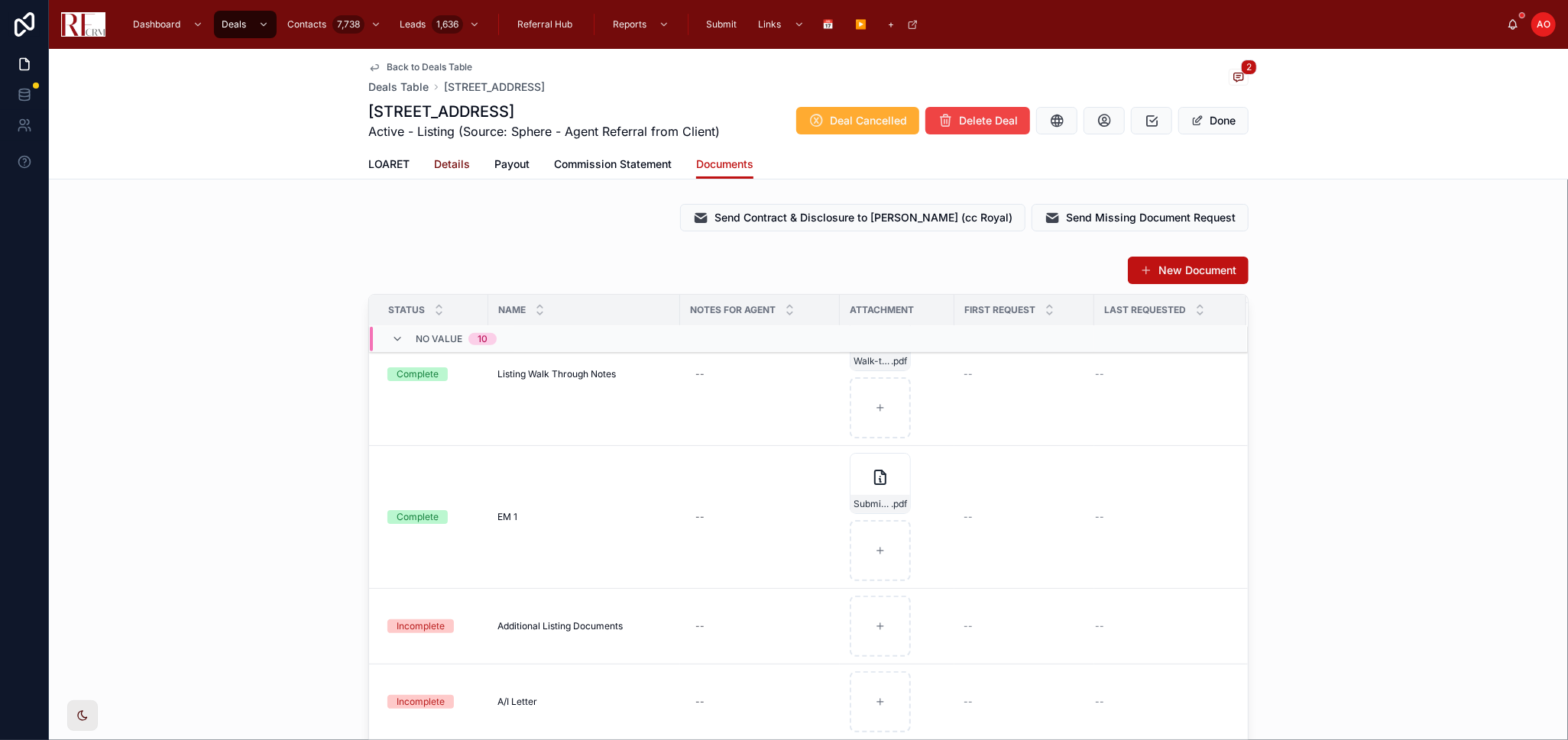
click at [440, 160] on span "Details" at bounding box center [452, 164] width 36 height 15
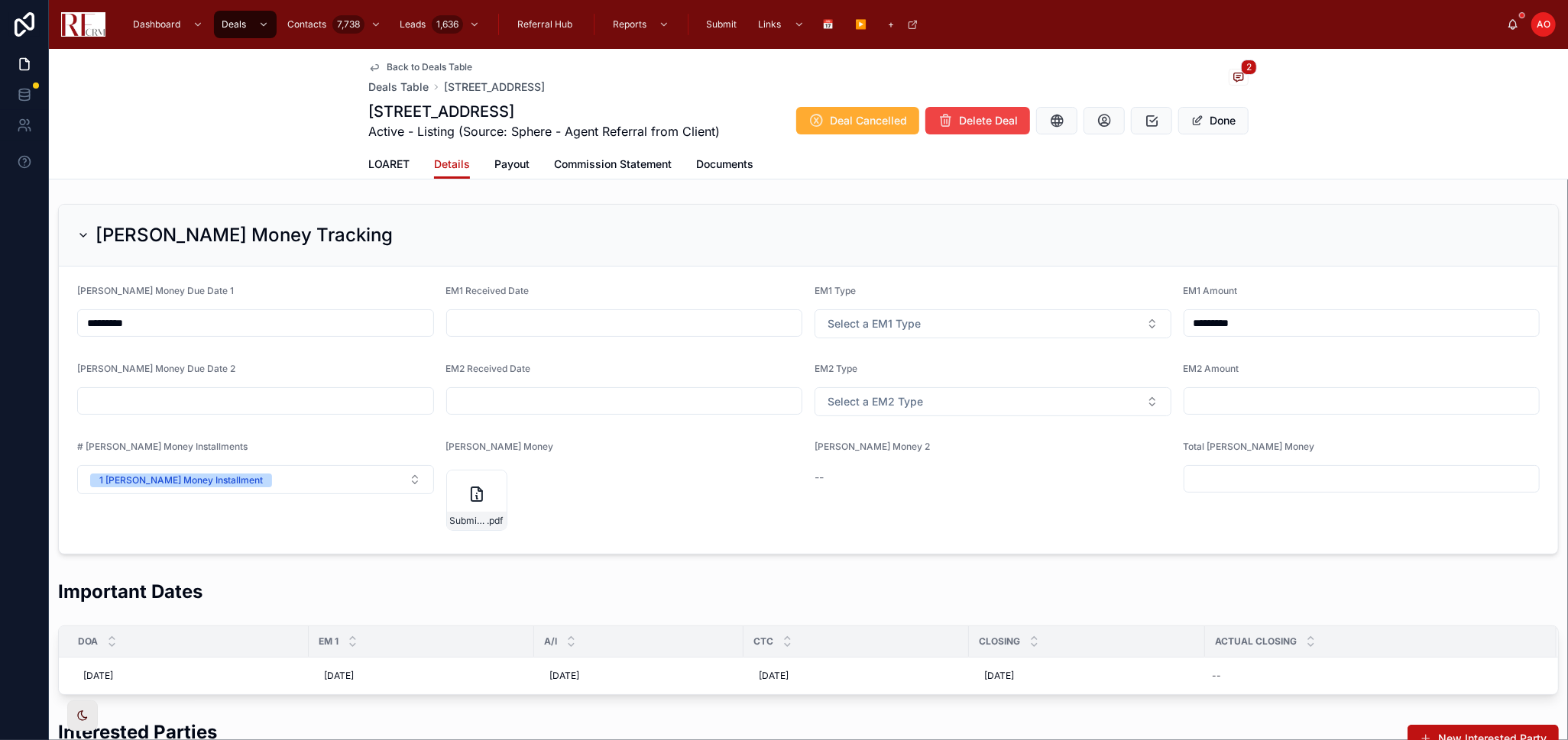
click at [488, 326] on input "text" at bounding box center [624, 323] width 355 height 21
click at [645, 581] on button "28" at bounding box center [646, 584] width 28 height 28
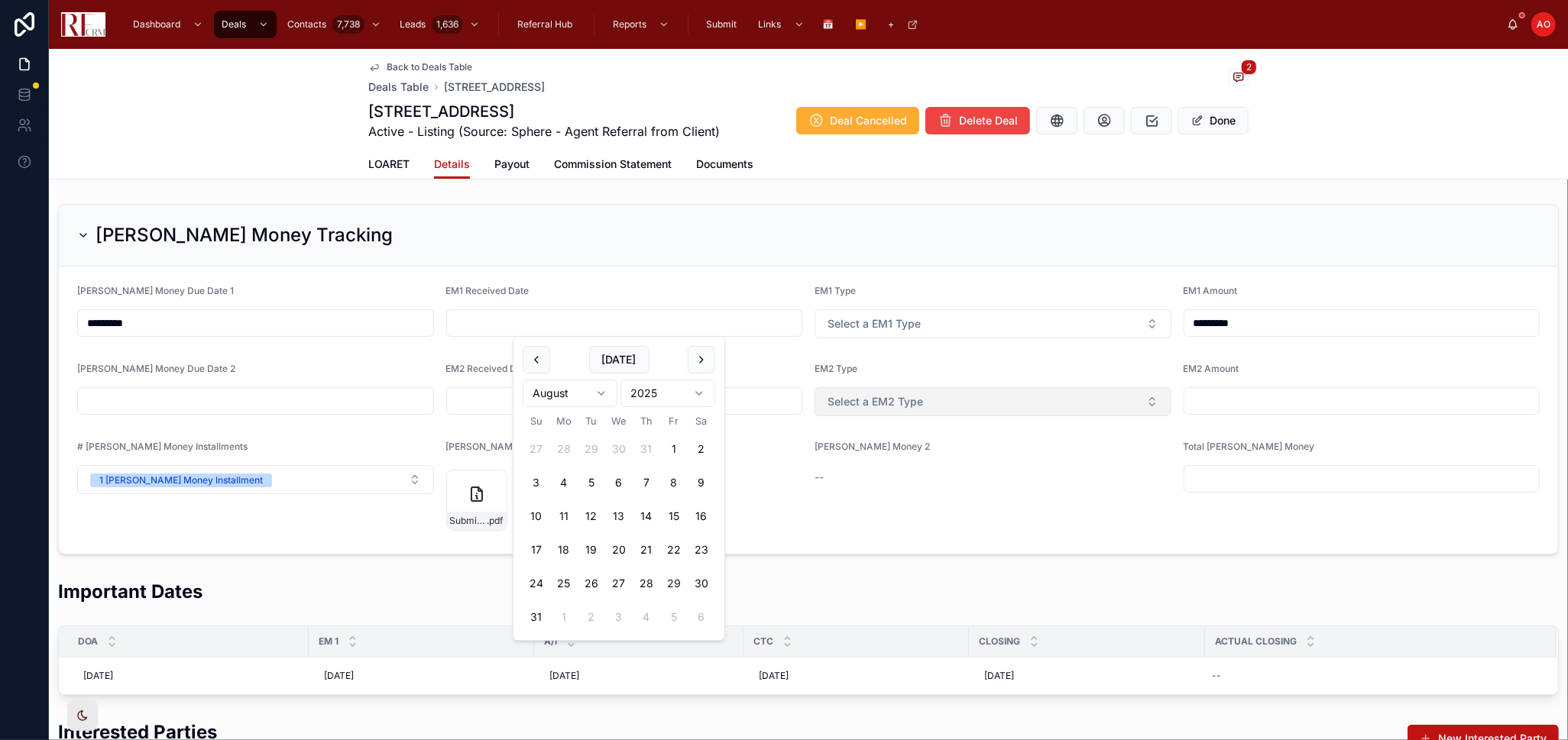
type input "*********"
click at [945, 300] on div "EM1 Type" at bounding box center [992, 294] width 357 height 19
click at [945, 317] on button "Select a EM1 Type" at bounding box center [992, 324] width 357 height 29
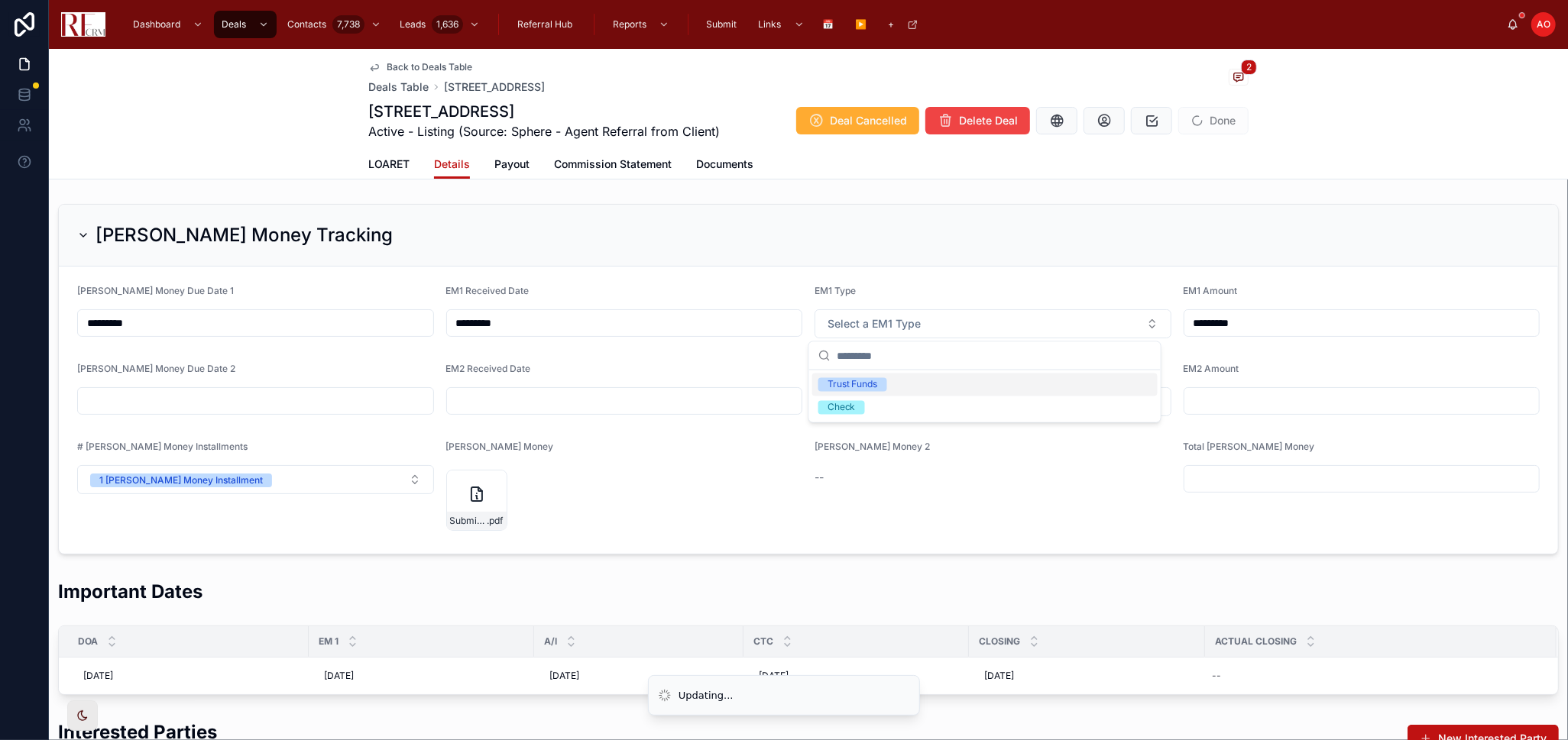
click at [887, 390] on div "Trust Funds" at bounding box center [985, 385] width 345 height 23
click at [1230, 470] on input "text" at bounding box center [1362, 479] width 355 height 21
type input "*********"
click at [606, 168] on span "Commission Statement" at bounding box center [612, 164] width 118 height 15
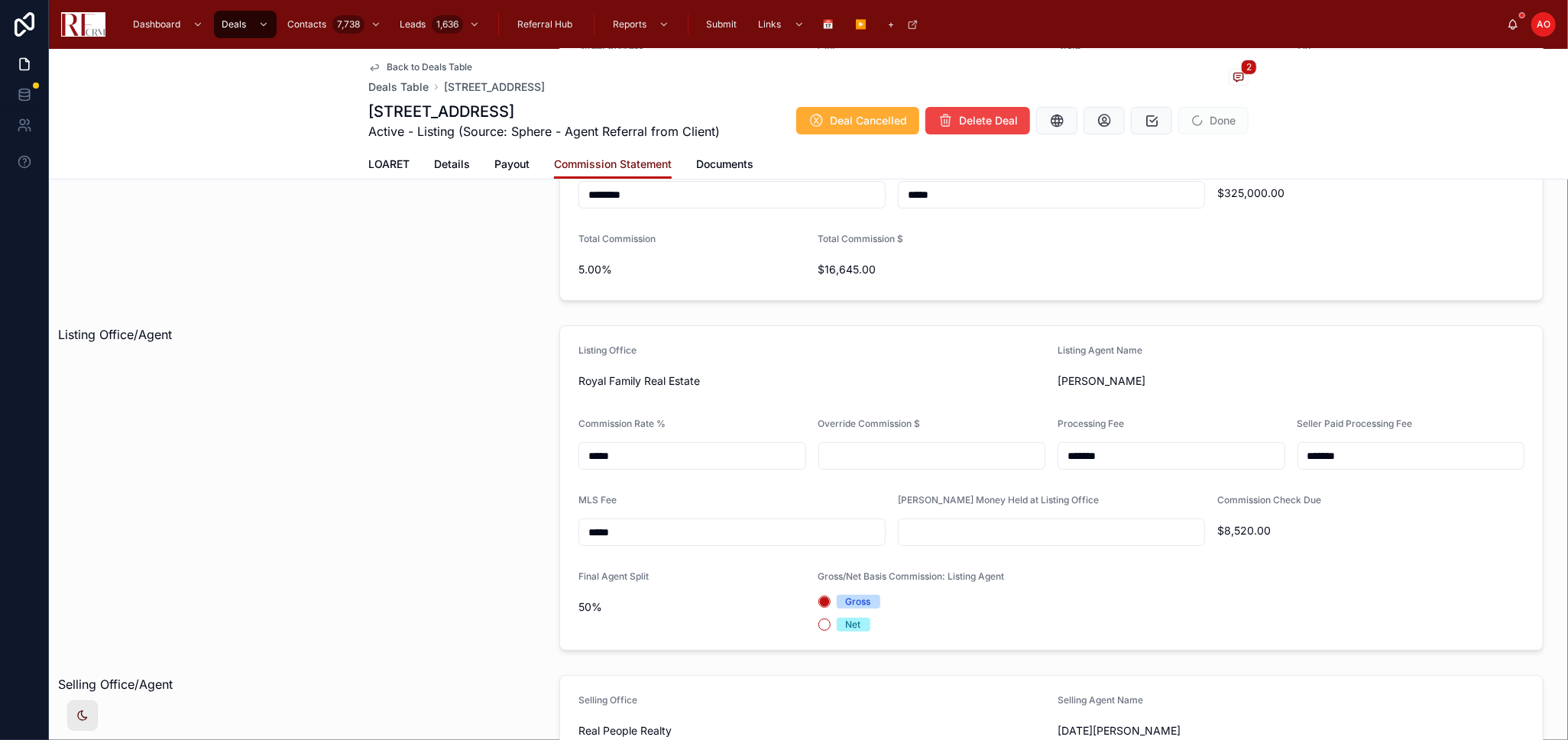
scroll to position [255, 0]
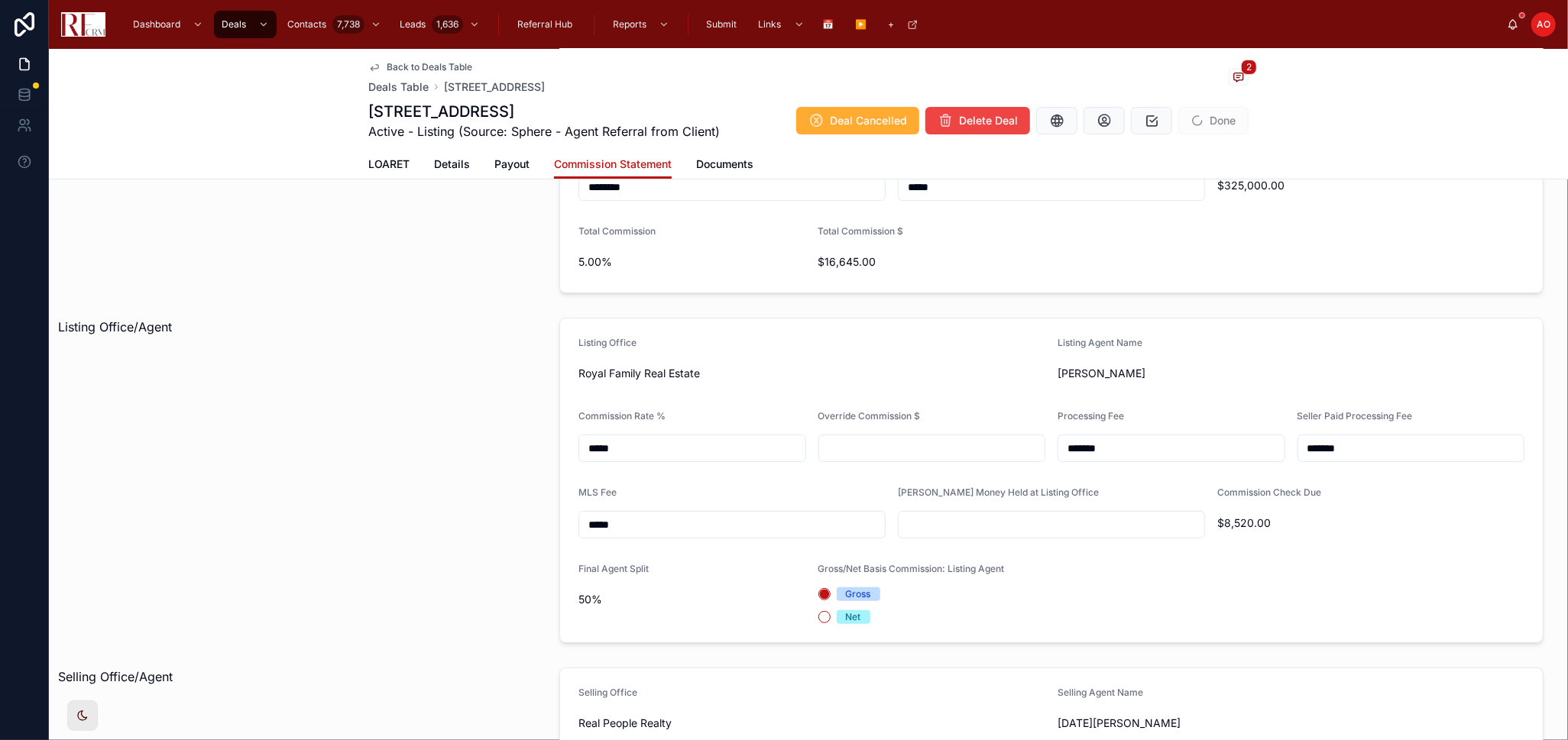
click at [1054, 507] on div "Earnest Money Held at Listing Office" at bounding box center [1051, 513] width 307 height 52
click at [1052, 522] on input "text" at bounding box center [1051, 525] width 305 height 21
type input "*********"
click at [406, 384] on div "Listing Office/Agent" at bounding box center [300, 480] width 501 height 338
click at [398, 163] on span "LOARET" at bounding box center [388, 164] width 42 height 15
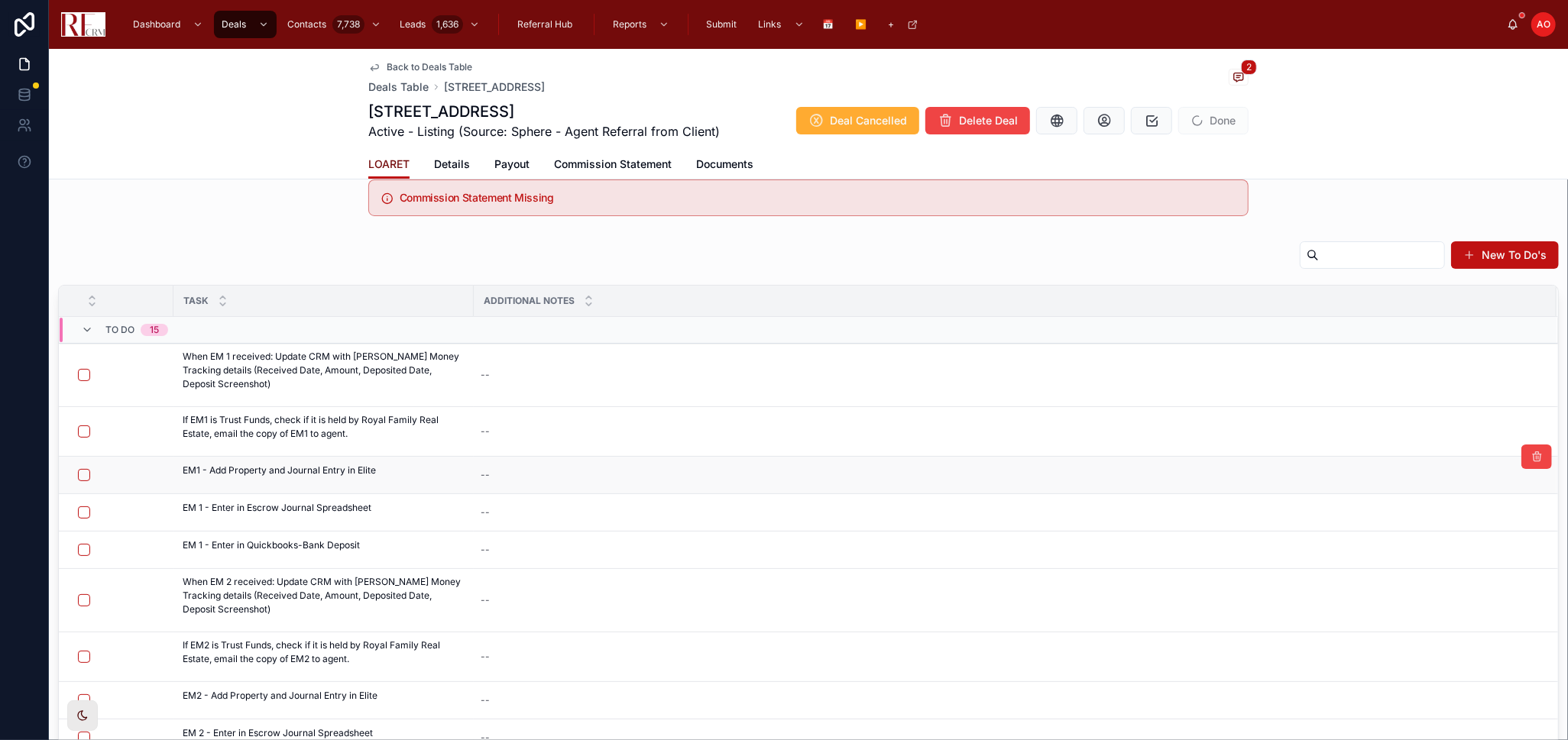
scroll to position [85, 0]
click at [81, 375] on button "button" at bounding box center [84, 375] width 12 height 12
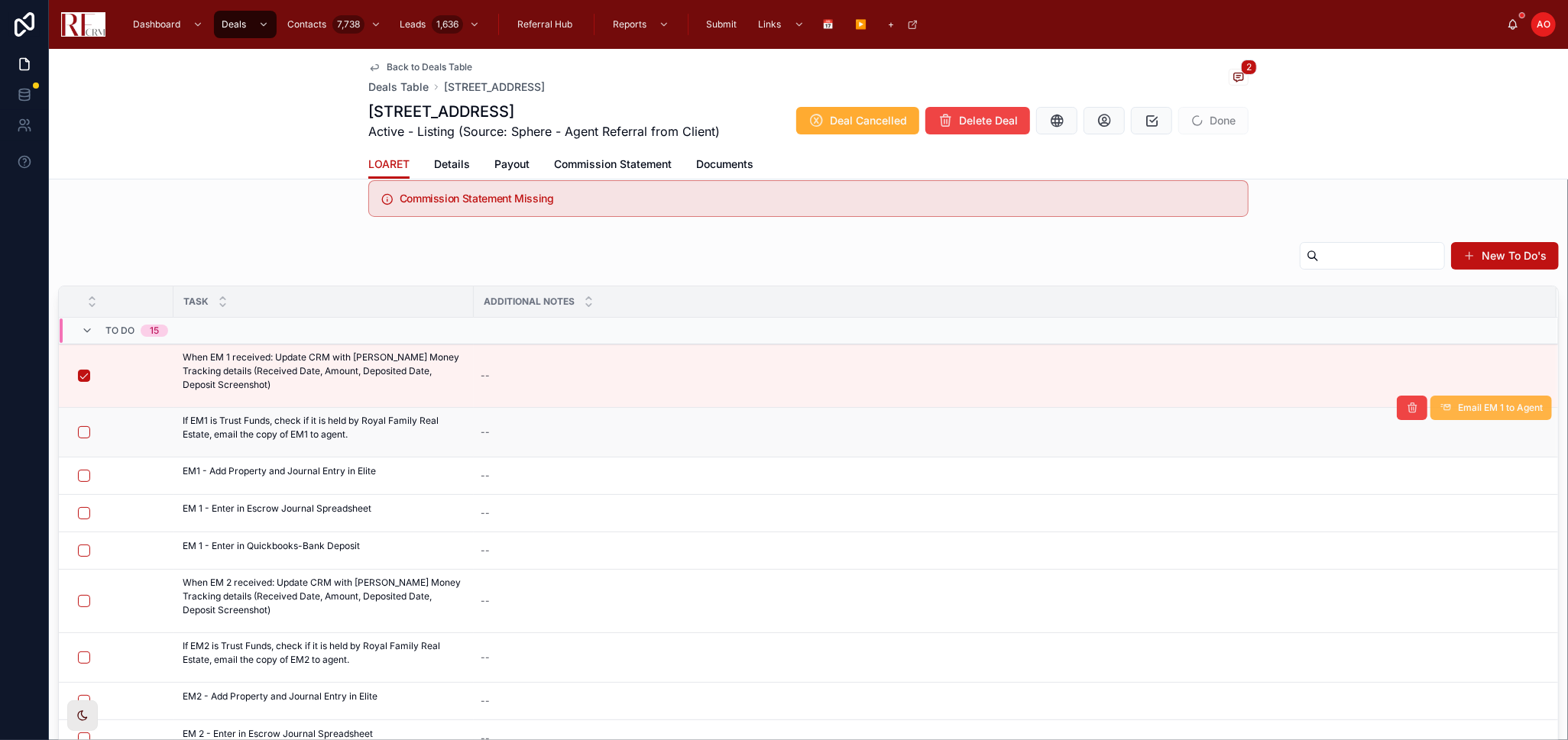
click at [1458, 412] on span "Email EM 1 to Agent" at bounding box center [1500, 408] width 85 height 12
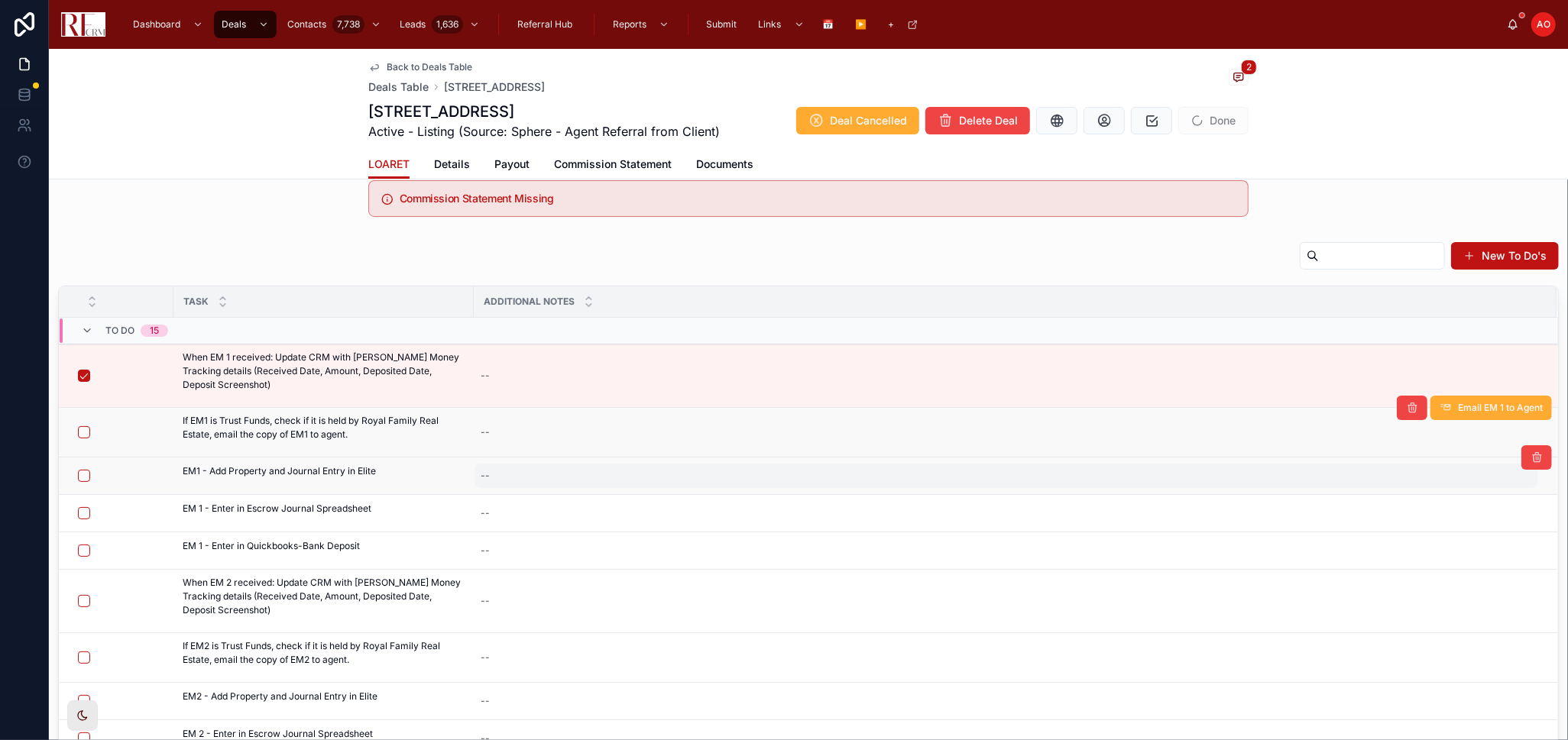
click at [550, 471] on div "--" at bounding box center [1006, 476] width 1063 height 24
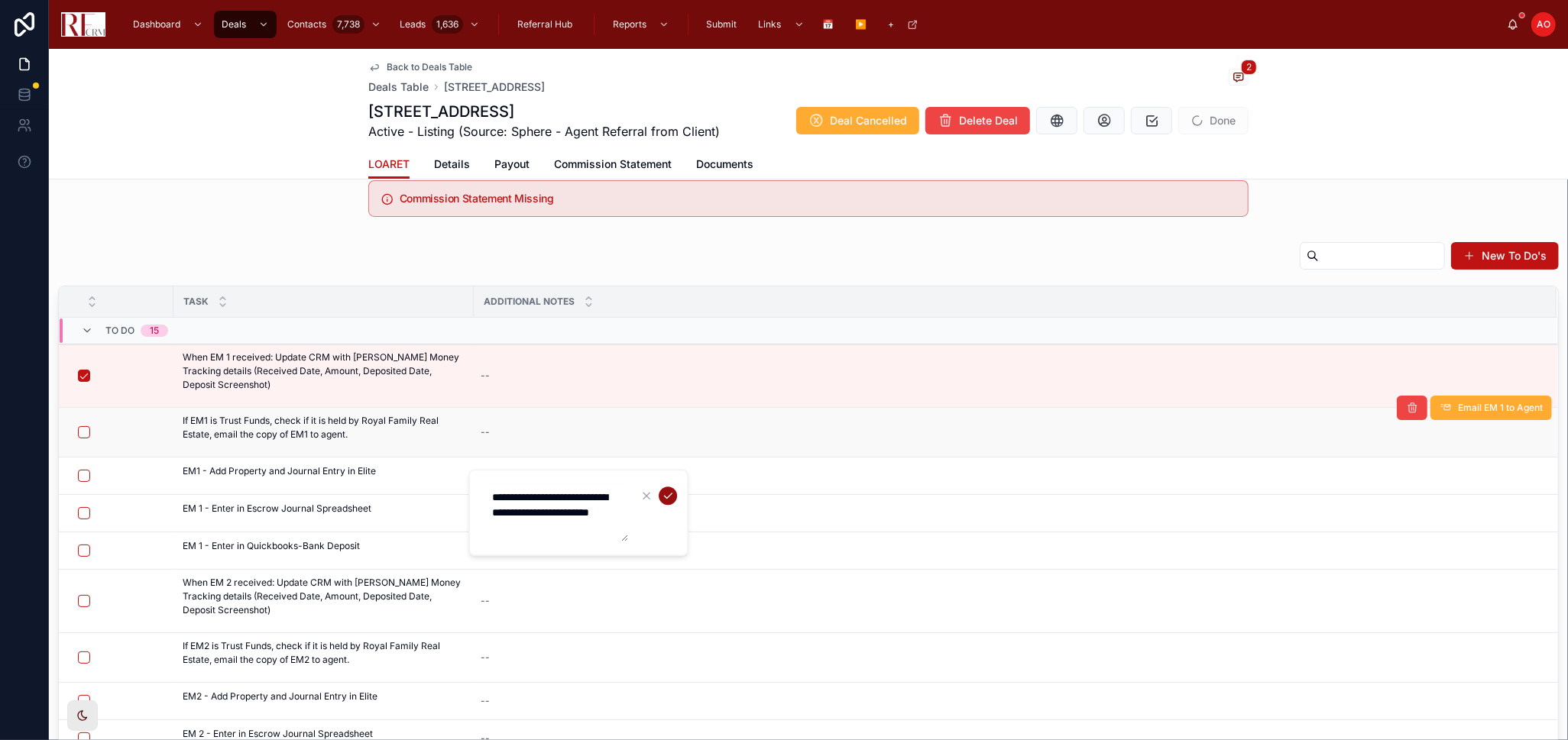
type textarea "**********"
click at [662, 491] on icon "submit" at bounding box center [668, 496] width 12 height 12
click at [78, 429] on button "button" at bounding box center [84, 432] width 12 height 12
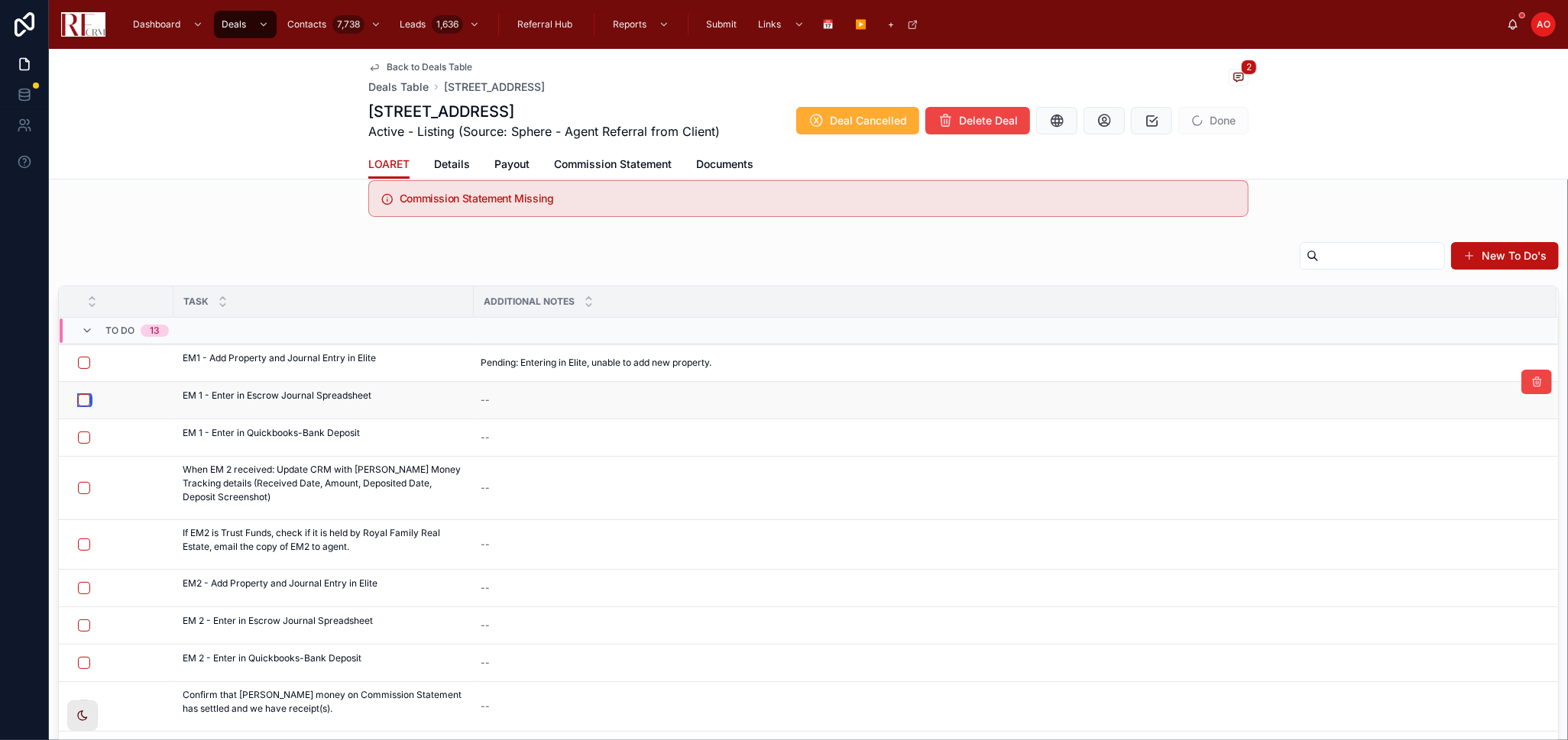
click at [89, 401] on button "button" at bounding box center [84, 400] width 12 height 12
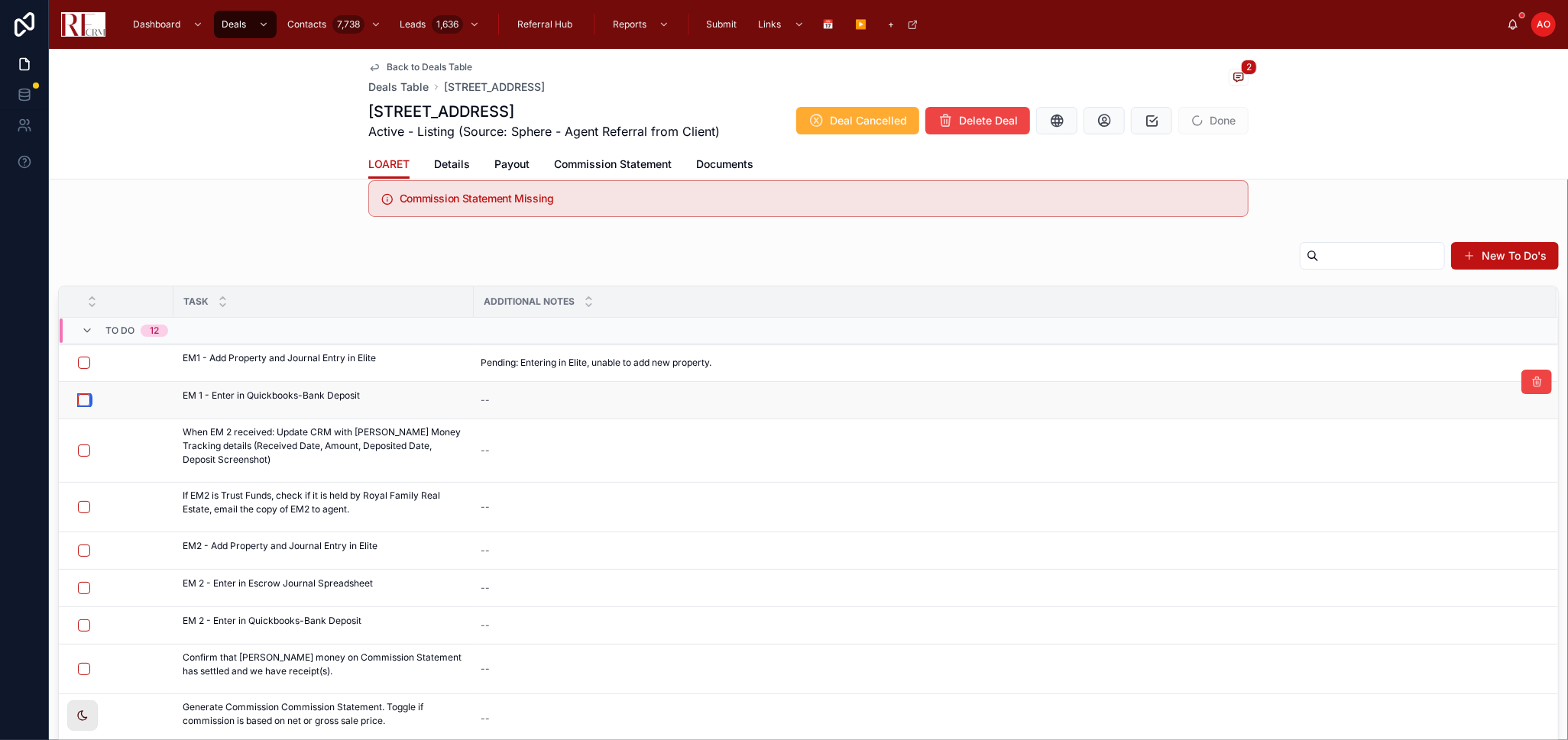
click at [85, 398] on button "button" at bounding box center [84, 400] width 12 height 12
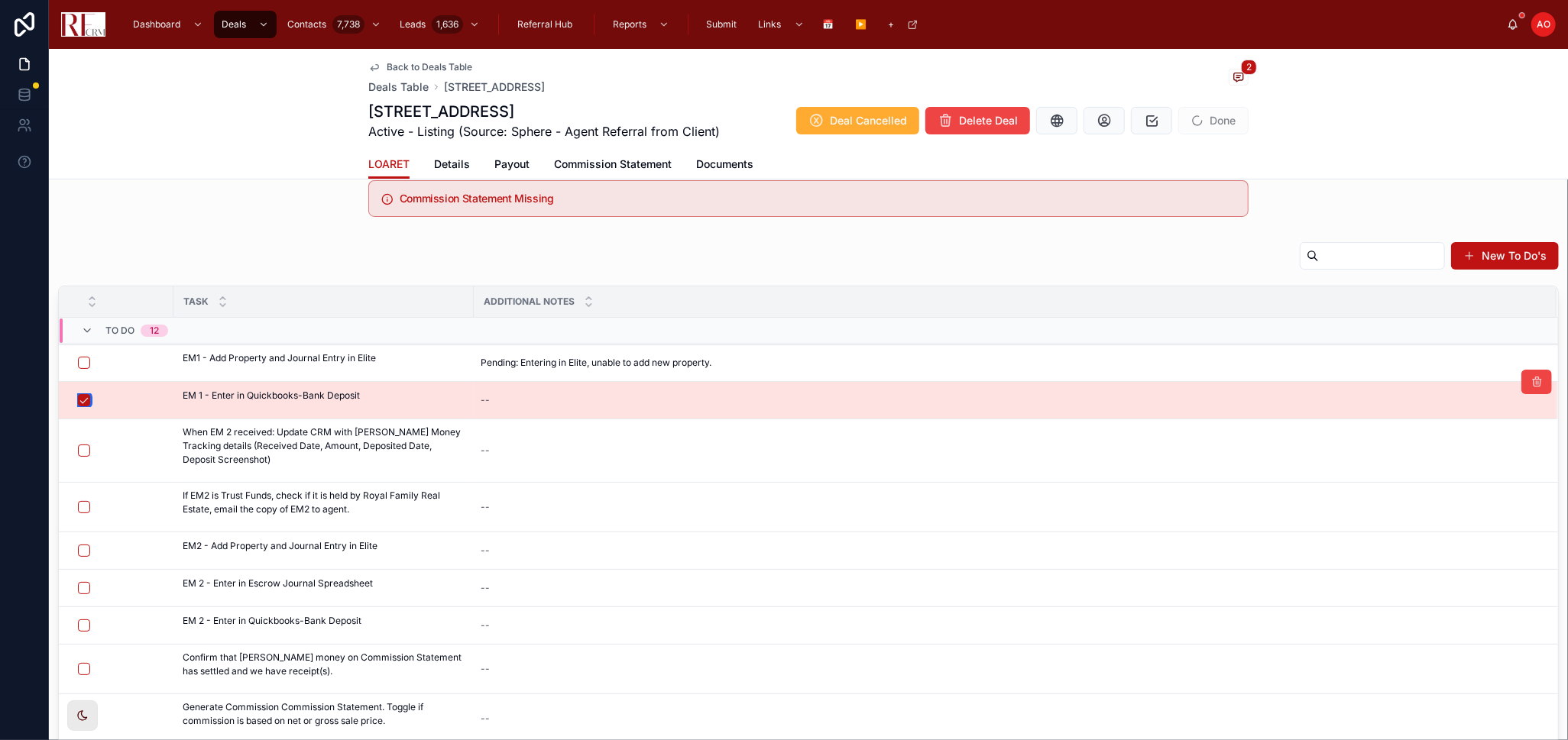
click at [82, 401] on button "button" at bounding box center [84, 400] width 12 height 12
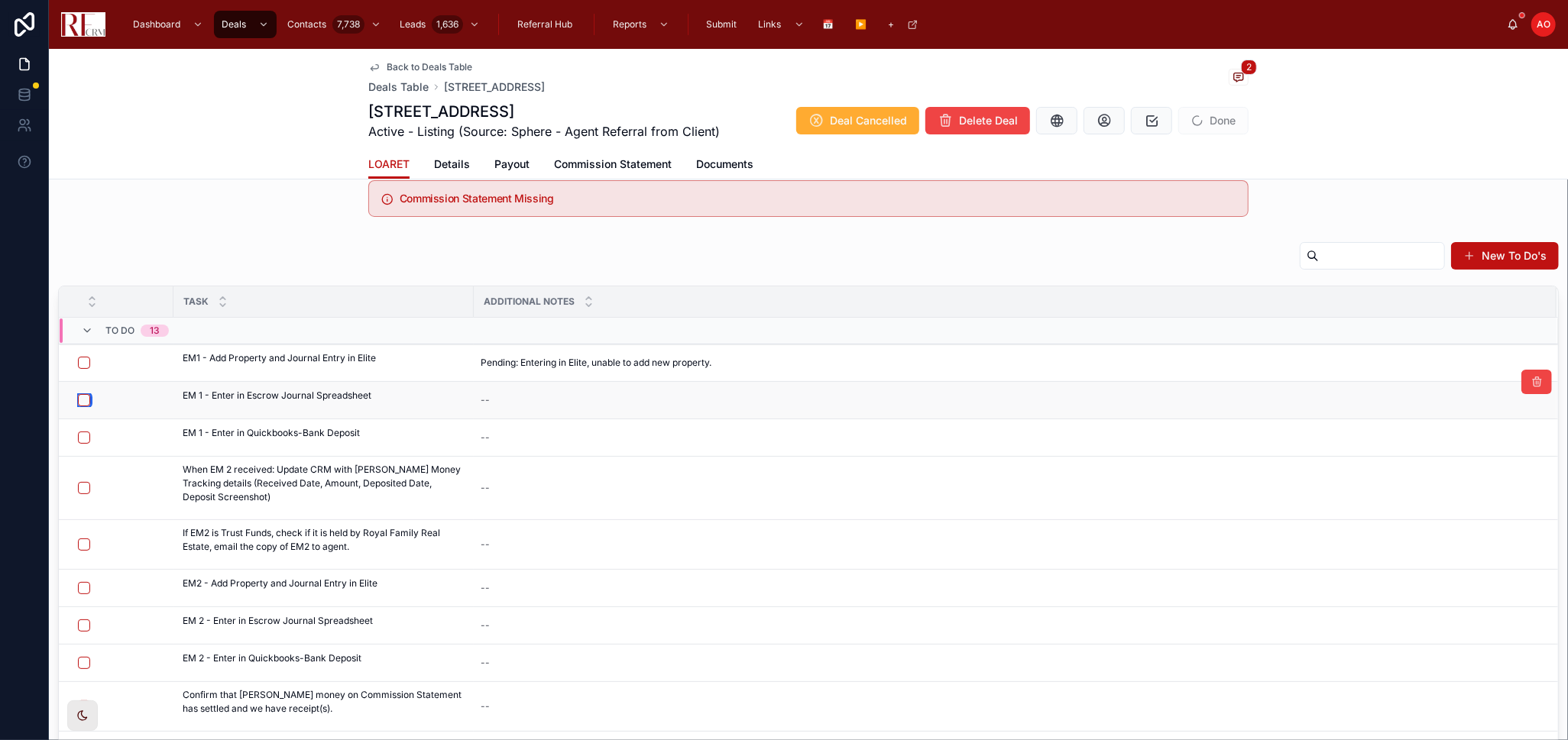
click at [78, 401] on button "button" at bounding box center [84, 400] width 12 height 12
click at [81, 438] on button "button" at bounding box center [84, 437] width 12 height 12
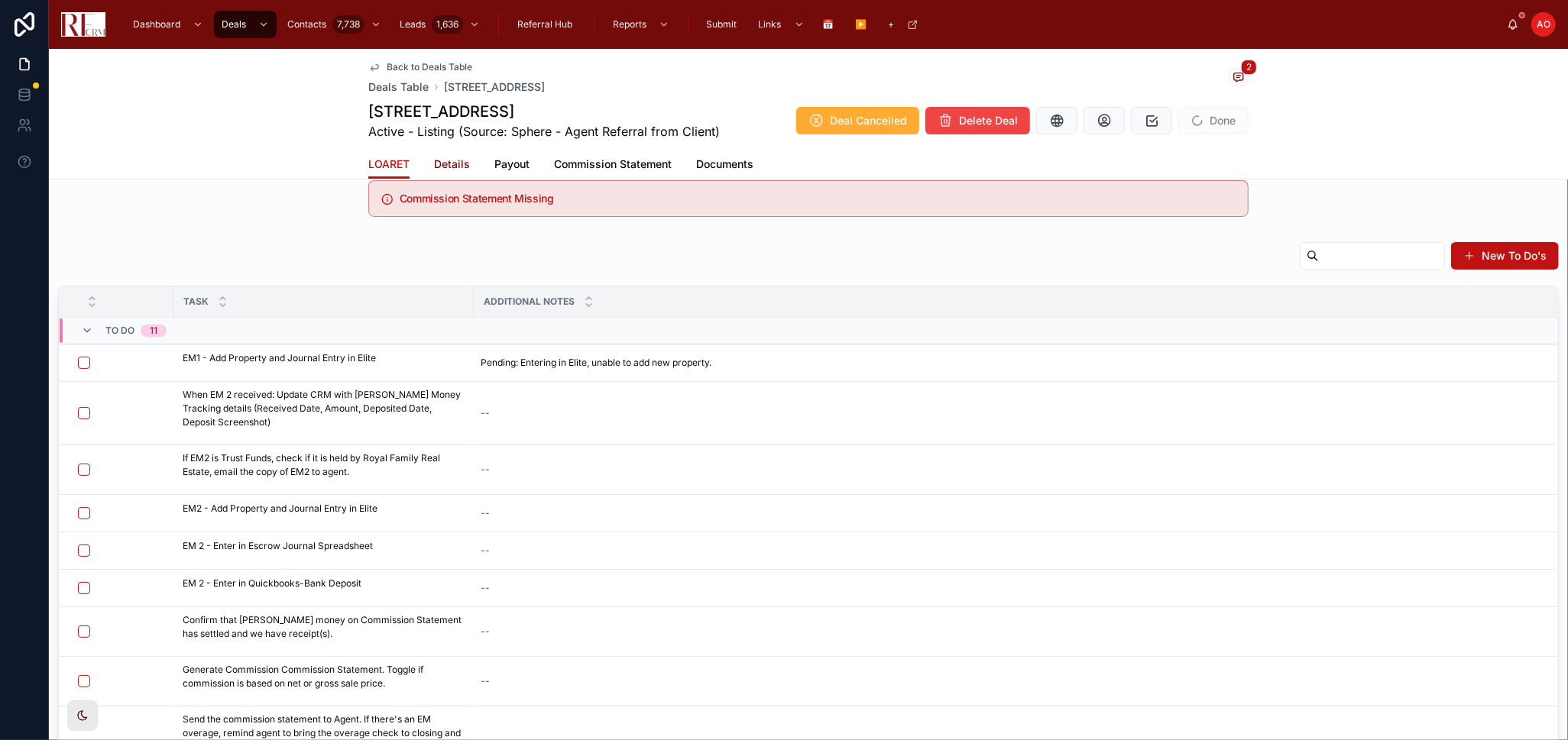
click at [441, 166] on span "Details" at bounding box center [452, 164] width 36 height 15
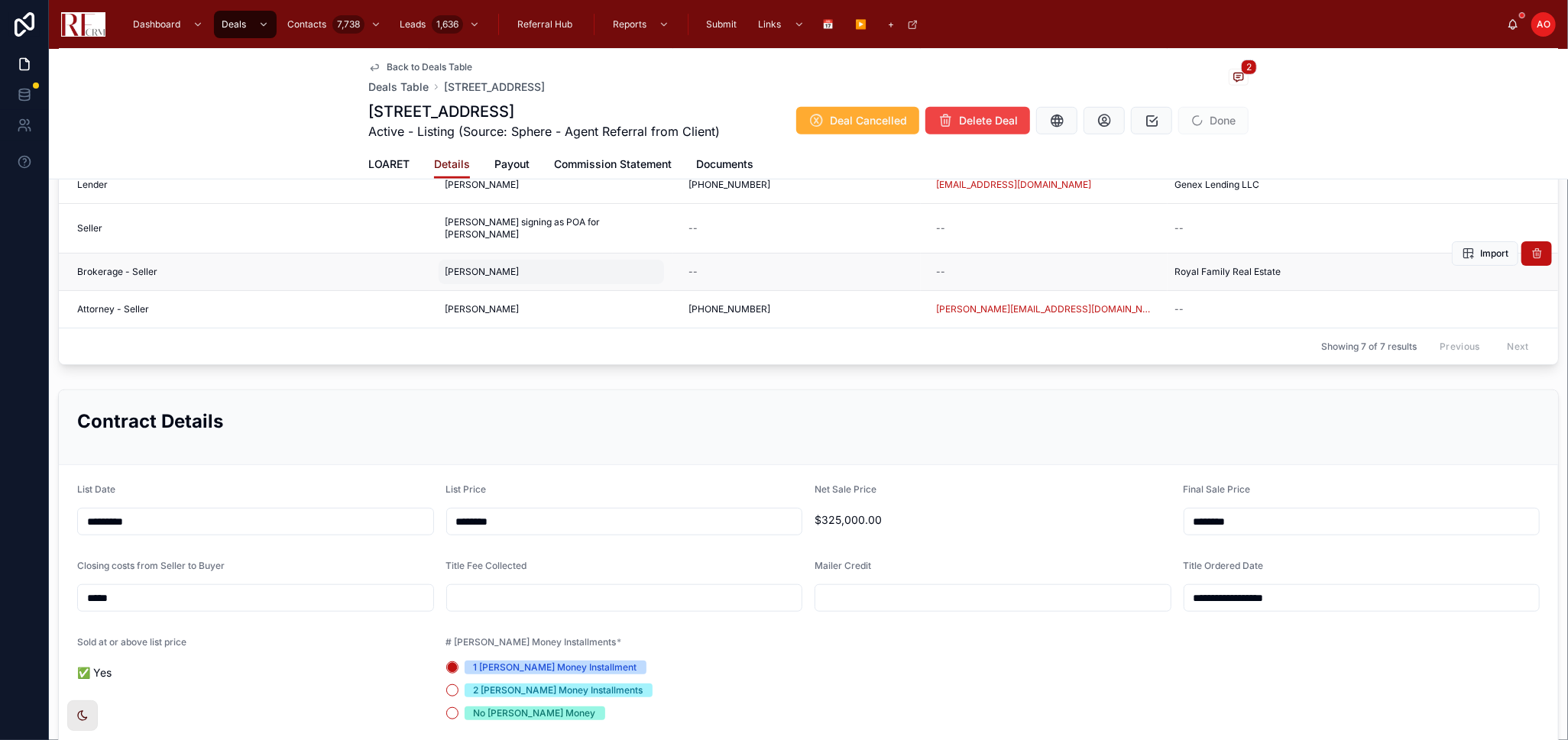
scroll to position [593, 0]
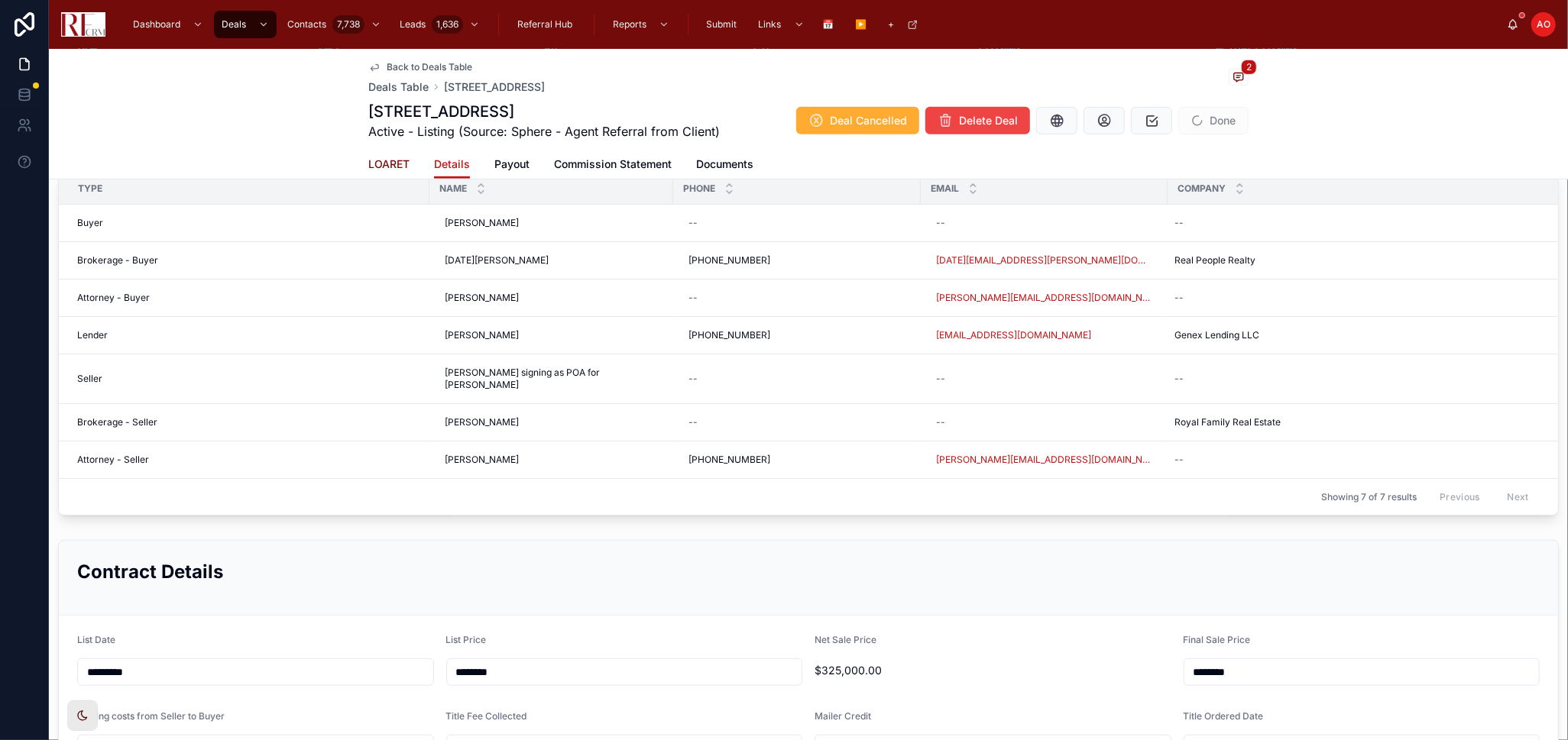
click at [375, 164] on span "LOARET" at bounding box center [388, 164] width 42 height 15
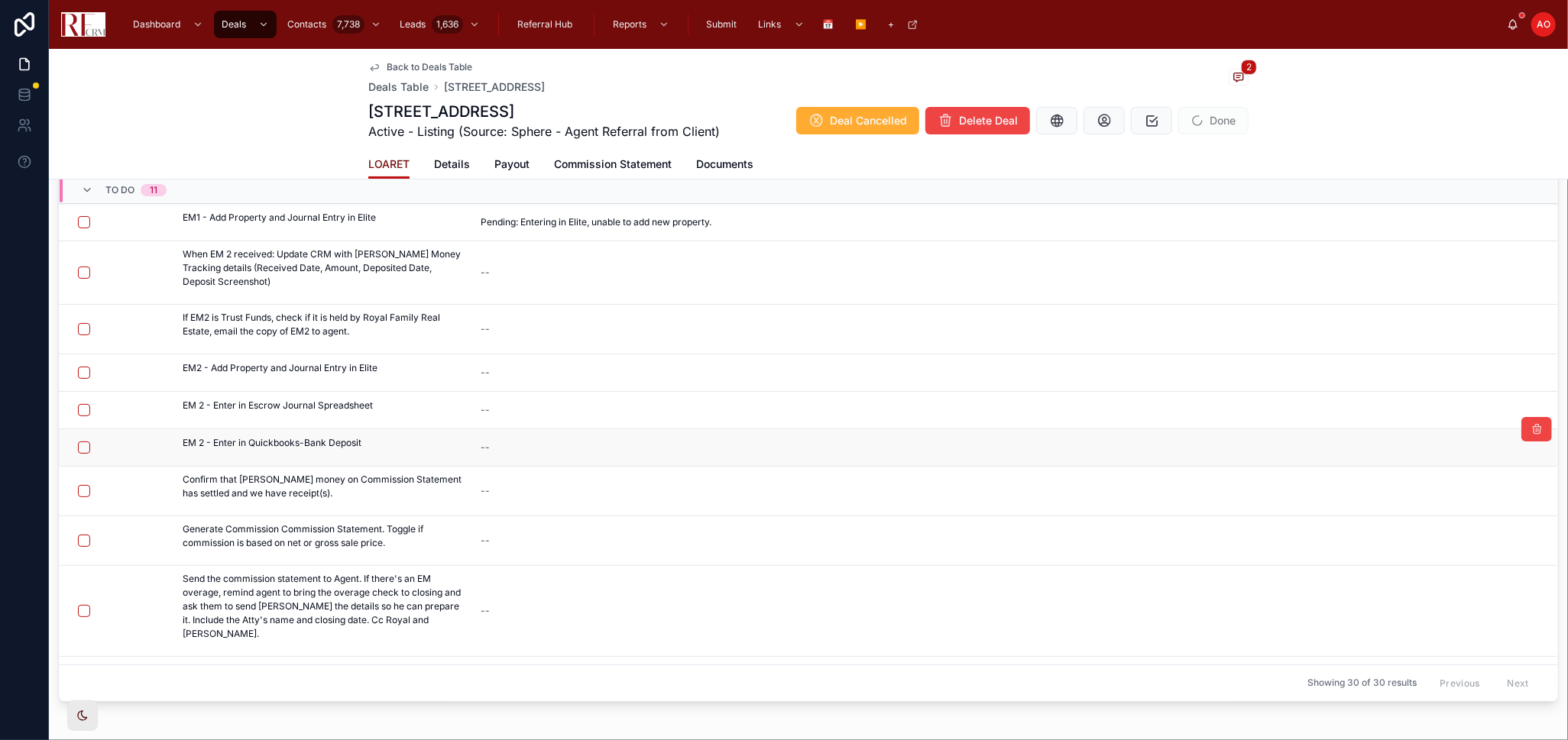
scroll to position [36, 0]
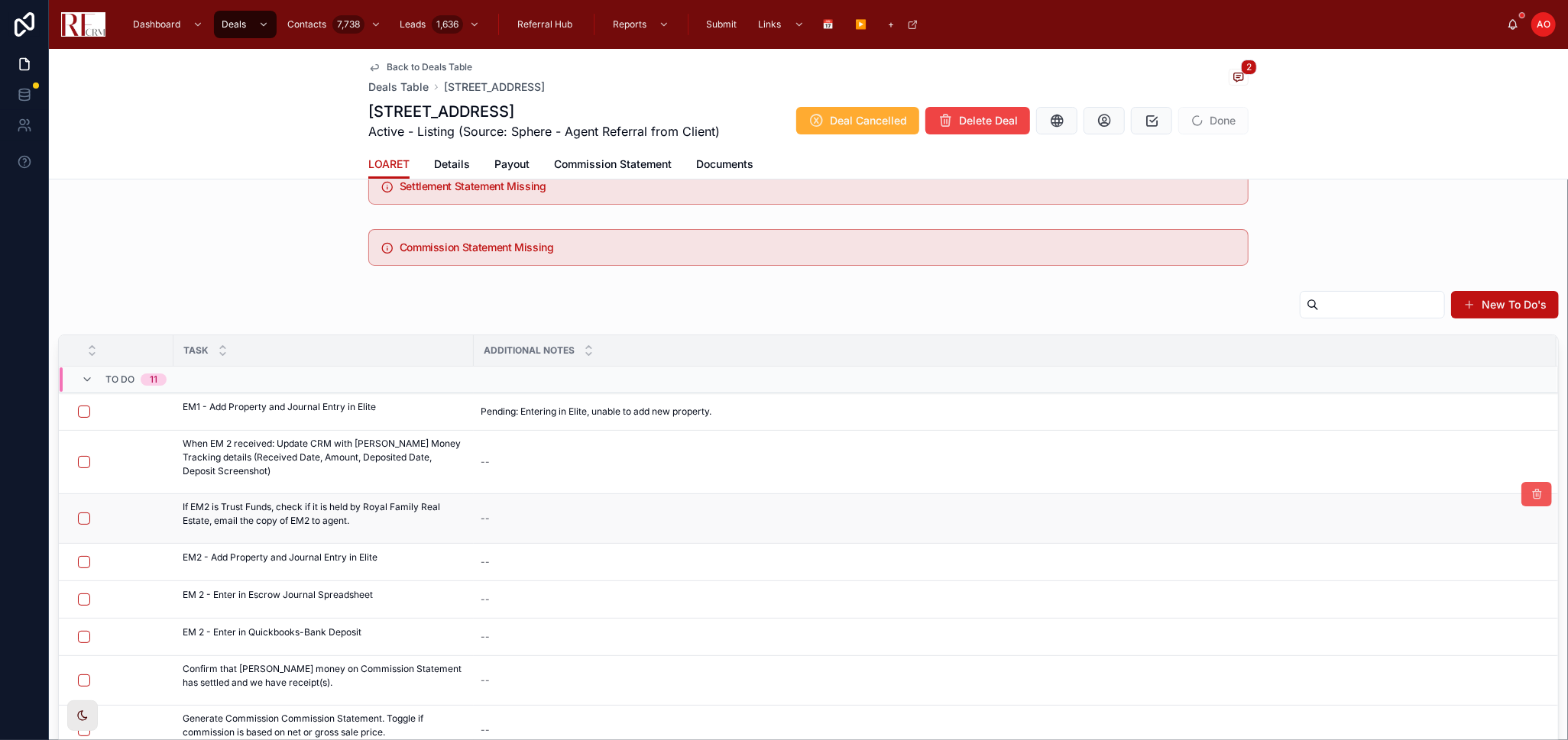
click at [1531, 497] on icon at bounding box center [1536, 494] width 12 height 12
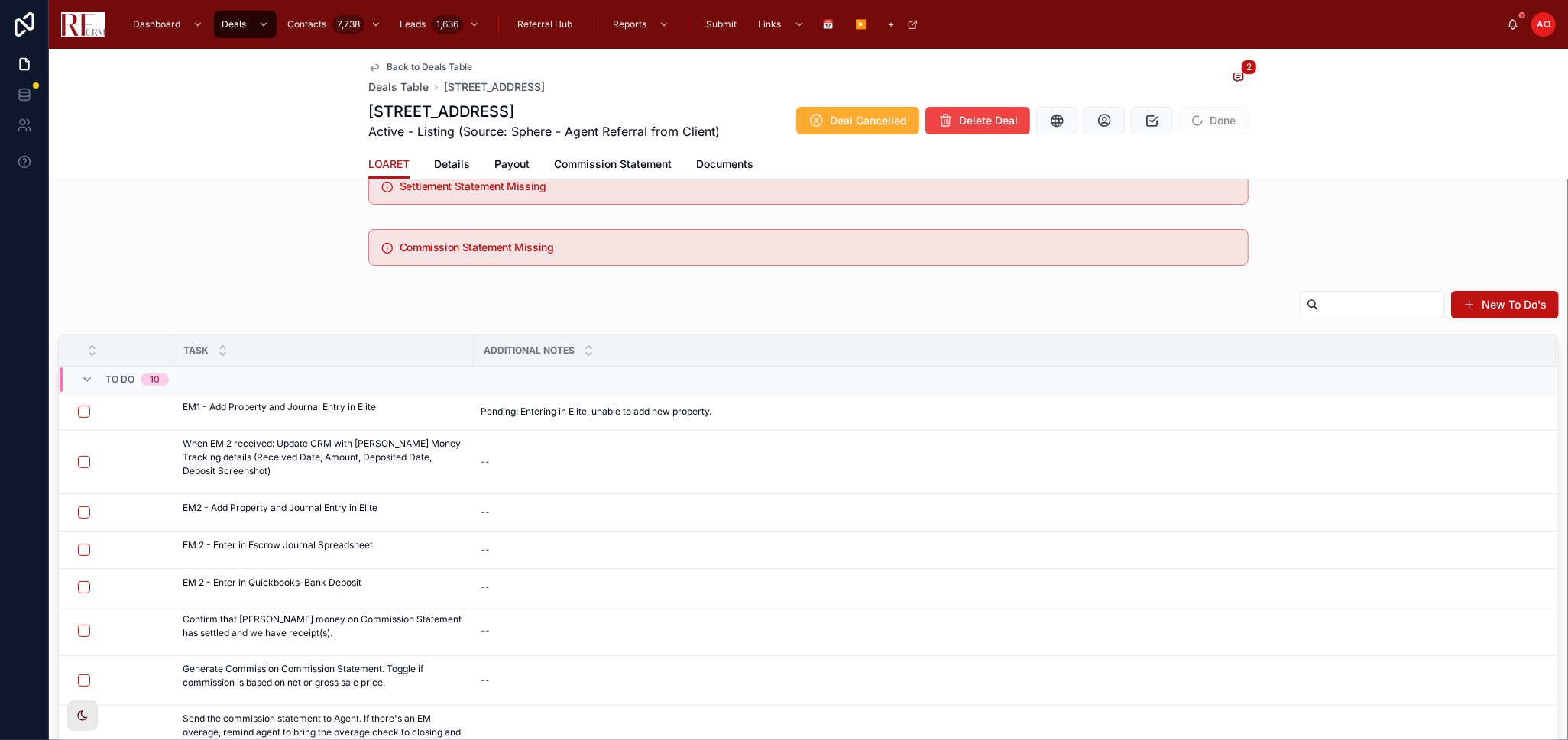
click at [0, 0] on icon at bounding box center [0, 0] width 0 height 0
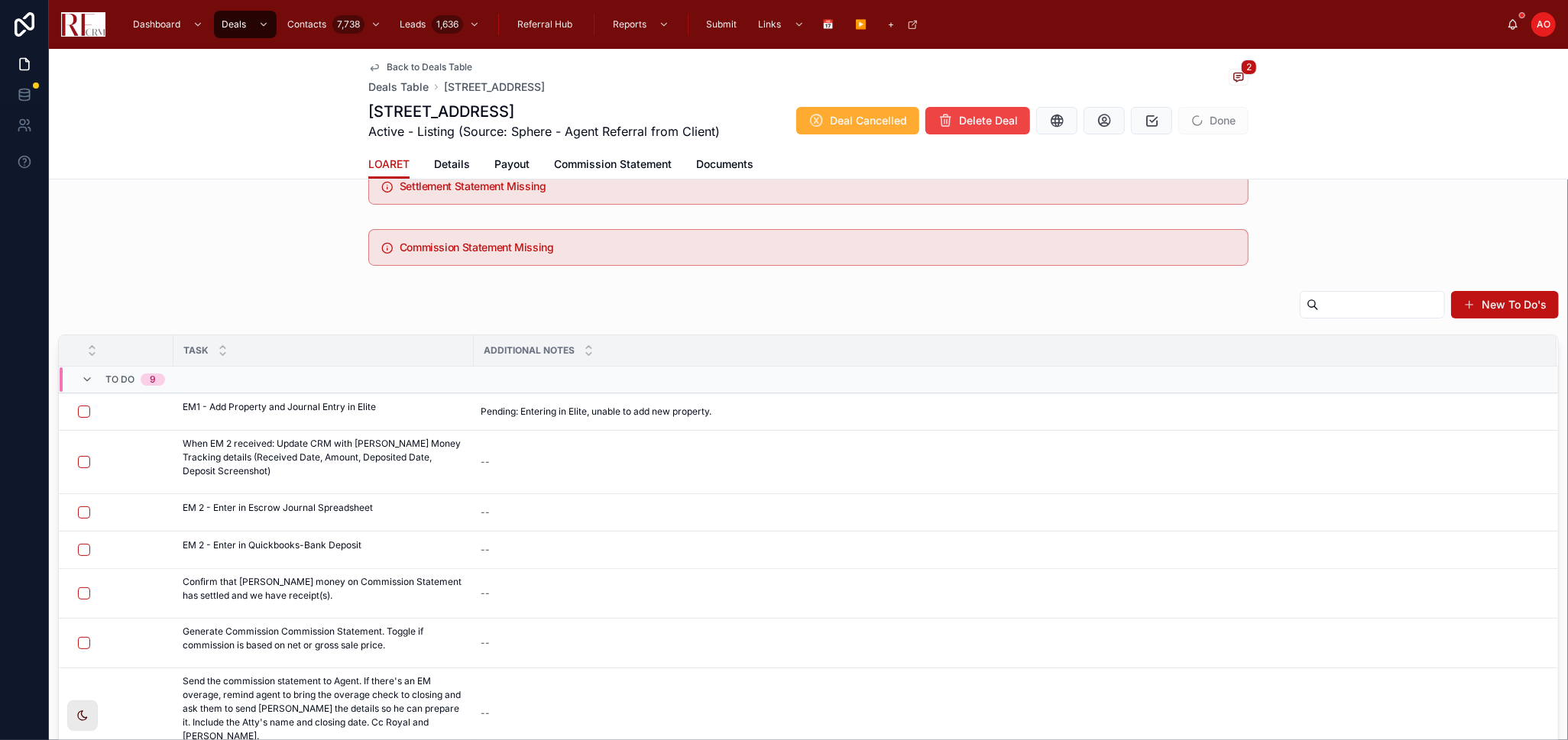
click at [0, 0] on icon at bounding box center [0, 0] width 0 height 0
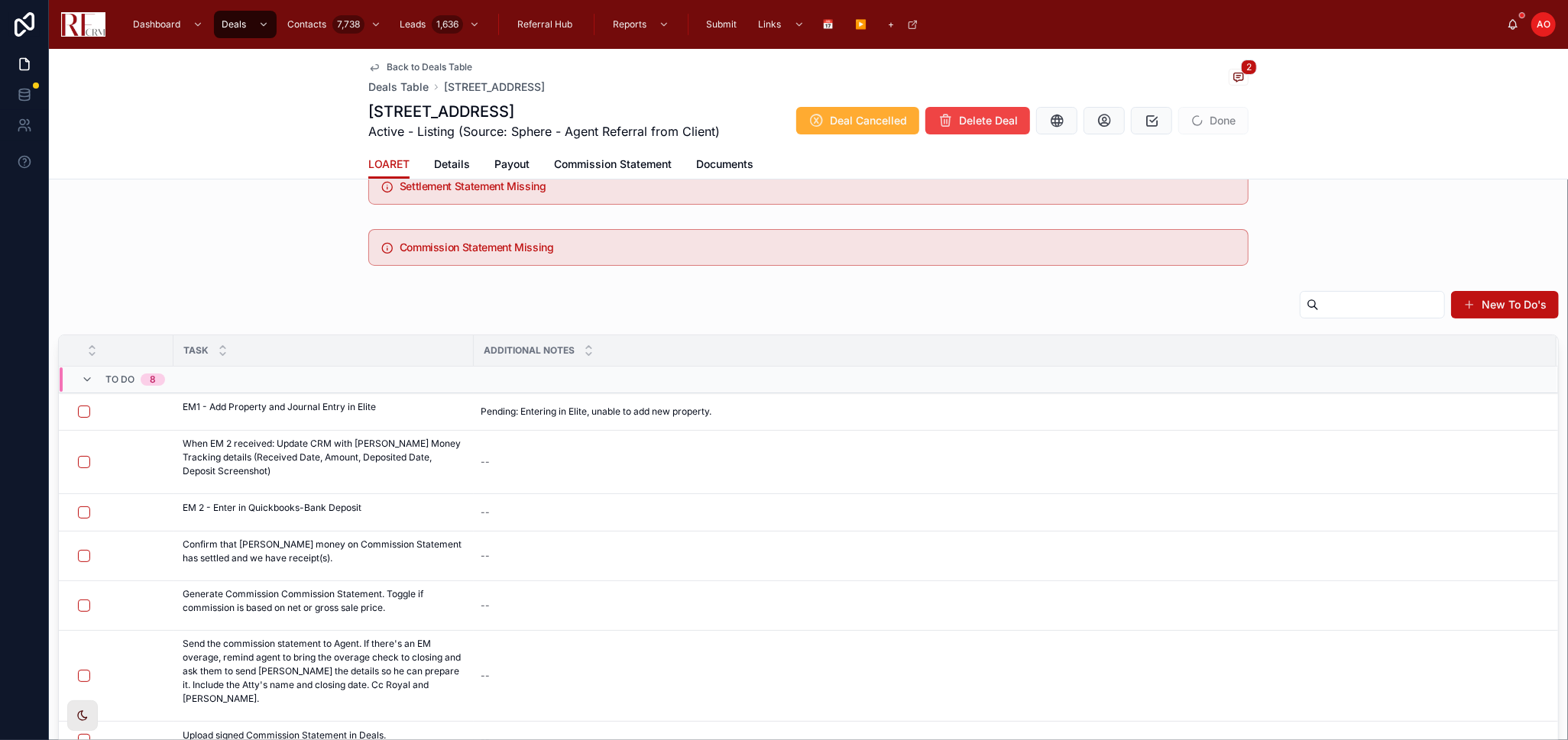
click at [0, 0] on icon at bounding box center [0, 0] width 0 height 0
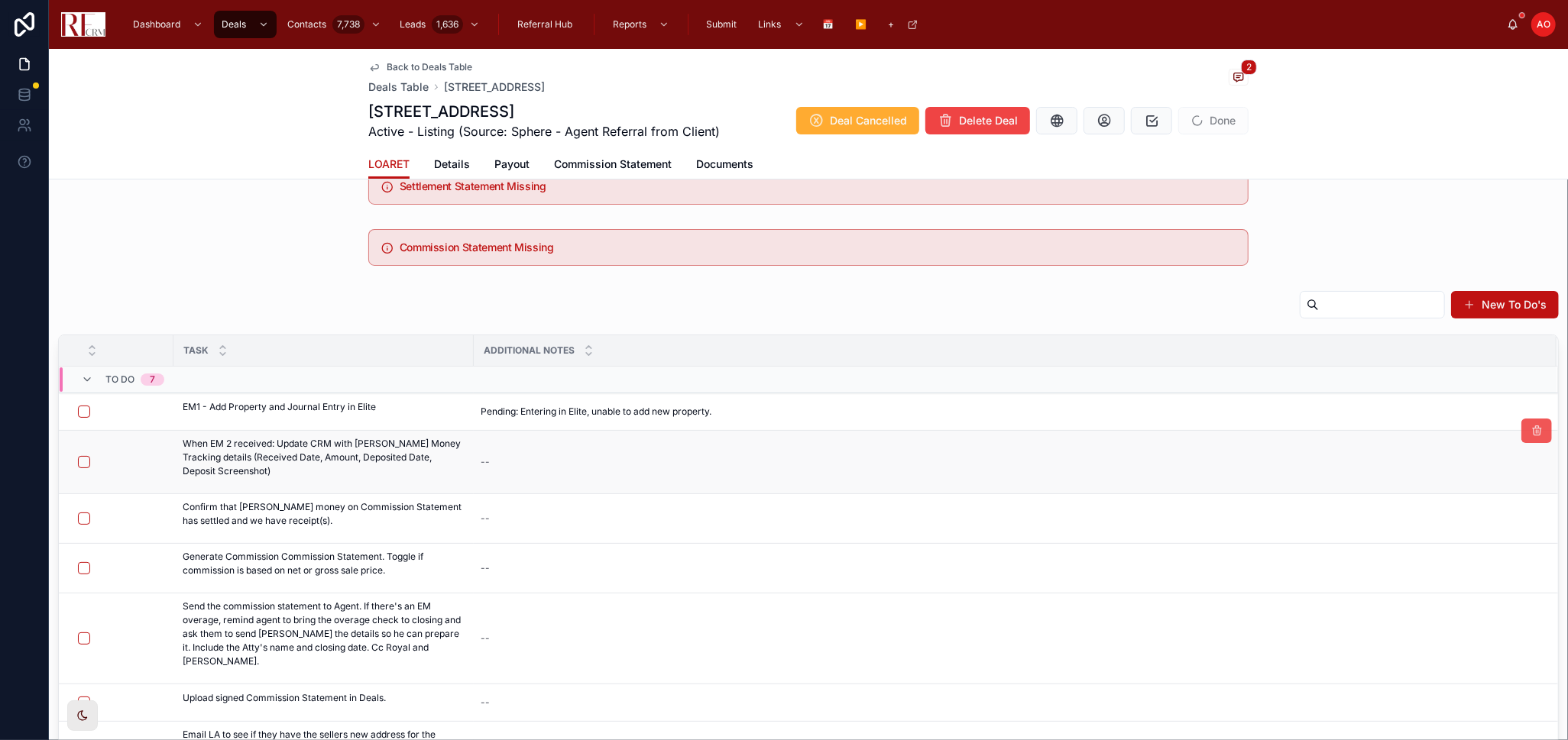
click at [1522, 424] on button at bounding box center [1537, 431] width 31 height 24
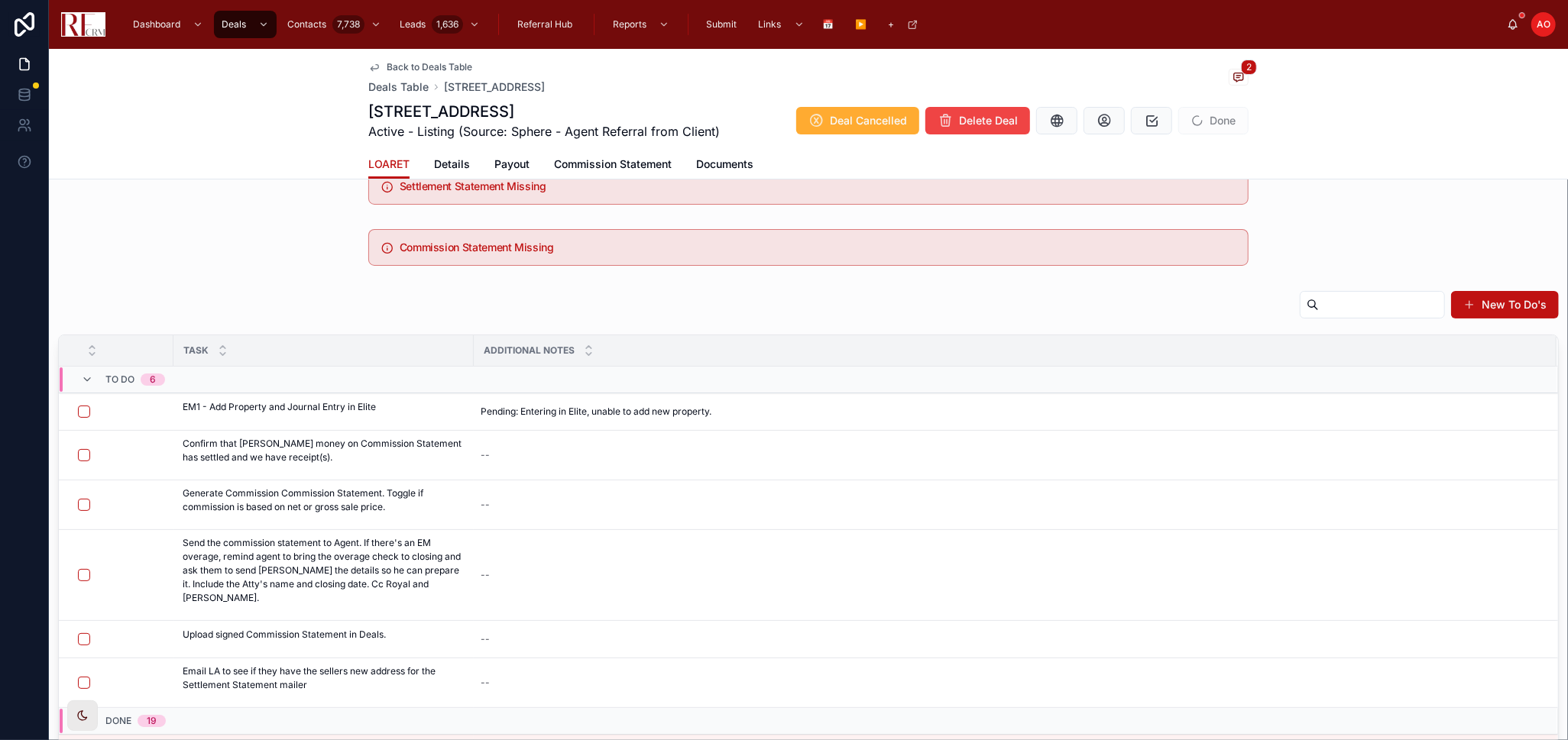
click at [398, 59] on div "Back to Deals Table Deals Table 7784 Huntington Circle South, Hanover Park 2 77…" at bounding box center [808, 99] width 880 height 101
click at [395, 68] on span "Back to Deals Table" at bounding box center [429, 67] width 85 height 12
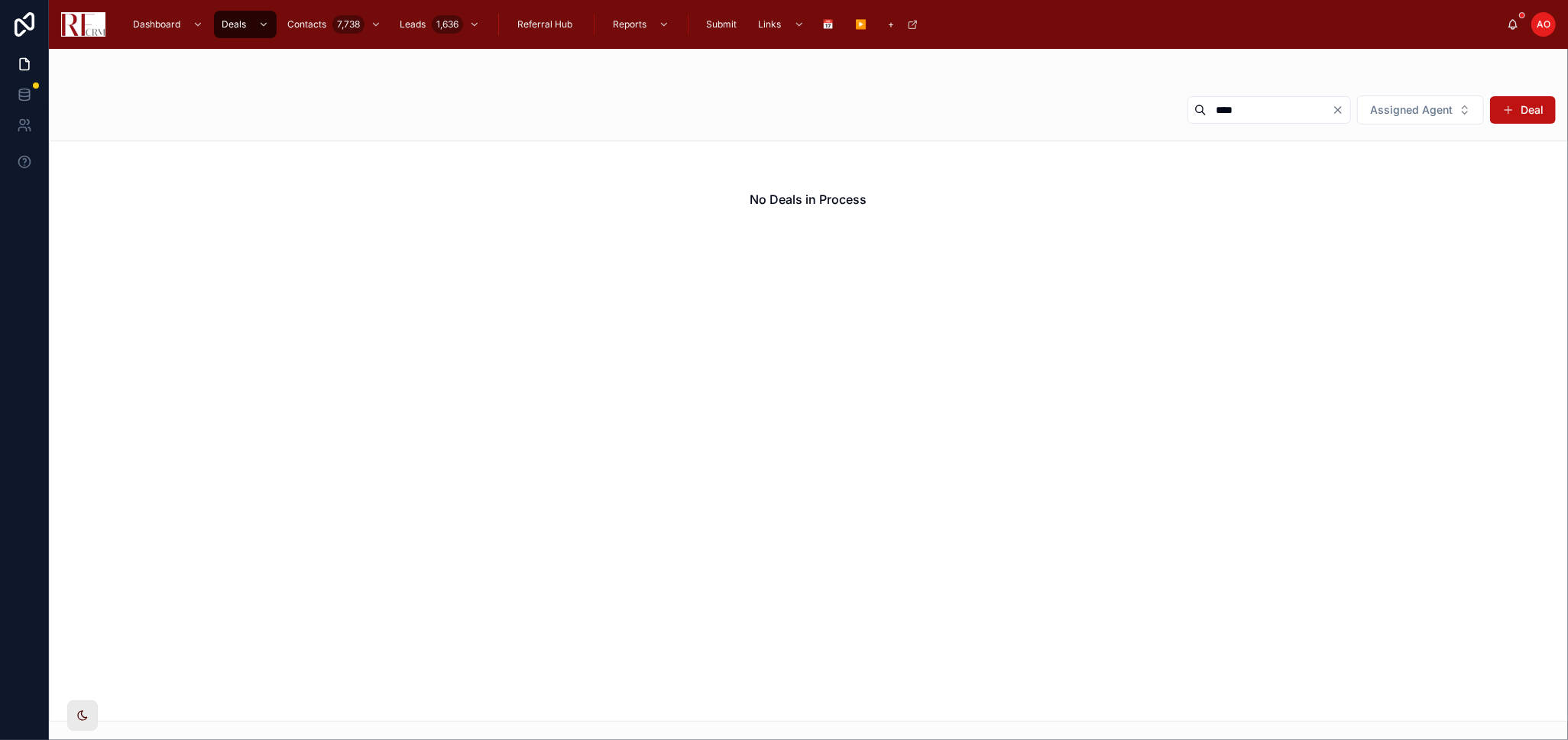
click at [1334, 116] on div "****" at bounding box center [1268, 110] width 164 height 28
click at [1335, 109] on icon "Clear" at bounding box center [1338, 110] width 12 height 12
click at [794, 317] on div "No Deals in Process" at bounding box center [808, 431] width 1519 height 581
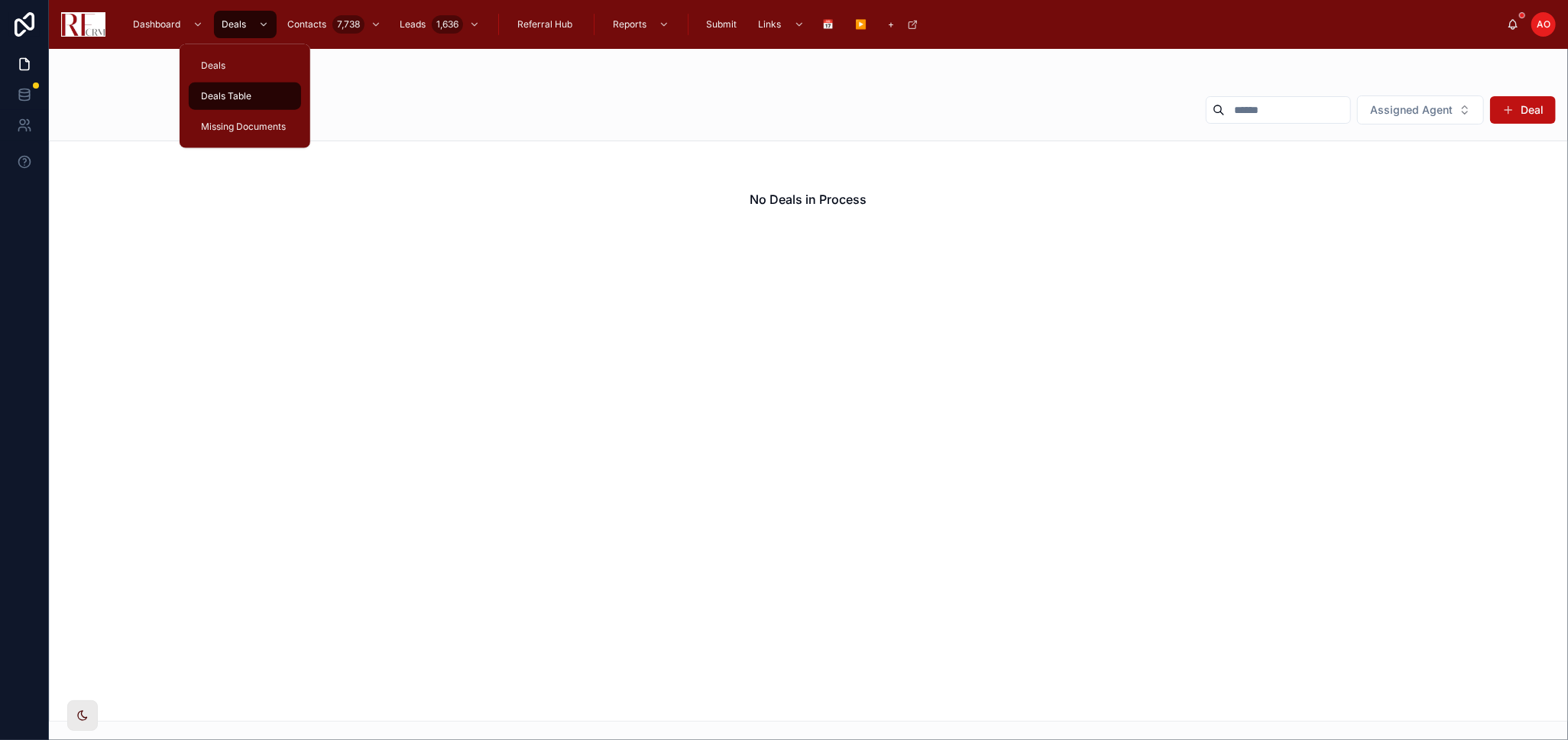
click at [232, 94] on span "Deals Table" at bounding box center [226, 96] width 50 height 12
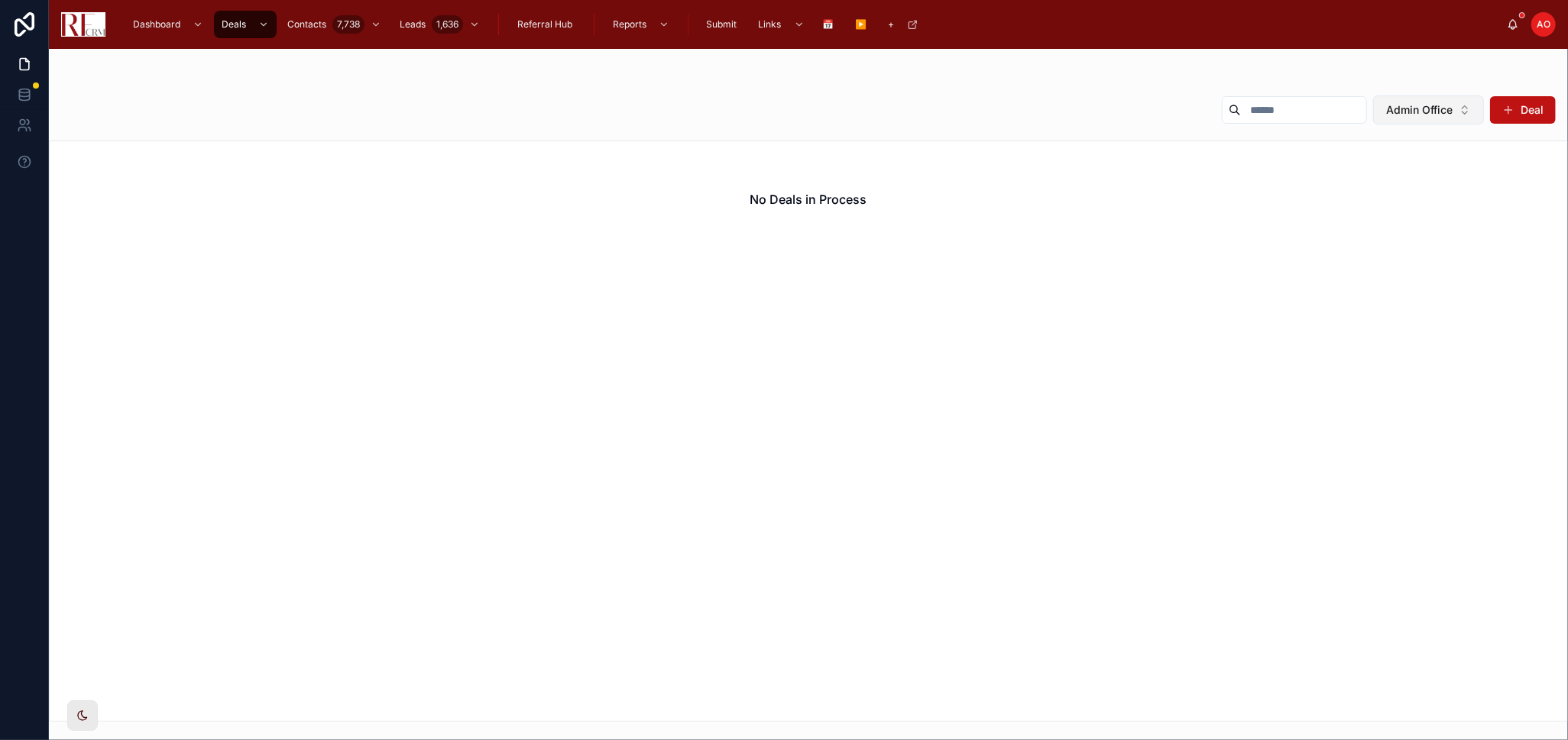
click at [1462, 107] on button "Admin Office" at bounding box center [1429, 110] width 111 height 29
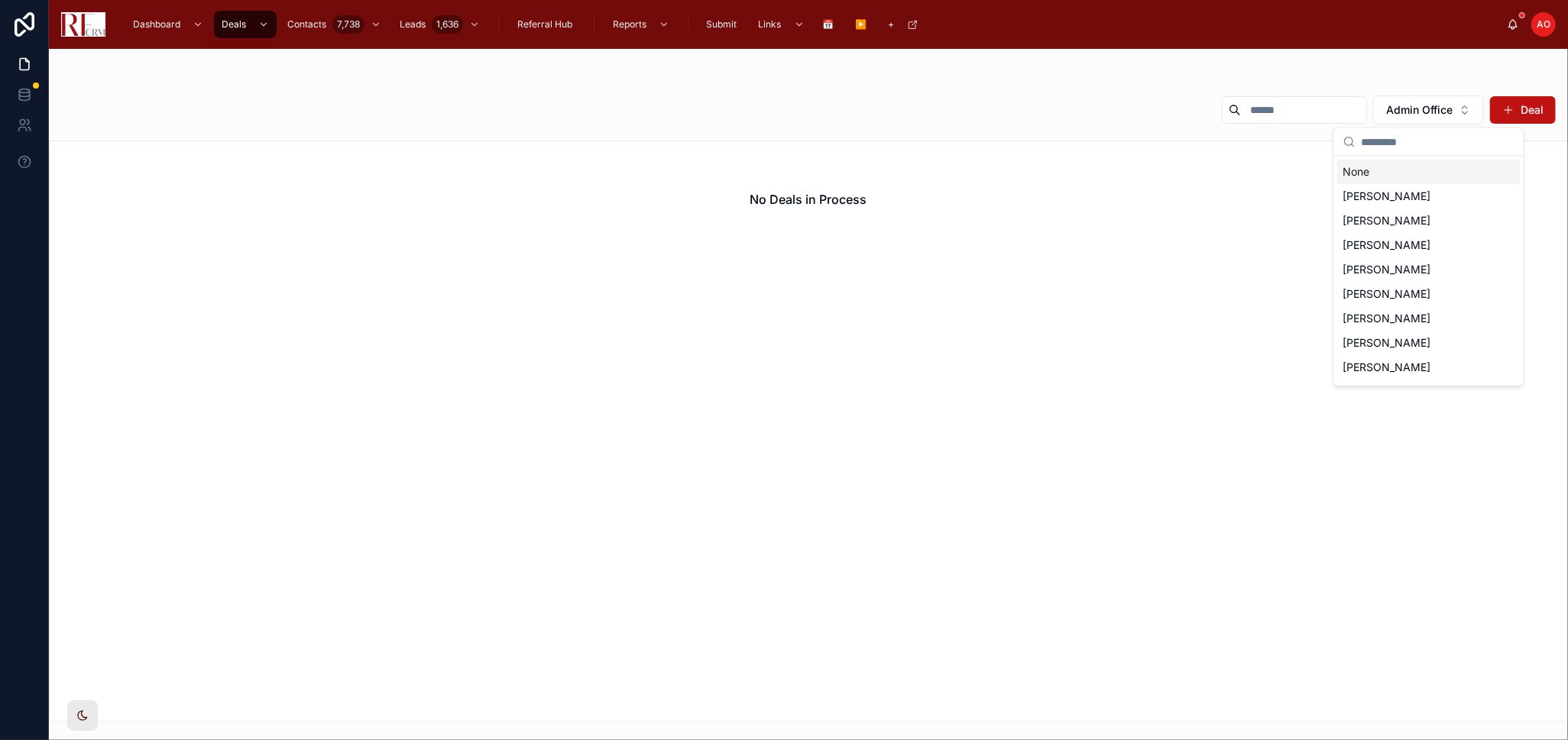
click at [1395, 180] on div "None" at bounding box center [1428, 172] width 183 height 24
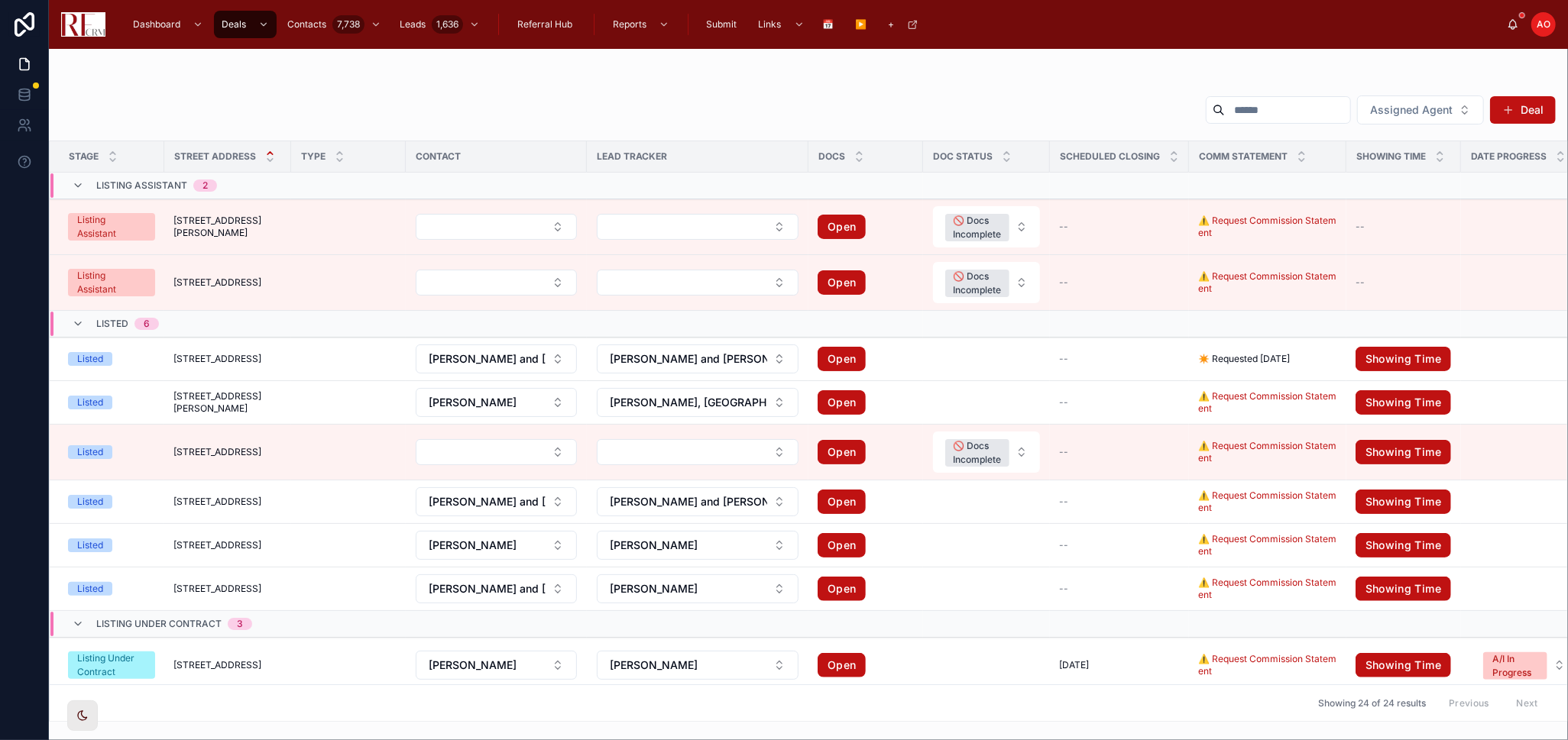
click at [1028, 460] on button "🚫 Docs Incomplete" at bounding box center [986, 452] width 107 height 42
click at [1005, 512] on div "None" at bounding box center [986, 520] width 183 height 23
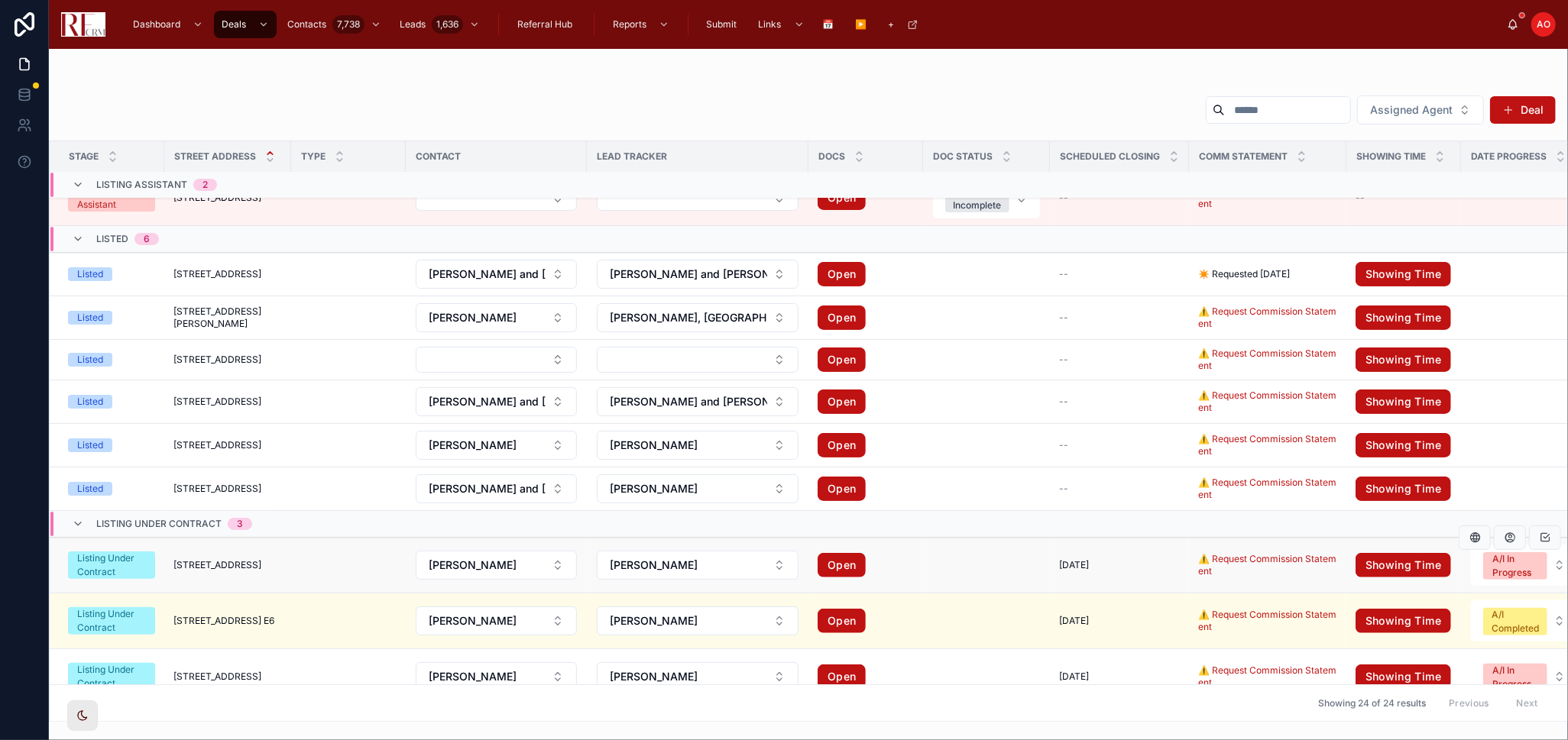
scroll to position [169, 0]
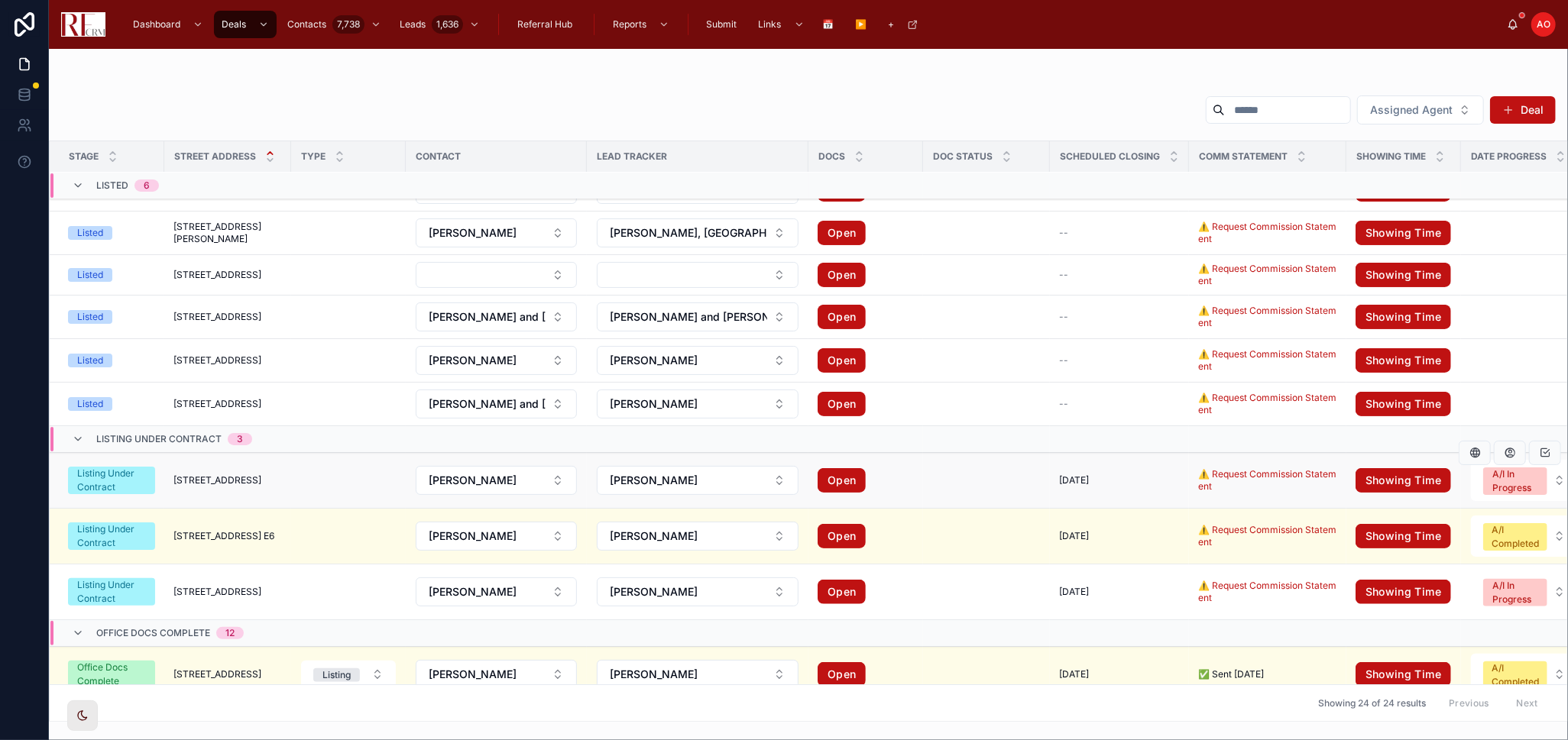
click at [308, 480] on td at bounding box center [348, 481] width 115 height 56
click at [378, 476] on td at bounding box center [348, 481] width 115 height 56
click at [901, 478] on span "Open" at bounding box center [865, 480] width 96 height 24
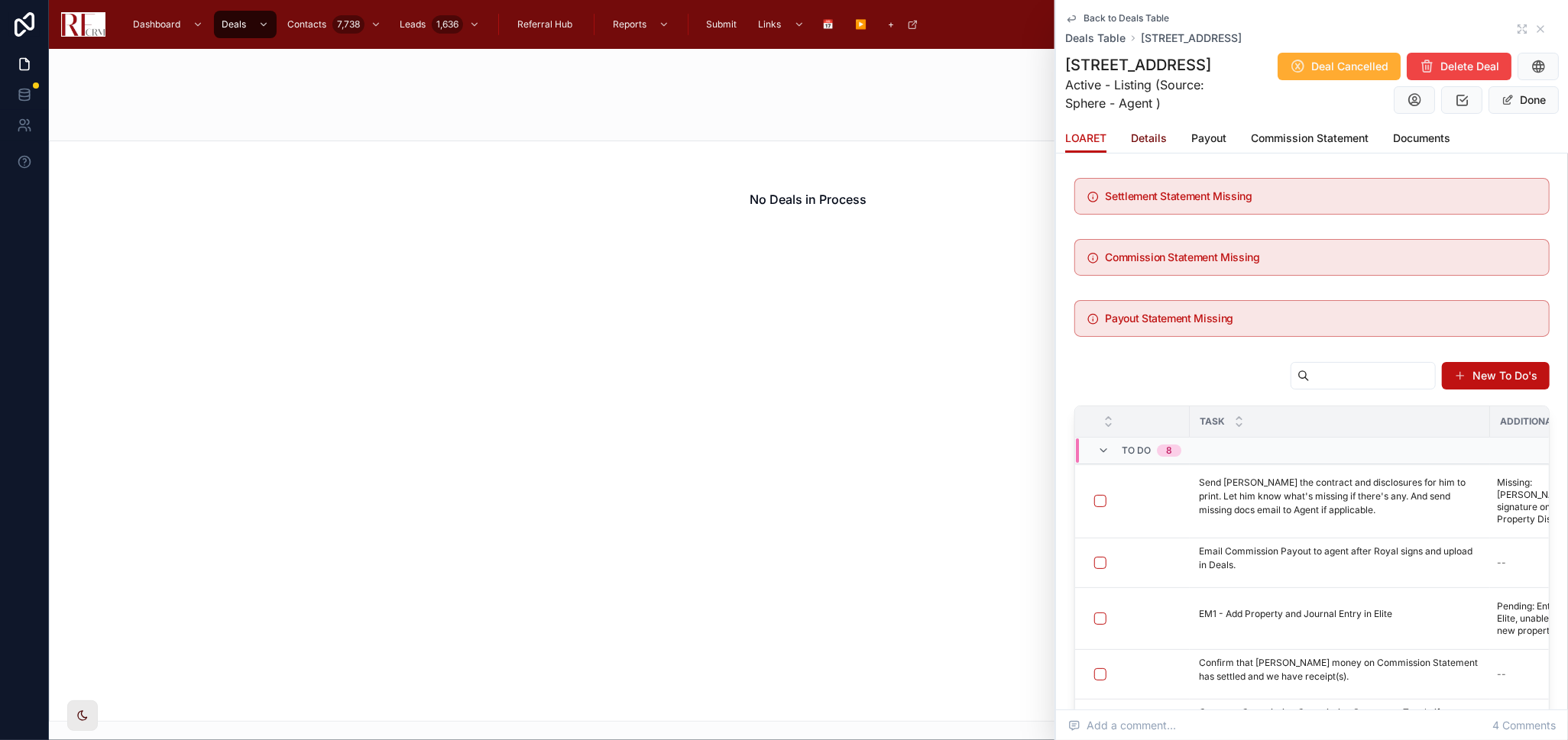
drag, startPoint x: 1156, startPoint y: 138, endPoint x: 1154, endPoint y: 149, distance: 11.2
click at [1154, 137] on span "Details" at bounding box center [1149, 138] width 36 height 15
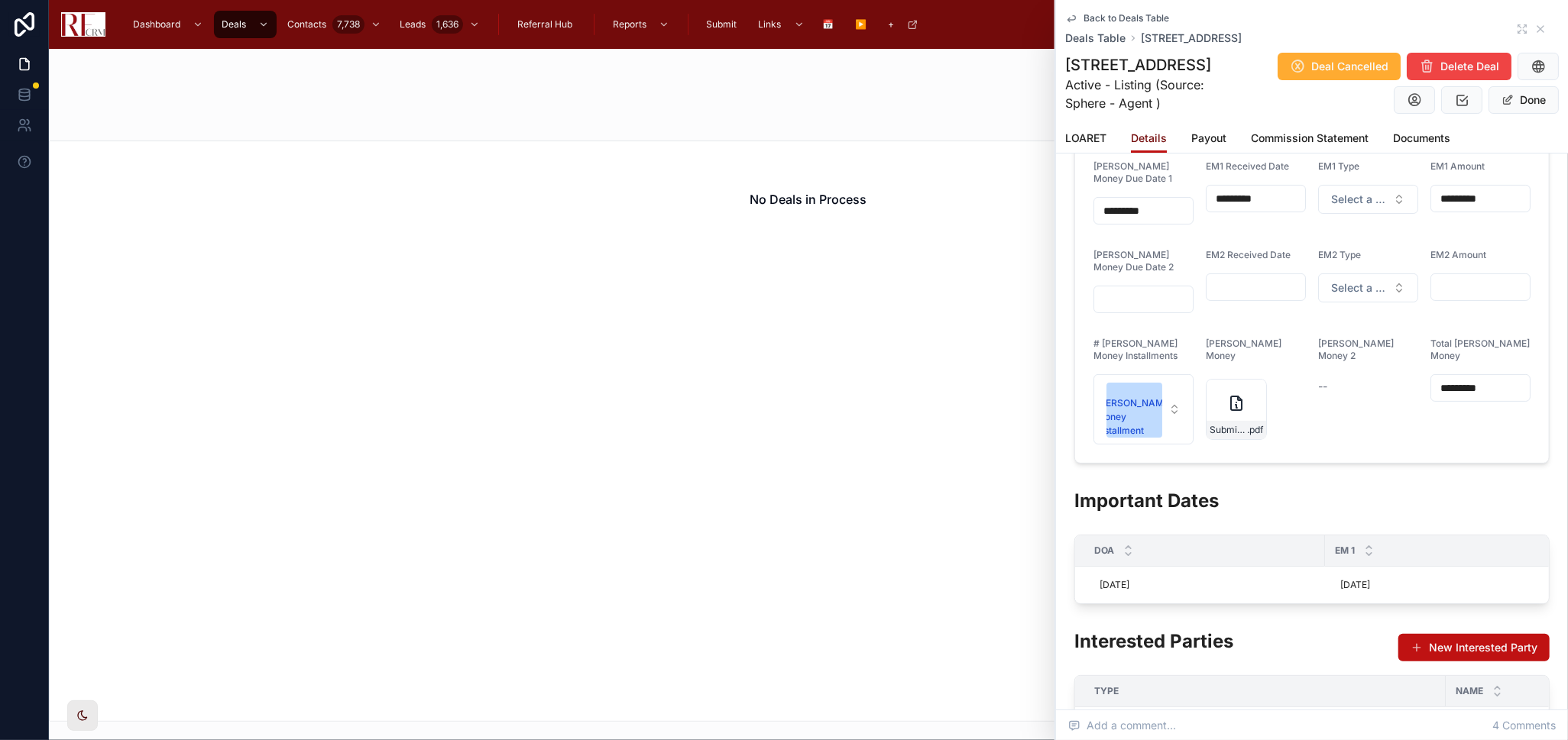
scroll to position [424, 0]
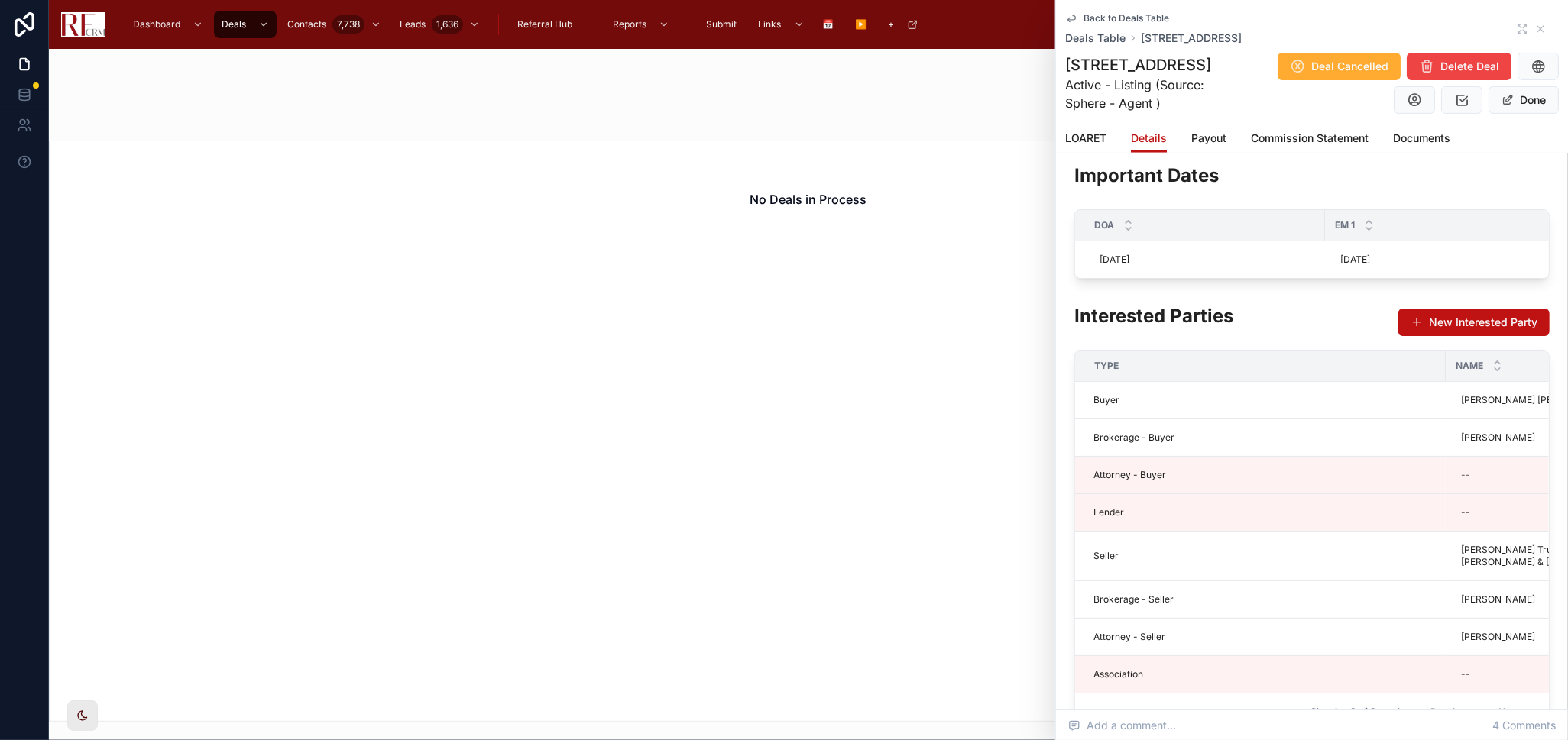
click at [1084, 19] on span "Back to Deals Table" at bounding box center [1126, 18] width 85 height 12
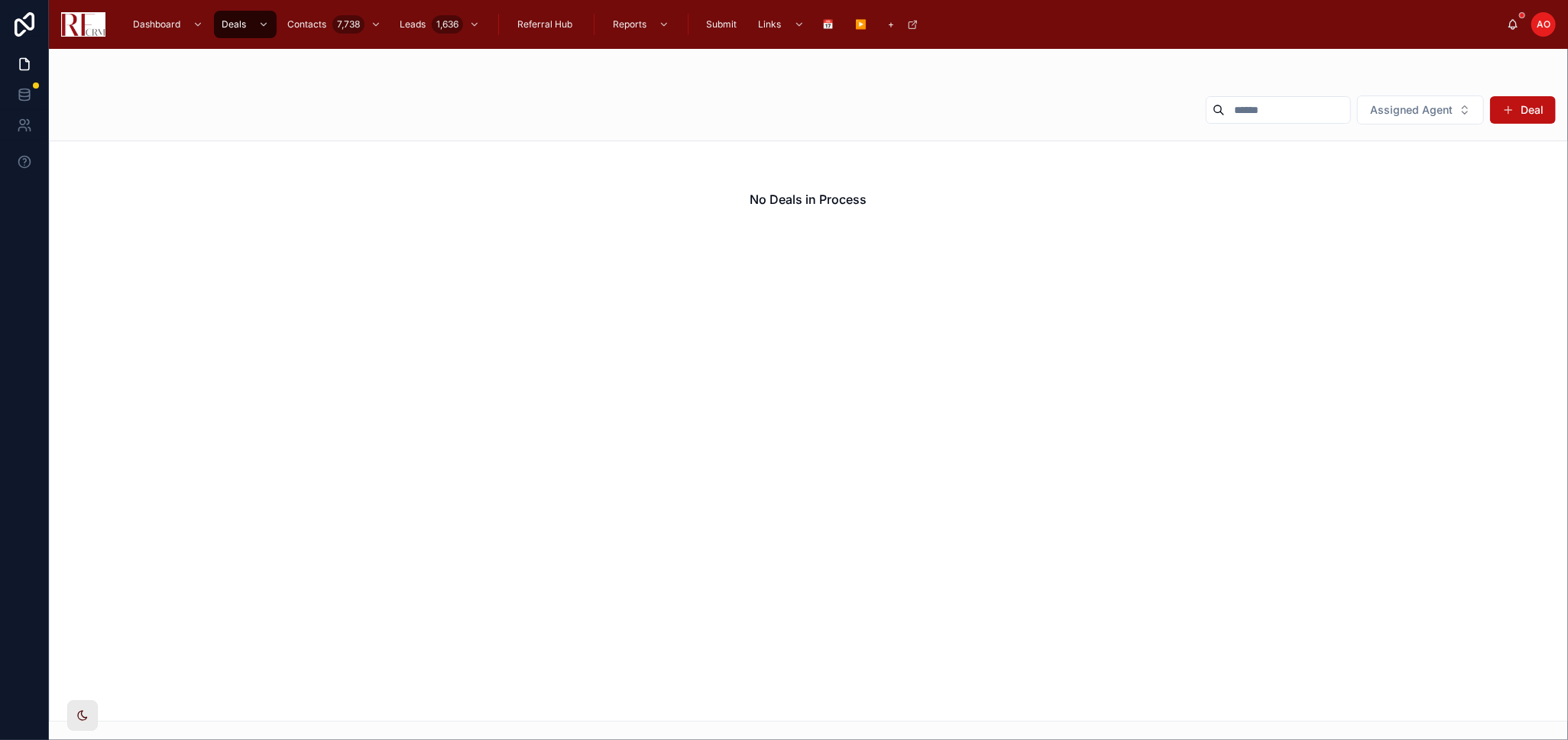
click at [1270, 115] on input "text" at bounding box center [1287, 110] width 125 height 21
type input "****"
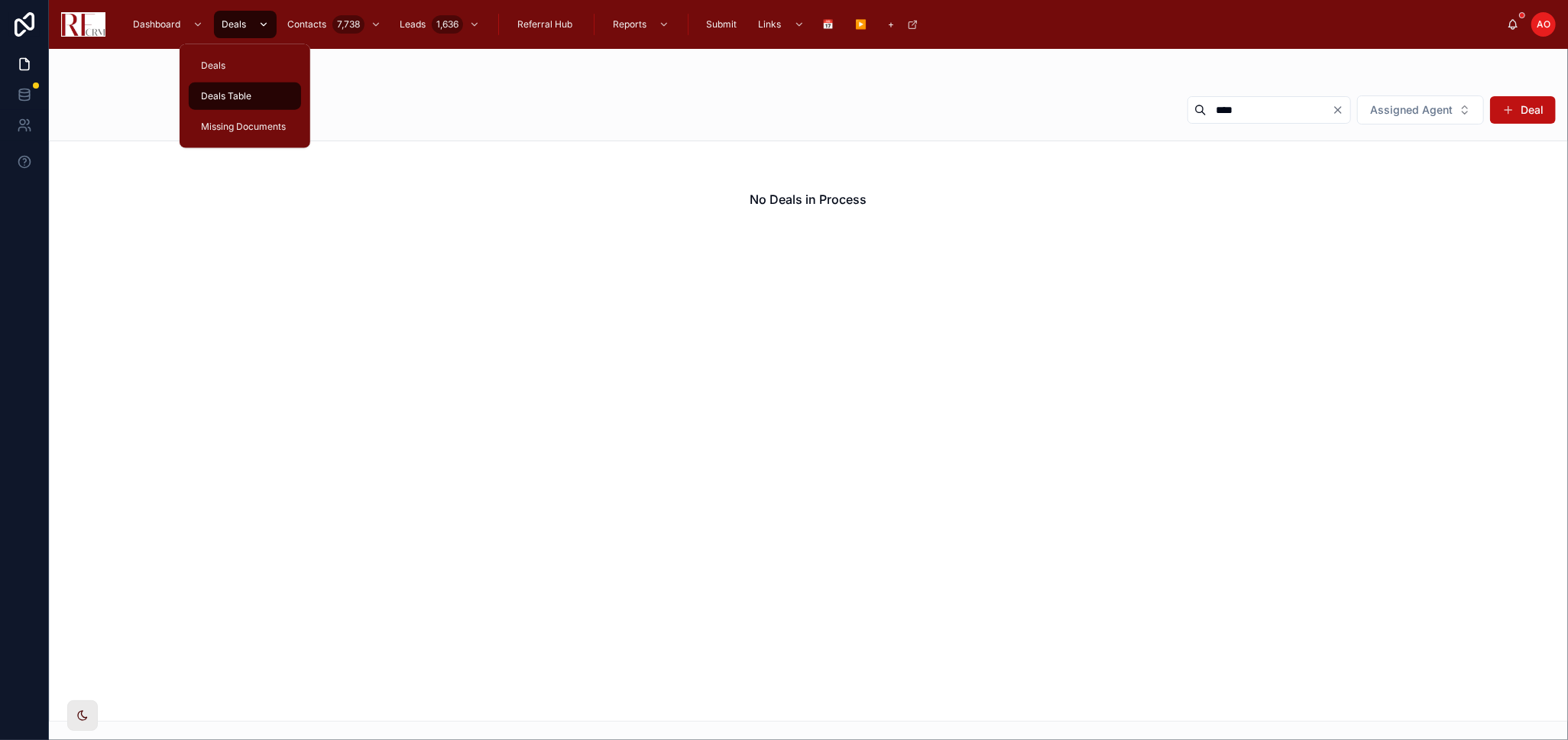
click at [239, 28] on span "Deals" at bounding box center [234, 24] width 24 height 12
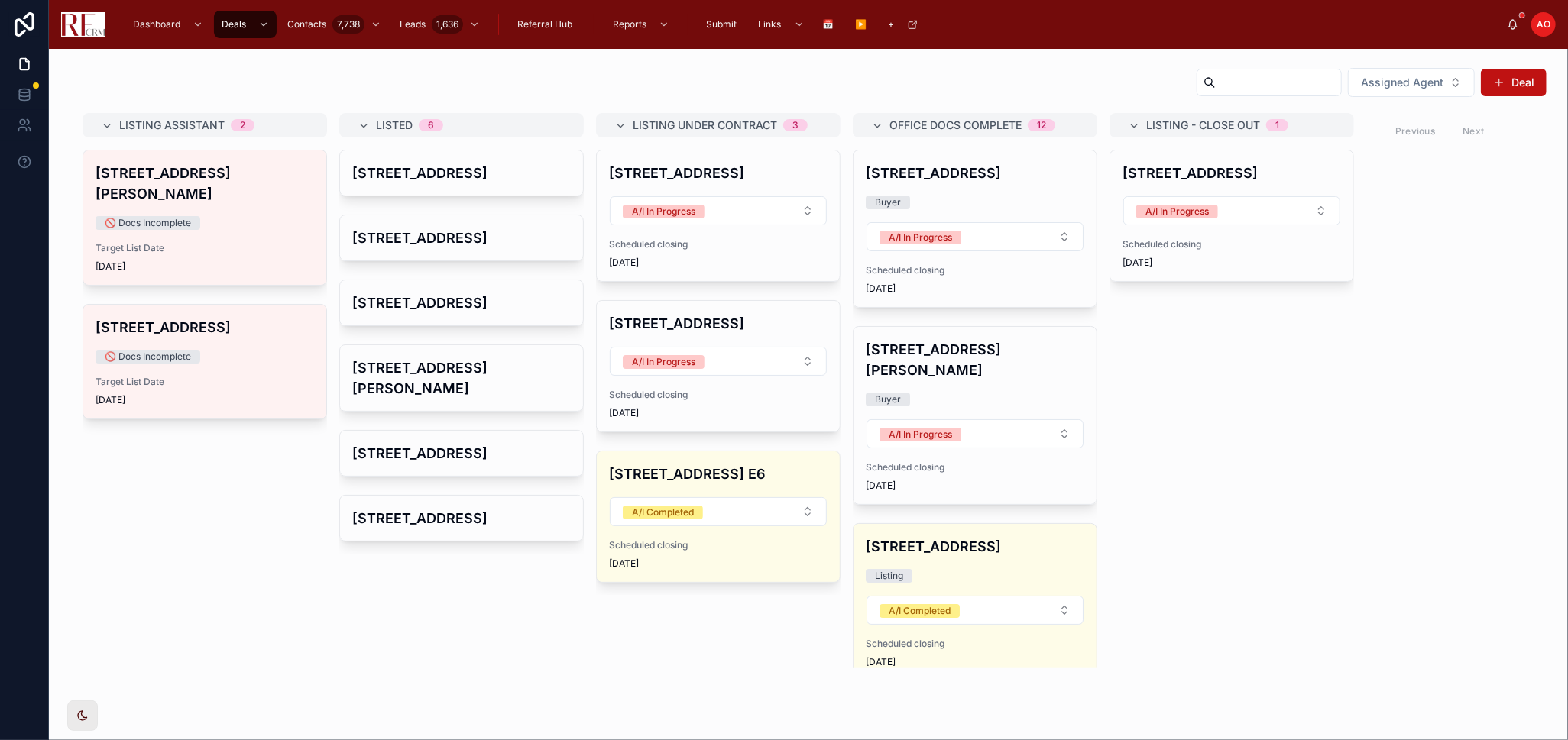
click at [727, 261] on span "9/30/2025" at bounding box center [718, 262] width 218 height 12
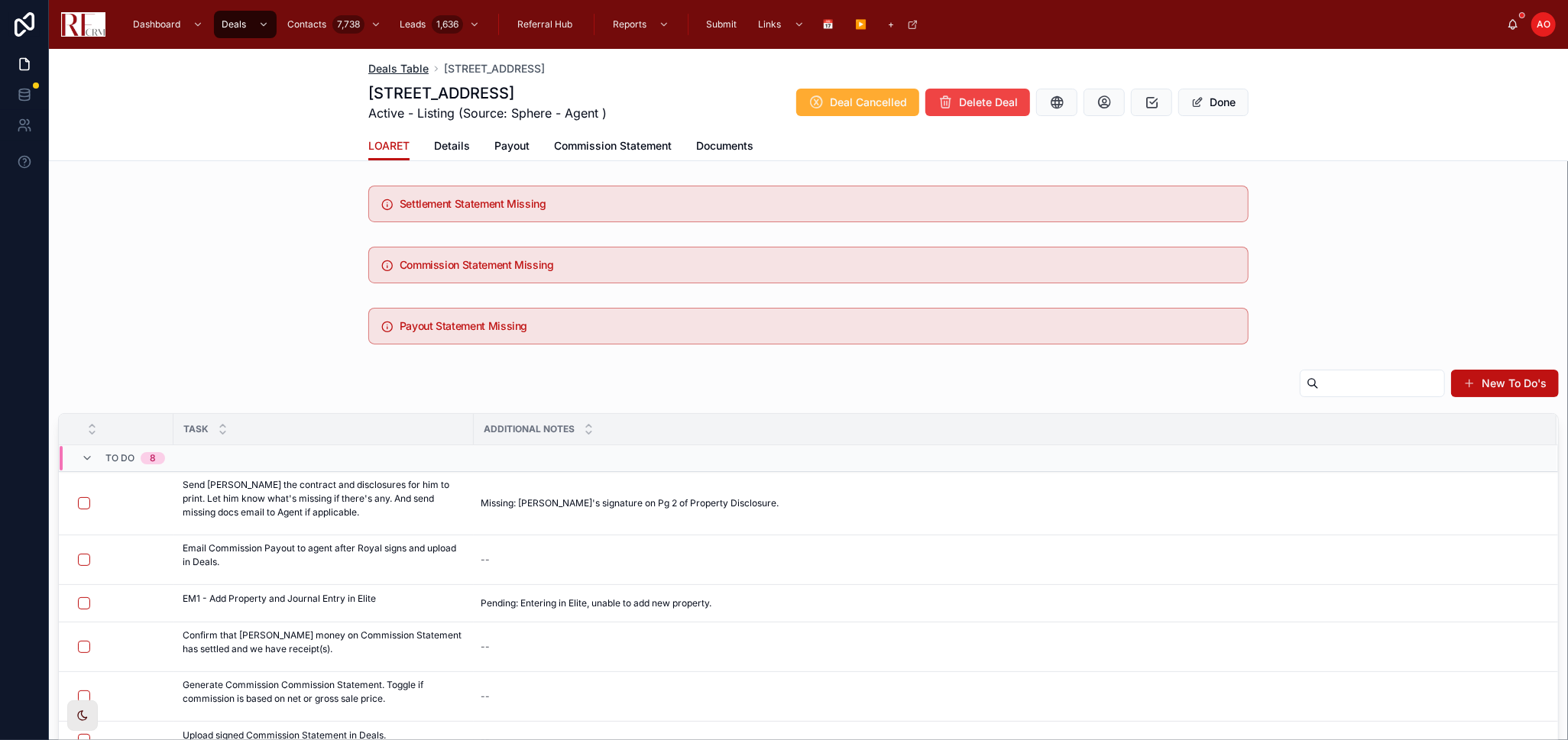
click at [410, 67] on span "Deals Table" at bounding box center [398, 68] width 60 height 15
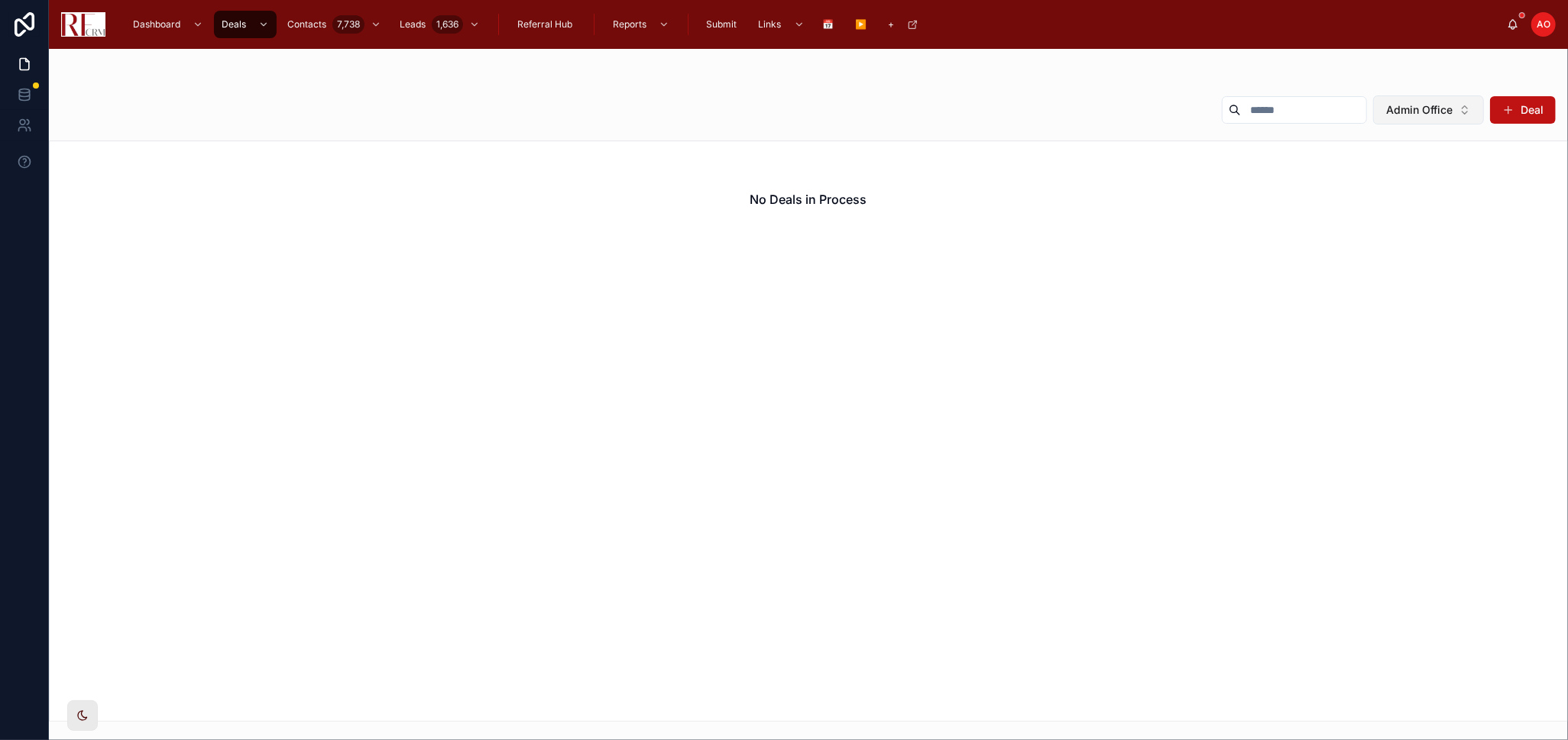
click at [1473, 109] on button "Admin Office" at bounding box center [1429, 110] width 111 height 29
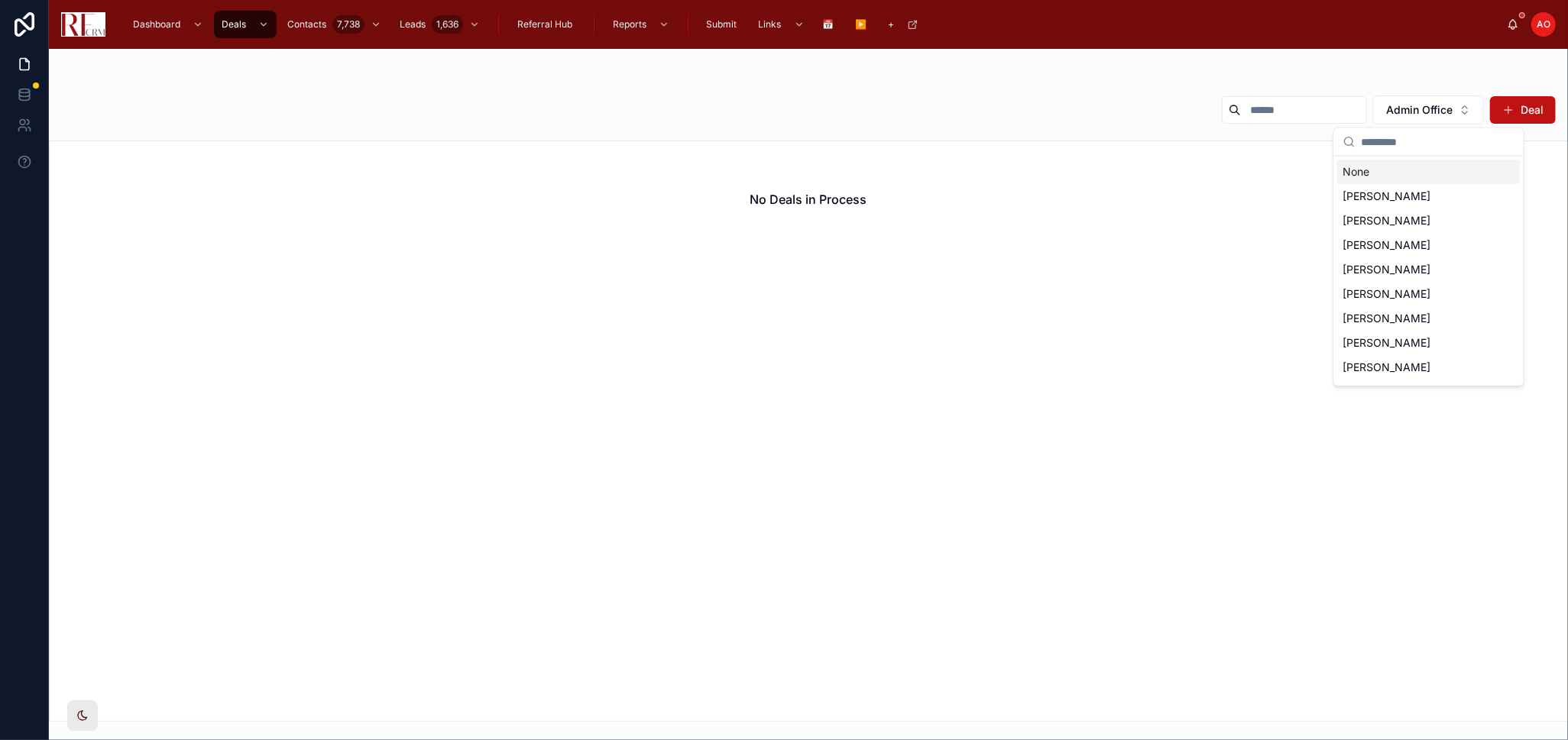
click at [1416, 178] on div "None" at bounding box center [1428, 172] width 183 height 24
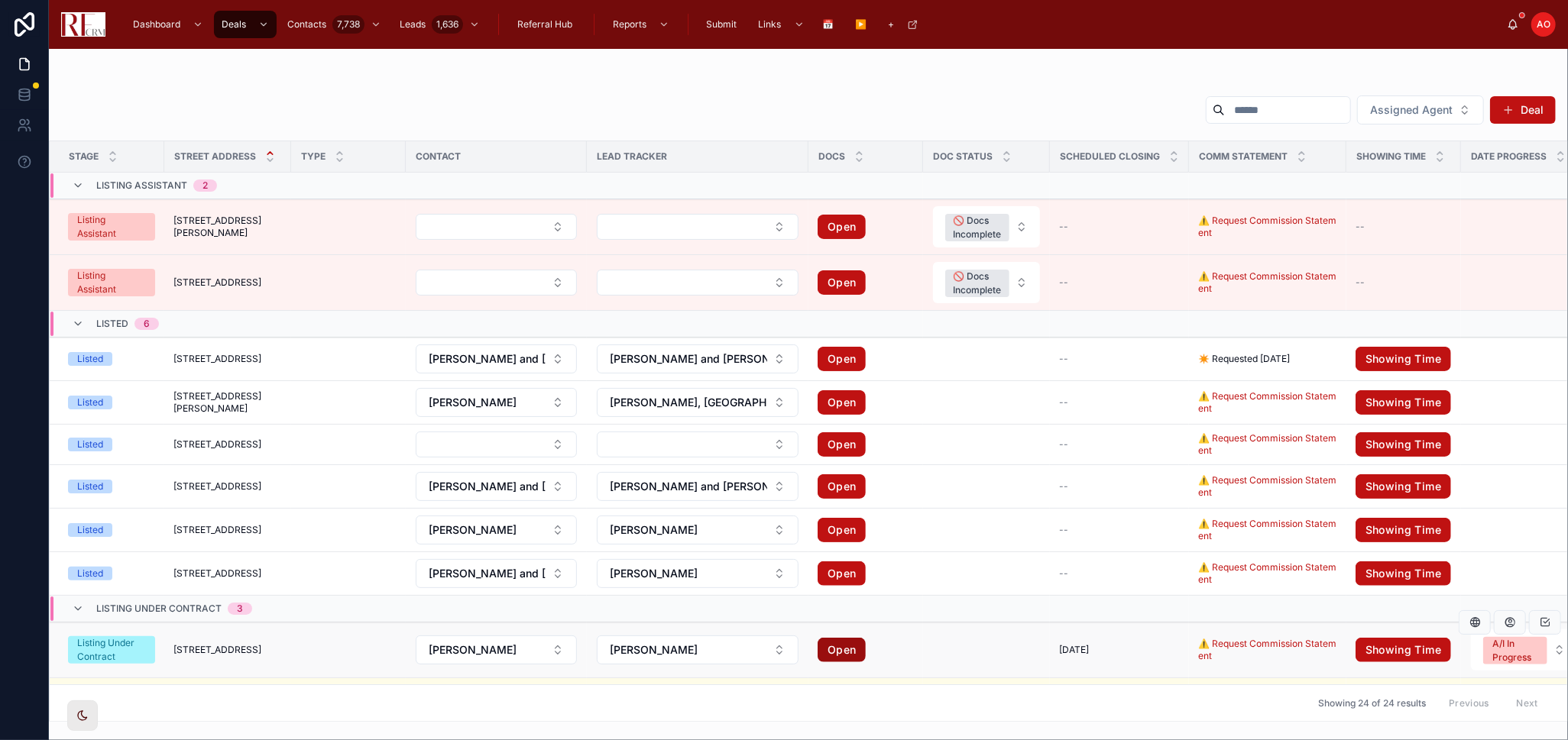
scroll to position [169, 0]
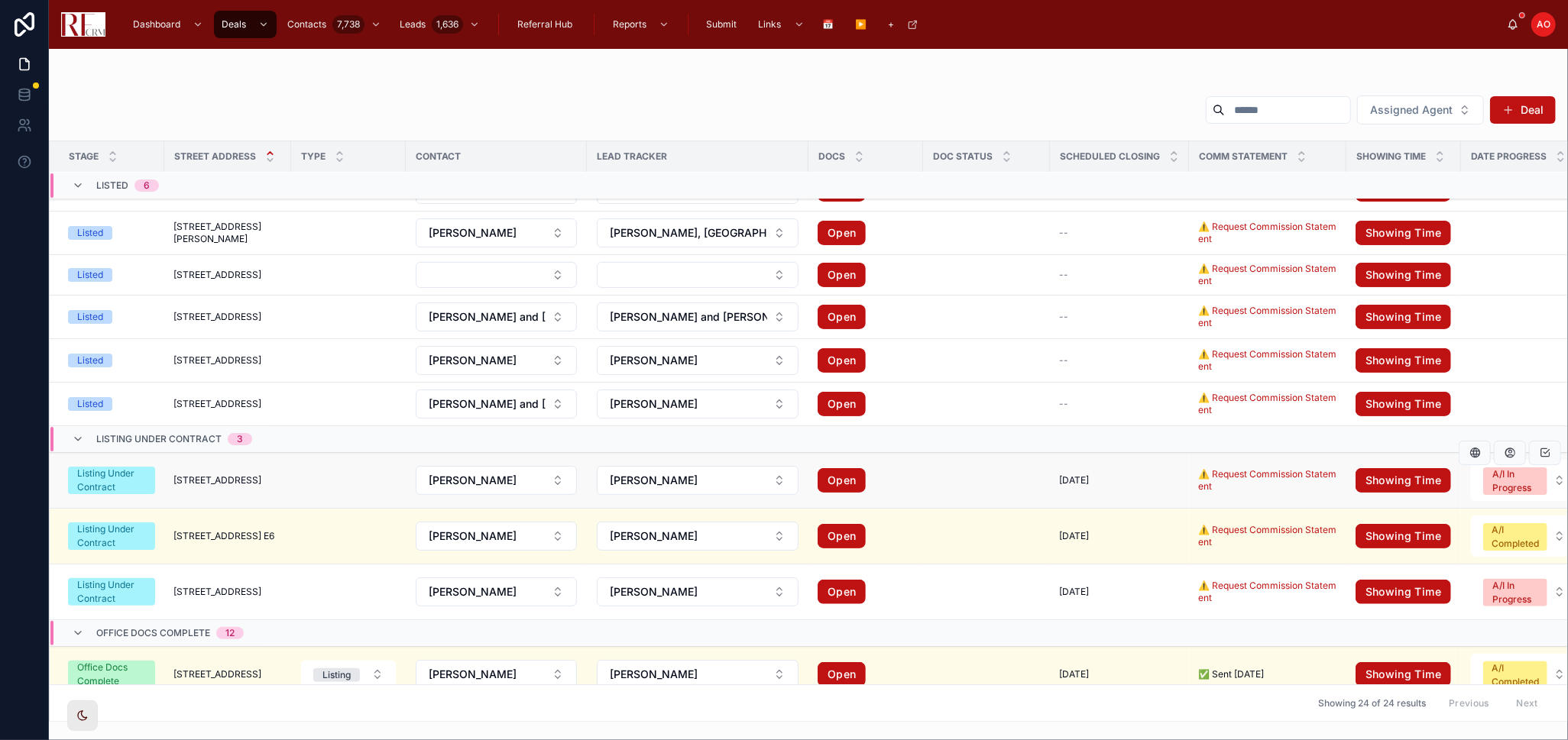
click at [1009, 486] on td at bounding box center [987, 481] width 127 height 56
click at [957, 473] on td at bounding box center [987, 481] width 127 height 56
click at [304, 483] on td at bounding box center [348, 481] width 115 height 56
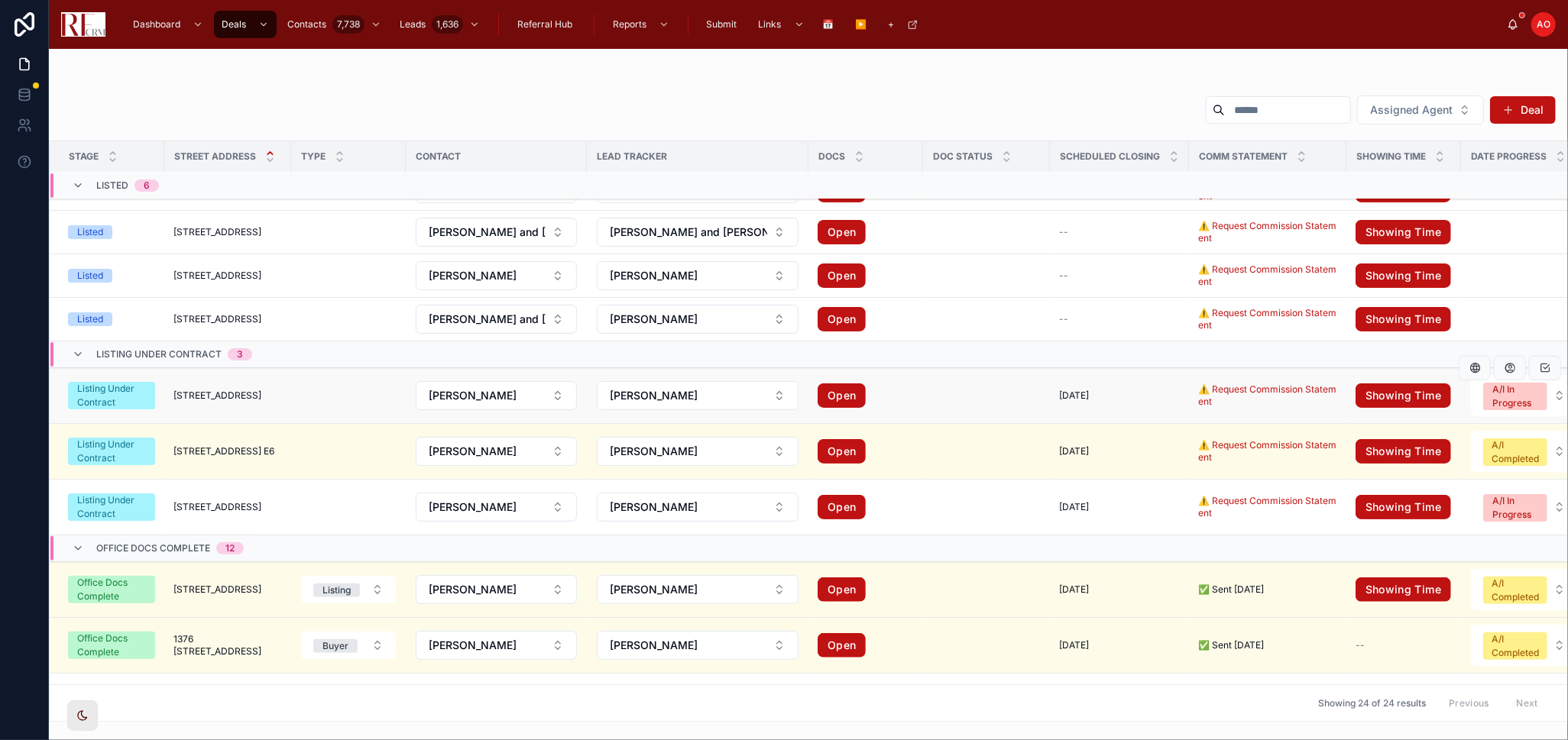
click at [188, 396] on span "1104 Yorkshire Court" at bounding box center [217, 396] width 88 height 12
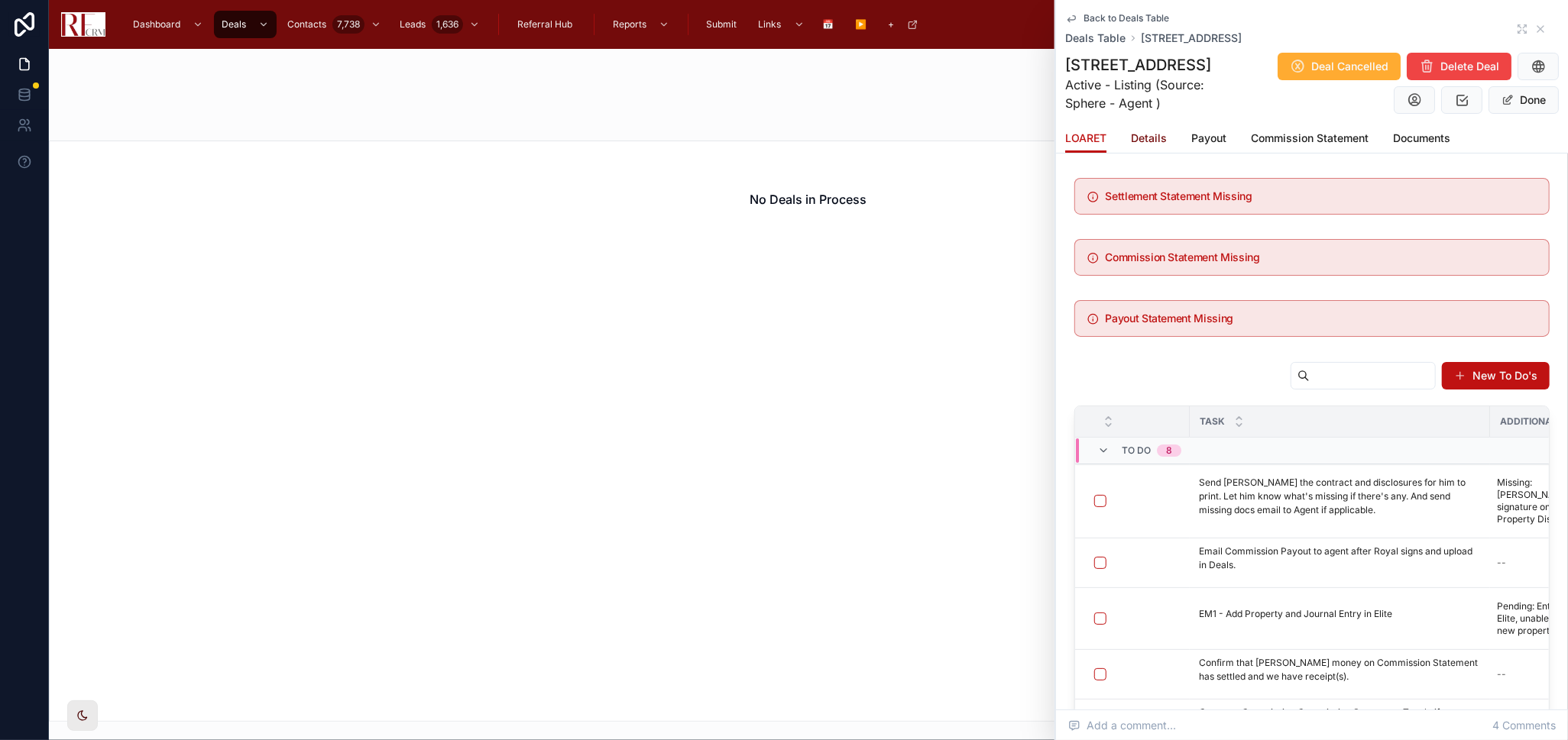
click at [1139, 144] on span "Details" at bounding box center [1149, 138] width 36 height 15
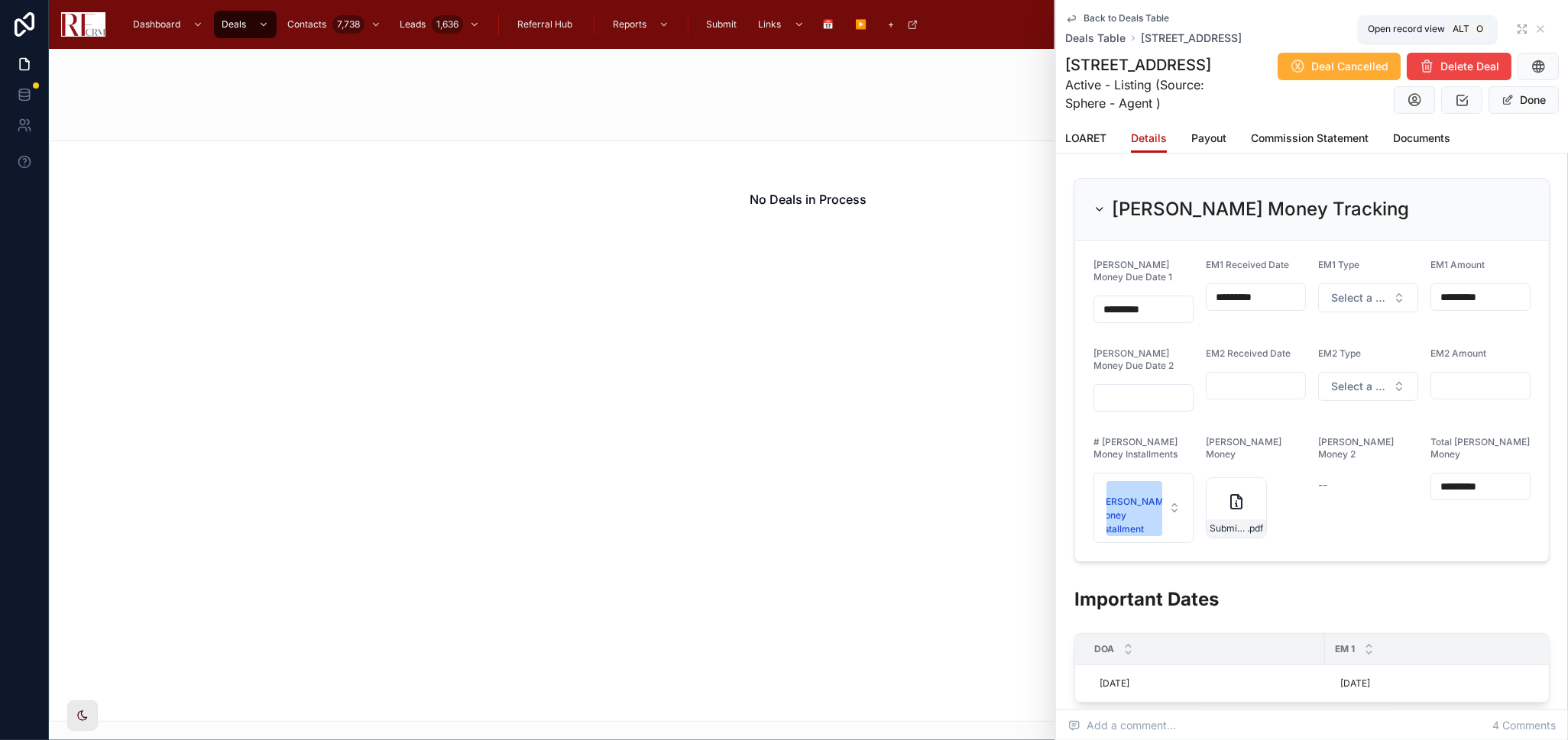
click at [1518, 31] on icon at bounding box center [1520, 32] width 3 height 3
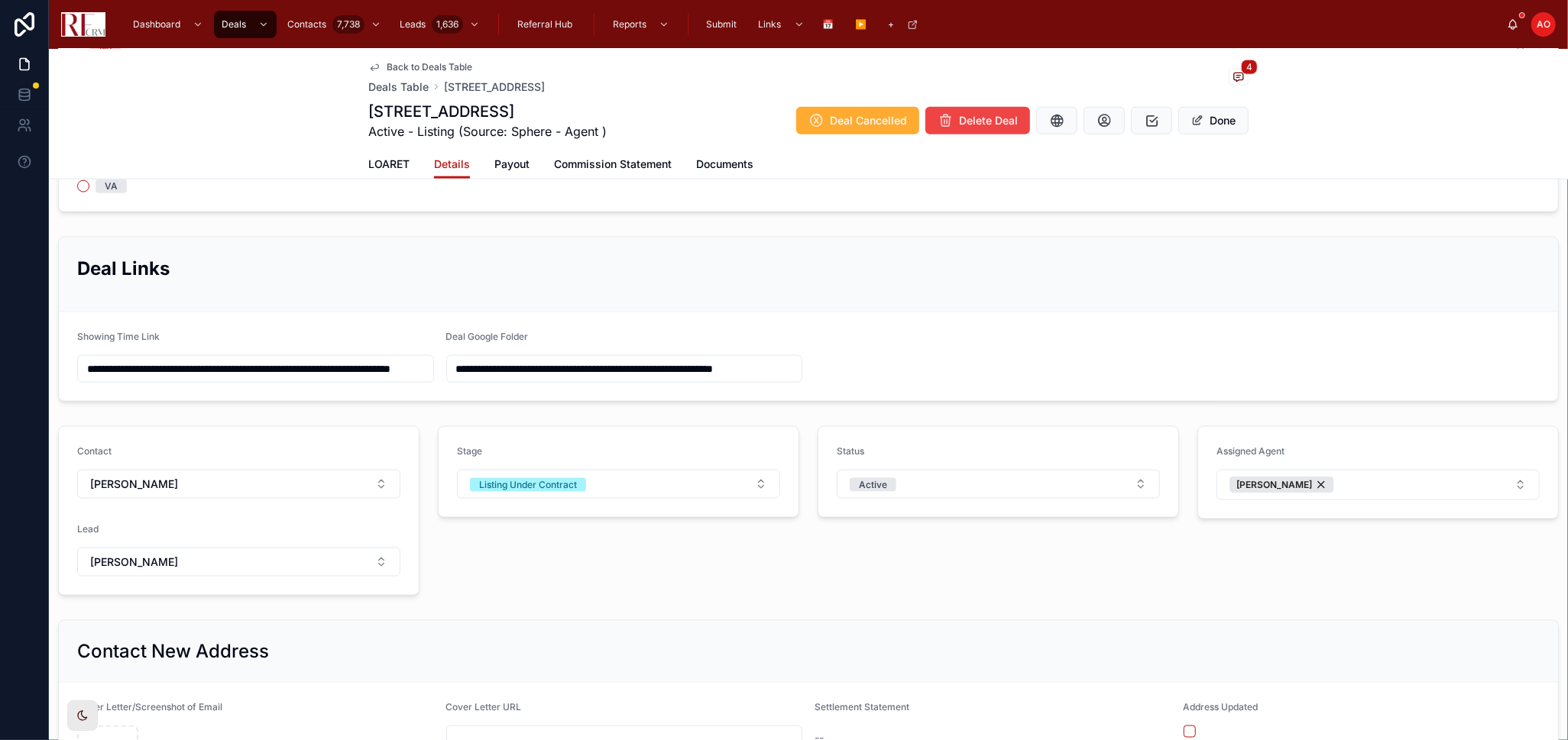
scroll to position [1613, 0]
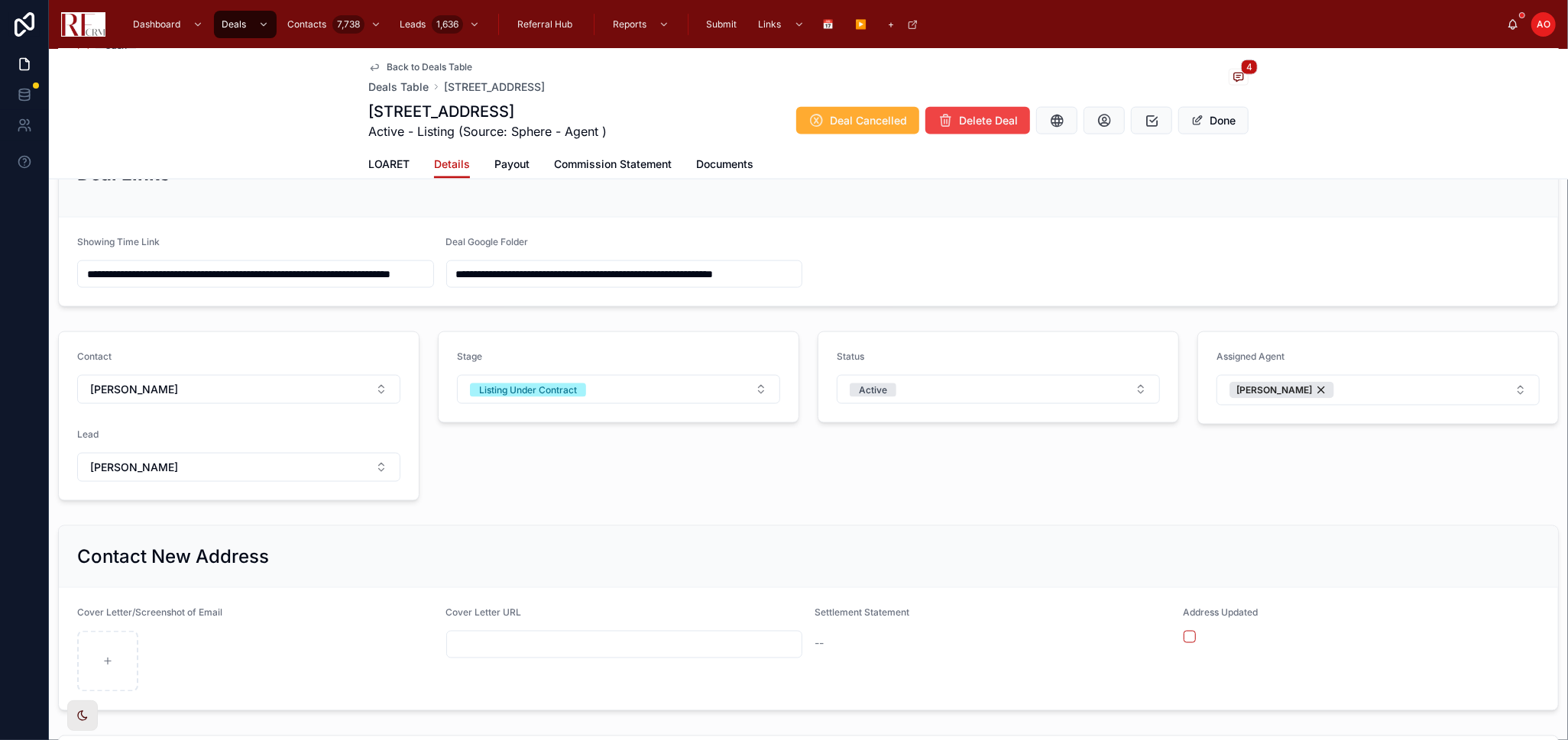
click at [396, 68] on span "Back to Deals Table" at bounding box center [429, 67] width 85 height 12
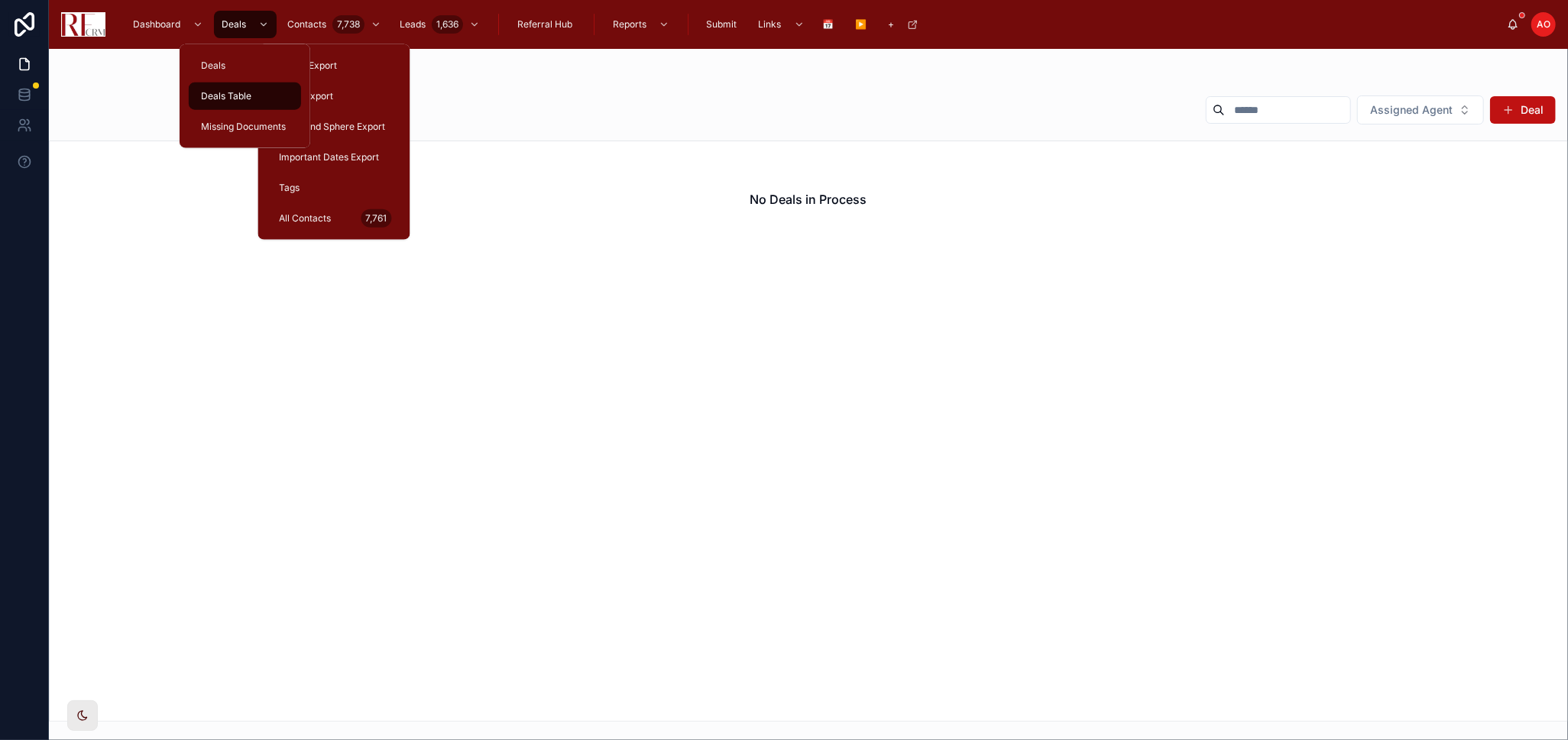
click at [212, 27] on div "Deals" at bounding box center [245, 24] width 66 height 28
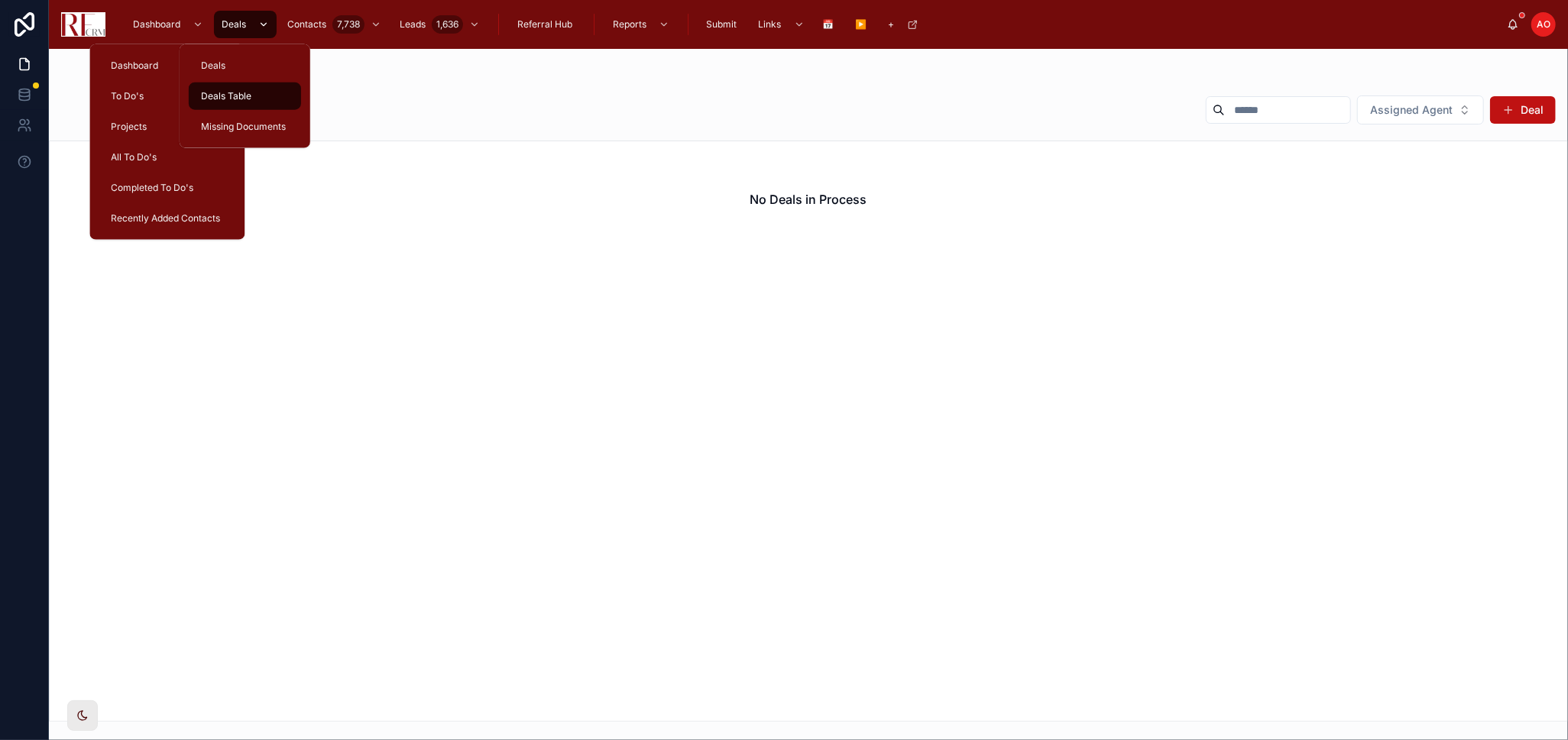
click at [222, 19] on span "Deals" at bounding box center [234, 24] width 24 height 12
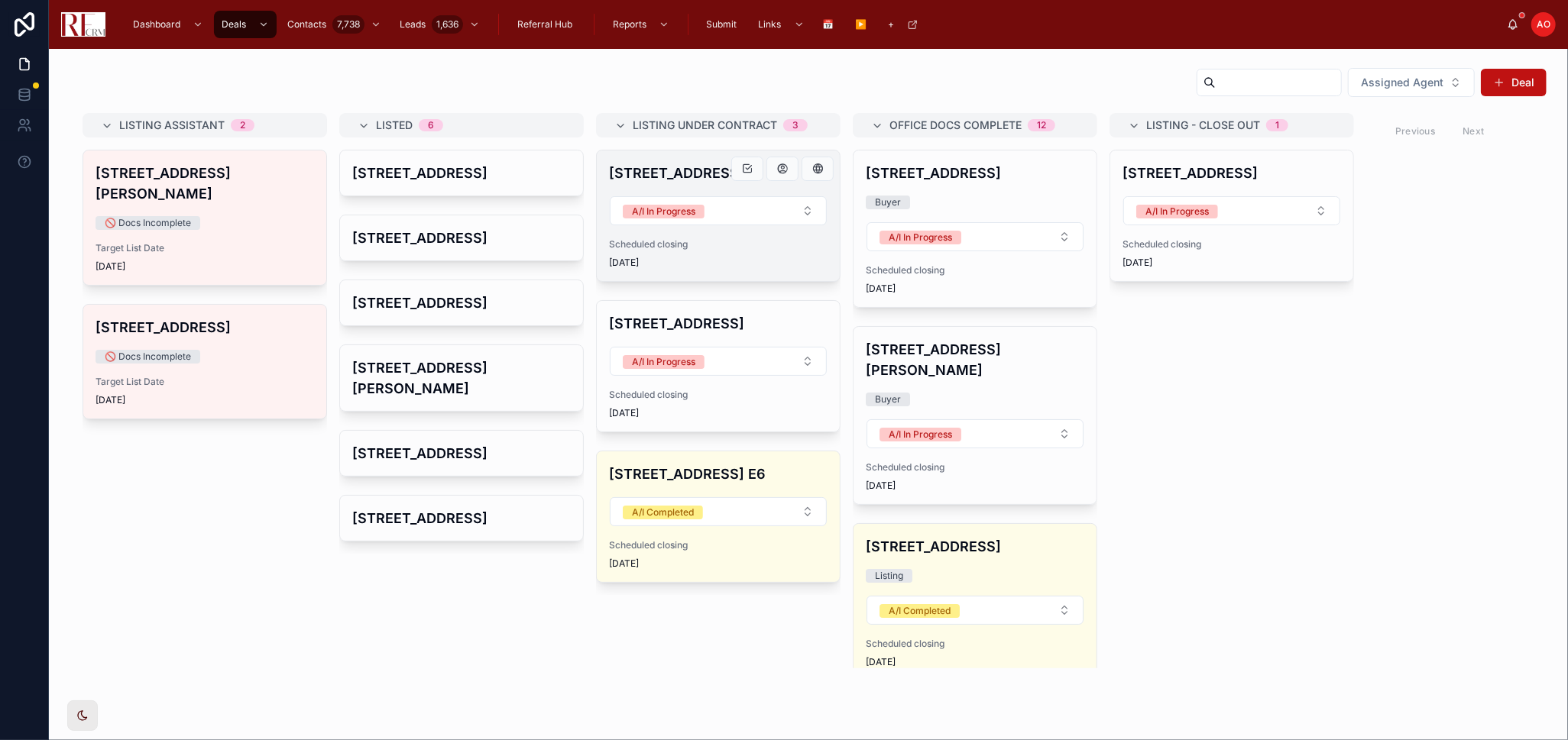
click at [795, 265] on span "9/30/2025" at bounding box center [718, 262] width 218 height 12
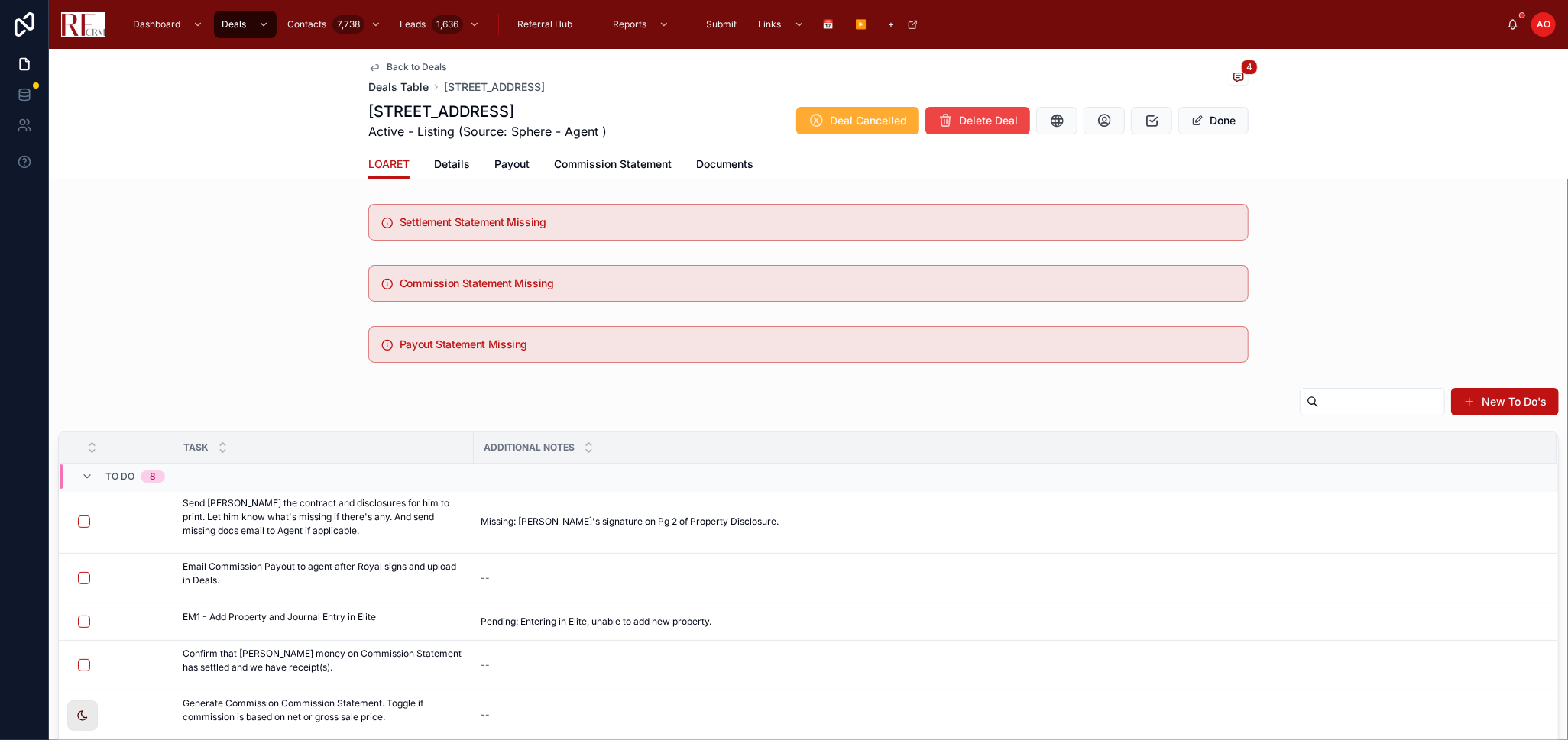
click at [388, 85] on span "Deals Table" at bounding box center [398, 87] width 60 height 15
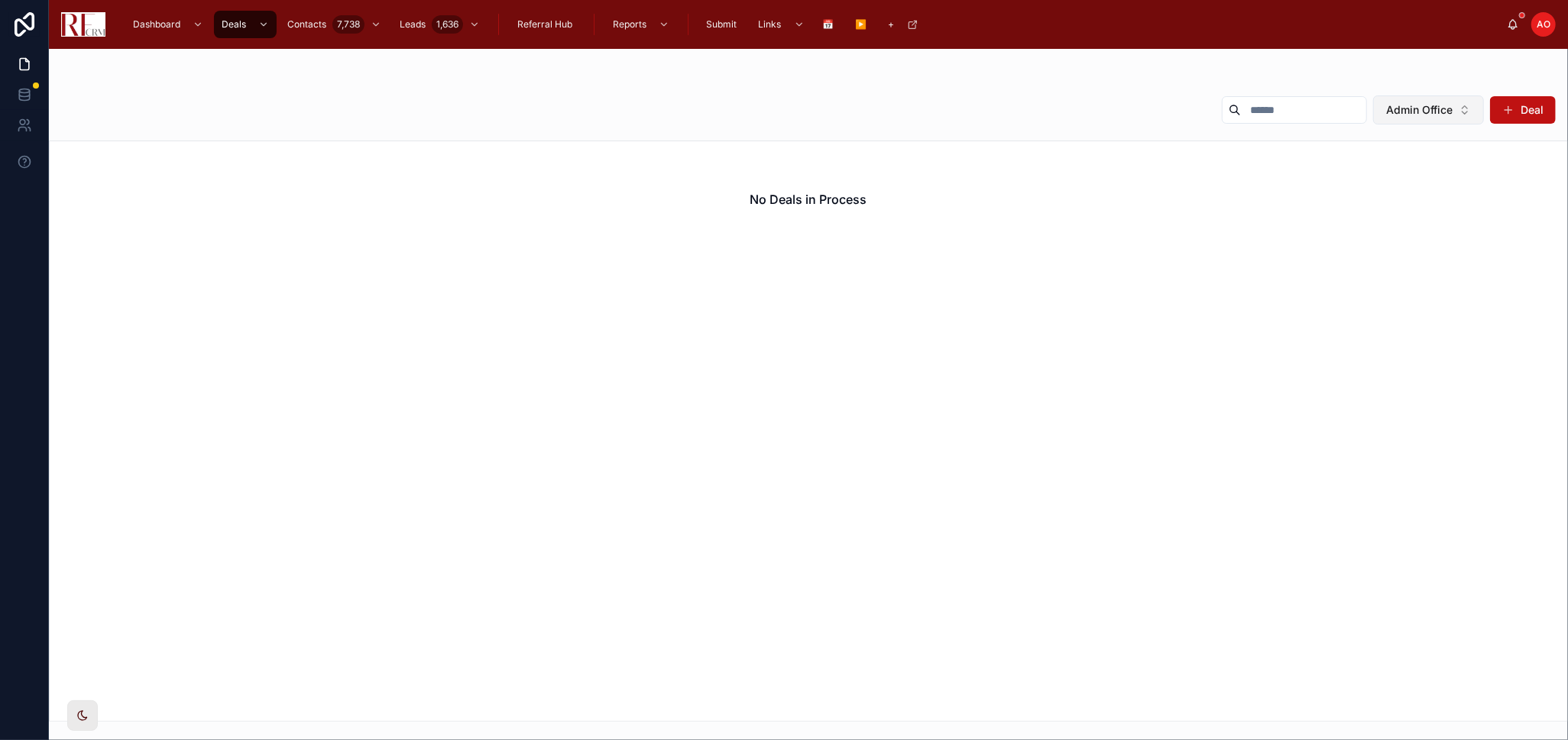
click at [1469, 107] on button "Admin Office" at bounding box center [1429, 110] width 111 height 29
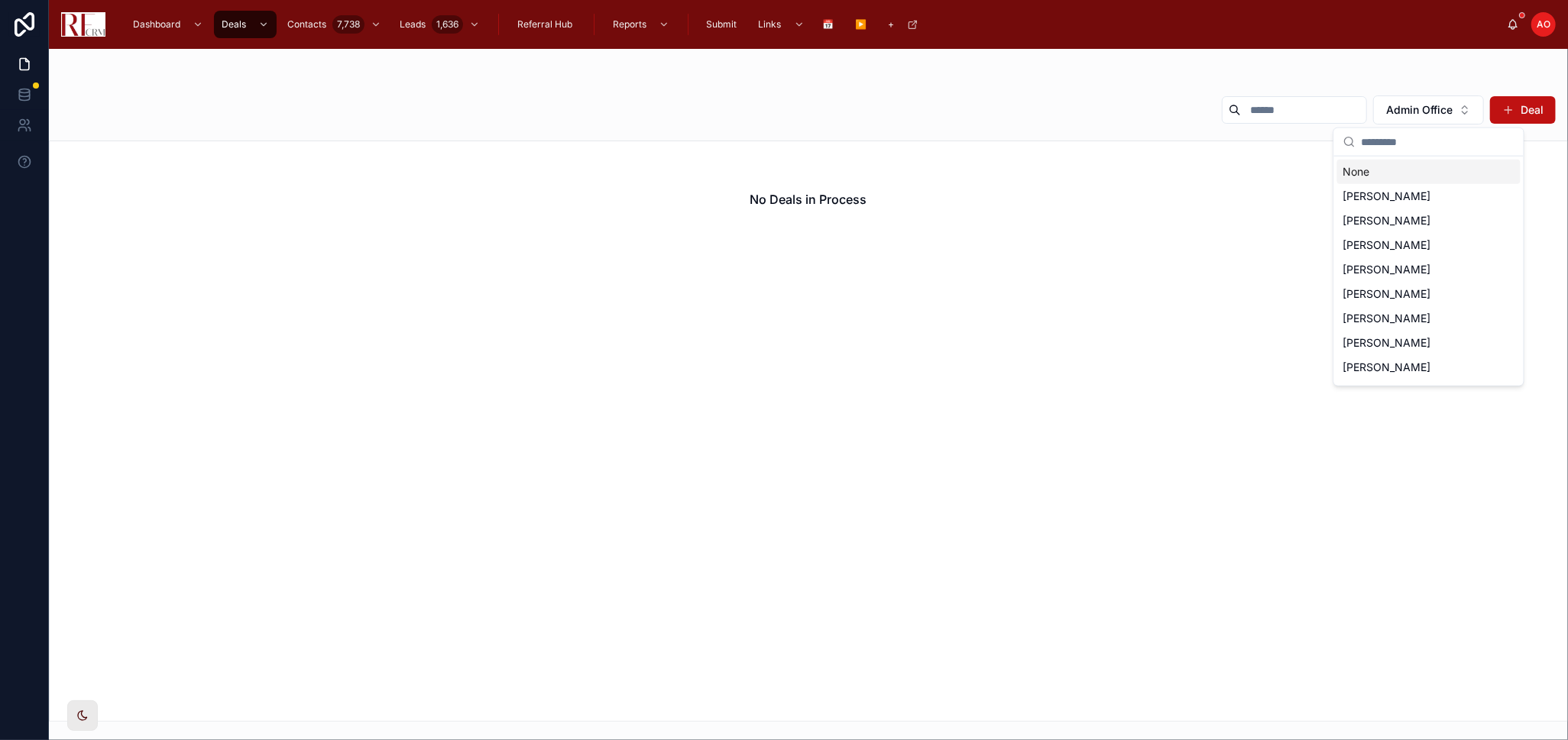
click at [1384, 173] on div "None" at bounding box center [1428, 172] width 183 height 24
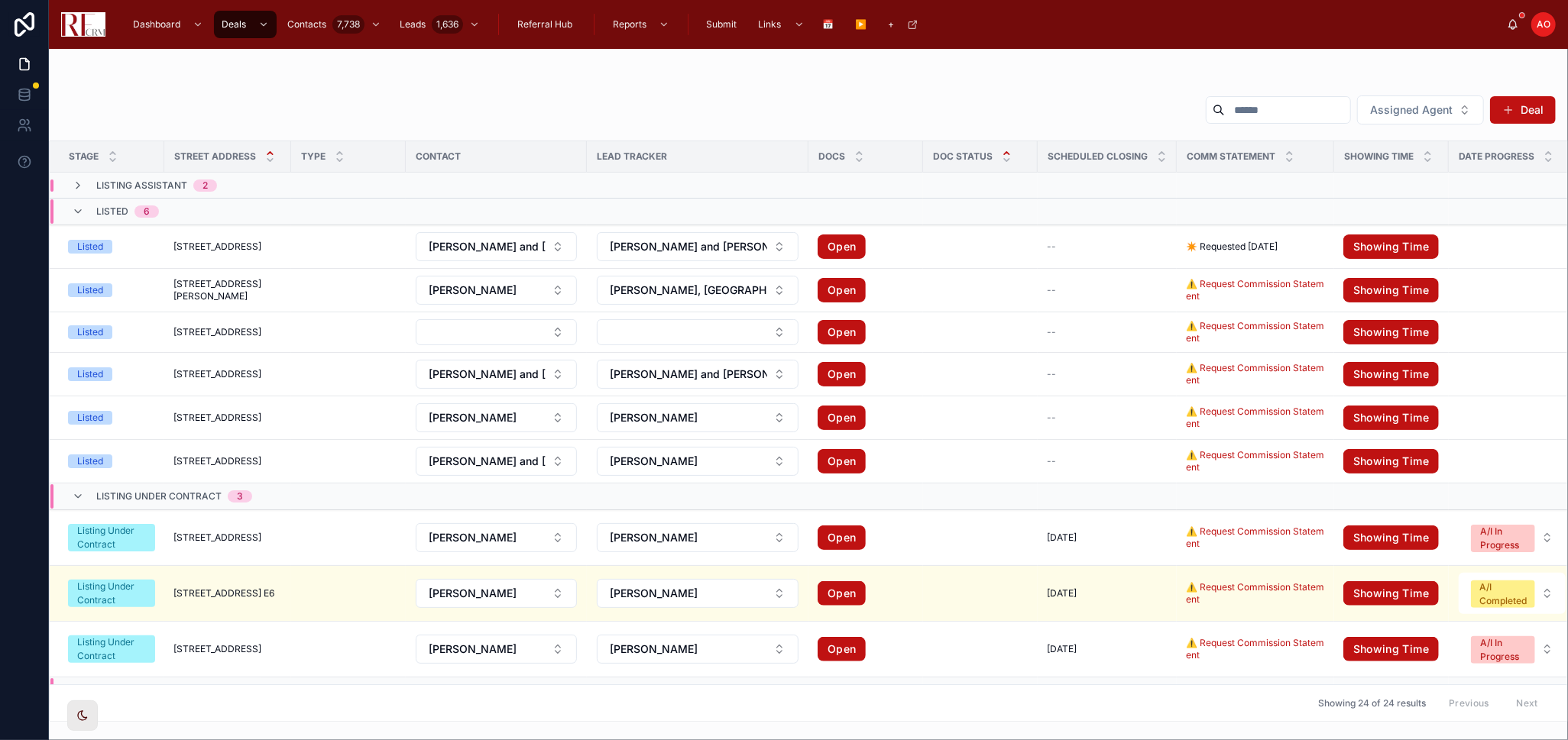
click at [1001, 155] on div at bounding box center [1006, 156] width 10 height 17
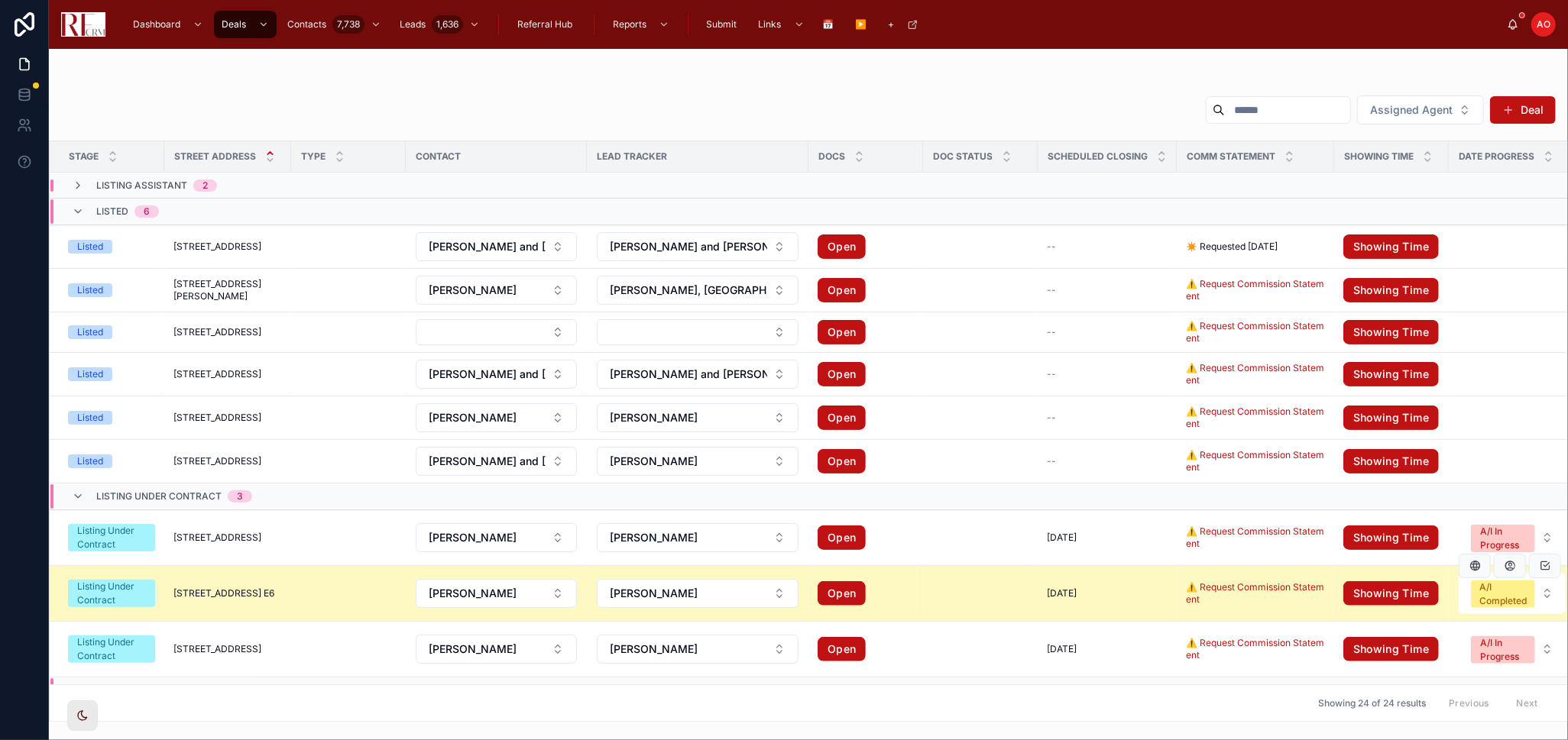
click at [962, 590] on td at bounding box center [980, 593] width 115 height 56
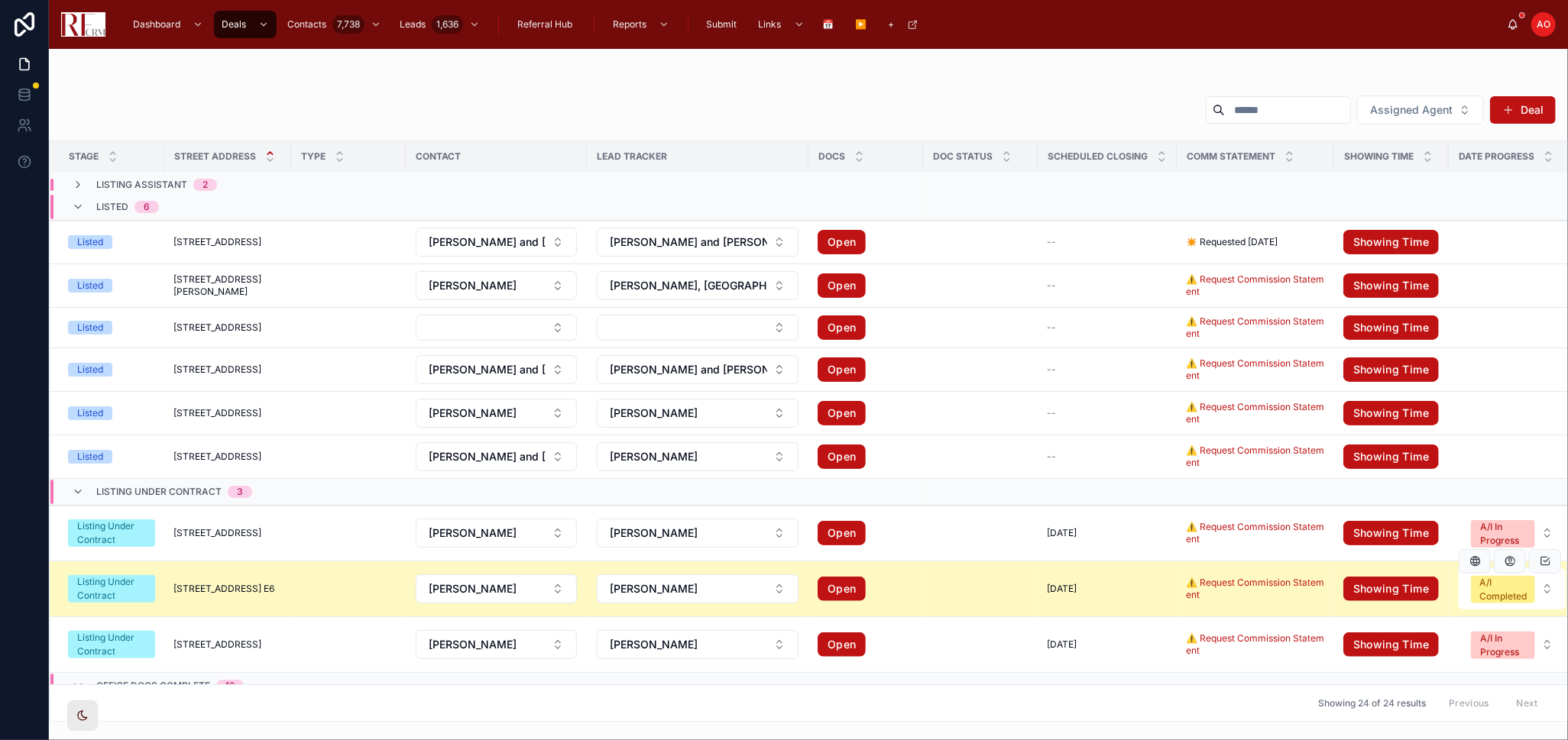
scroll to position [85, 0]
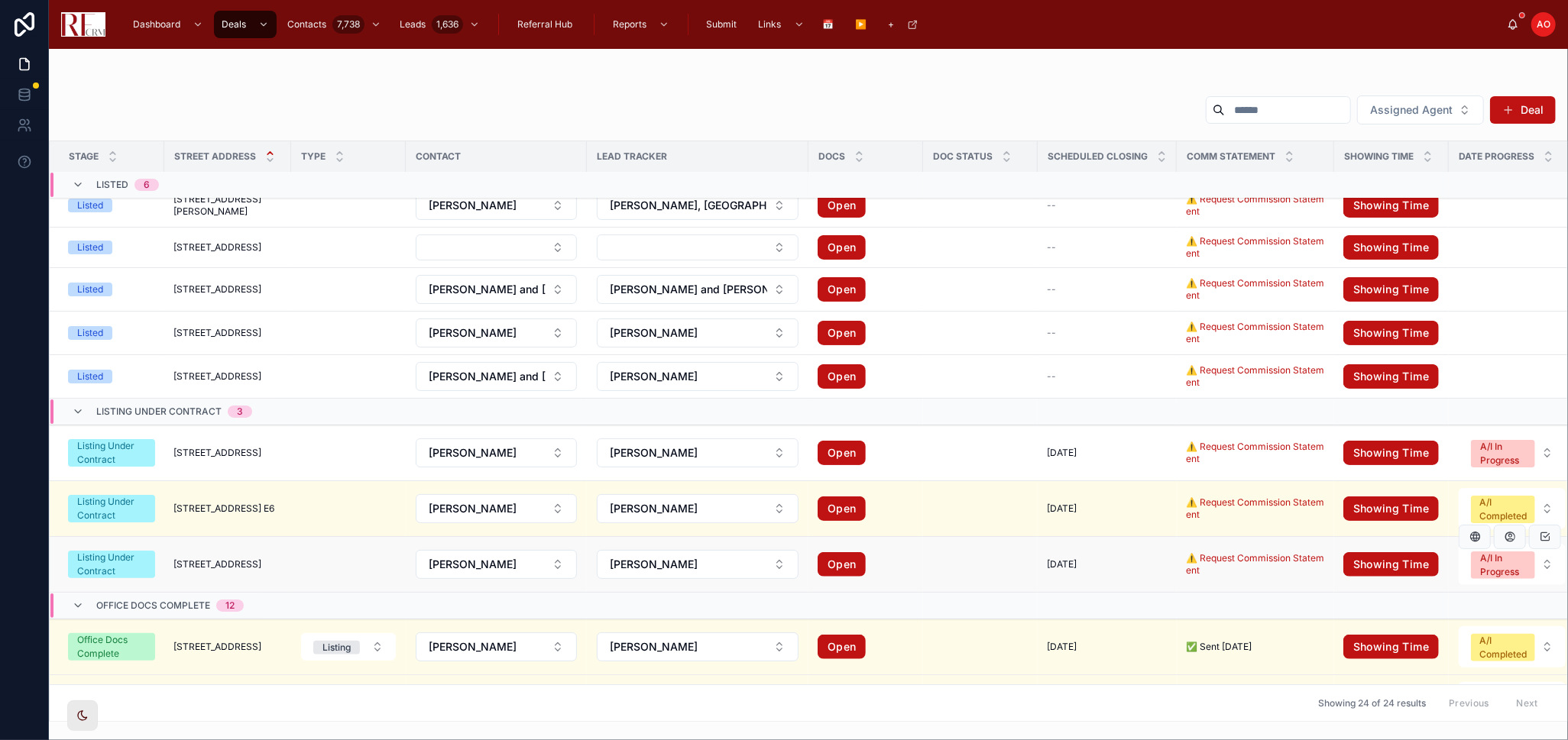
click at [961, 564] on td at bounding box center [980, 565] width 115 height 56
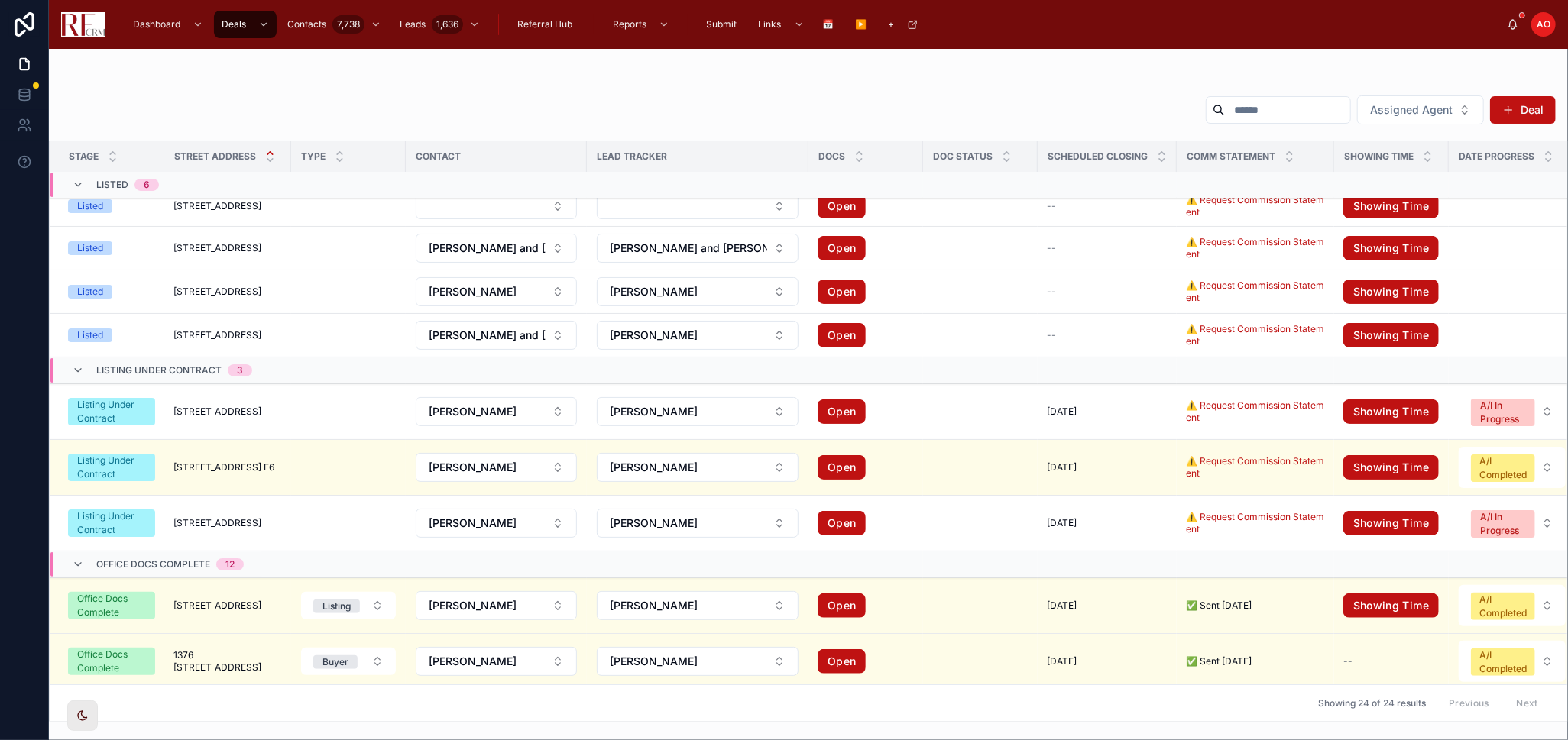
scroll to position [0, 0]
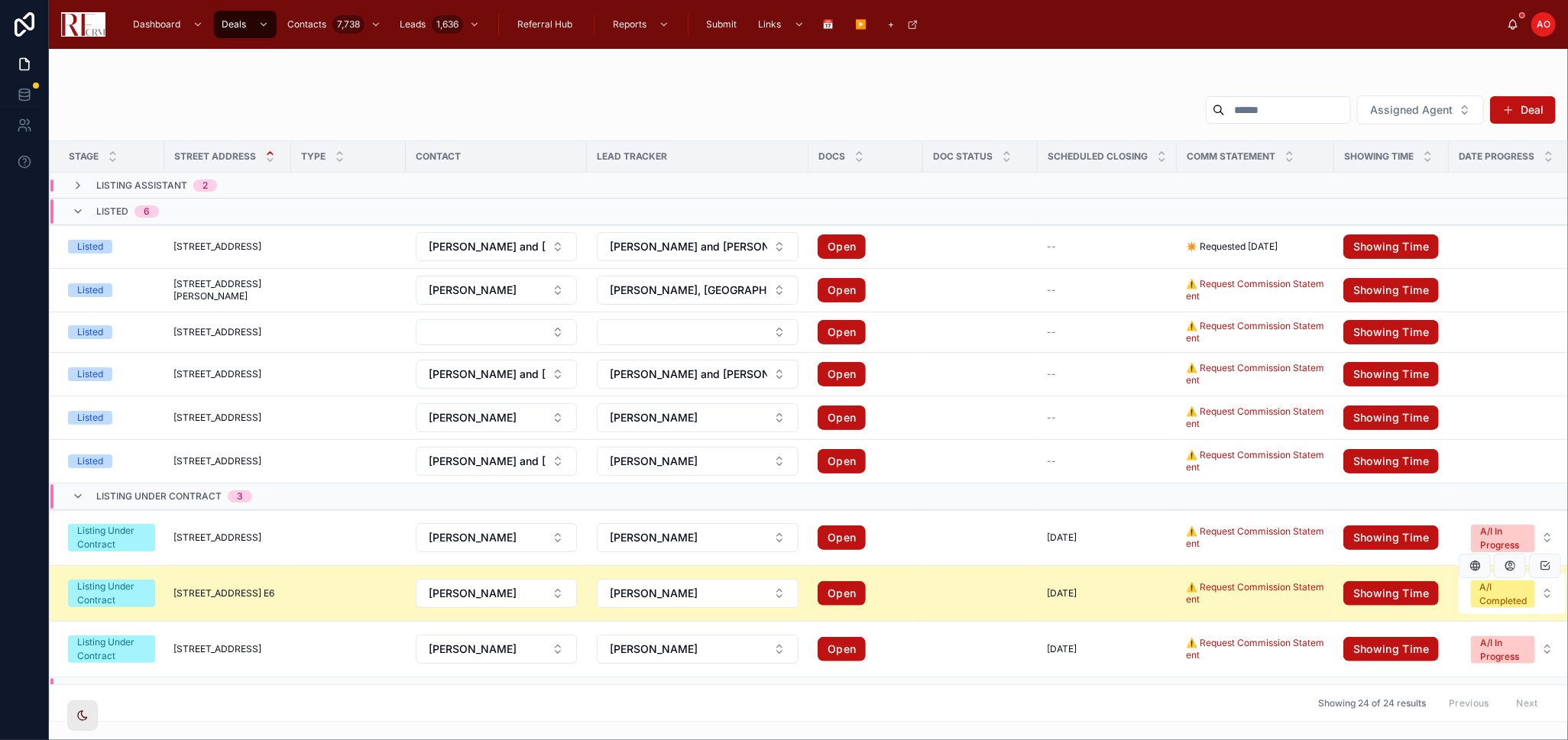
click at [195, 590] on span "5s100 Pebblewood Lane E6" at bounding box center [224, 593] width 101 height 12
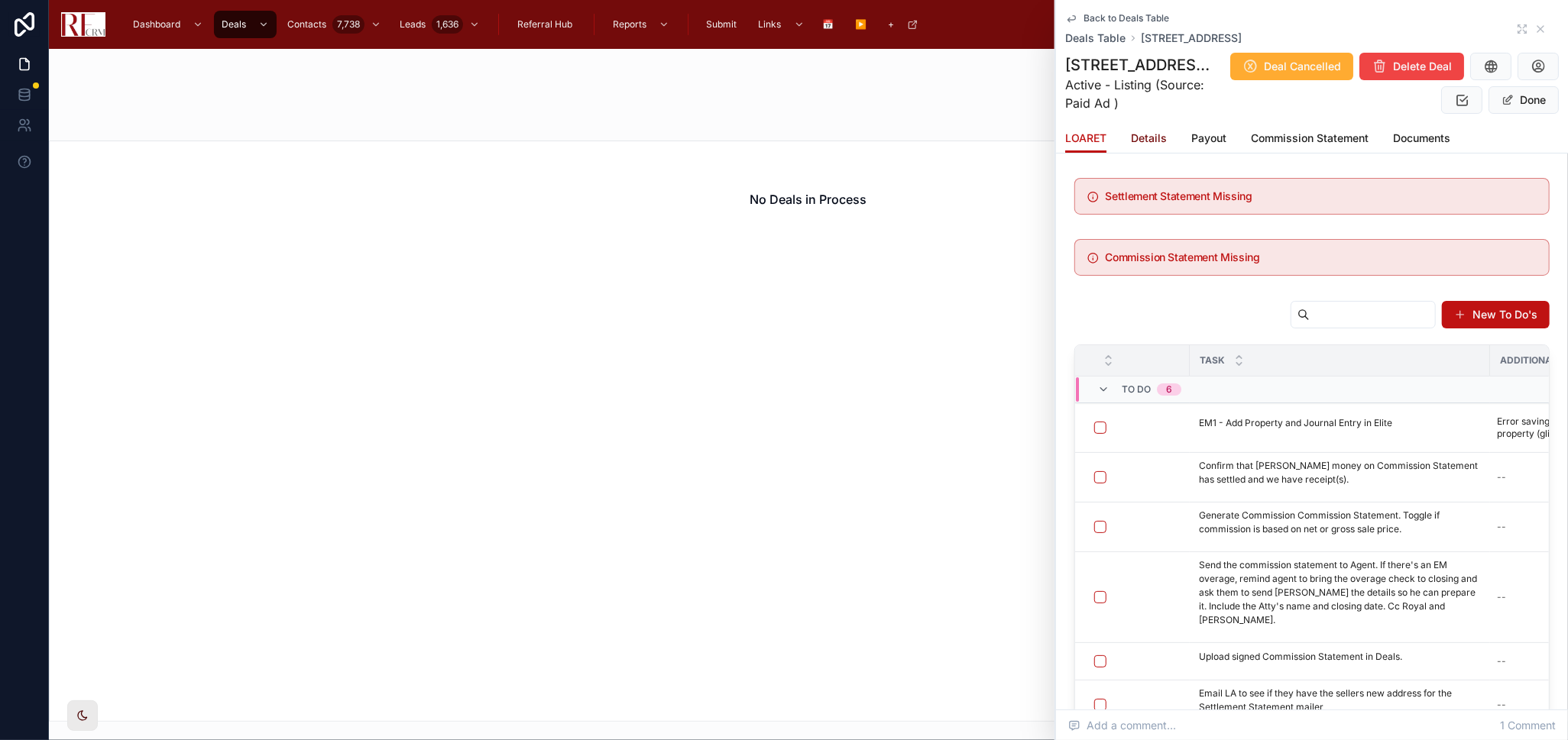
click at [1150, 140] on span "Details" at bounding box center [1149, 138] width 36 height 15
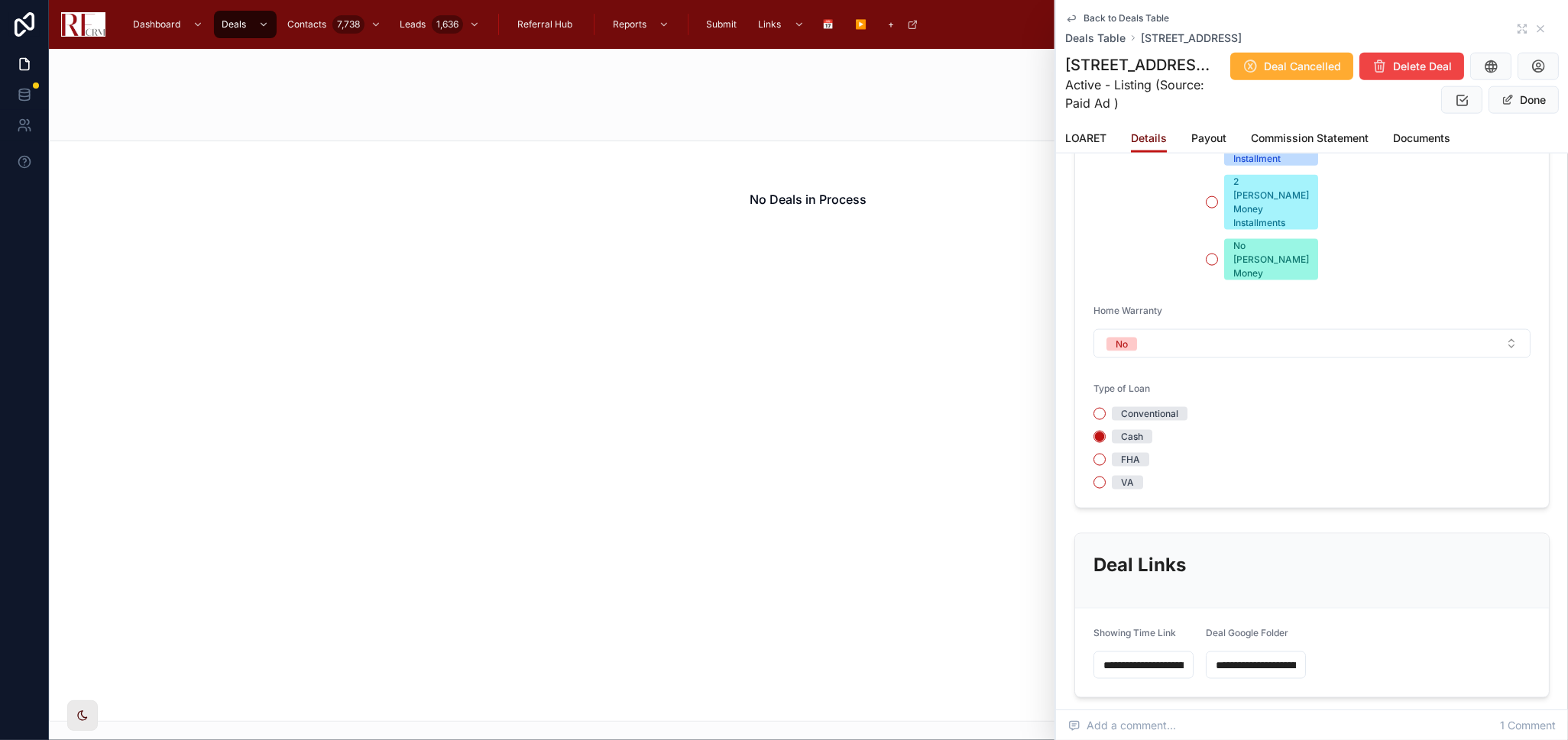
scroll to position [1613, 0]
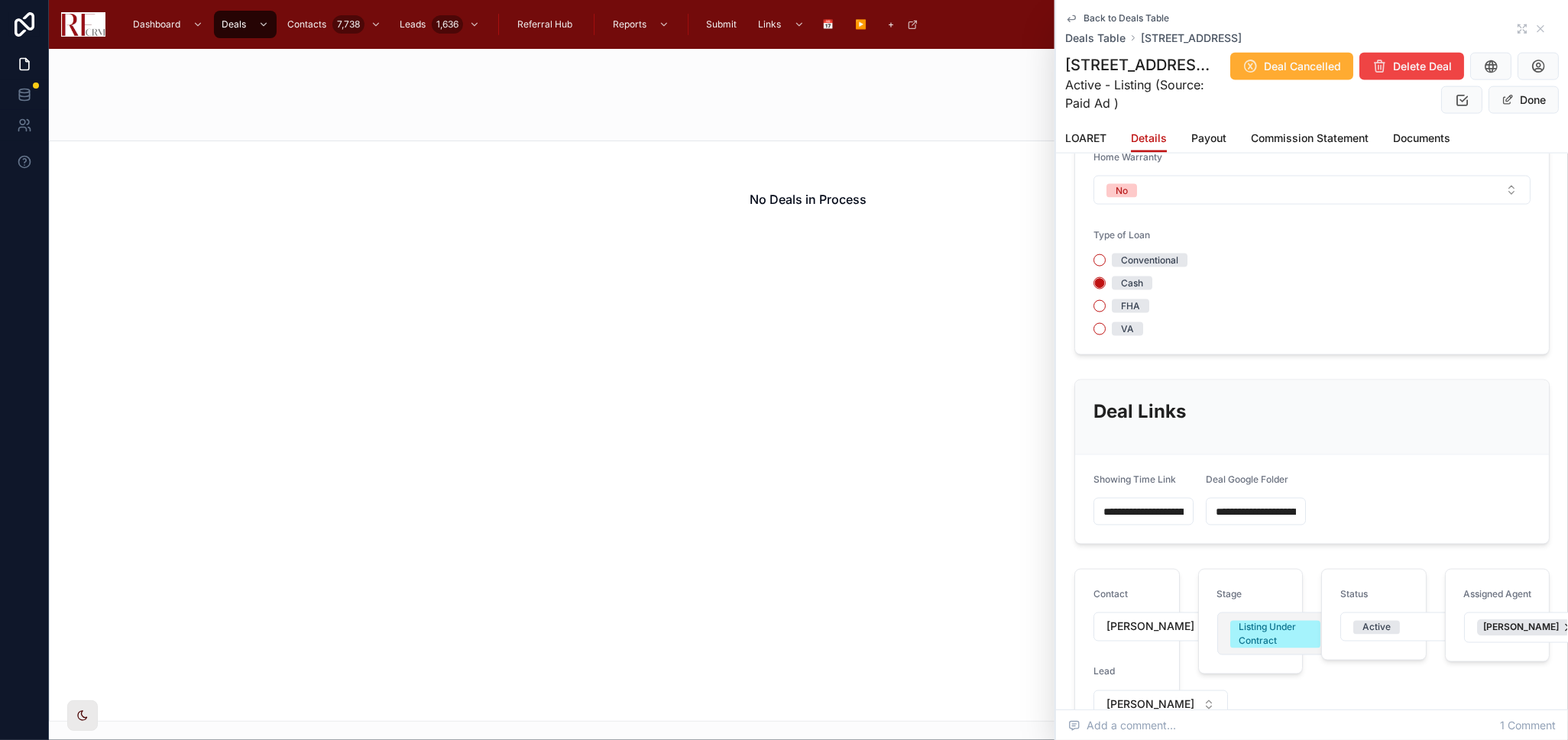
click at [1295, 621] on div "Listing Under Contract" at bounding box center [1275, 635] width 72 height 28
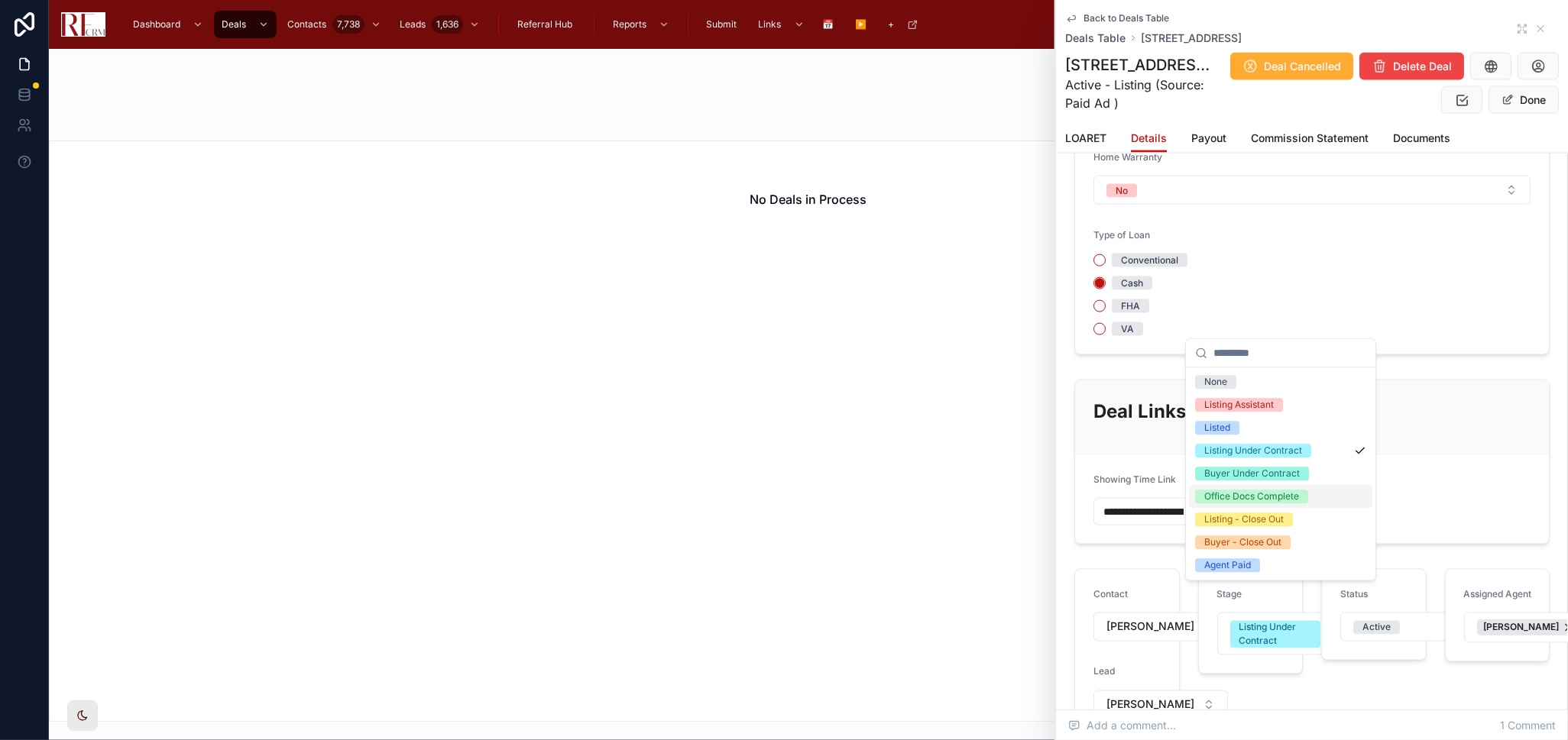
click at [1250, 495] on div "Office Docs Complete" at bounding box center [1251, 497] width 94 height 14
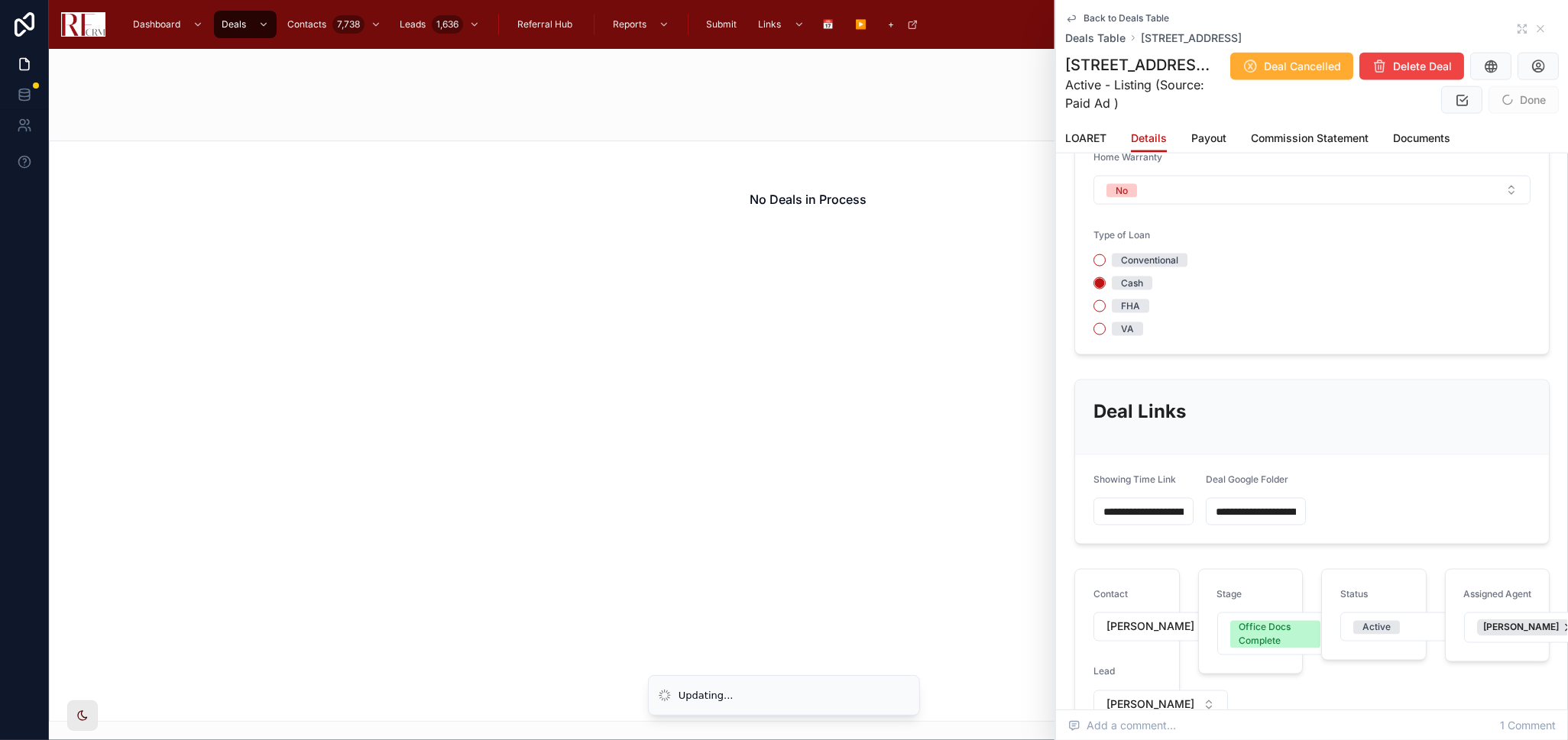
scroll to position [1543, 0]
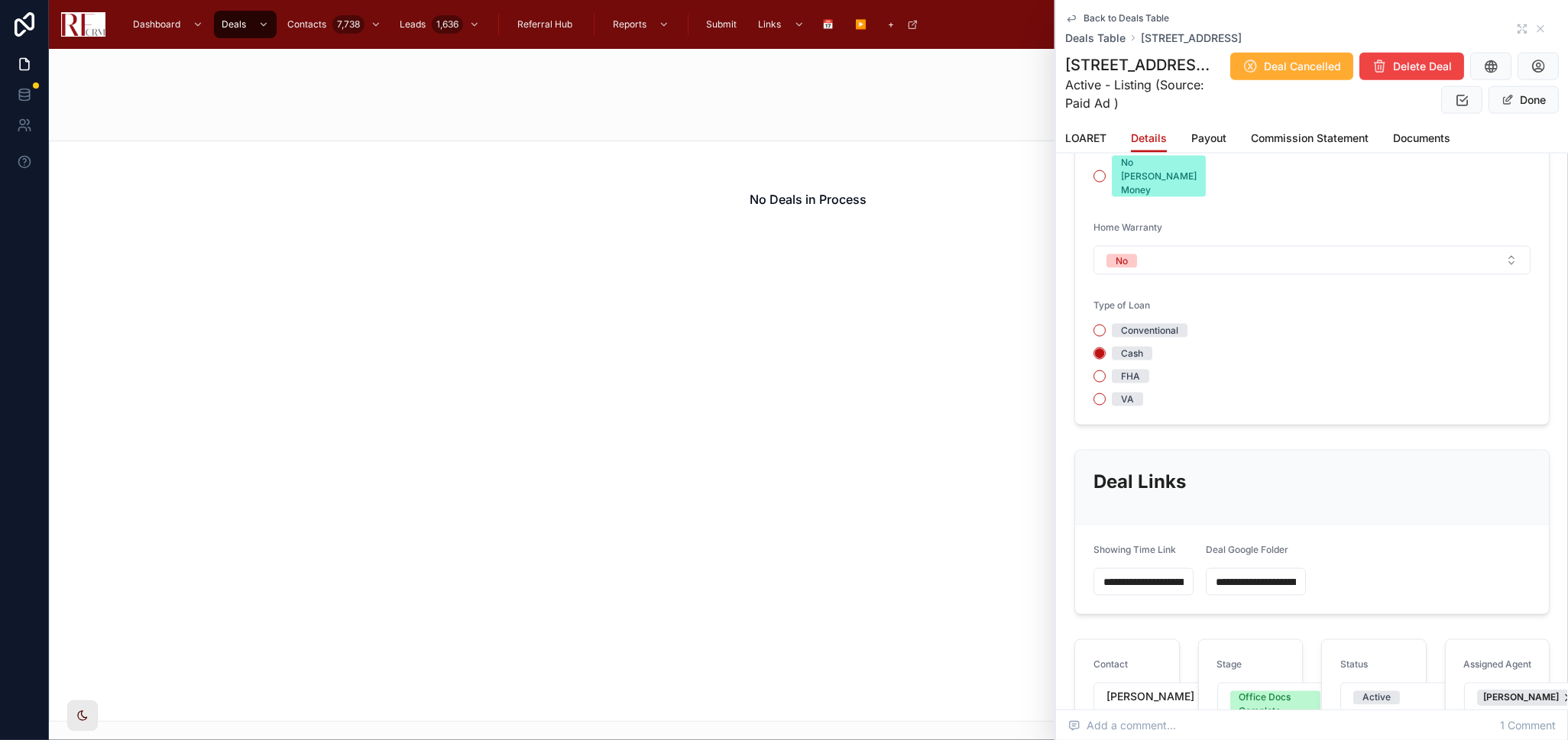
click at [1128, 15] on span "Back to Deals Table" at bounding box center [1126, 18] width 85 height 12
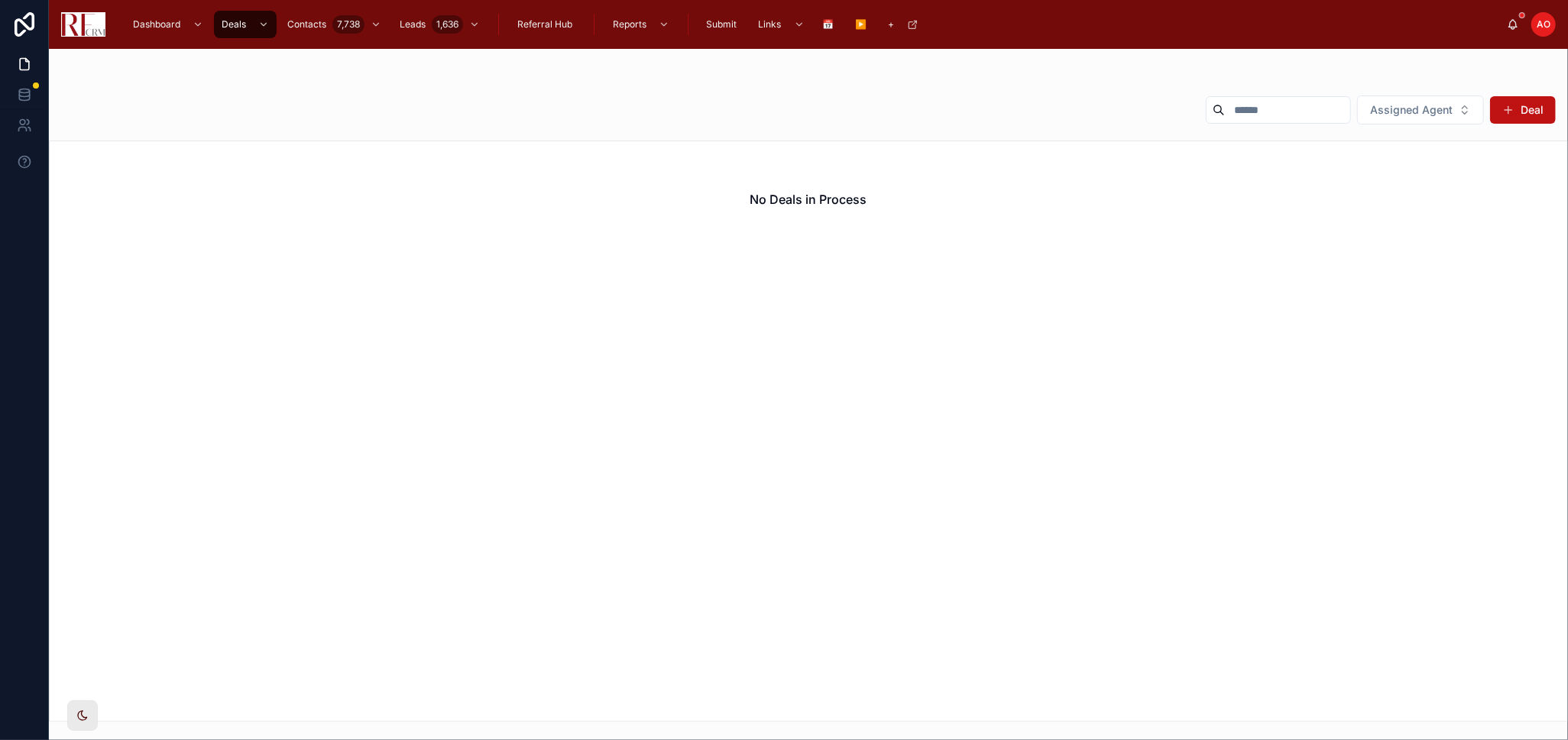
click at [1255, 107] on input "text" at bounding box center [1287, 110] width 125 height 21
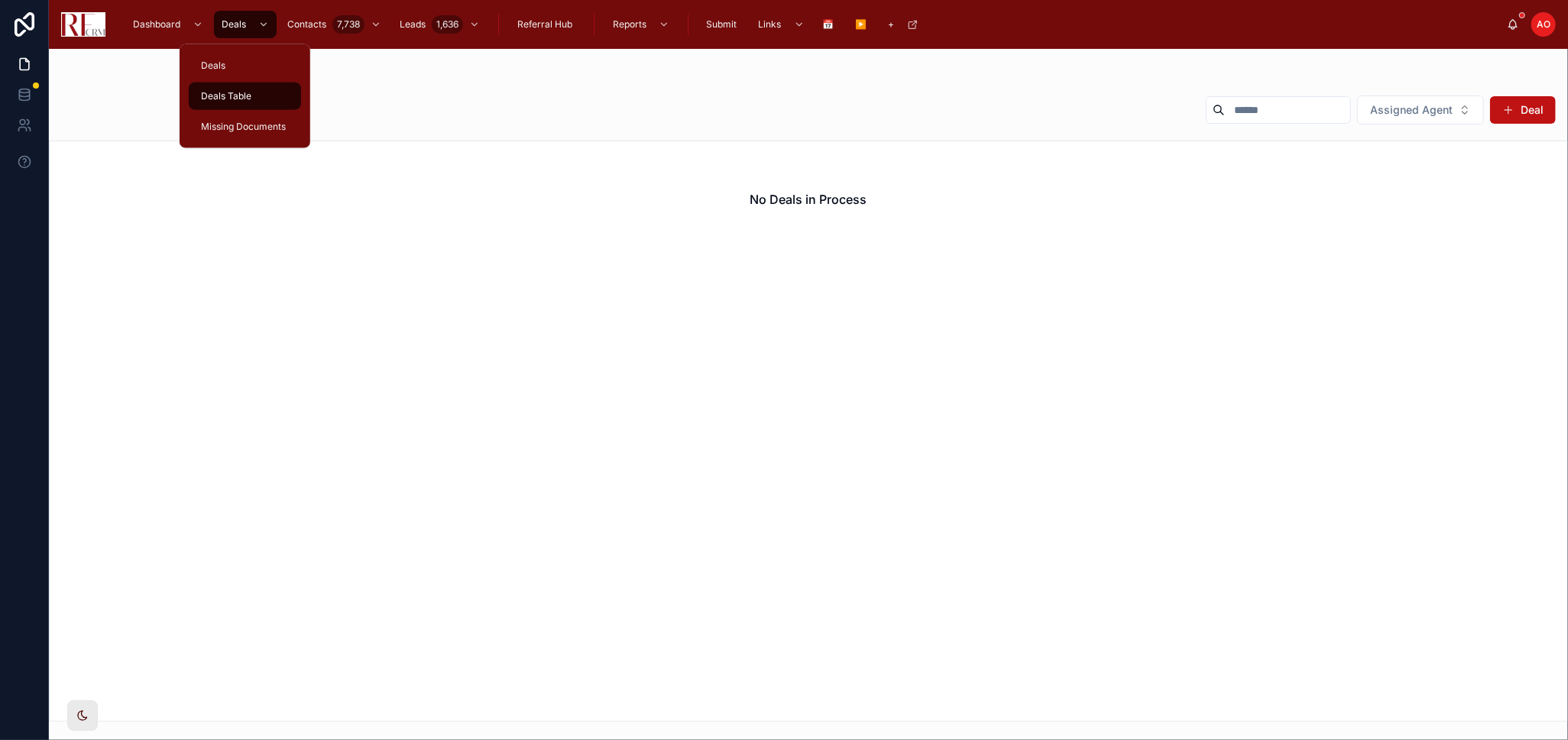
click at [242, 91] on span "Deals Table" at bounding box center [226, 96] width 50 height 12
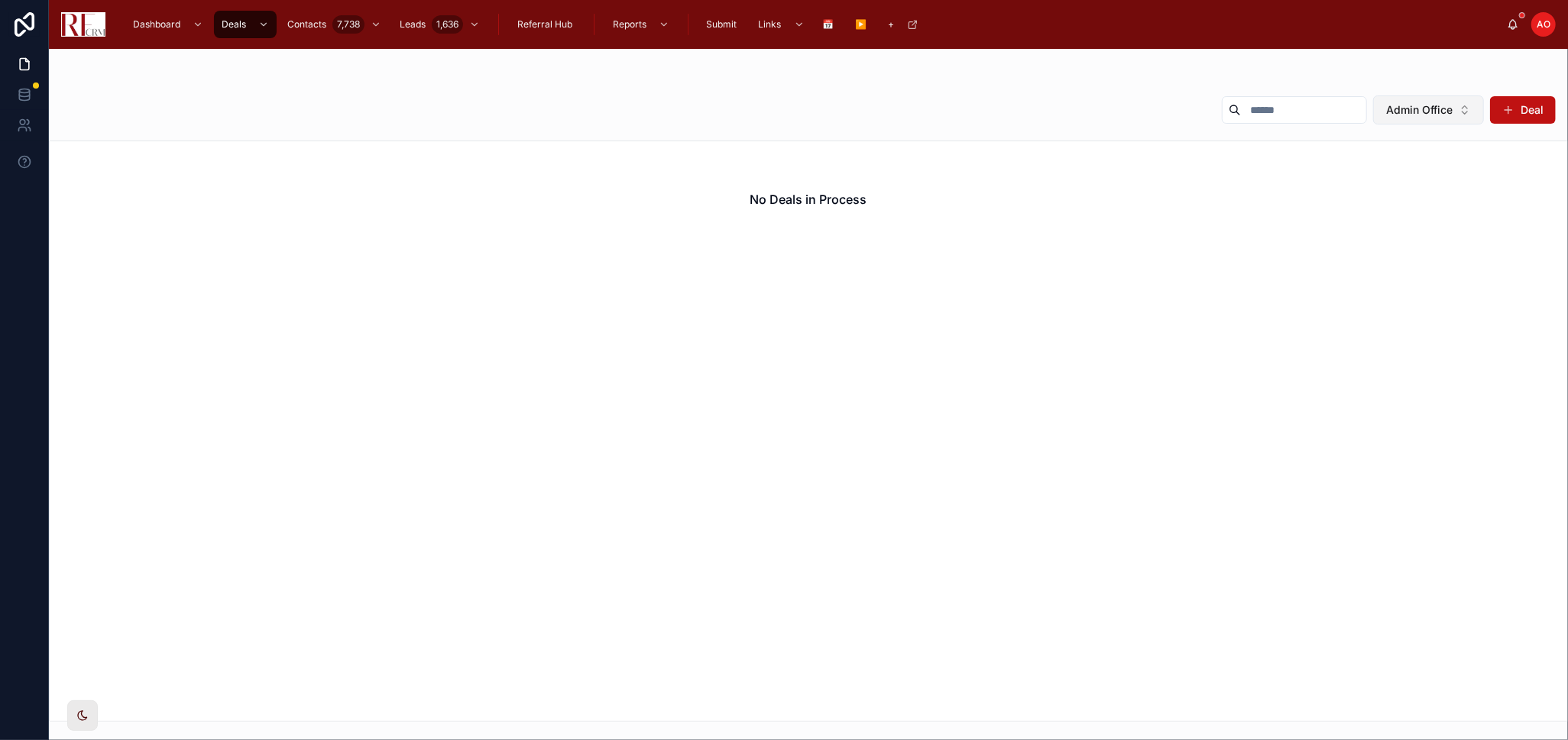
click at [1437, 103] on span "Admin Office" at bounding box center [1419, 110] width 67 height 15
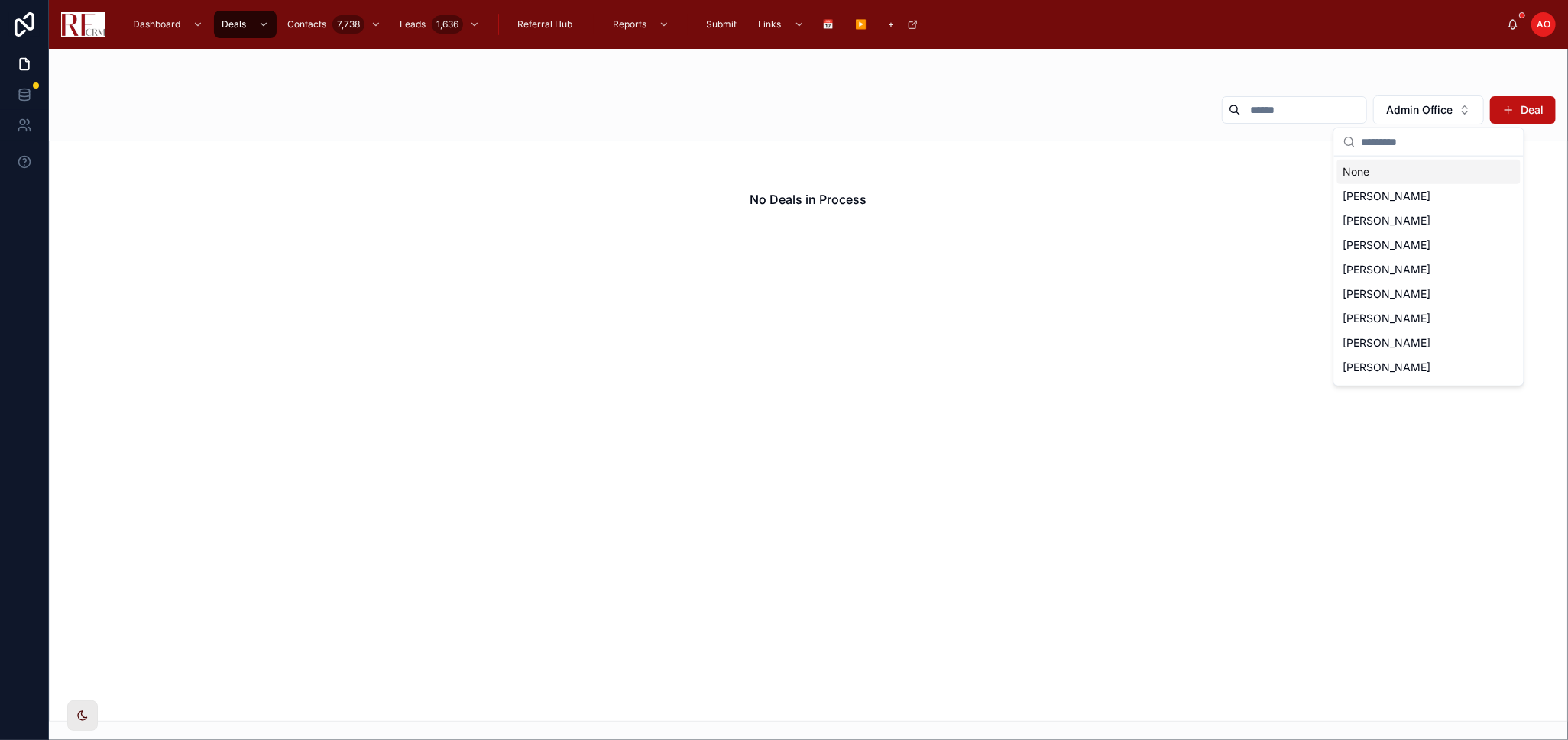
click at [1434, 177] on div "None" at bounding box center [1428, 172] width 183 height 24
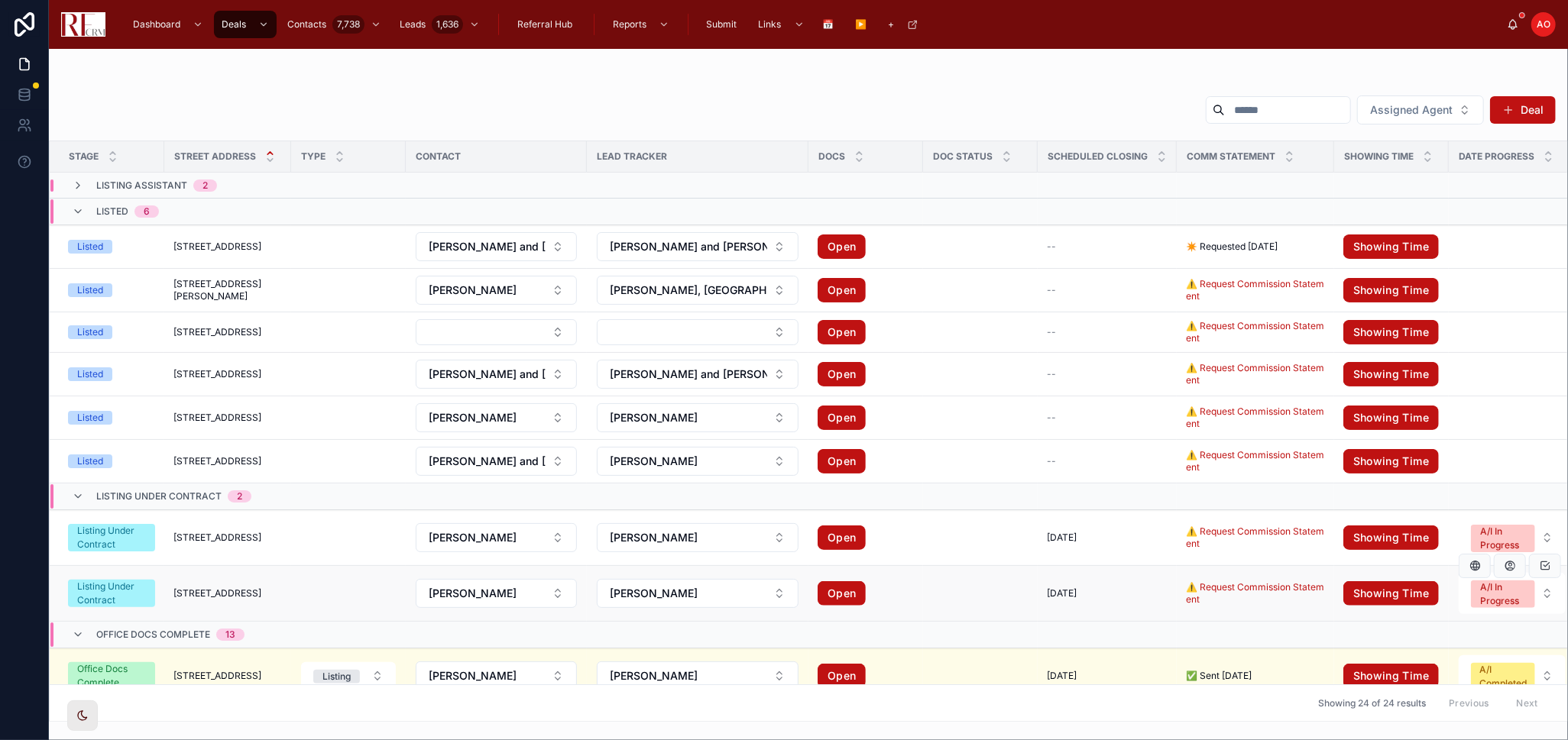
scroll to position [169, 0]
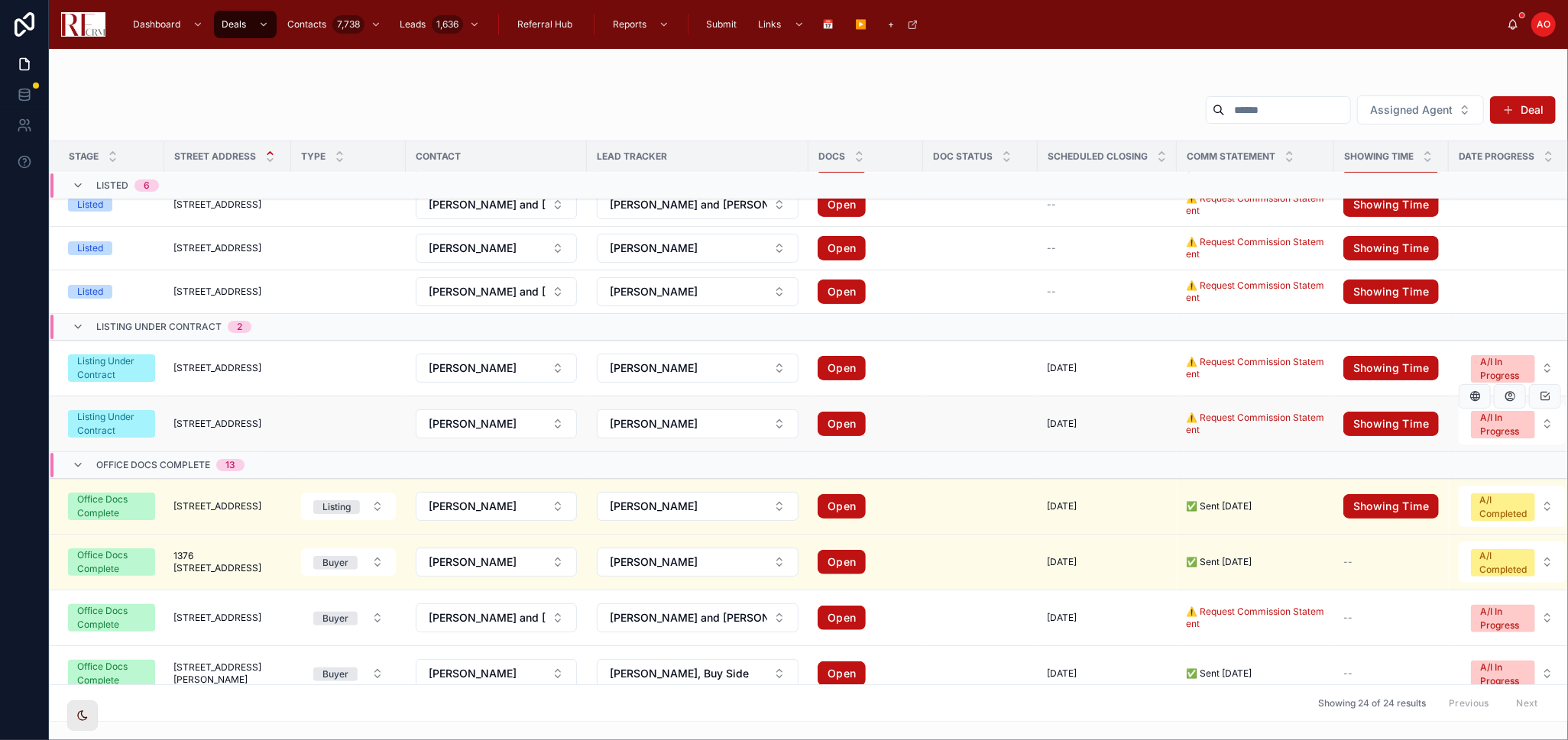
click at [94, 429] on div "Listing Under Contract" at bounding box center [112, 424] width 68 height 28
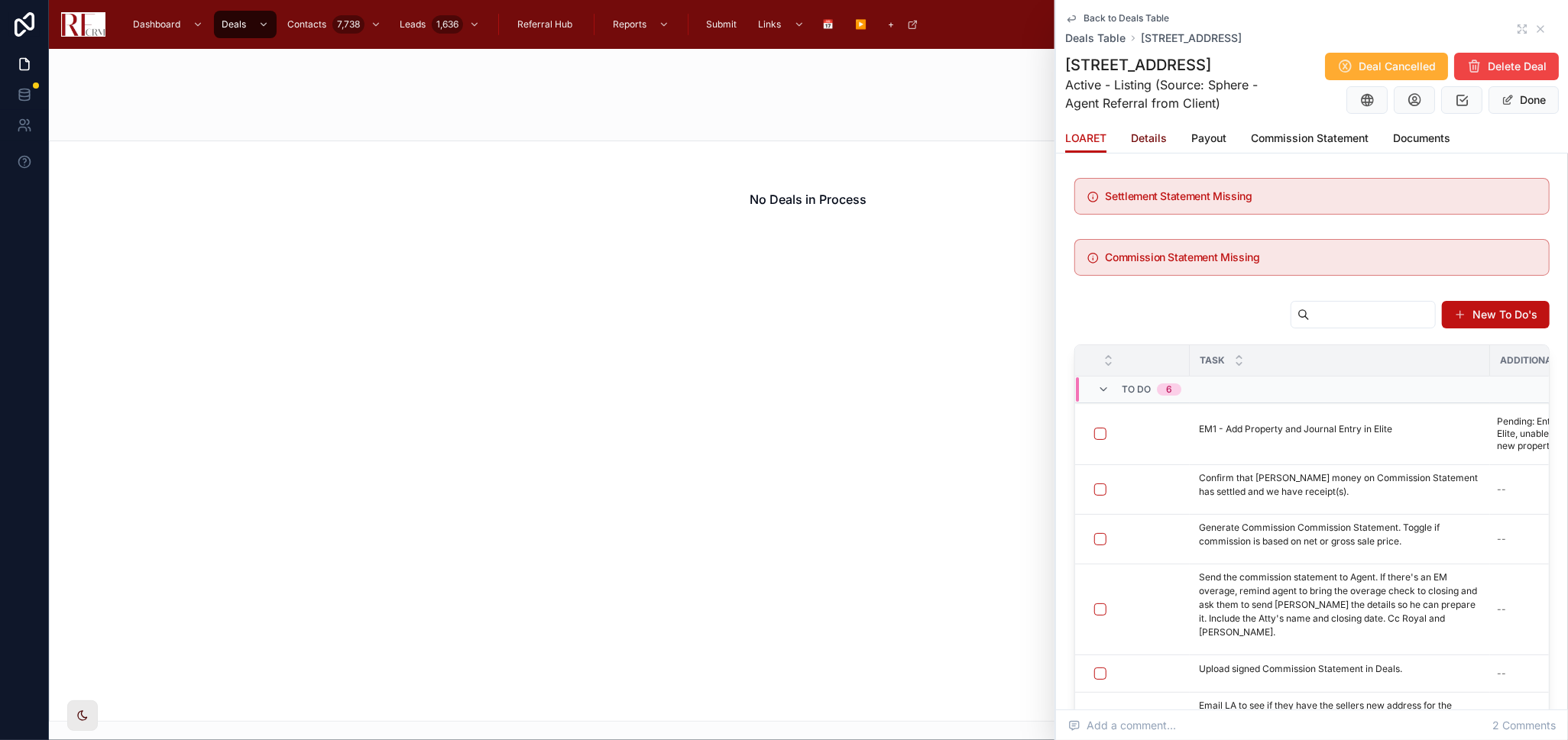
click at [1148, 140] on span "Details" at bounding box center [1149, 138] width 36 height 15
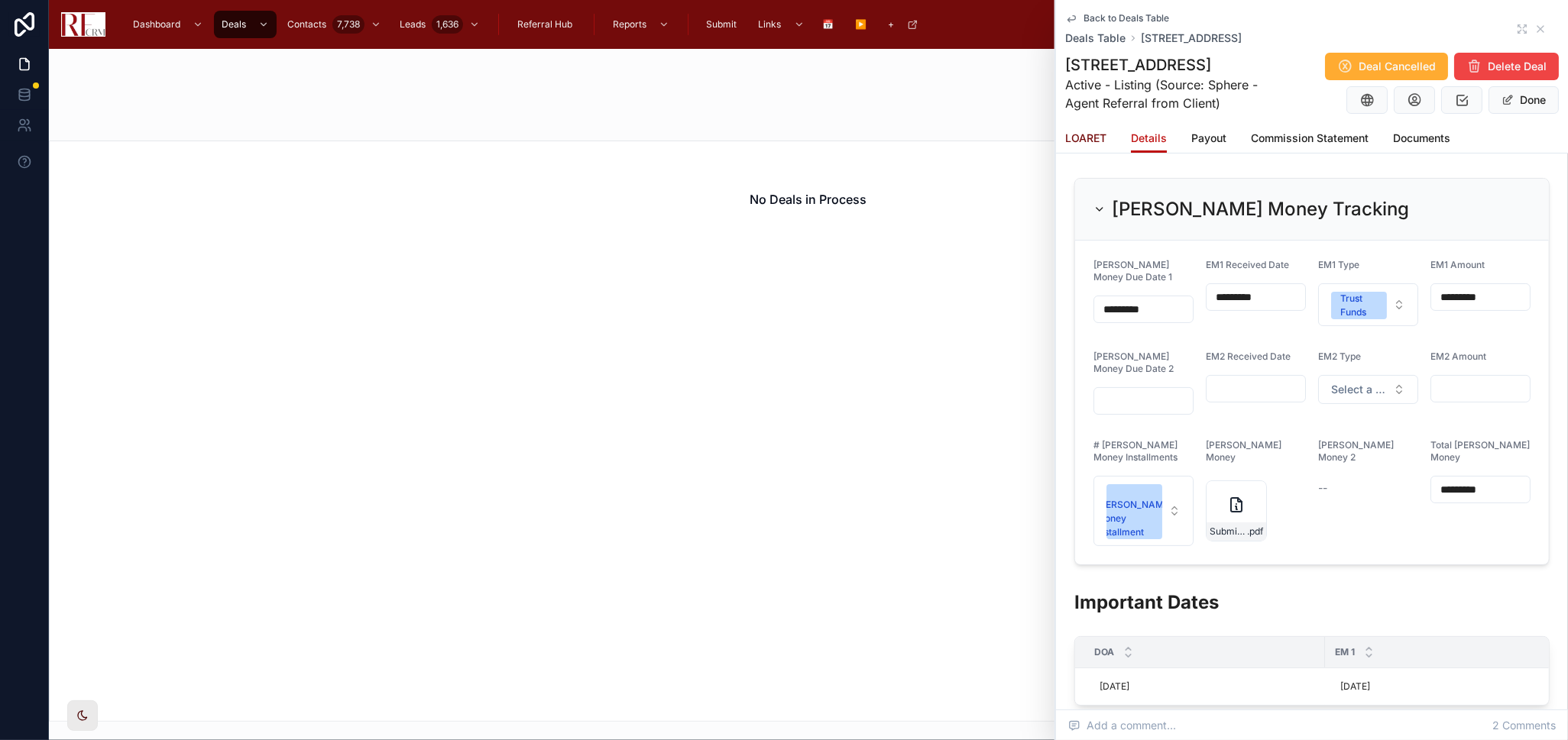
click at [1087, 130] on span "LOARET" at bounding box center [1085, 138] width 42 height 15
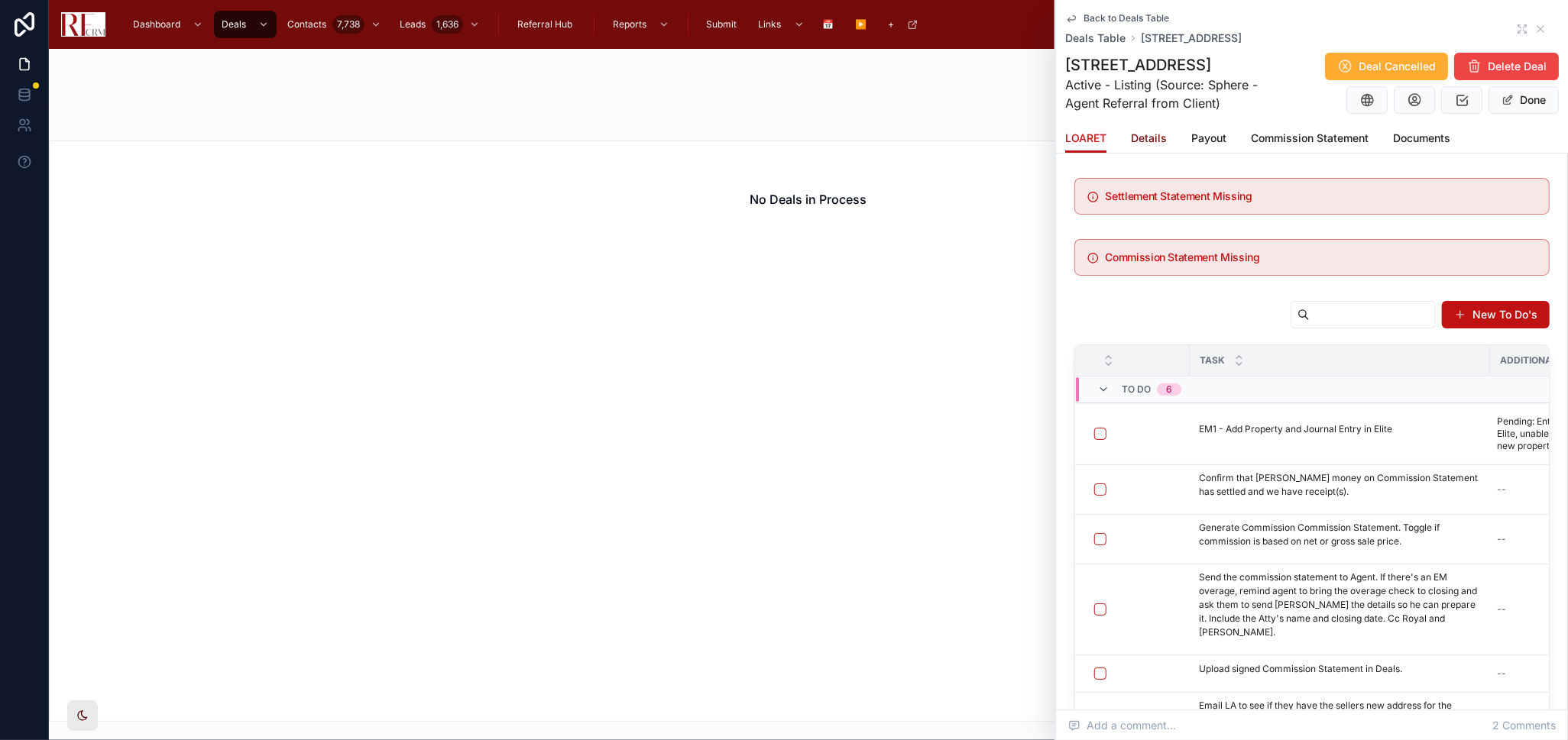
click at [1155, 129] on link "Details" at bounding box center [1149, 140] width 36 height 31
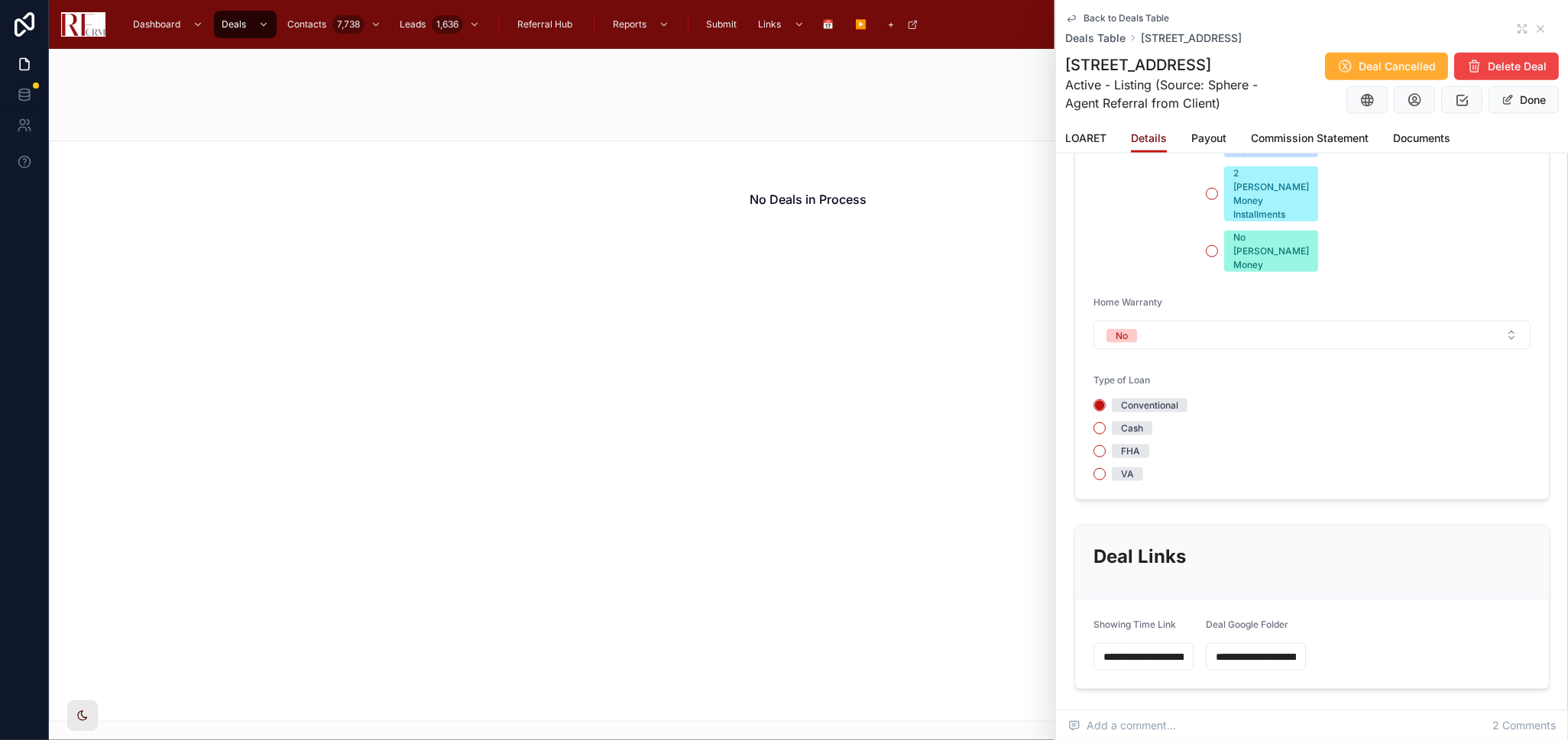
scroll to position [1528, 0]
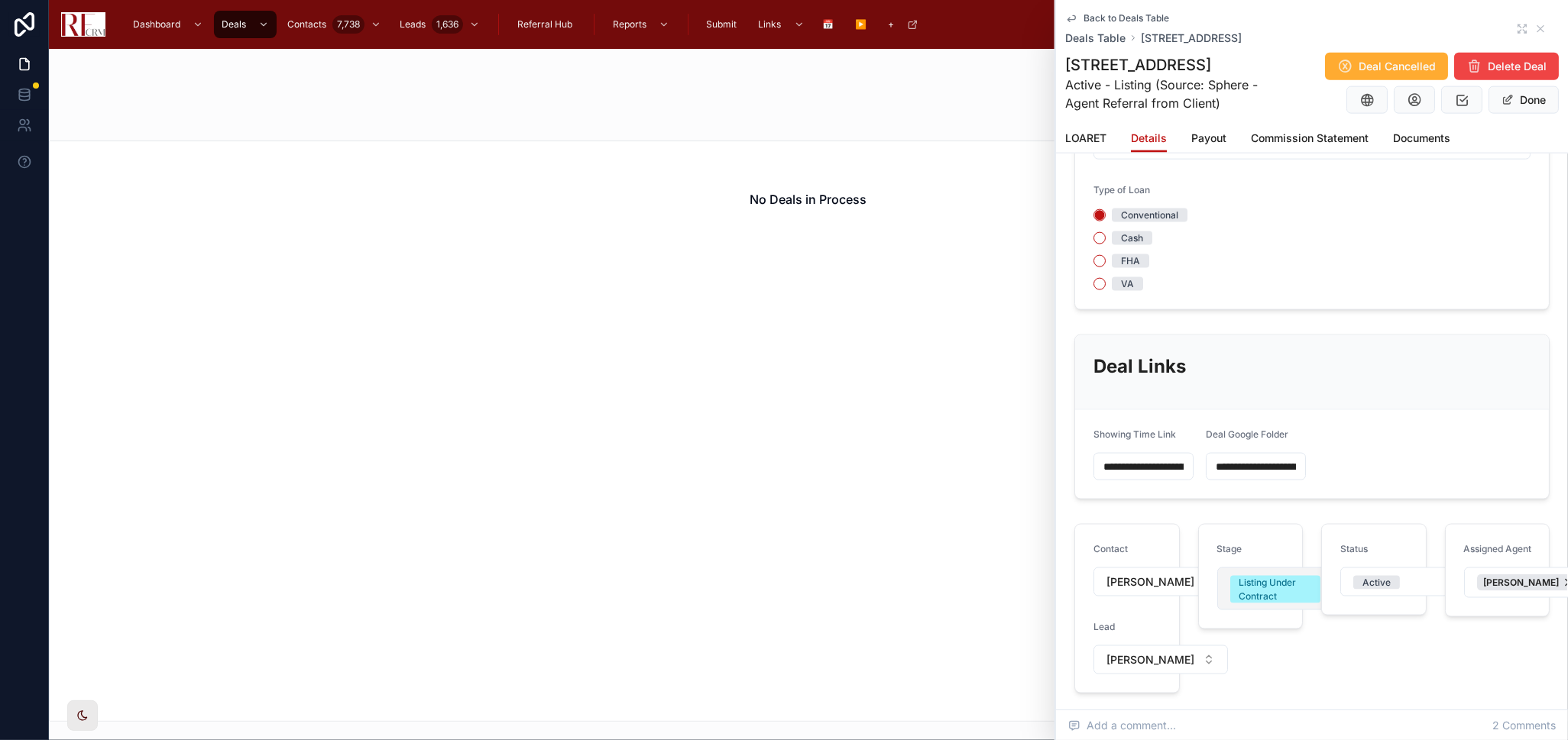
click at [1239, 576] on div "Listing Under Contract" at bounding box center [1275, 590] width 72 height 28
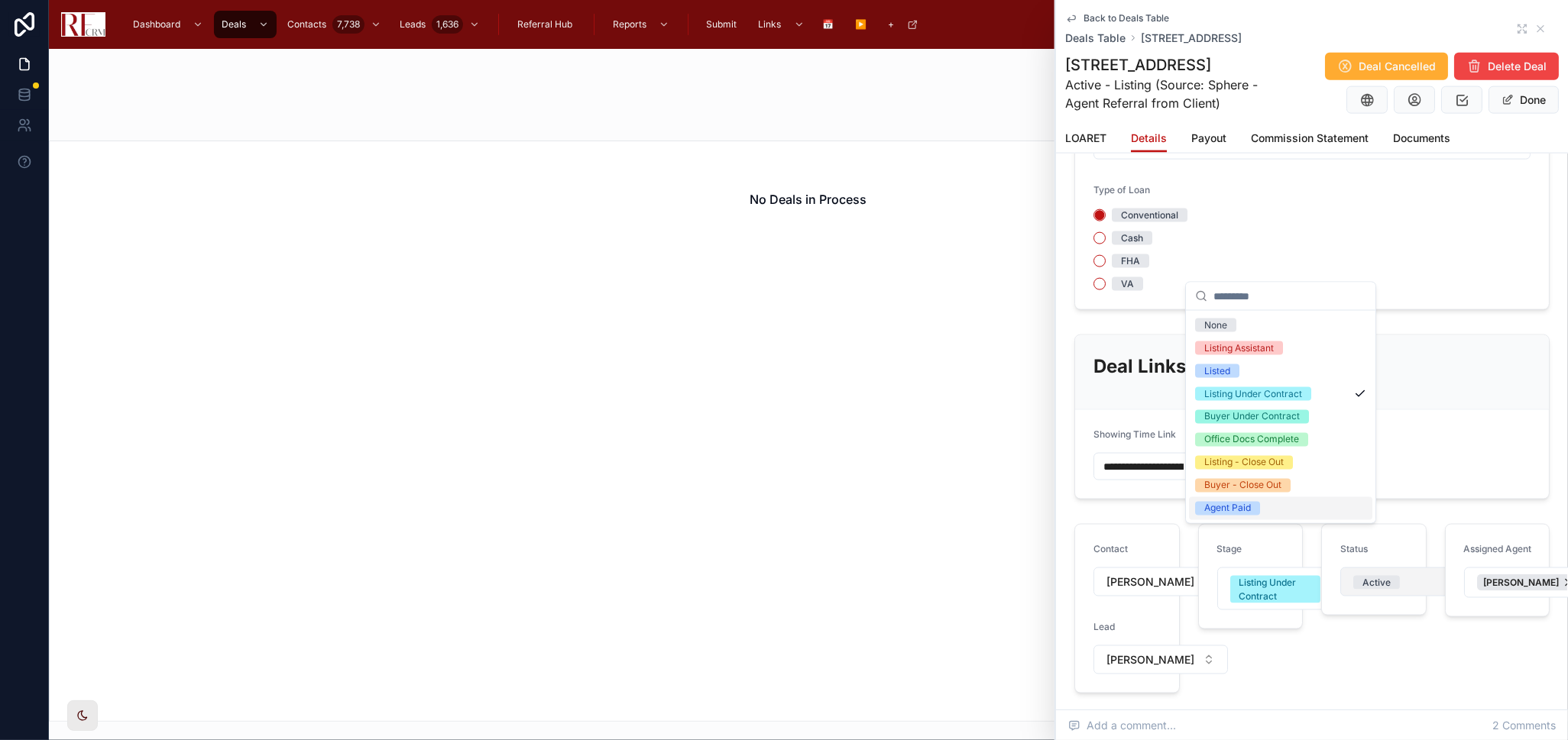
click at [1386, 567] on button "Active" at bounding box center [1407, 582] width 134 height 29
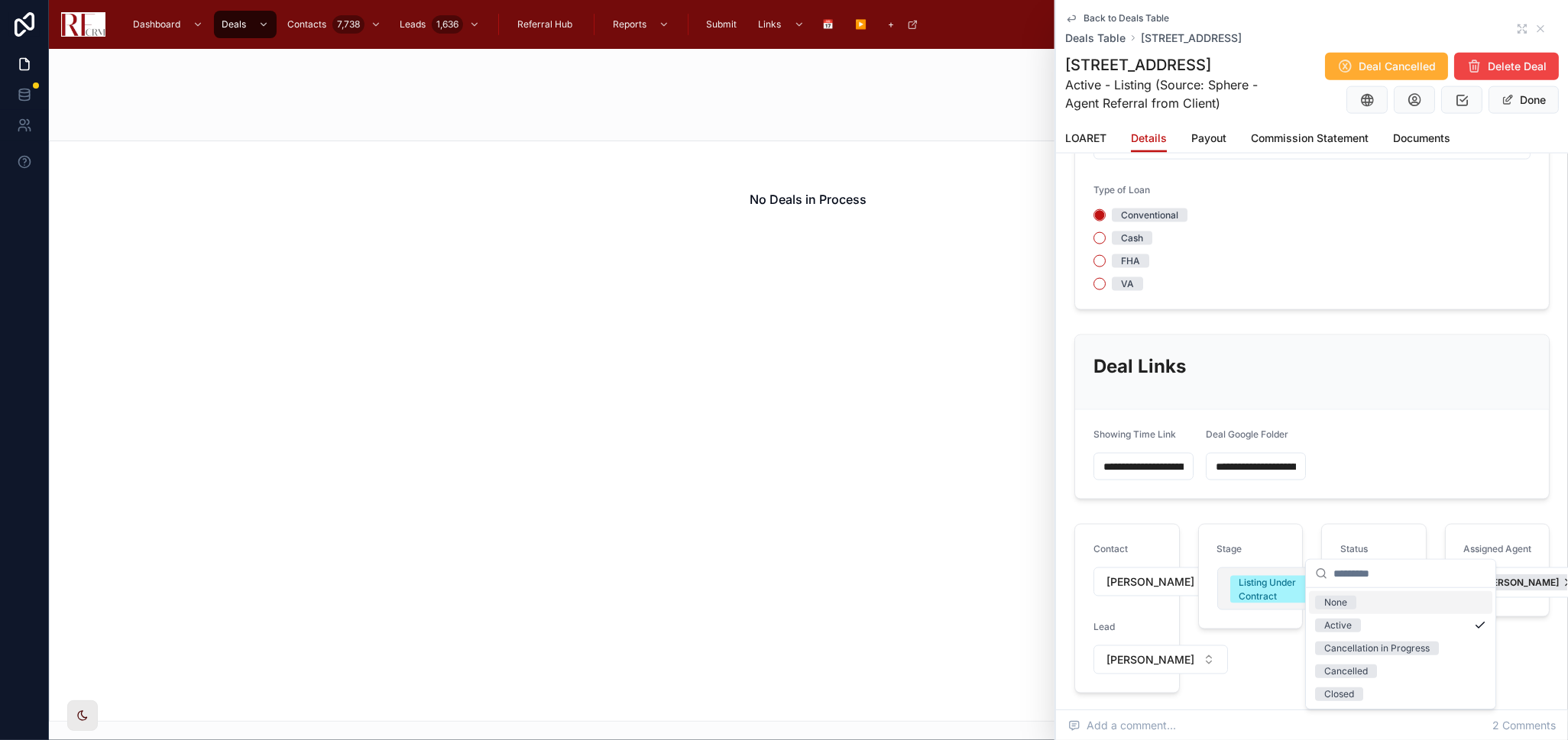
click at [1255, 576] on div "Listing Under Contract" at bounding box center [1275, 590] width 72 height 28
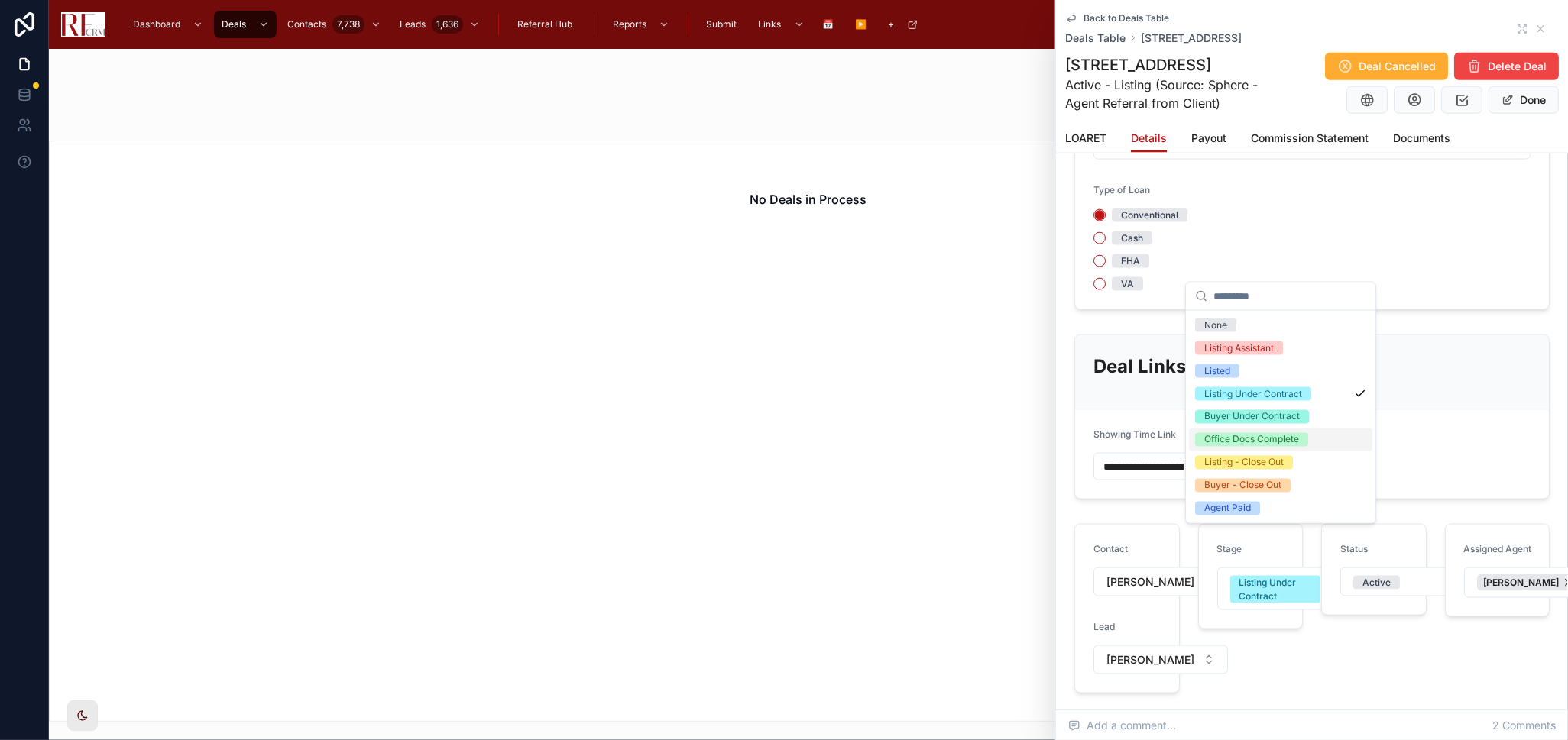
click at [1242, 443] on div "Office Docs Complete" at bounding box center [1251, 440] width 94 height 14
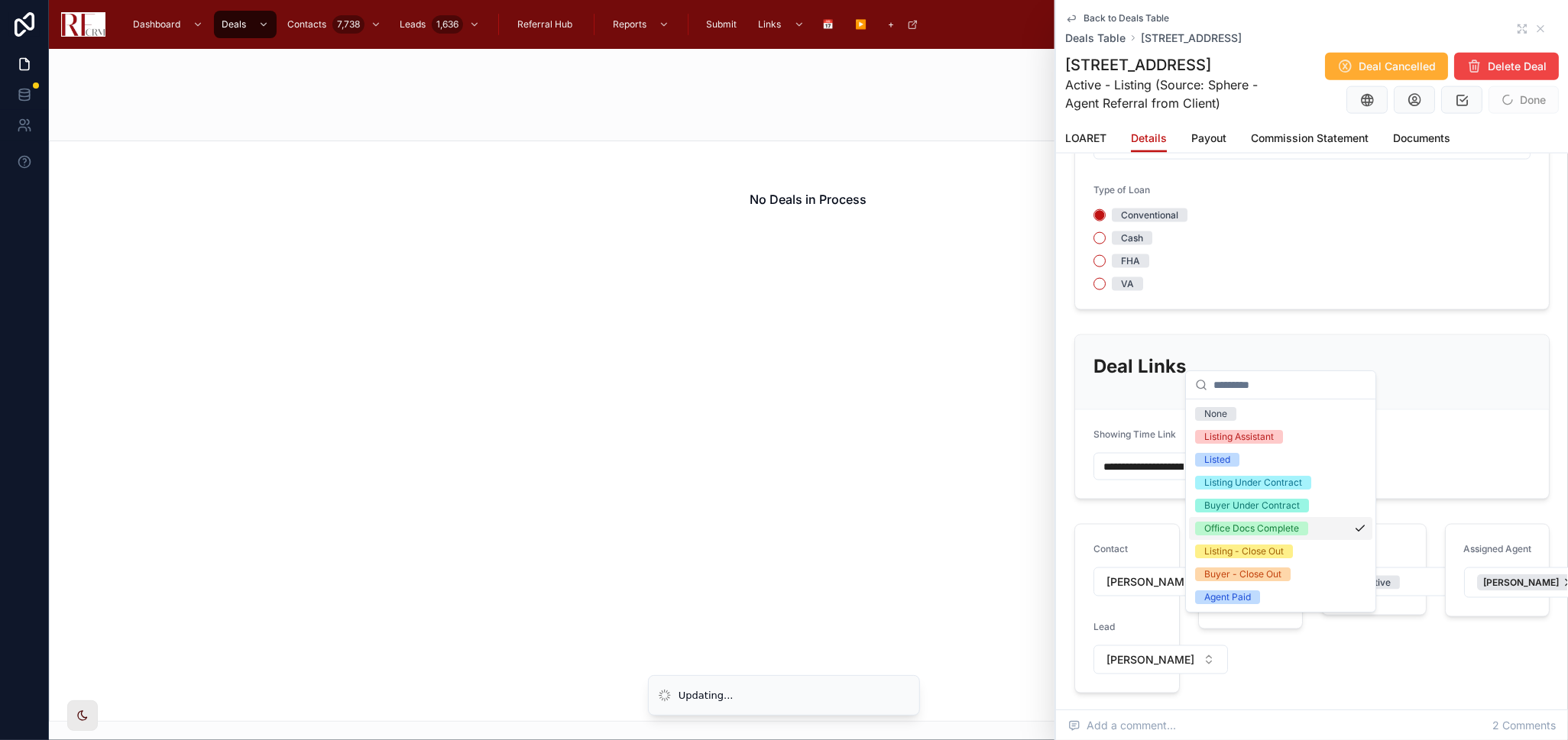
scroll to position [1438, 0]
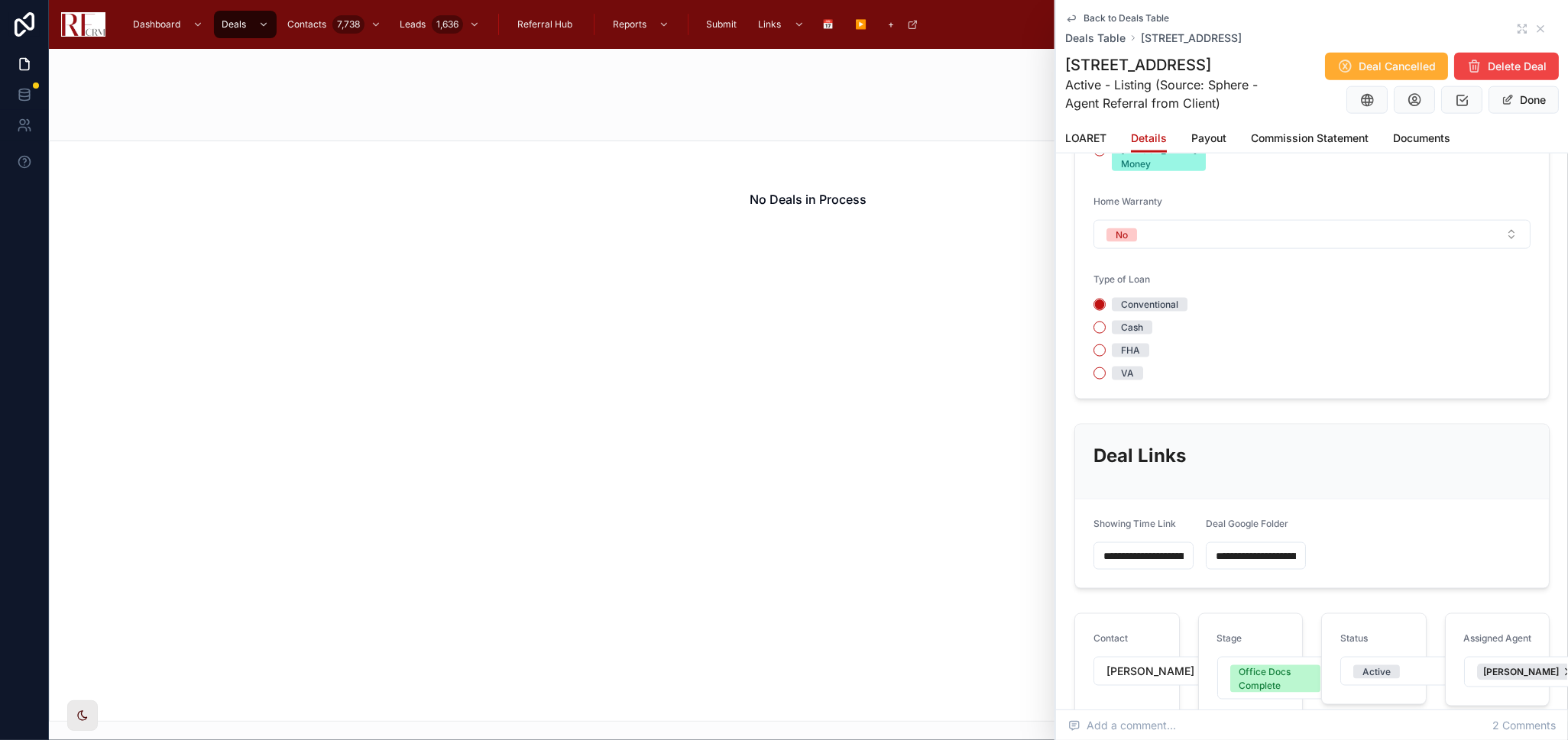
click at [1115, 15] on span "Back to Deals Table" at bounding box center [1126, 18] width 85 height 12
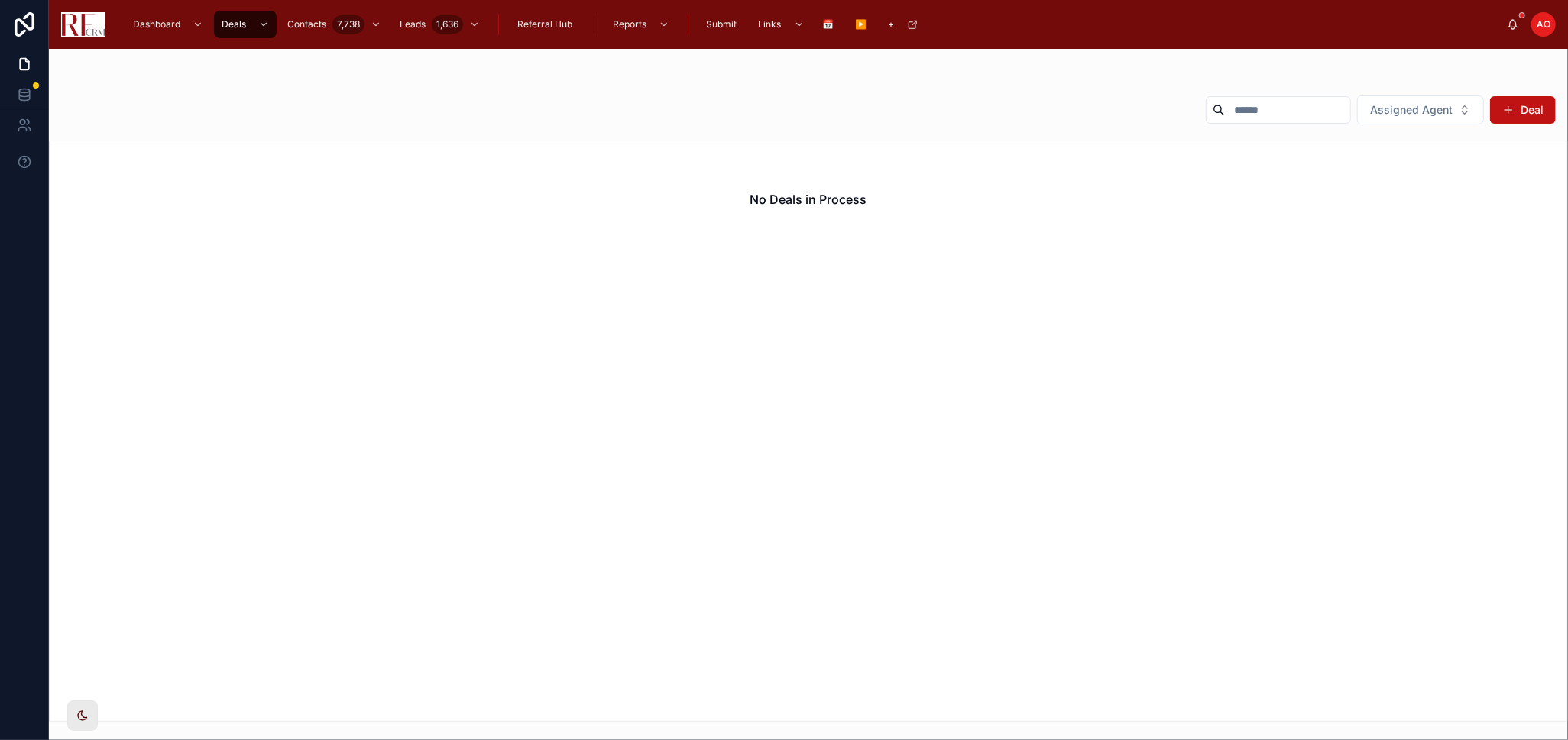
drag, startPoint x: 1249, startPoint y: 111, endPoint x: 1232, endPoint y: 110, distance: 17.0
click at [1249, 112] on input "text" at bounding box center [1287, 110] width 125 height 21
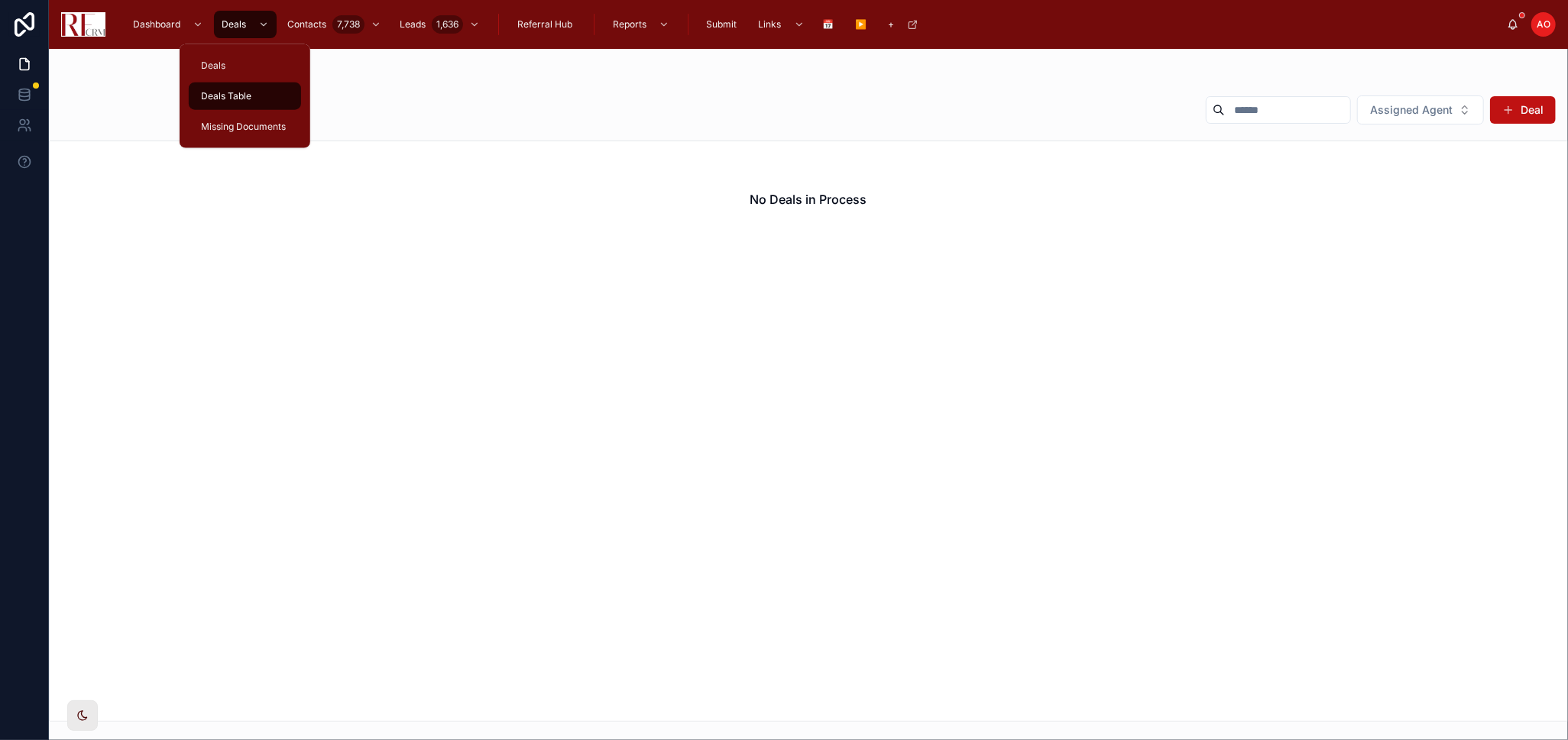
click at [238, 100] on div "Deals Table" at bounding box center [244, 96] width 94 height 24
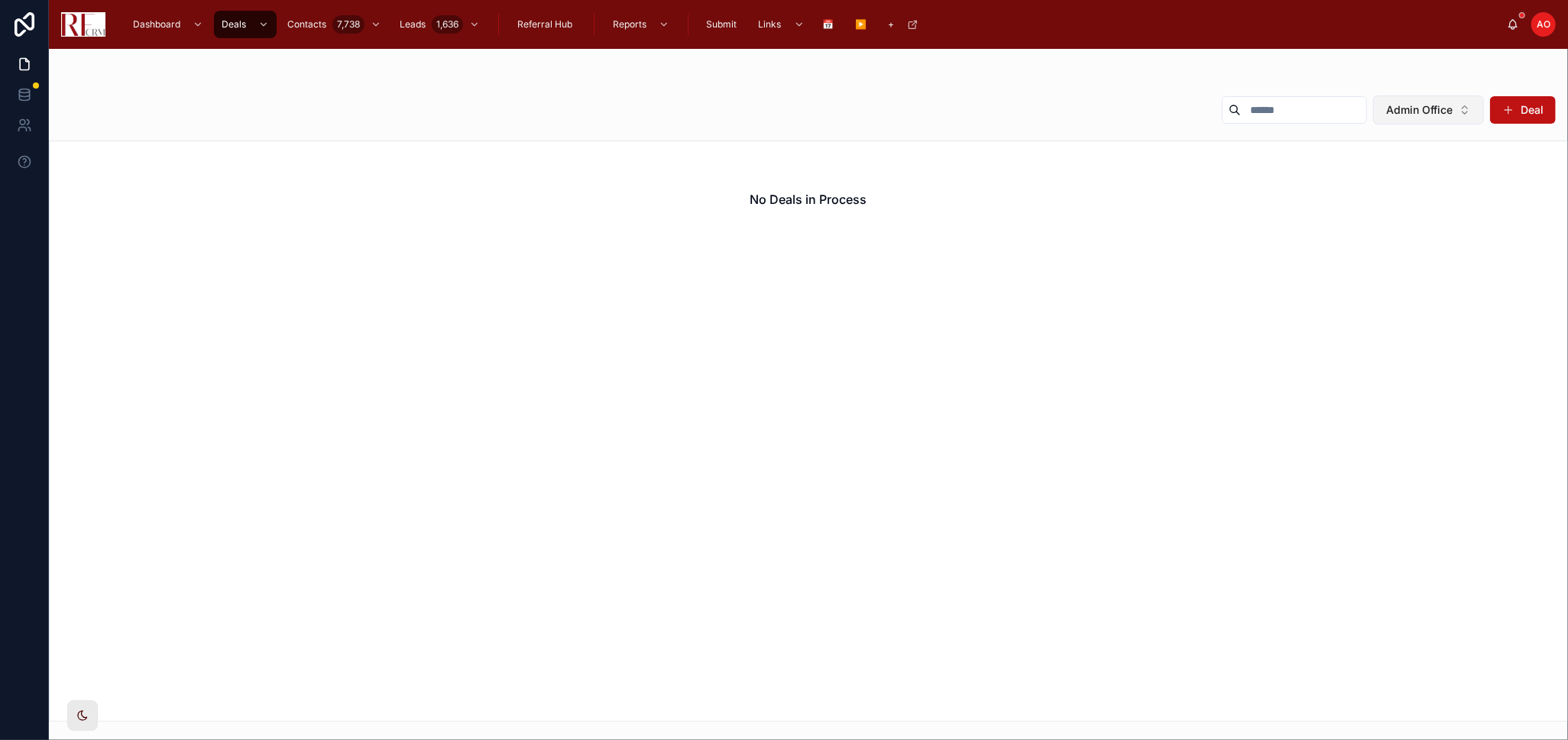
click at [1469, 105] on button "Admin Office" at bounding box center [1429, 110] width 111 height 29
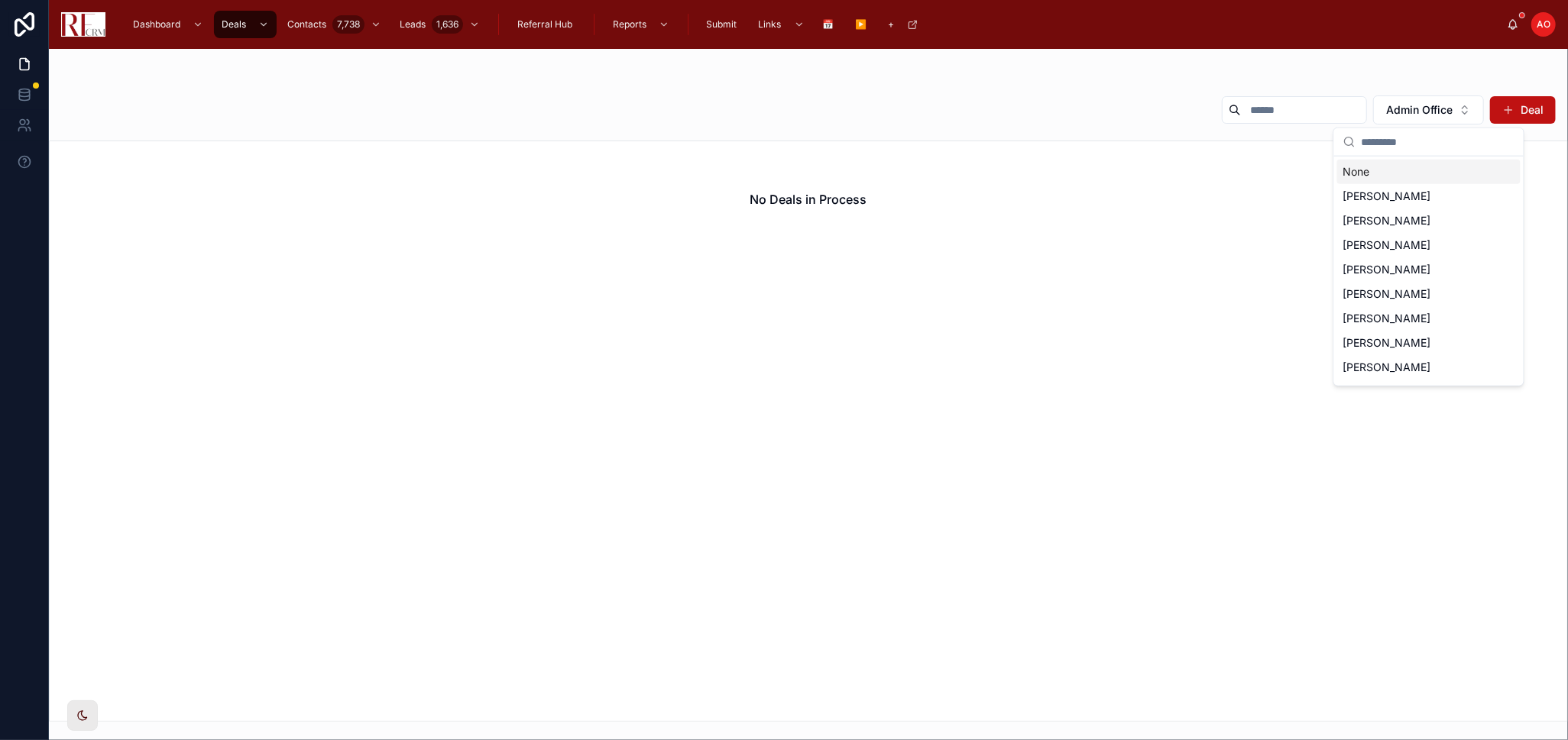
click at [1422, 169] on div "None" at bounding box center [1428, 172] width 183 height 24
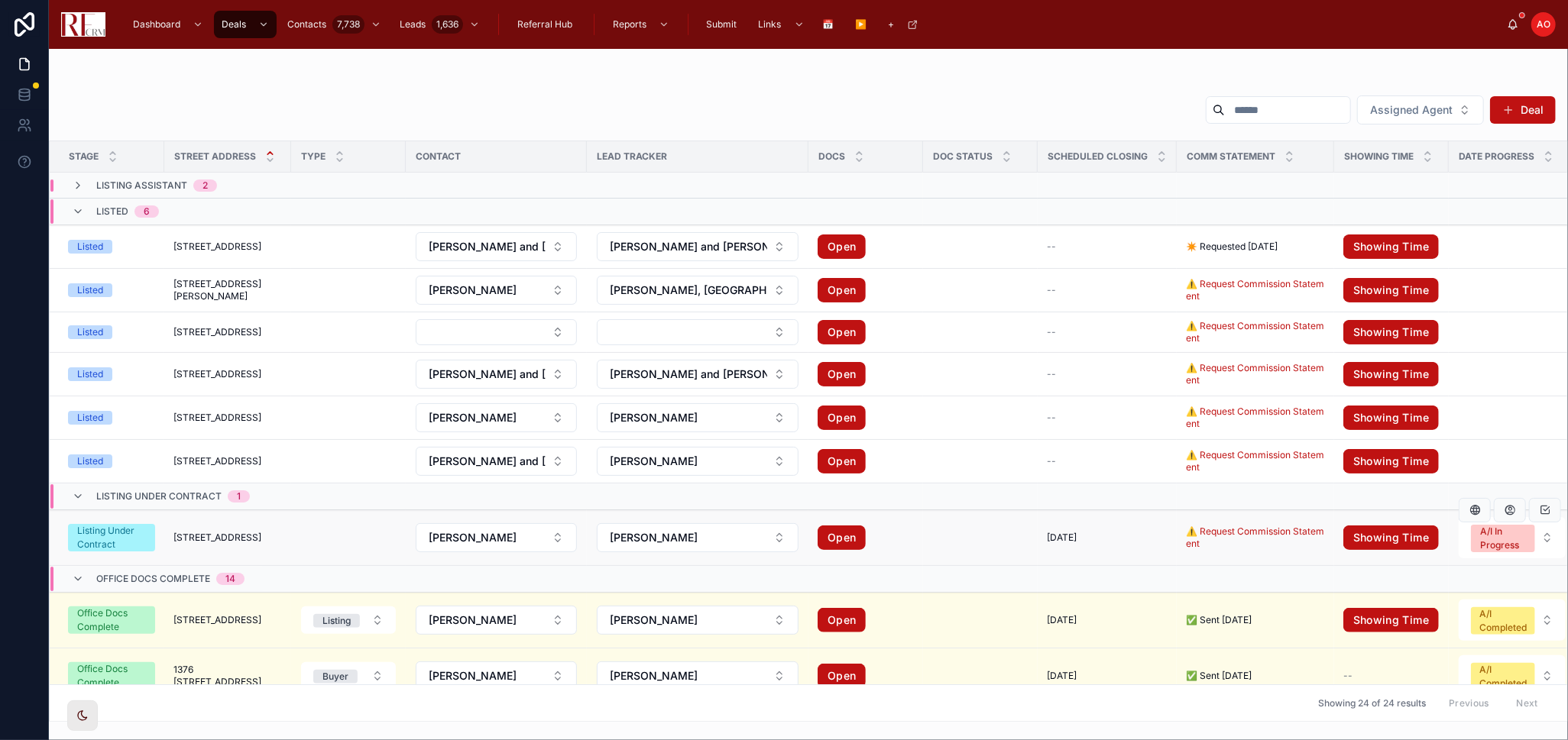
scroll to position [85, 0]
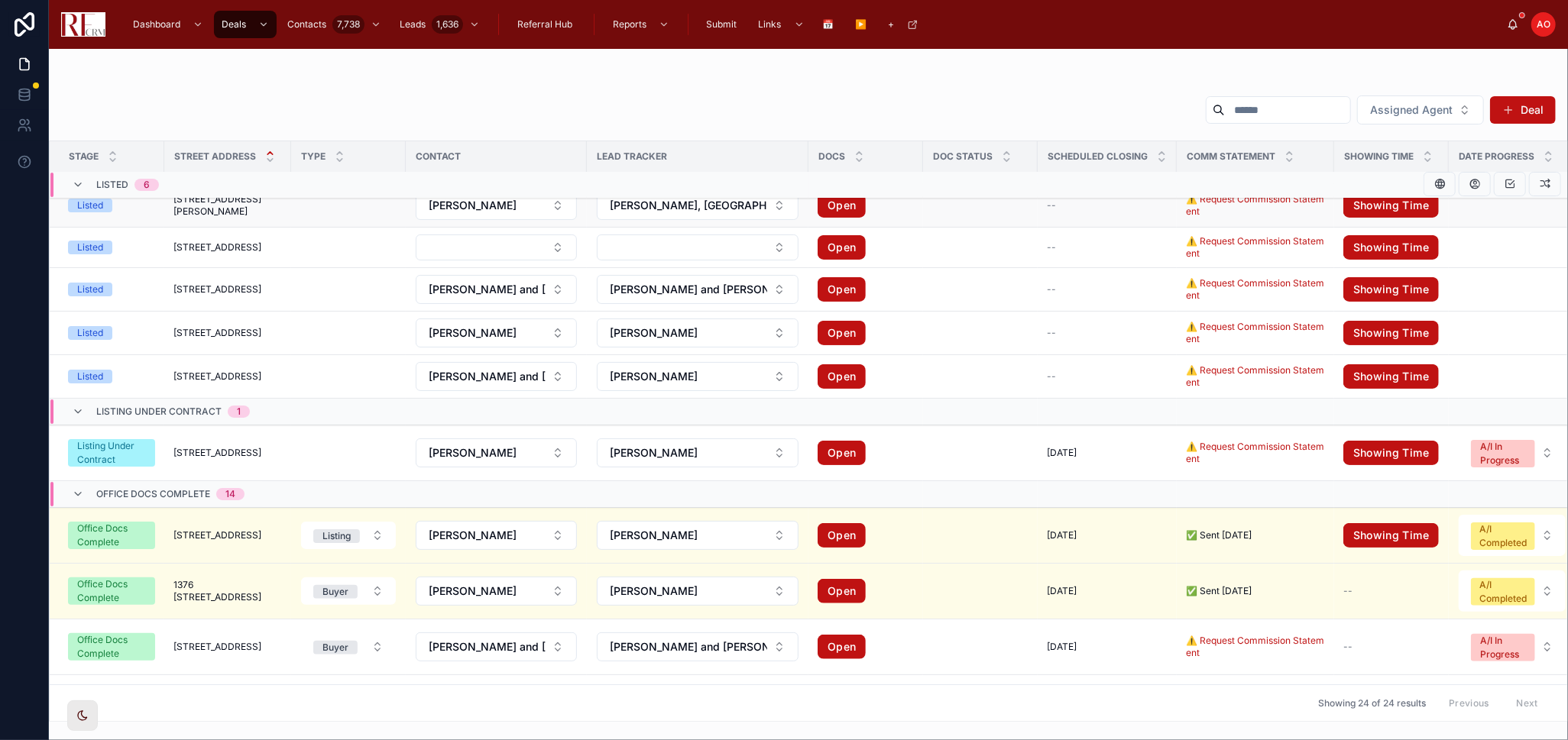
click at [953, 217] on td at bounding box center [980, 205] width 115 height 43
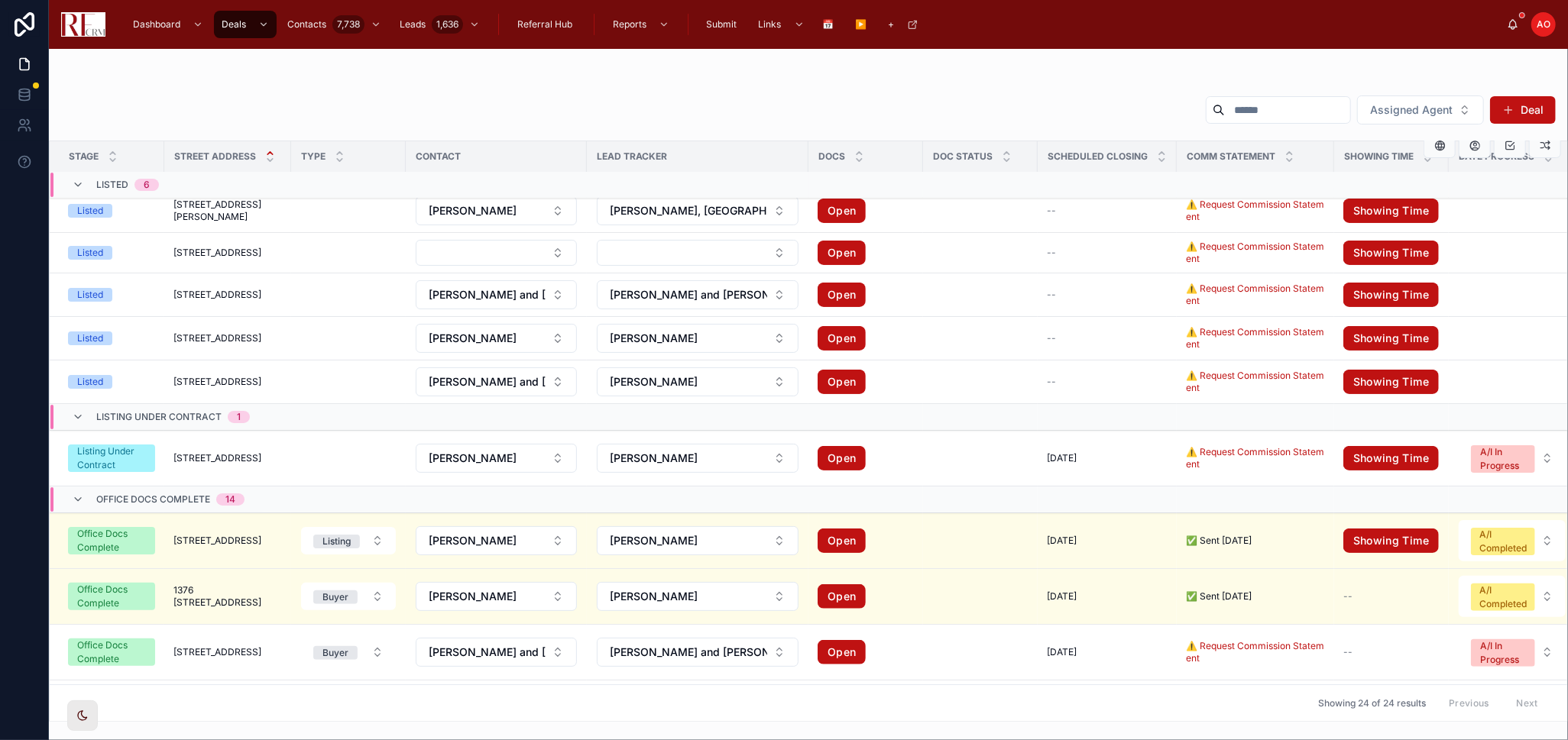
scroll to position [0, 0]
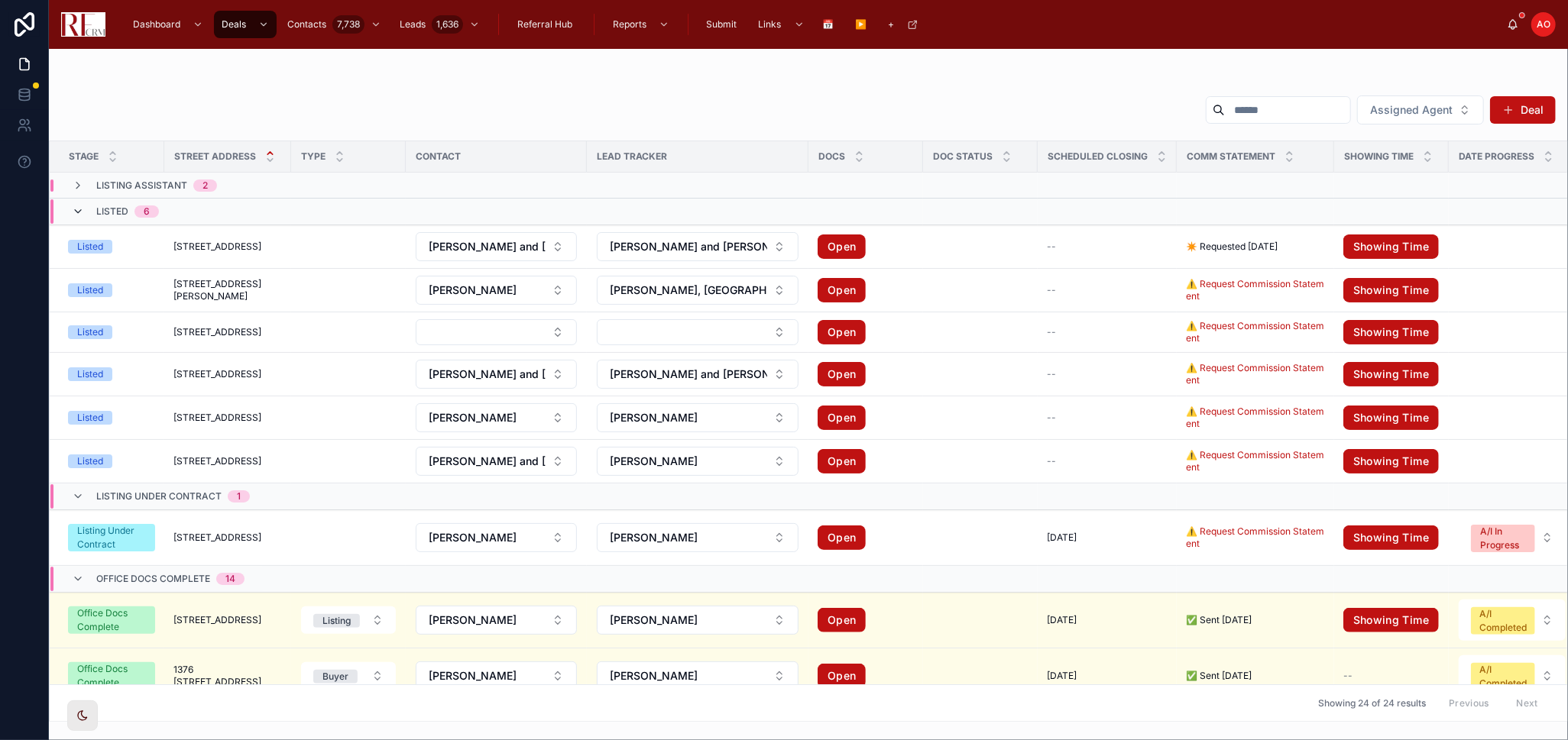
click at [81, 208] on icon at bounding box center [77, 211] width 12 height 12
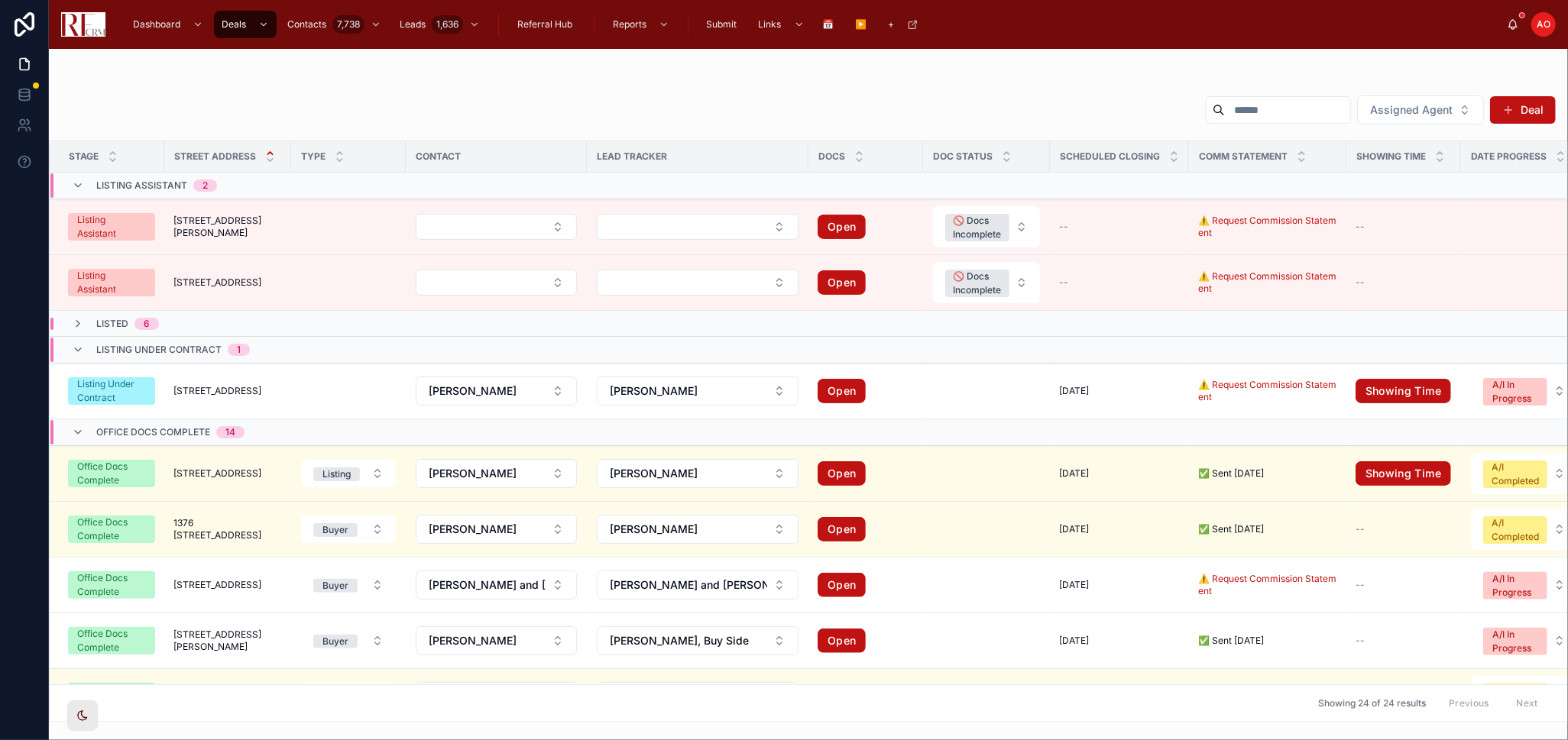
click at [81, 182] on icon at bounding box center [77, 186] width 12 height 12
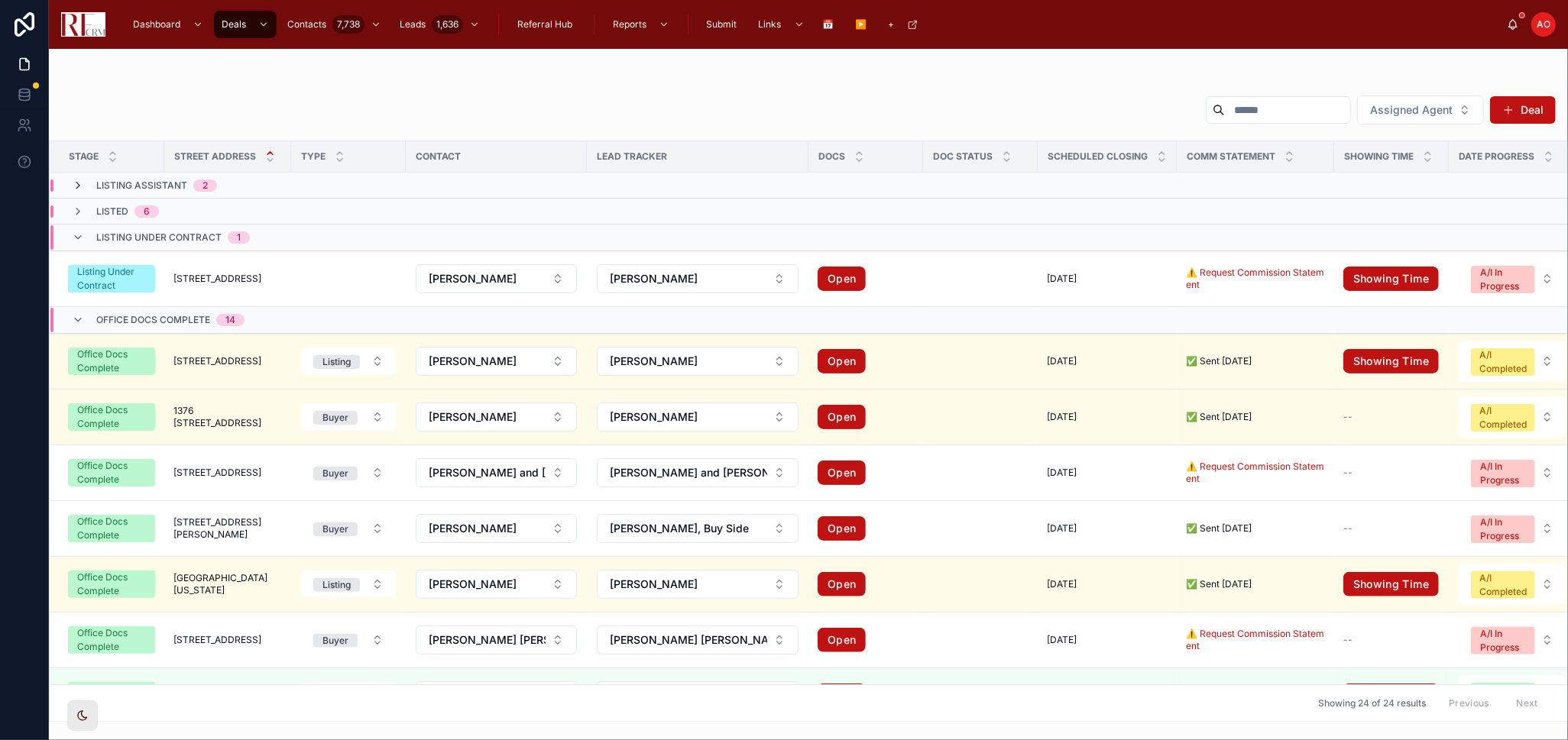
click at [73, 186] on icon at bounding box center [77, 186] width 12 height 12
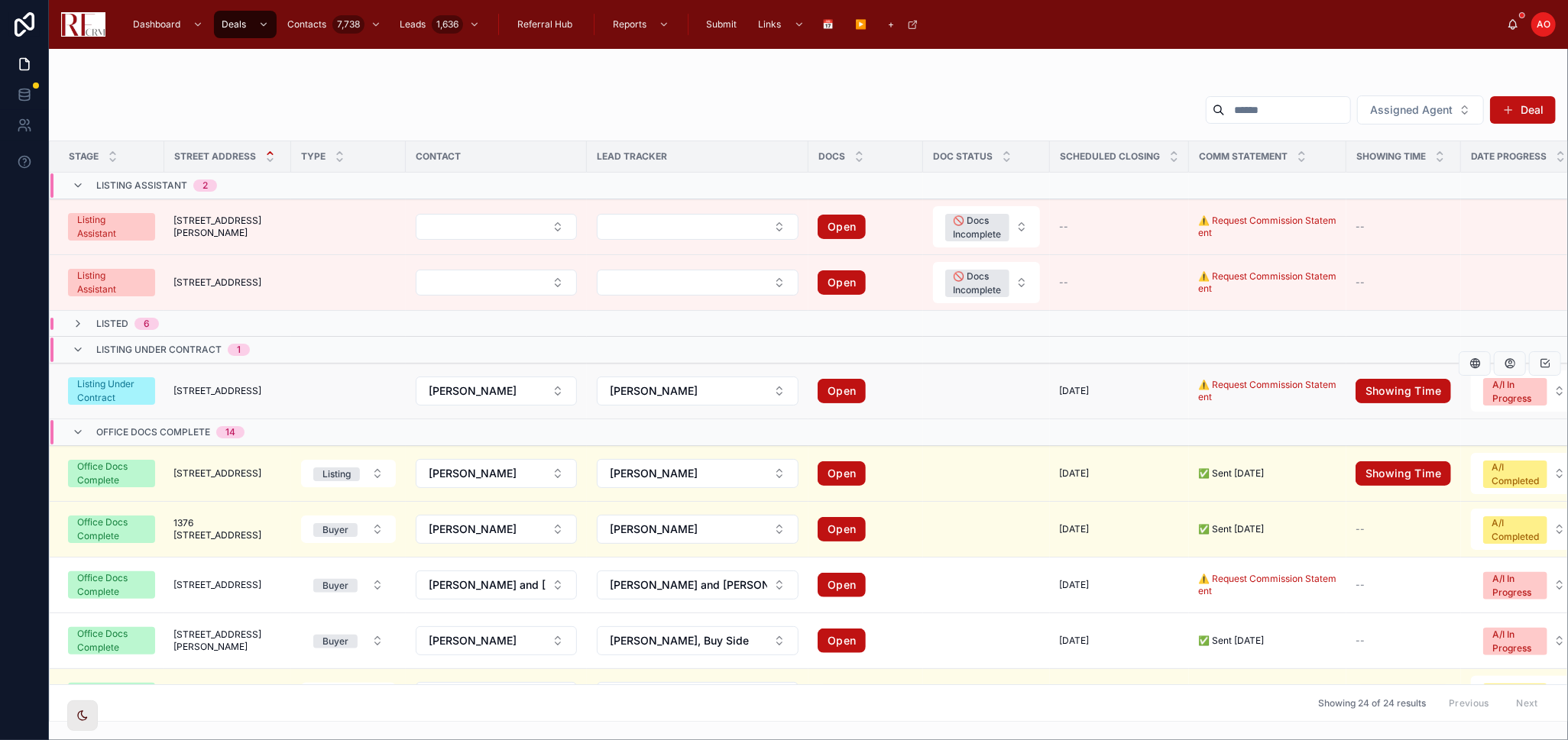
click at [1042, 390] on td at bounding box center [987, 392] width 127 height 56
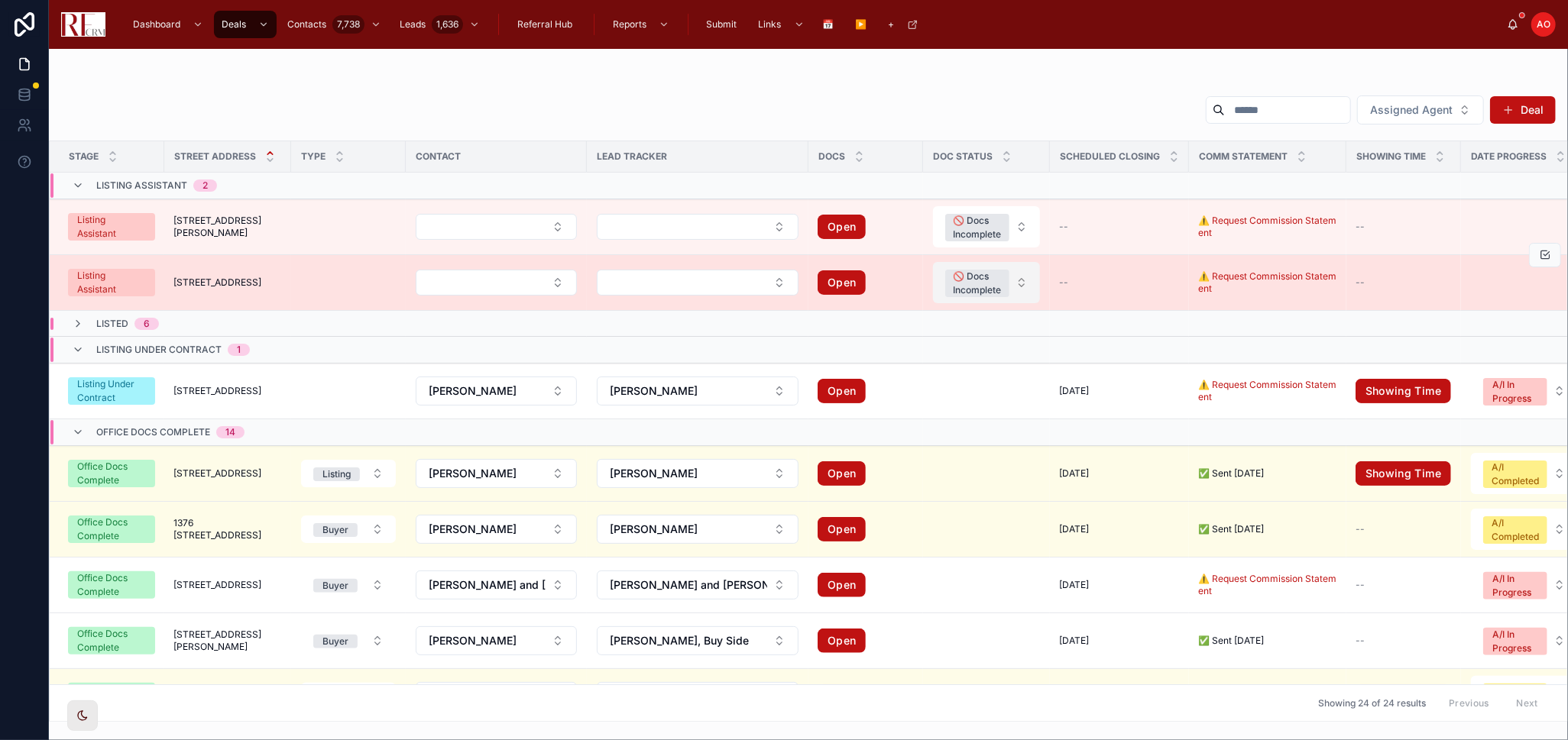
click at [1022, 294] on button "🚫 Docs Incomplete" at bounding box center [986, 282] width 107 height 42
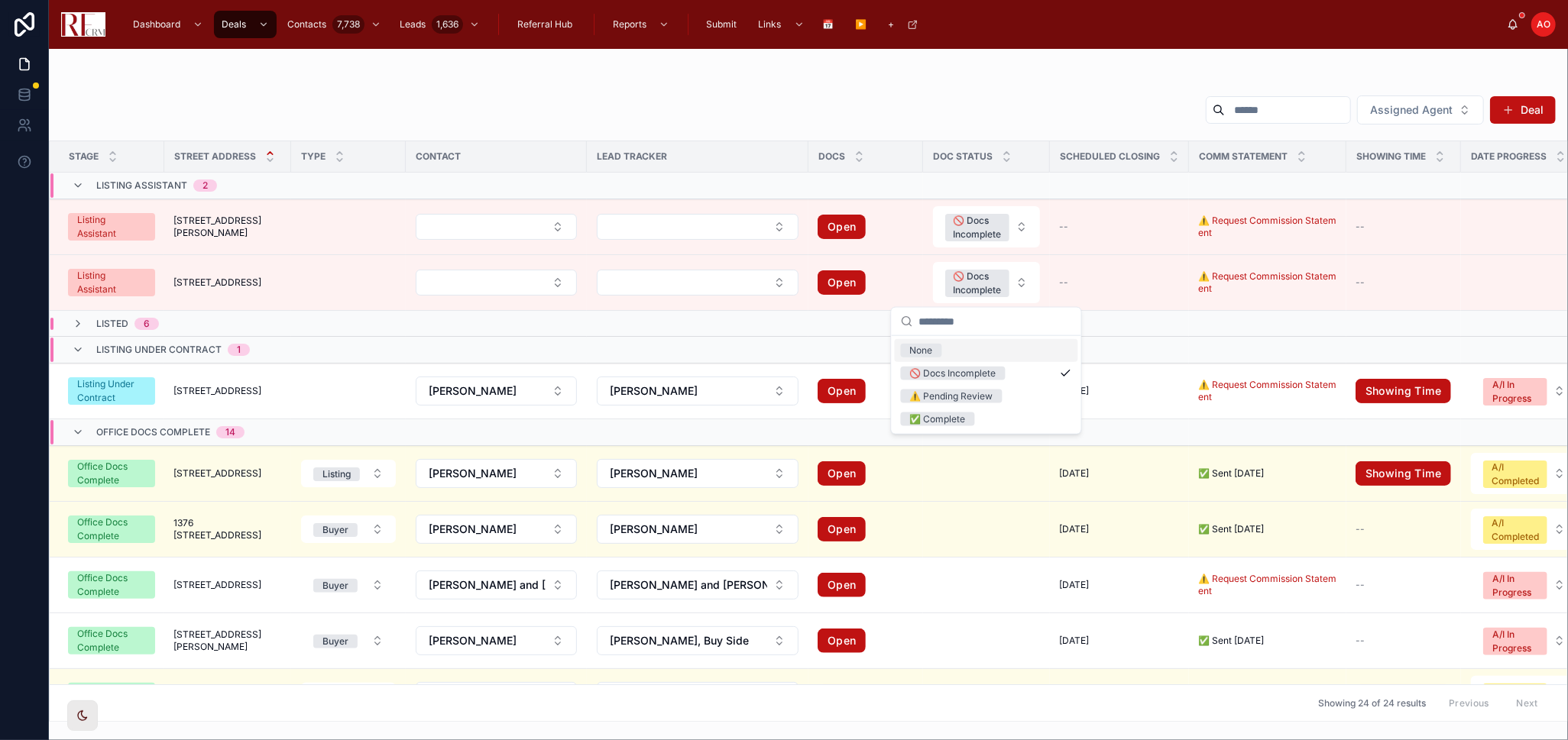
click at [651, 338] on td at bounding box center [698, 350] width 221 height 27
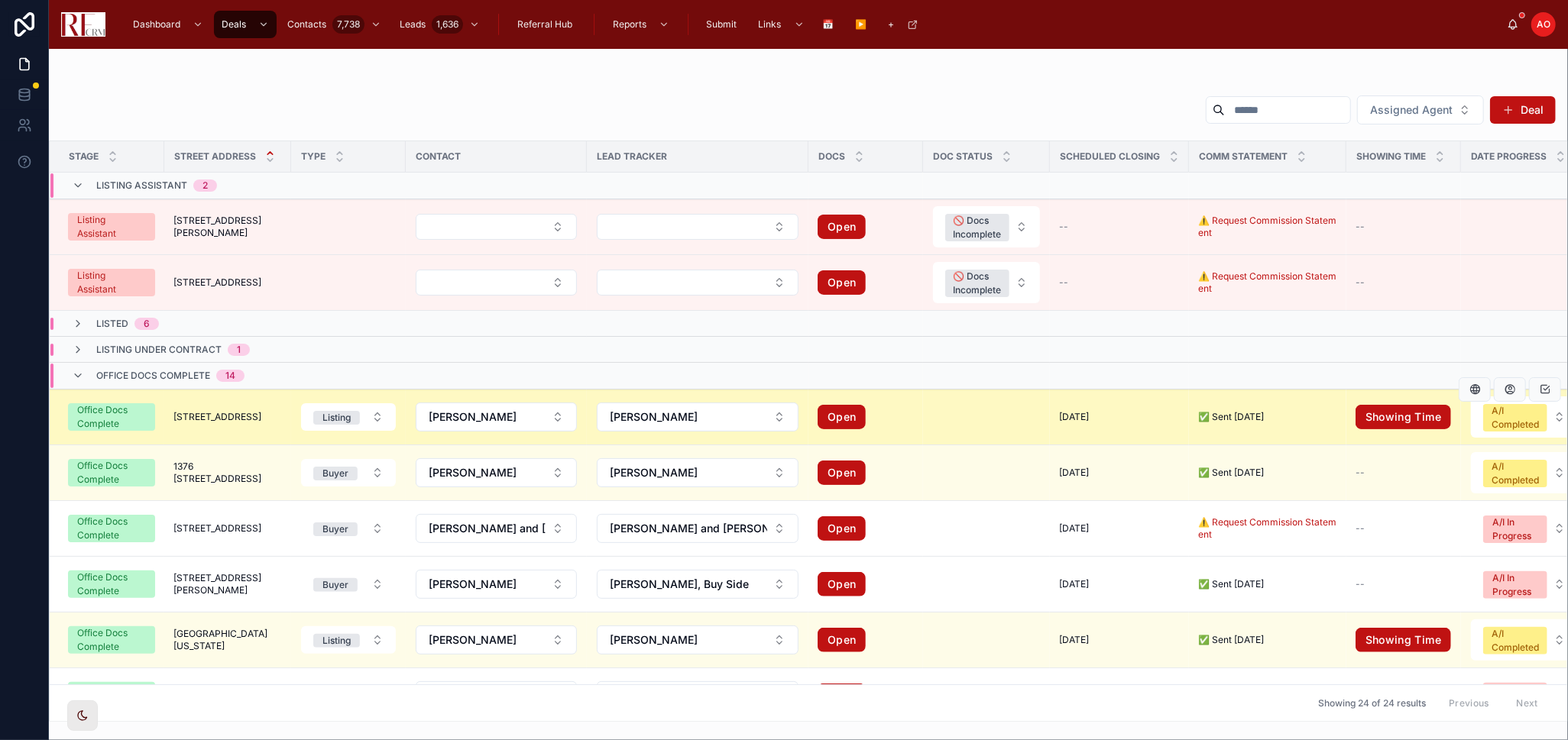
click at [973, 416] on td at bounding box center [987, 418] width 127 height 56
click at [977, 416] on td at bounding box center [987, 418] width 127 height 56
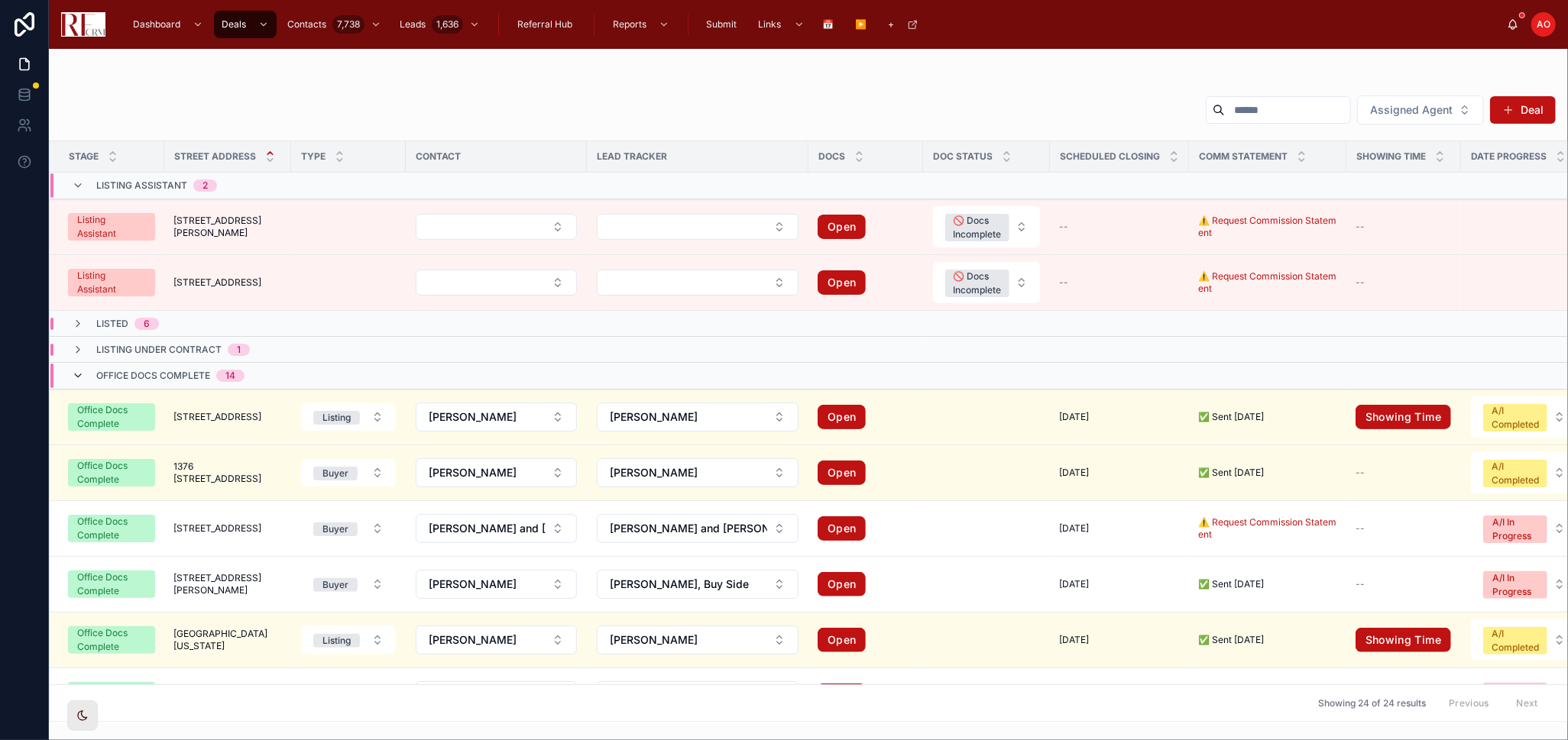
click at [80, 374] on icon at bounding box center [77, 375] width 12 height 12
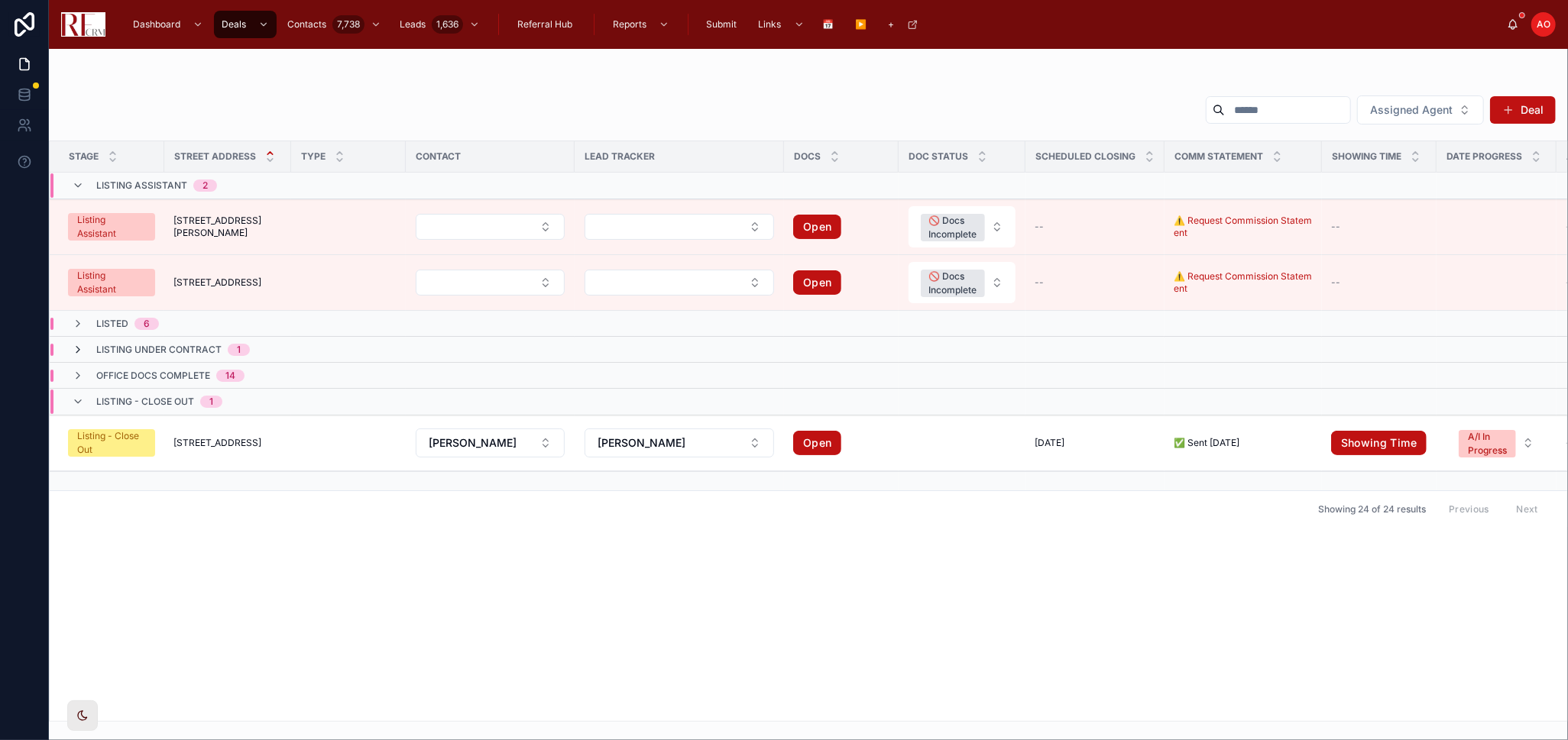
click at [77, 349] on icon at bounding box center [77, 349] width 12 height 12
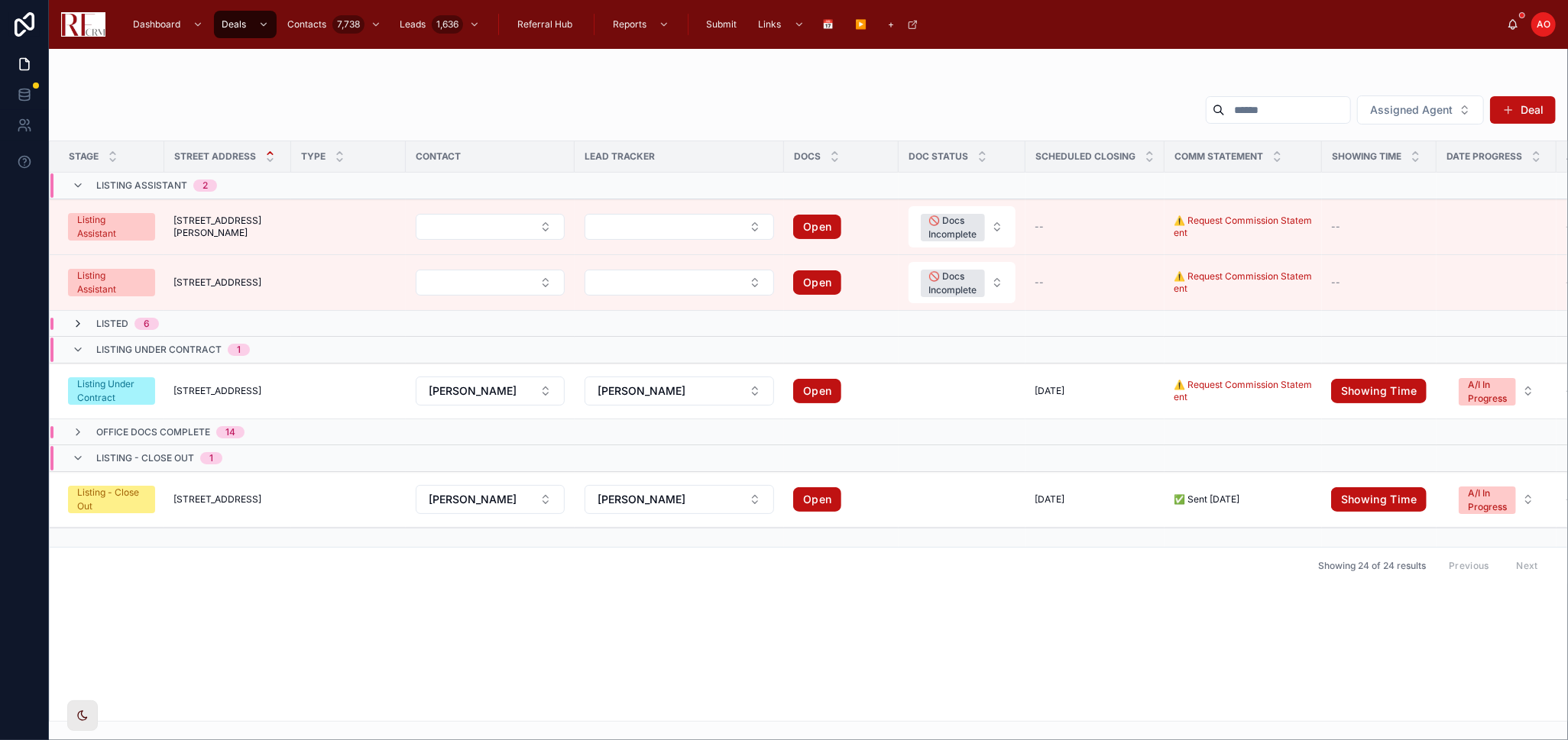
click at [82, 321] on icon at bounding box center [77, 323] width 12 height 12
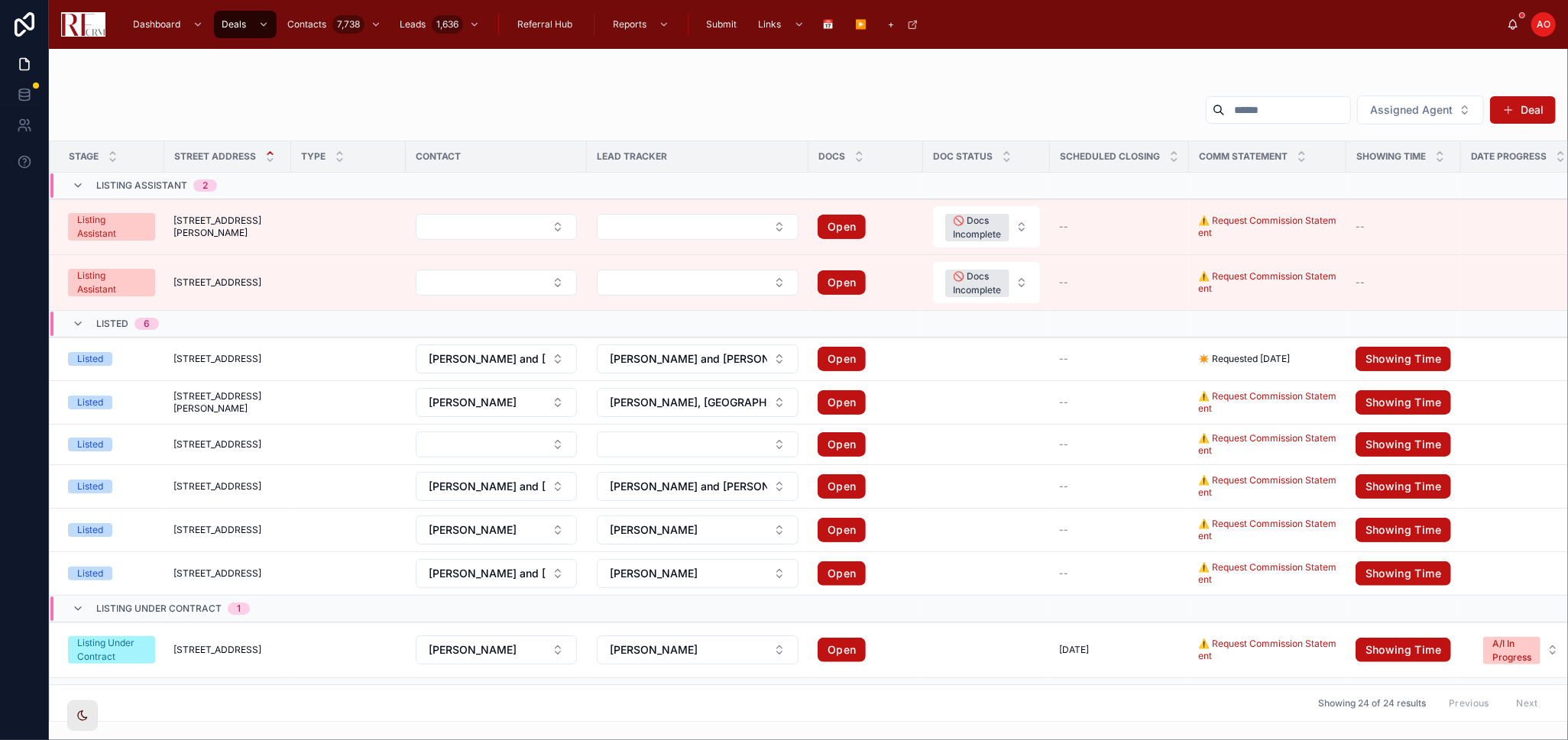
scroll to position [134, 0]
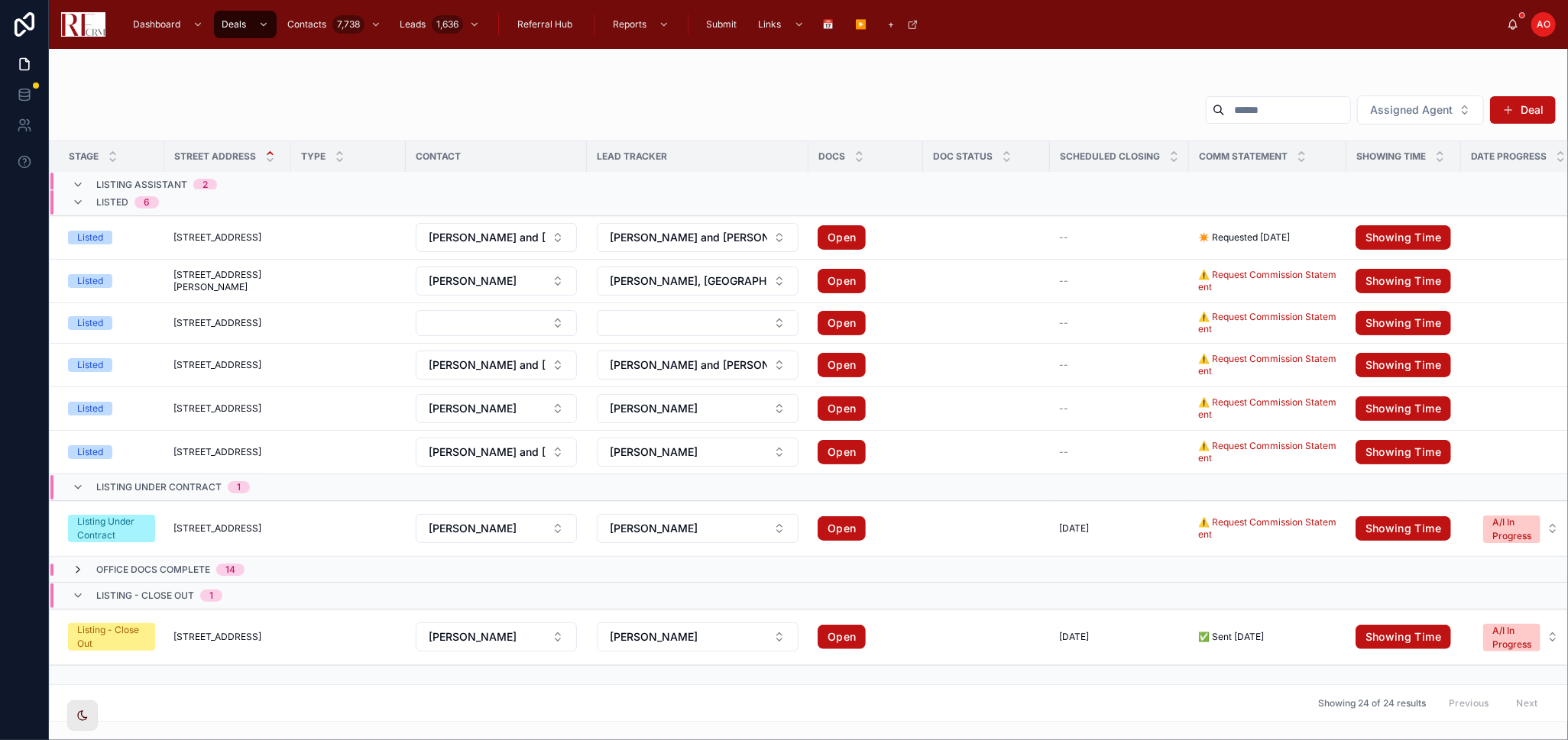
click at [81, 564] on icon at bounding box center [77, 570] width 12 height 12
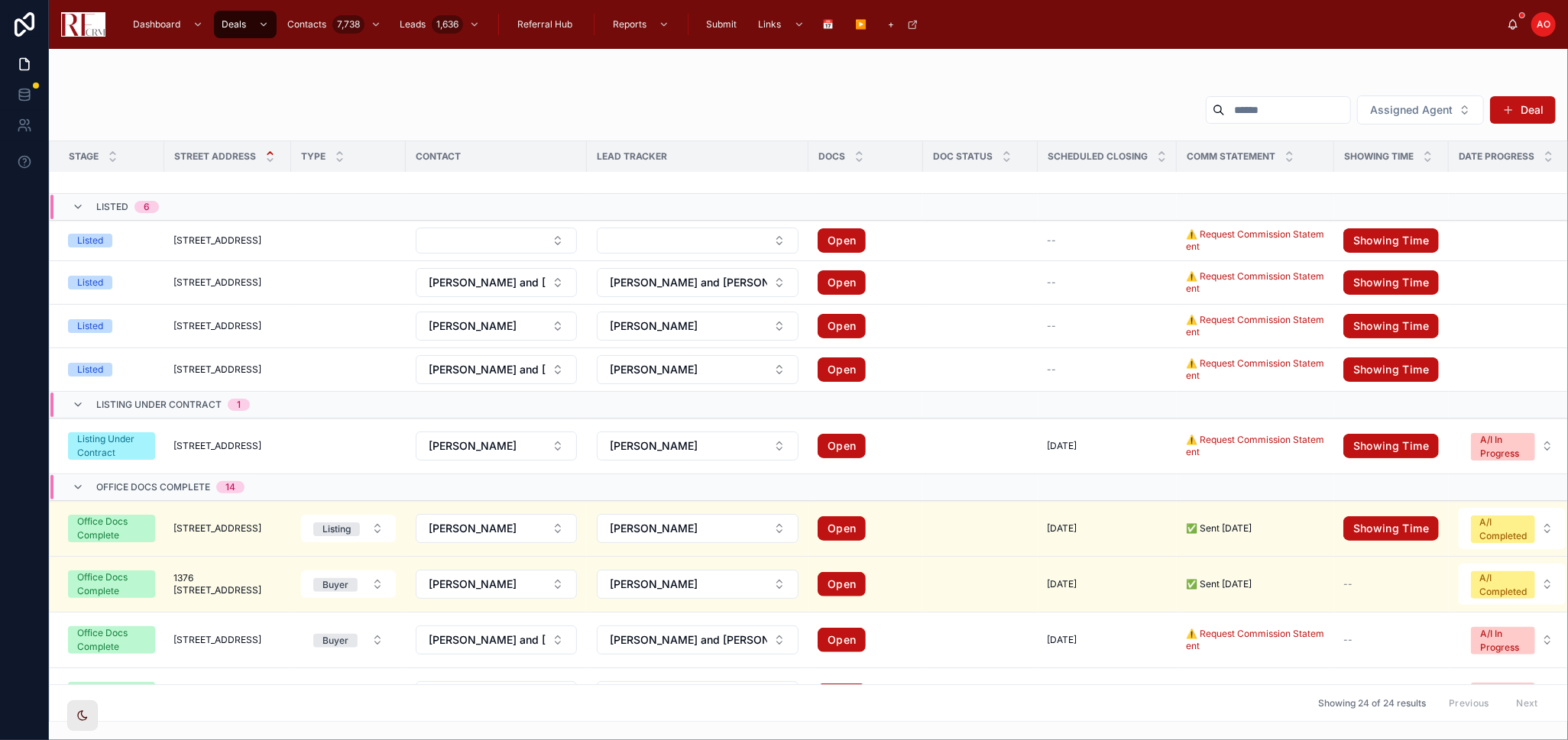
scroll to position [861, 0]
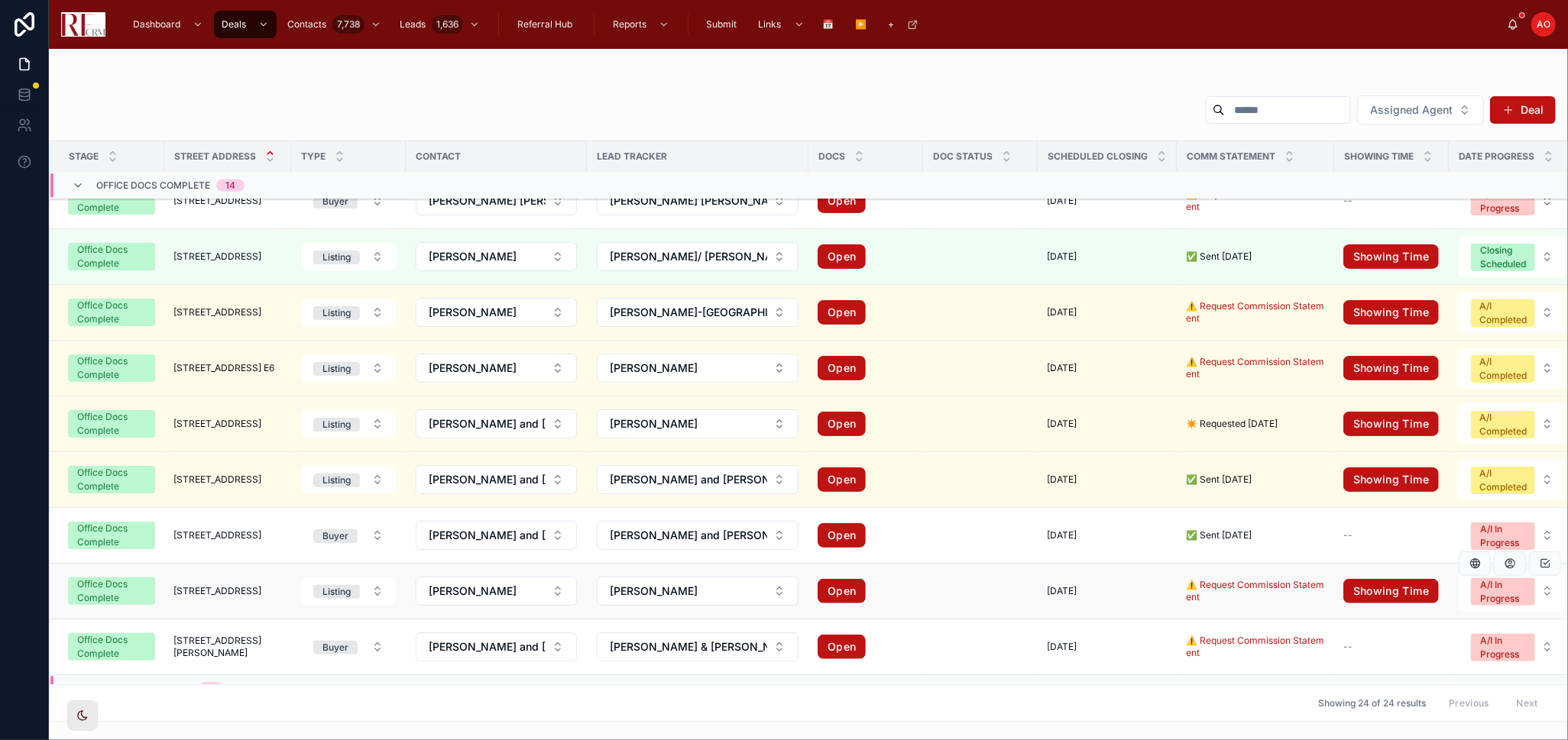
click at [193, 585] on span "7784 Huntington Circle South" at bounding box center [217, 591] width 88 height 12
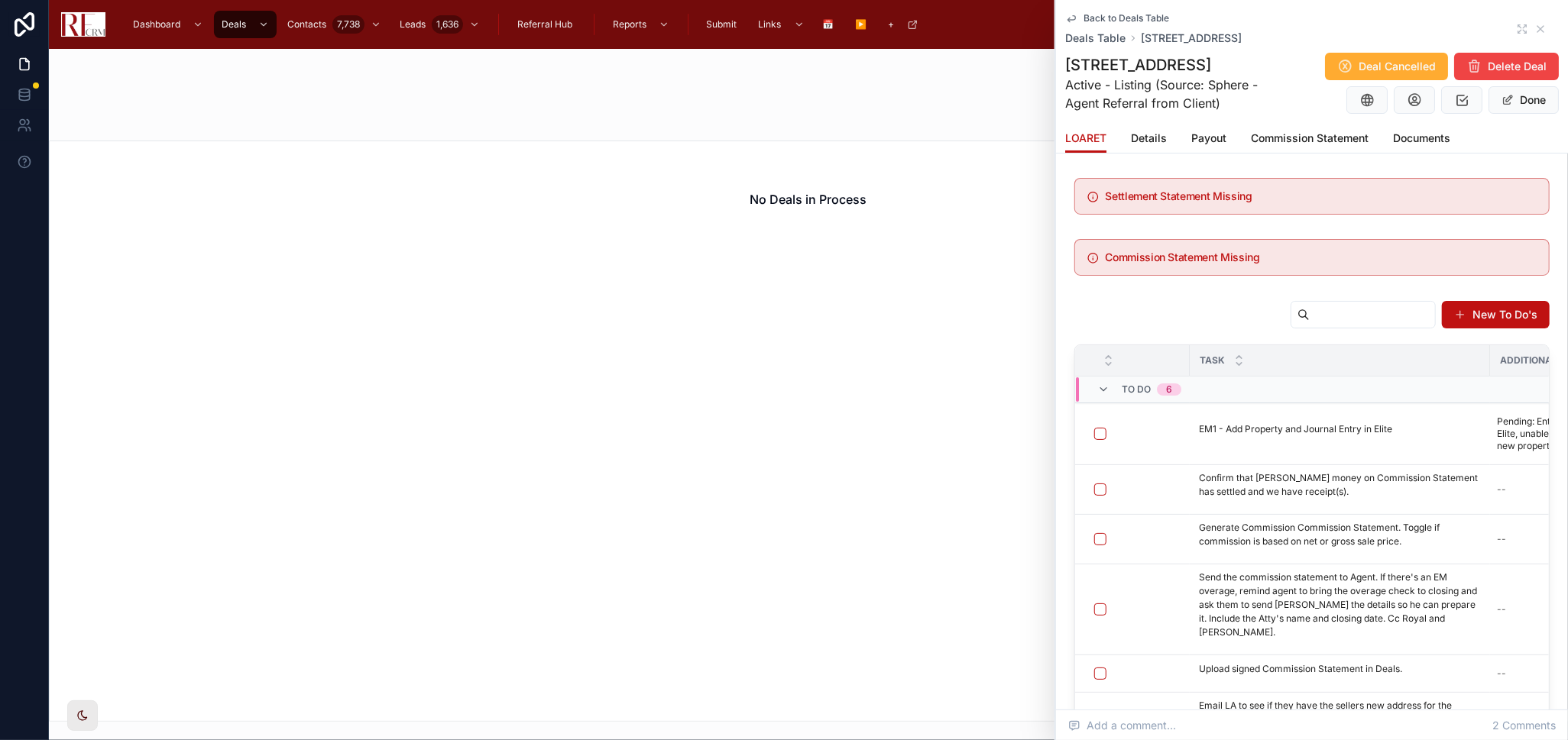
click at [1065, 17] on icon at bounding box center [1071, 18] width 12 height 12
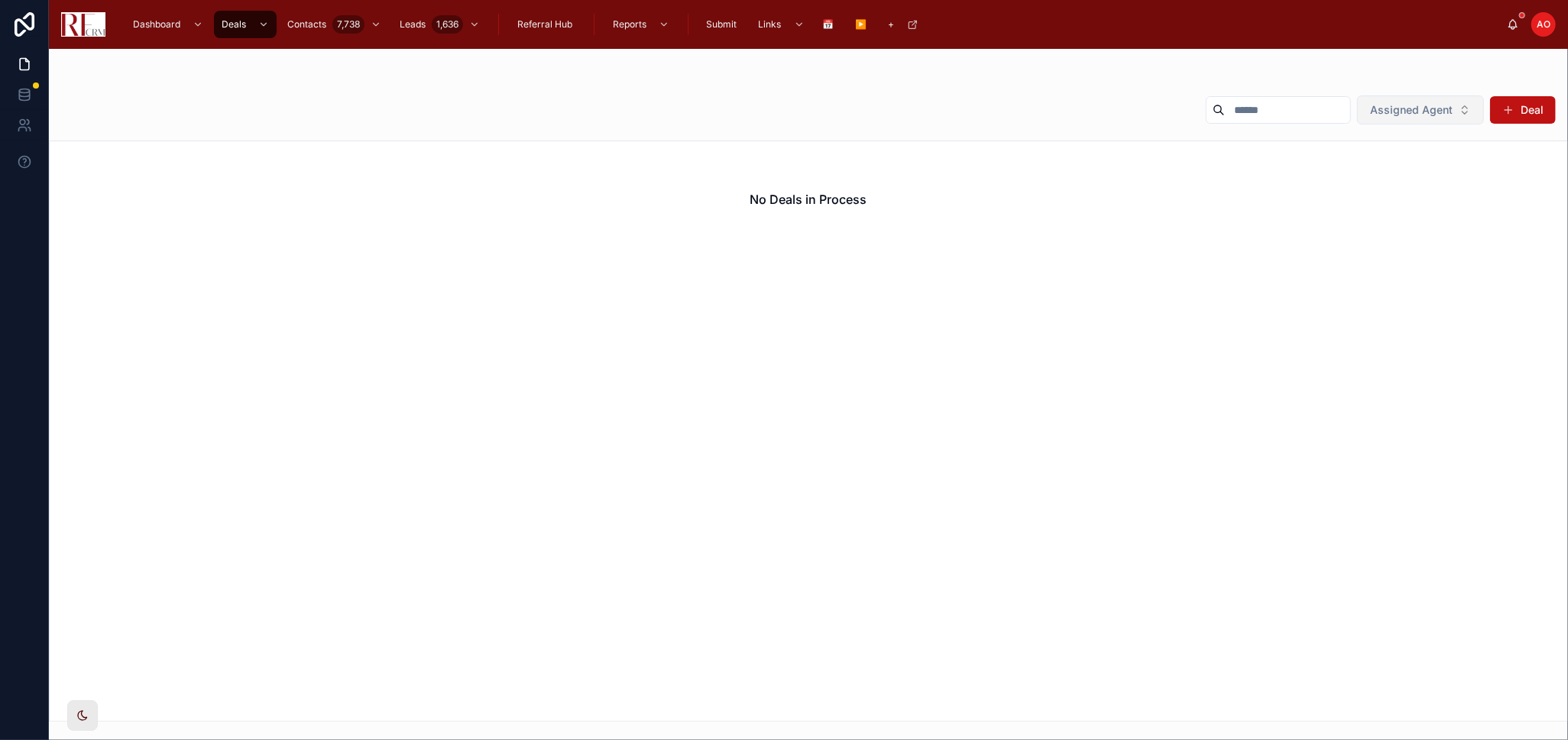
click at [1430, 110] on span "Assigned Agent" at bounding box center [1411, 110] width 82 height 15
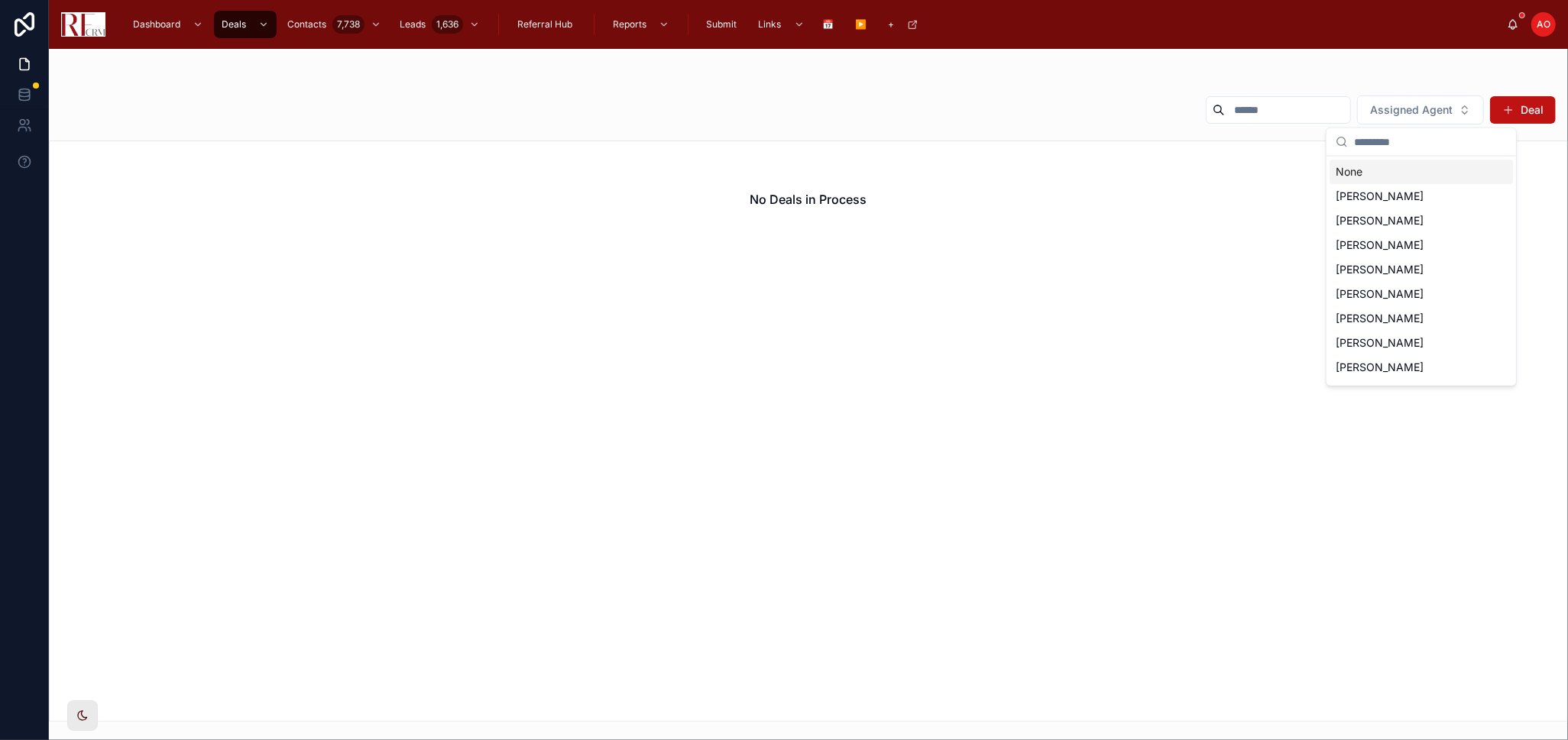
click at [1395, 179] on div "None" at bounding box center [1421, 172] width 183 height 24
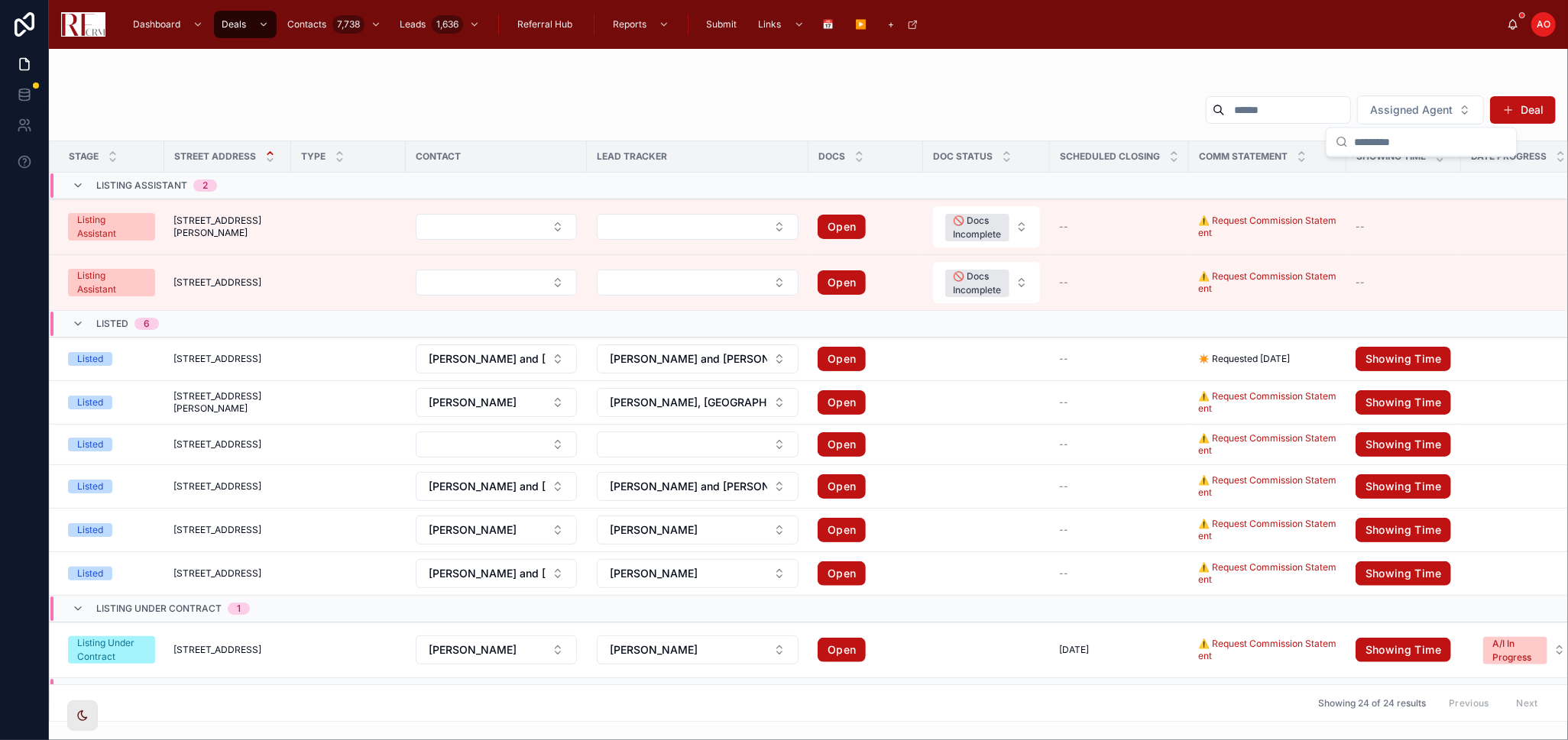
click at [1272, 107] on input "text" at bounding box center [1287, 110] width 125 height 21
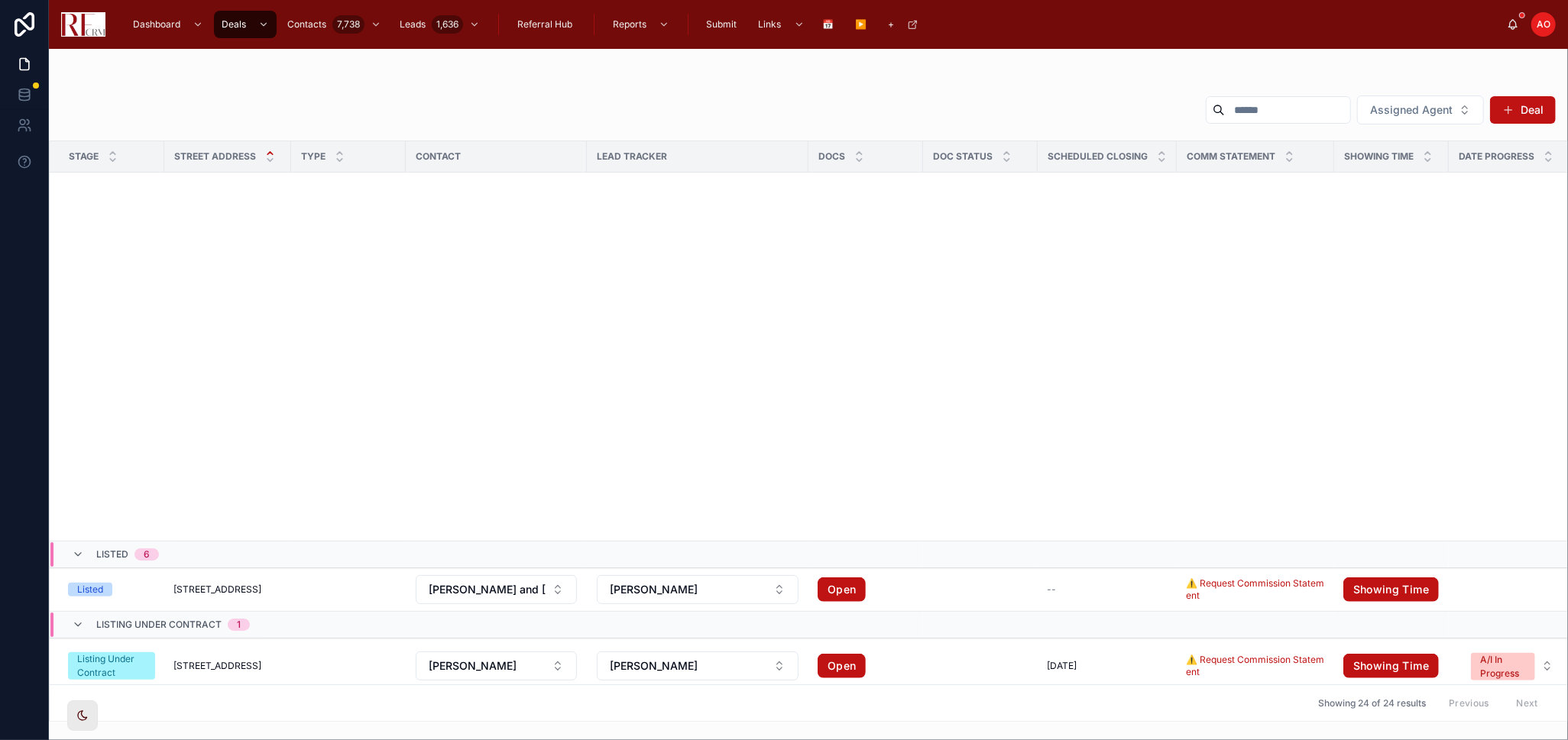
scroll to position [727, 0]
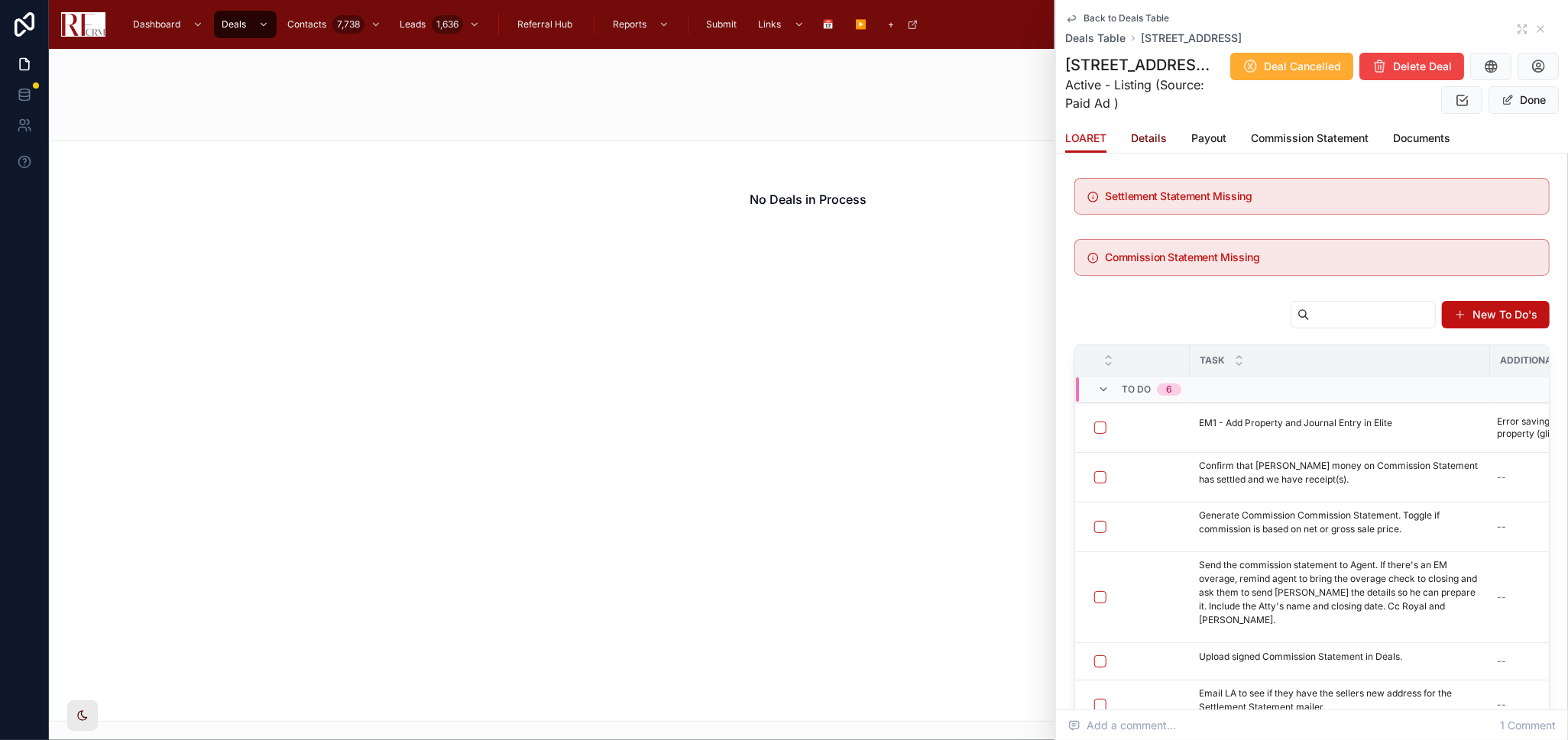
click at [1151, 134] on span "Details" at bounding box center [1149, 138] width 36 height 15
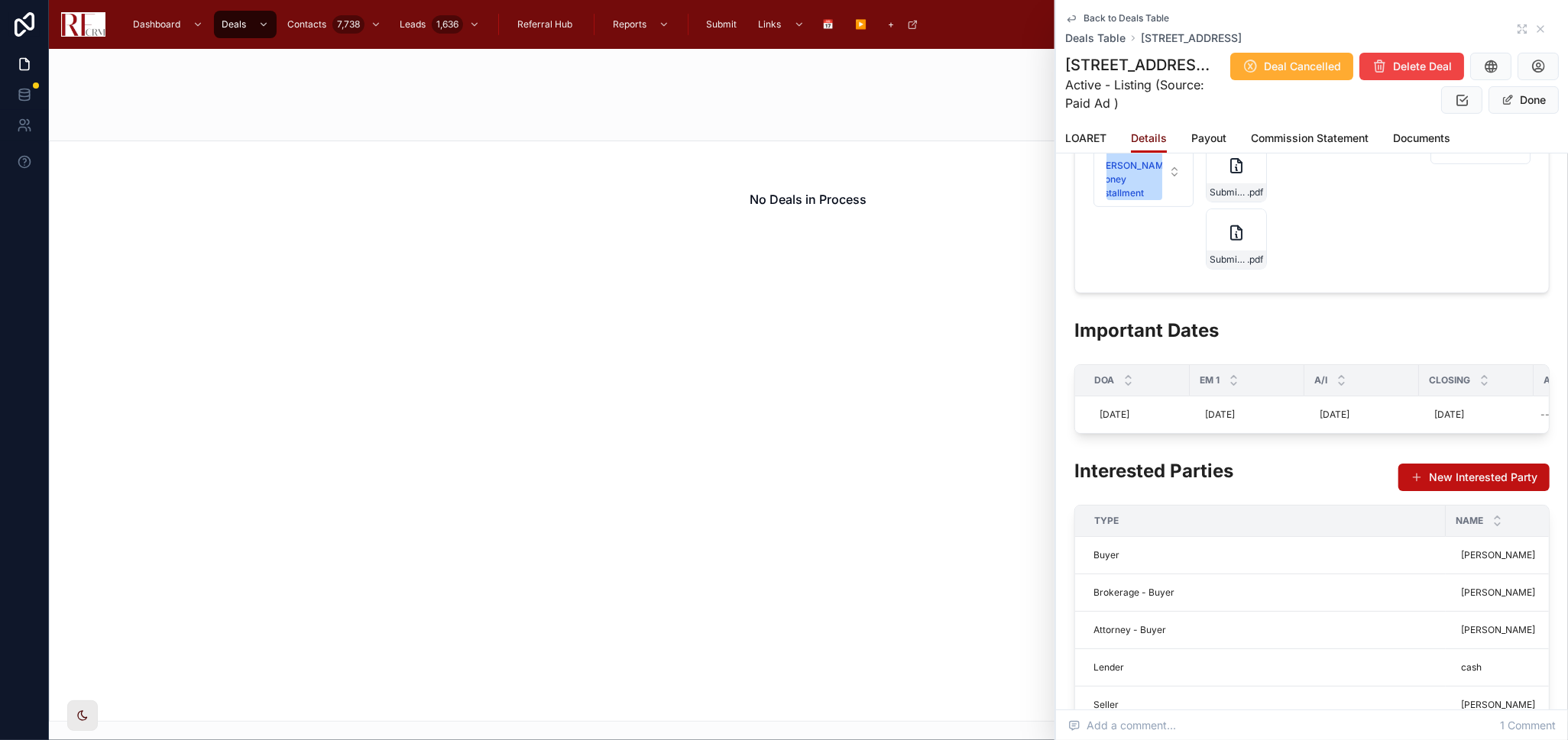
scroll to position [424, 0]
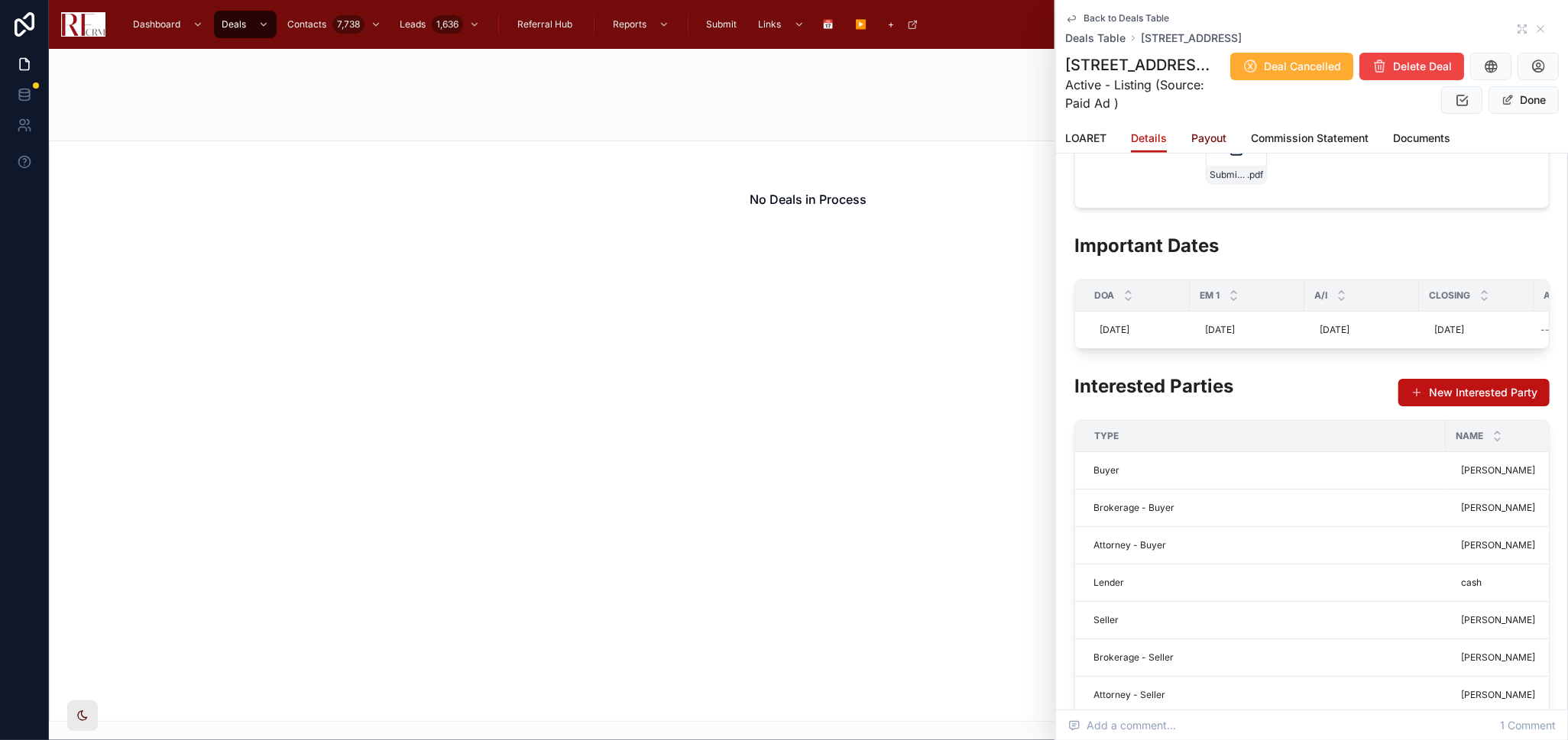
click at [1215, 142] on span "Payout" at bounding box center [1208, 138] width 35 height 15
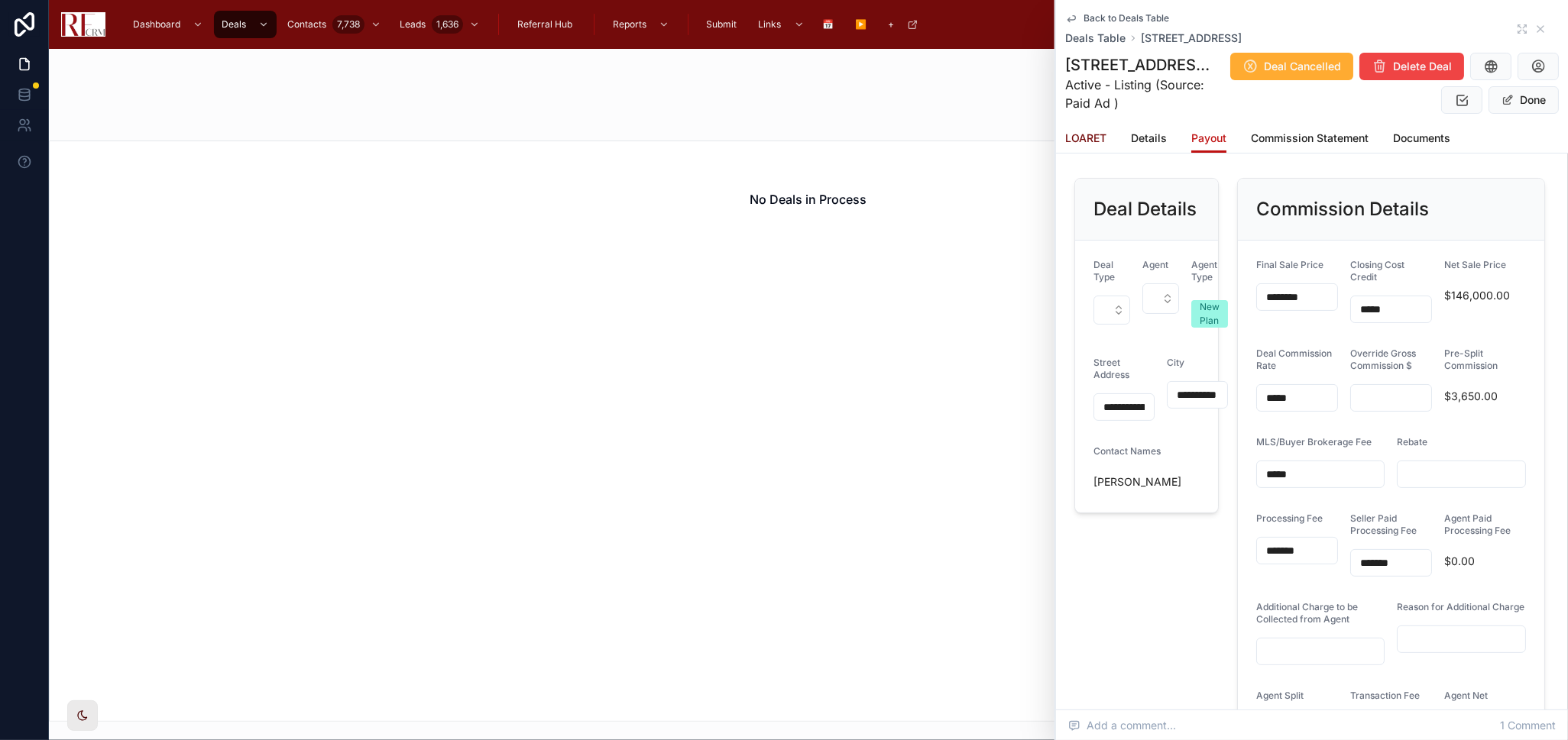
click at [1084, 142] on span "LOARET" at bounding box center [1085, 138] width 42 height 15
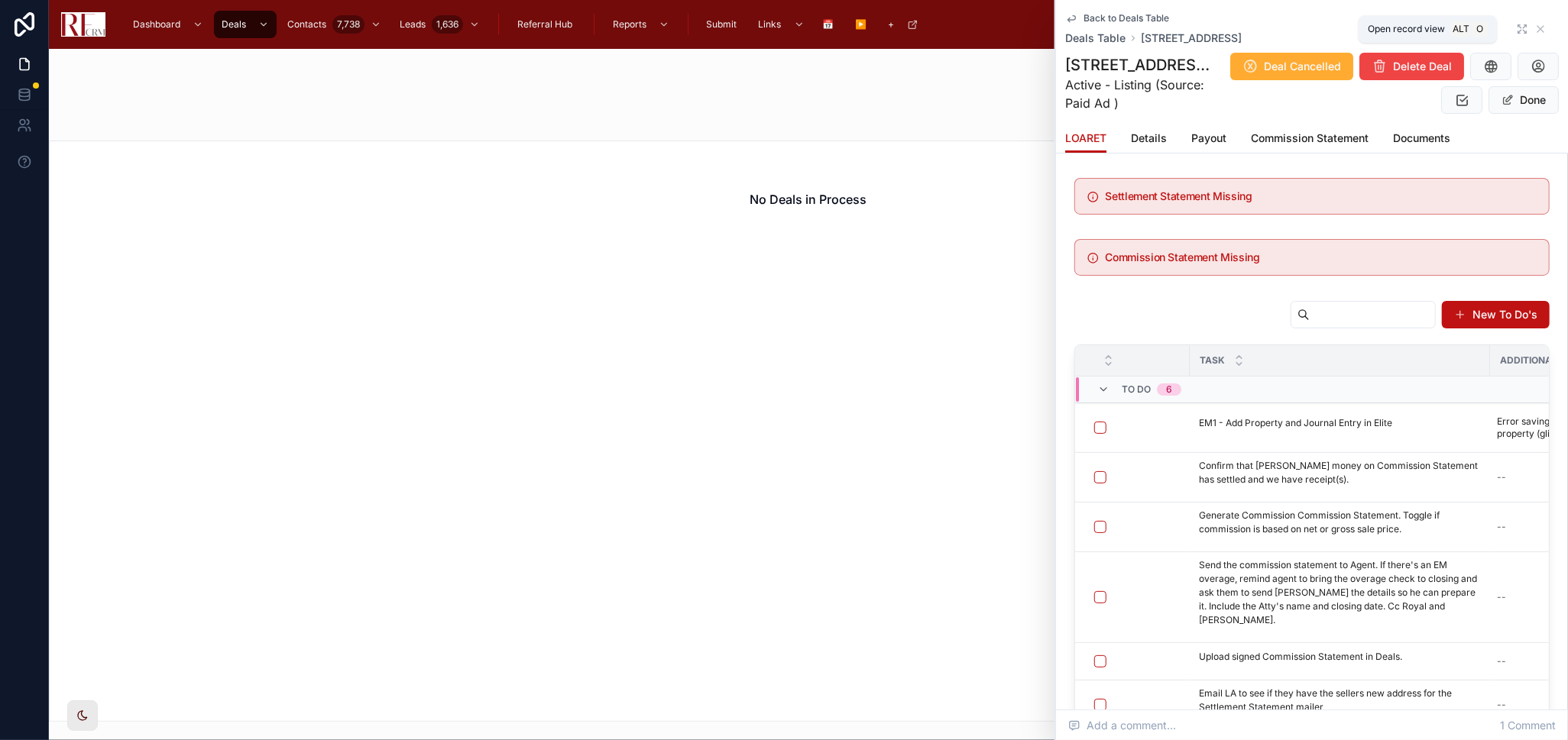
click at [1518, 32] on icon at bounding box center [1520, 32] width 3 height 3
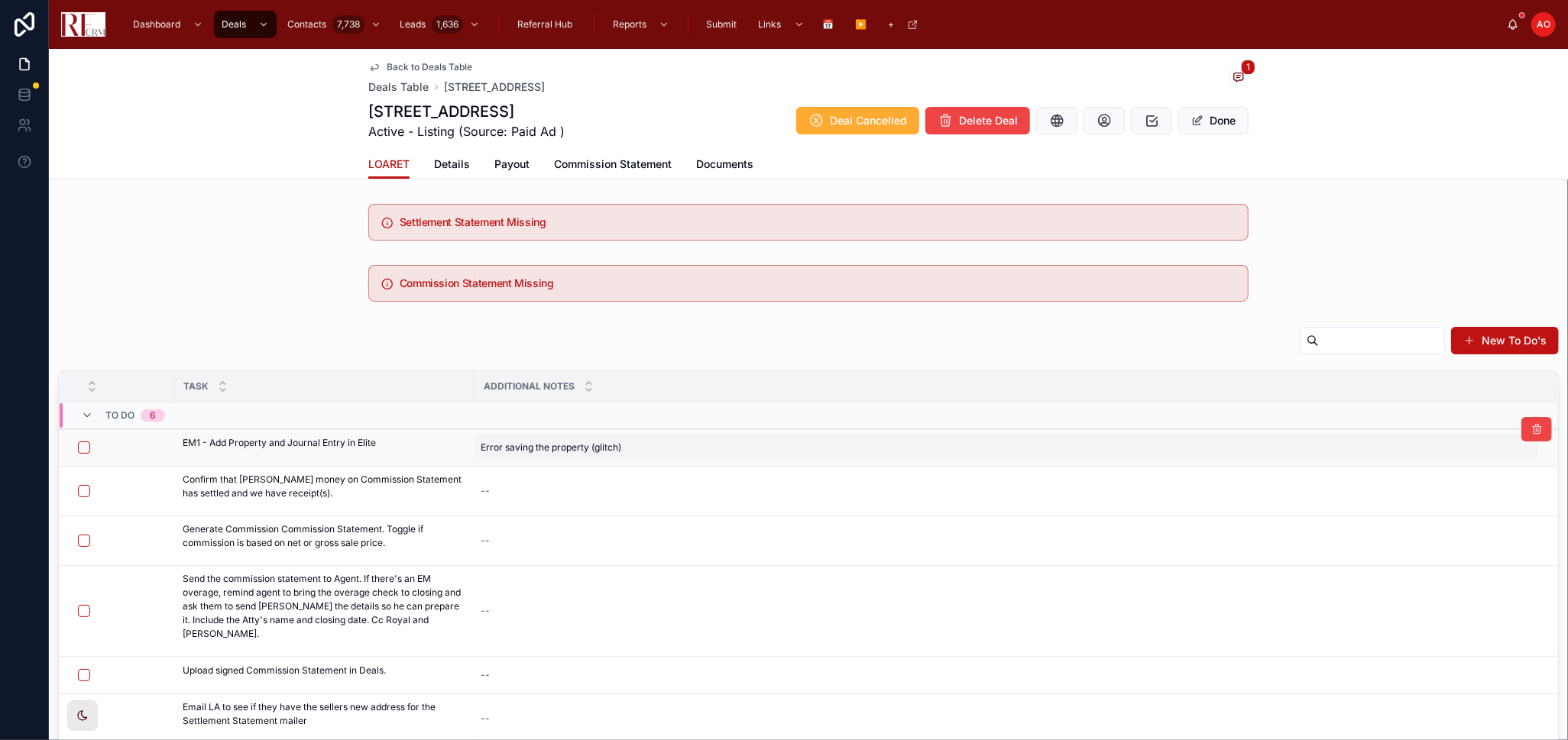
click at [565, 445] on span "Error saving the property (glitch)" at bounding box center [550, 447] width 141 height 12
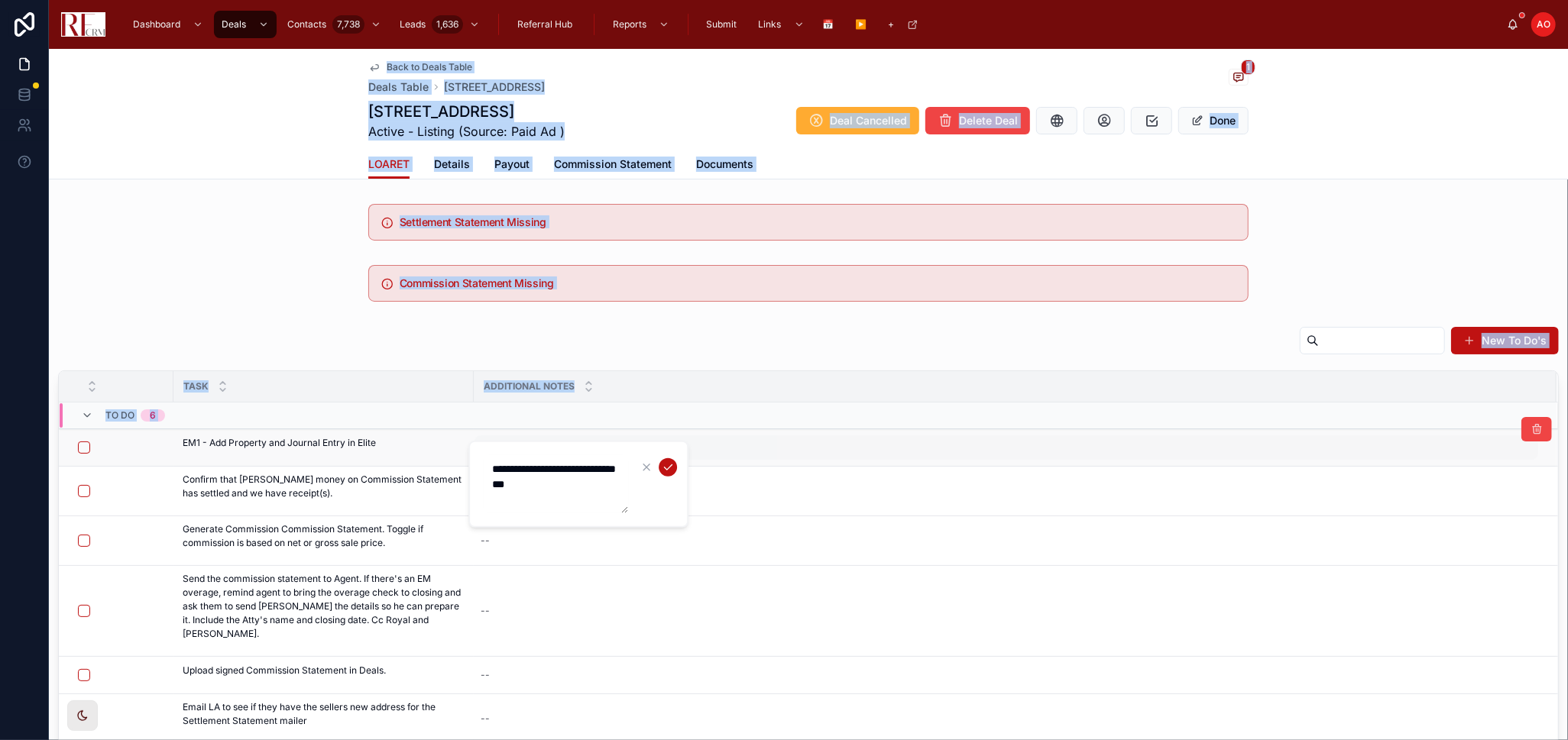
click at [565, 445] on div "**********" at bounding box center [578, 484] width 220 height 87
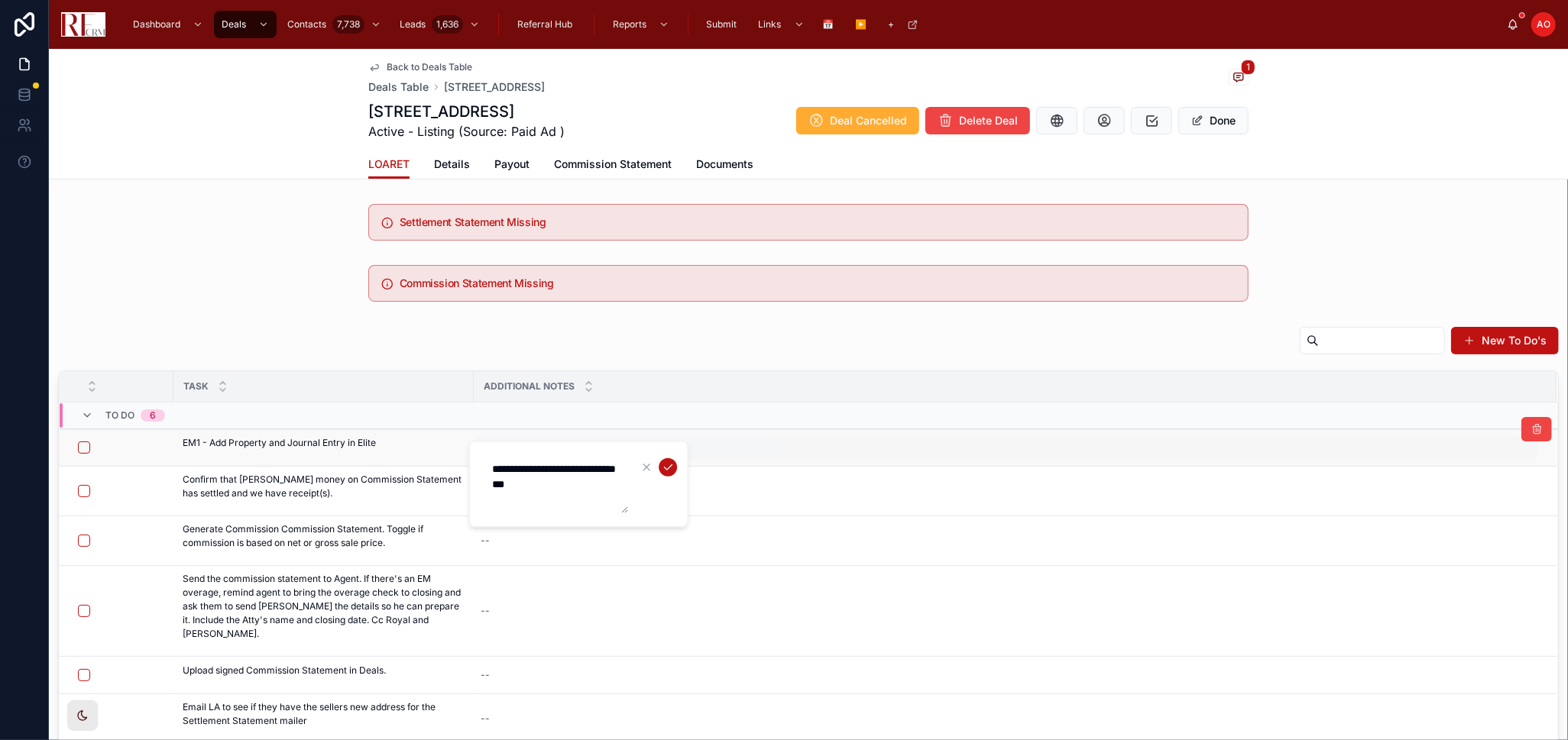
click at [565, 445] on div "**********" at bounding box center [578, 484] width 220 height 87
click at [558, 478] on textarea "**********" at bounding box center [555, 484] width 145 height 58
click at [558, 477] on textarea "**********" at bounding box center [555, 484] width 145 height 58
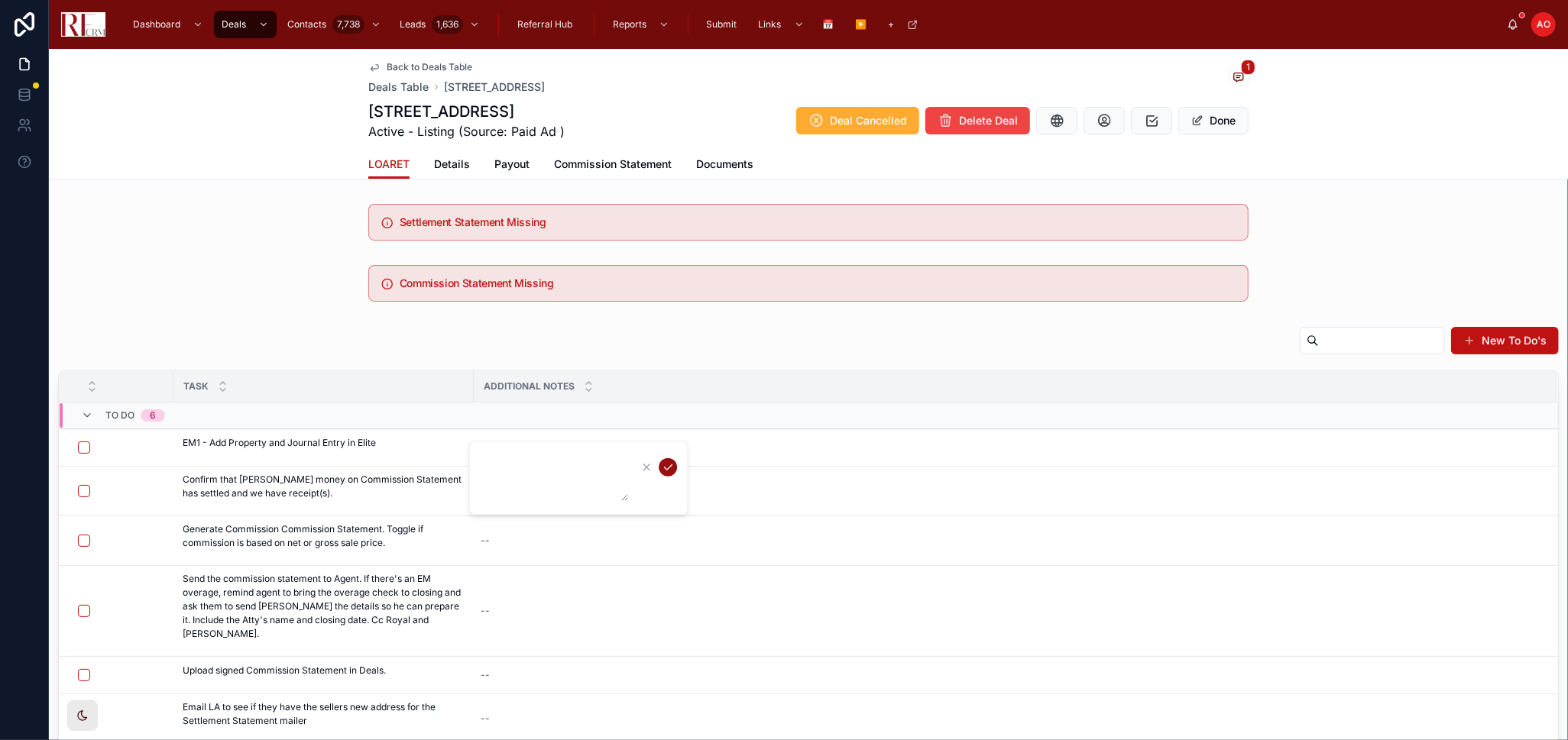
click at [664, 464] on icon "submit" at bounding box center [668, 467] width 12 height 12
click at [79, 449] on button "button" at bounding box center [84, 447] width 12 height 12
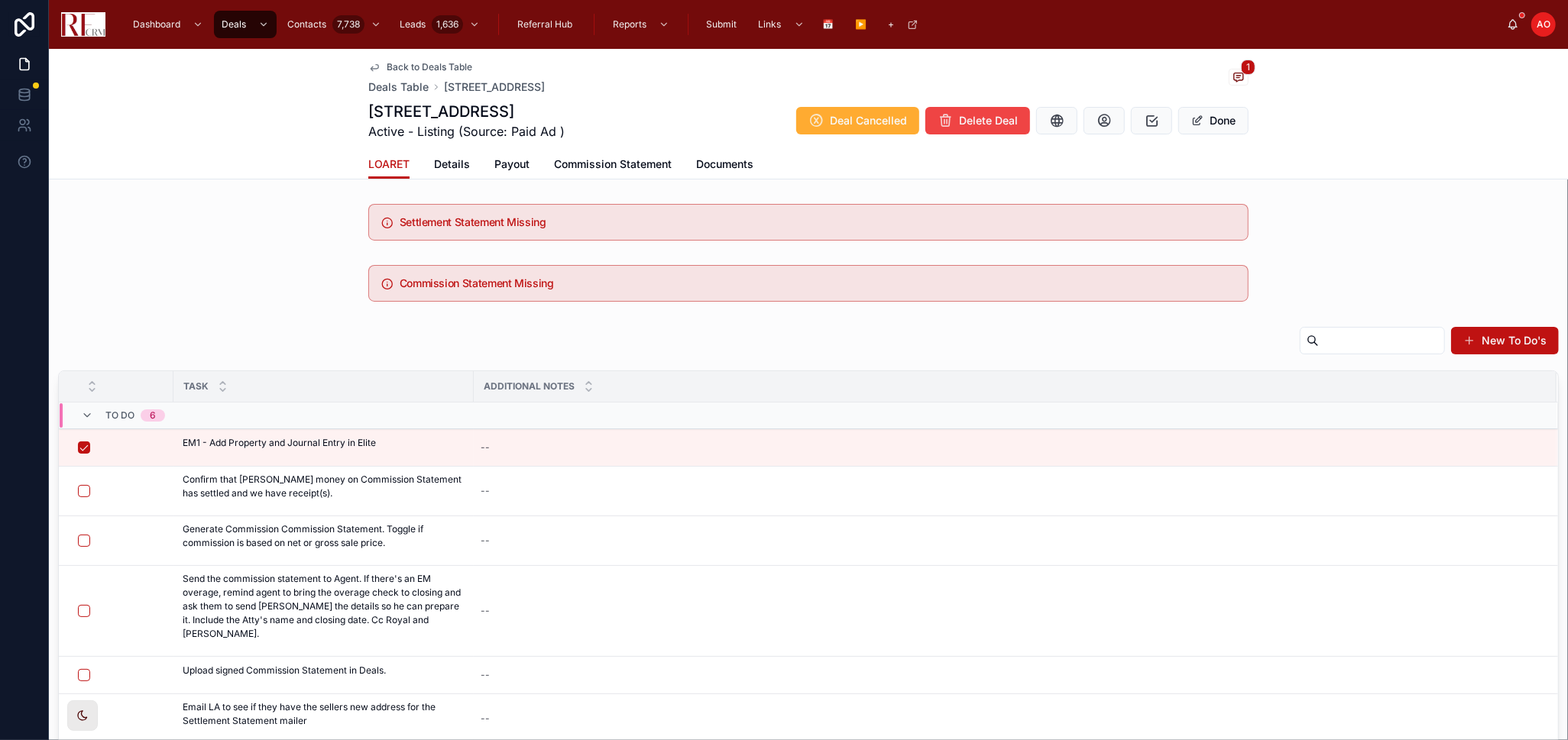
click at [668, 332] on div "New To Do's" at bounding box center [808, 344] width 1500 height 35
click at [404, 68] on span "Back to Deals Table" at bounding box center [429, 67] width 85 height 12
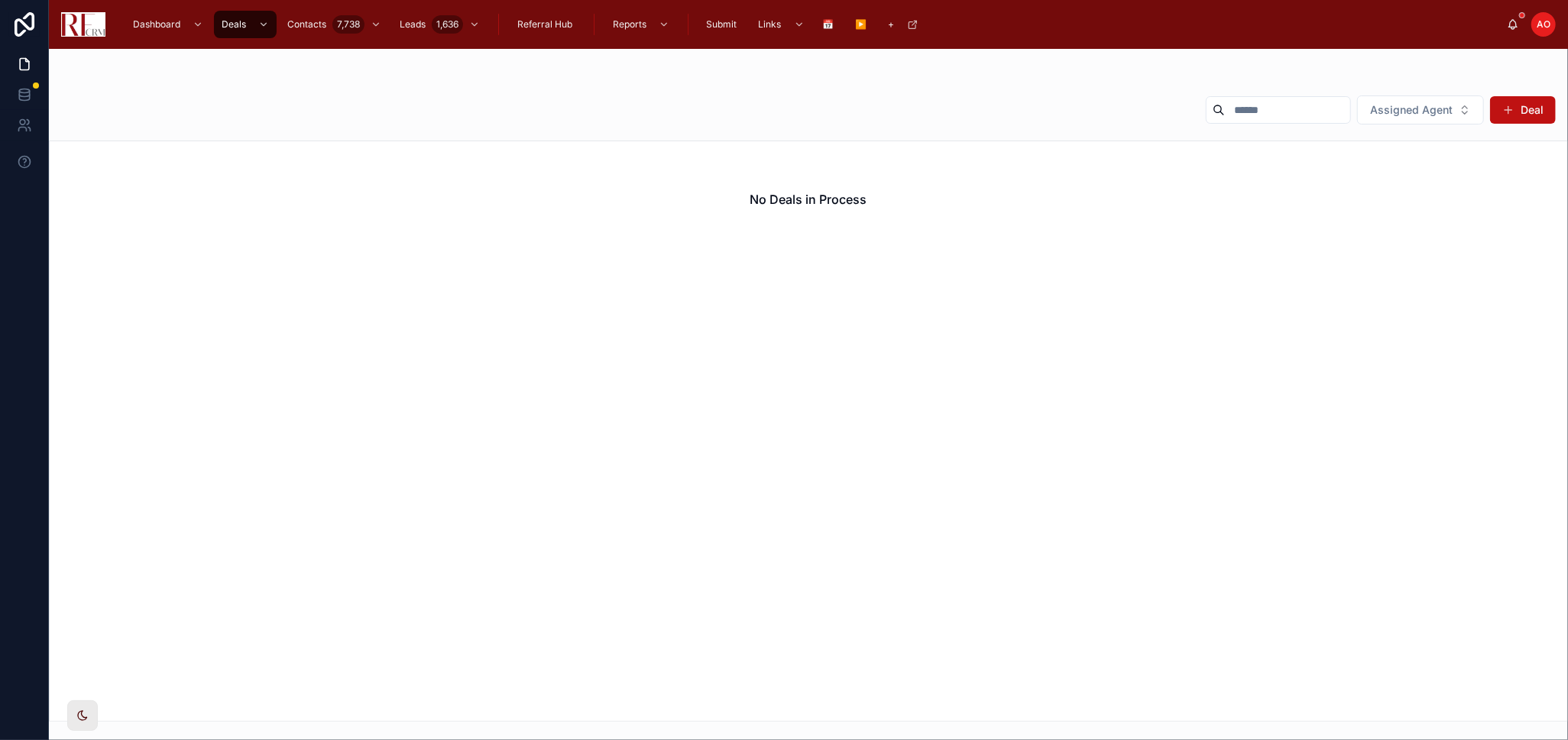
click at [1254, 111] on input "text" at bounding box center [1287, 110] width 125 height 21
type input "****"
click at [1224, 274] on div "No Deals in Process" at bounding box center [808, 431] width 1519 height 581
click at [1408, 103] on span "Assigned Agent" at bounding box center [1411, 110] width 82 height 15
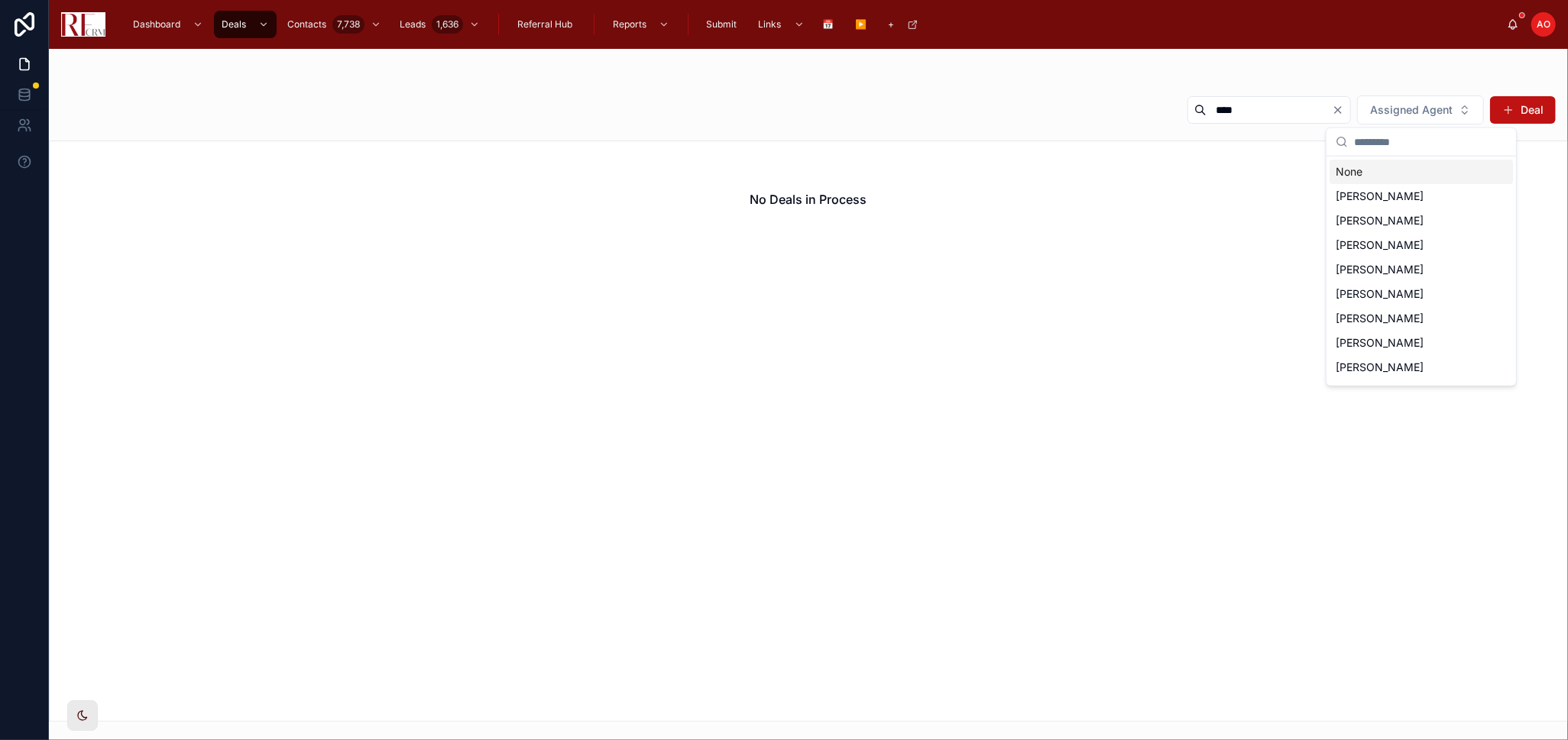
click at [1413, 181] on div "None" at bounding box center [1421, 172] width 183 height 24
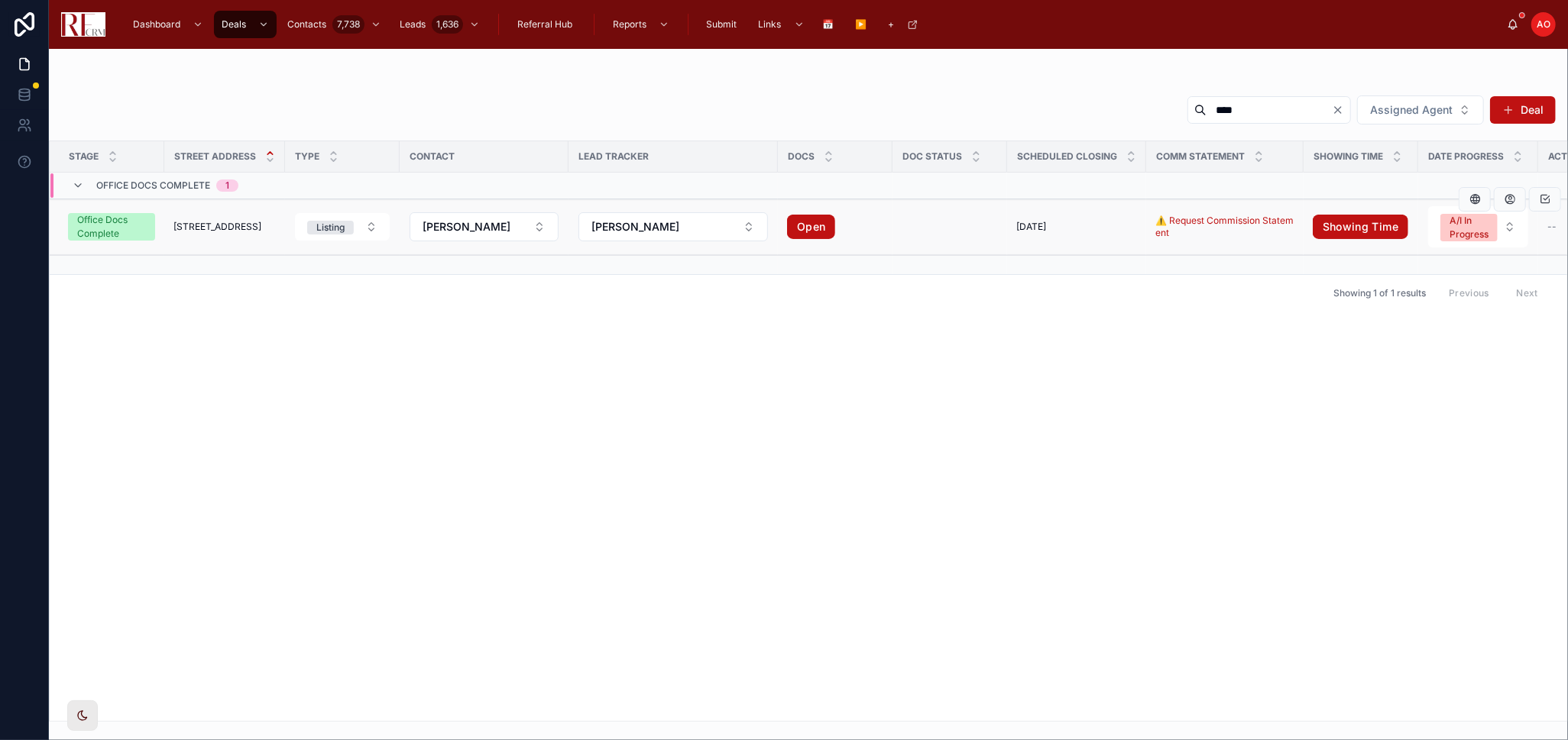
click at [211, 211] on td "7784 Huntington Circle South 7784 Huntington Circle South" at bounding box center [225, 227] width 120 height 56
click at [218, 224] on span "7784 Huntington Circle South" at bounding box center [217, 226] width 88 height 12
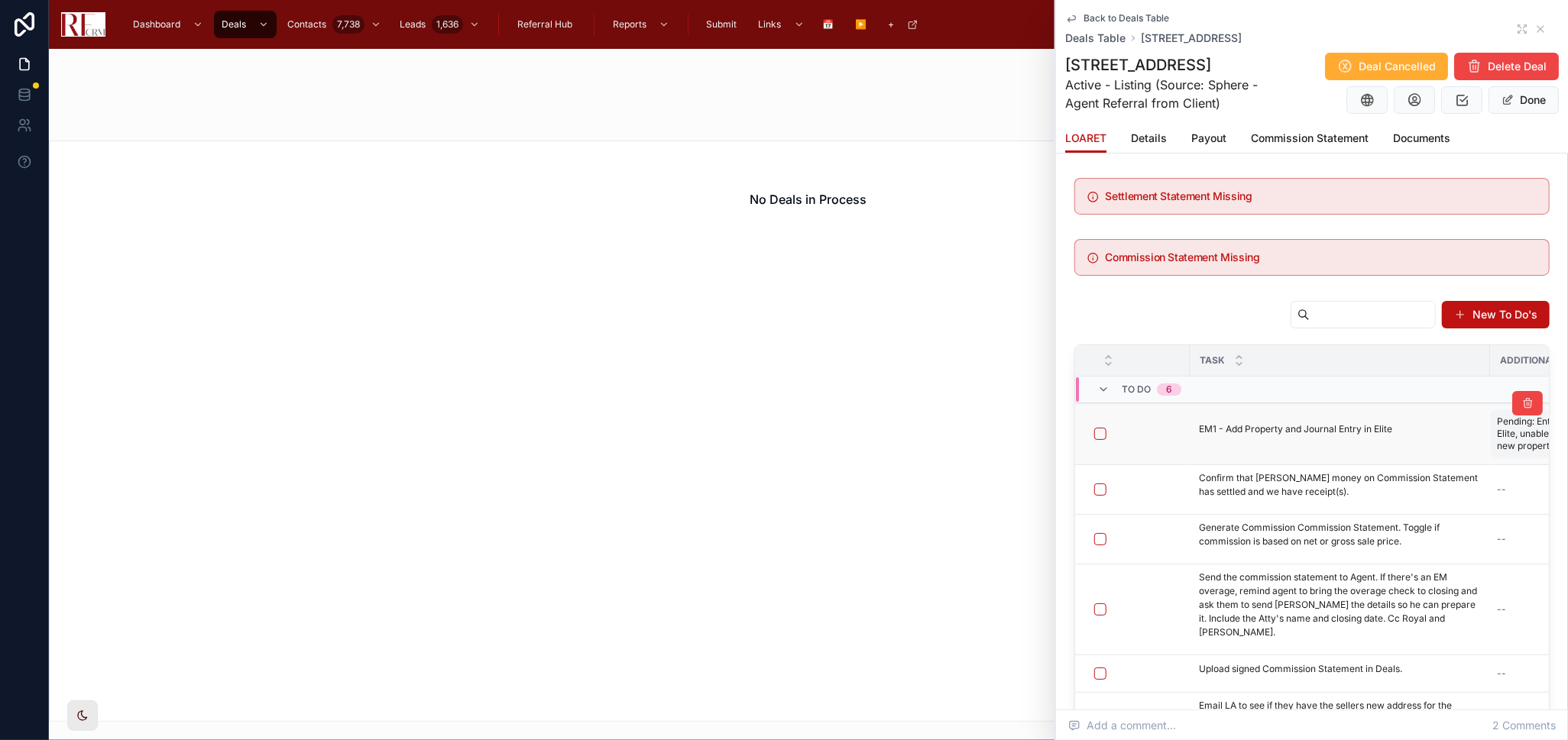
click at [1508, 436] on span "Pending: Entering in Elite, unable to add new property." at bounding box center [1544, 434] width 95 height 37
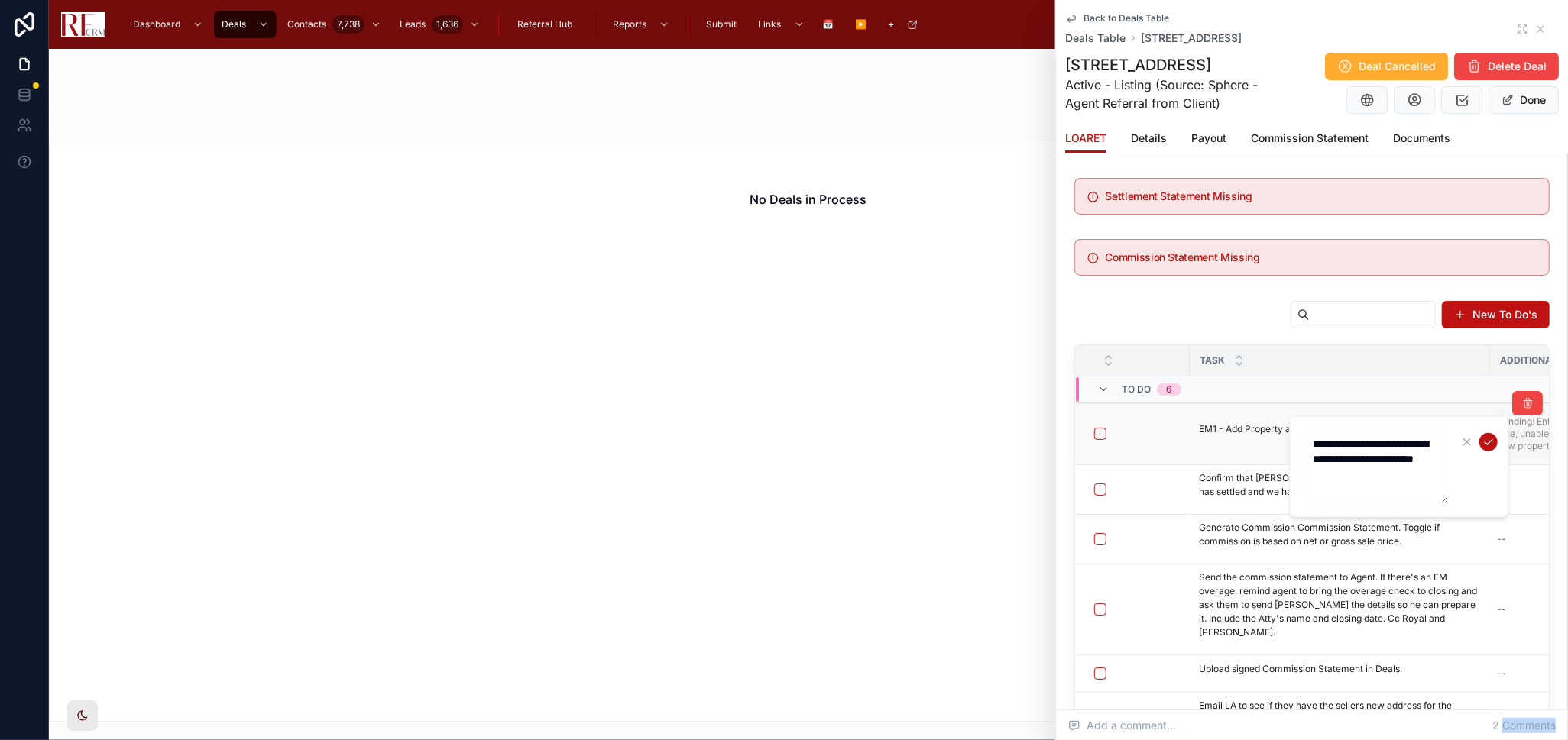
click at [1508, 436] on div "**********" at bounding box center [1399, 467] width 220 height 103
click at [1508, 439] on div "**********" at bounding box center [1399, 467] width 220 height 103
click at [1369, 475] on textarea "**********" at bounding box center [1376, 466] width 145 height 73
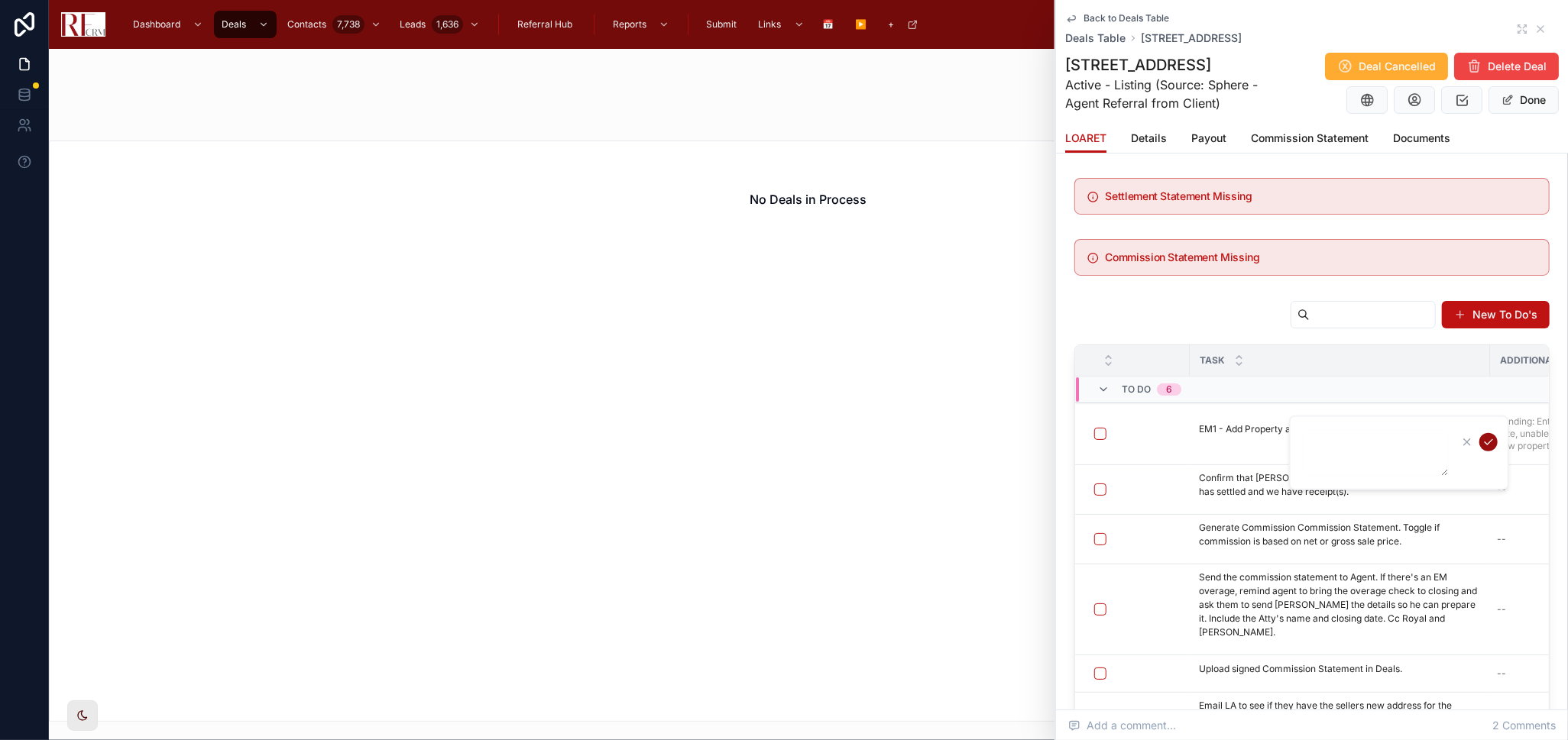
click at [1483, 441] on icon "submit" at bounding box center [1488, 442] width 12 height 12
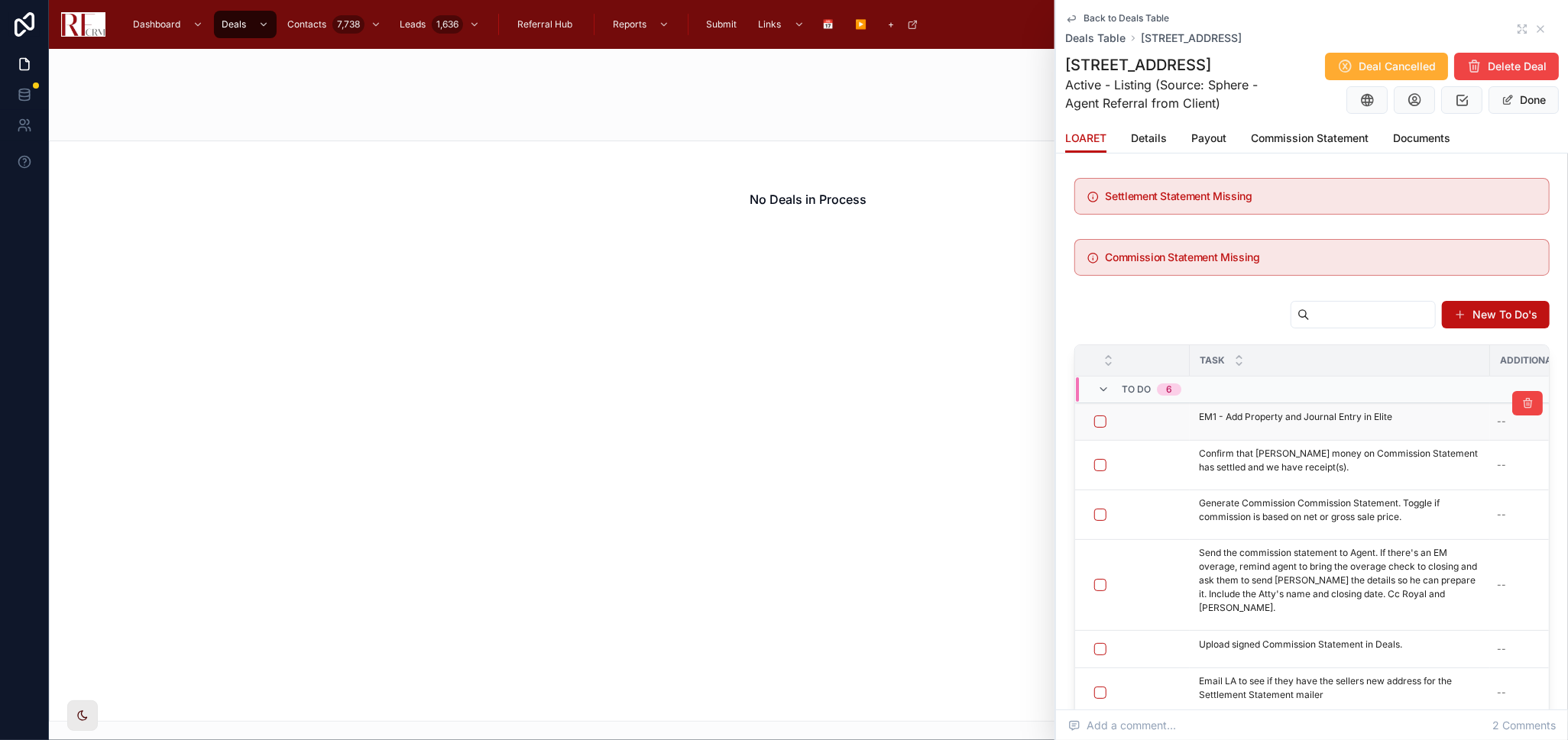
click at [1097, 428] on form at bounding box center [1137, 422] width 87 height 14
click at [1099, 423] on button "button" at bounding box center [1100, 422] width 12 height 12
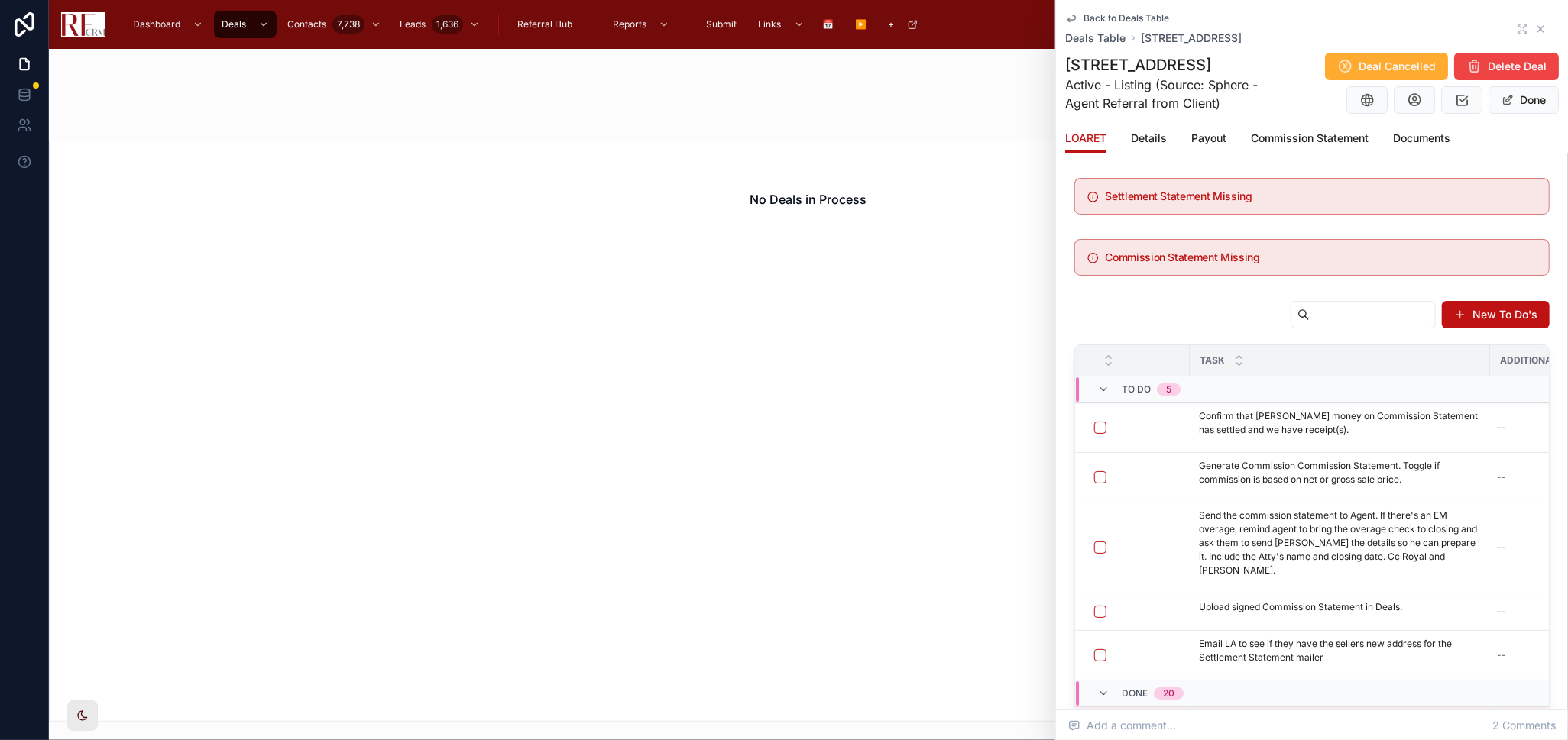
click at [1535, 23] on icon at bounding box center [1540, 28] width 12 height 12
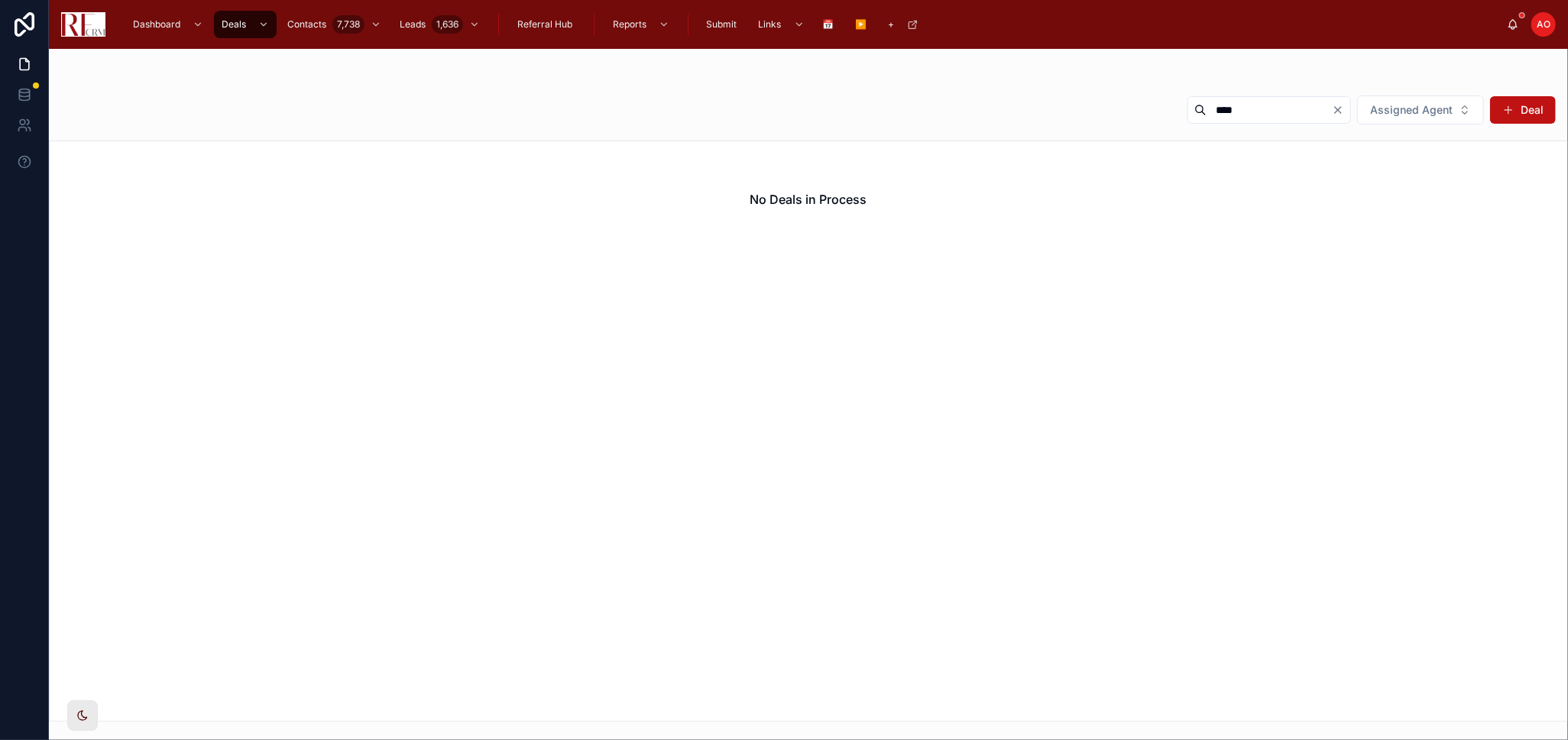
click at [1251, 111] on input "****" at bounding box center [1269, 110] width 125 height 21
click at [1250, 111] on input "****" at bounding box center [1269, 110] width 125 height 21
type input "****"
click at [1370, 107] on button "Assigned Agent" at bounding box center [1421, 110] width 127 height 29
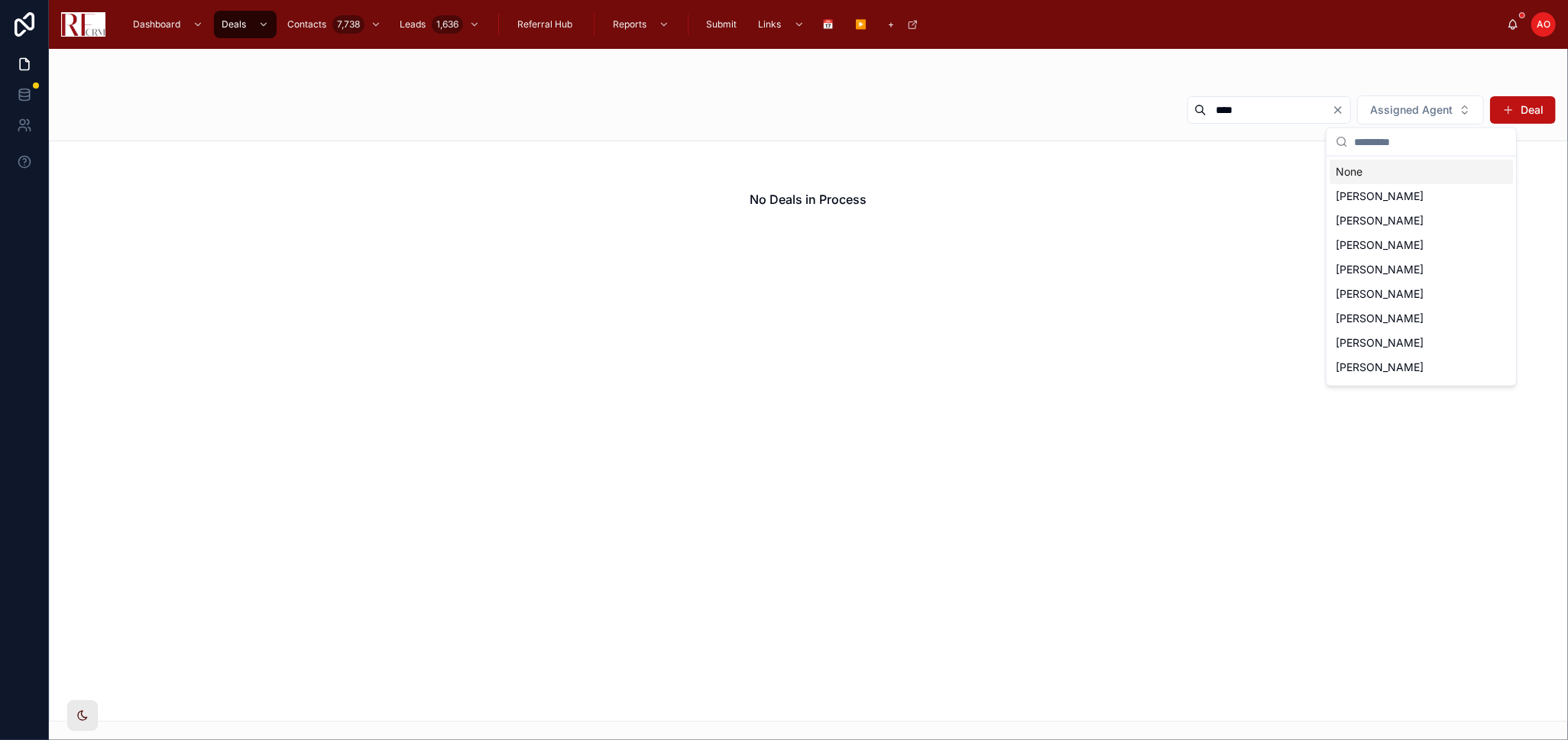
click at [1370, 170] on div "None" at bounding box center [1421, 172] width 183 height 24
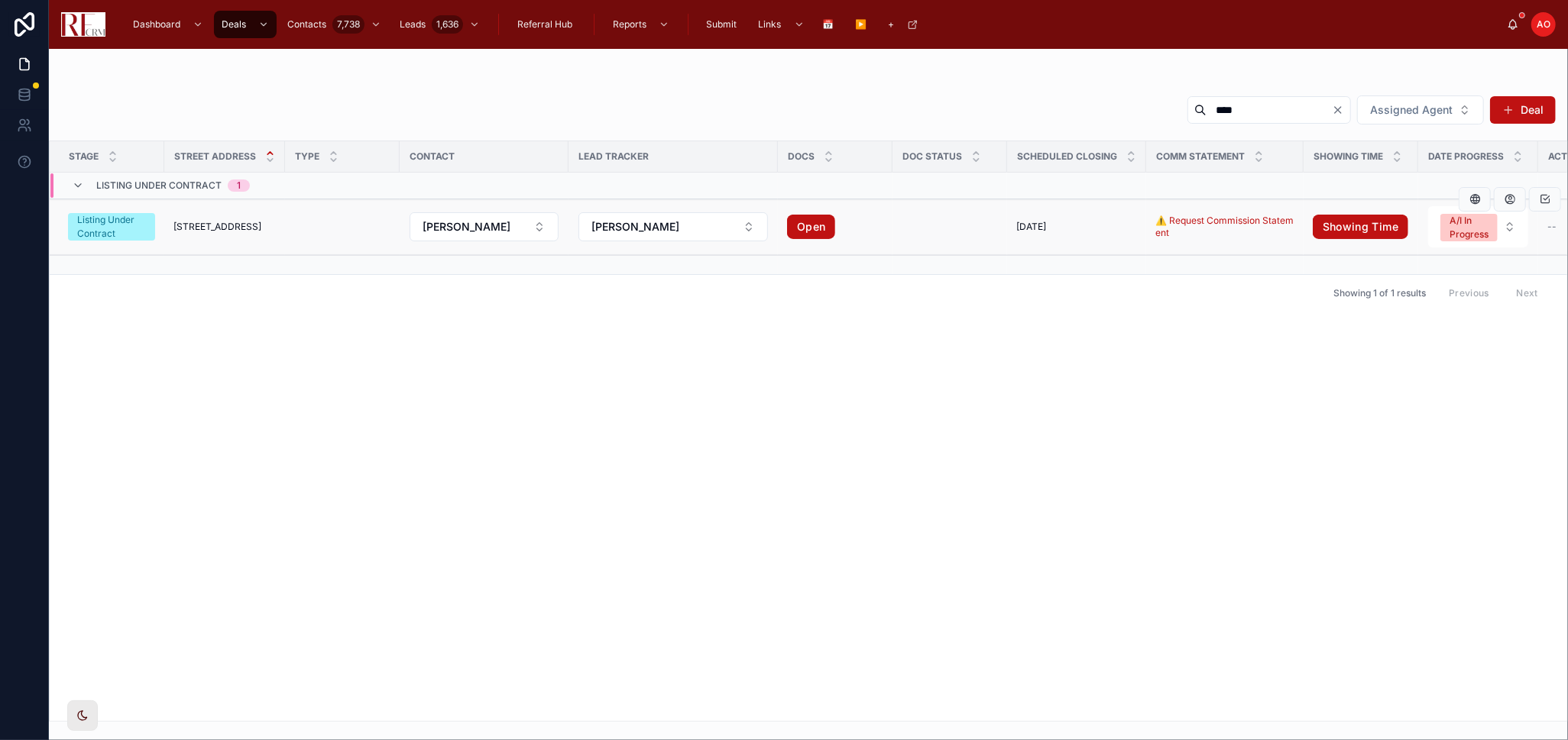
click at [234, 227] on span "1104 Yorkshire Court" at bounding box center [217, 226] width 88 height 12
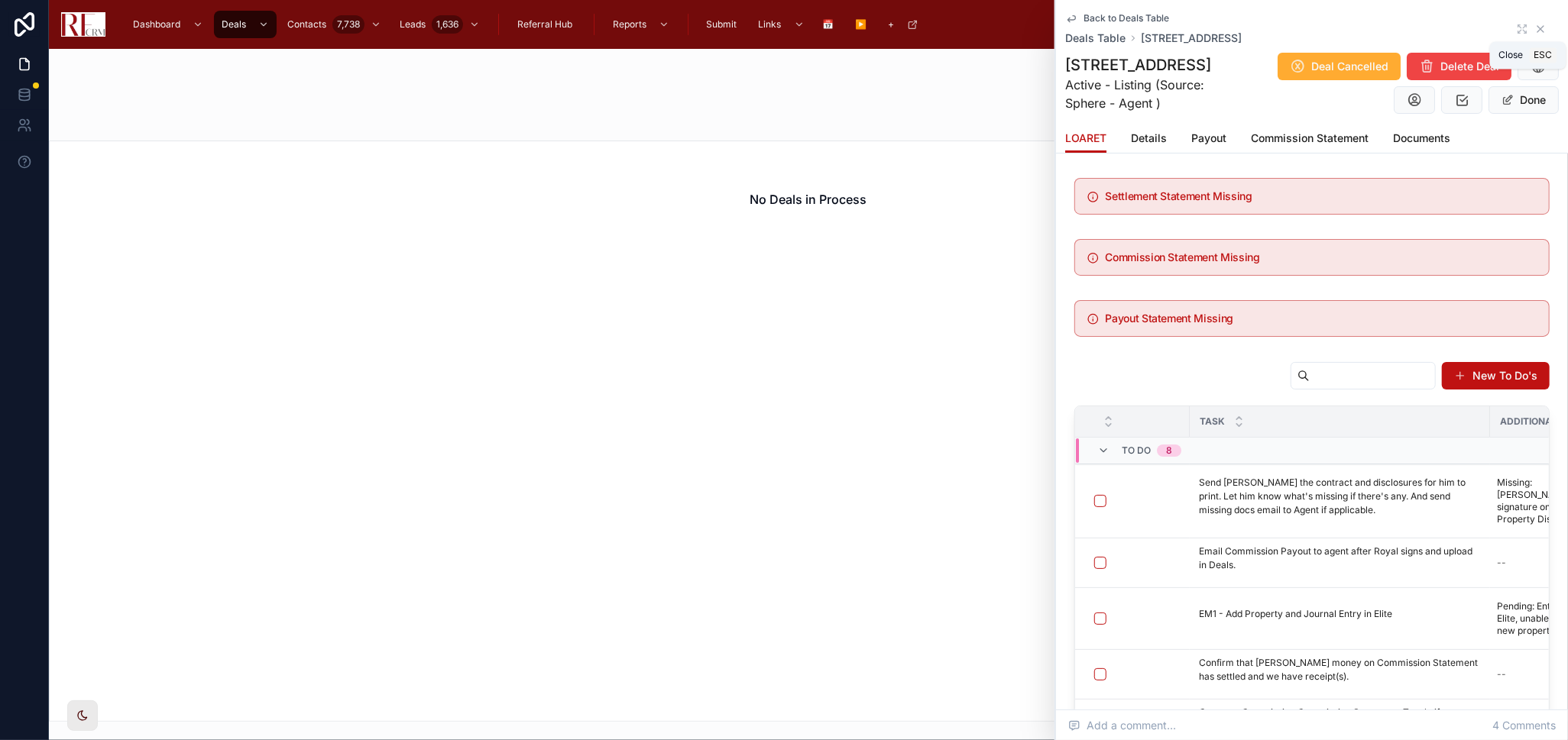
click at [1535, 31] on icon at bounding box center [1540, 28] width 12 height 12
click at [1522, 31] on div "AO Admin Office" at bounding box center [1531, 24] width 49 height 24
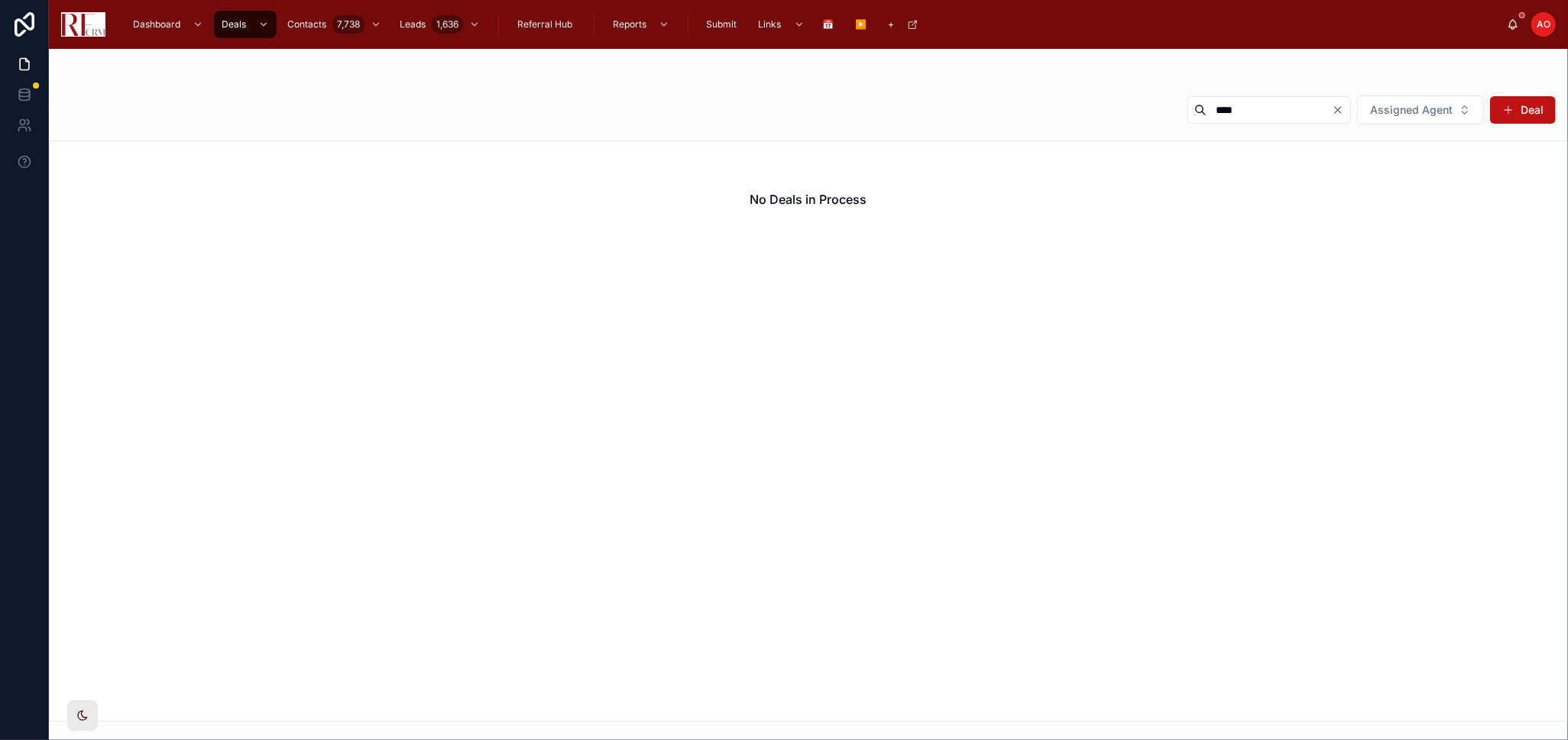
click at [1335, 112] on icon "Clear" at bounding box center [1338, 110] width 12 height 12
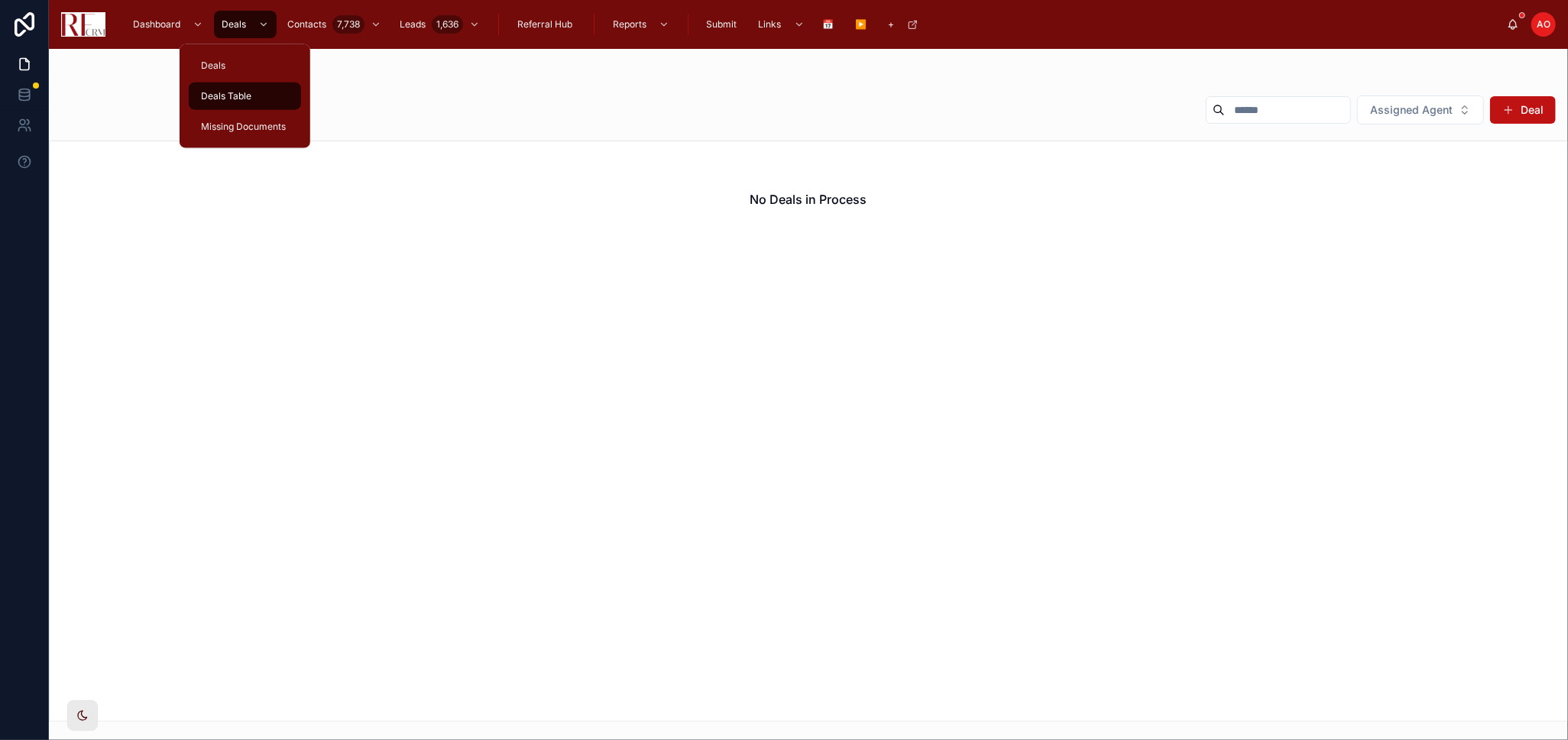
click at [223, 90] on span "Deals Table" at bounding box center [226, 96] width 50 height 12
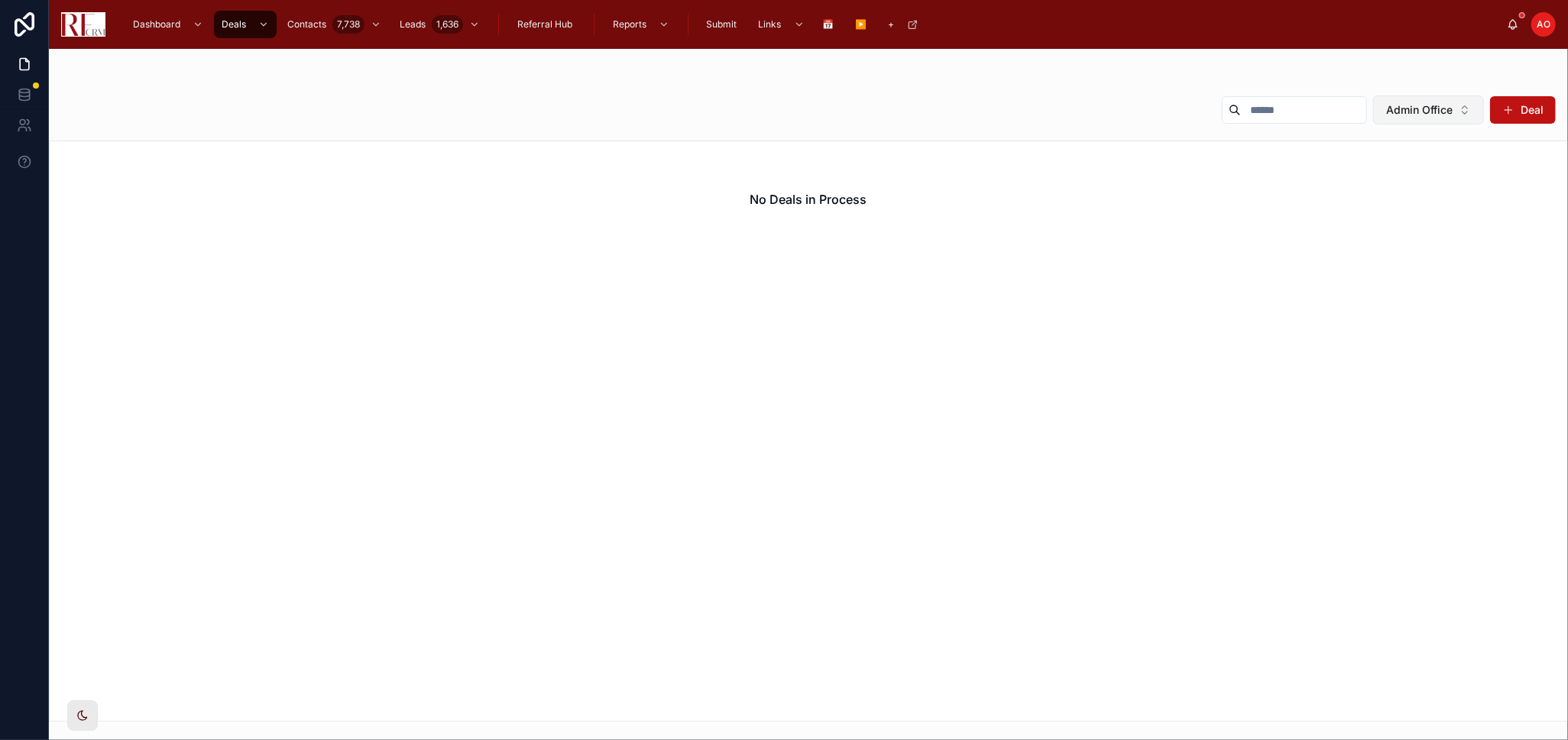
click at [1430, 112] on span "Admin Office" at bounding box center [1419, 110] width 67 height 15
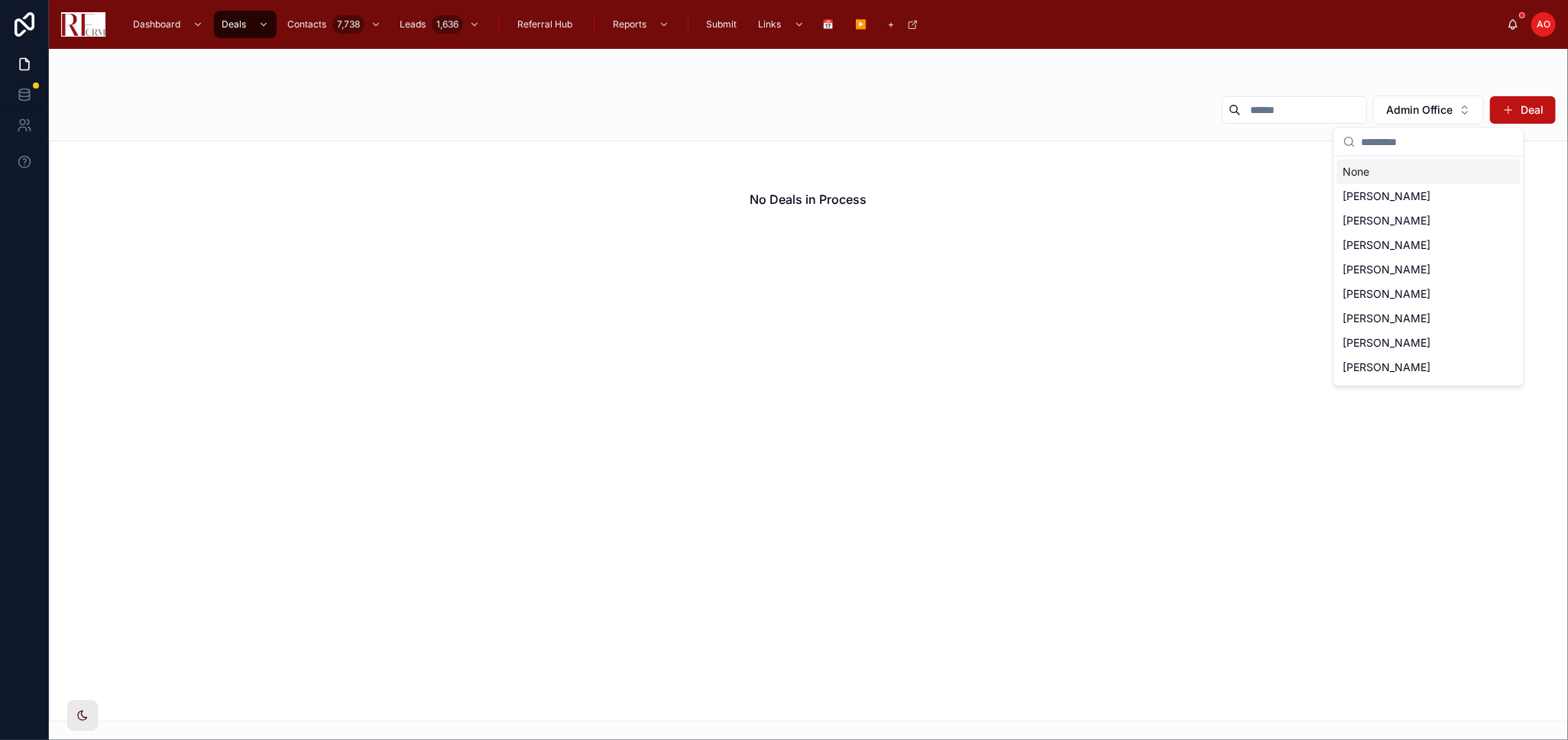
click at [1416, 163] on div "None" at bounding box center [1428, 172] width 183 height 24
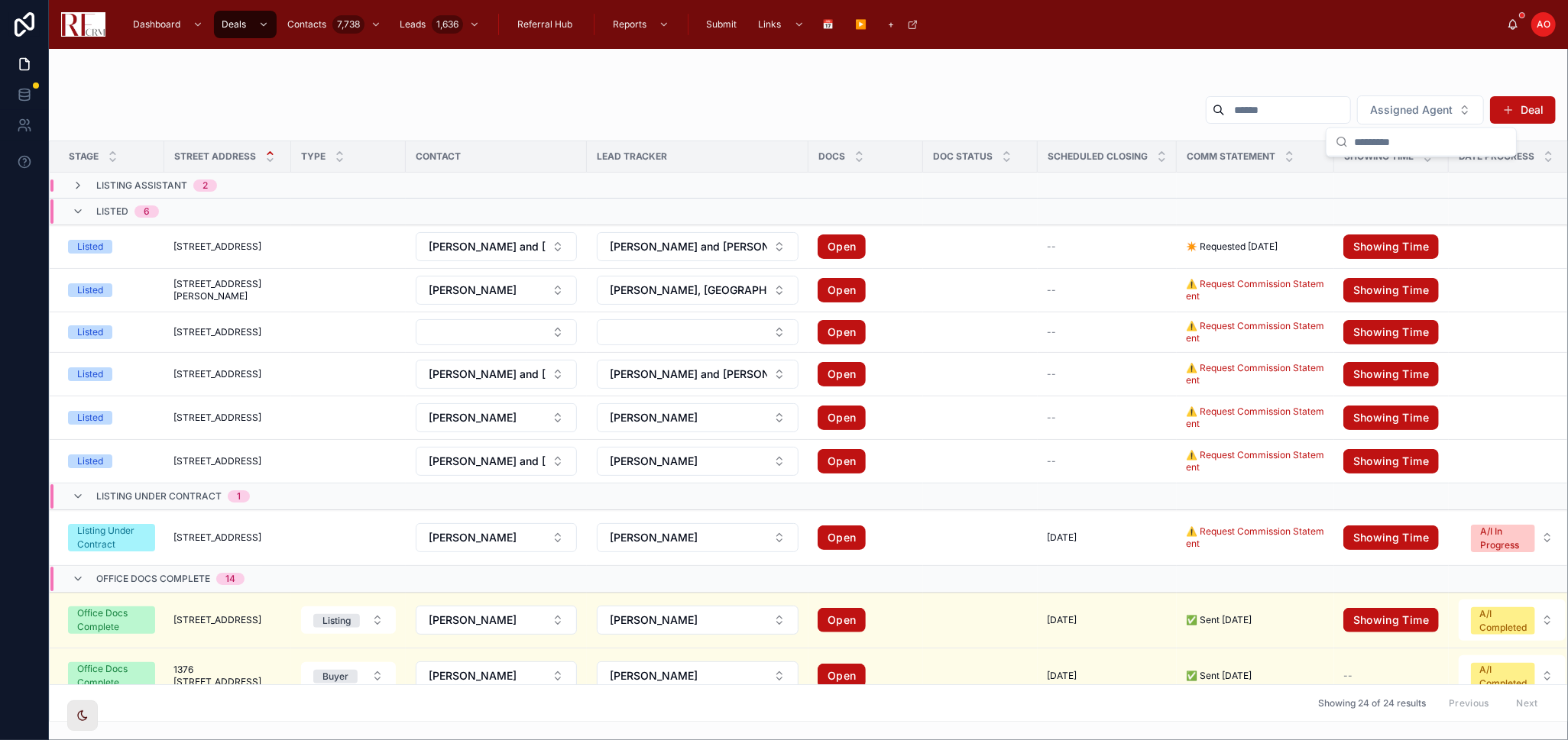
click at [1365, 174] on td at bounding box center [1391, 186] width 115 height 26
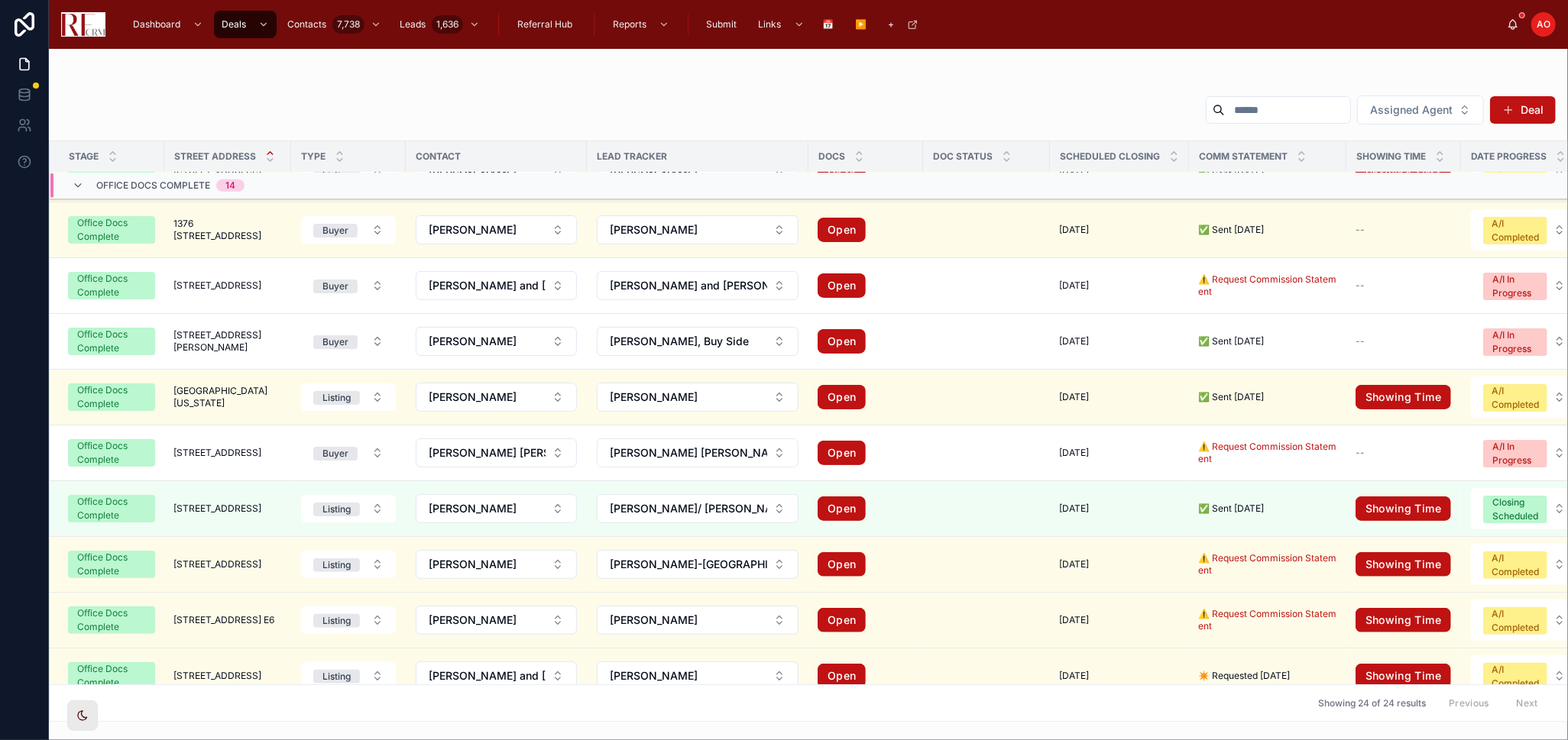
scroll to position [6, 0]
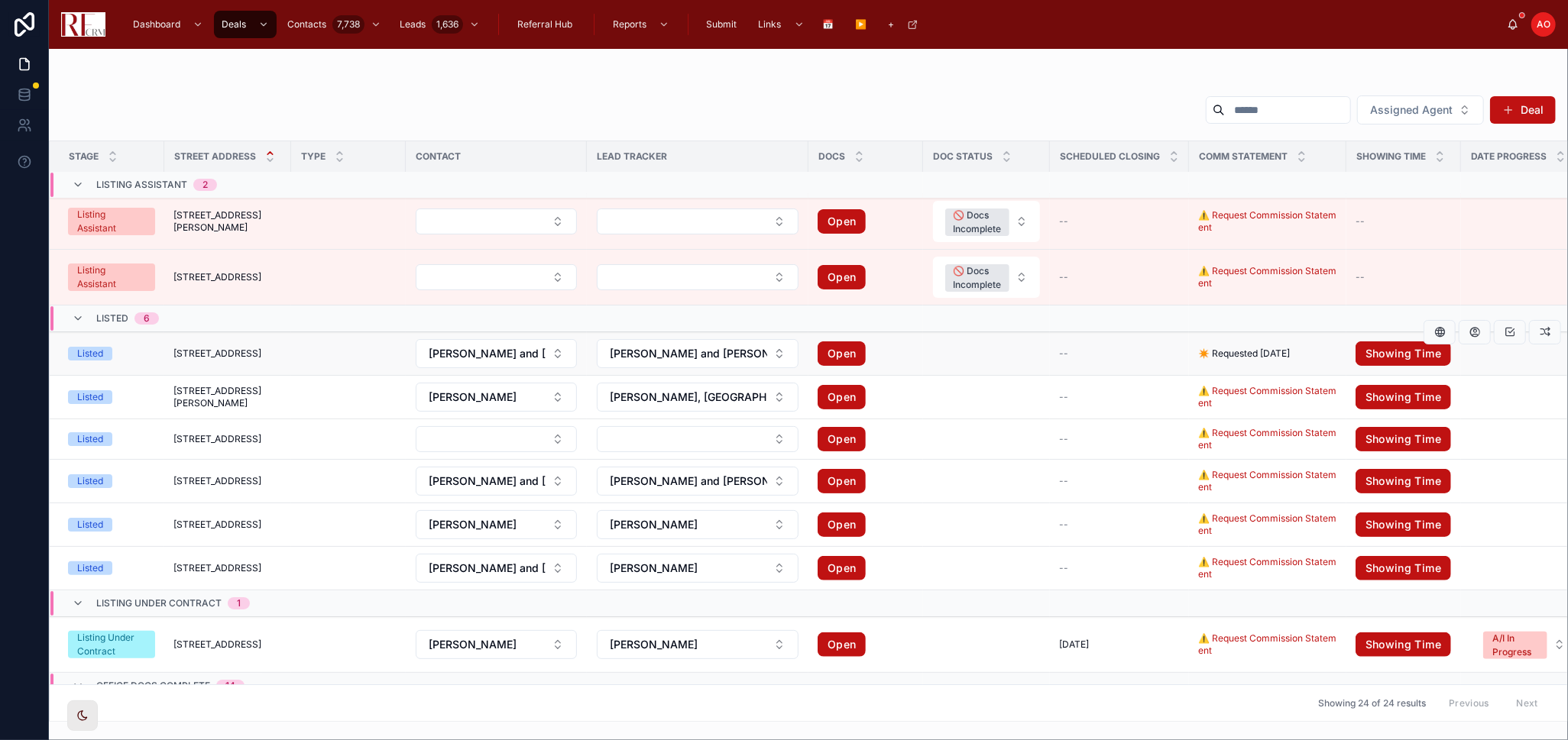
click at [1067, 352] on div "--" at bounding box center [1119, 353] width 120 height 12
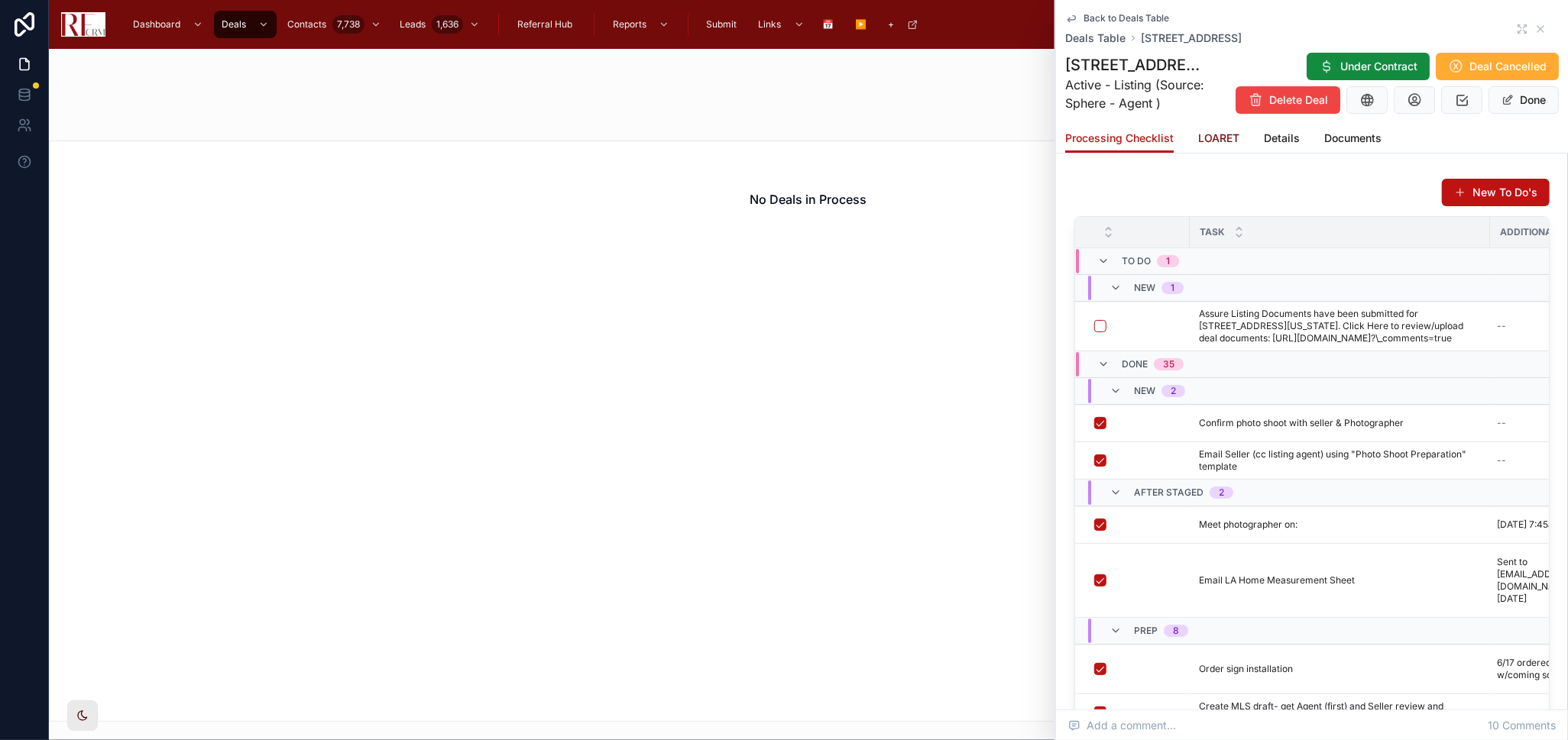
click at [1210, 146] on span "LOARET" at bounding box center [1219, 138] width 42 height 15
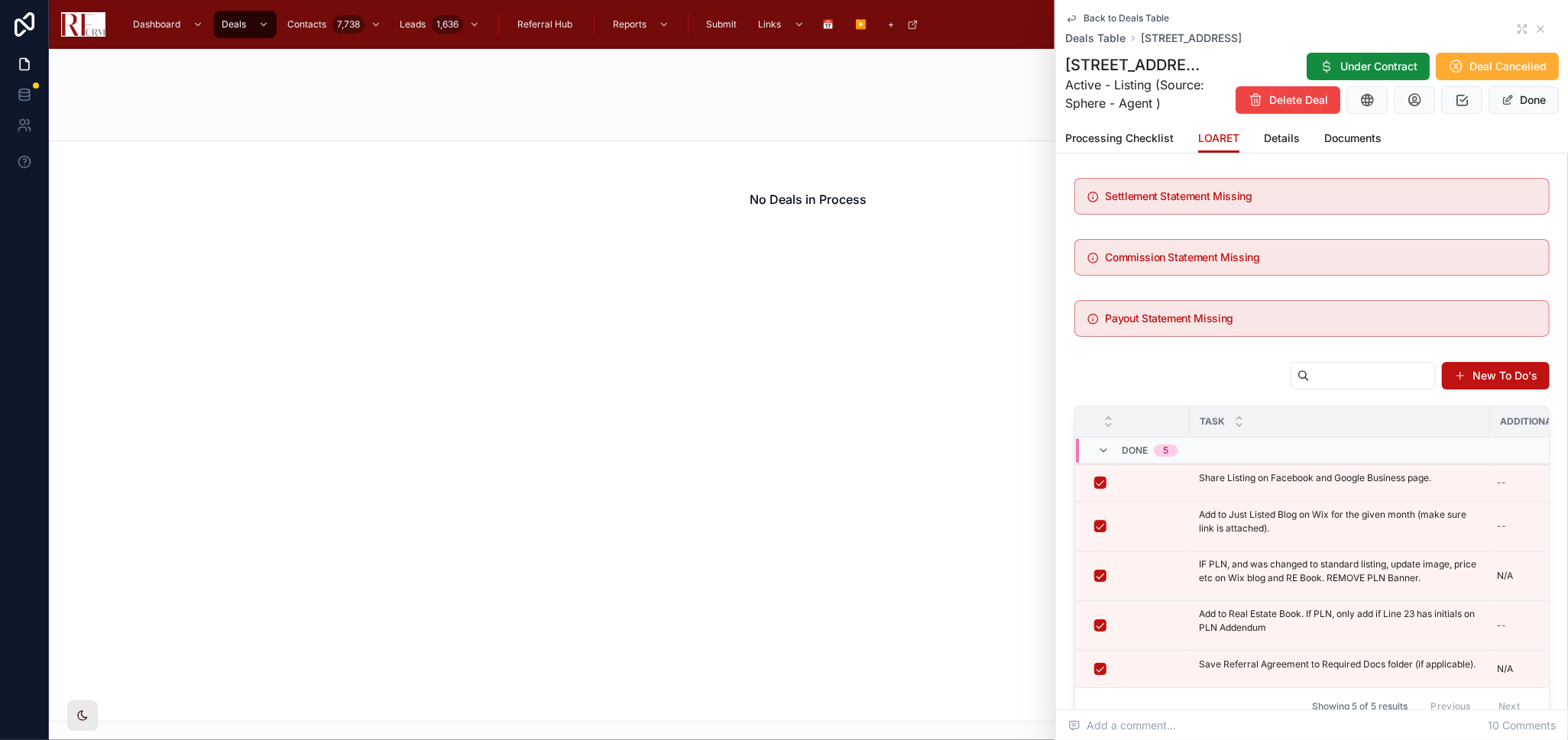
click at [1260, 153] on div "Processing Checklist LOARET Details Documents" at bounding box center [1312, 138] width 493 height 29
click at [1268, 146] on span "Details" at bounding box center [1281, 138] width 36 height 15
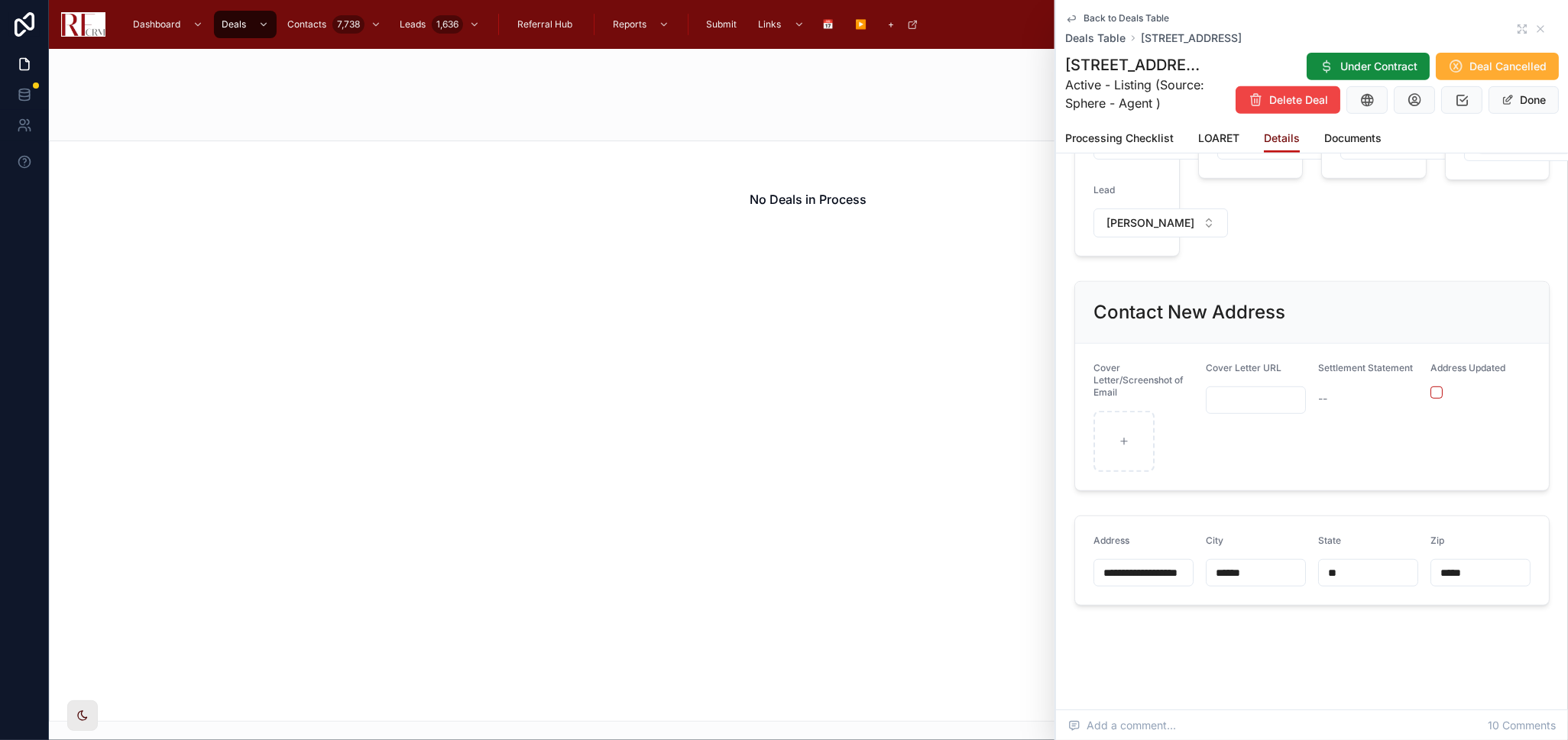
scroll to position [520, 0]
click at [1535, 25] on icon at bounding box center [1540, 28] width 12 height 12
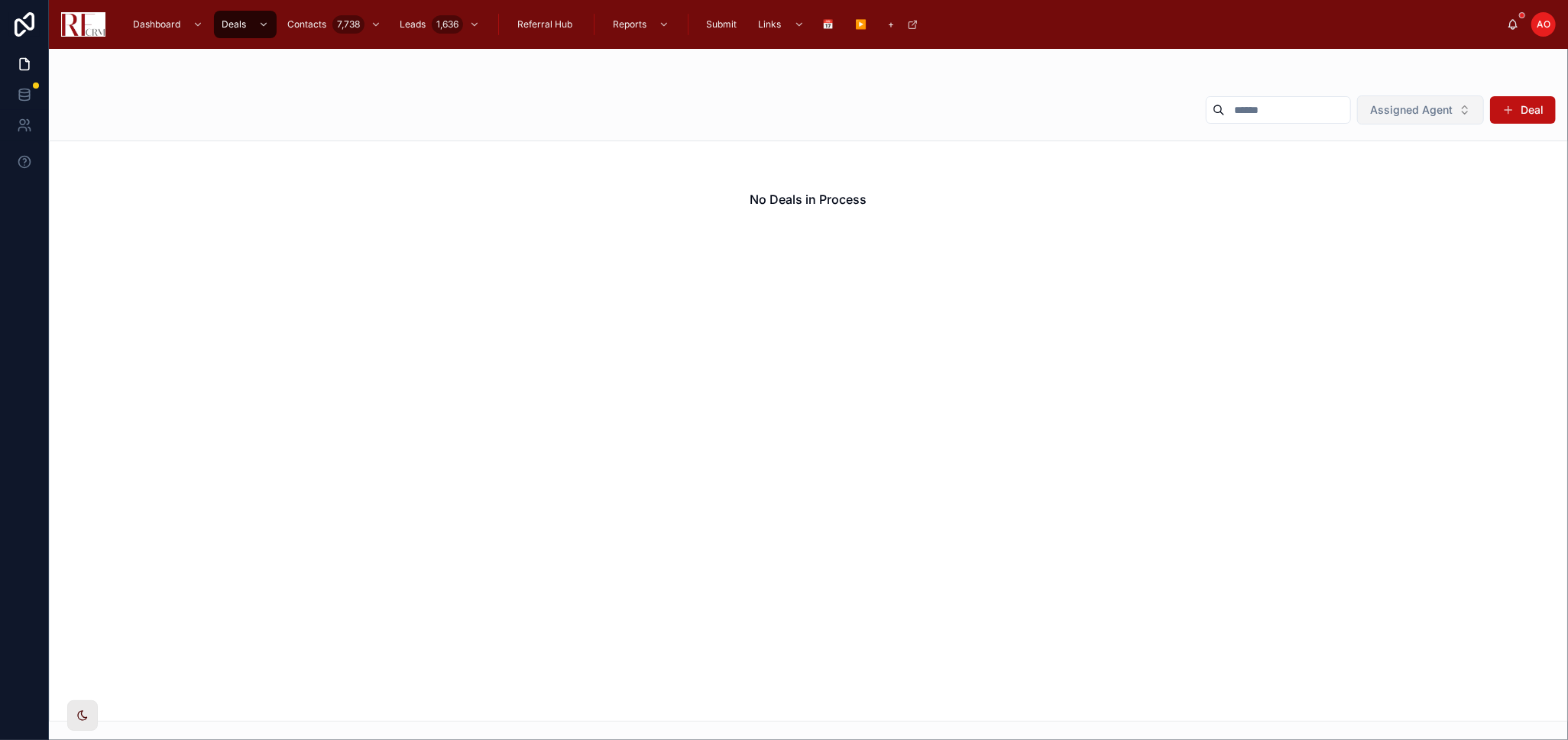
click at [1390, 118] on button "Assigned Agent" at bounding box center [1421, 110] width 127 height 29
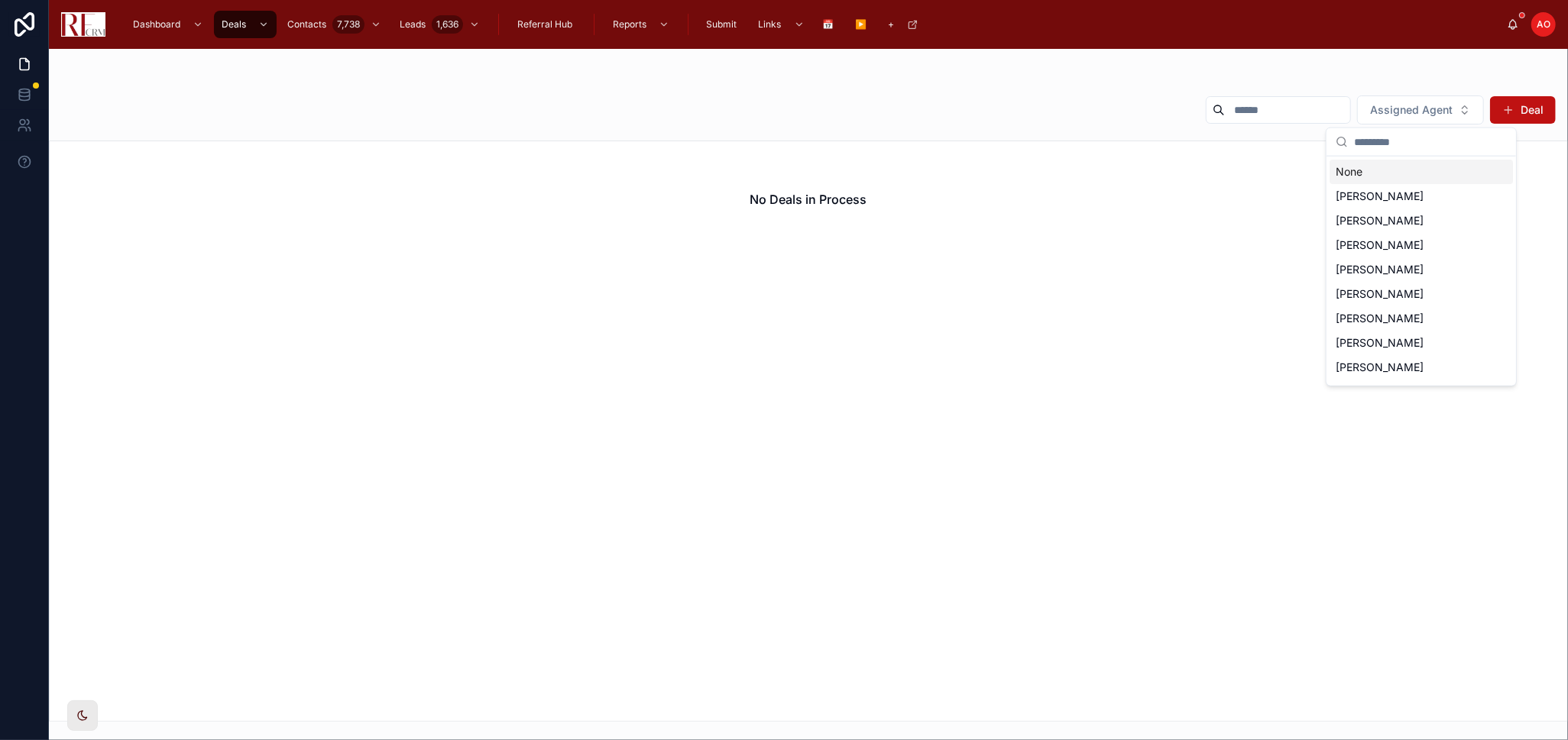
click at [1390, 170] on div "None" at bounding box center [1421, 172] width 183 height 24
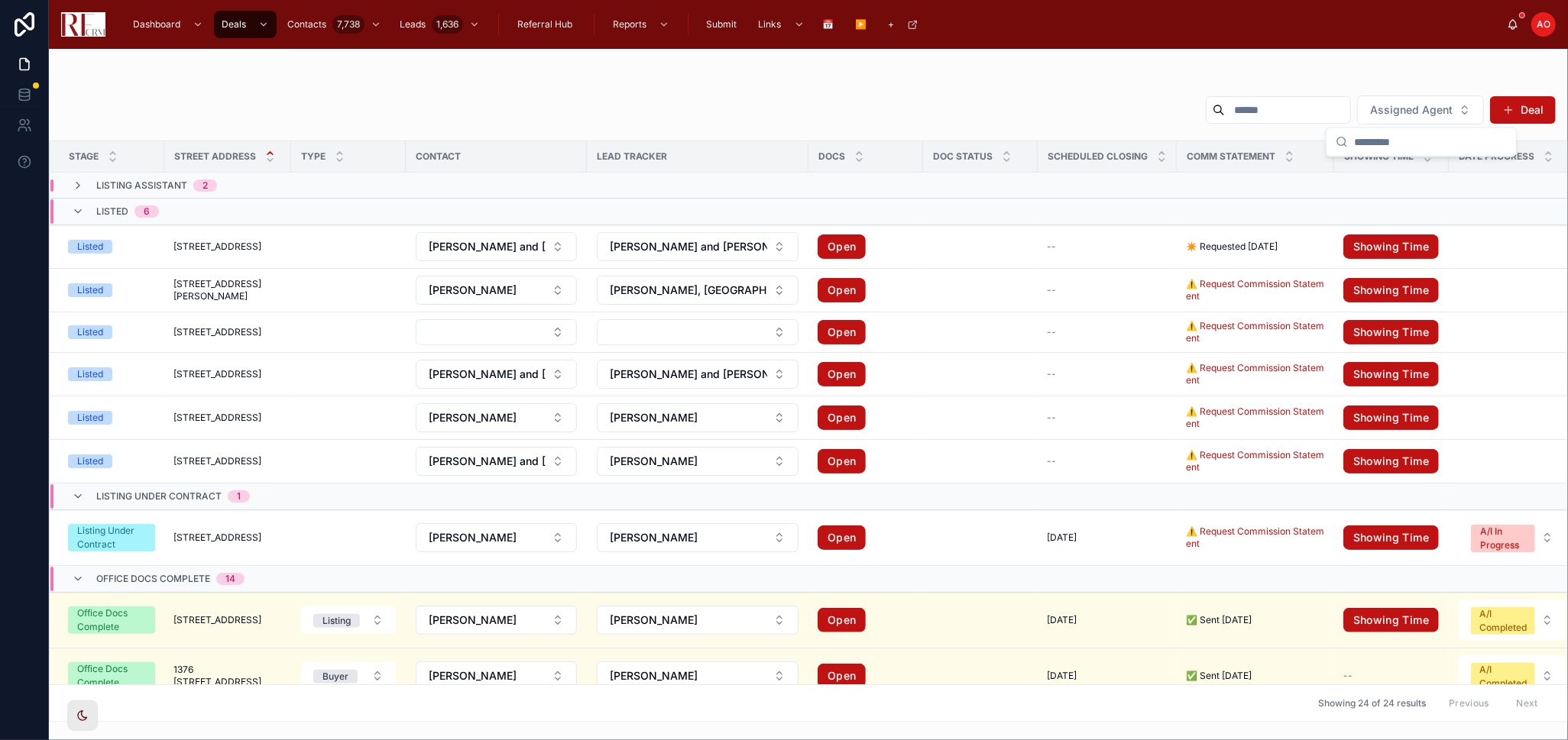
click at [1341, 173] on td at bounding box center [1391, 186] width 115 height 26
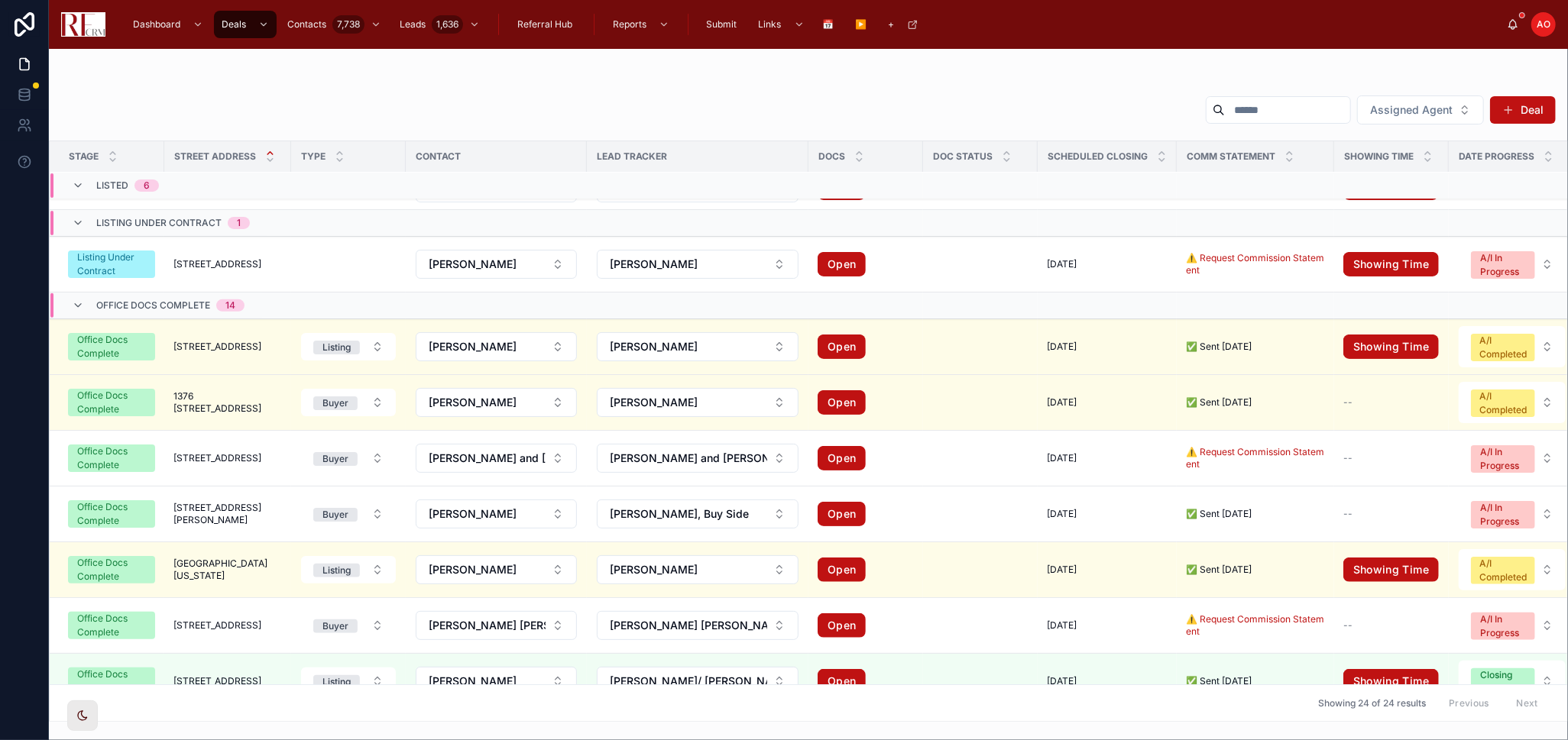
scroll to position [716, 0]
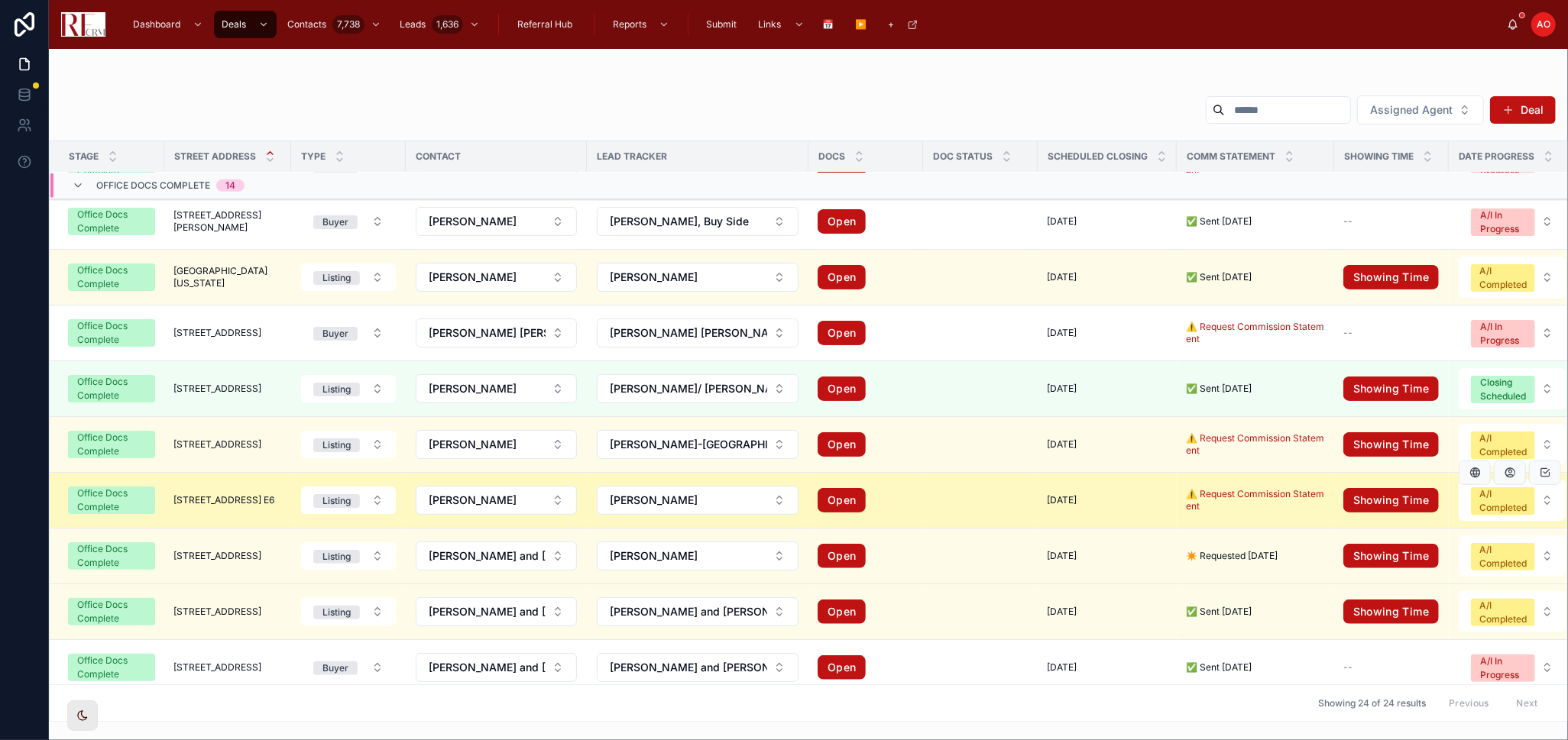
click at [248, 496] on span "5s100 Pebblewood Lane E6" at bounding box center [224, 500] width 101 height 12
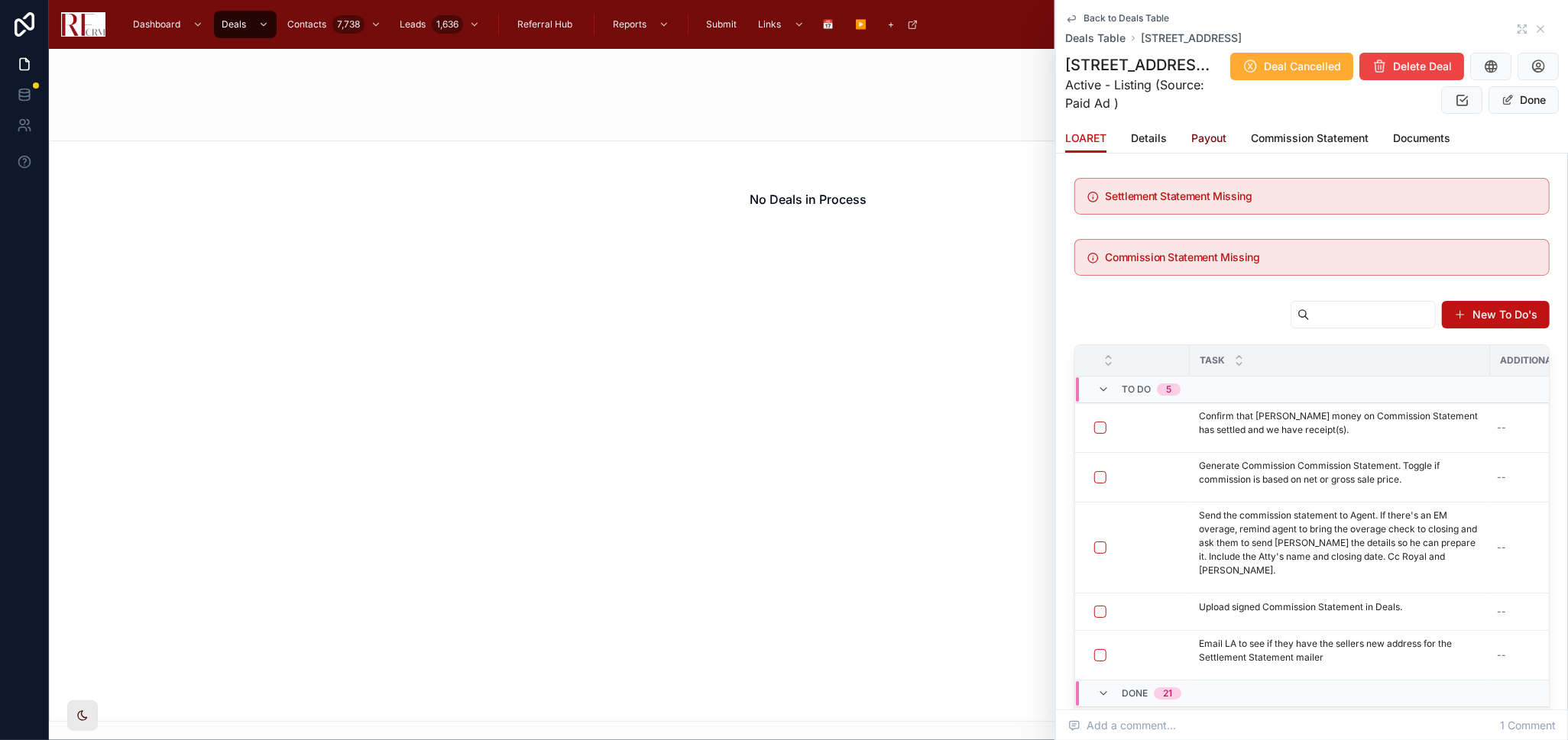
click at [1211, 139] on span "Payout" at bounding box center [1208, 138] width 35 height 15
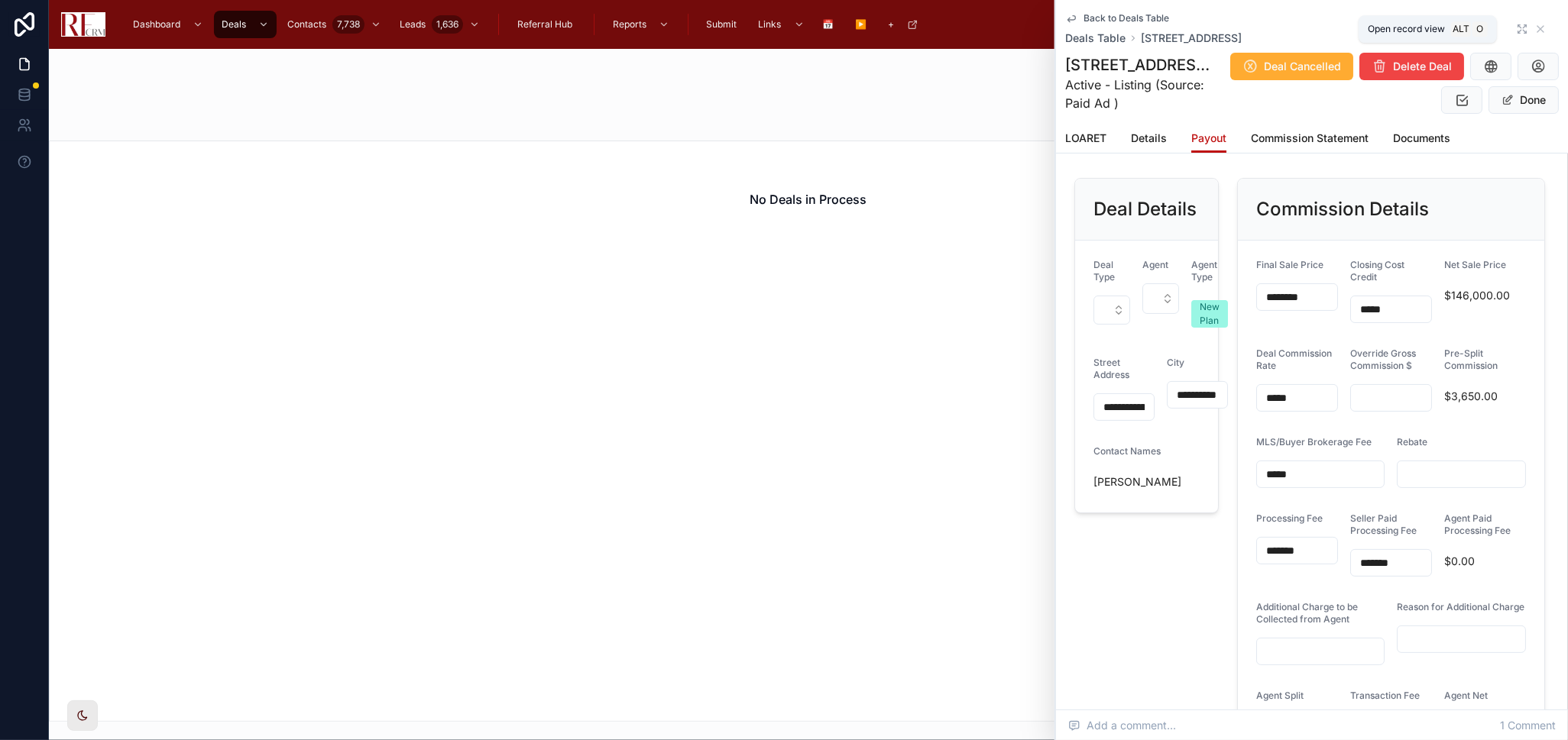
click at [1516, 25] on icon at bounding box center [1522, 28] width 12 height 12
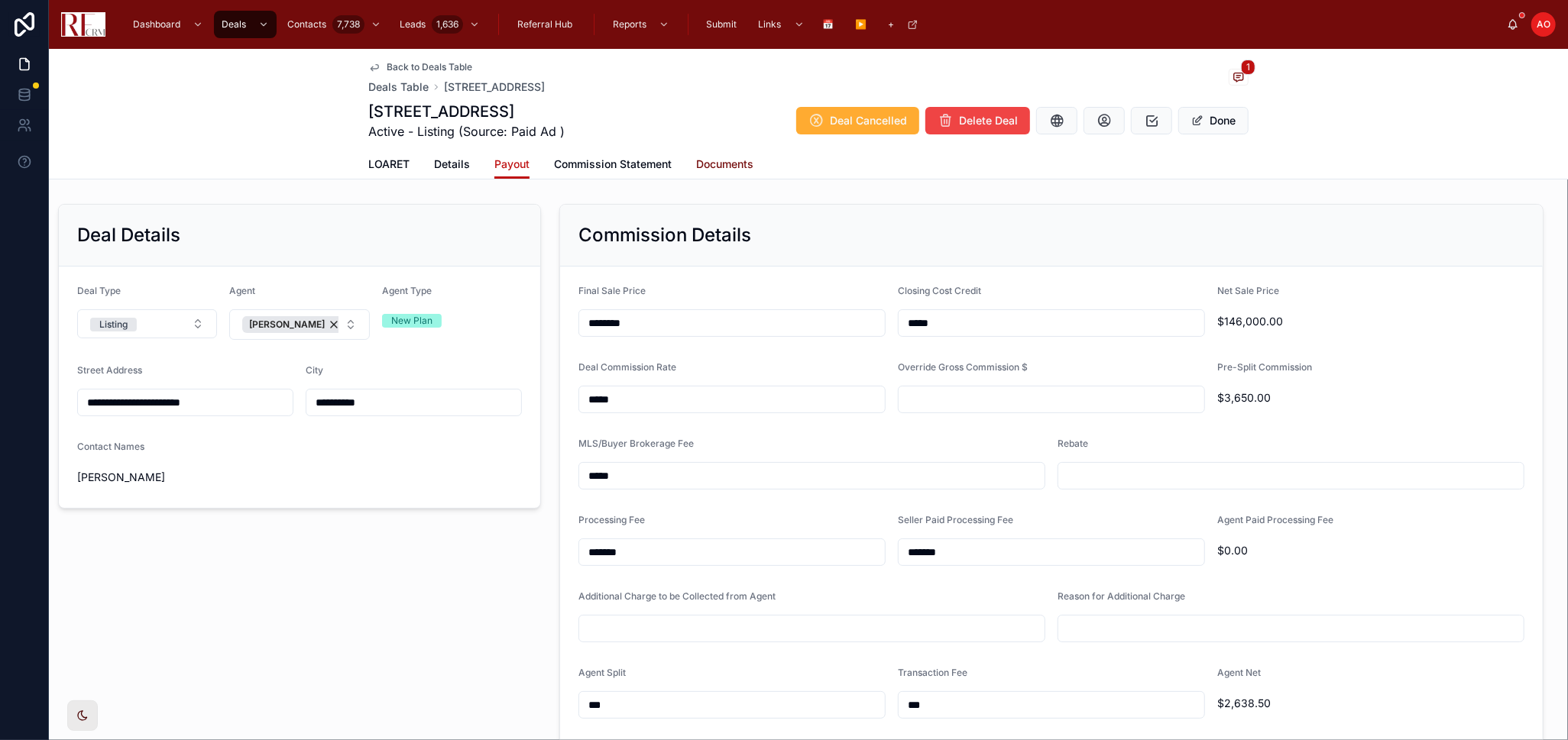
click at [710, 173] on link "Documents" at bounding box center [725, 166] width 57 height 31
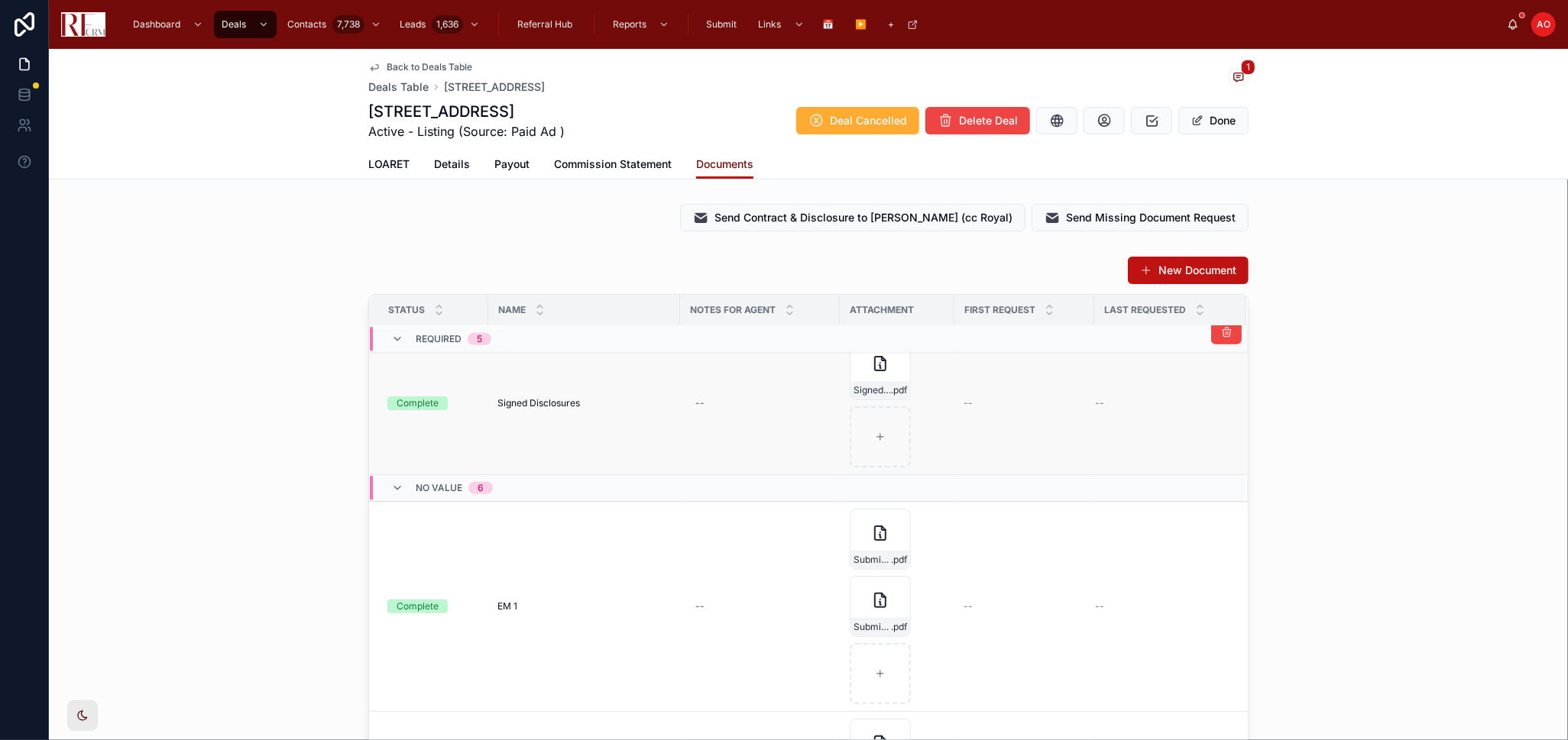
scroll to position [678, 0]
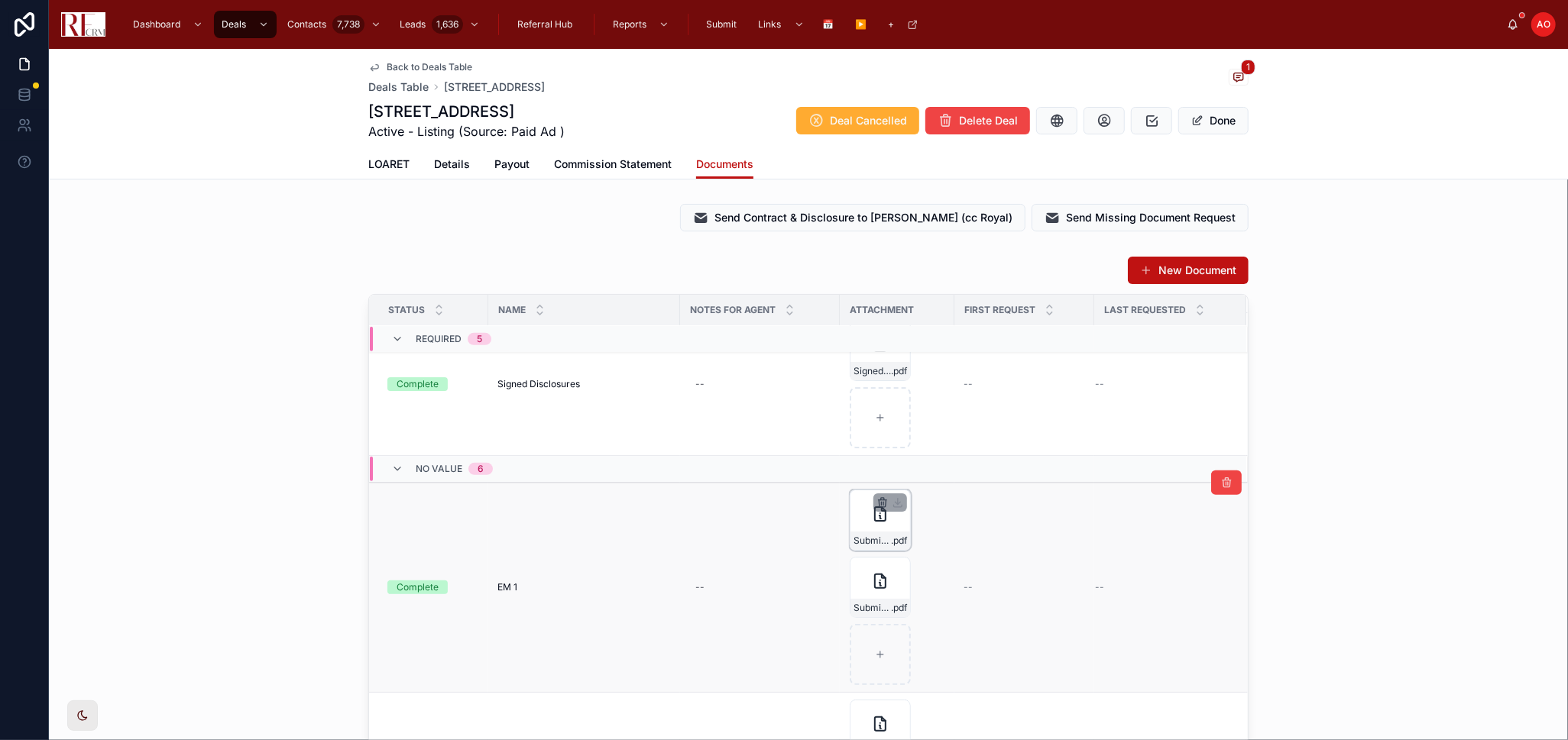
click at [882, 502] on icon "button" at bounding box center [882, 504] width 0 height 3
click at [904, 476] on icon "button" at bounding box center [908, 475] width 7 height 7
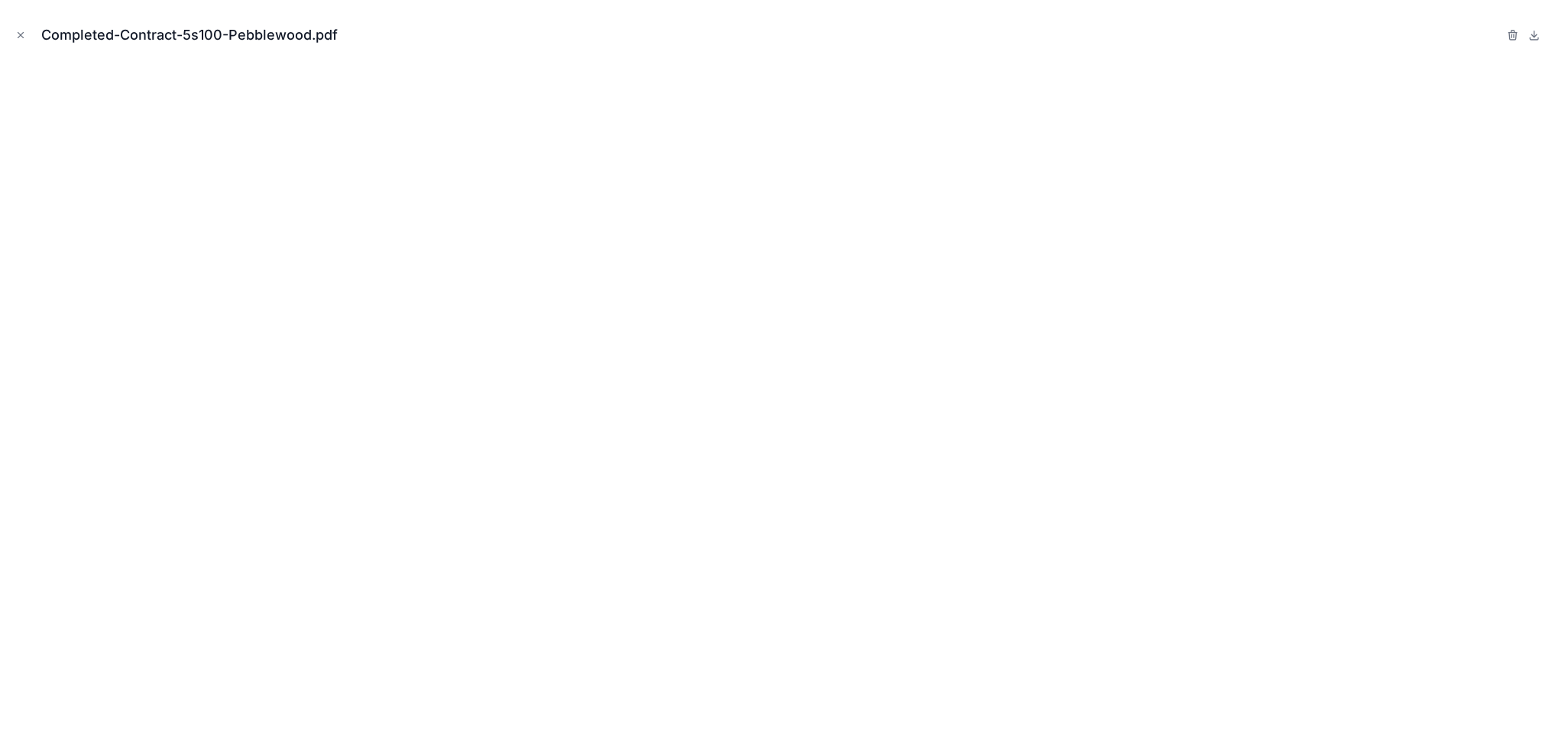
click at [20, 33] on icon "Close modal" at bounding box center [20, 35] width 11 height 11
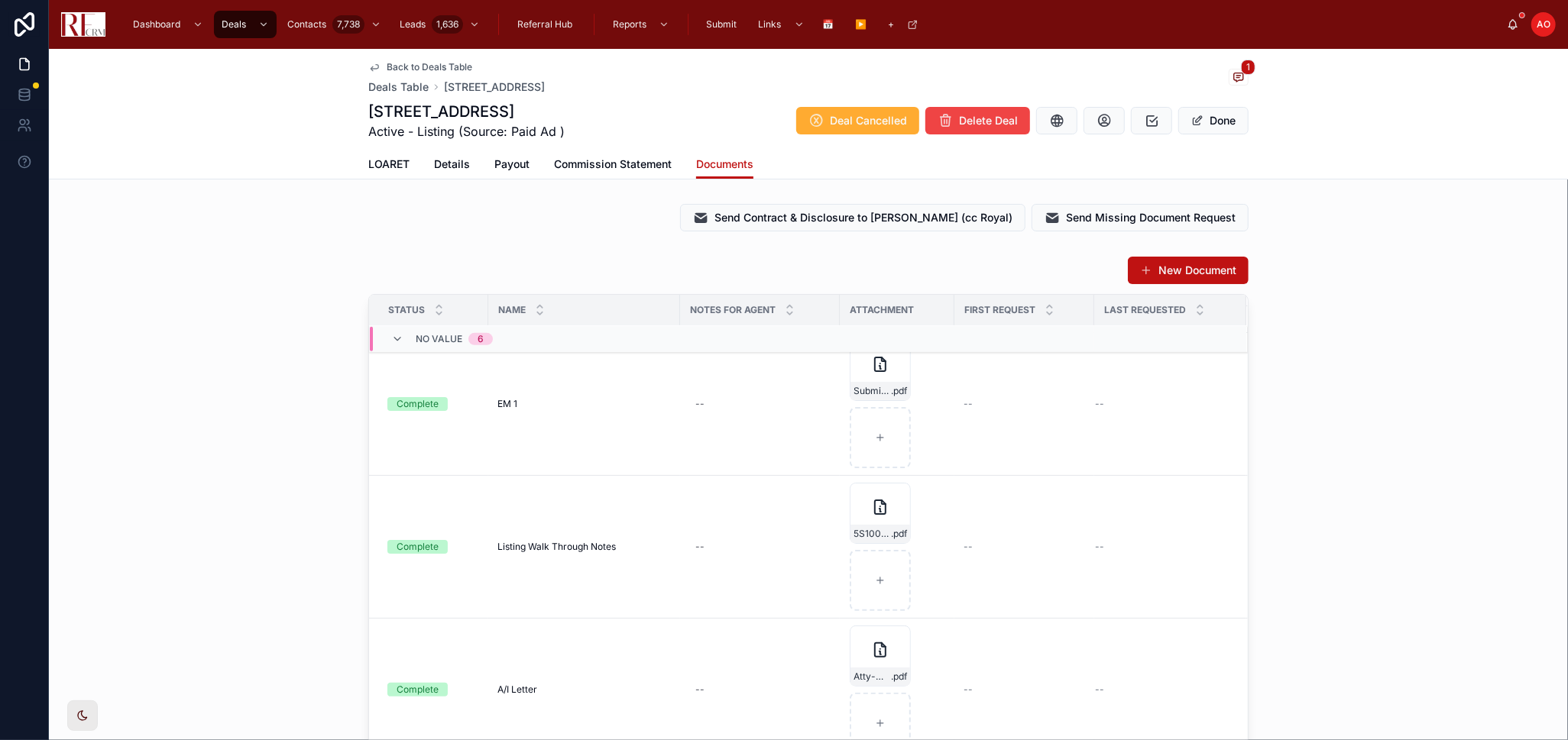
scroll to position [764, 0]
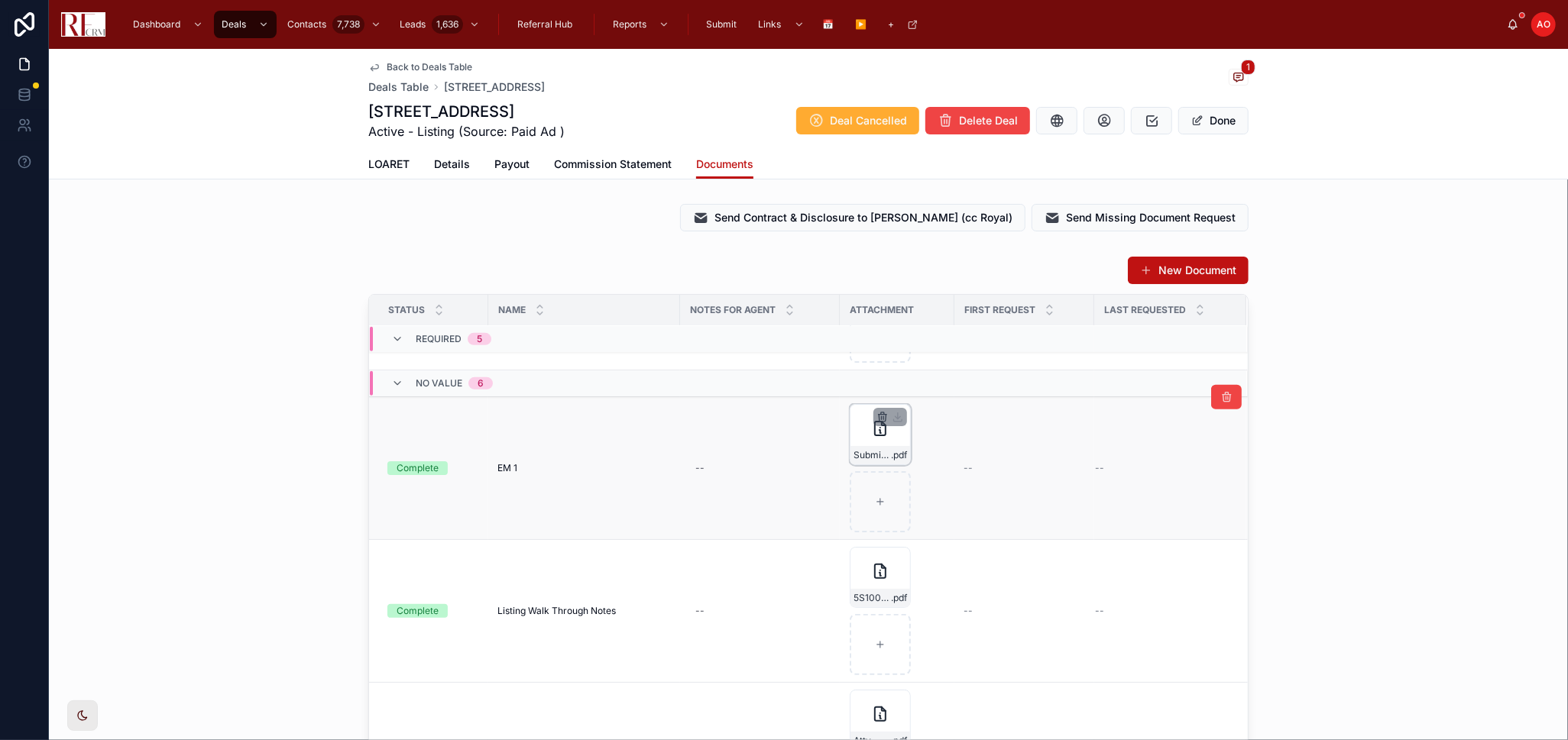
click at [878, 418] on icon "button" at bounding box center [882, 418] width 7 height 7
click at [905, 391] on icon "button" at bounding box center [908, 388] width 12 height 12
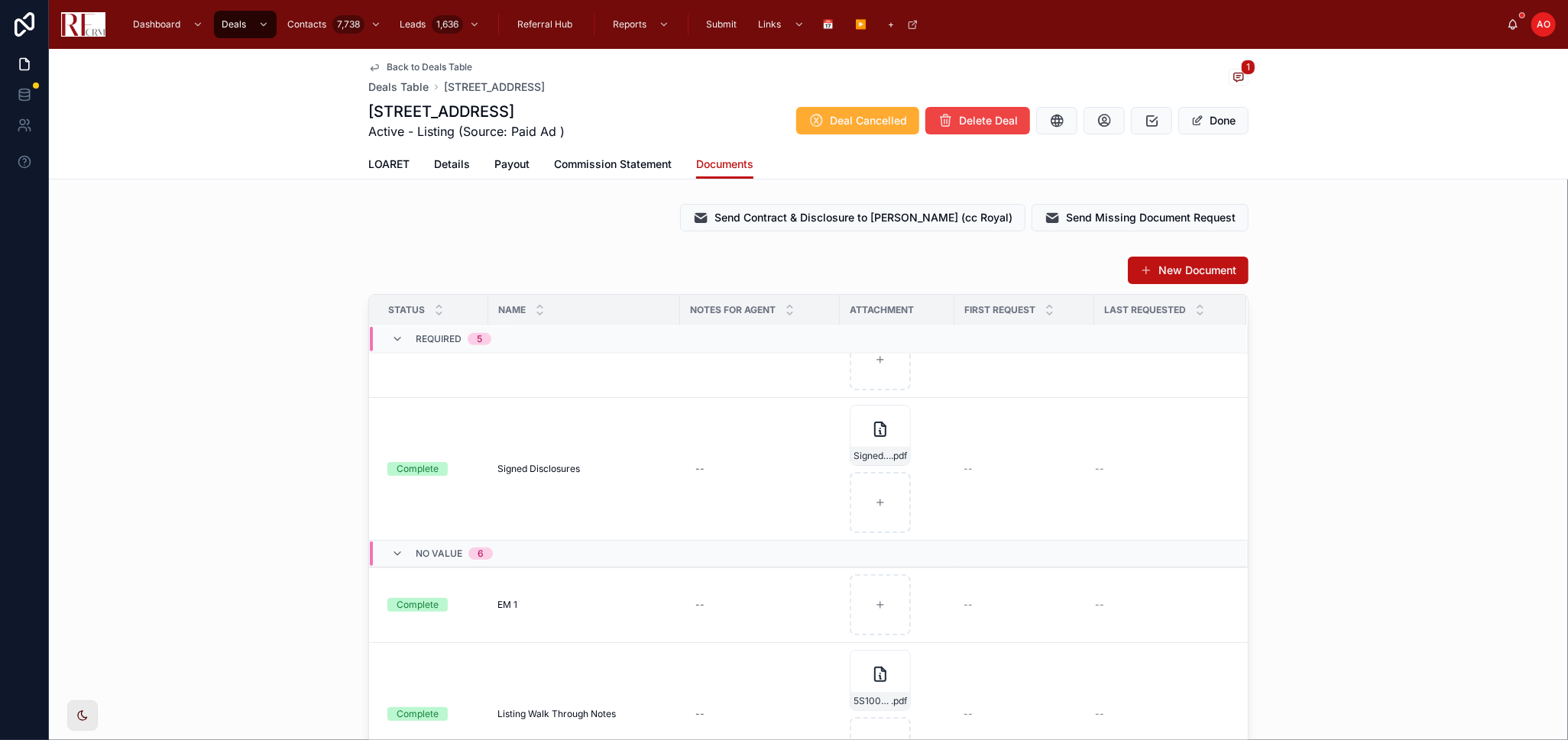
scroll to position [678, 0]
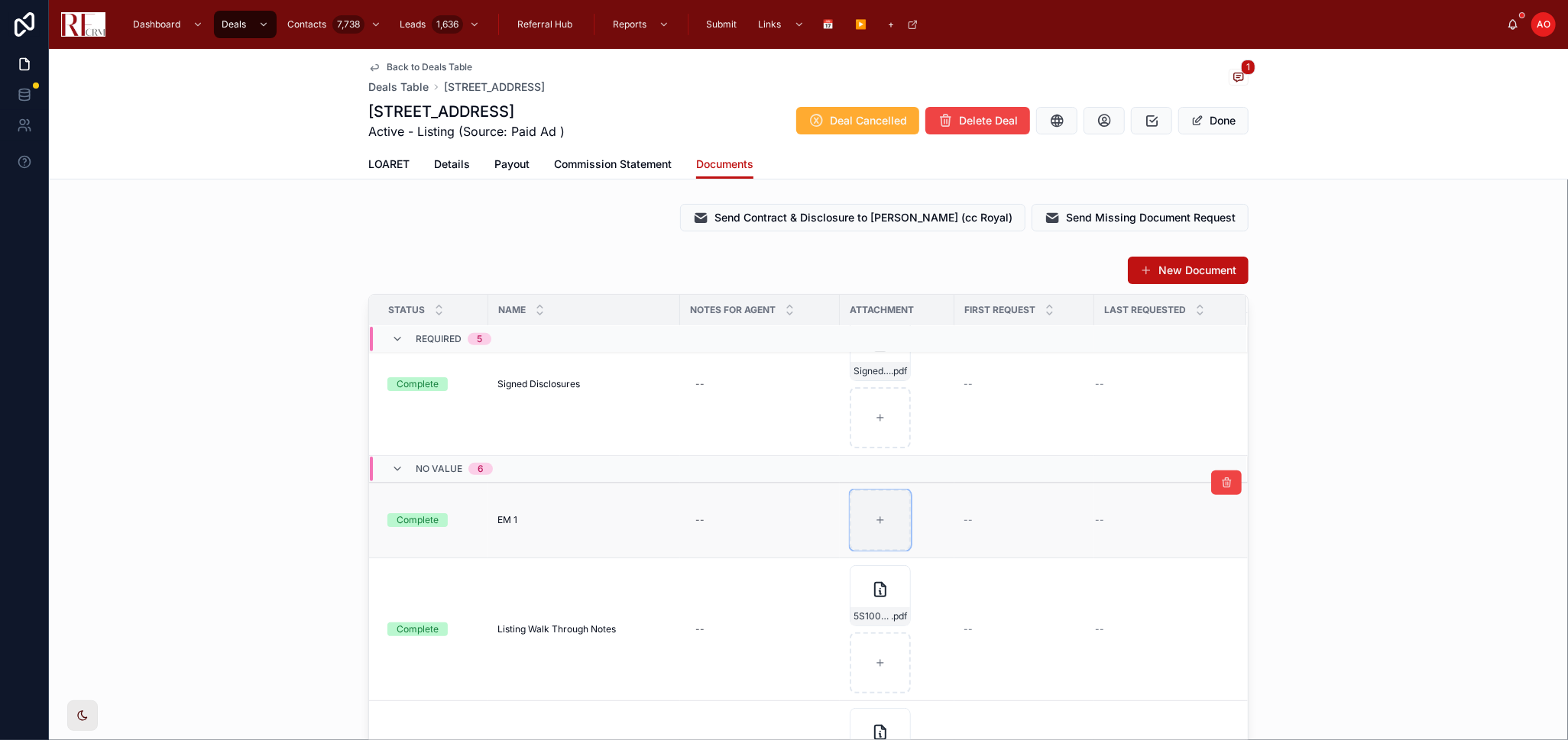
click at [881, 521] on div at bounding box center [880, 520] width 61 height 61
type input "**********"
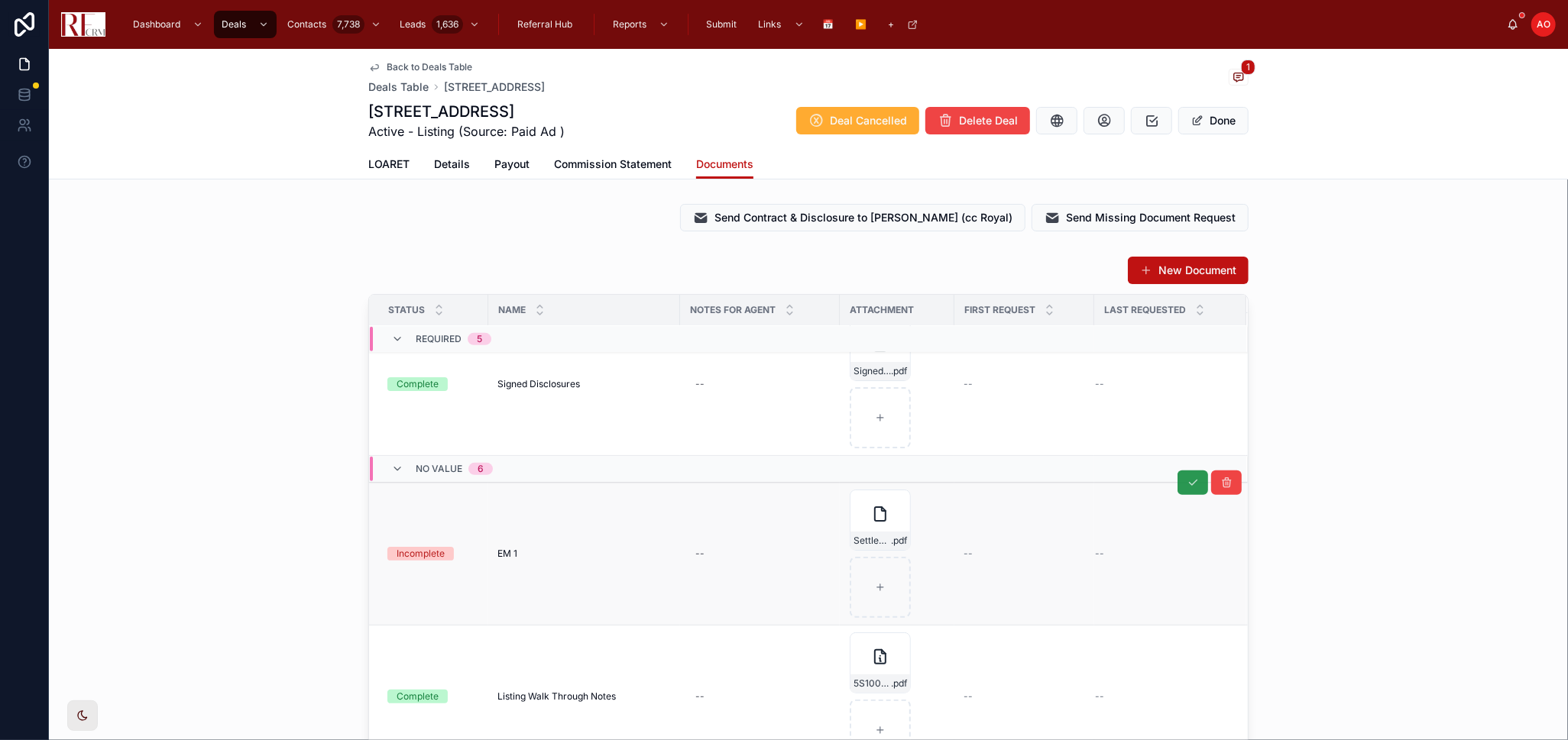
click at [1166, 478] on tbody "Required 5 Complete Listing Agreement Listing Agreement -- 5S100_Pebblewood_Lan…" at bounding box center [808, 392] width 878 height 1491
click at [1477, 380] on div "New Document Status Name Notes for Agent Attachment First Request Last Requeste…" at bounding box center [808, 554] width 1519 height 607
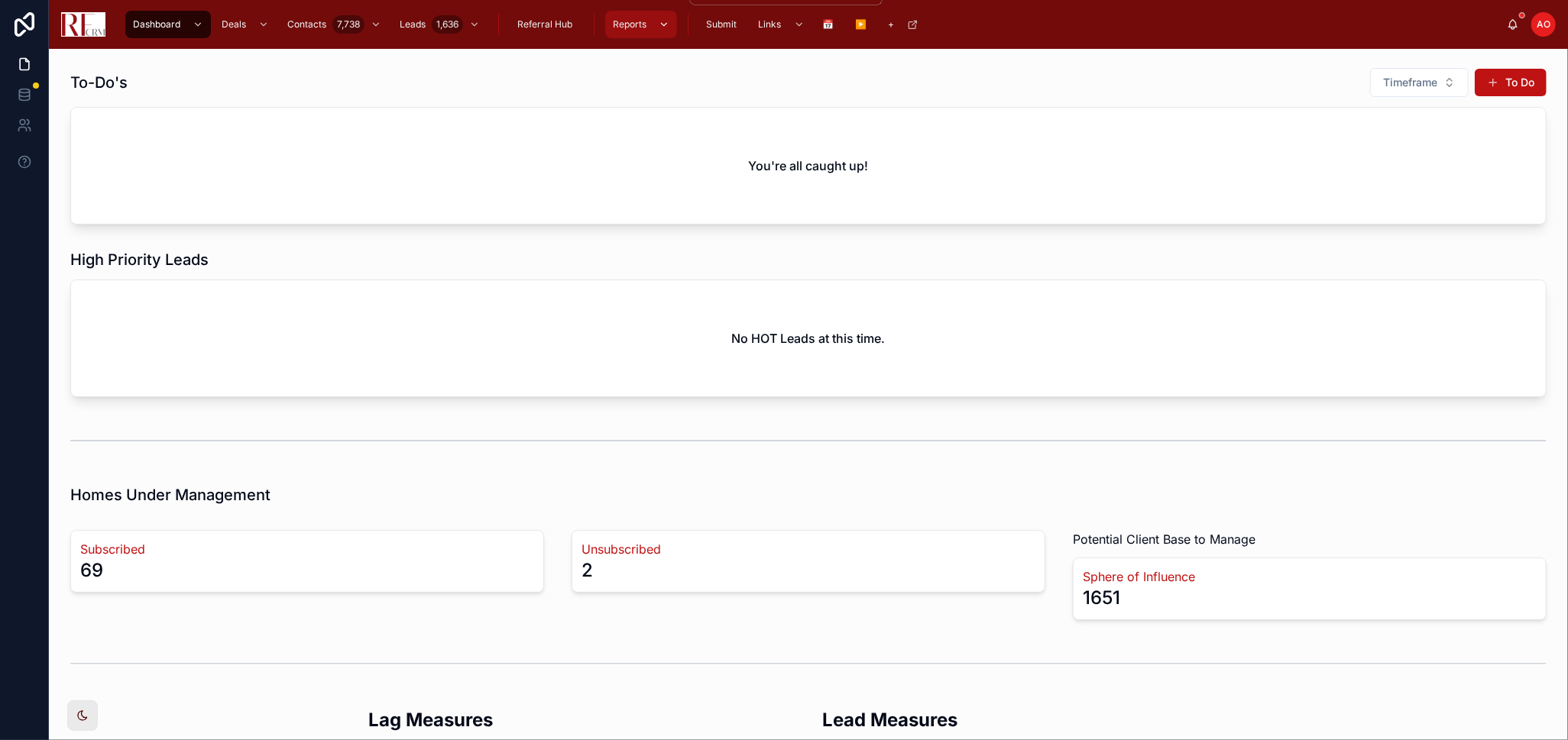
click at [663, 19] on icon "scrollable content" at bounding box center [664, 24] width 11 height 11
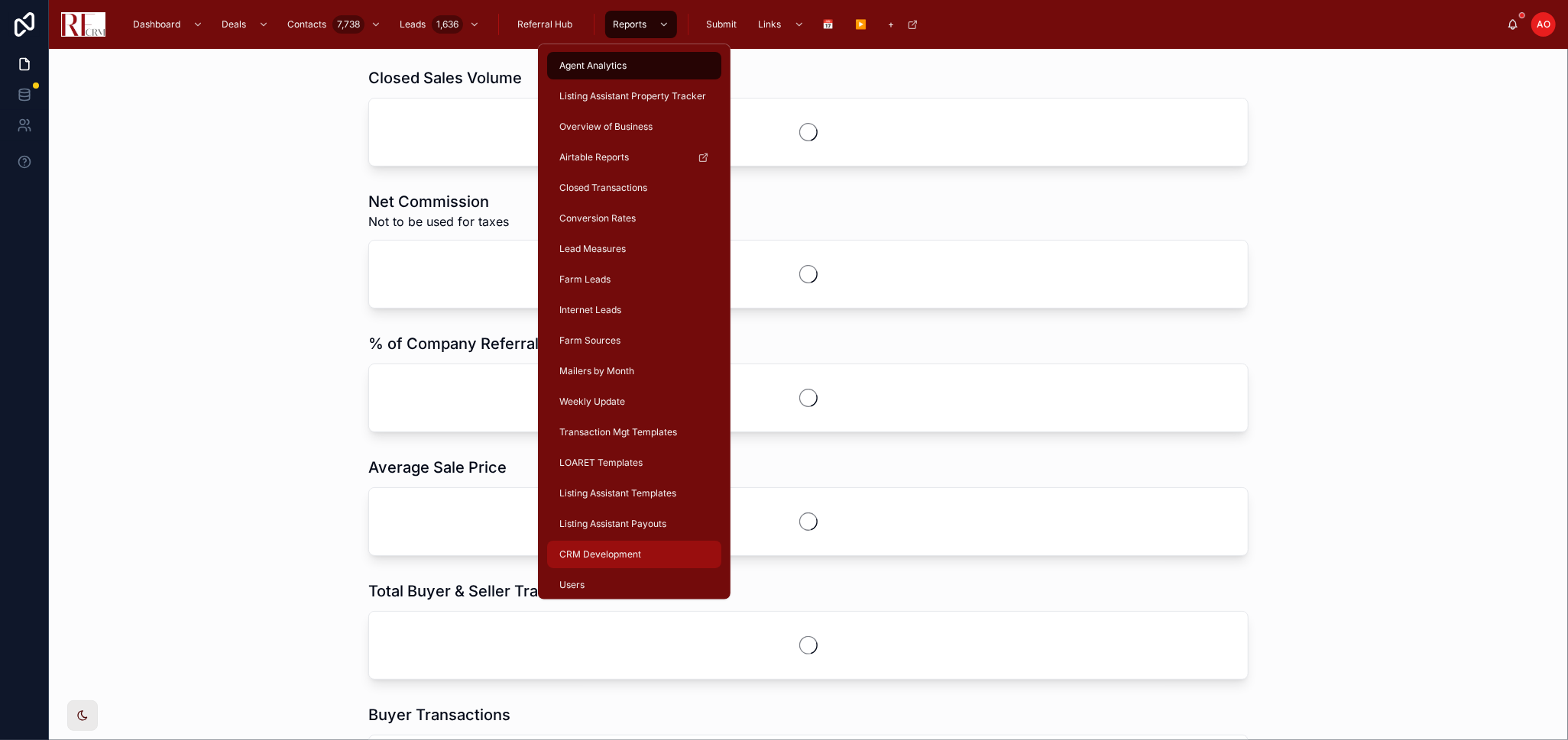
click at [594, 552] on span "CRM Development" at bounding box center [600, 554] width 81 height 12
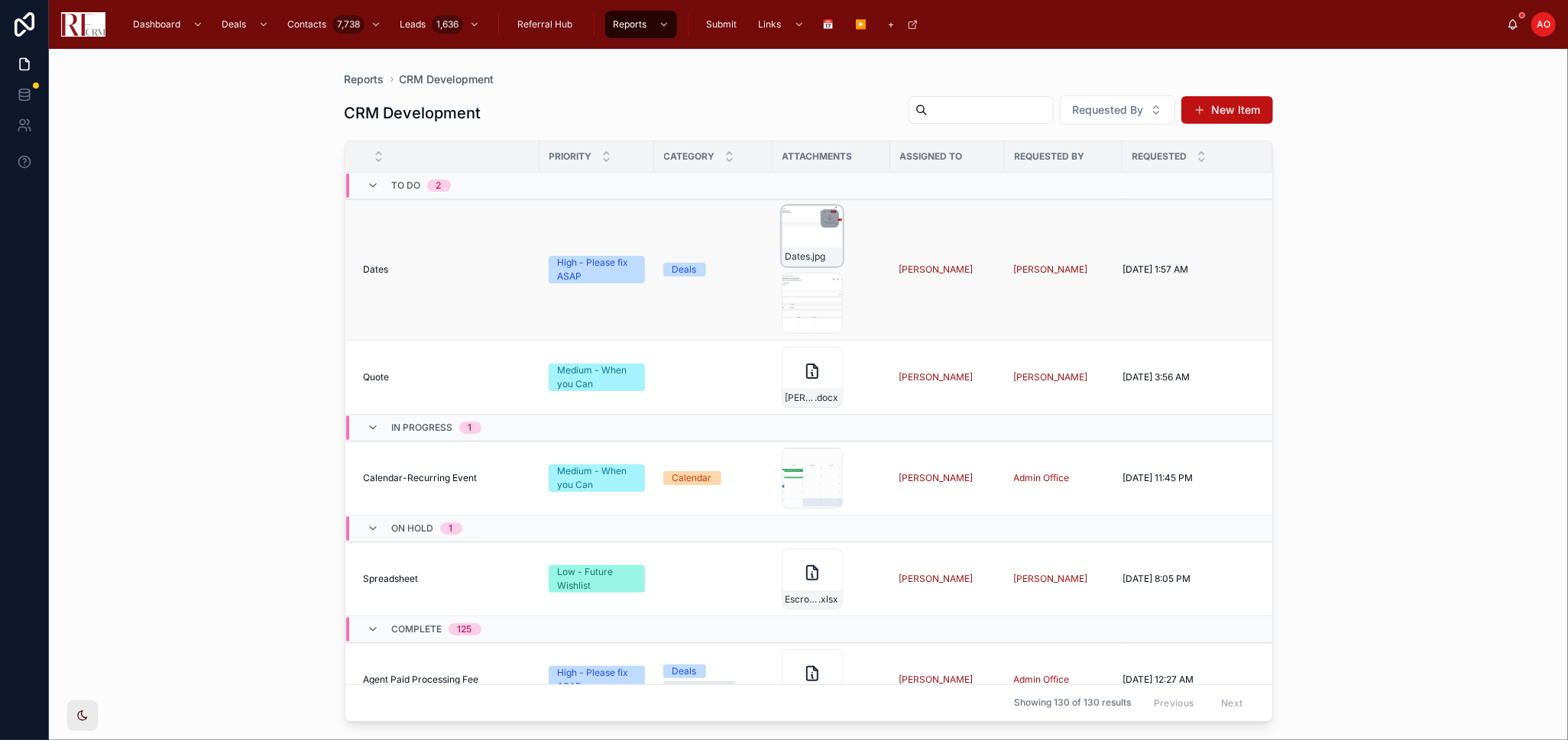
click at [795, 239] on div "Dates .jpg" at bounding box center [812, 235] width 61 height 61
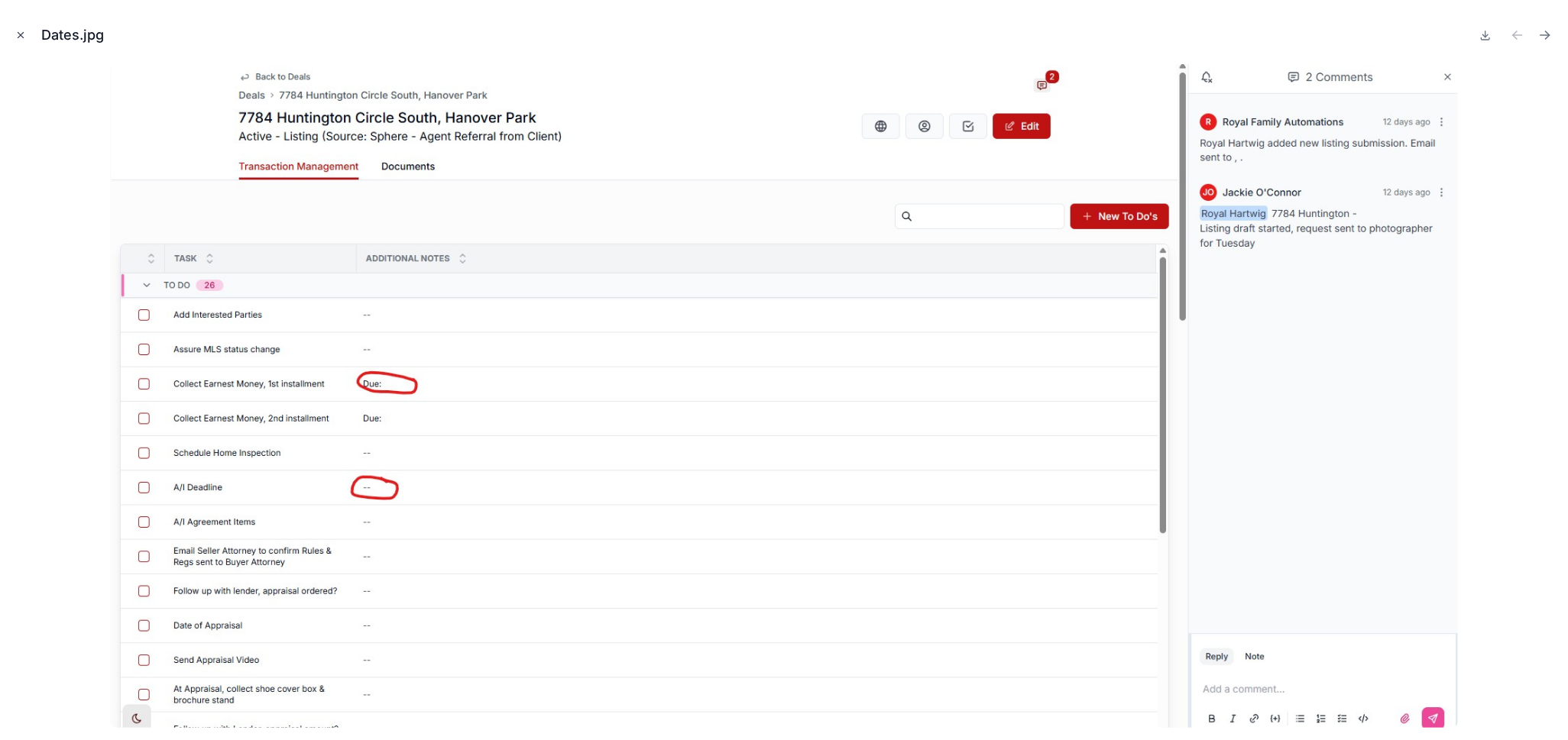
click at [22, 35] on icon "Close modal" at bounding box center [20, 35] width 11 height 11
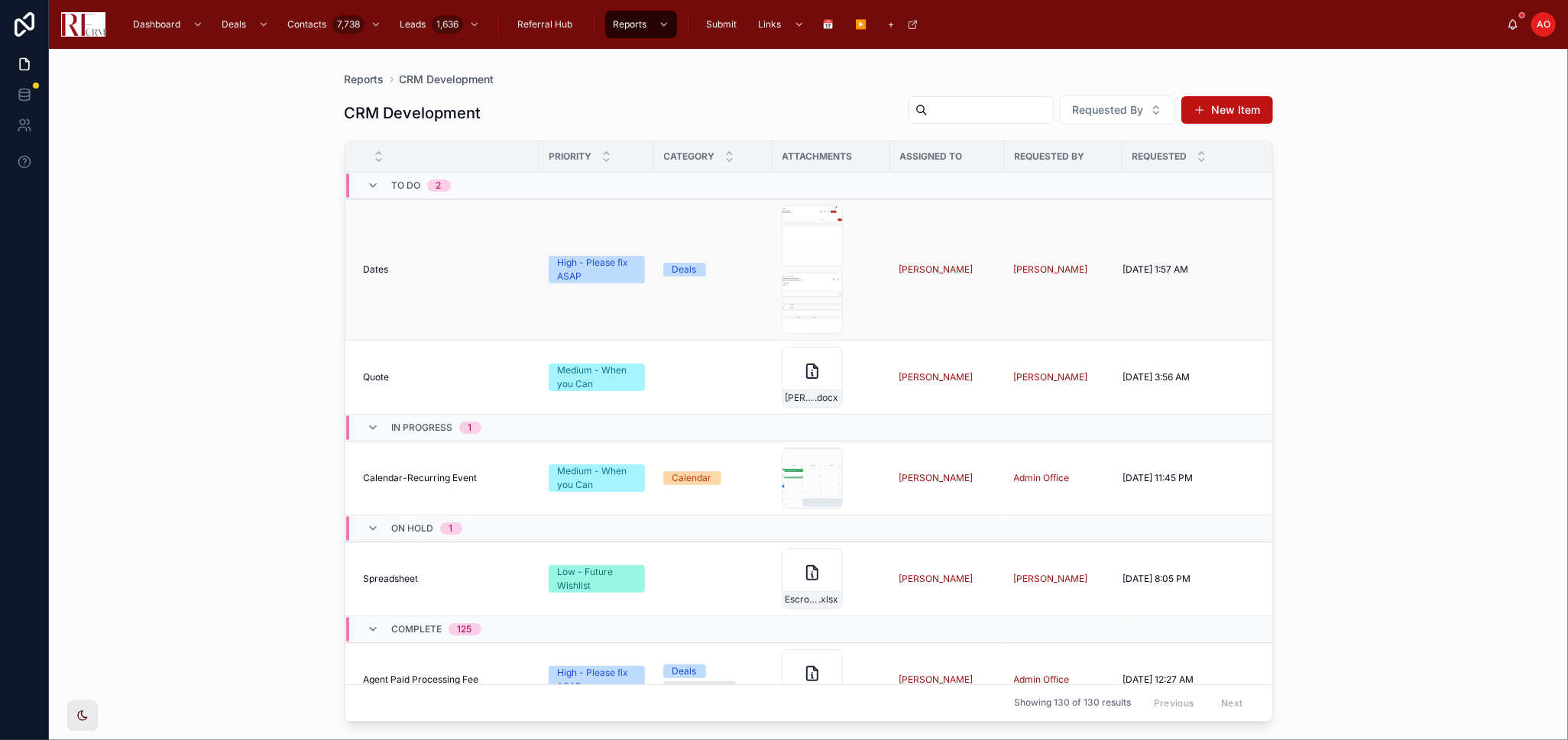
click at [395, 274] on div "Dates Dates" at bounding box center [447, 269] width 167 height 12
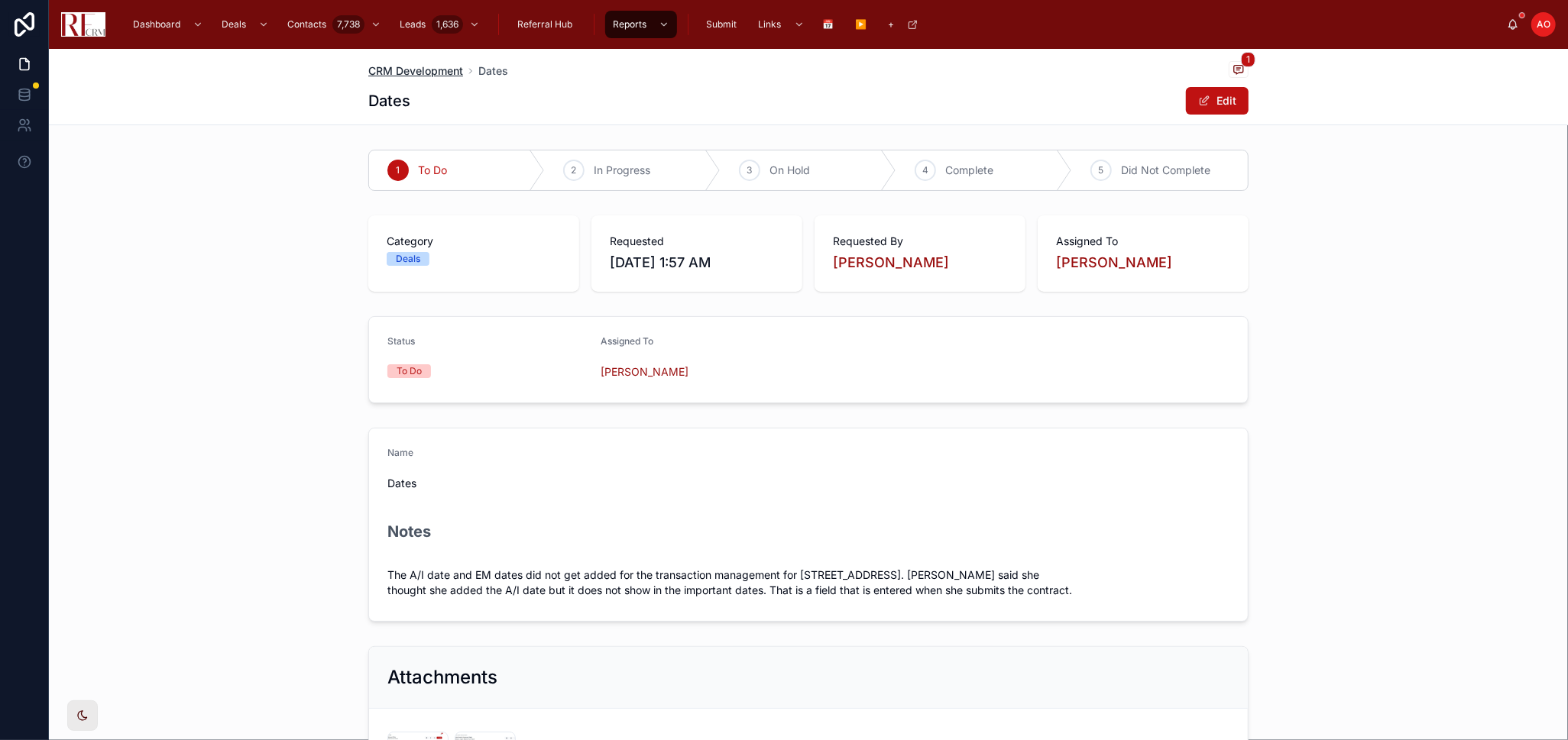
click at [427, 70] on span "CRM Development" at bounding box center [415, 71] width 94 height 15
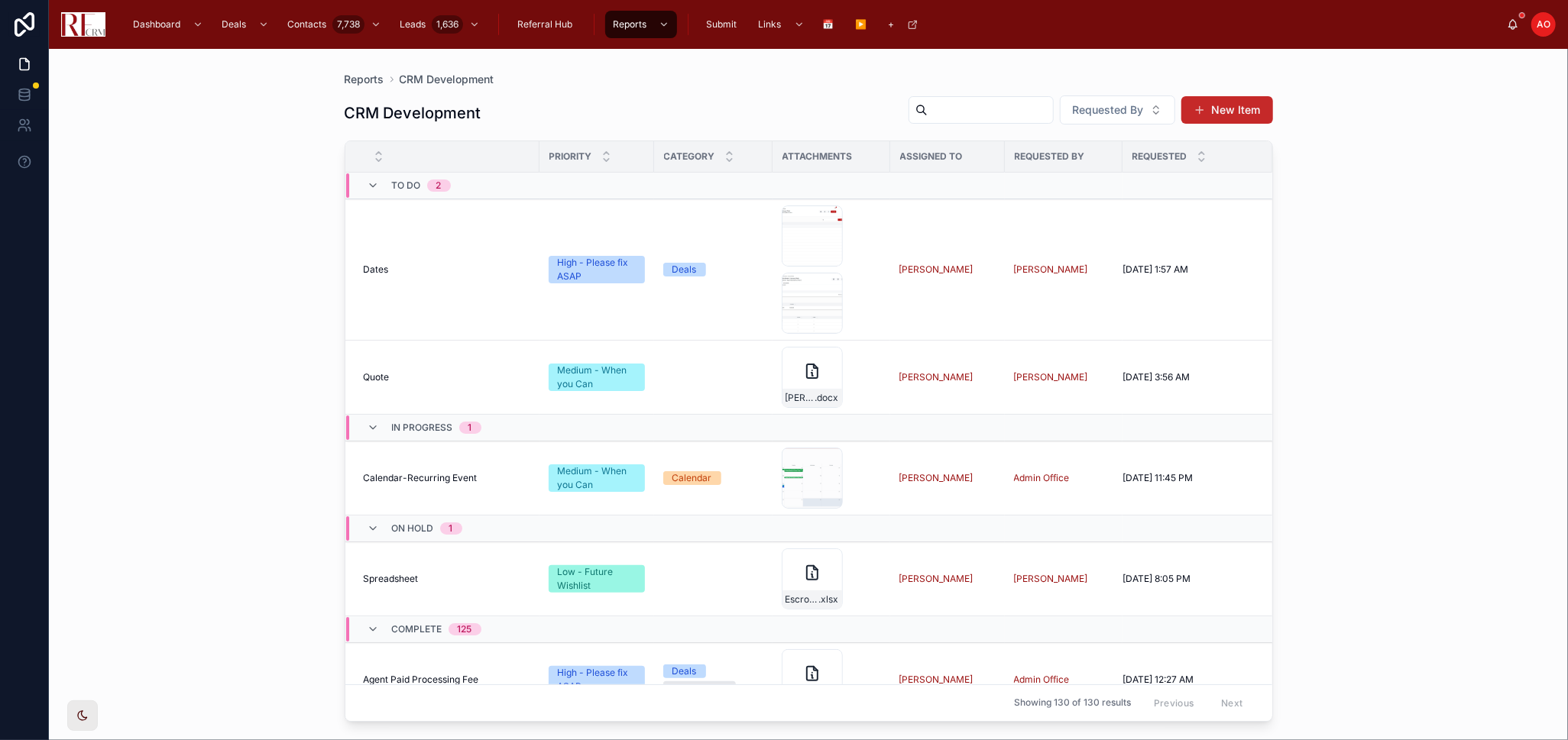
click at [1259, 112] on button "New Item" at bounding box center [1227, 110] width 92 height 28
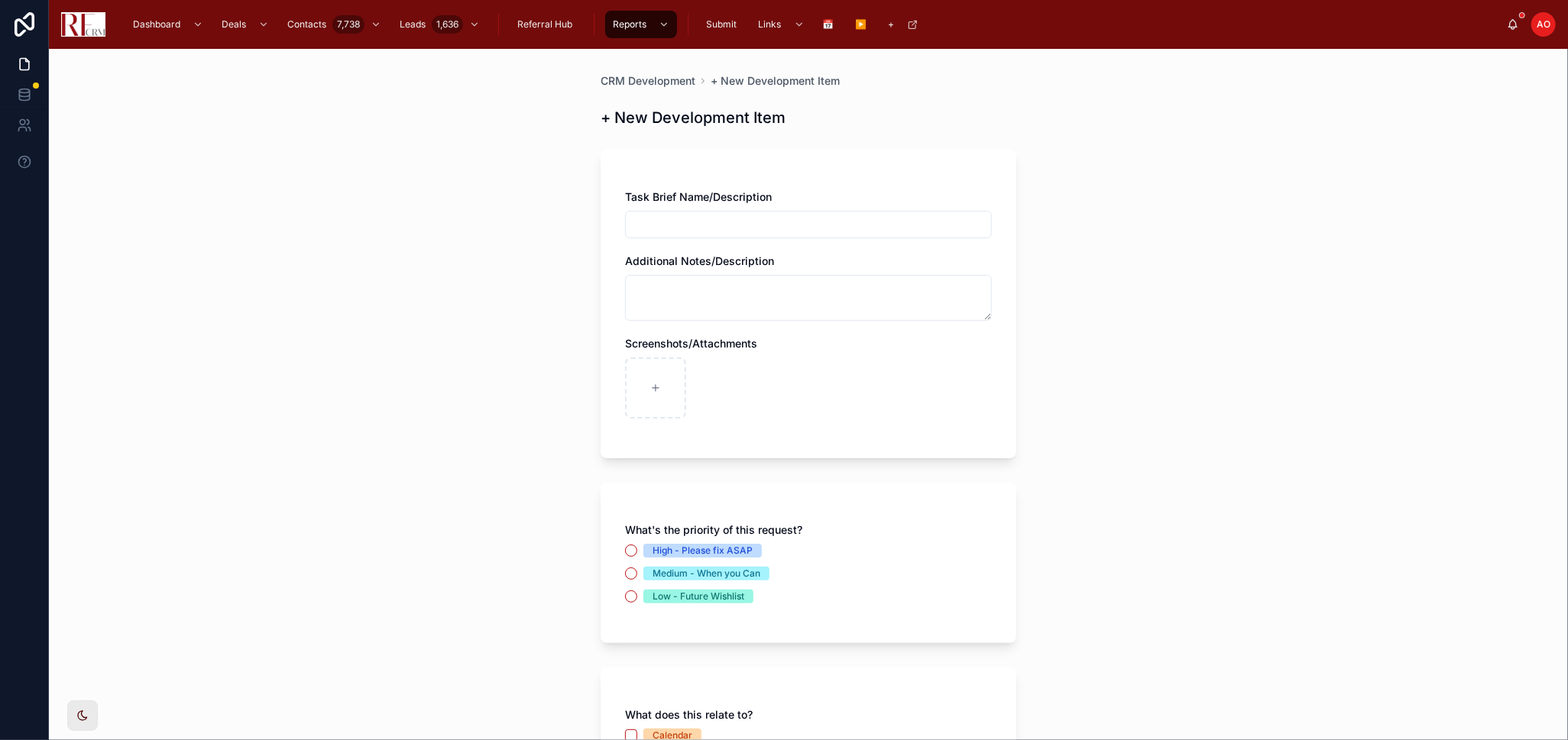
click at [742, 239] on div "Task Brief Name/Description Additional Notes/Description Screenshots/Attachments" at bounding box center [808, 312] width 366 height 244
click at [748, 228] on input "text" at bounding box center [808, 225] width 366 height 21
type input "**********"
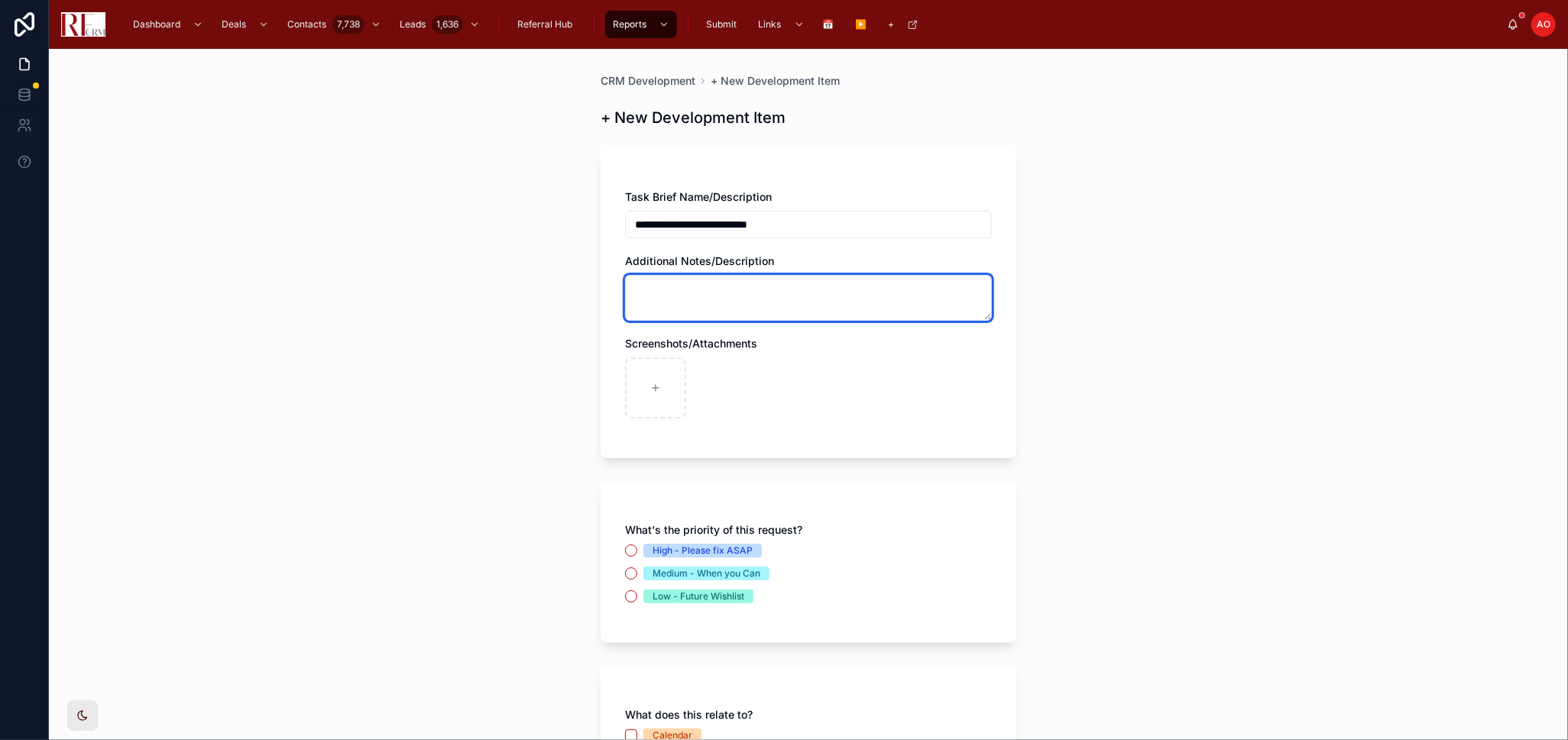
click at [781, 286] on textarea at bounding box center [808, 298] width 366 height 46
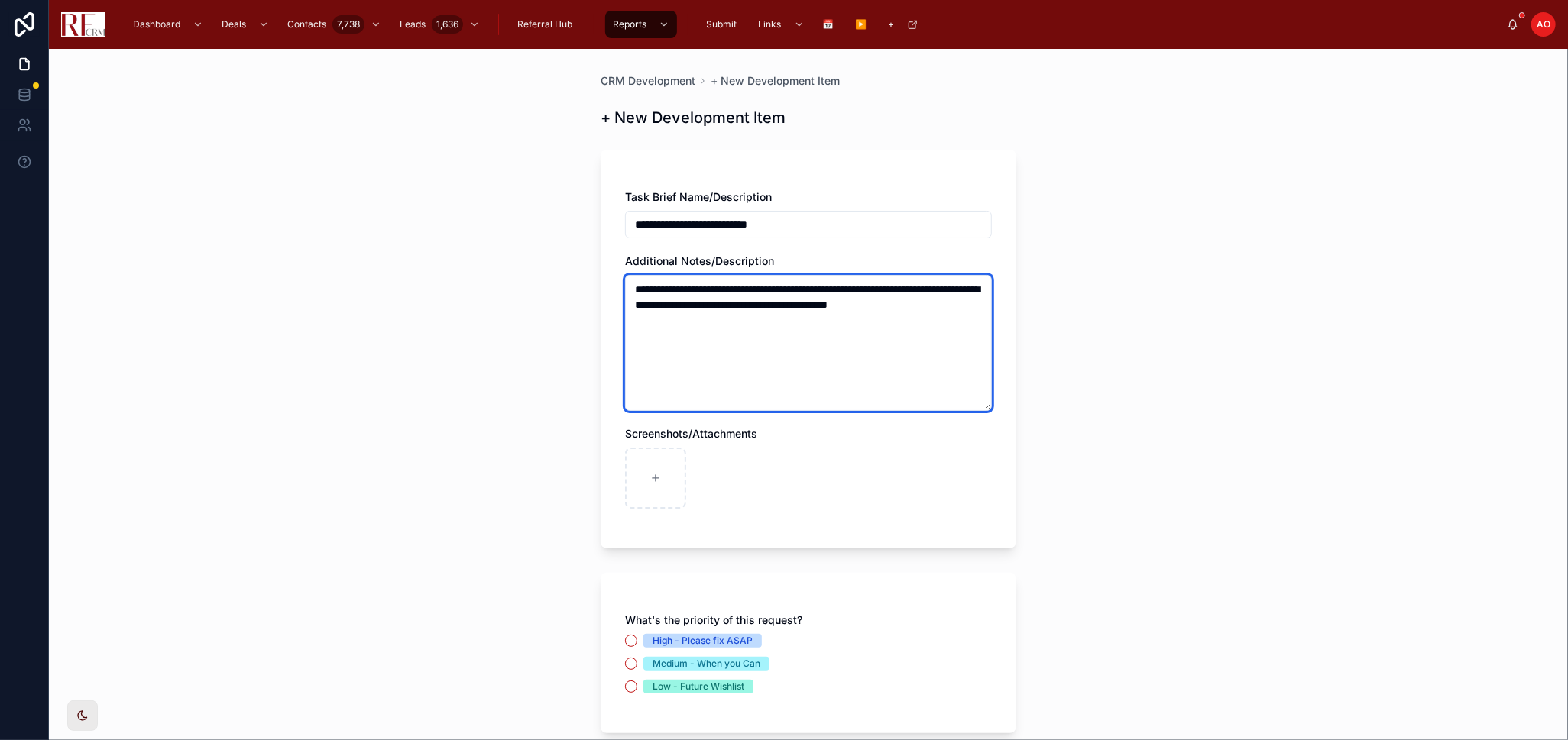
click at [781, 297] on textarea "**********" at bounding box center [808, 343] width 366 height 136
click at [781, 296] on textarea "**********" at bounding box center [808, 343] width 366 height 136
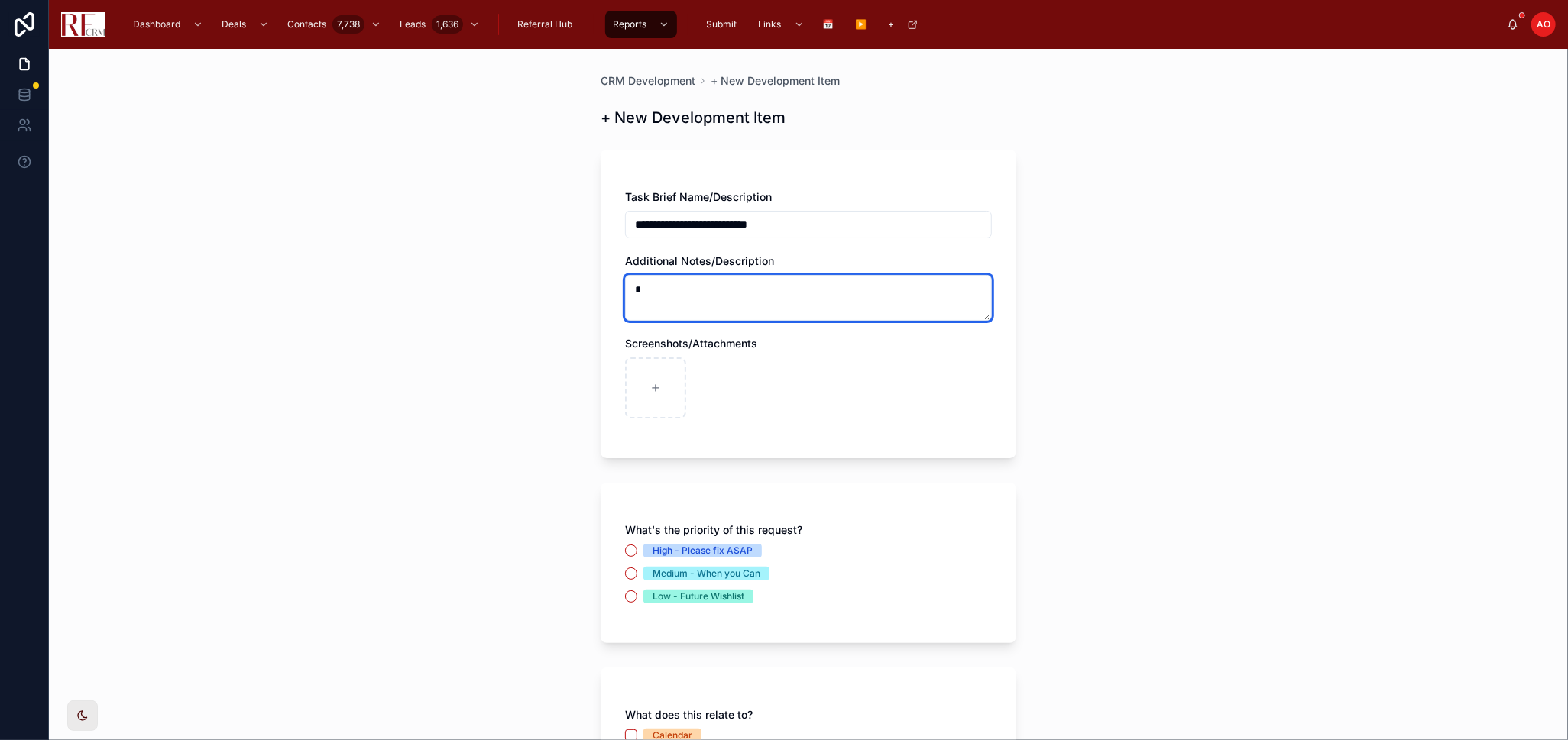
click at [781, 296] on textarea "*" at bounding box center [808, 298] width 366 height 46
click at [781, 295] on textarea "*" at bounding box center [808, 298] width 366 height 46
paste textarea "**********"
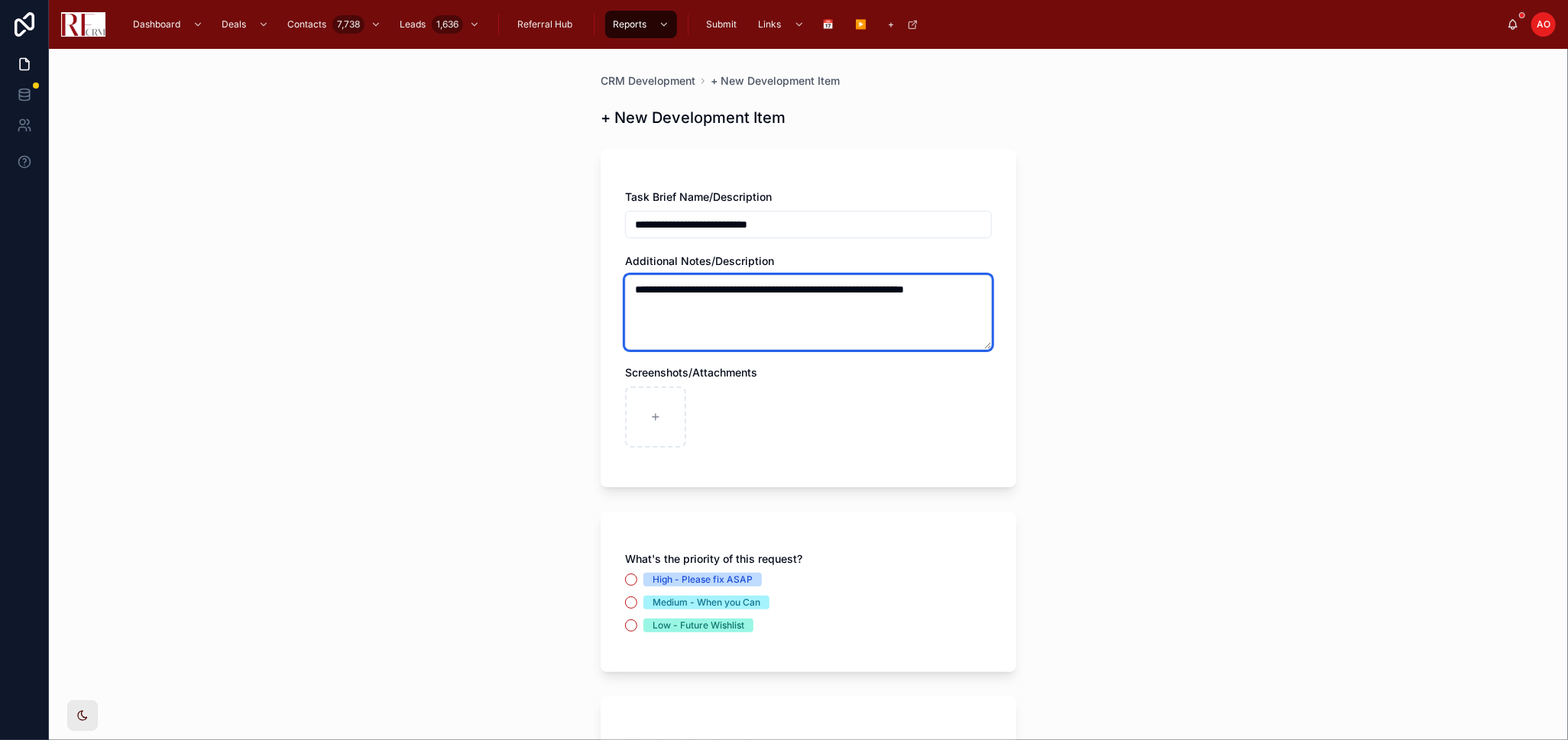
click at [638, 292] on textarea "**********" at bounding box center [808, 313] width 366 height 75
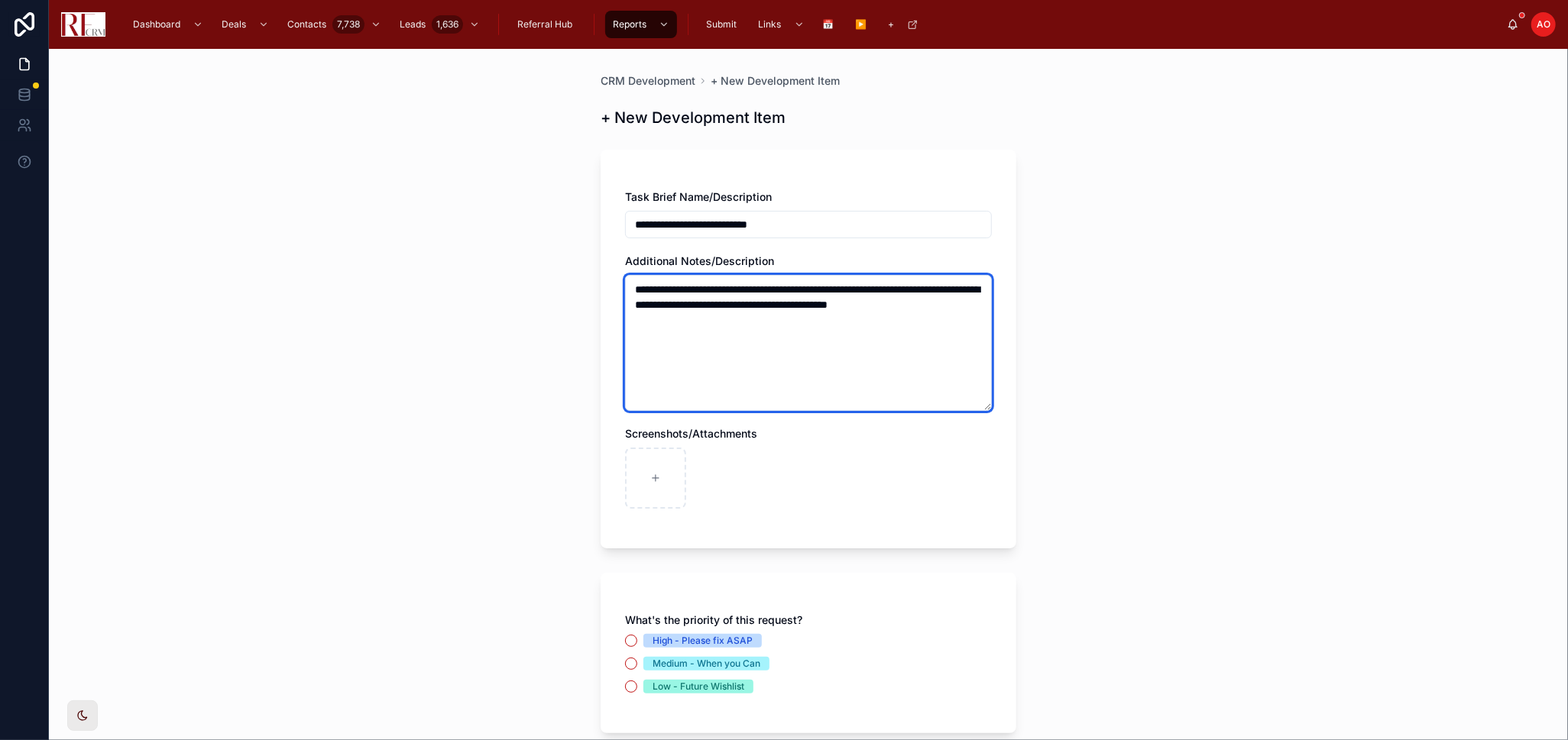
click at [691, 277] on textarea "**********" at bounding box center [808, 343] width 366 height 136
click at [690, 289] on textarea "**********" at bounding box center [808, 343] width 366 height 136
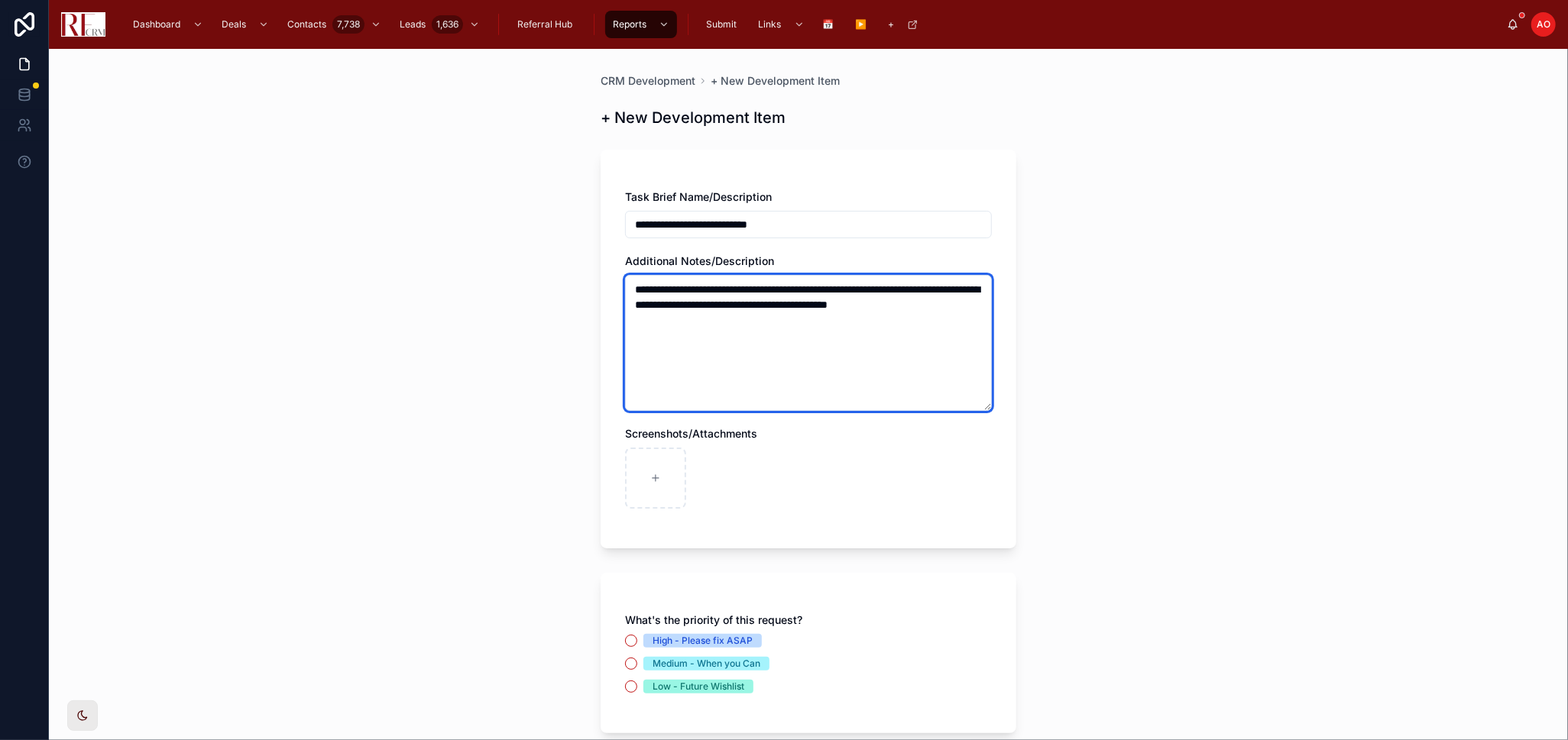
click at [690, 289] on textarea "**********" at bounding box center [808, 343] width 366 height 136
paste textarea "*******"
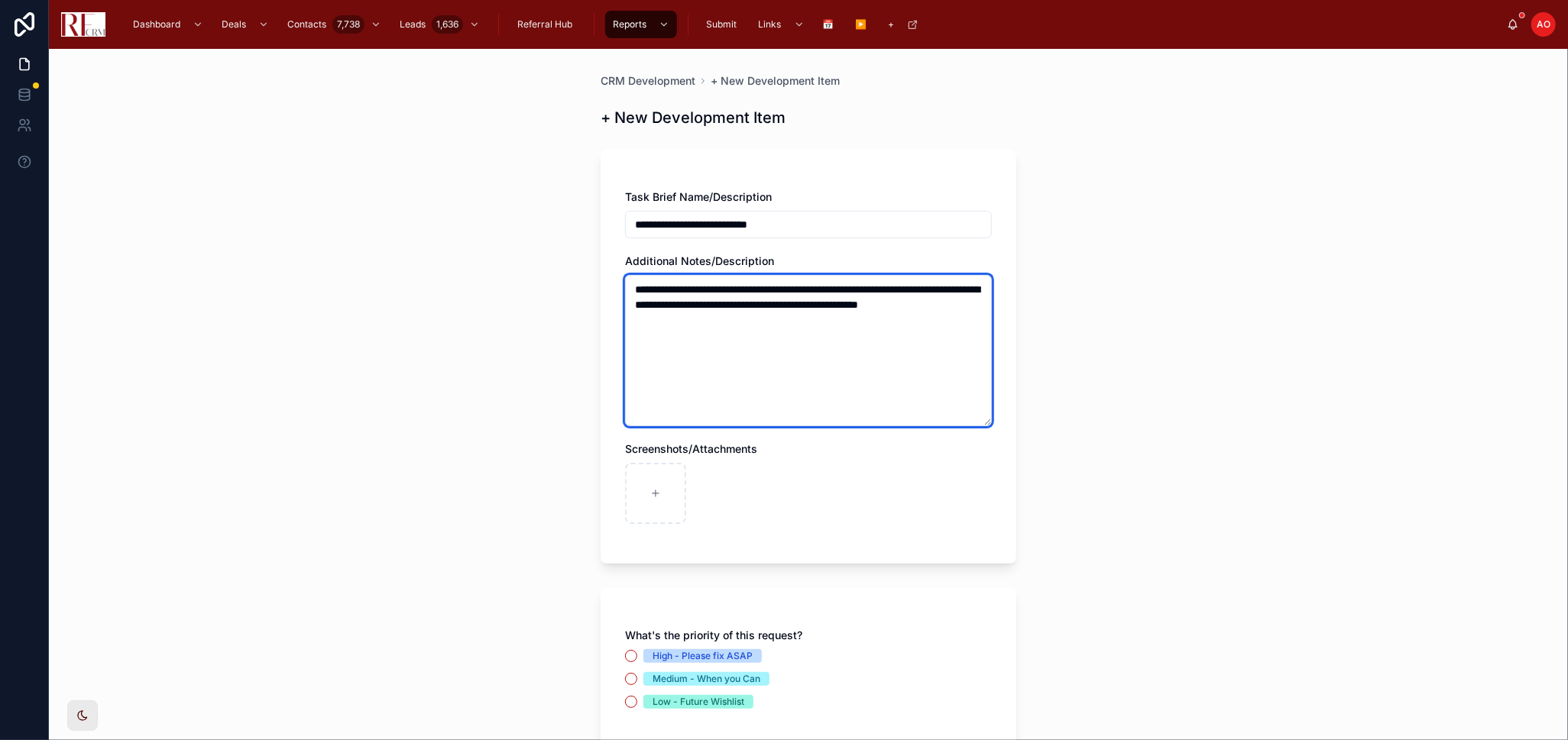
click at [853, 338] on textarea "**********" at bounding box center [808, 351] width 366 height 151
type textarea "**********"
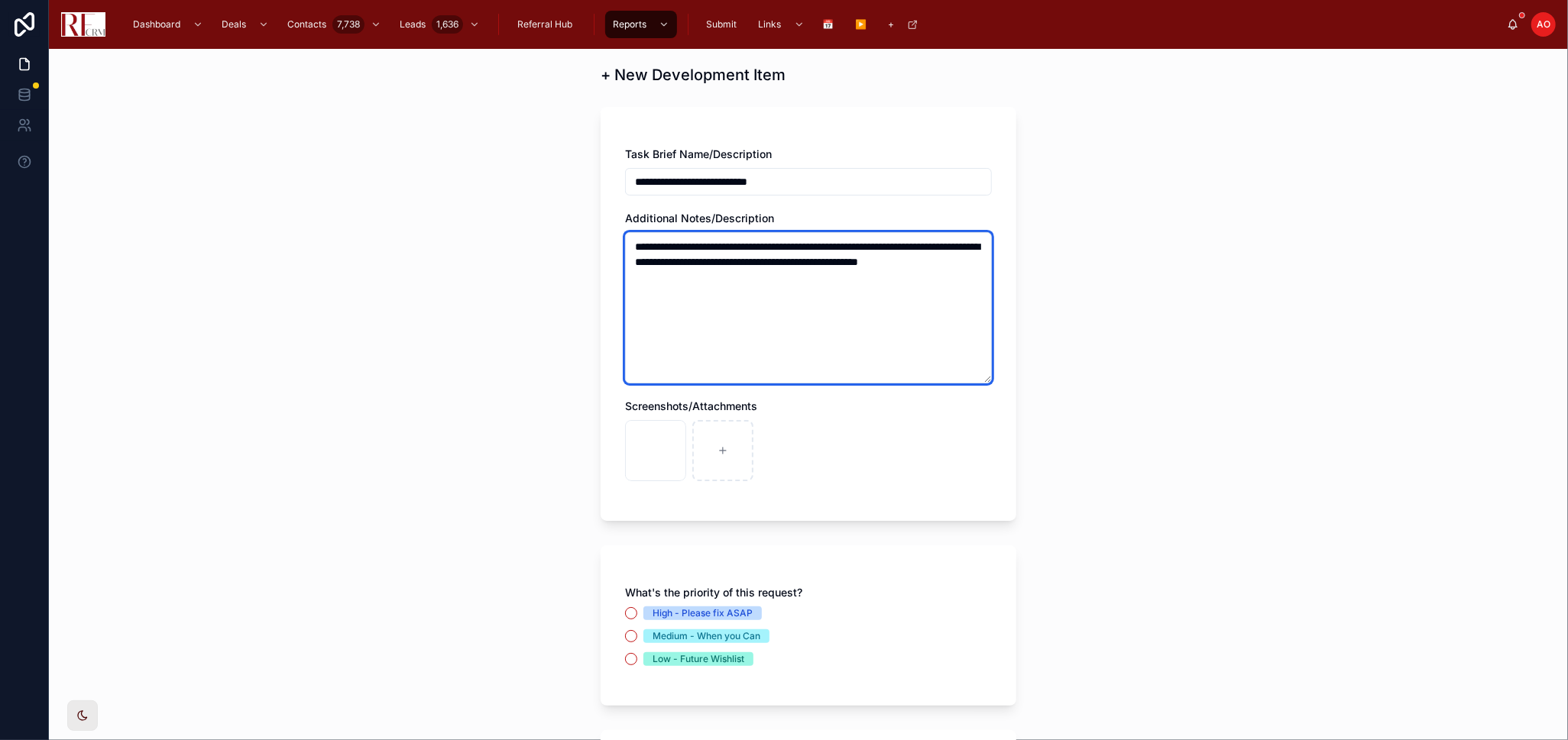
scroll to position [85, 0]
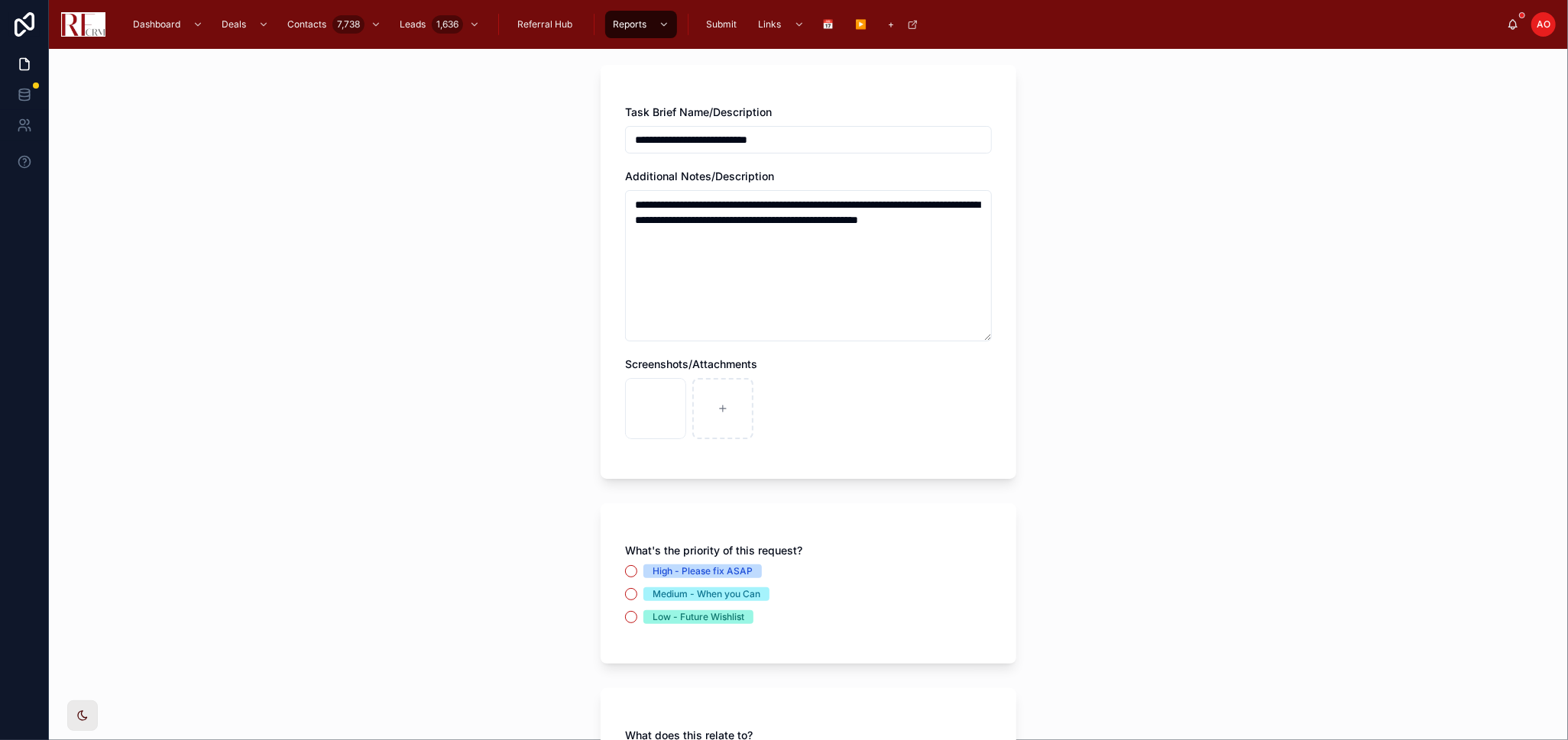
click at [747, 573] on span "High - Please fix ASAP" at bounding box center [702, 571] width 118 height 14
click at [637, 573] on button "High - Please fix ASAP" at bounding box center [631, 571] width 12 height 12
click at [747, 573] on span "High - Please fix ASAP" at bounding box center [702, 571] width 118 height 14
click at [637, 573] on button "High - Please fix ASAP" at bounding box center [631, 571] width 12 height 12
click at [707, 569] on div "High - Please fix ASAP" at bounding box center [702, 571] width 100 height 14
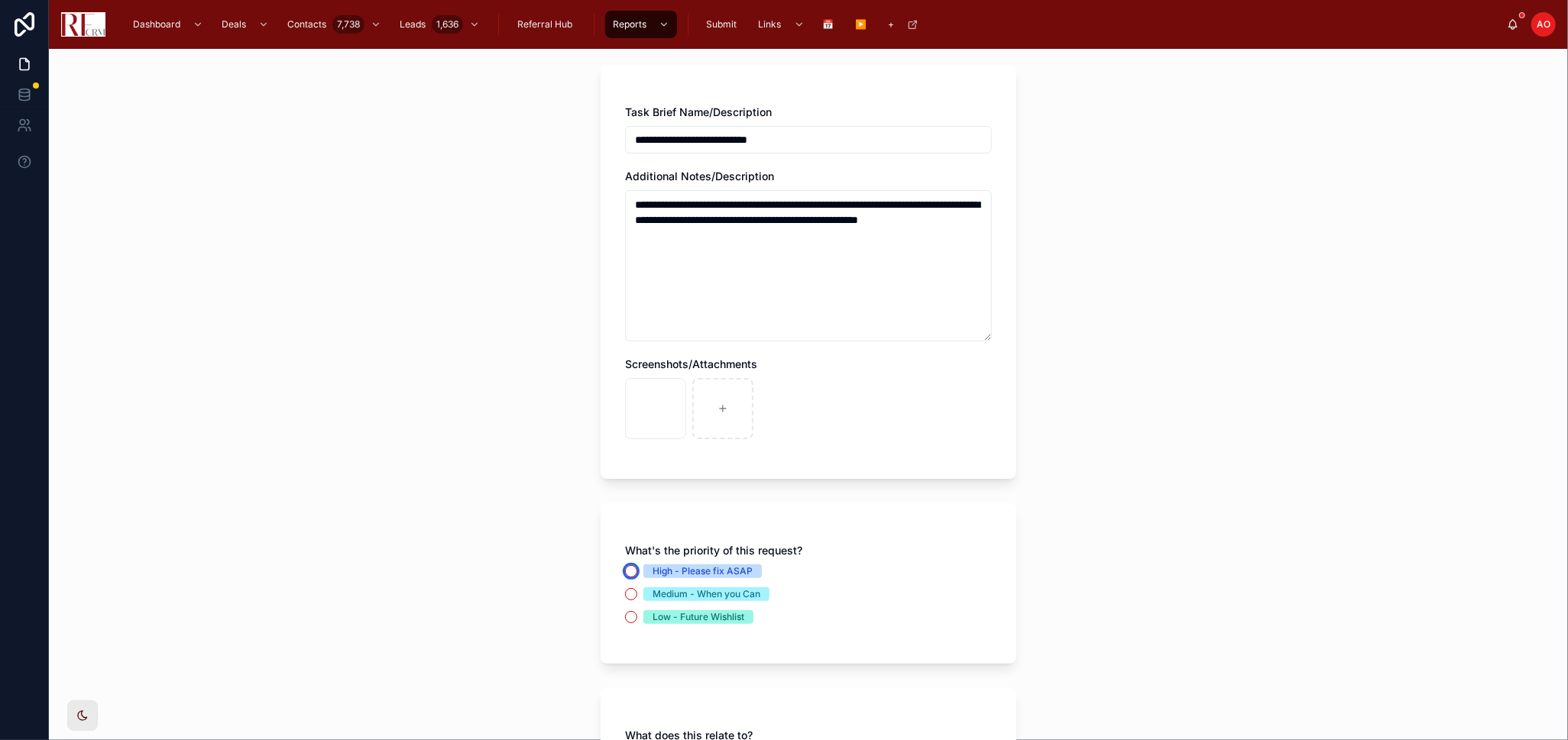
click at [637, 569] on button "High - Please fix ASAP" at bounding box center [631, 571] width 12 height 12
click at [707, 569] on div "High - Please fix ASAP" at bounding box center [702, 571] width 100 height 14
click at [637, 569] on button "High - Please fix ASAP" at bounding box center [631, 571] width 12 height 12
click at [715, 576] on div "High - Please fix ASAP" at bounding box center [702, 571] width 100 height 14
click at [637, 576] on button "High - Please fix ASAP" at bounding box center [631, 571] width 12 height 12
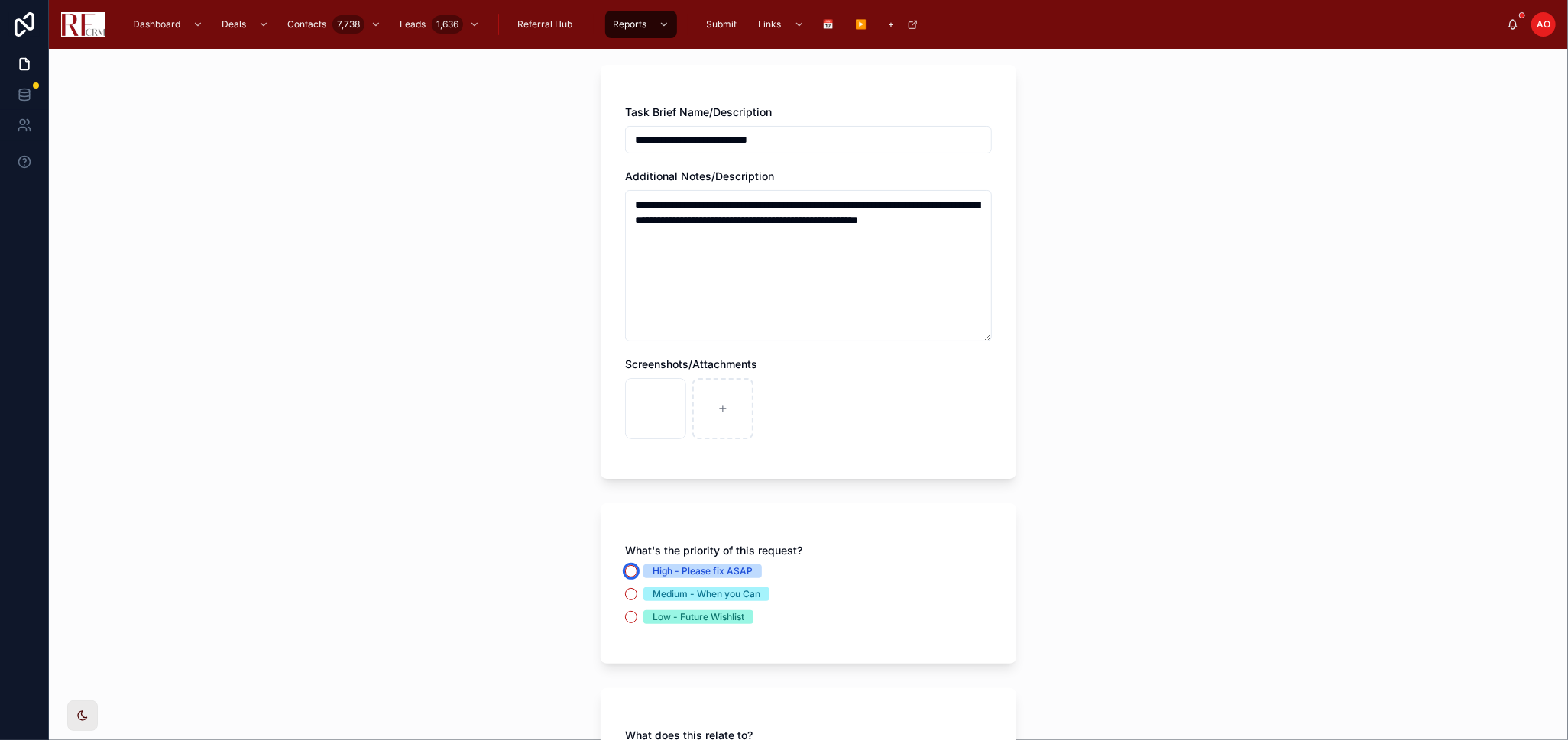
click at [715, 576] on div "High - Please fix ASAP" at bounding box center [702, 571] width 100 height 14
click at [637, 576] on button "High - Please fix ASAP" at bounding box center [631, 571] width 12 height 12
click at [906, 556] on div "What's the priority of this request?" at bounding box center [808, 550] width 366 height 15
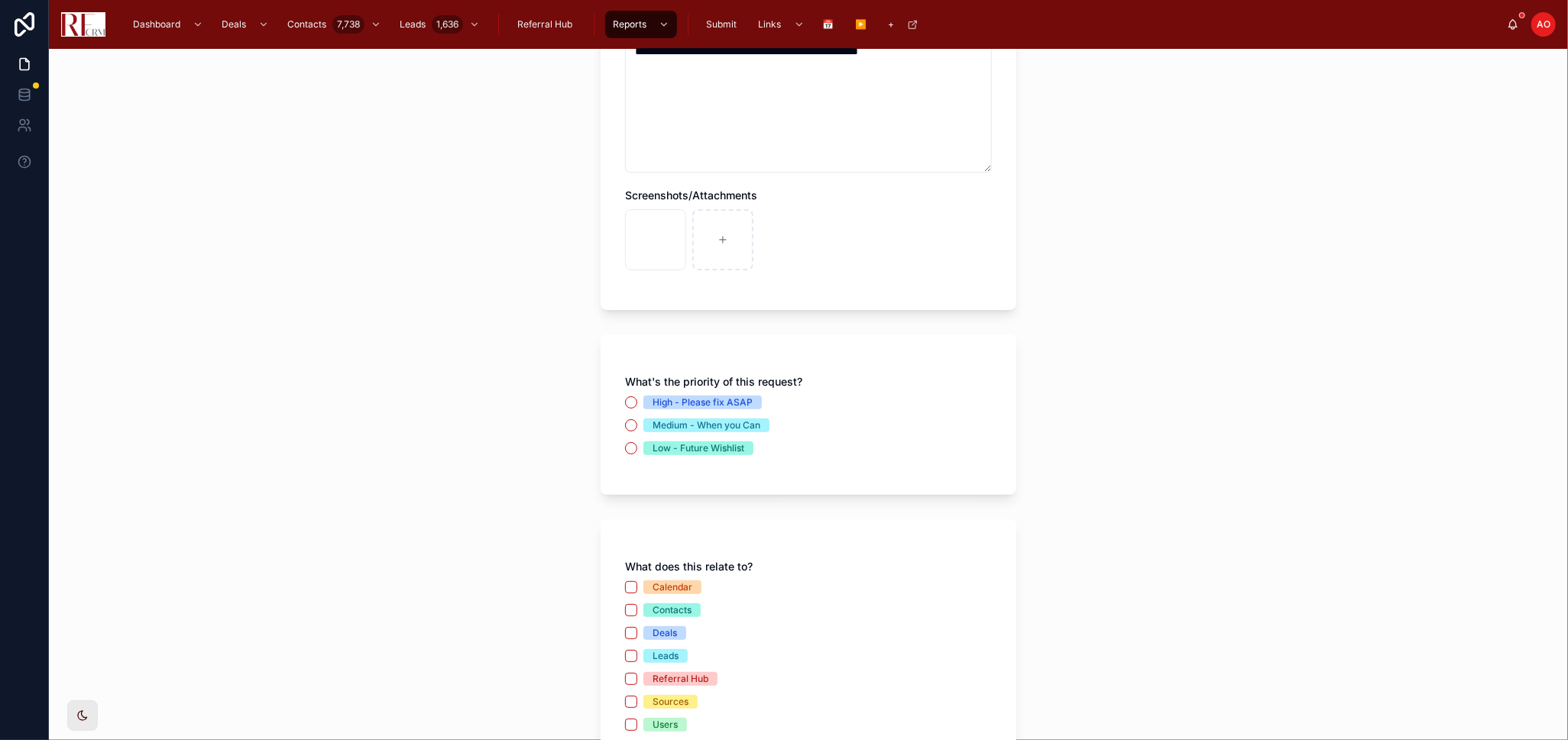
scroll to position [255, 0]
click at [625, 403] on button "High - Please fix ASAP" at bounding box center [631, 401] width 12 height 12
click at [625, 627] on button "Deals" at bounding box center [631, 633] width 12 height 12
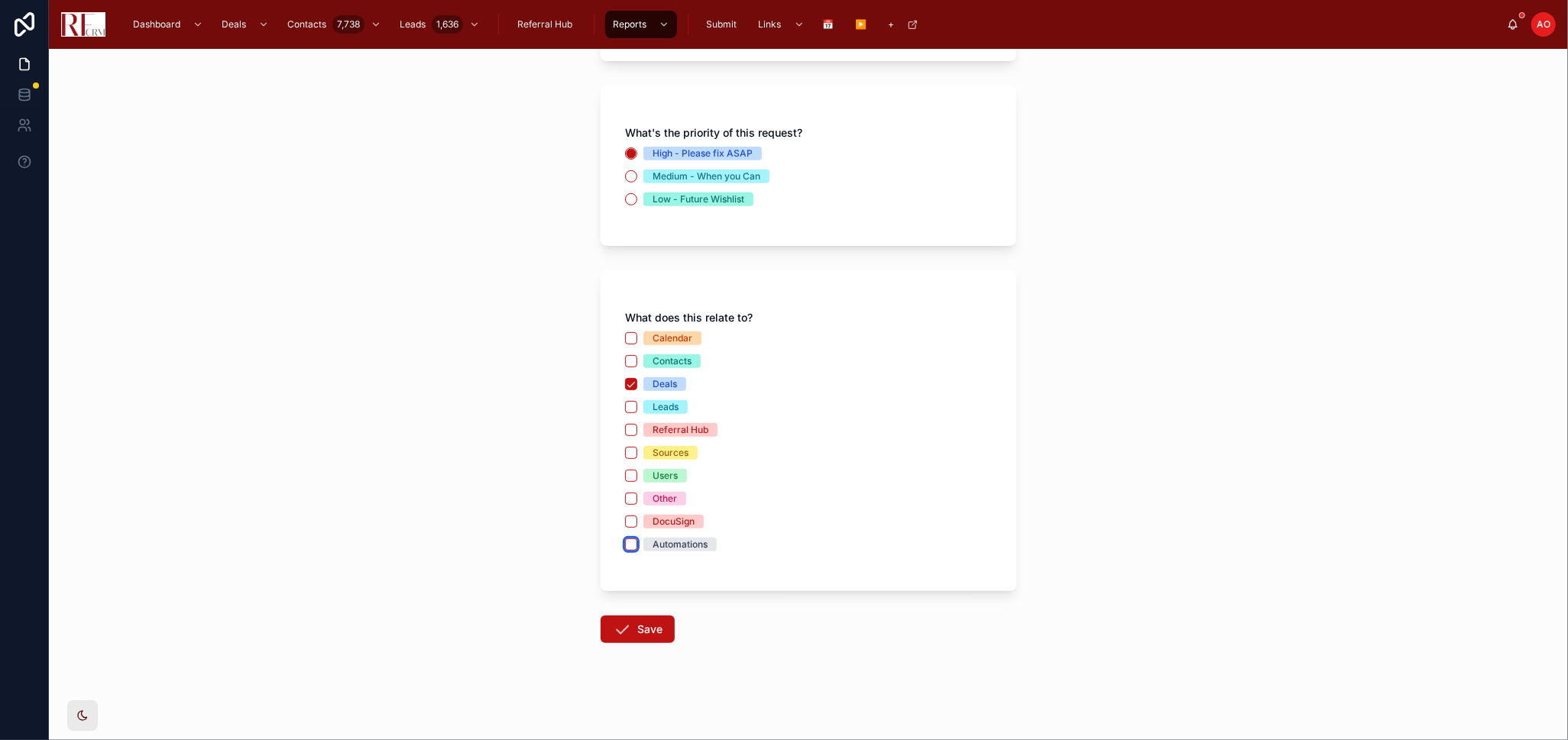
click at [625, 543] on button "Automations" at bounding box center [631, 545] width 12 height 12
click at [639, 629] on button "Save" at bounding box center [637, 629] width 74 height 28
click at [639, 629] on span "Save" at bounding box center [635, 631] width 68 height 15
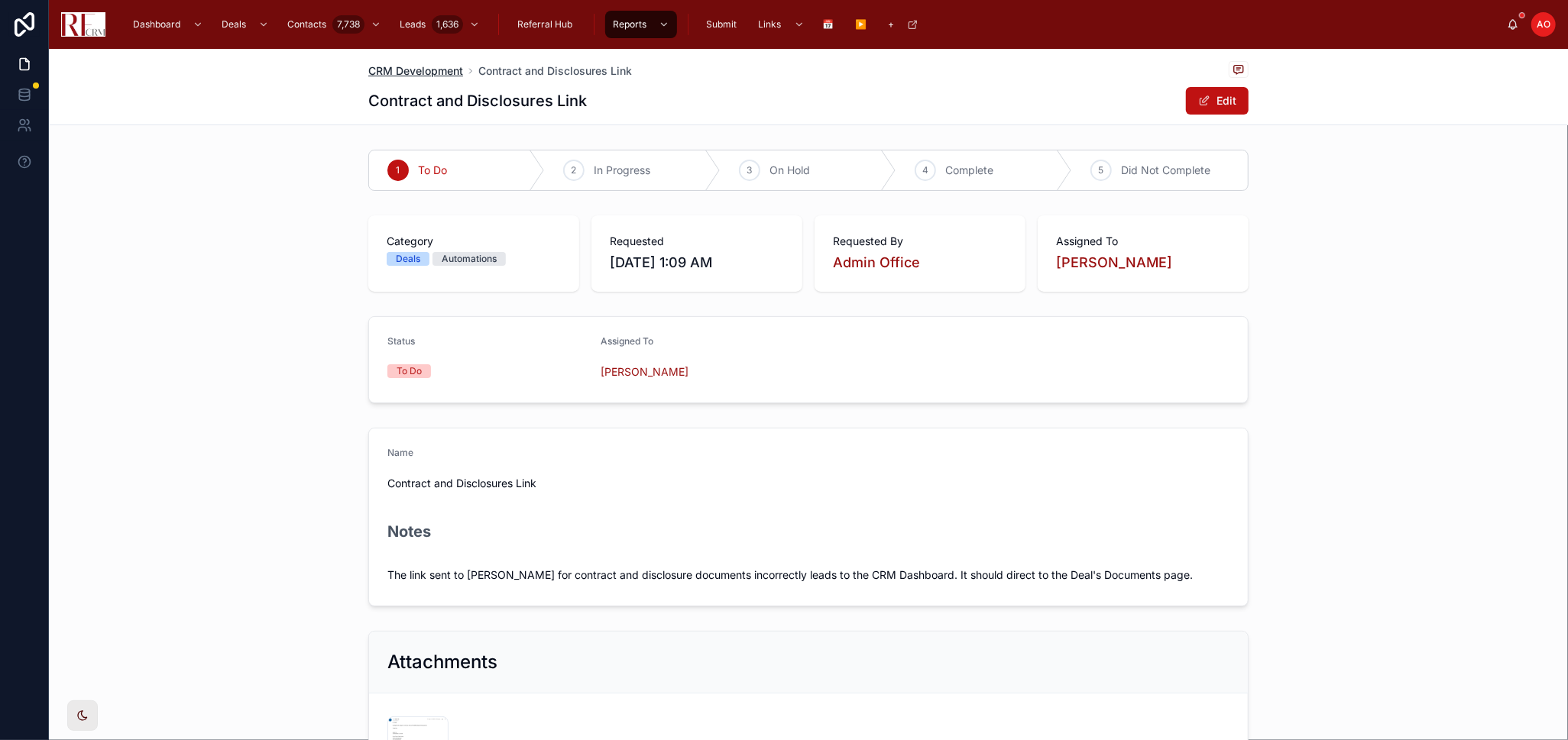
click at [387, 68] on span "CRM Development" at bounding box center [415, 71] width 94 height 15
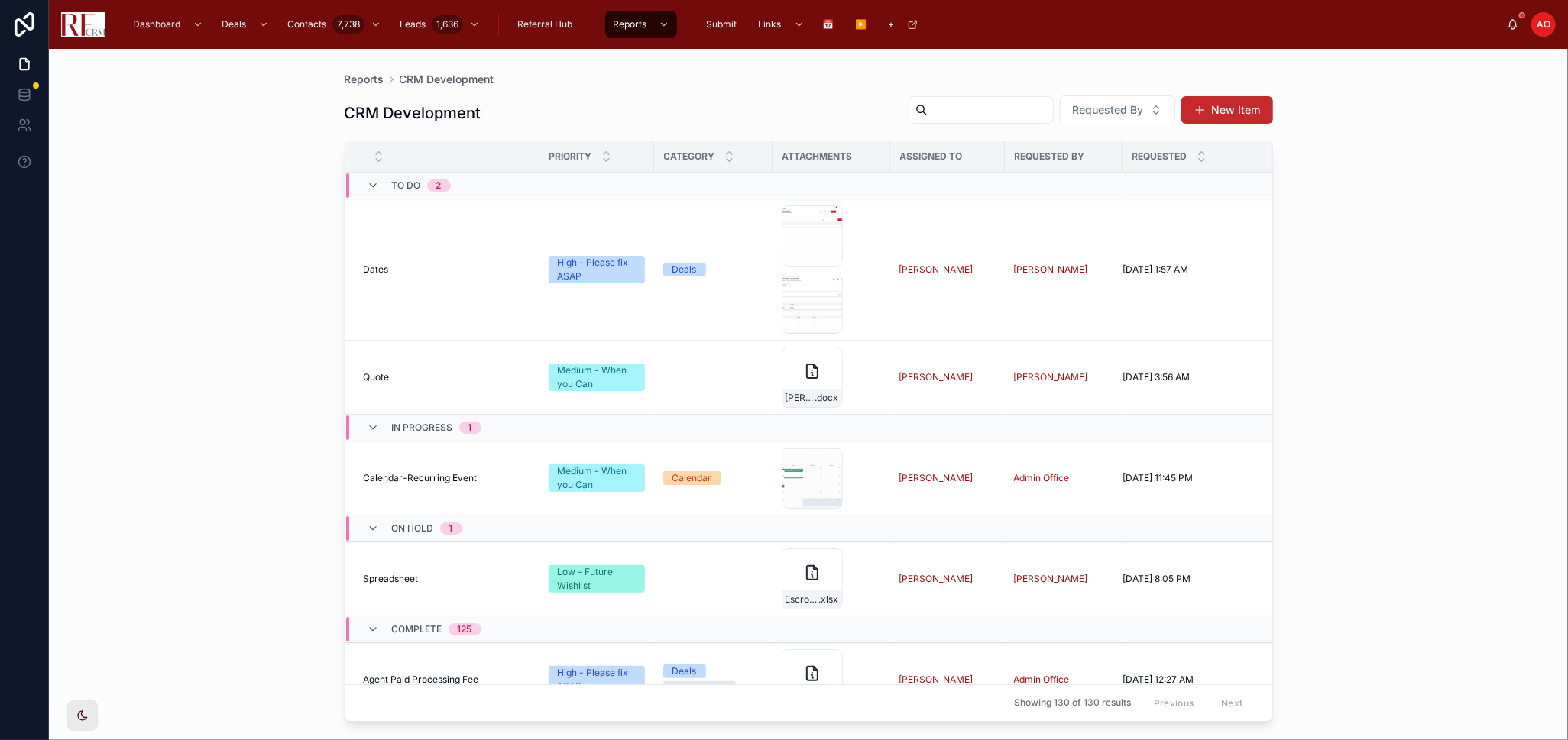
click at [1254, 116] on button "New Item" at bounding box center [1227, 110] width 92 height 28
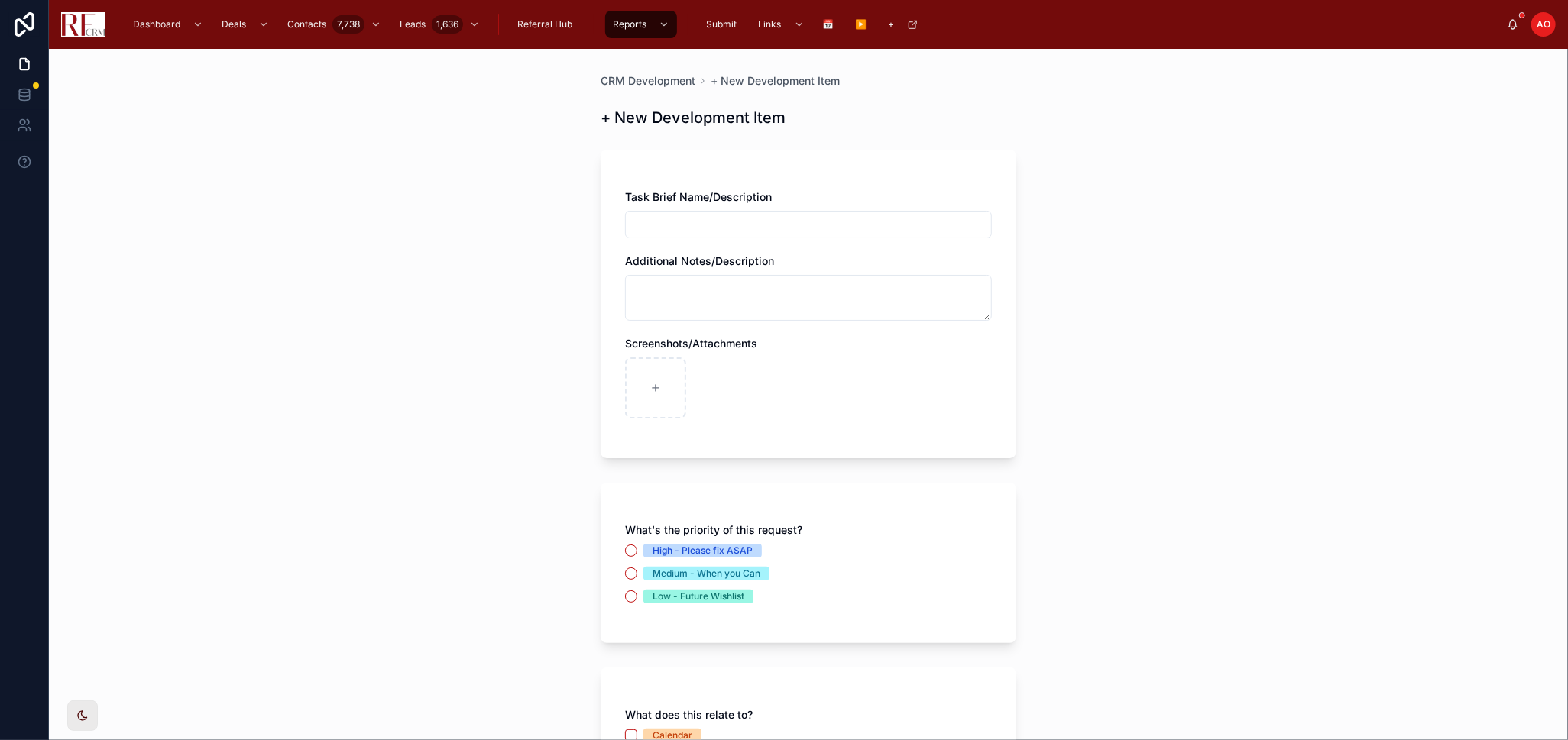
click at [699, 224] on input "text" at bounding box center [808, 225] width 366 height 21
type input "**********"
click at [715, 290] on textarea at bounding box center [808, 298] width 366 height 46
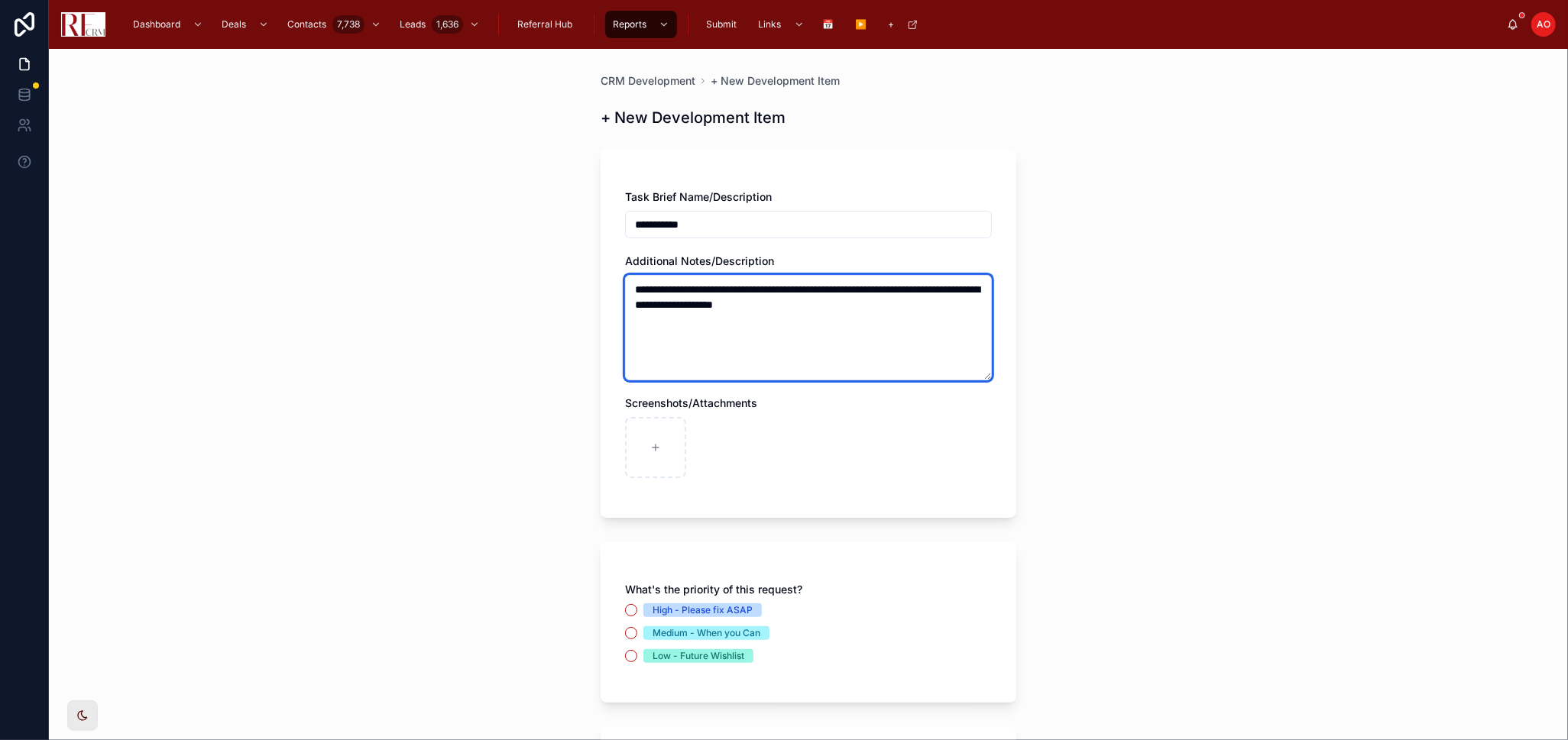
click at [781, 310] on textarea "**********" at bounding box center [808, 328] width 366 height 106
click at [905, 304] on textarea "**********" at bounding box center [808, 328] width 366 height 106
click at [826, 309] on textarea "**********" at bounding box center [808, 328] width 366 height 106
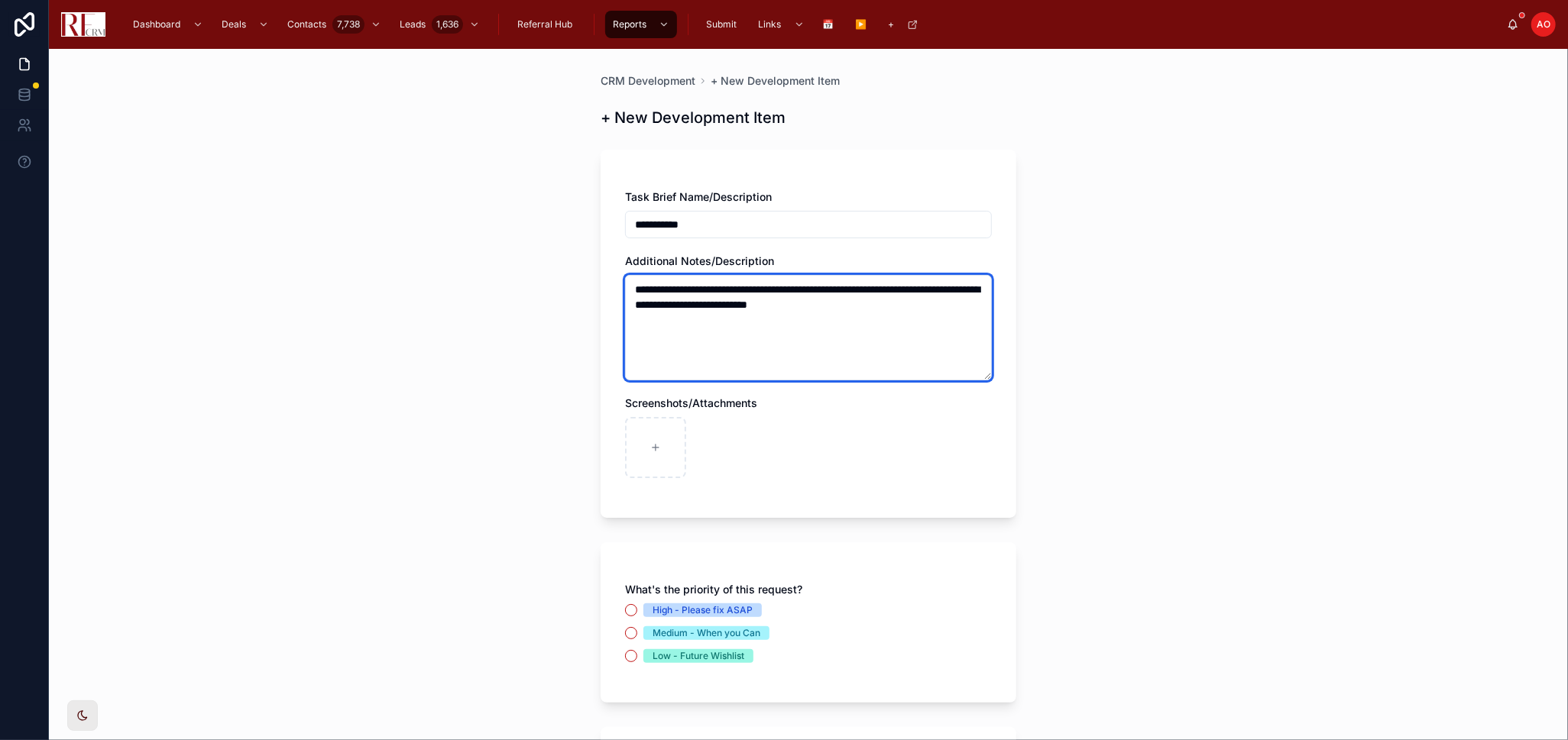
click at [826, 303] on textarea "**********" at bounding box center [808, 328] width 366 height 106
click at [826, 302] on textarea "**********" at bounding box center [808, 328] width 366 height 106
click at [839, 289] on textarea "**********" at bounding box center [808, 328] width 366 height 106
drag, startPoint x: 808, startPoint y: 290, endPoint x: 935, endPoint y: 306, distance: 128.0
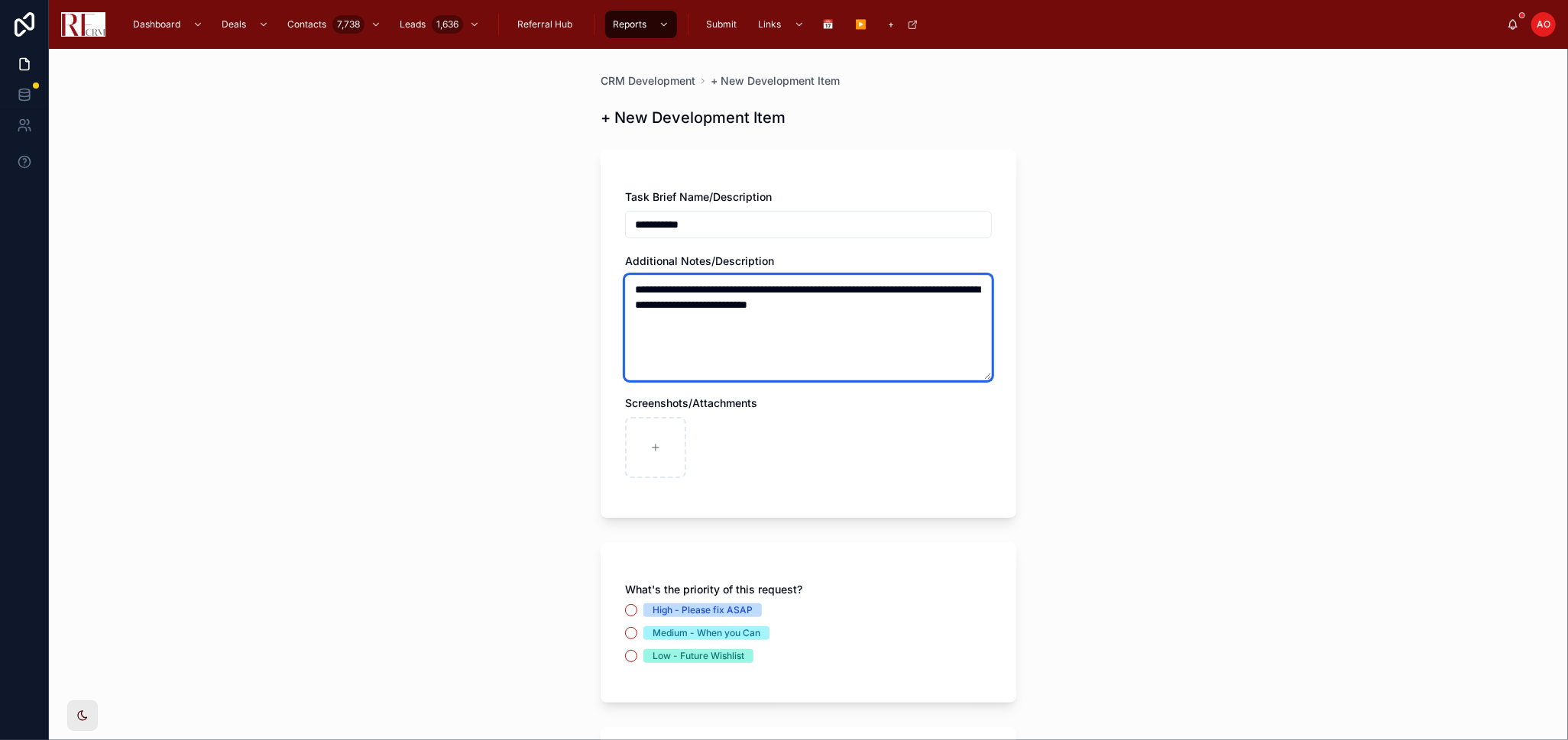
click at [935, 306] on textarea "**********" at bounding box center [808, 328] width 366 height 106
click at [935, 304] on textarea "**********" at bounding box center [808, 328] width 366 height 106
drag, startPoint x: 808, startPoint y: 289, endPoint x: 959, endPoint y: 305, distance: 151.8
click at [959, 305] on textarea "**********" at bounding box center [808, 328] width 366 height 106
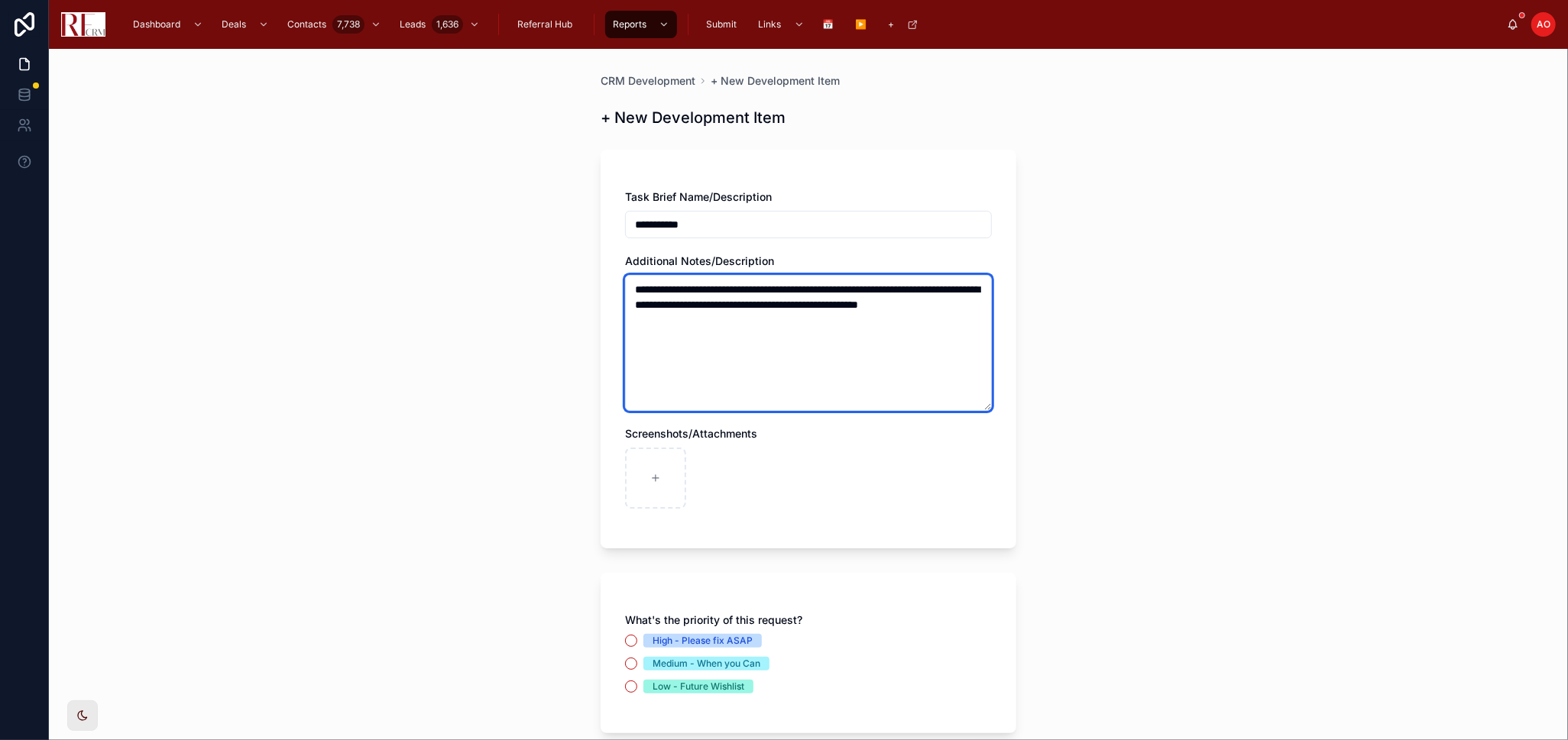
click at [685, 304] on textarea "**********" at bounding box center [808, 343] width 366 height 136
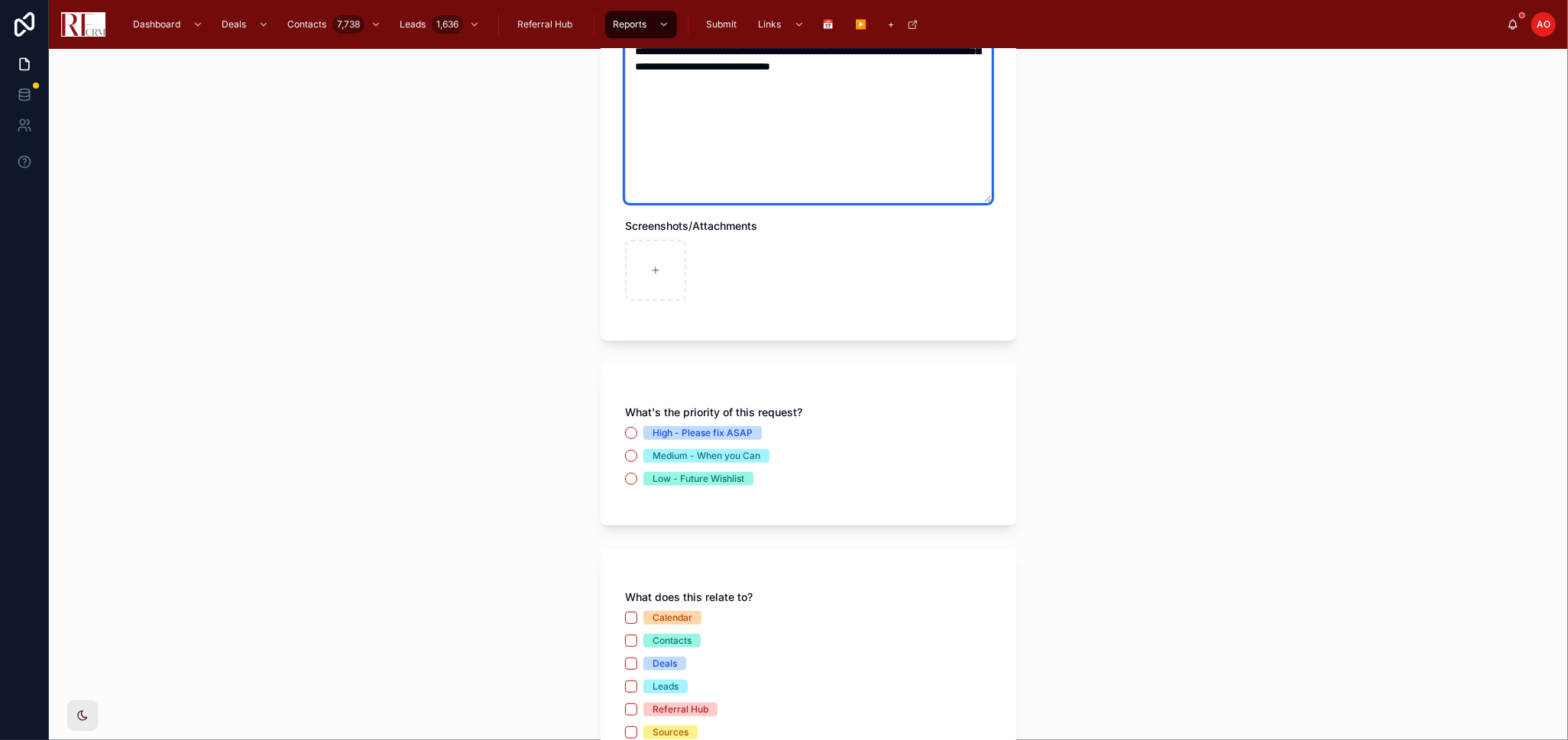
scroll to position [255, 0]
type textarea "**********"
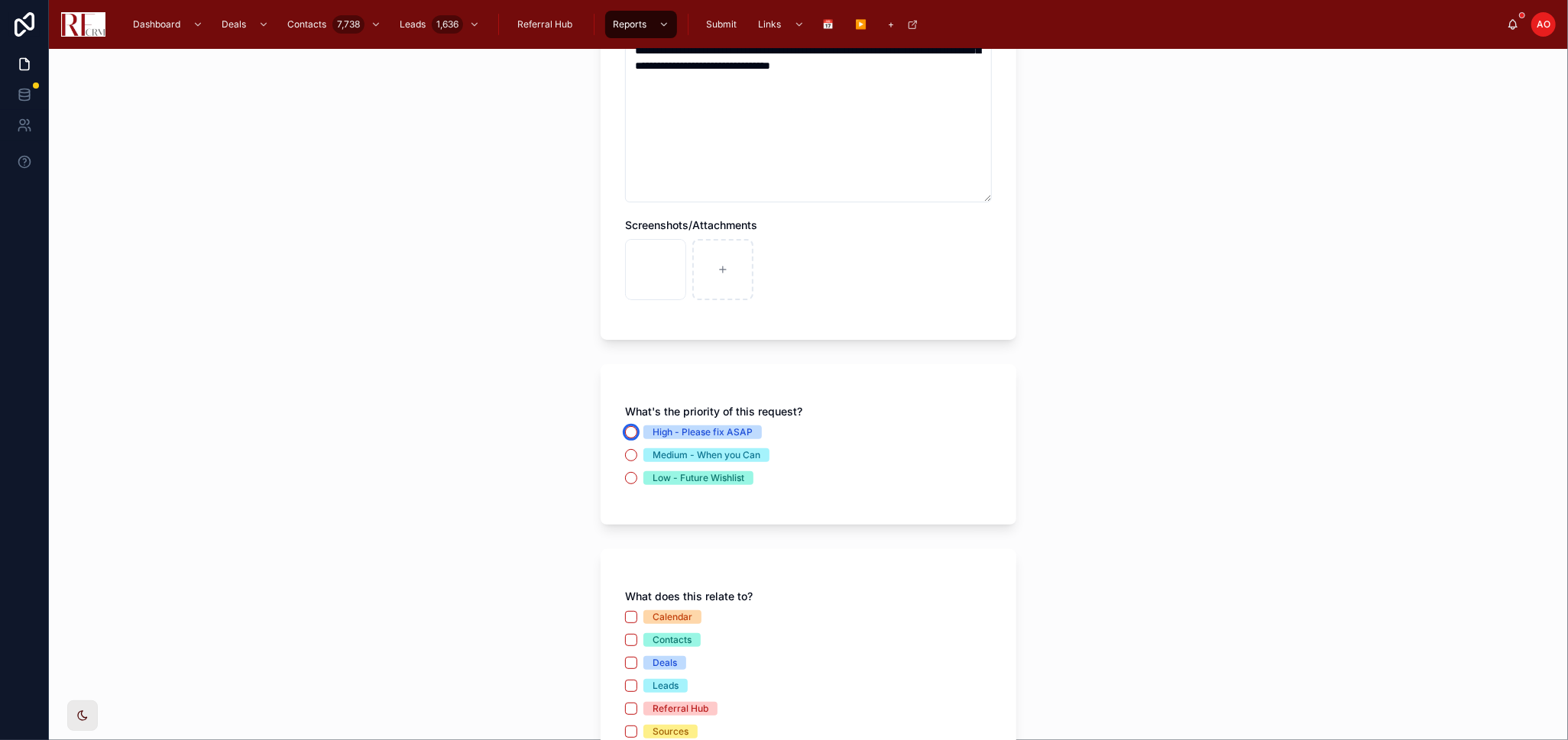
click at [625, 431] on button "High - Please fix ASAP" at bounding box center [631, 432] width 12 height 12
click at [625, 665] on button "Deals" at bounding box center [631, 663] width 12 height 12
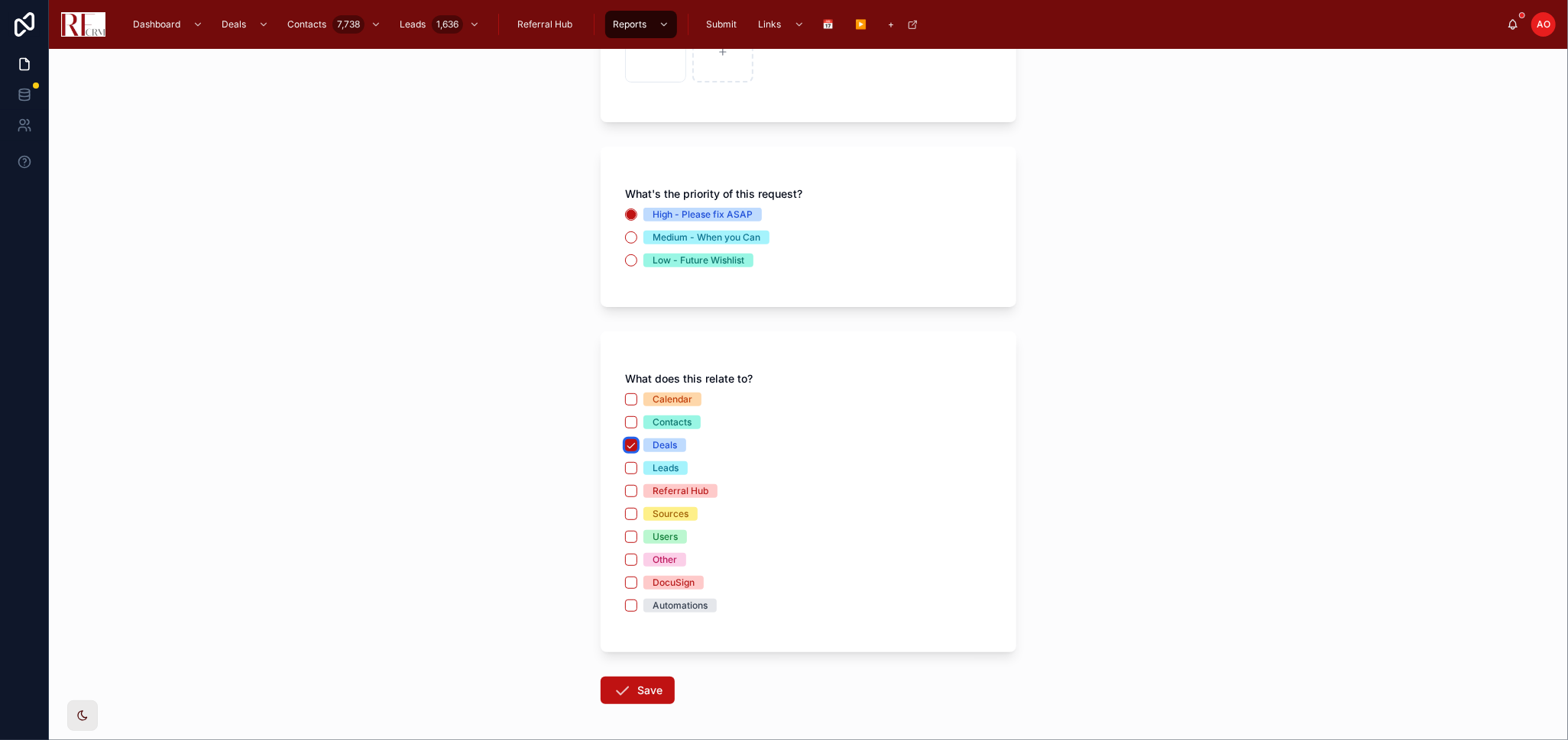
scroll to position [533, 0]
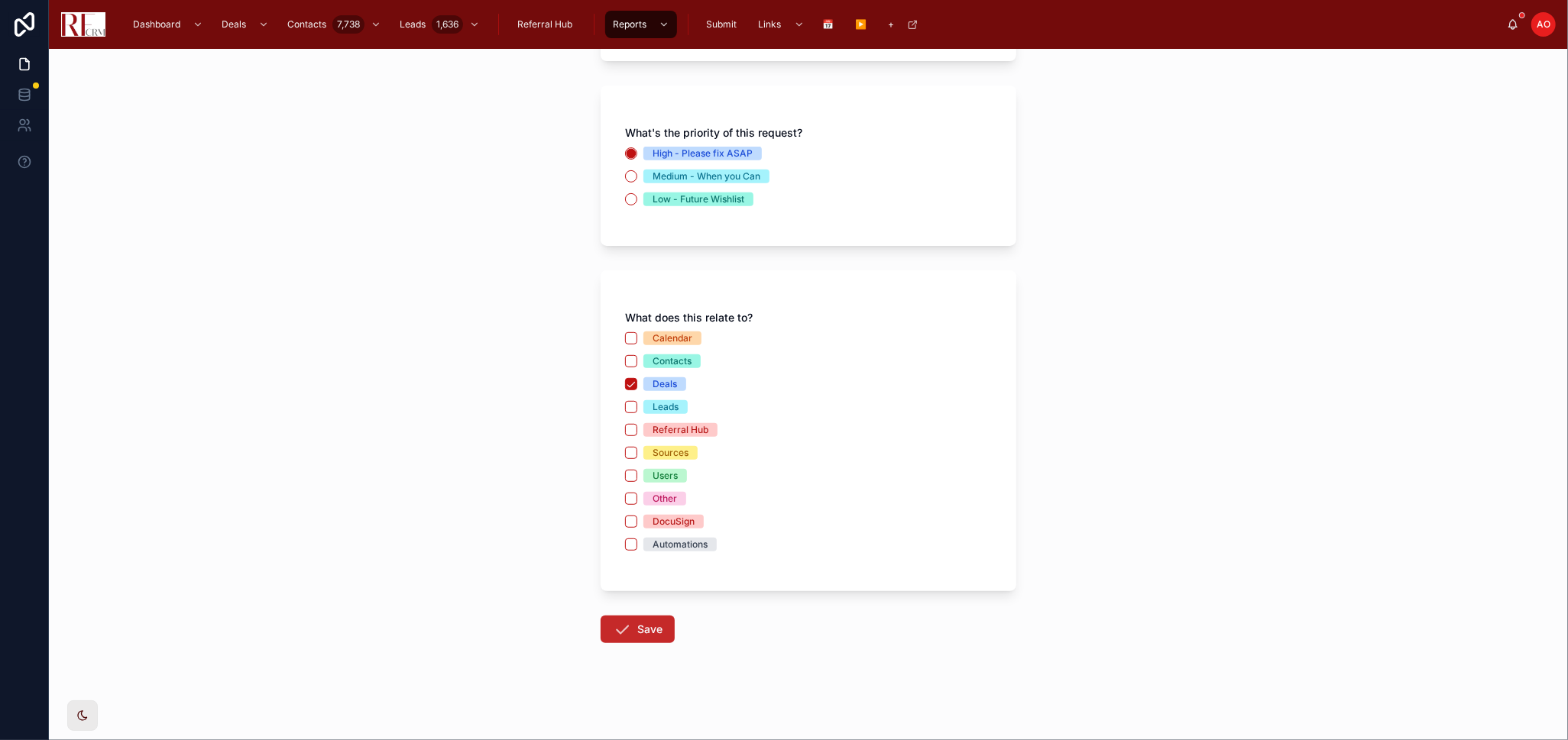
click at [639, 627] on button "Save" at bounding box center [637, 629] width 74 height 28
click at [639, 626] on span "Save" at bounding box center [637, 633] width 74 height 15
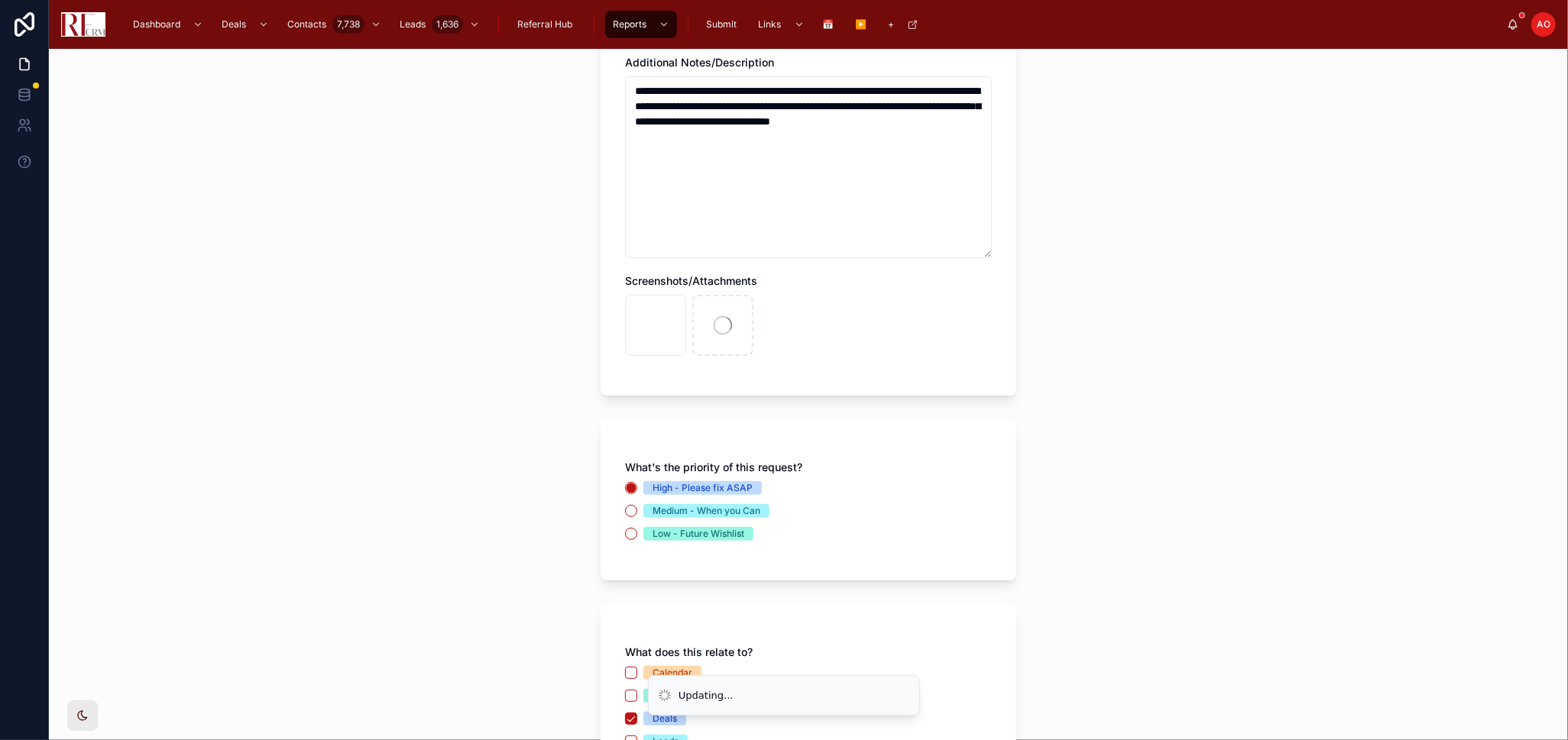
scroll to position [194, 0]
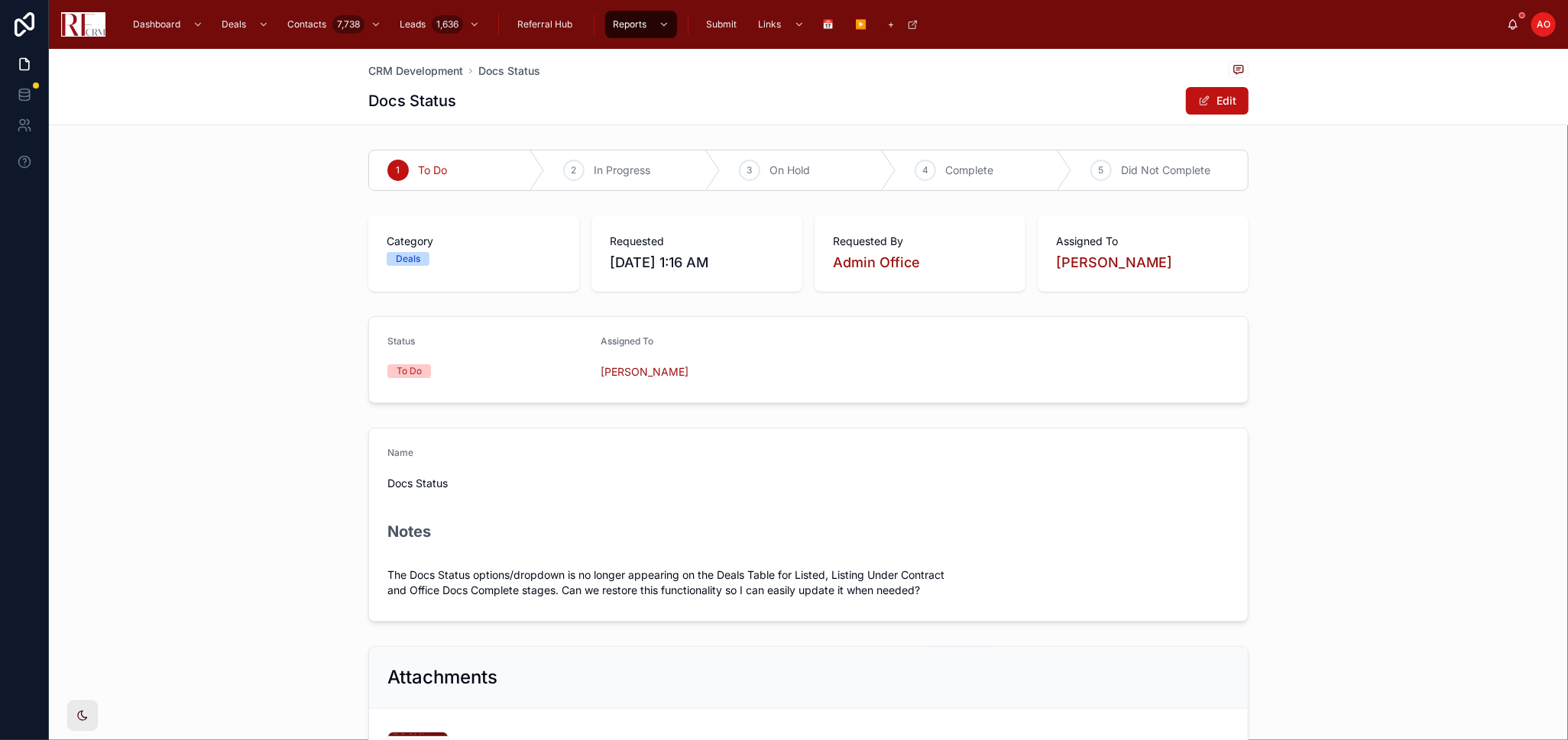
click at [229, 213] on div "Category Deals Requested 8/30/2025 1:16 AM Requested By Admin Office Assigned T…" at bounding box center [808, 253] width 1519 height 89
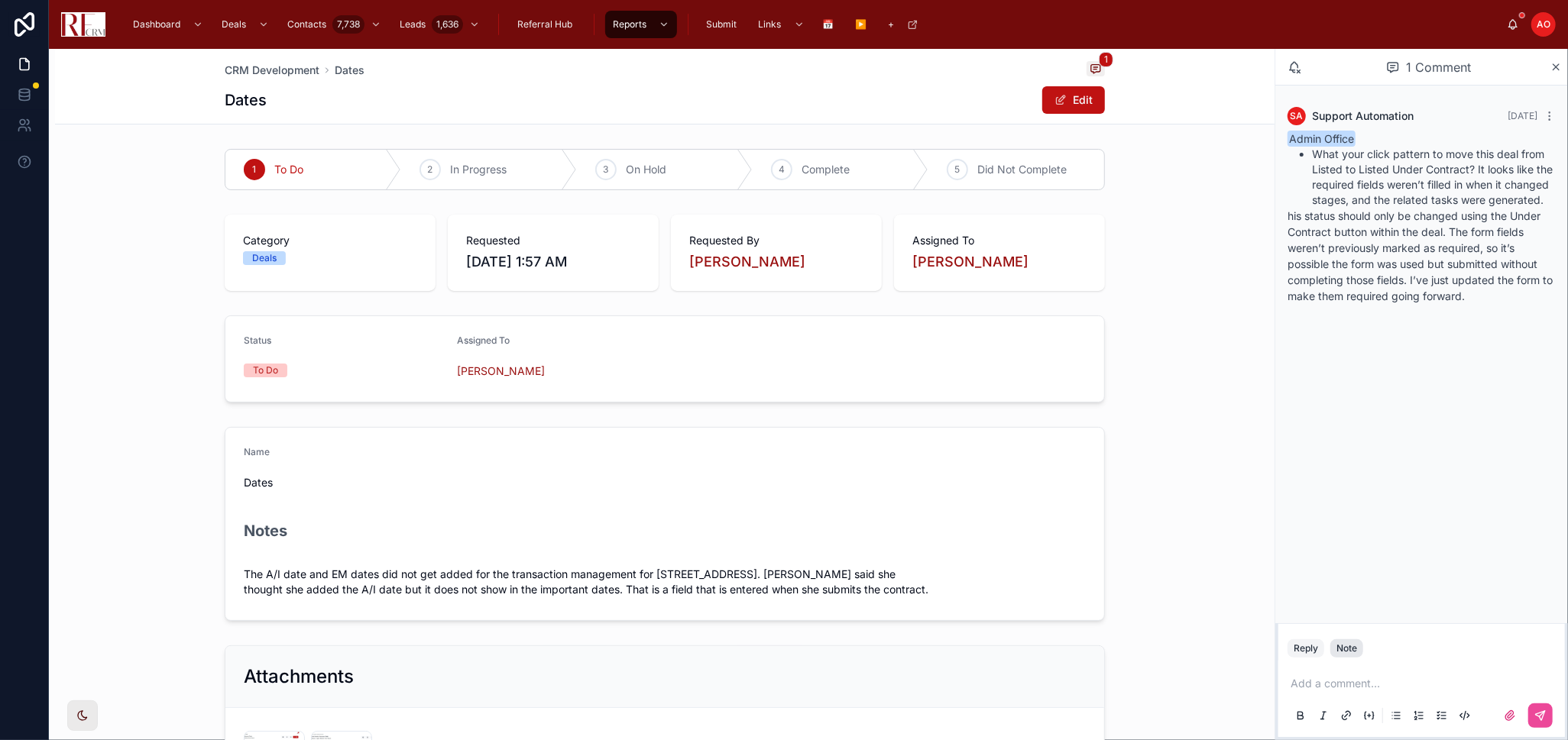
click at [1341, 655] on button "Note" at bounding box center [1347, 649] width 33 height 19
click at [1327, 686] on p at bounding box center [1424, 684] width 268 height 15
click at [1345, 649] on span "[PERSON_NAME]" at bounding box center [1453, 643] width 272 height 15
click at [1310, 683] on span "**********" at bounding box center [1425, 668] width 269 height 42
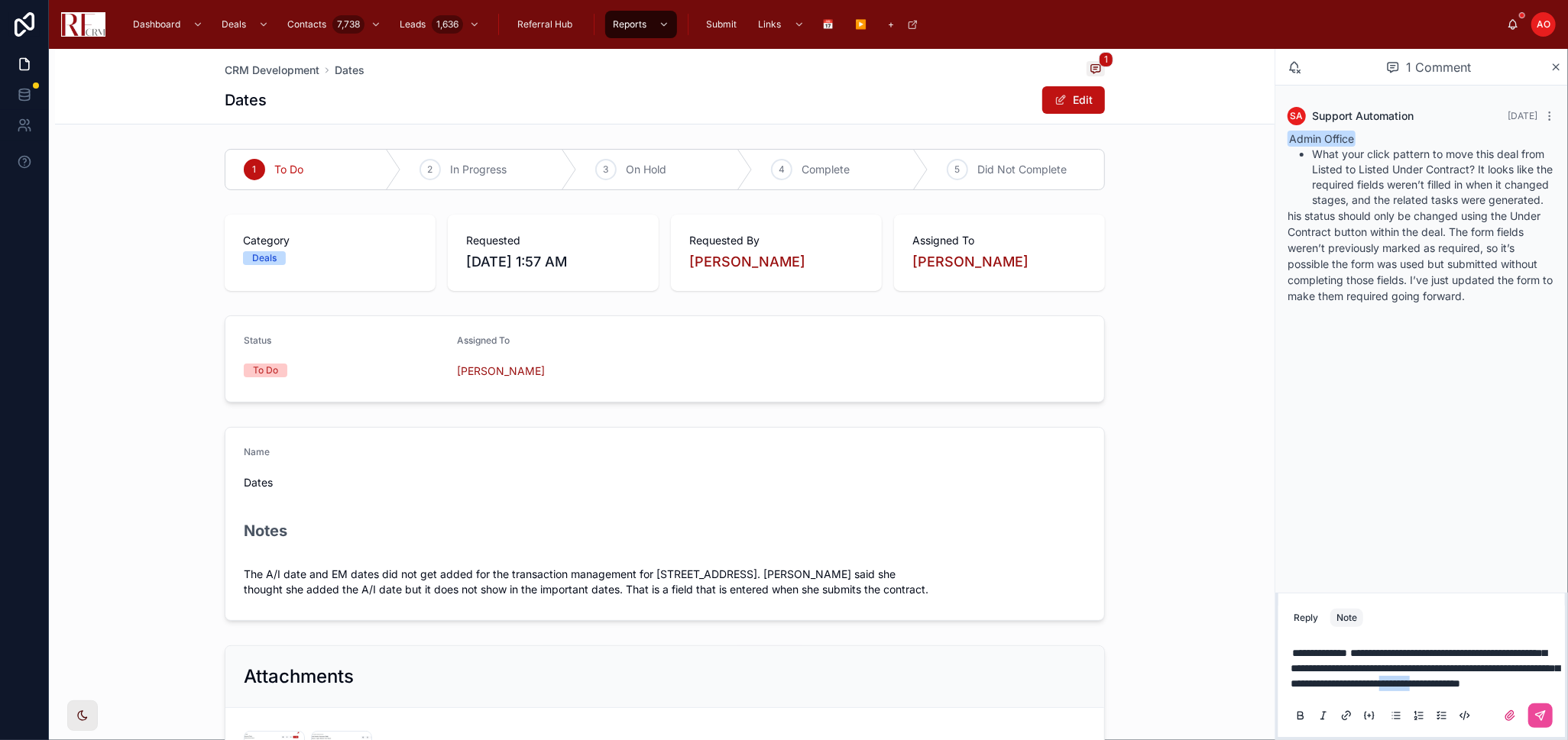
click at [1310, 683] on span "**********" at bounding box center [1425, 668] width 269 height 42
click at [1392, 685] on p "**********" at bounding box center [1424, 668] width 268 height 46
click at [1334, 631] on span "**********" at bounding box center [1319, 637] width 58 height 14
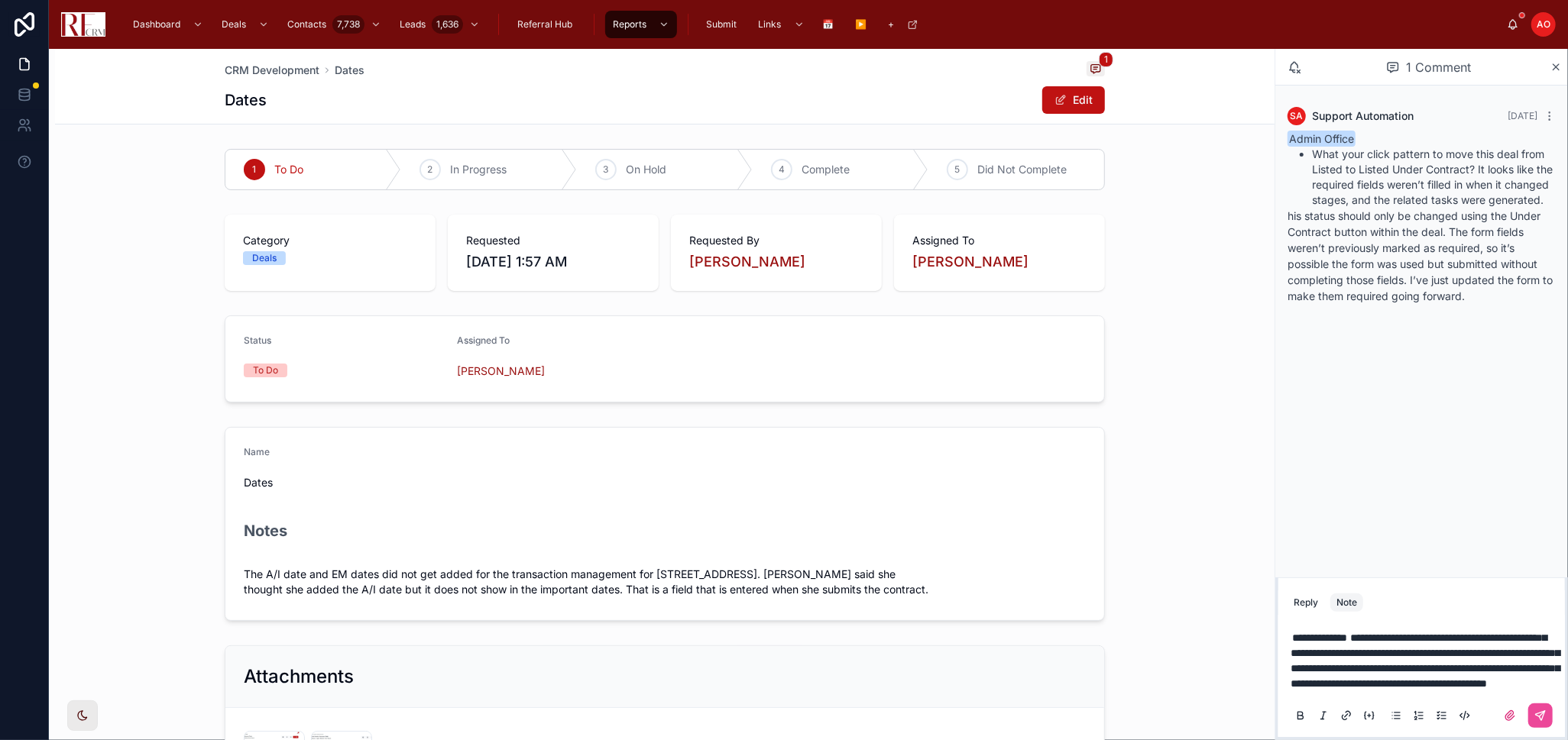
click at [1294, 631] on span "**********" at bounding box center [1319, 637] width 58 height 14
click at [1348, 631] on span "**********" at bounding box center [1319, 637] width 58 height 14
click at [1358, 596] on span "support@automationhelpers.com" at bounding box center [1409, 598] width 184 height 15
click at [1548, 111] on icon at bounding box center [1549, 116] width 12 height 12
click at [1316, 548] on button "Reply" at bounding box center [1305, 557] width 37 height 19
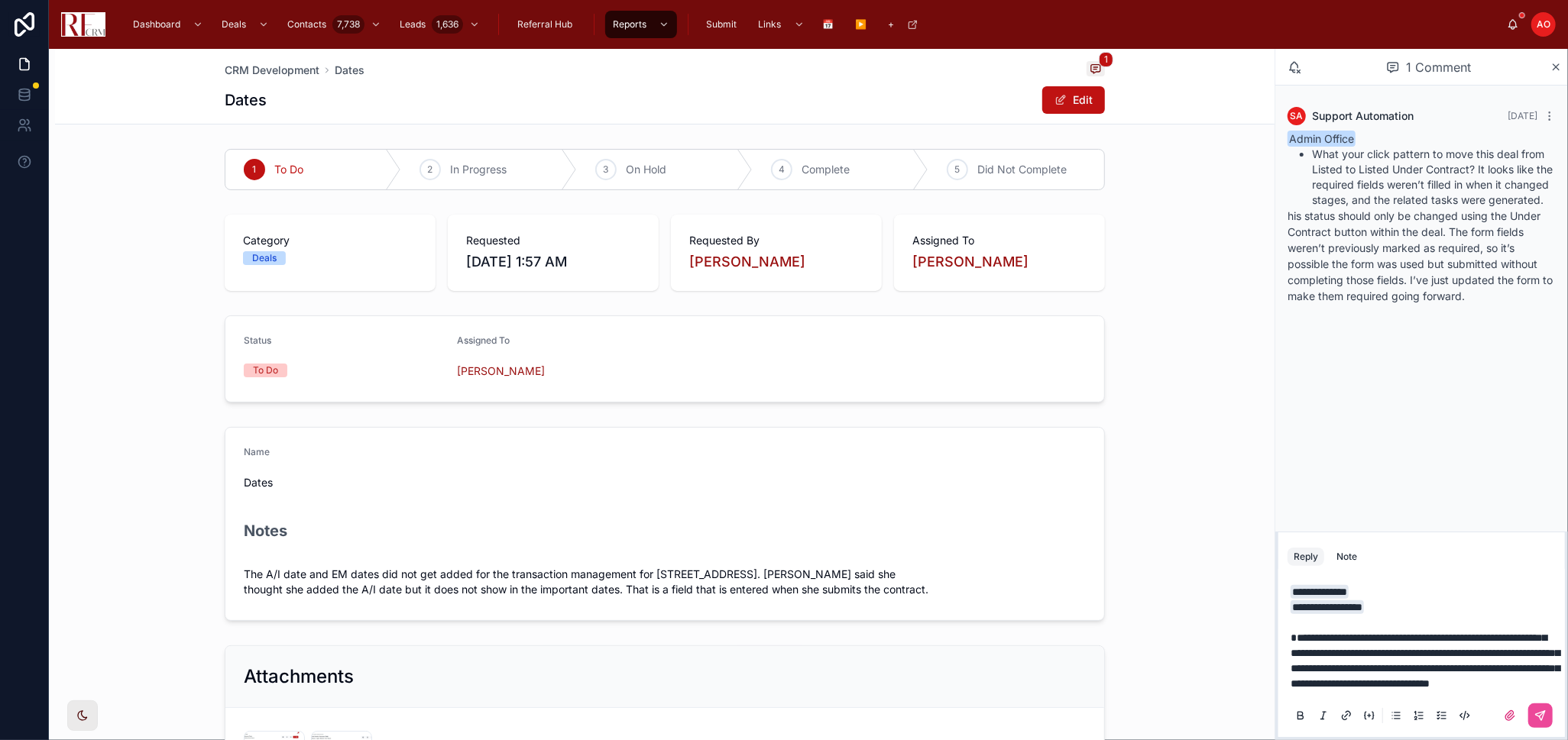
click at [1368, 633] on span "**********" at bounding box center [1425, 660] width 269 height 56
click at [1369, 635] on span "**********" at bounding box center [1425, 660] width 269 height 56
click at [1369, 636] on span "**********" at bounding box center [1425, 660] width 269 height 56
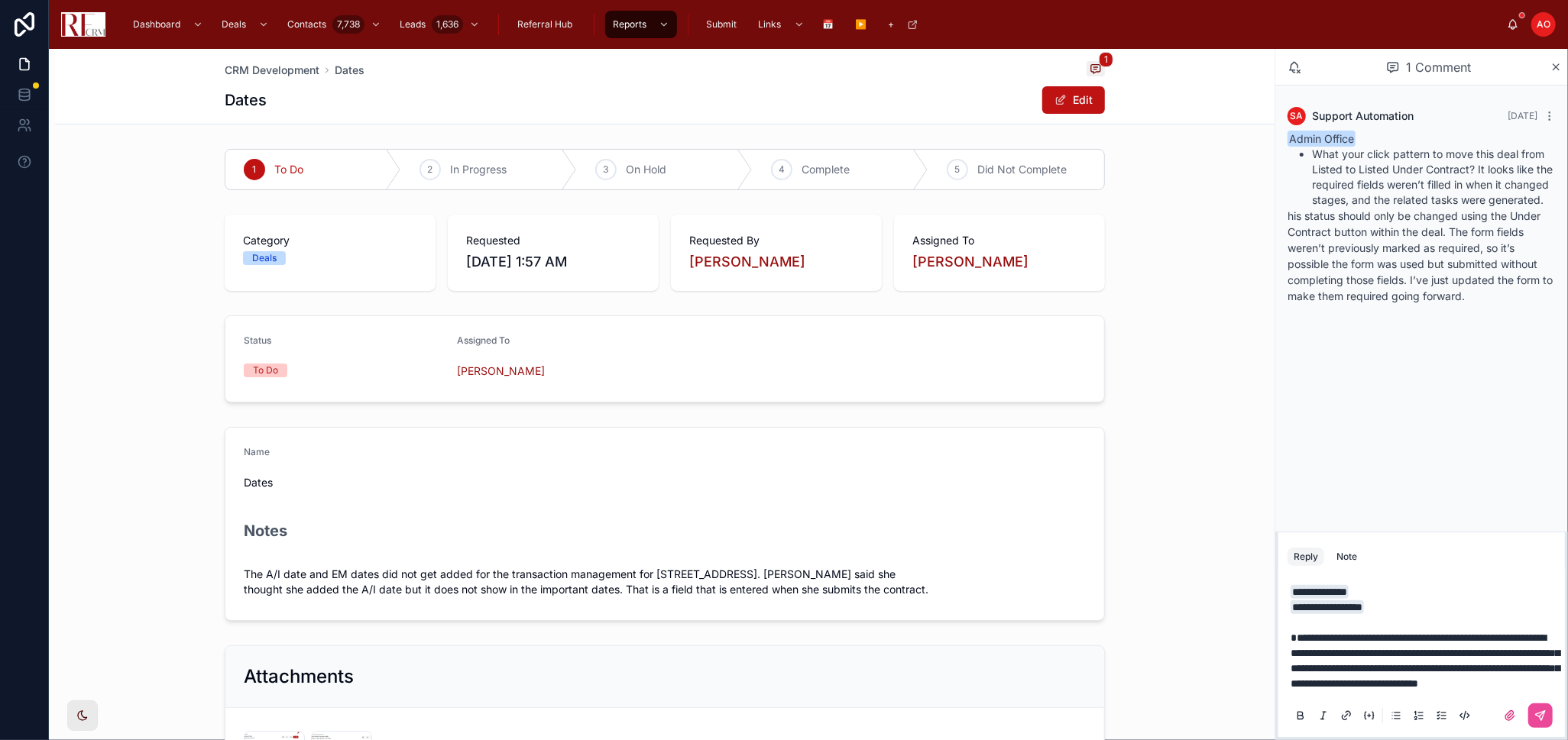
click at [1323, 633] on span "**********" at bounding box center [1425, 660] width 269 height 56
click at [1357, 633] on span "**********" at bounding box center [1425, 660] width 269 height 56
click at [1350, 638] on span "**********" at bounding box center [1425, 660] width 269 height 56
click at [1377, 637] on span "**********" at bounding box center [1425, 660] width 269 height 56
click at [1391, 667] on span "**********" at bounding box center [1425, 660] width 269 height 56
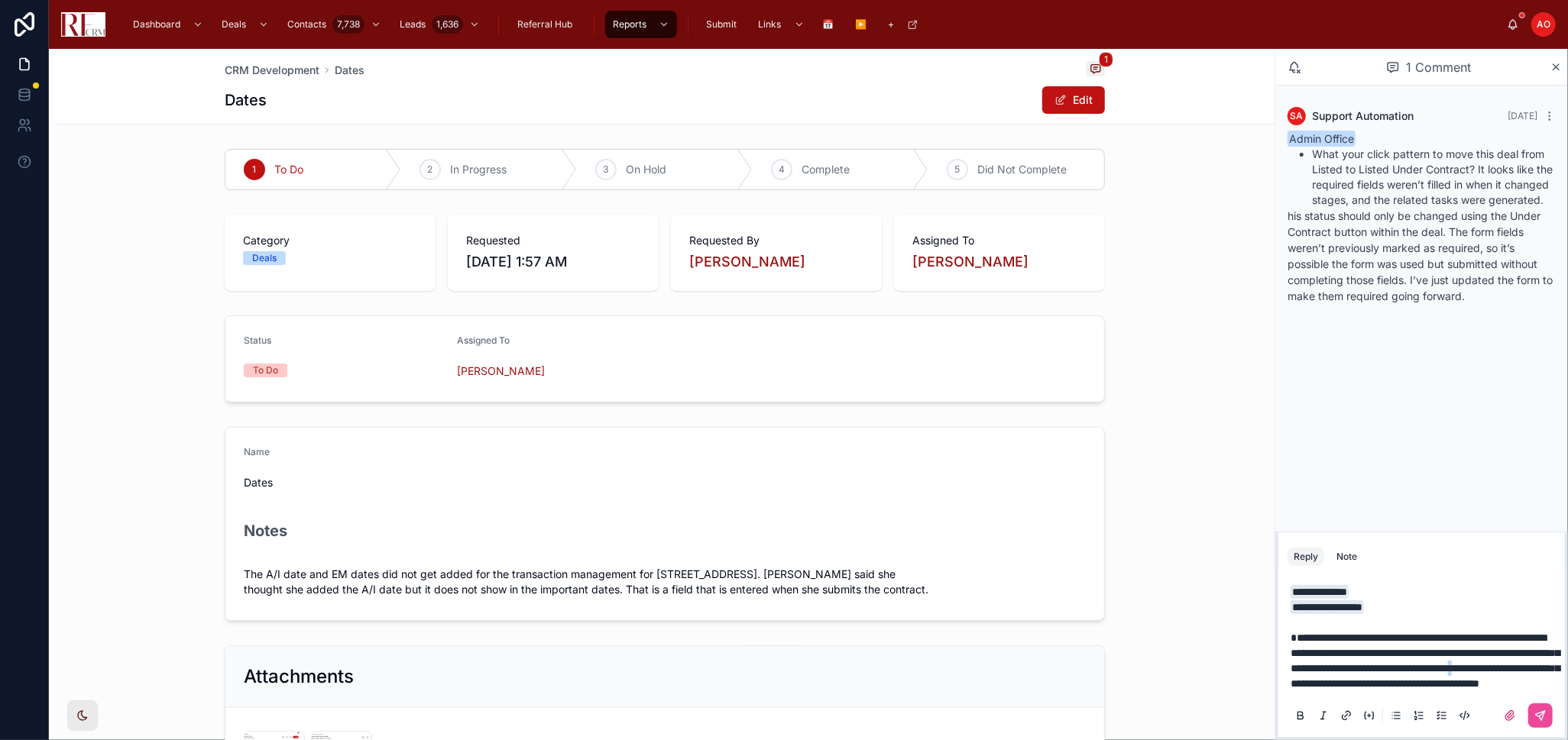
click at [1391, 667] on span "**********" at bounding box center [1425, 660] width 269 height 56
click at [1550, 716] on button at bounding box center [1540, 716] width 24 height 24
